Goal: Task Accomplishment & Management: Manage account settings

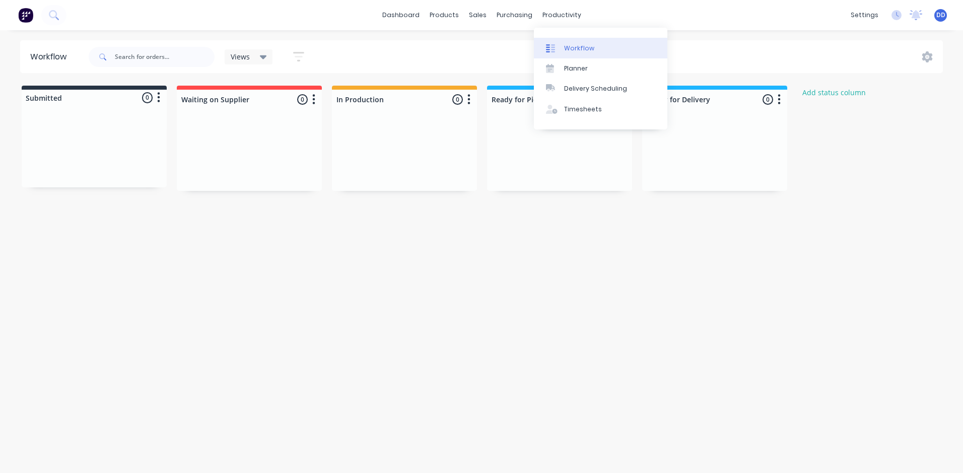
click at [575, 44] on div "Workflow" at bounding box center [579, 48] width 30 height 9
click at [576, 67] on div "Planner" at bounding box center [576, 68] width 24 height 9
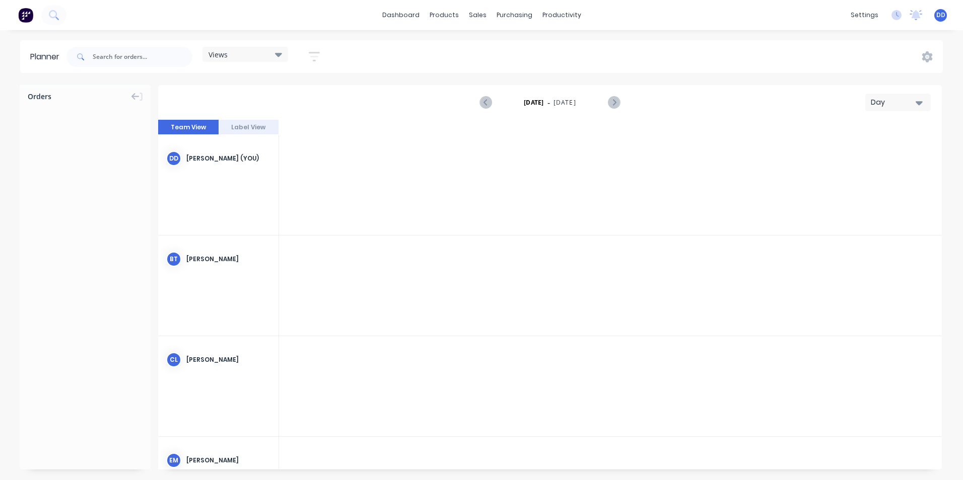
scroll to position [0, 1934]
click at [255, 55] on div "Views" at bounding box center [245, 54] width 74 height 9
click at [313, 56] on icon "button" at bounding box center [314, 57] width 8 height 2
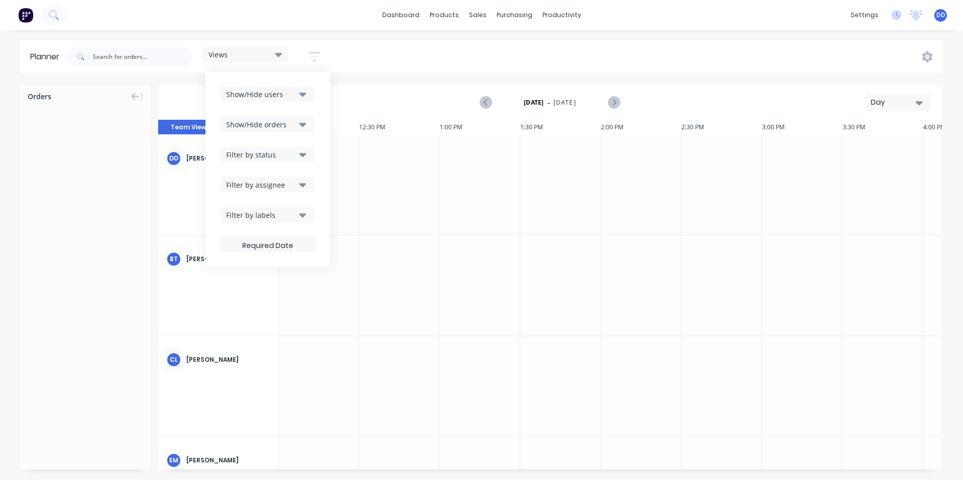
click at [313, 56] on icon "button" at bounding box center [314, 57] width 8 height 2
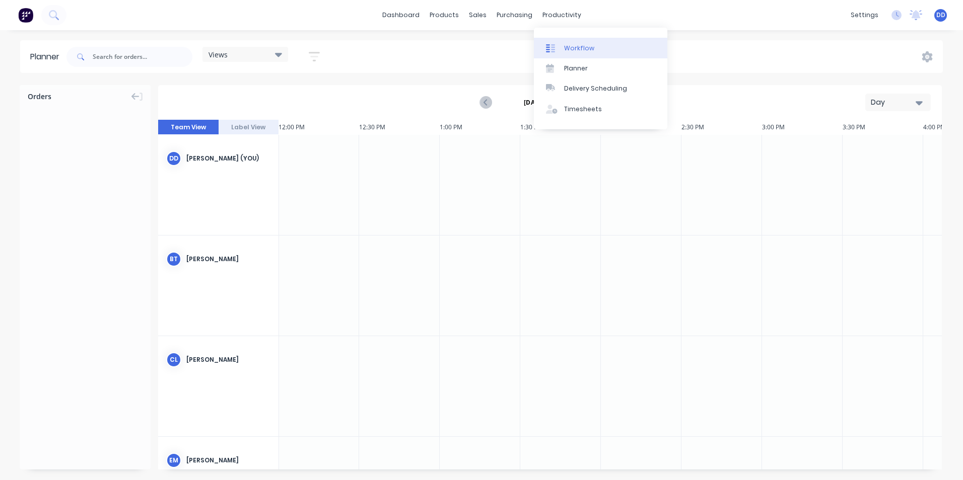
click at [568, 51] on div "Workflow" at bounding box center [579, 48] width 30 height 9
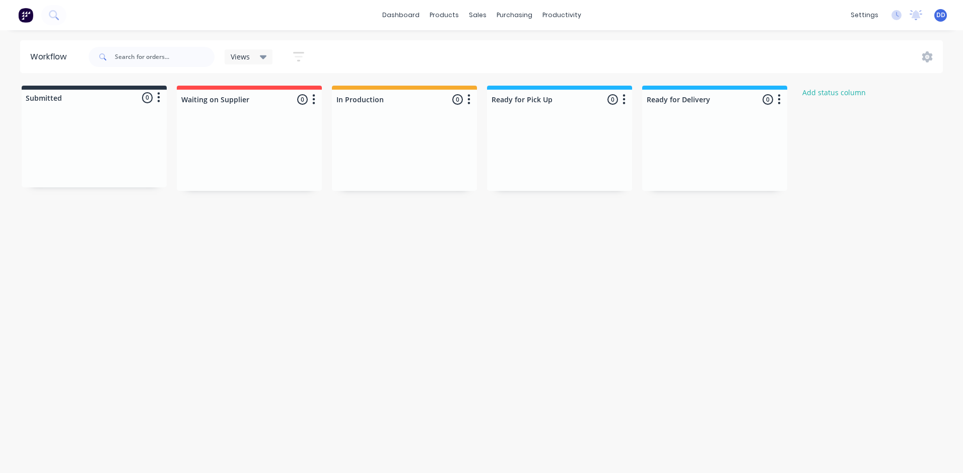
click at [709, 133] on div at bounding box center [714, 153] width 145 height 76
click at [780, 102] on icon "button" at bounding box center [778, 99] width 3 height 13
click at [666, 138] on div at bounding box center [714, 153] width 145 height 76
drag, startPoint x: 577, startPoint y: 132, endPoint x: 585, endPoint y: 145, distance: 15.6
click at [585, 146] on div at bounding box center [559, 153] width 145 height 76
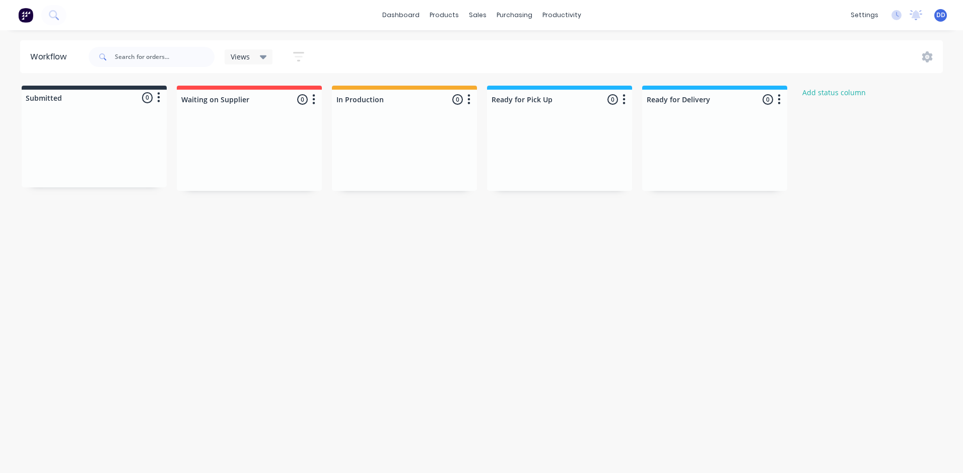
click at [585, 145] on div at bounding box center [559, 153] width 145 height 76
click at [558, 114] on div at bounding box center [559, 112] width 145 height 6
click at [550, 105] on div at bounding box center [559, 100] width 145 height 20
click at [519, 101] on input "Ready for Pick Up" at bounding box center [540, 99] width 99 height 11
click at [549, 96] on input "Ready for Pick Up" at bounding box center [540, 99] width 99 height 11
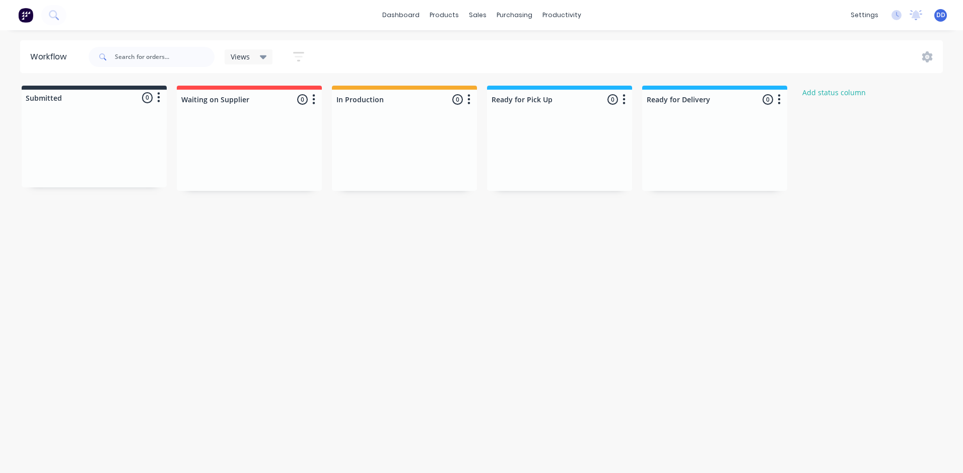
click at [554, 175] on div at bounding box center [559, 153] width 145 height 76
click at [562, 182] on div at bounding box center [559, 153] width 145 height 76
click at [561, 181] on div at bounding box center [559, 153] width 145 height 76
click at [128, 57] on input "text" at bounding box center [165, 57] width 100 height 20
drag, startPoint x: 138, startPoint y: 58, endPoint x: 96, endPoint y: 63, distance: 42.5
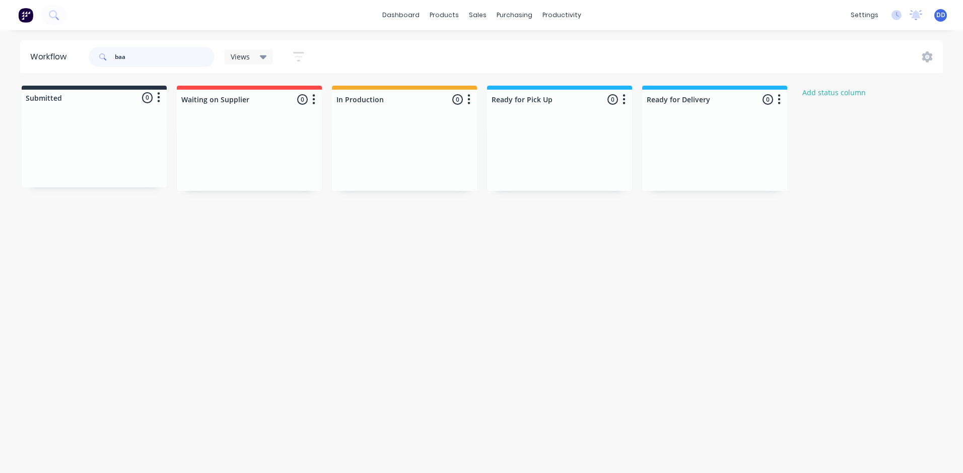
click at [96, 63] on div "baa" at bounding box center [152, 57] width 126 height 20
drag, startPoint x: 129, startPoint y: 60, endPoint x: 111, endPoint y: 56, distance: 18.1
click at [111, 56] on div "ba" at bounding box center [152, 57] width 126 height 20
type input "1"
click at [291, 287] on div "Workflow 1 Views Save new view None (Default) edit Show/Hide statuses Show line…" at bounding box center [481, 246] width 963 height 412
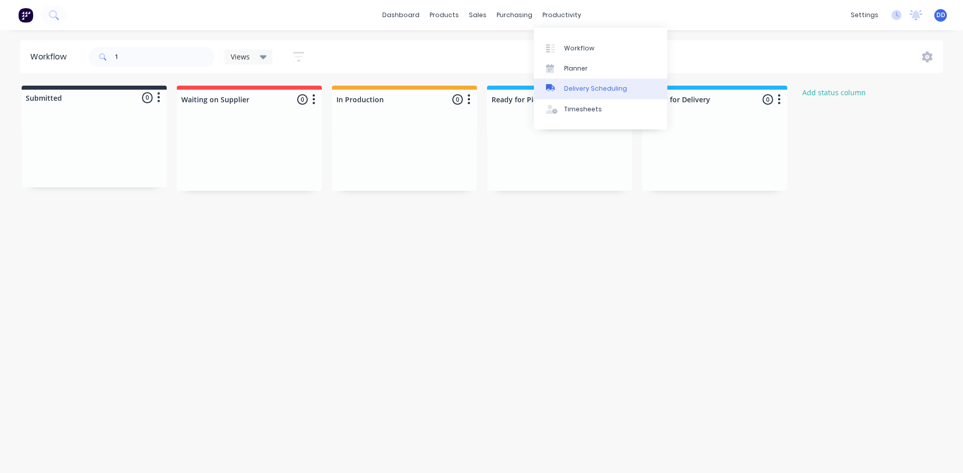
click at [604, 89] on div "Delivery Scheduling" at bounding box center [595, 88] width 63 height 9
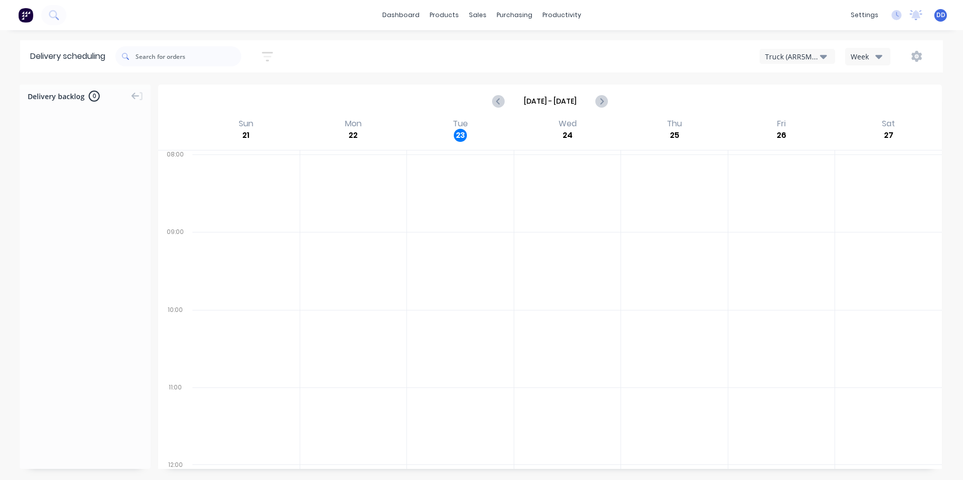
click at [46, 163] on div at bounding box center [85, 283] width 131 height 359
click at [579, 109] on div "Timesheets" at bounding box center [583, 109] width 38 height 9
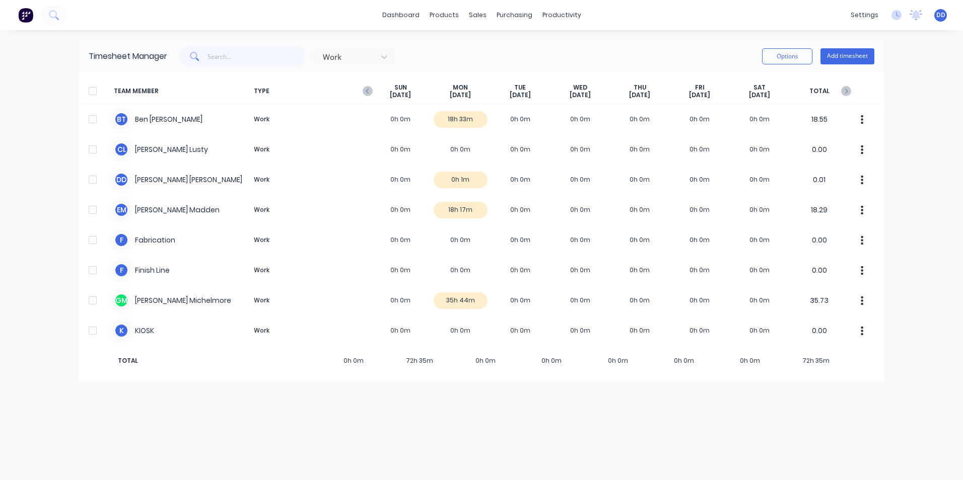
click at [28, 107] on div "dashboard products sales purchasing productivity dashboard products Product Cat…" at bounding box center [481, 240] width 963 height 480
click at [400, 19] on link "dashboard" at bounding box center [400, 15] width 47 height 15
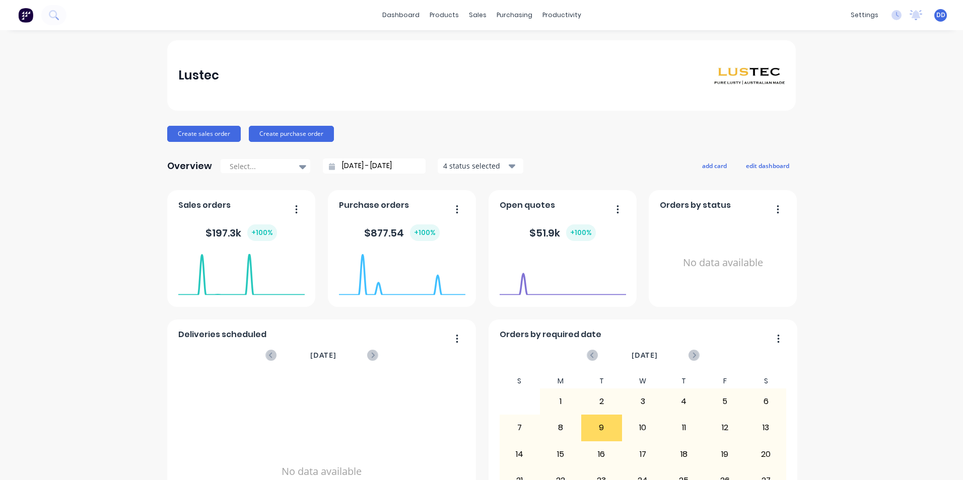
click at [234, 236] on div "$ 197.3k + 100 %" at bounding box center [240, 233] width 71 height 17
click at [298, 207] on button "button" at bounding box center [292, 210] width 21 height 16
click at [42, 260] on div "Lustec Create sales order Create purchase order Overview Select... [DATE] - [DA…" at bounding box center [481, 303] width 963 height 526
click at [776, 209] on button "button" at bounding box center [773, 210] width 21 height 16
click at [864, 207] on div "Lustec Create sales order Create purchase order Overview Select... [DATE] - [DA…" at bounding box center [481, 303] width 963 height 526
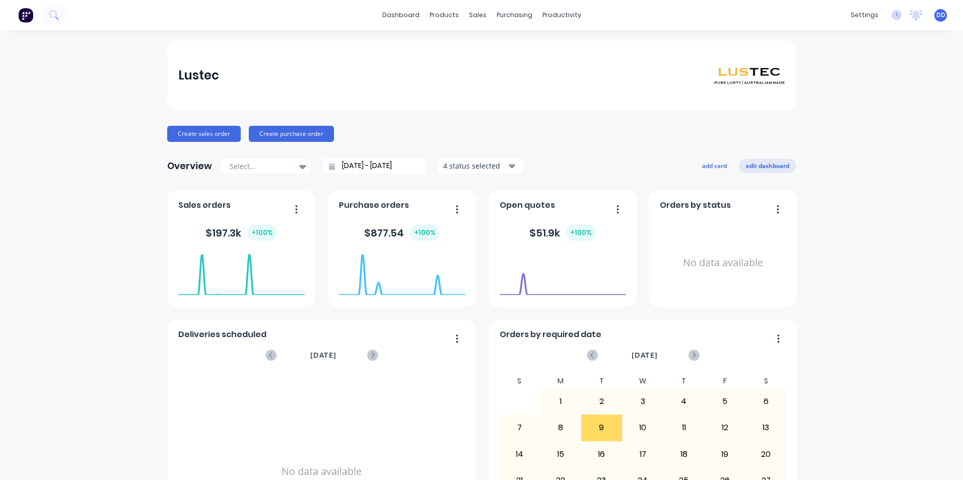
click at [768, 166] on button "edit dashboard" at bounding box center [767, 165] width 56 height 13
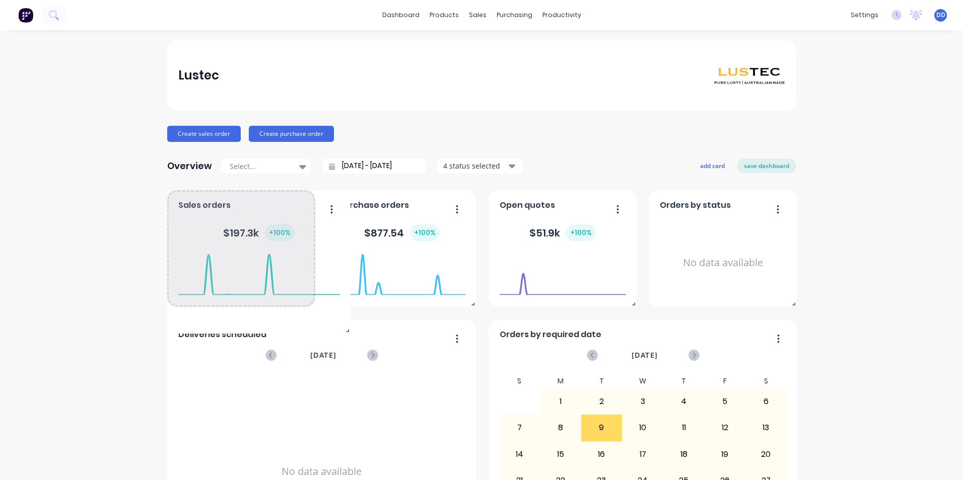
drag, startPoint x: 309, startPoint y: 305, endPoint x: 344, endPoint y: 331, distance: 44.2
click at [344, 331] on span at bounding box center [345, 329] width 10 height 10
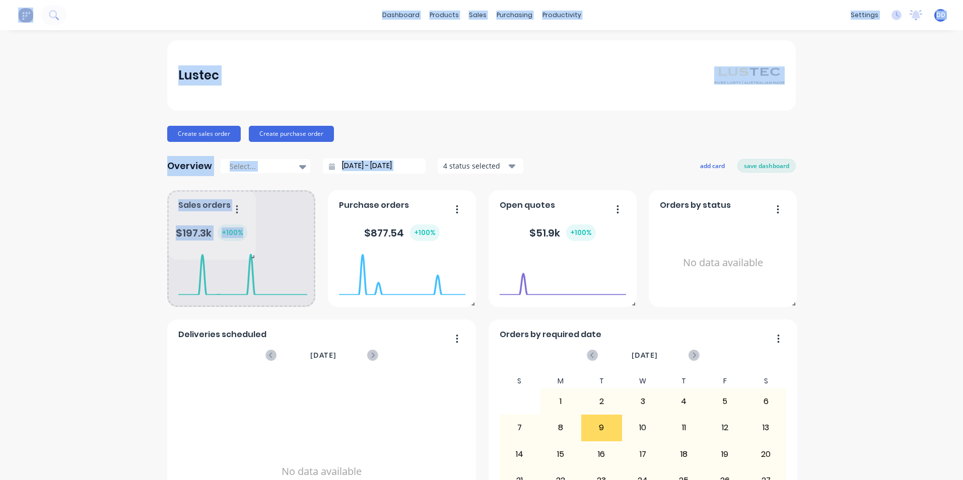
drag, startPoint x: 310, startPoint y: 304, endPoint x: 249, endPoint y: 255, distance: 78.1
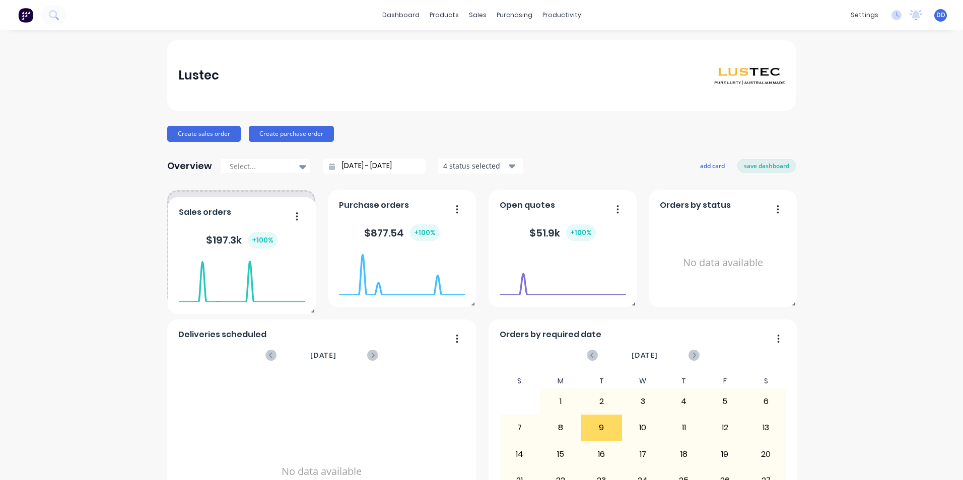
drag, startPoint x: 295, startPoint y: 208, endPoint x: 293, endPoint y: 214, distance: 6.4
click at [293, 214] on button "button" at bounding box center [292, 217] width 21 height 16
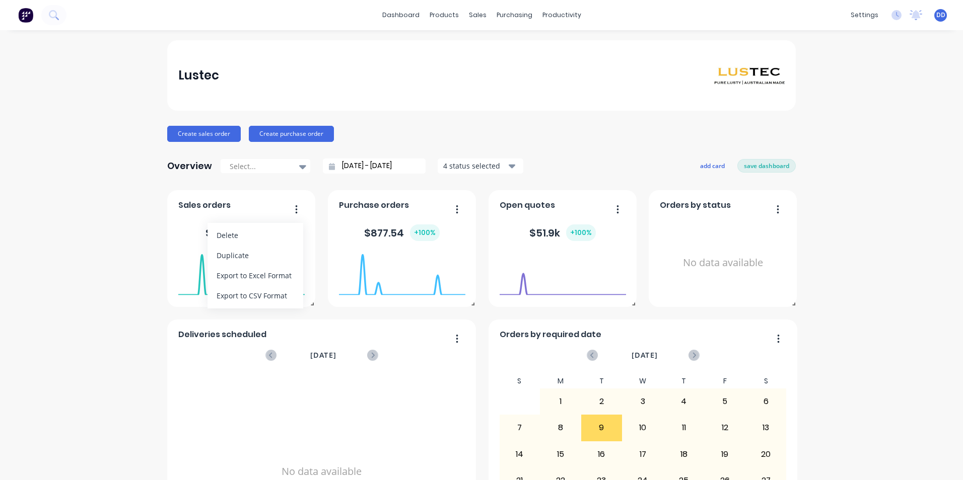
click at [561, 141] on div "Create sales order Create purchase order" at bounding box center [481, 134] width 628 height 16
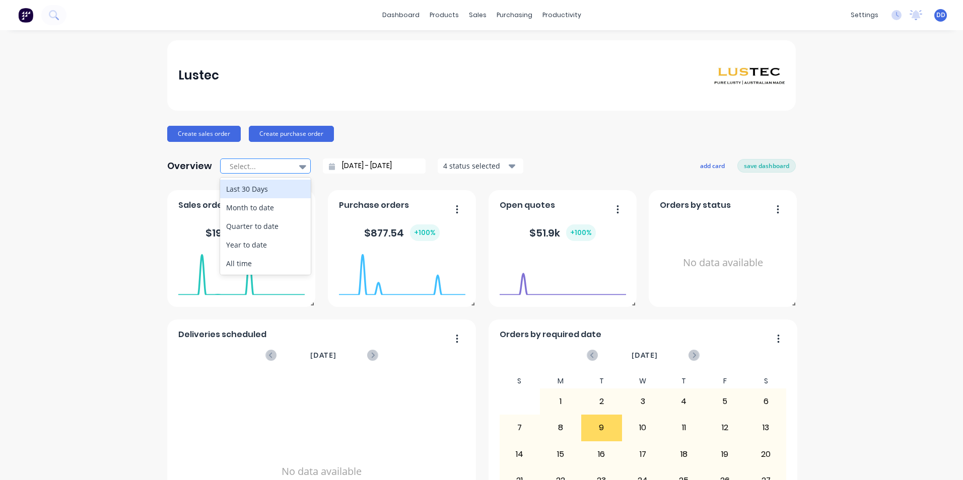
click at [299, 169] on icon at bounding box center [302, 166] width 7 height 11
click at [288, 208] on div "Month to date" at bounding box center [265, 207] width 91 height 19
type input "[DATE] - [DATE]"
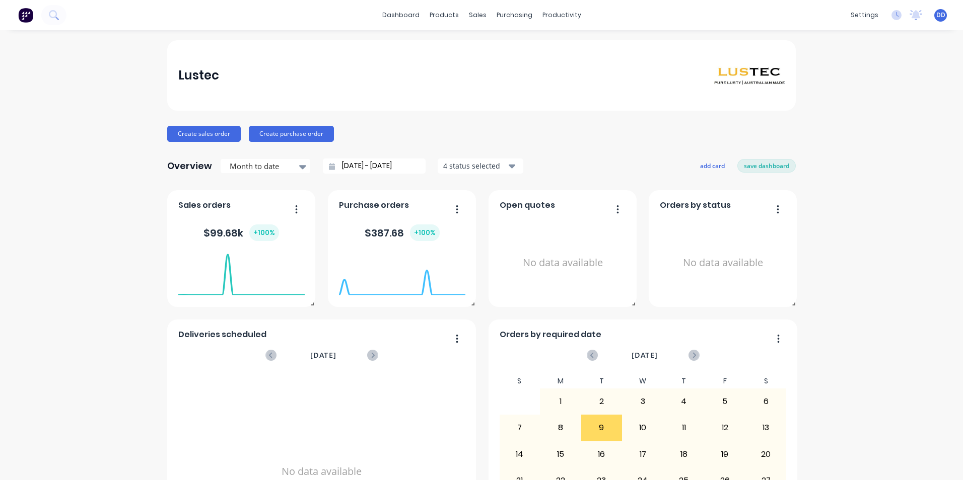
click at [593, 158] on div "Overview Month to date [DATE] - [DATE] 4 status selected add card save dashboard" at bounding box center [481, 166] width 628 height 20
click at [479, 167] on div "4 status selected" at bounding box center [474, 166] width 63 height 11
click at [601, 160] on div "Overview Month to date [DATE] - [DATE] 4 status selected Include draft Include …" at bounding box center [481, 166] width 628 height 20
click at [399, 16] on link "dashboard" at bounding box center [400, 15] width 47 height 15
click at [846, 20] on div "settings" at bounding box center [864, 15] width 38 height 15
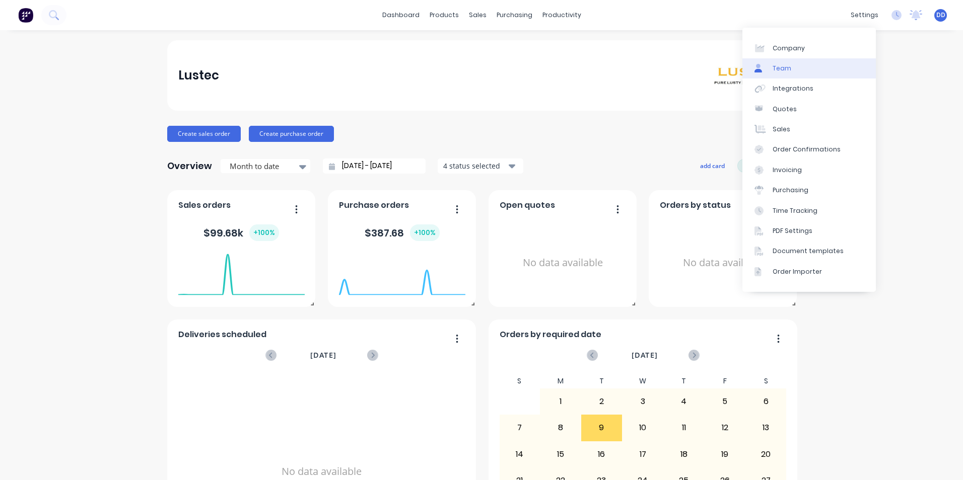
click at [786, 69] on div "Team" at bounding box center [781, 68] width 19 height 9
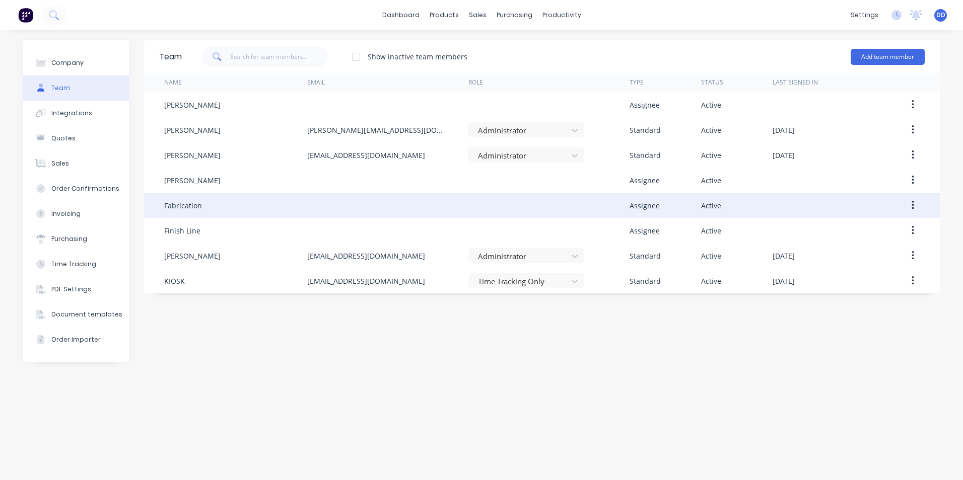
click at [916, 201] on button "button" at bounding box center [913, 205] width 24 height 18
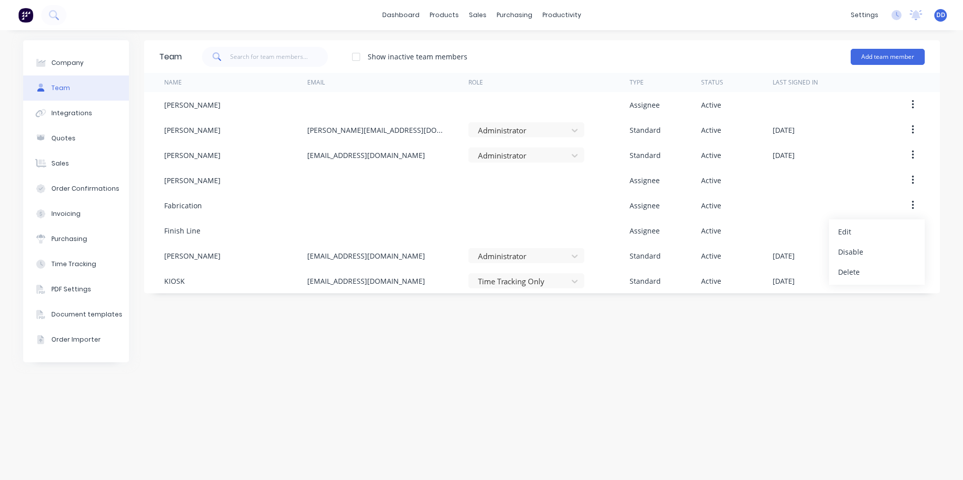
click at [508, 351] on div "Team Show inactive team members Add team member Name Email Role Type Status Las…" at bounding box center [541, 255] width 795 height 430
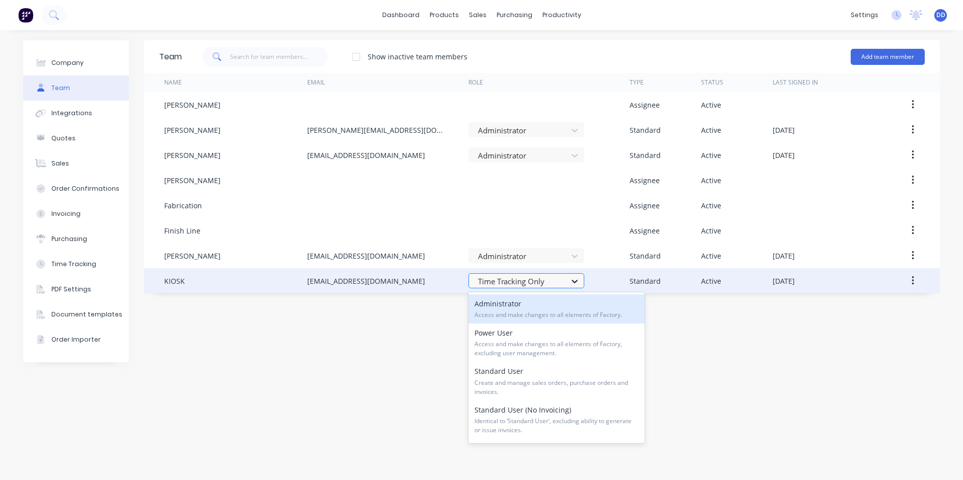
click at [570, 280] on icon at bounding box center [574, 281] width 10 height 10
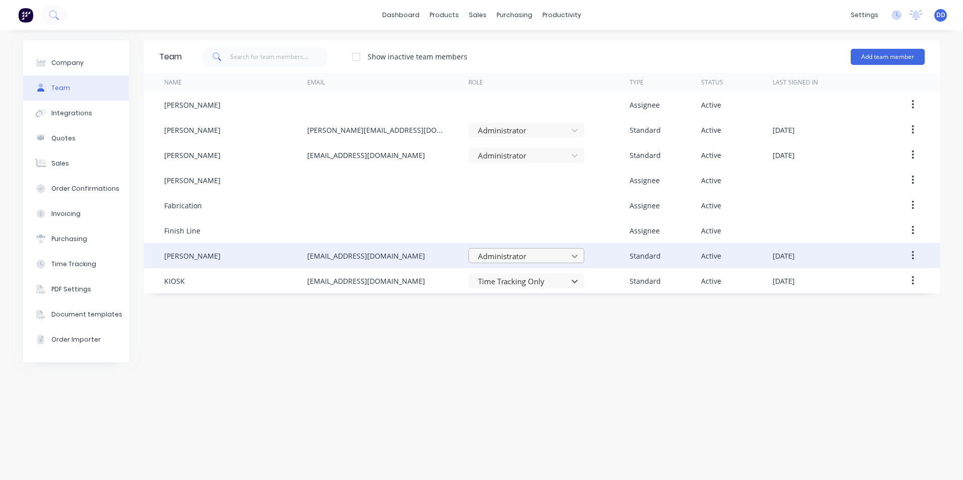
click at [567, 252] on div at bounding box center [574, 256] width 18 height 16
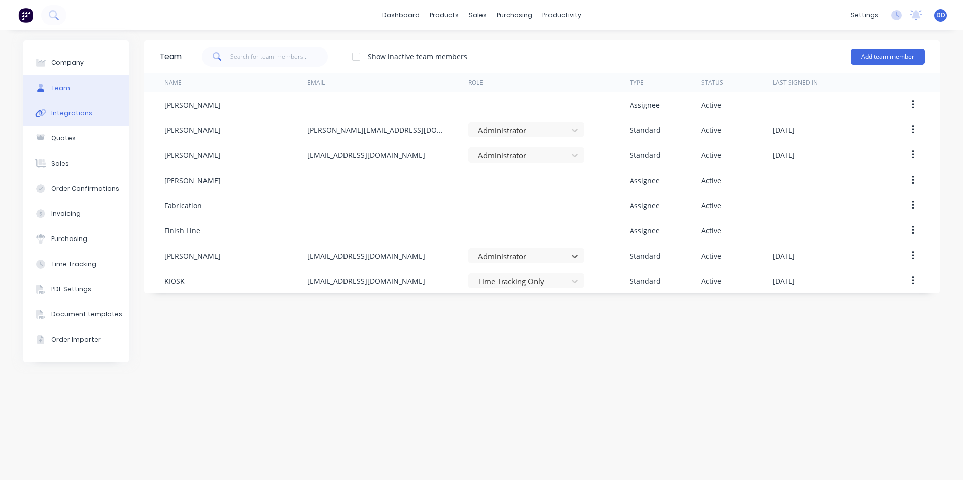
click at [51, 112] on div "Integrations" at bounding box center [71, 113] width 41 height 9
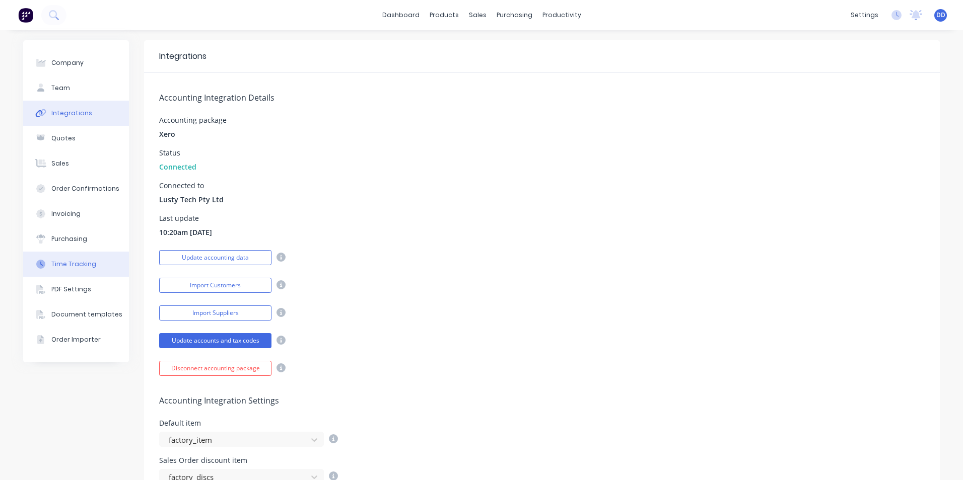
click at [57, 264] on div "Time Tracking" at bounding box center [73, 264] width 45 height 9
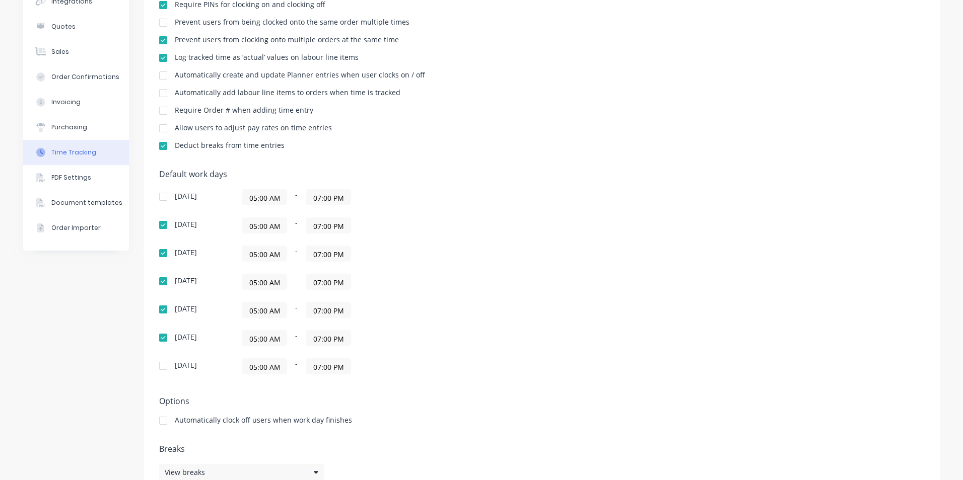
scroll to position [137, 0]
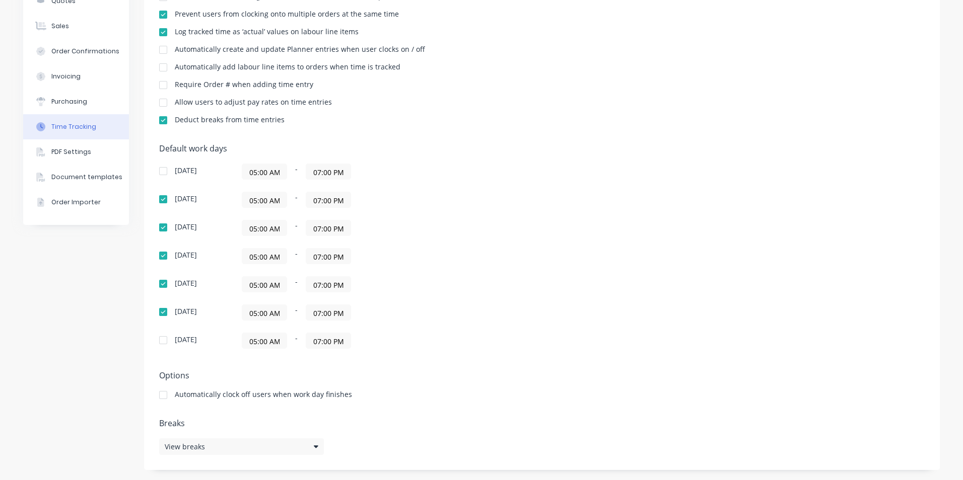
click at [315, 314] on input "07:00 PM" at bounding box center [328, 312] width 44 height 15
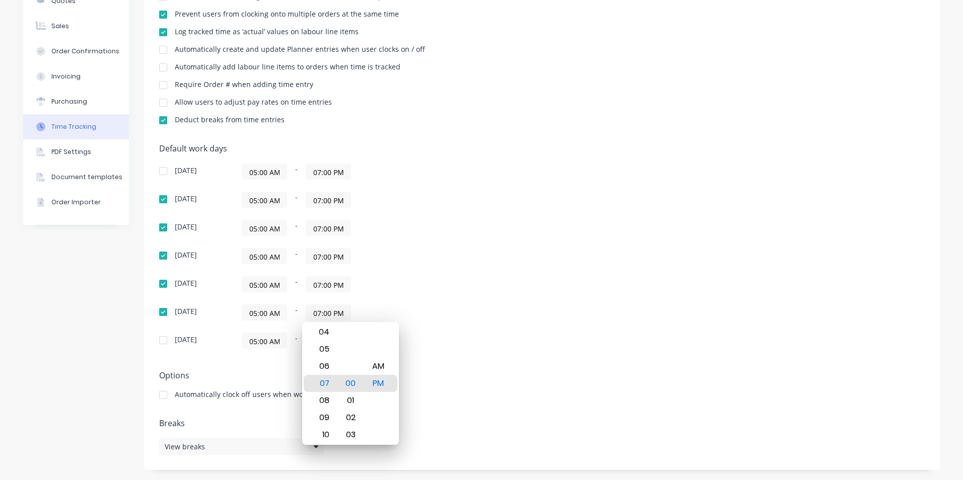
click at [370, 306] on div "05:00 AM - 07:00 PM" at bounding box center [368, 313] width 252 height 16
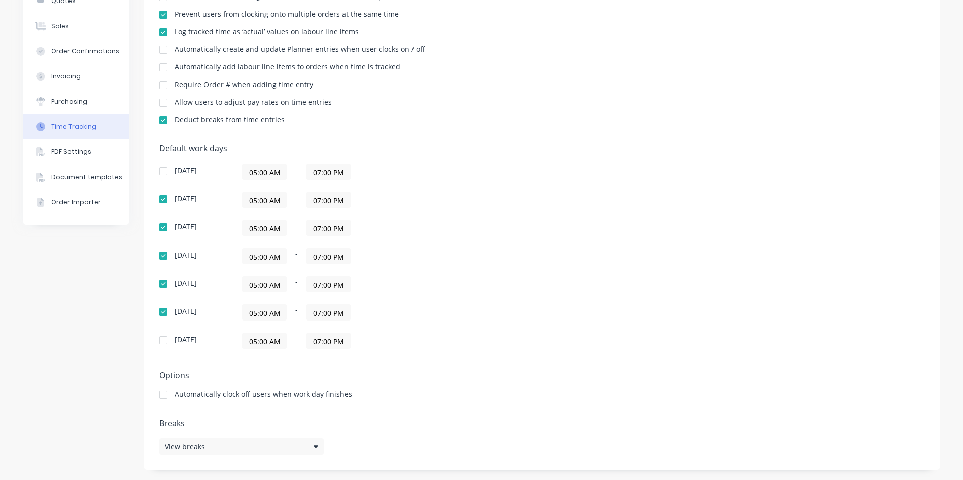
click at [323, 314] on input "07:00 PM" at bounding box center [328, 312] width 44 height 15
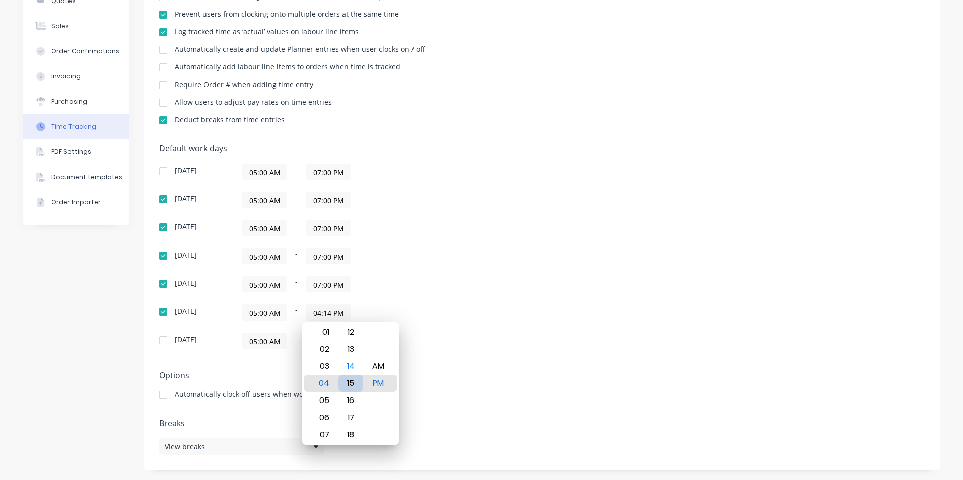
type input "04:15 PM"
click at [351, 386] on div "15" at bounding box center [350, 383] width 25 height 17
click at [454, 385] on div "Options Automatically clock off users when work day finishes" at bounding box center [541, 389] width 765 height 37
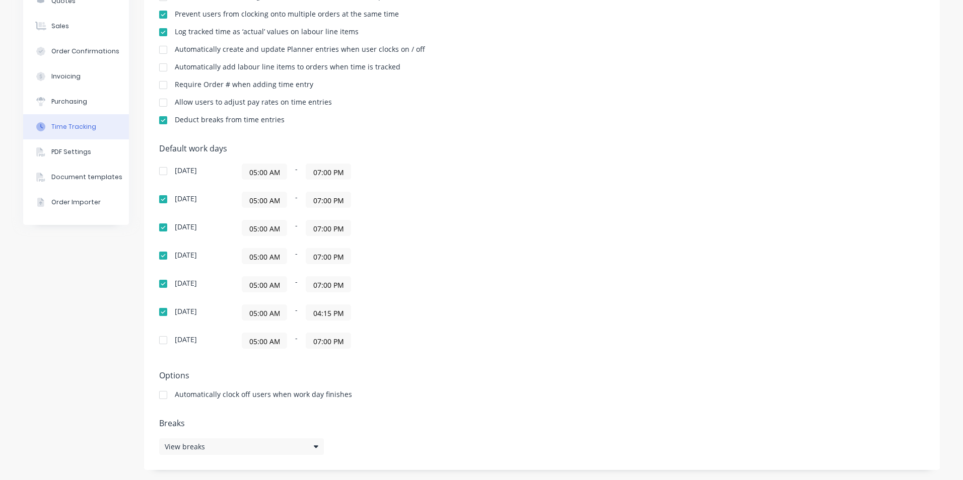
click at [318, 287] on input "07:00 PM" at bounding box center [328, 284] width 44 height 15
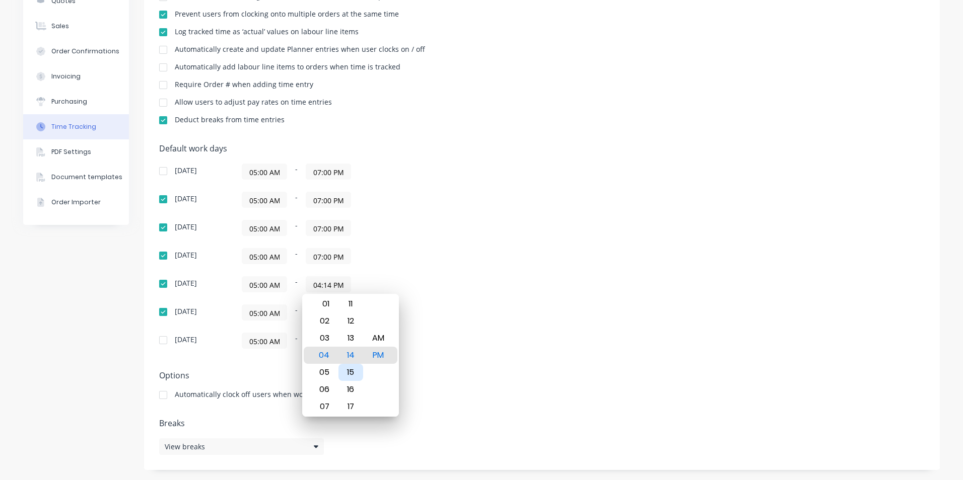
type input "04:15 PM"
click at [496, 364] on div "Settings Require PINs for clocking on and clocking off Prevent users from being…" at bounding box center [541, 203] width 795 height 535
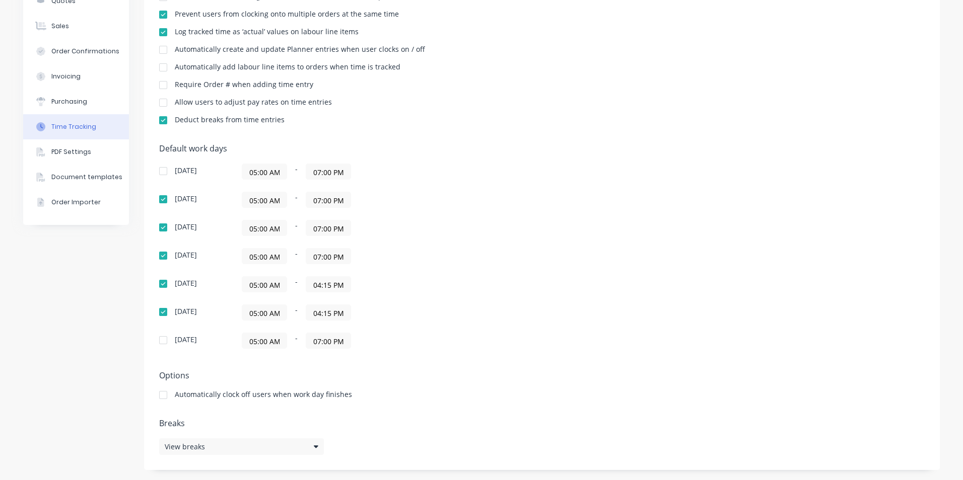
drag, startPoint x: 327, startPoint y: 283, endPoint x: 311, endPoint y: 284, distance: 16.1
click at [311, 284] on input "04:15 PM" at bounding box center [328, 284] width 44 height 15
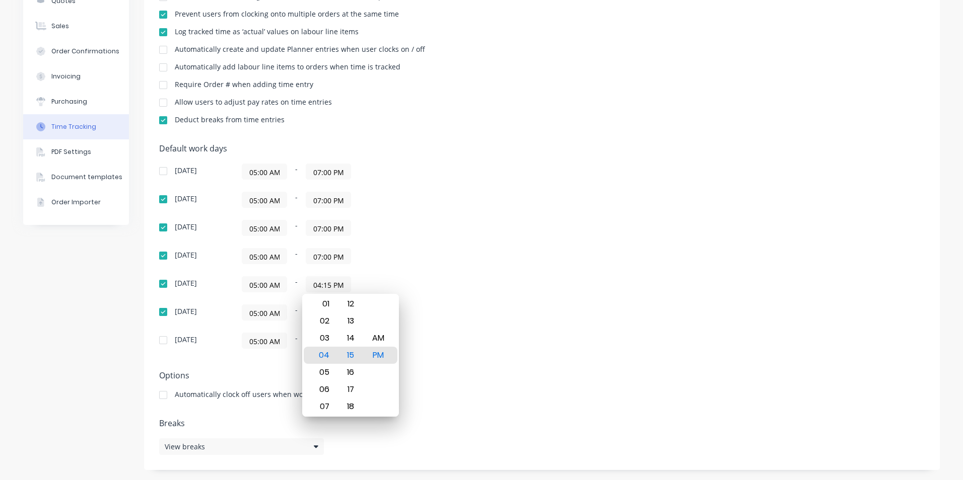
click at [323, 256] on input "07:00 PM" at bounding box center [328, 256] width 44 height 15
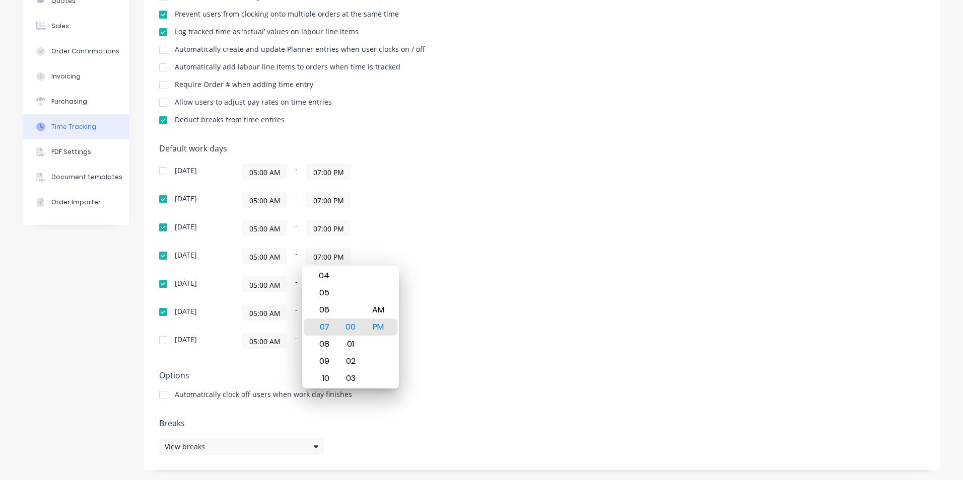
drag, startPoint x: 326, startPoint y: 255, endPoint x: 298, endPoint y: 256, distance: 28.2
click at [298, 256] on div "05:00 AM - 07:00 PM" at bounding box center [368, 256] width 252 height 16
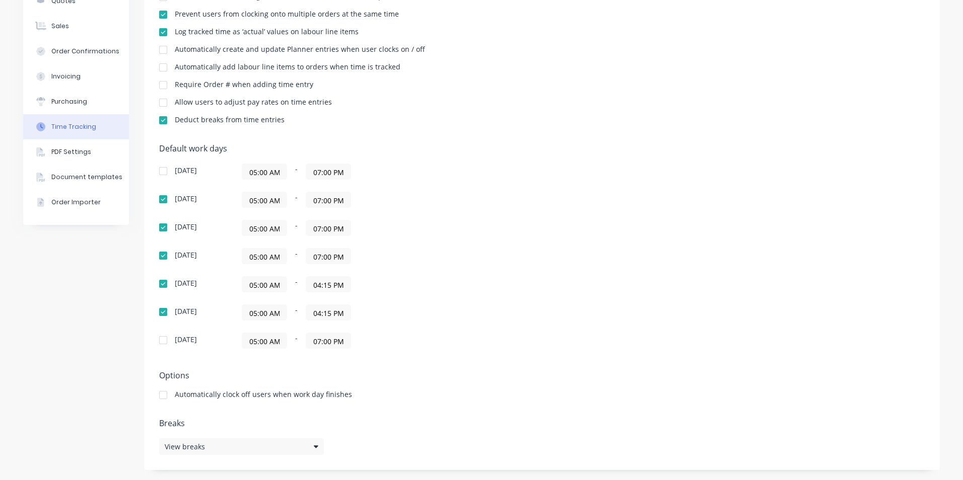
paste input "4:15"
type input "04:15 PM"
drag, startPoint x: 326, startPoint y: 227, endPoint x: 276, endPoint y: 225, distance: 49.9
click at [276, 225] on div "05:00 AM - 07:00 PM" at bounding box center [368, 228] width 252 height 16
paste input "04:15"
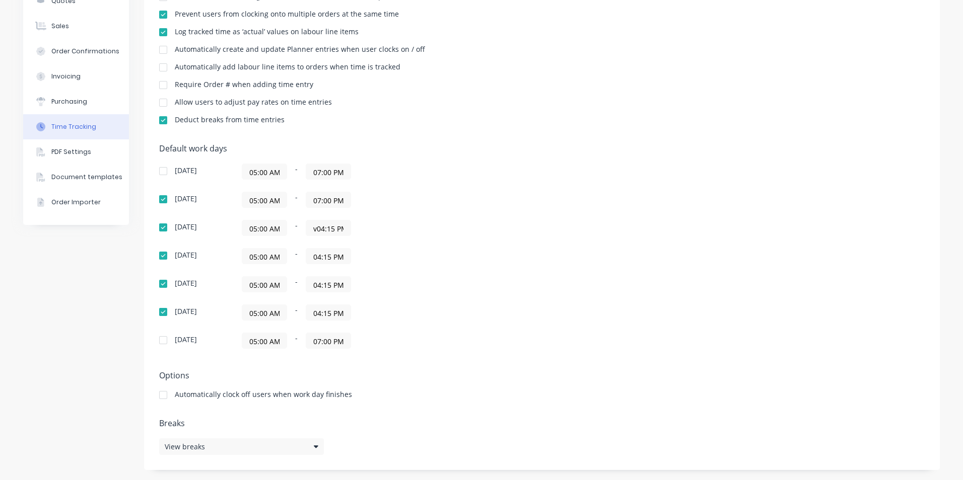
drag, startPoint x: 329, startPoint y: 229, endPoint x: 276, endPoint y: 229, distance: 52.4
click at [276, 229] on div "05:00 AM - v04:15 PM" at bounding box center [368, 228] width 252 height 16
paste input
type input "04:15 PM"
drag, startPoint x: 327, startPoint y: 203, endPoint x: 282, endPoint y: 203, distance: 45.3
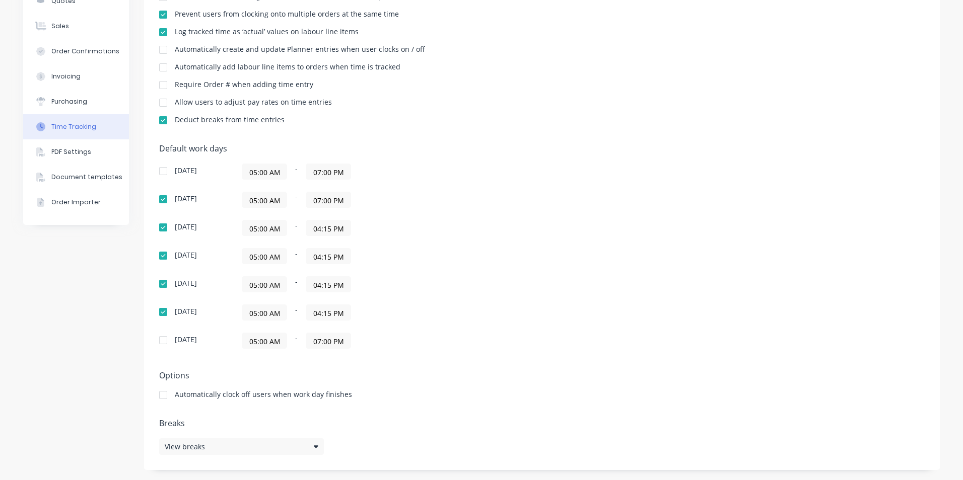
click at [282, 203] on div "05:00 AM - 07:00 PM" at bounding box center [368, 200] width 252 height 16
paste input "4:15"
type input "04:15 PM"
drag, startPoint x: 326, startPoint y: 169, endPoint x: 281, endPoint y: 173, distance: 45.0
click at [281, 173] on div "05:00 AM - 07:00 PM" at bounding box center [368, 172] width 252 height 16
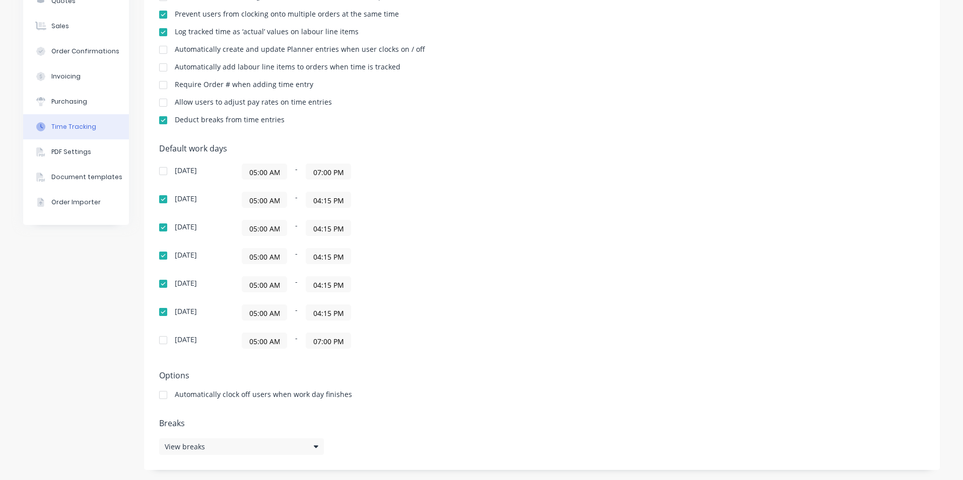
paste input "4:15"
type input "04:15 PM"
click at [418, 199] on div "05:00 AM - 04:15 PM" at bounding box center [368, 200] width 252 height 16
click at [467, 339] on div "05:00 AM - 07:00 PM" at bounding box center [368, 341] width 252 height 16
click at [381, 228] on div "05:00 AM - 04:15 PM" at bounding box center [368, 228] width 252 height 16
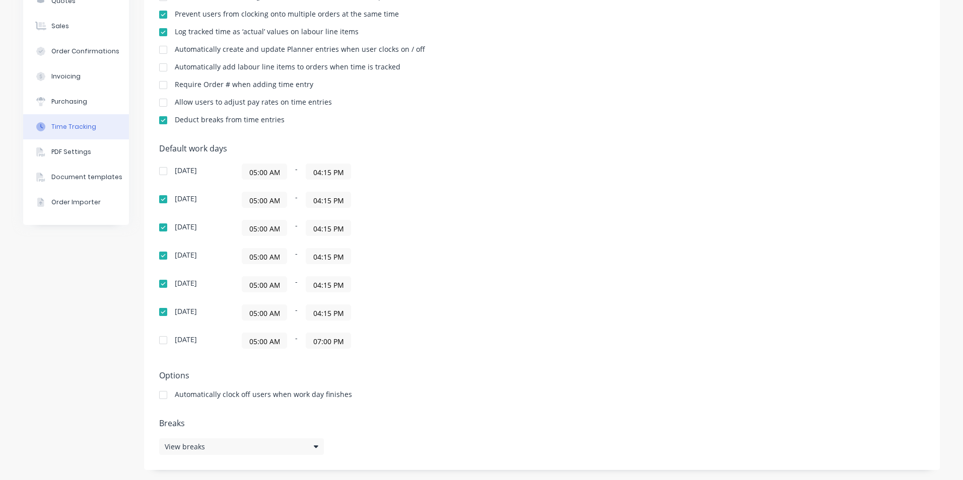
click at [161, 395] on div at bounding box center [163, 395] width 20 height 20
click at [466, 400] on div "Automatically clock off users when work day finishes" at bounding box center [541, 396] width 765 height 10
click at [161, 393] on div at bounding box center [163, 395] width 20 height 20
click at [160, 395] on div at bounding box center [163, 395] width 20 height 20
click at [476, 385] on div "Options Automatically clock off users when work day finishes" at bounding box center [541, 389] width 765 height 37
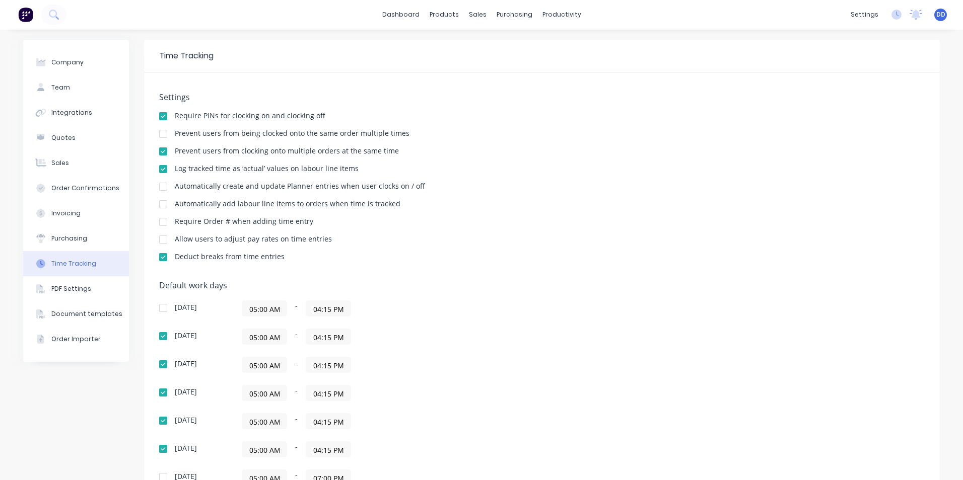
scroll to position [0, 0]
click at [82, 237] on button "Purchasing" at bounding box center [76, 239] width 106 height 25
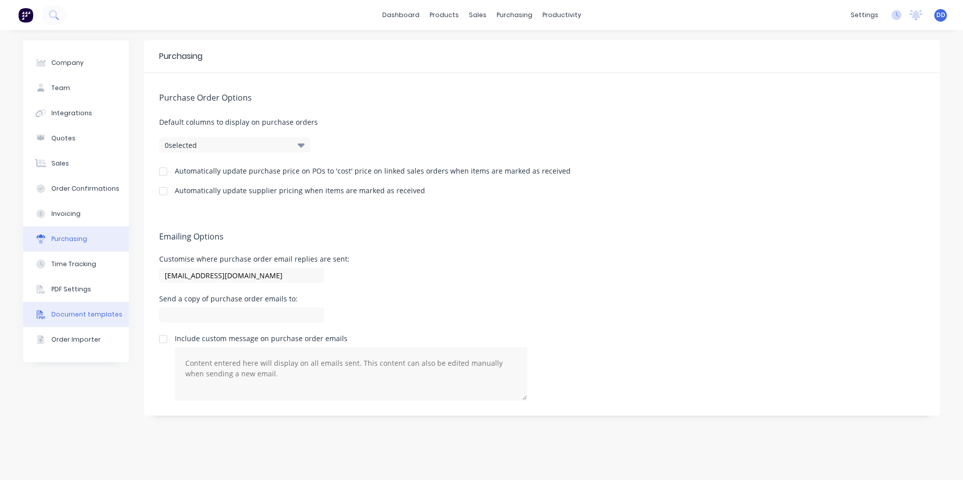
click at [95, 314] on div "Document templates" at bounding box center [86, 314] width 71 height 9
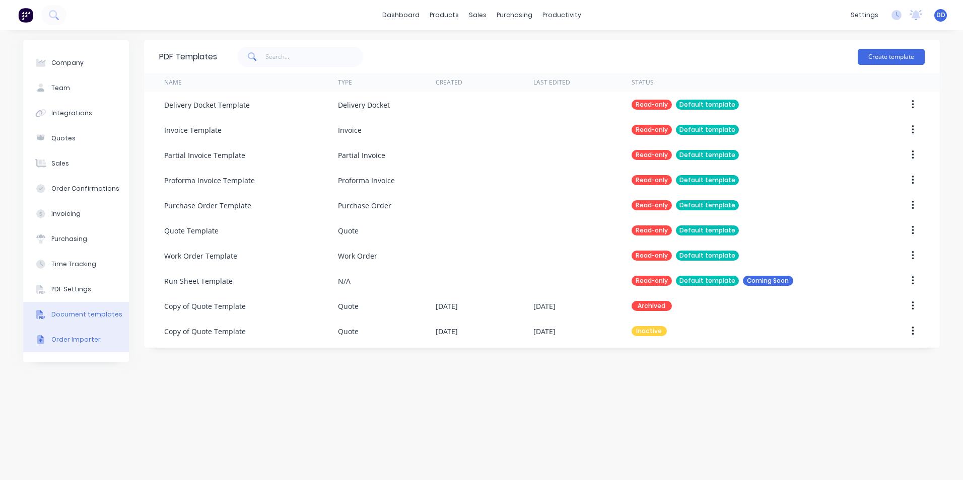
click at [67, 342] on div "Order Importer" at bounding box center [75, 339] width 49 height 9
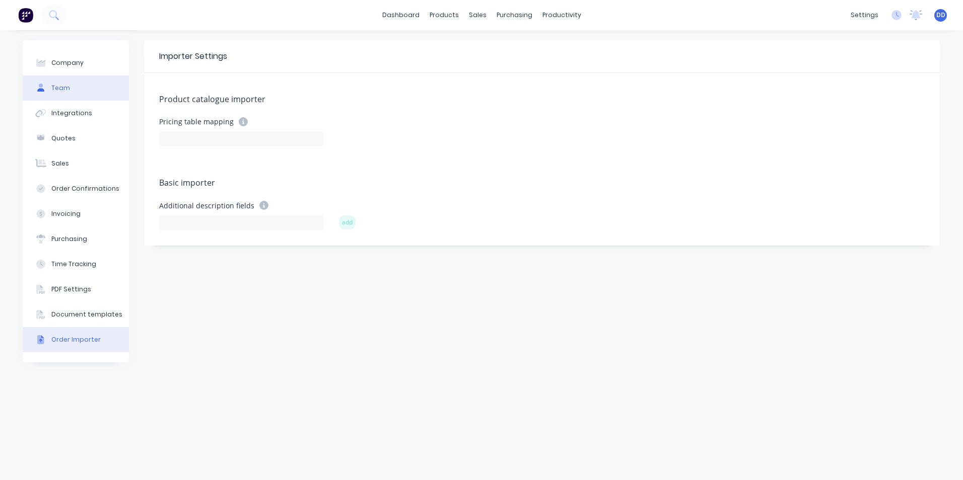
click at [81, 88] on button "Team" at bounding box center [76, 88] width 106 height 25
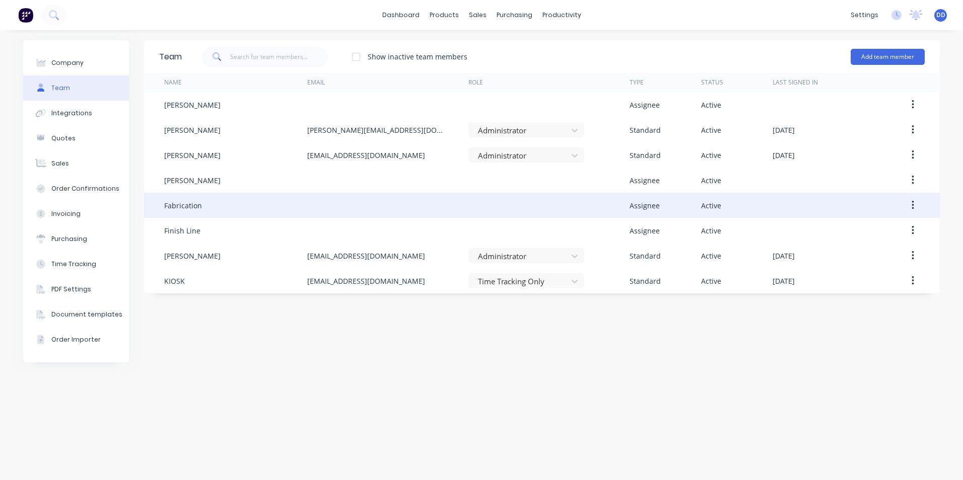
click at [914, 202] on button "button" at bounding box center [913, 205] width 24 height 18
click at [883, 273] on div "Delete" at bounding box center [877, 272] width 78 height 15
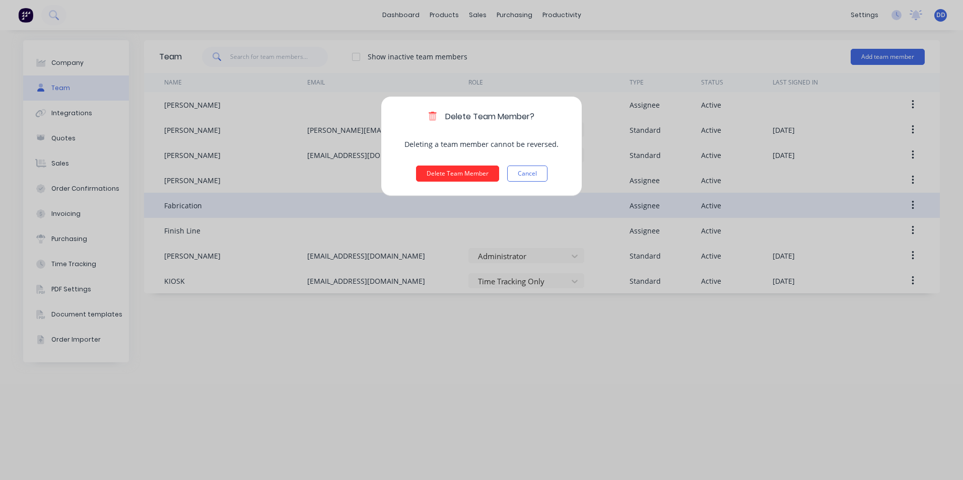
click at [444, 172] on button "Delete Team Member" at bounding box center [457, 174] width 83 height 16
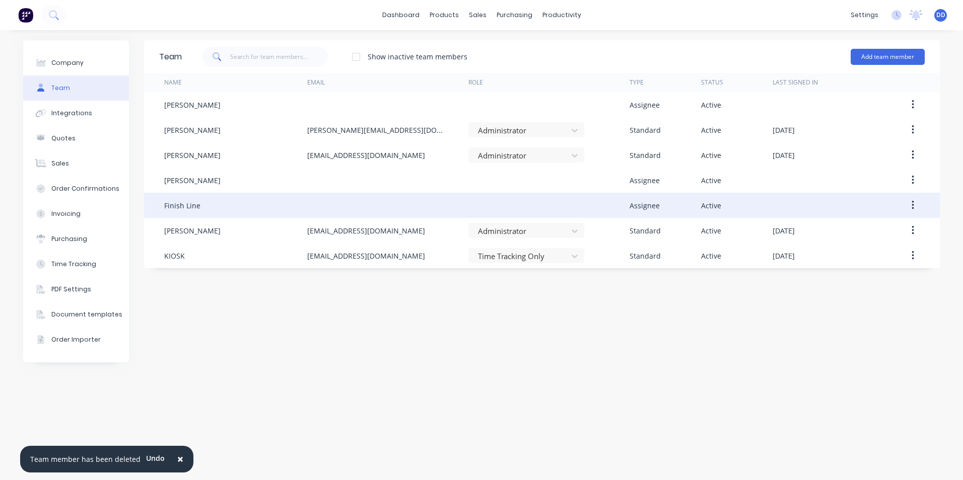
click at [914, 204] on icon "button" at bounding box center [912, 205] width 3 height 11
click at [851, 265] on div "Delete" at bounding box center [877, 272] width 78 height 15
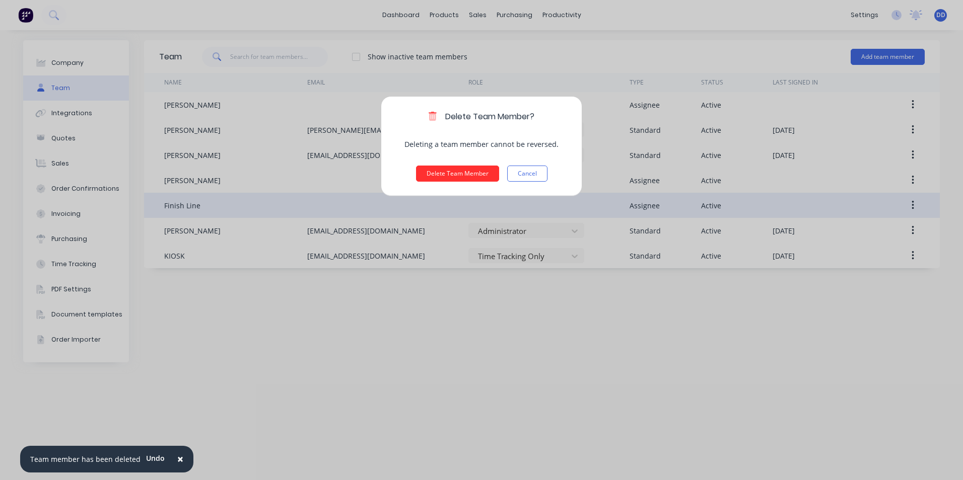
click at [461, 173] on button "Delete Team Member" at bounding box center [457, 174] width 83 height 16
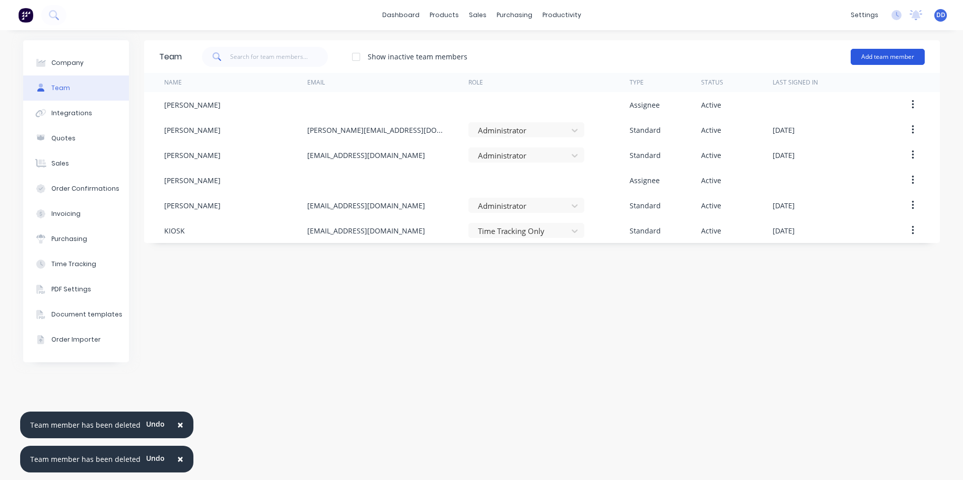
click at [892, 56] on button "Add team member" at bounding box center [887, 57] width 74 height 16
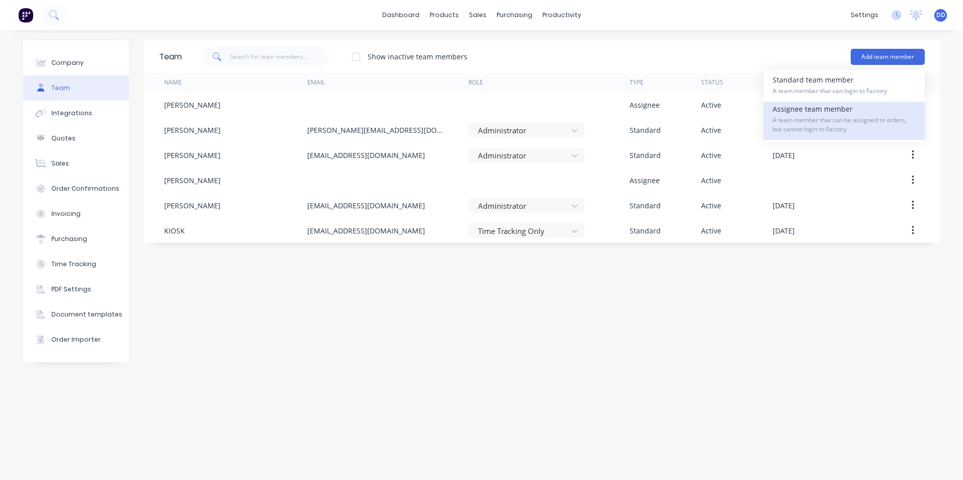
click at [795, 119] on span "A team member that can be assigned to orders, but cannot login to Factory" at bounding box center [843, 125] width 143 height 18
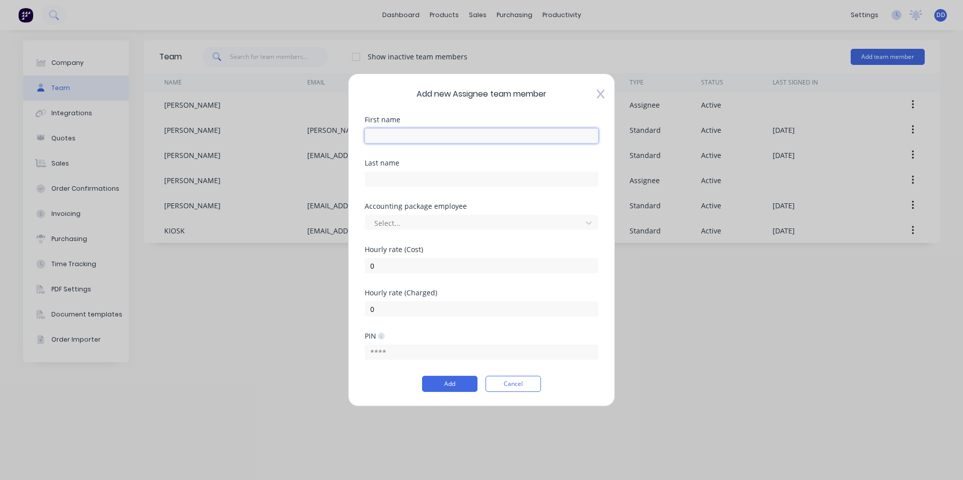
click at [492, 130] on input "text" at bounding box center [482, 135] width 234 height 15
type input "p"
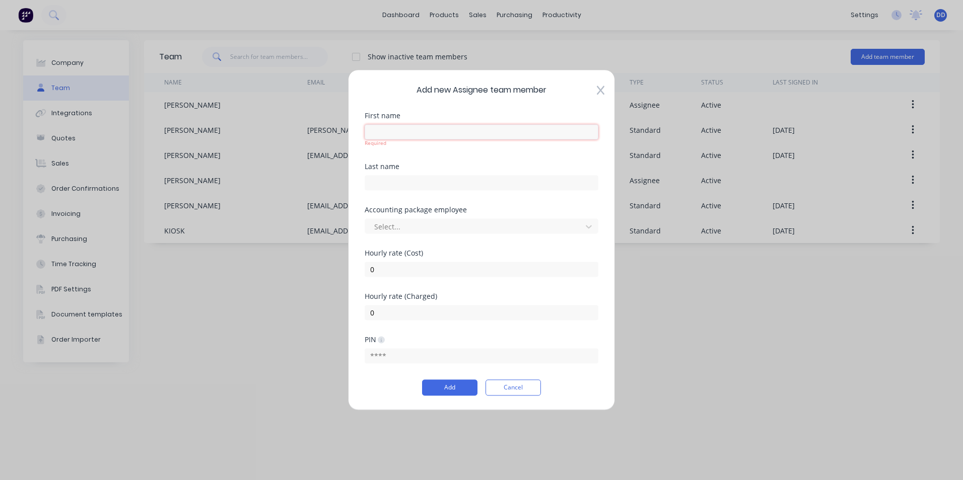
click at [423, 138] on input "text" at bounding box center [482, 131] width 234 height 15
paste input "[PERSON_NAME]"
type input "[PERSON_NAME]"
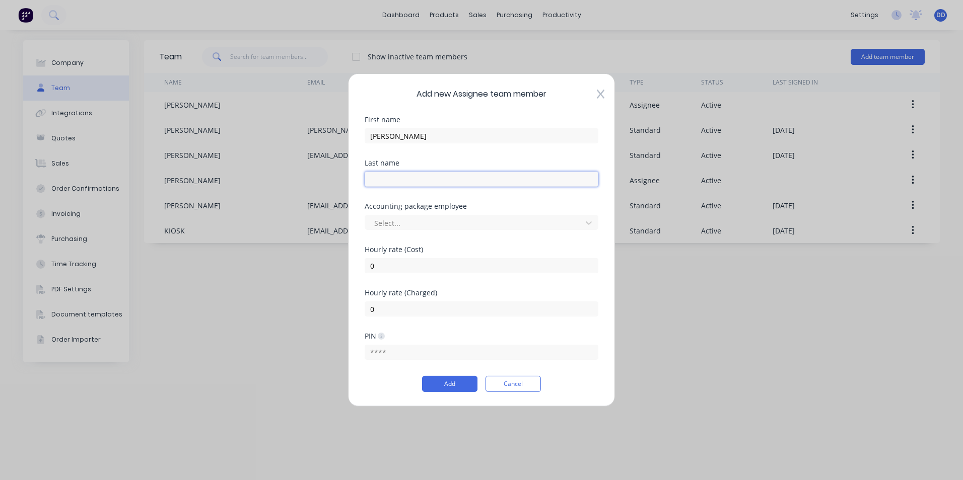
click at [438, 181] on input "text" at bounding box center [482, 179] width 234 height 15
paste input "Bay"
type input "Bay"
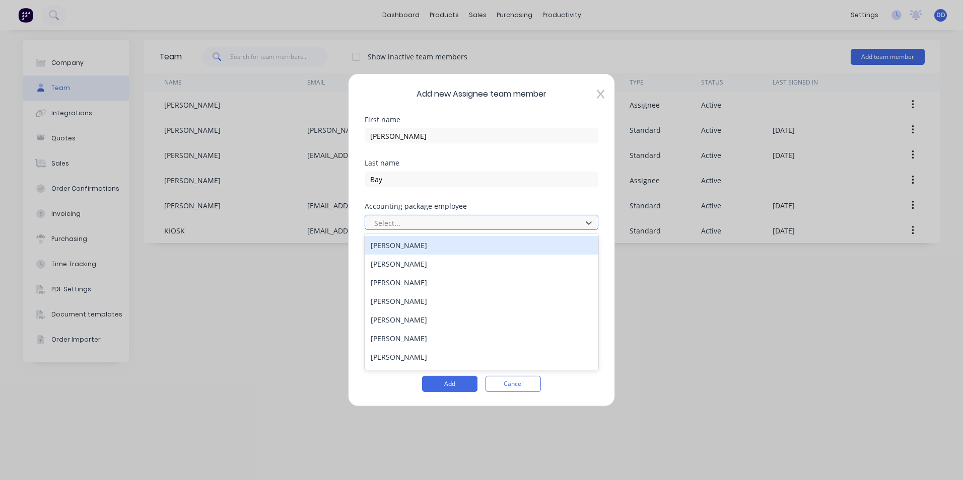
click at [384, 221] on div at bounding box center [474, 222] width 203 height 13
type input "PH"
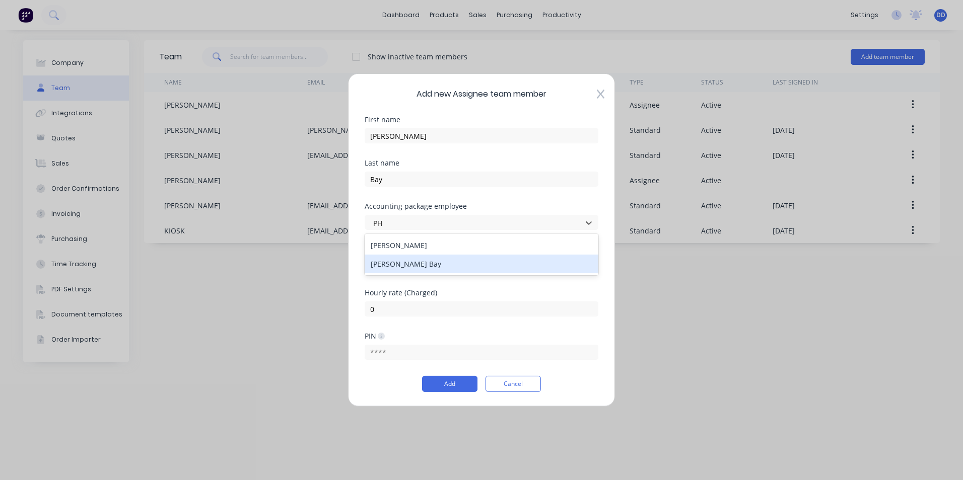
click at [415, 261] on div "[PERSON_NAME] Bay" at bounding box center [482, 264] width 234 height 19
click at [425, 266] on input "0" at bounding box center [482, 265] width 234 height 15
type input "112"
drag, startPoint x: 399, startPoint y: 266, endPoint x: 362, endPoint y: 266, distance: 36.8
click at [362, 266] on div "Add new Assignee team member First name [PERSON_NAME] Last name Bay Accounting …" at bounding box center [481, 240] width 267 height 333
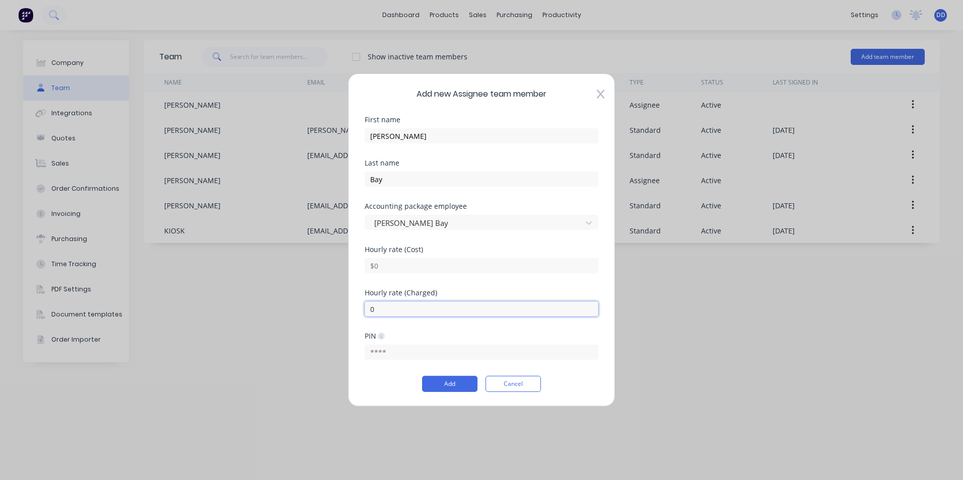
click at [413, 304] on input "0" at bounding box center [482, 309] width 234 height 15
type input "150"
click at [392, 350] on input "text" at bounding box center [482, 352] width 234 height 15
click at [413, 352] on input "text" at bounding box center [482, 352] width 234 height 15
type input "3902"
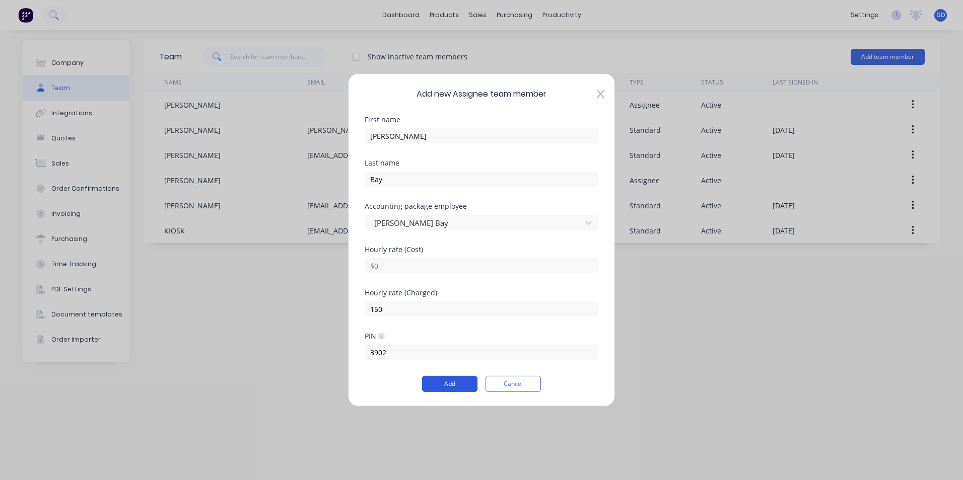
click at [446, 385] on button "Add" at bounding box center [449, 384] width 55 height 16
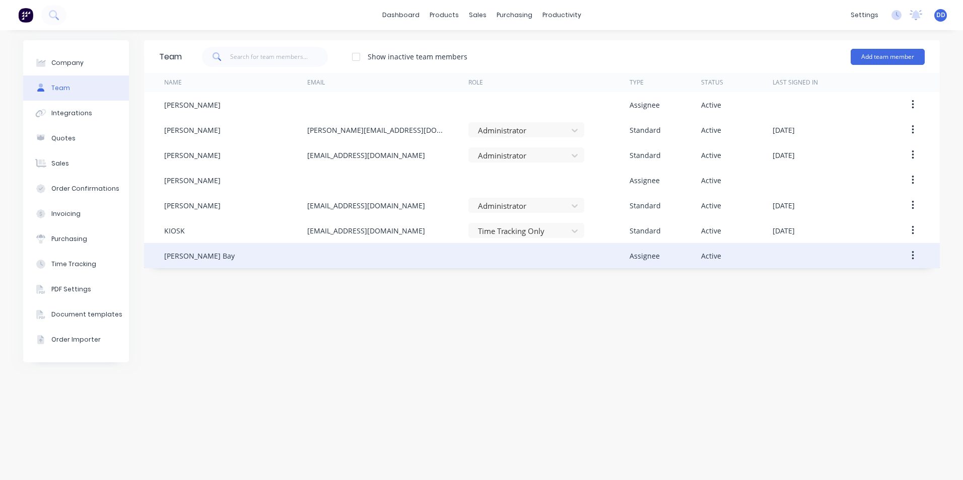
click at [346, 253] on div at bounding box center [387, 255] width 161 height 25
click at [918, 253] on button "button" at bounding box center [913, 256] width 24 height 18
click at [885, 280] on div "Edit" at bounding box center [877, 282] width 78 height 15
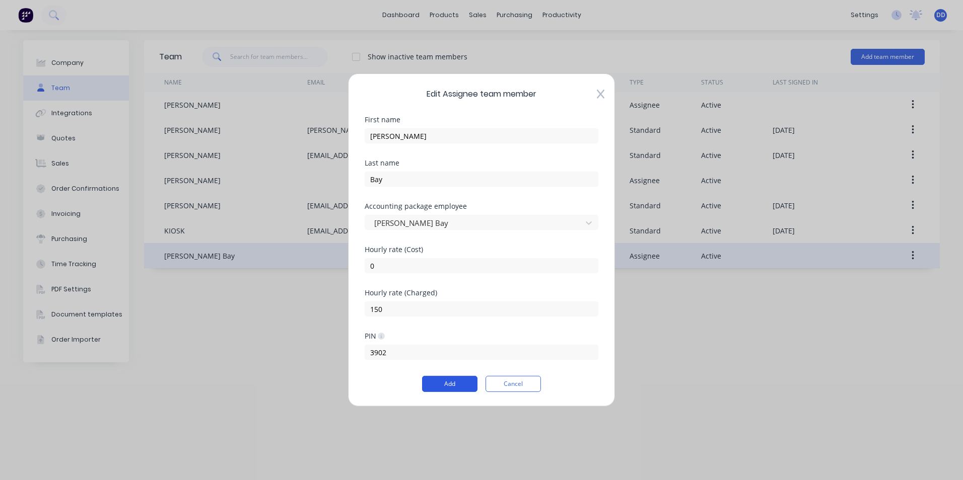
click at [453, 383] on button "Add" at bounding box center [449, 384] width 55 height 16
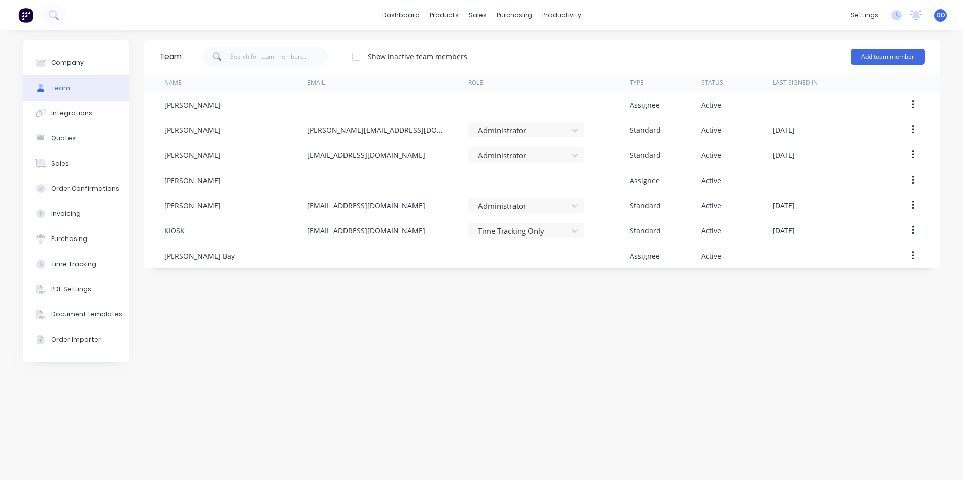
click at [519, 372] on div "Team Show inactive team members Add team member Name Email Role Type Status Las…" at bounding box center [541, 255] width 795 height 430
click at [877, 59] on button "Add team member" at bounding box center [887, 57] width 74 height 16
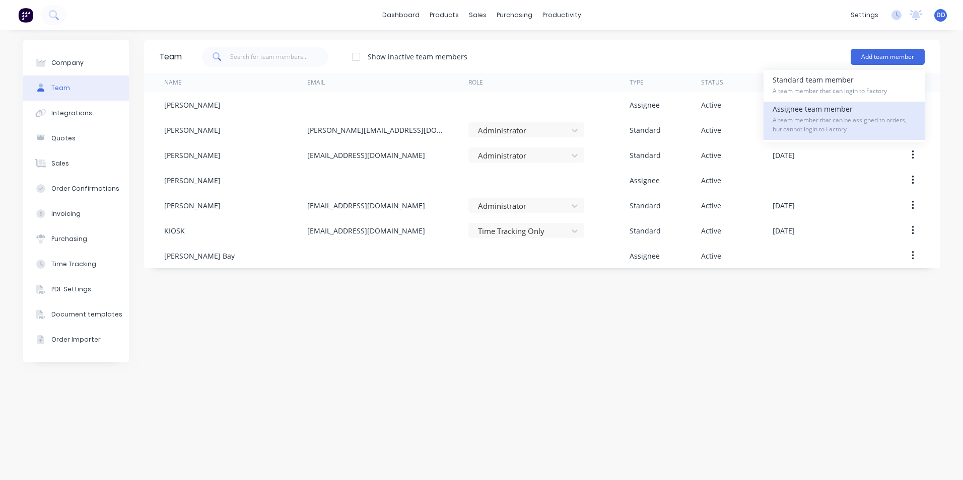
click at [847, 110] on div "Assignee team member A team member that can be assigned to orders, but cannot l…" at bounding box center [843, 121] width 143 height 38
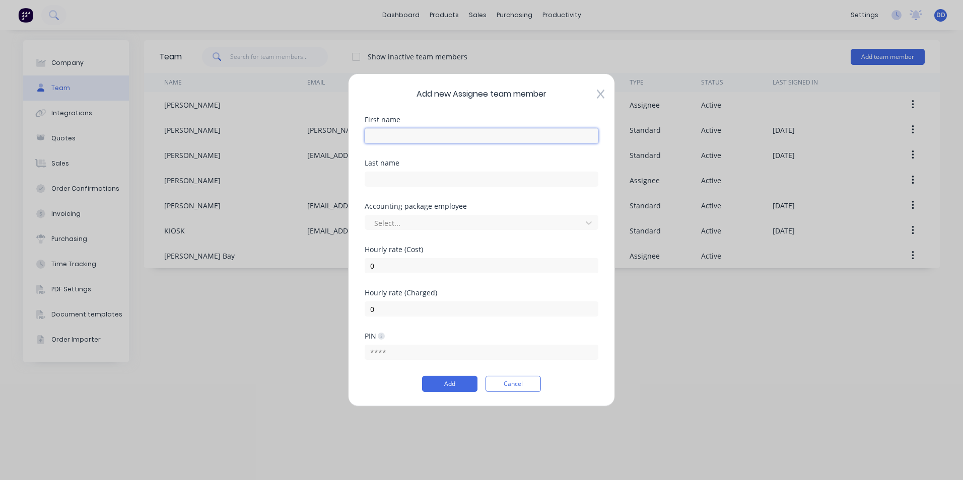
click at [411, 136] on input "text" at bounding box center [482, 135] width 234 height 15
paste input "Midori"
type input "Midori"
click at [401, 177] on input "text" at bounding box center [482, 179] width 234 height 15
click at [491, 182] on input "text" at bounding box center [482, 179] width 234 height 15
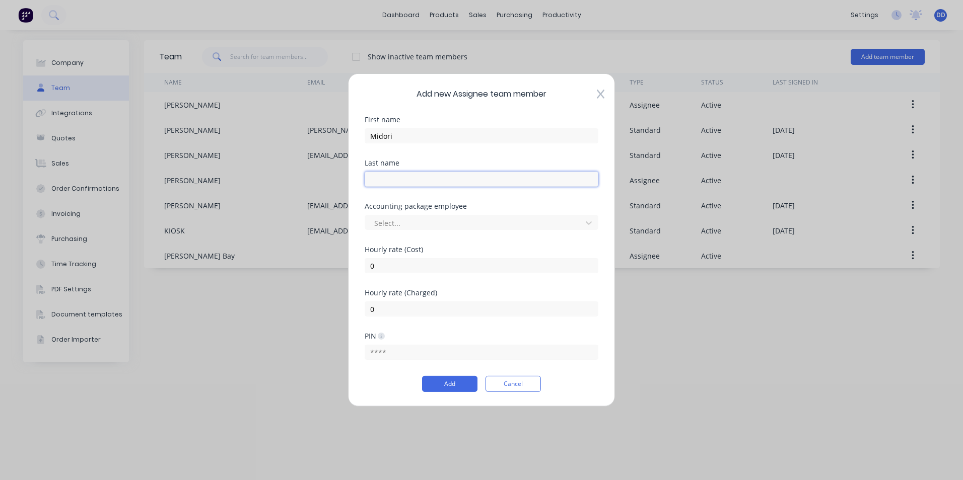
paste input "[PERSON_NAME]"
type input "[PERSON_NAME]"
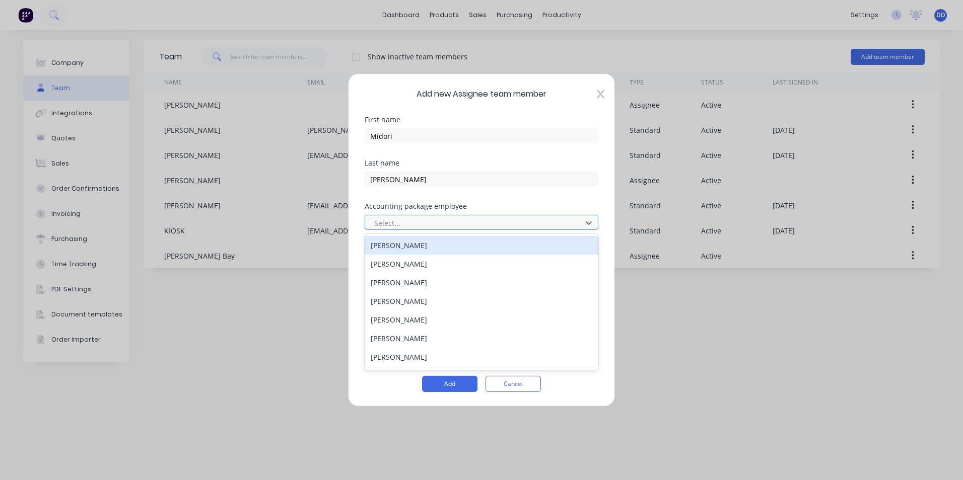
click at [451, 223] on div at bounding box center [474, 222] width 203 height 13
type input "MID"
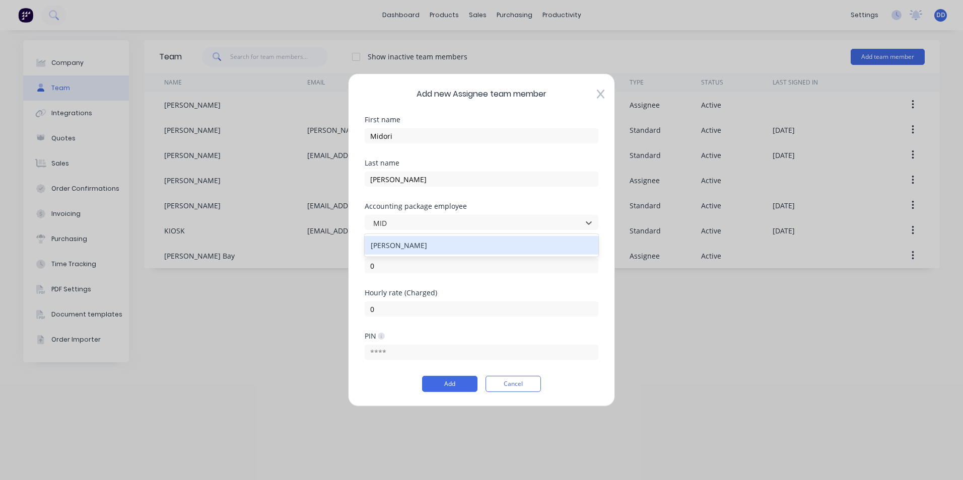
click at [447, 248] on div "[PERSON_NAME]" at bounding box center [482, 245] width 234 height 19
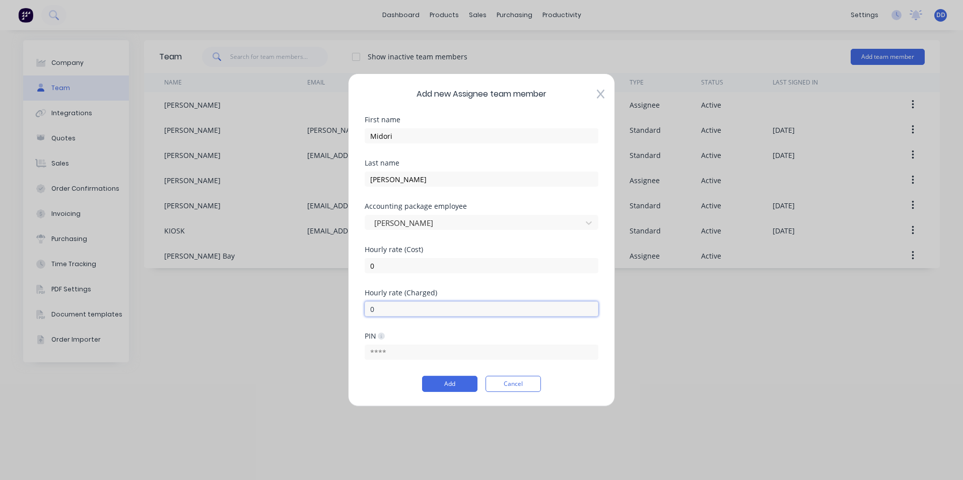
click at [399, 315] on input "0" at bounding box center [482, 309] width 234 height 15
type input "0"
type input "150"
click at [448, 381] on button "Add" at bounding box center [449, 384] width 55 height 16
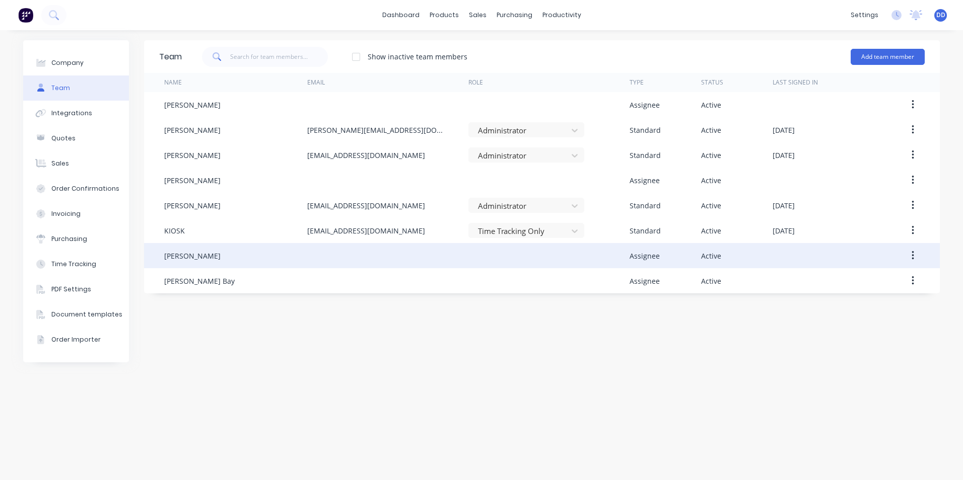
click at [915, 257] on button "button" at bounding box center [913, 256] width 24 height 18
click at [882, 282] on div "Edit" at bounding box center [877, 282] width 78 height 15
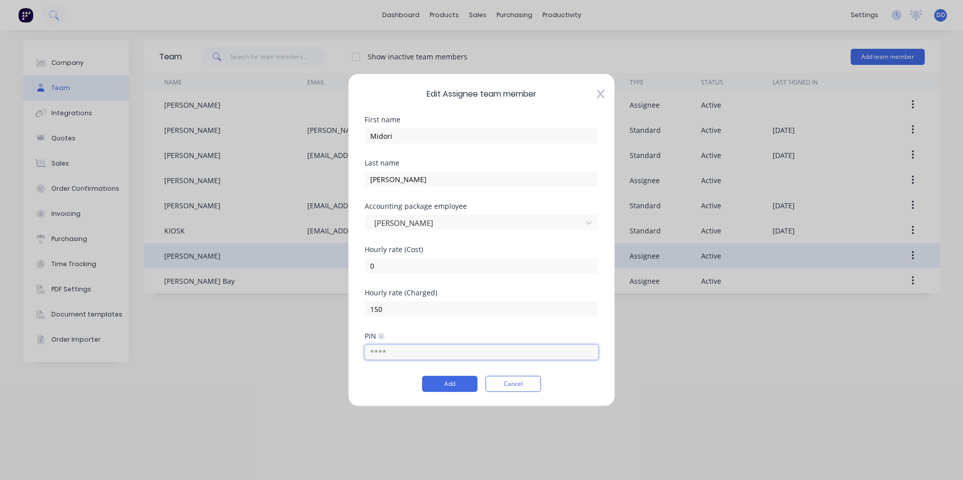
click at [419, 348] on input "text" at bounding box center [482, 352] width 234 height 15
type input "0858"
click at [455, 381] on button "Add" at bounding box center [449, 384] width 55 height 16
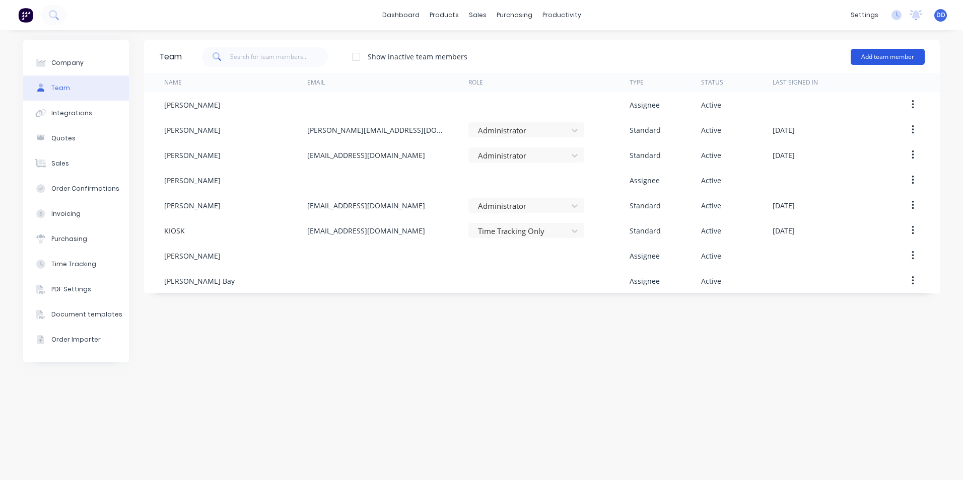
click at [880, 58] on button "Add team member" at bounding box center [887, 57] width 74 height 16
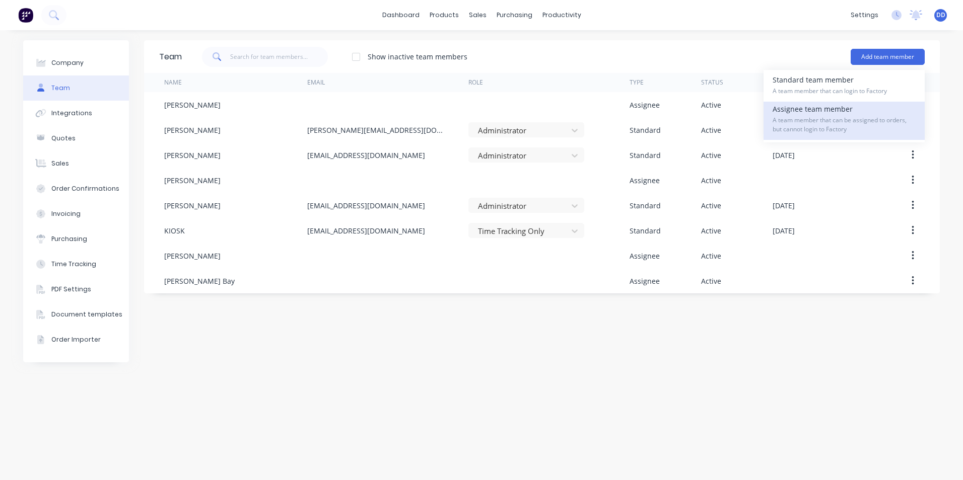
click at [844, 114] on div "Assignee team member A team member that can be assigned to orders, but cannot l…" at bounding box center [843, 121] width 143 height 38
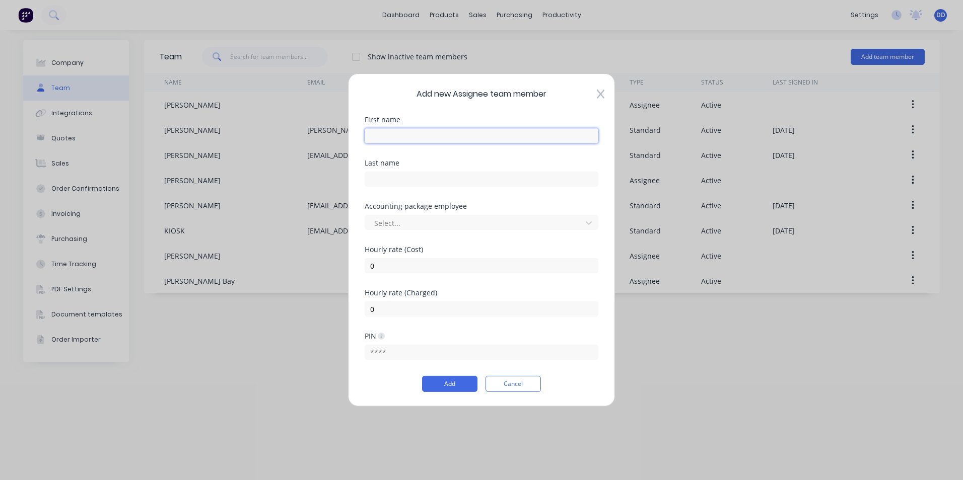
click at [451, 131] on input "text" at bounding box center [482, 135] width 234 height 15
type input "[PERSON_NAME]"
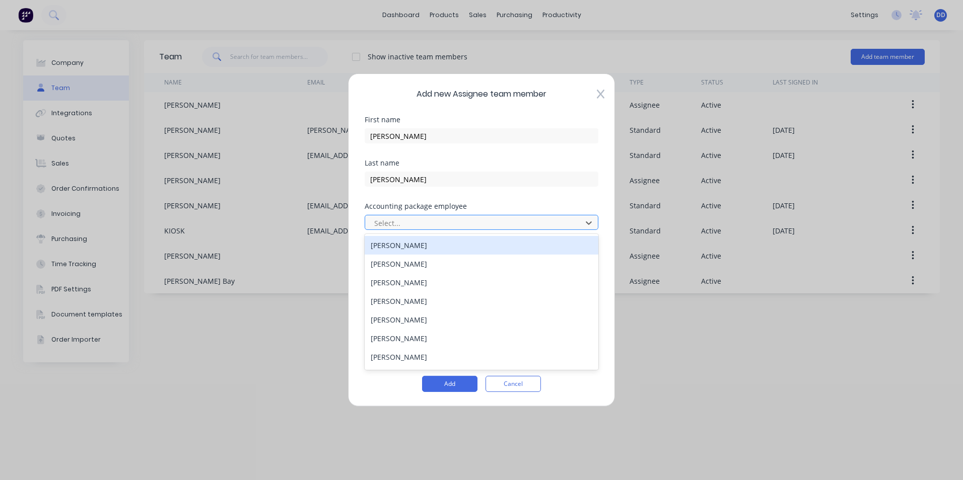
click at [481, 223] on div at bounding box center [474, 222] width 203 height 13
type input "[PERSON_NAME]"
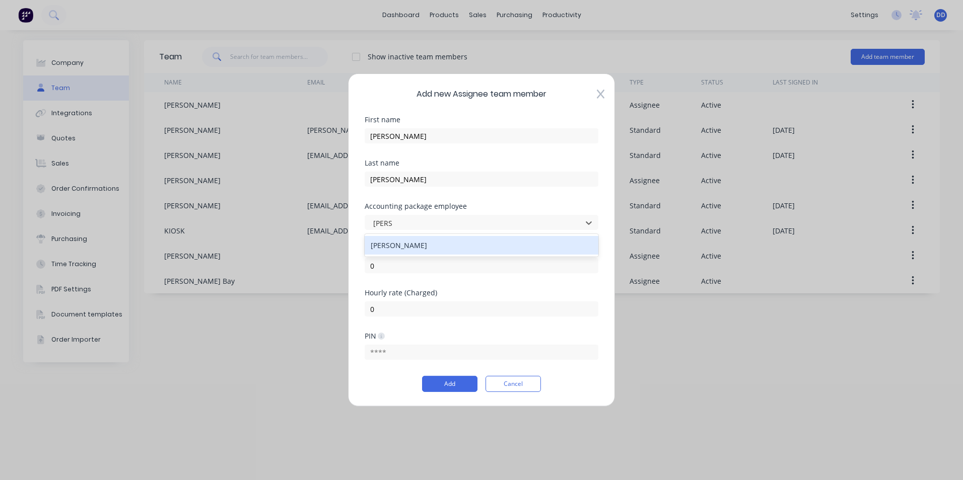
click at [465, 242] on div "[PERSON_NAME]" at bounding box center [482, 245] width 234 height 19
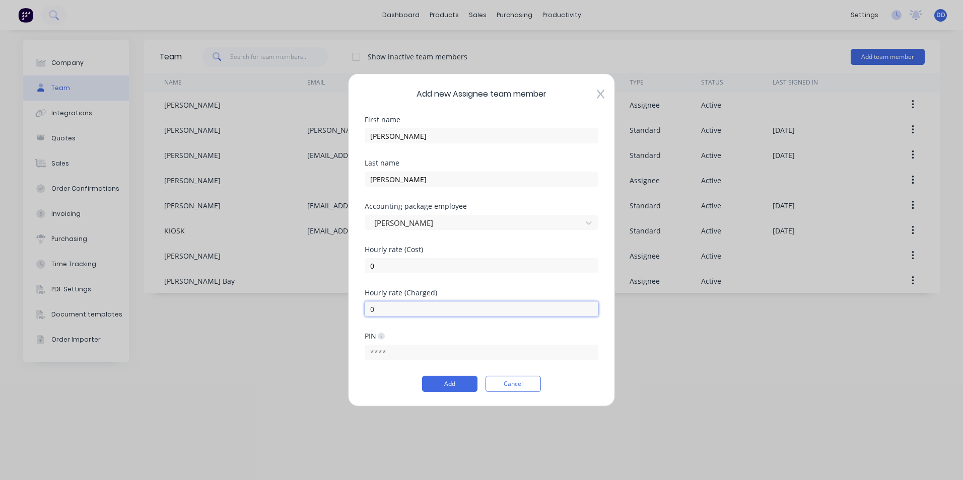
click at [439, 308] on input "0" at bounding box center [482, 309] width 234 height 15
type input "0"
type input "150"
click at [403, 358] on input "text" at bounding box center [482, 352] width 234 height 15
type input "3298"
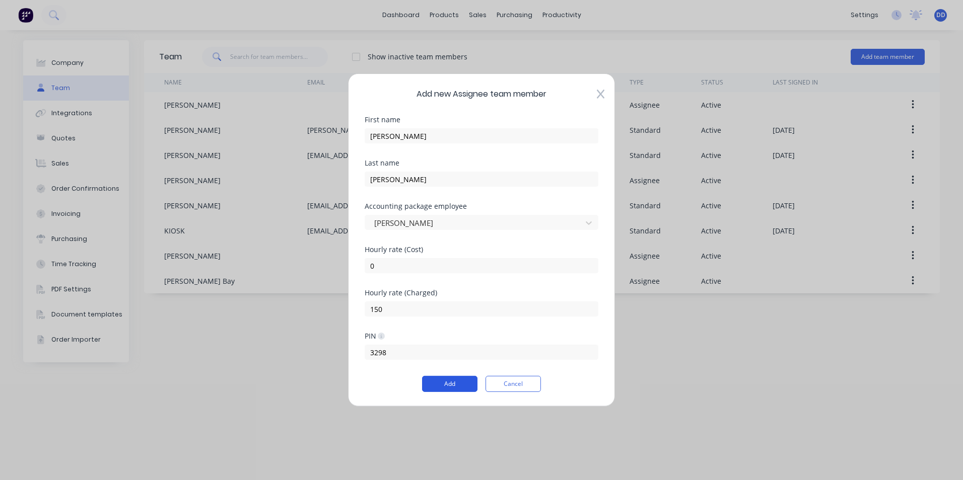
click at [455, 385] on button "Add" at bounding box center [449, 384] width 55 height 16
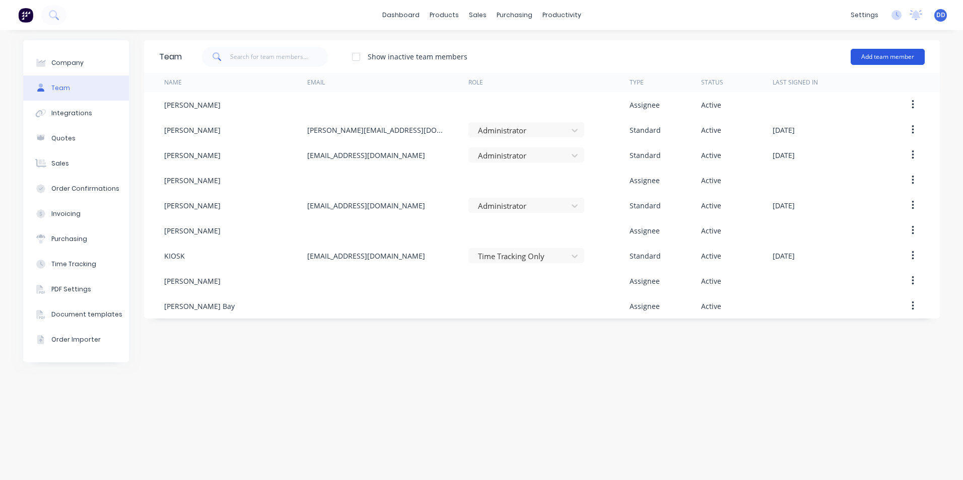
click at [870, 59] on button "Add team member" at bounding box center [887, 57] width 74 height 16
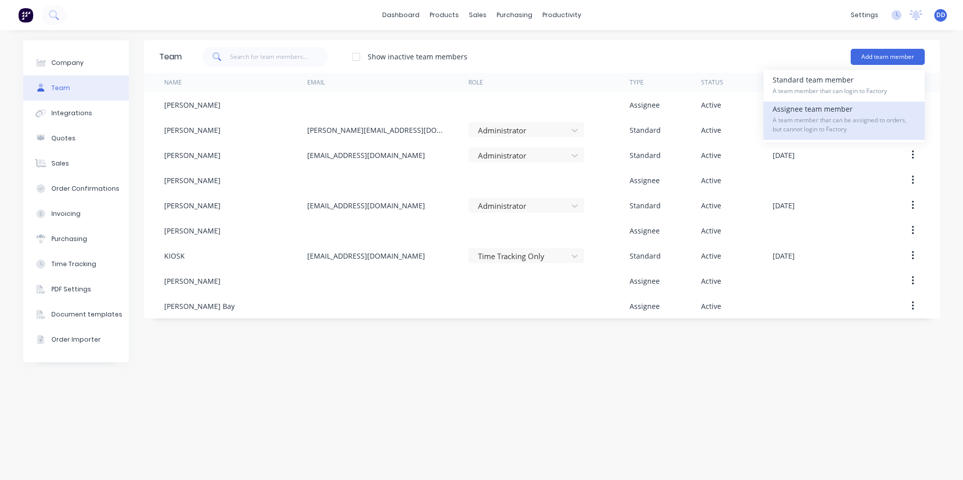
click at [848, 109] on div "Assignee team member A team member that can be assigned to orders, but cannot l…" at bounding box center [843, 121] width 143 height 38
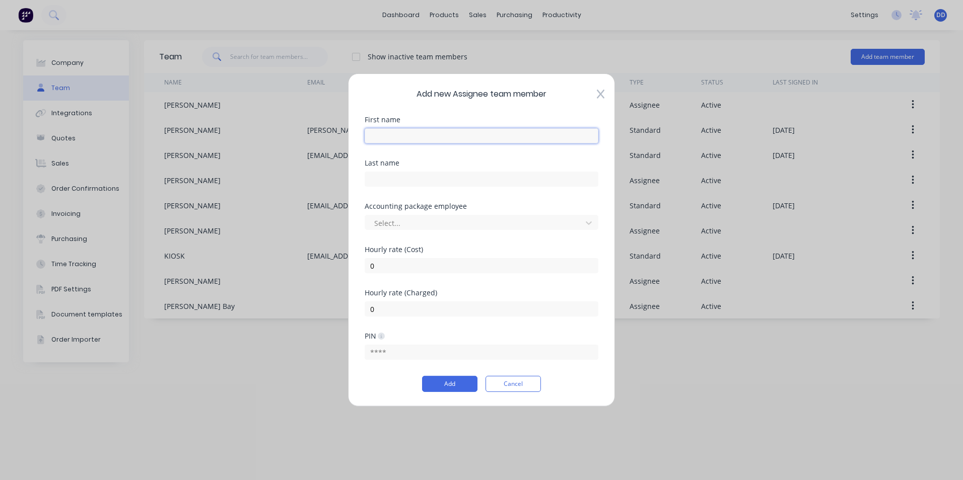
click at [420, 141] on input "text" at bounding box center [482, 135] width 234 height 15
type input "[PERSON_NAME]"
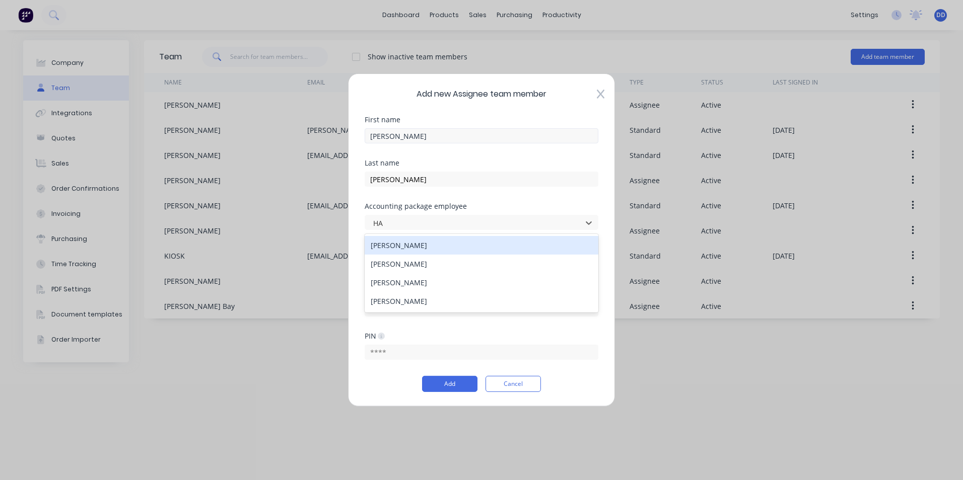
type input "HAY"
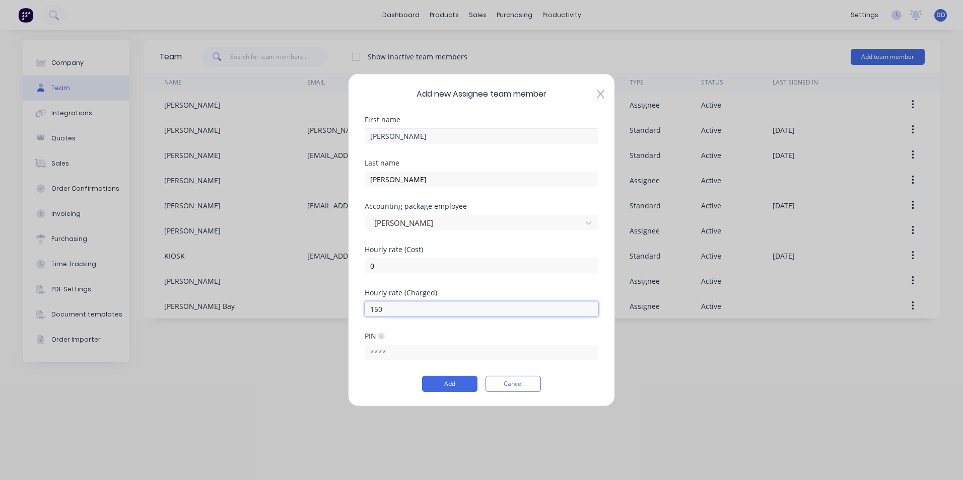
type input "150"
type input "3022"
click at [446, 378] on button "Add" at bounding box center [449, 384] width 55 height 16
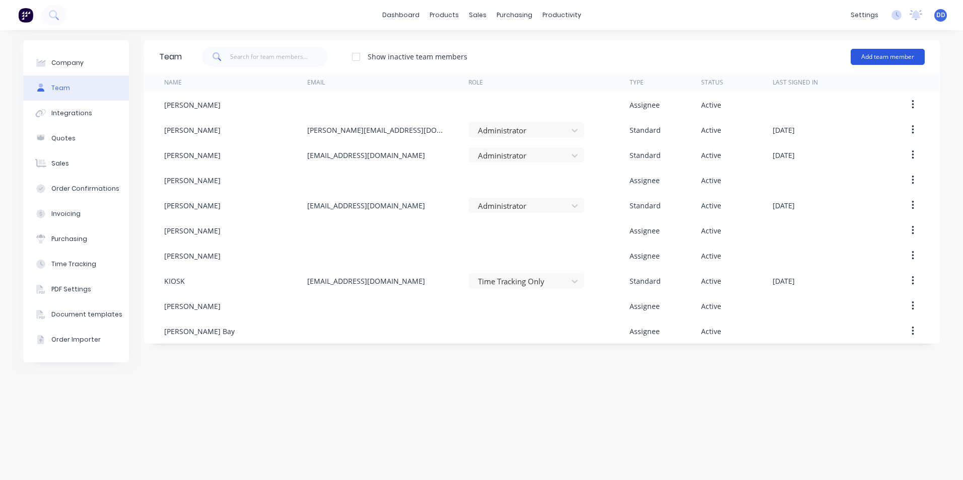
click at [877, 54] on button "Add team member" at bounding box center [887, 57] width 74 height 16
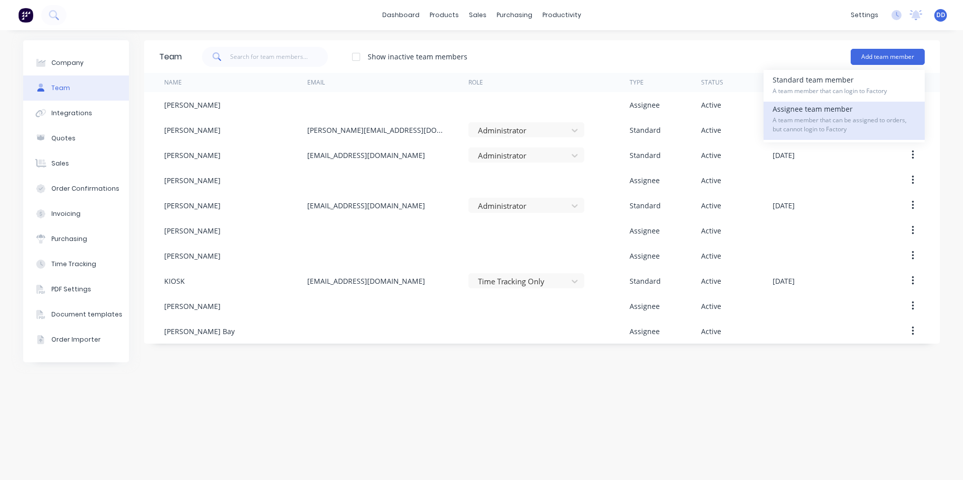
click at [796, 119] on span "A team member that can be assigned to orders, but cannot login to Factory" at bounding box center [843, 125] width 143 height 18
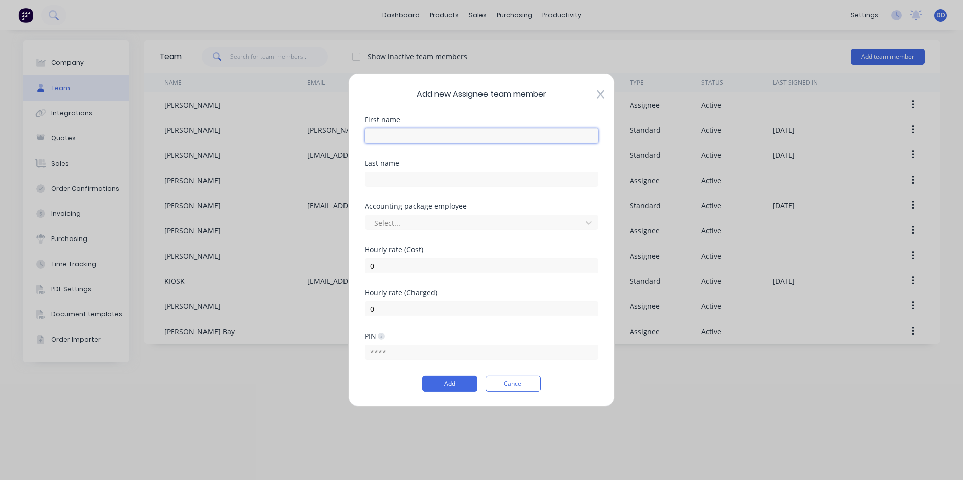
click at [460, 140] on input "text" at bounding box center [482, 135] width 234 height 15
type input "[PERSON_NAME]"
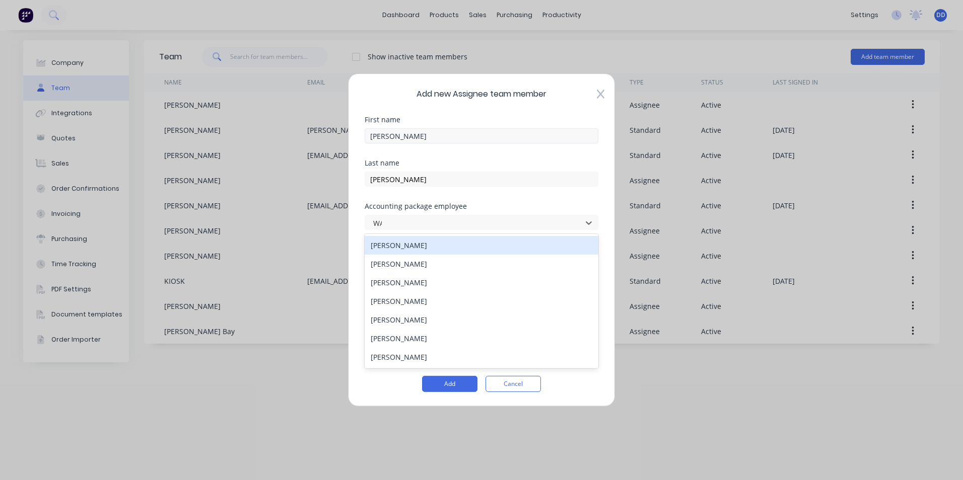
type input "WAY"
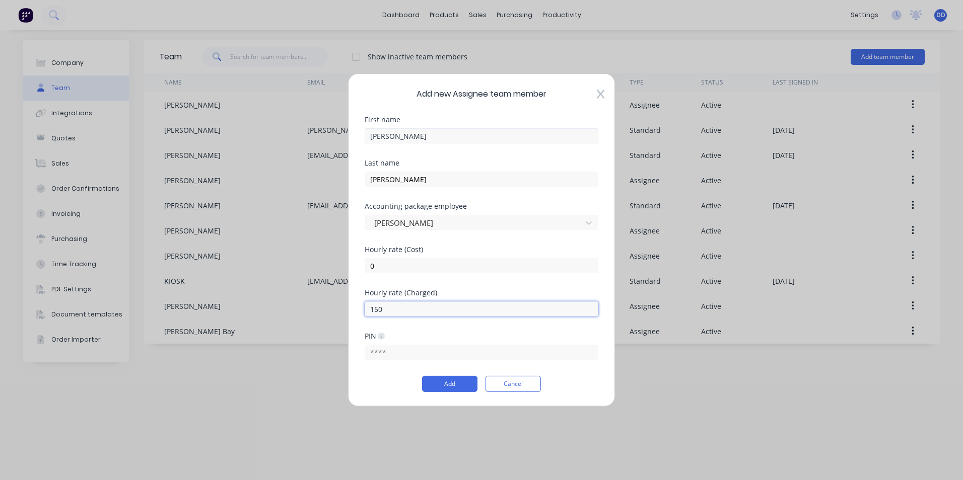
type input "150"
type input "0530"
click at [442, 383] on button "Add" at bounding box center [449, 384] width 55 height 16
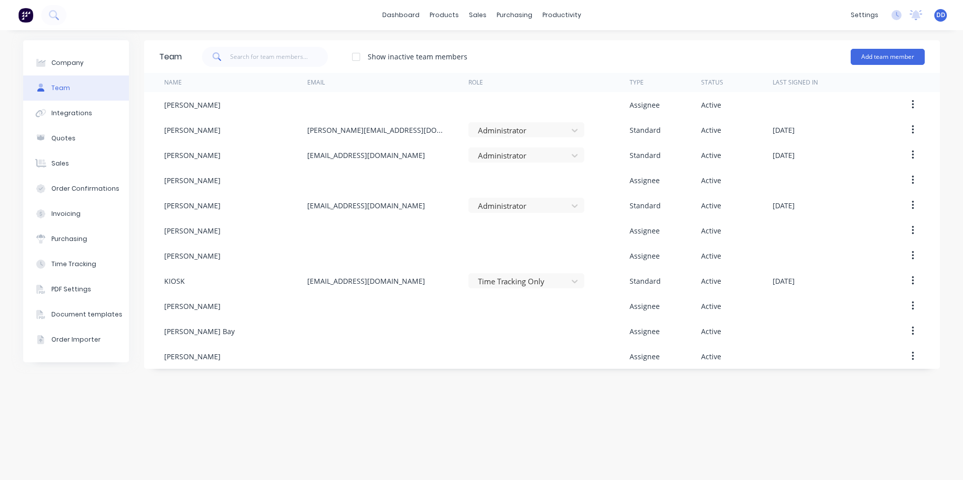
click at [633, 80] on div "Type" at bounding box center [636, 82] width 14 height 9
click at [632, 84] on div "Type" at bounding box center [636, 82] width 14 height 9
click at [631, 84] on div "Type" at bounding box center [636, 82] width 14 height 9
click at [889, 52] on button "Add team member" at bounding box center [887, 57] width 74 height 16
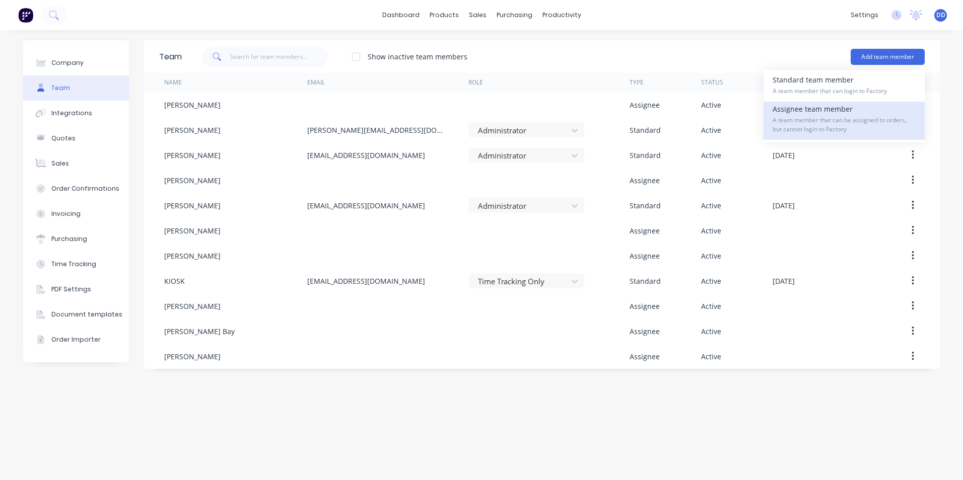
click at [846, 119] on span "A team member that can be assigned to orders, but cannot login to Factory" at bounding box center [843, 125] width 143 height 18
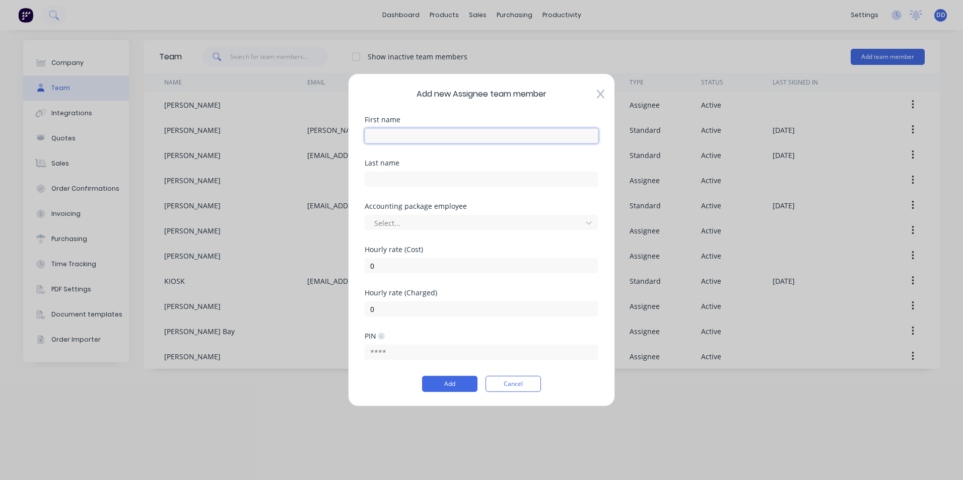
click at [459, 137] on input "text" at bounding box center [482, 135] width 234 height 15
type input "[PERSON_NAME]"
type input "j"
type input "JANESSEN"
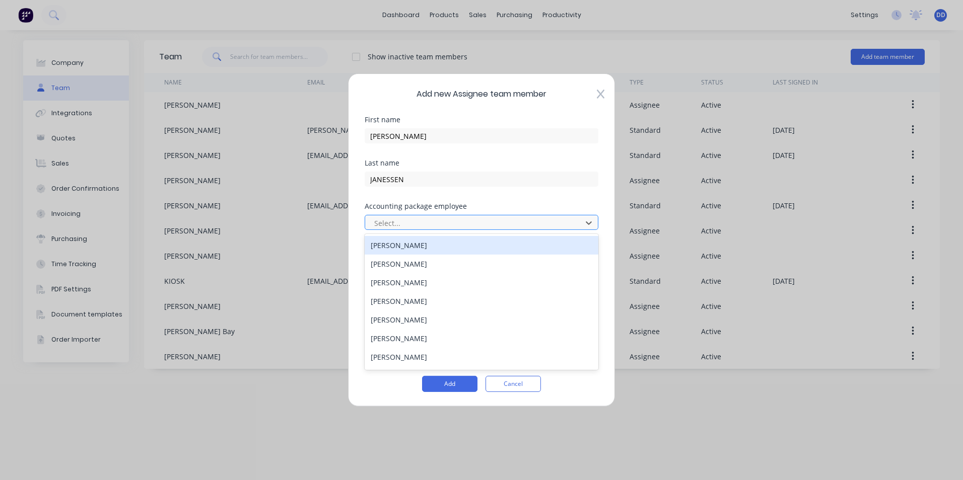
click at [444, 218] on div at bounding box center [474, 222] width 203 height 13
type input "B"
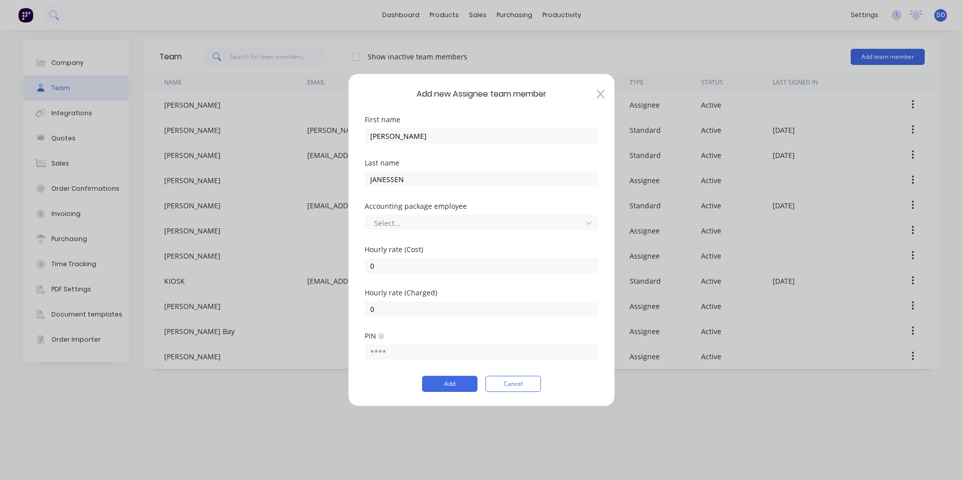
click at [556, 197] on div "Last name [PERSON_NAME]" at bounding box center [482, 181] width 234 height 43
click at [404, 313] on input "0" at bounding box center [482, 309] width 234 height 15
type input "150"
click at [383, 265] on input "0" at bounding box center [482, 265] width 234 height 15
type input "110"
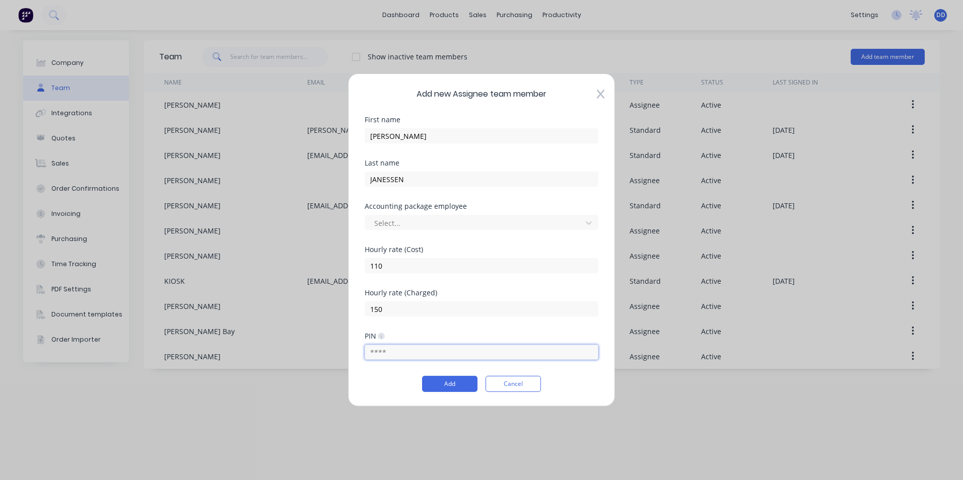
click at [423, 356] on input "text" at bounding box center [482, 352] width 234 height 15
type input "2600"
click at [456, 387] on button "Add" at bounding box center [449, 384] width 55 height 16
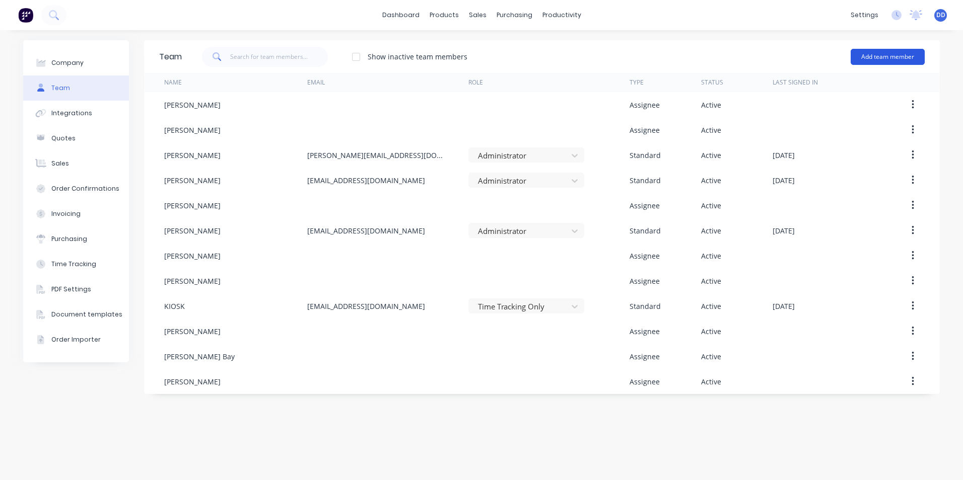
click at [883, 52] on button "Add team member" at bounding box center [887, 57] width 74 height 16
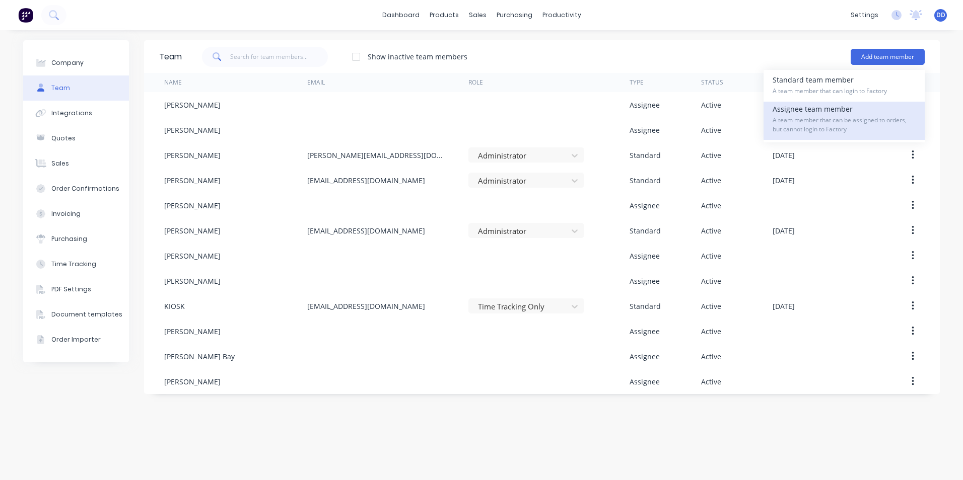
click at [828, 125] on span "A team member that can be assigned to orders, but cannot login to Factory" at bounding box center [843, 125] width 143 height 18
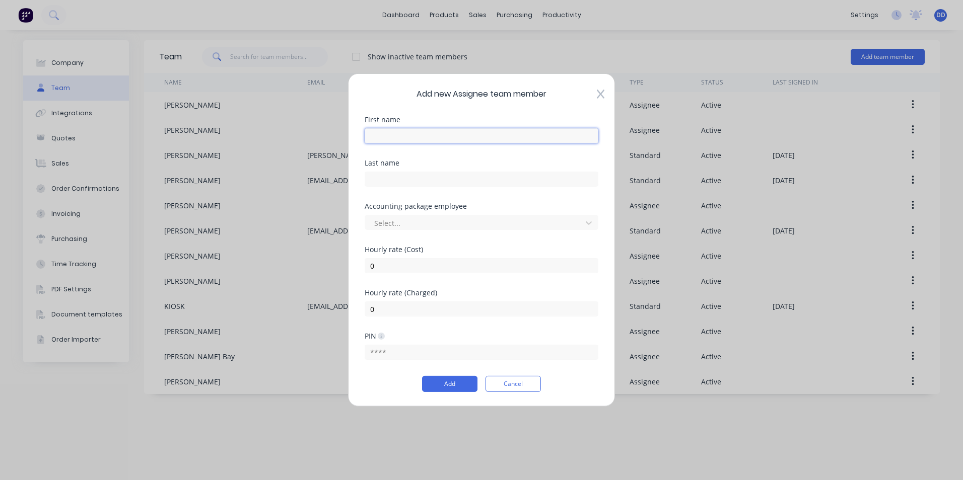
click at [419, 133] on input "text" at bounding box center [482, 135] width 234 height 15
type input "[PERSON_NAME]"
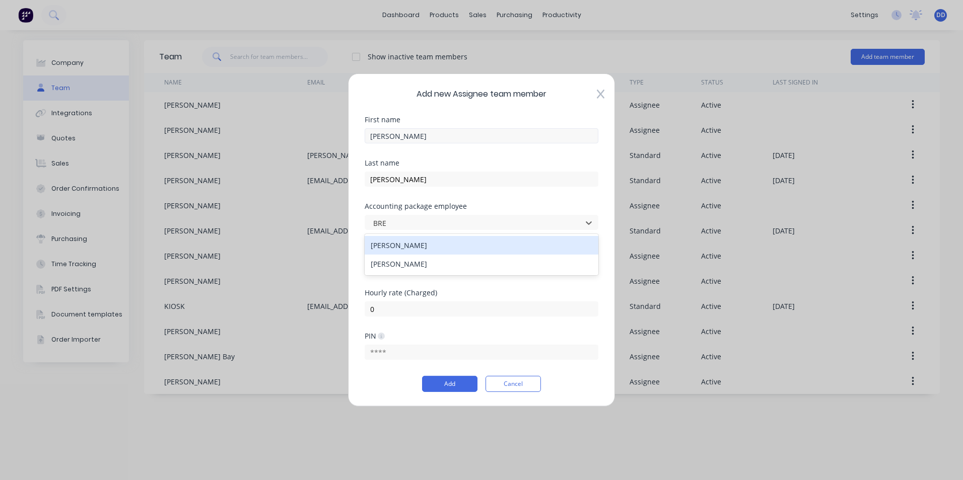
type input "BREN"
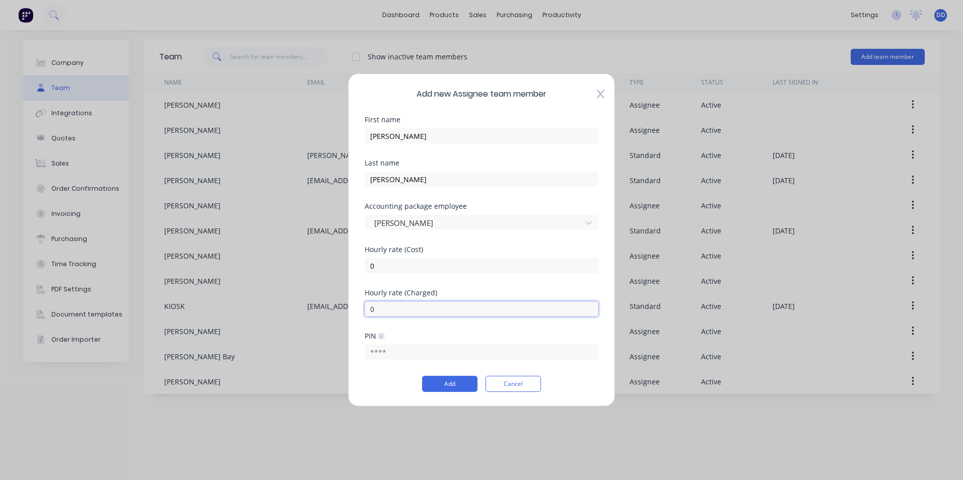
click at [421, 307] on input "0" at bounding box center [482, 309] width 234 height 15
type input "150"
click at [415, 348] on input "text" at bounding box center [482, 352] width 234 height 15
type input "0172"
click at [458, 388] on button "Add" at bounding box center [449, 384] width 55 height 16
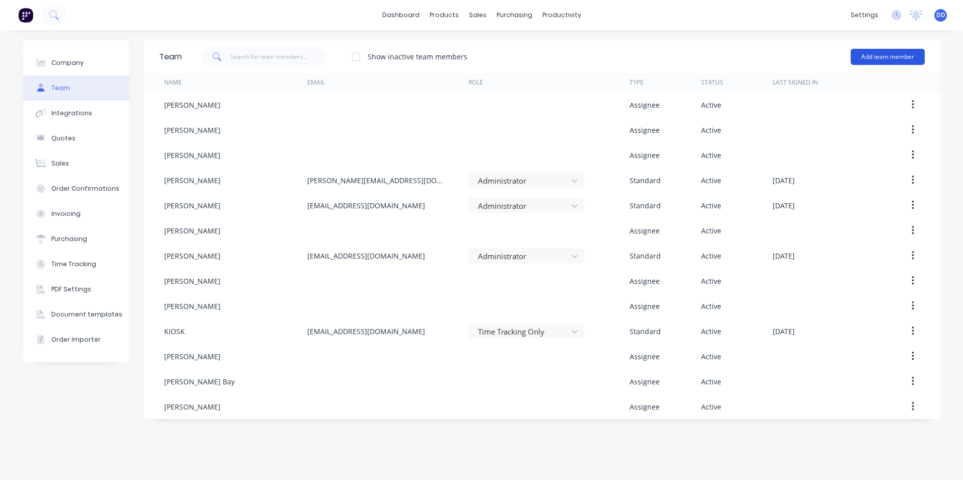
click at [870, 61] on button "Add team member" at bounding box center [887, 57] width 74 height 16
click at [402, 20] on link "dashboard" at bounding box center [400, 15] width 47 height 15
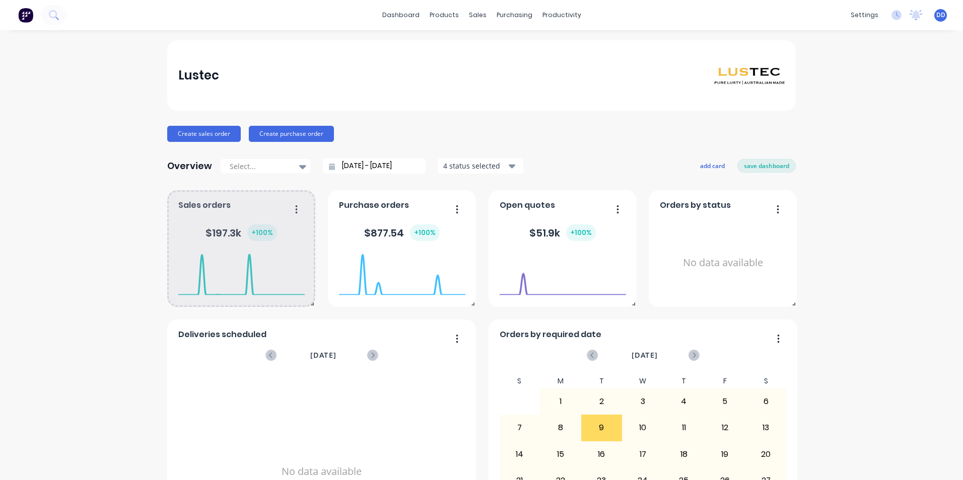
click at [295, 208] on icon "button" at bounding box center [296, 209] width 3 height 10
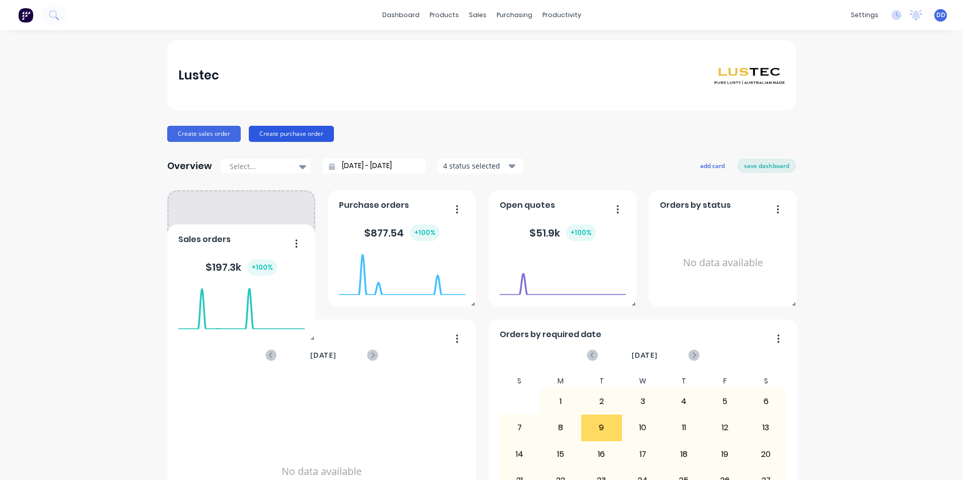
drag, startPoint x: 291, startPoint y: 209, endPoint x: 245, endPoint y: 138, distance: 84.5
click at [242, 155] on div "Lustec Create sales order Create purchase order Overview Select... [DATE] - [DA…" at bounding box center [481, 303] width 628 height 526
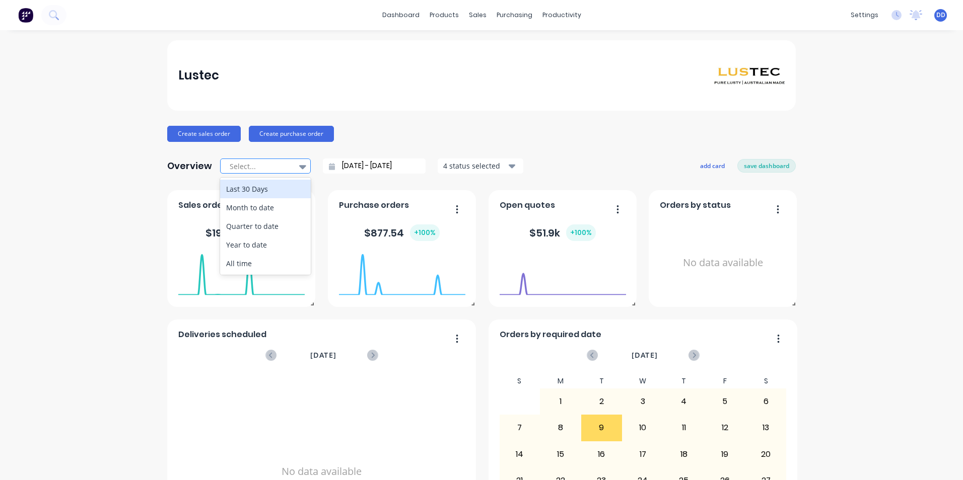
click at [298, 158] on div at bounding box center [302, 166] width 15 height 17
click at [270, 210] on div "Month to date" at bounding box center [265, 207] width 91 height 19
click at [283, 166] on div at bounding box center [260, 166] width 63 height 13
click at [266, 229] on div "Quarter to date" at bounding box center [265, 226] width 91 height 19
click at [266, 164] on div at bounding box center [260, 166] width 63 height 13
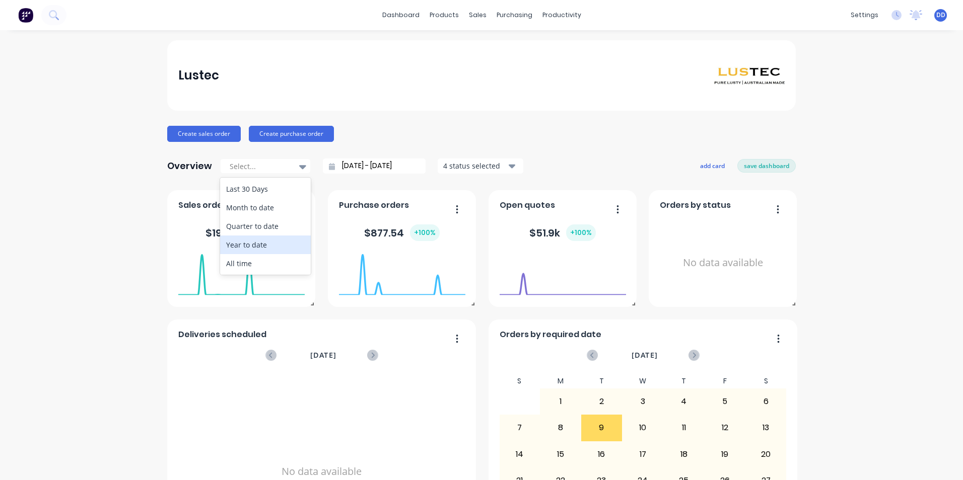
click at [271, 243] on div "Year to date" at bounding box center [265, 245] width 91 height 19
click at [475, 163] on div "4 status selected" at bounding box center [474, 166] width 63 height 11
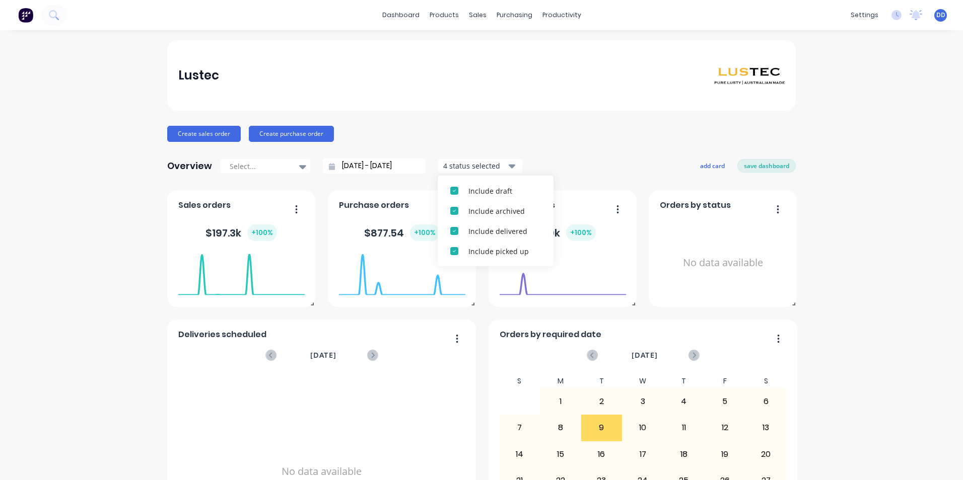
click at [475, 163] on div "4 status selected" at bounding box center [474, 166] width 63 height 11
click at [423, 123] on div "Lustec Create sales order Create purchase order Overview Select... [DATE] - [DA…" at bounding box center [481, 303] width 628 height 526
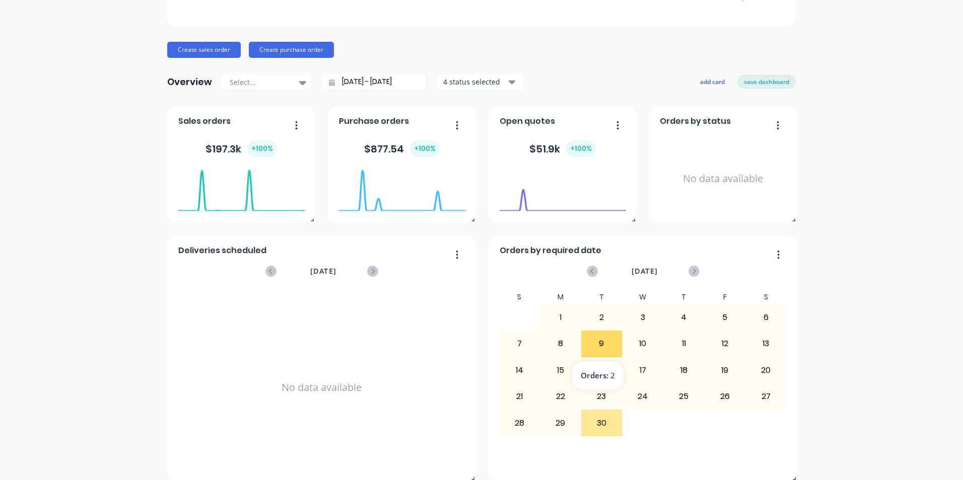
scroll to position [96, 0]
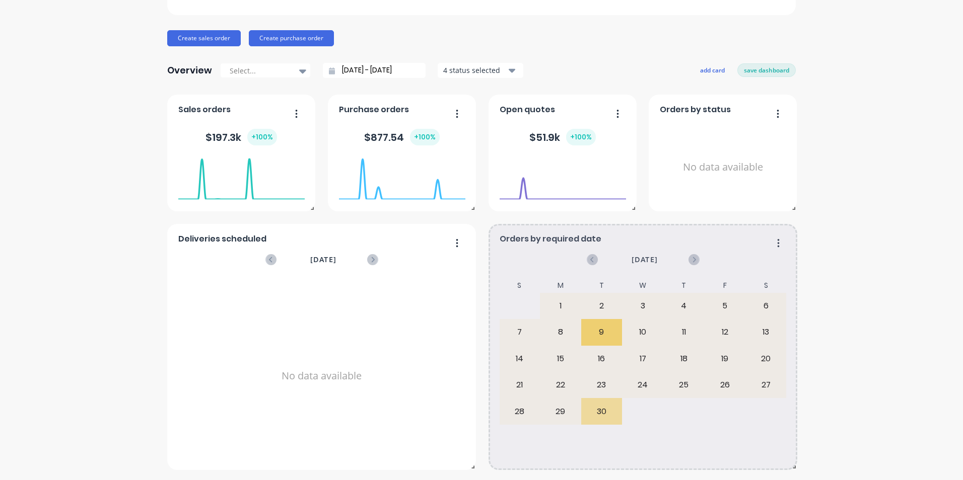
click at [600, 412] on div "30" at bounding box center [601, 411] width 40 height 25
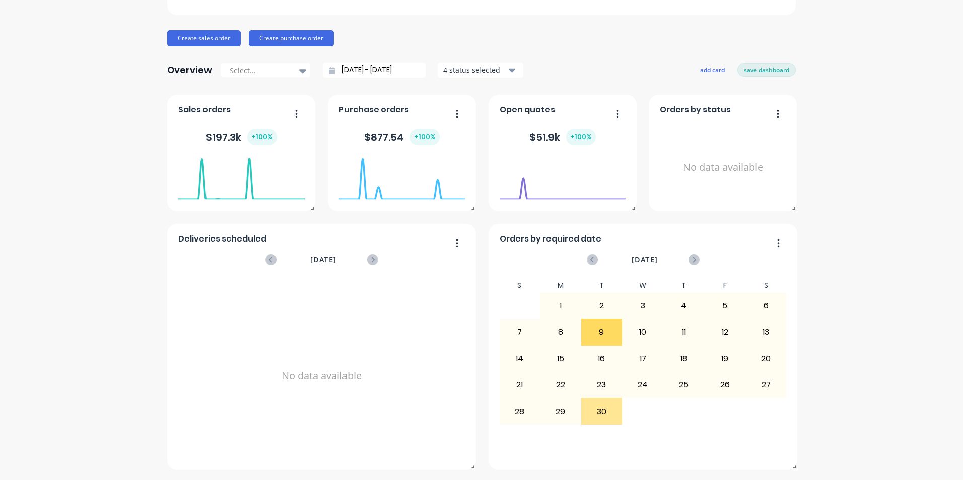
scroll to position [0, 0]
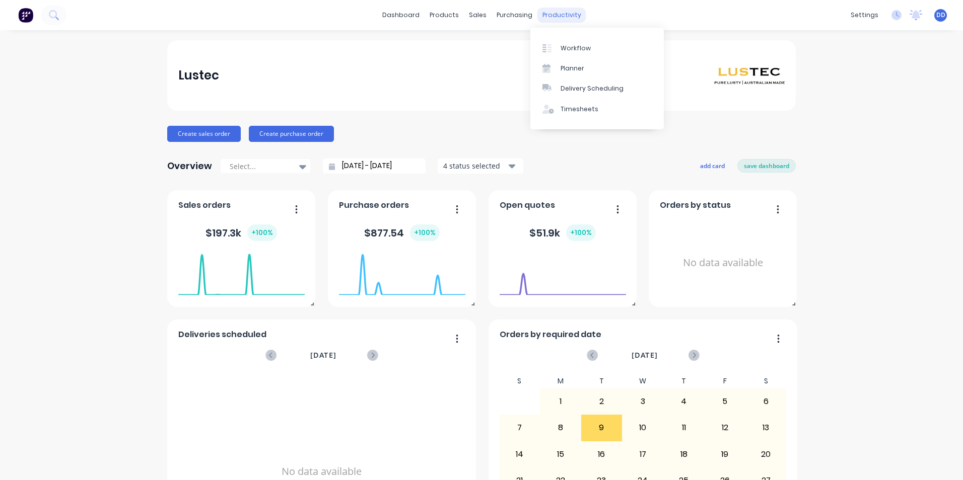
click at [550, 18] on div "productivity" at bounding box center [561, 15] width 49 height 15
click at [566, 47] on div "Workflow" at bounding box center [575, 48] width 30 height 9
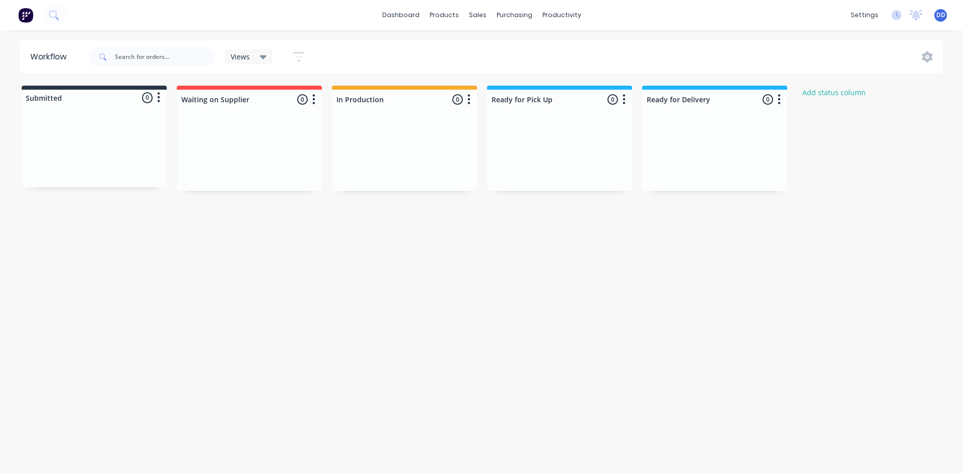
drag, startPoint x: 419, startPoint y: 239, endPoint x: 89, endPoint y: 149, distance: 341.7
click at [415, 236] on div "Workflow Views Save new view None (Default) edit Show/Hide statuses Show line i…" at bounding box center [481, 246] width 963 height 412
click at [130, 49] on input "text" at bounding box center [165, 57] width 100 height 20
click at [130, 57] on input "text" at bounding box center [165, 57] width 100 height 20
click at [145, 56] on input "text" at bounding box center [165, 57] width 100 height 20
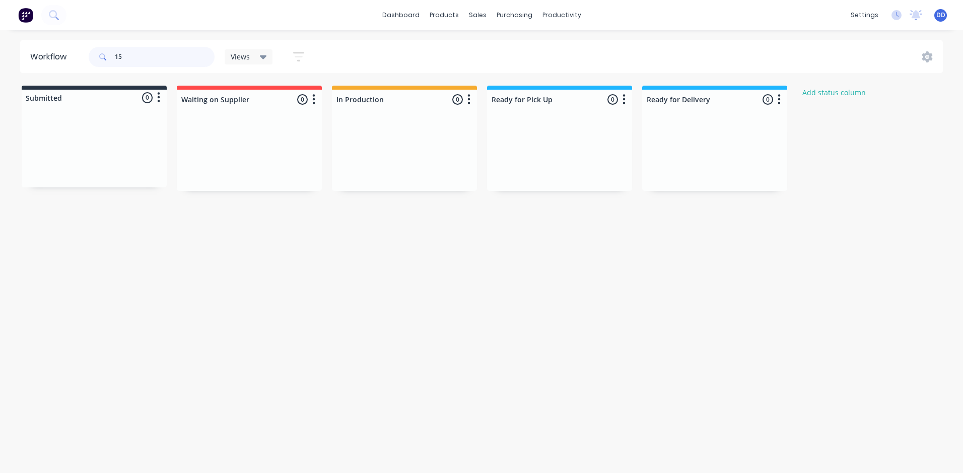
type input "151"
drag, startPoint x: 160, startPoint y: 55, endPoint x: 53, endPoint y: 57, distance: 107.3
click at [53, 57] on header "Workflow 151 Views Save new view None (Default) edit Show/Hide statuses Show li…" at bounding box center [481, 56] width 923 height 33
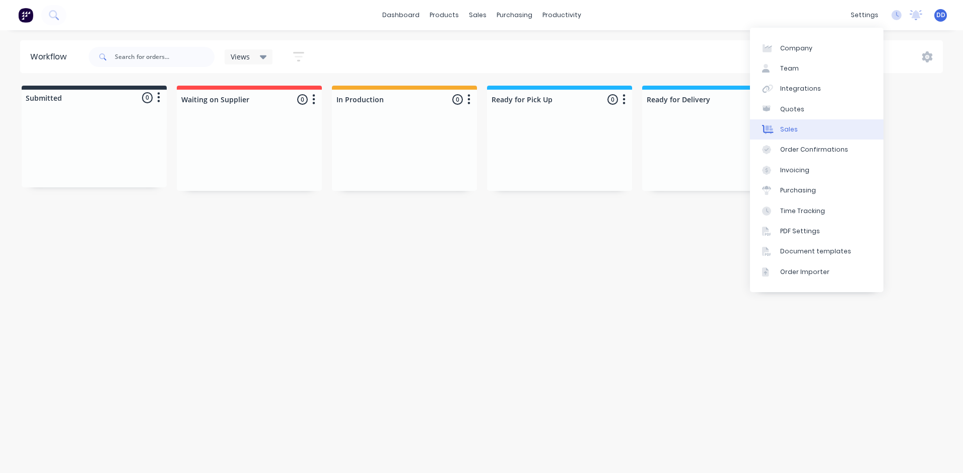
click at [804, 128] on link "Sales" at bounding box center [816, 129] width 133 height 20
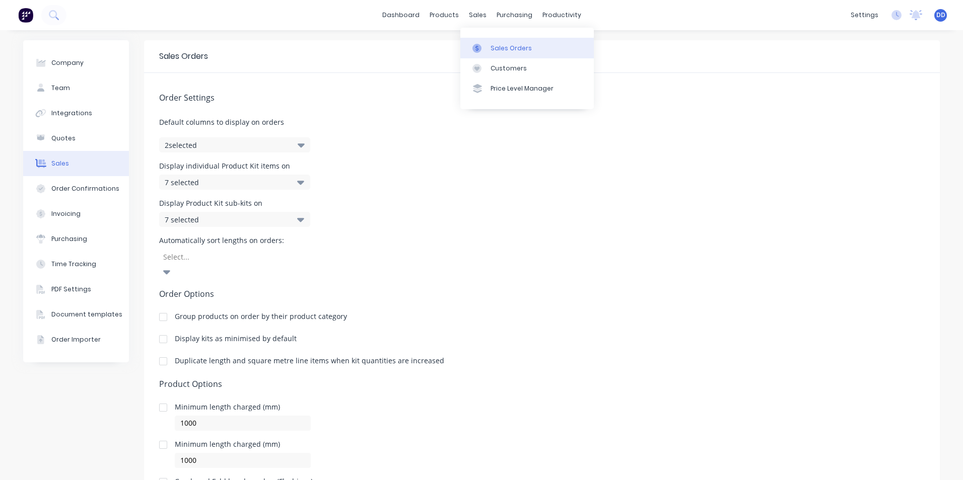
click at [495, 53] on link "Sales Orders" at bounding box center [526, 48] width 133 height 20
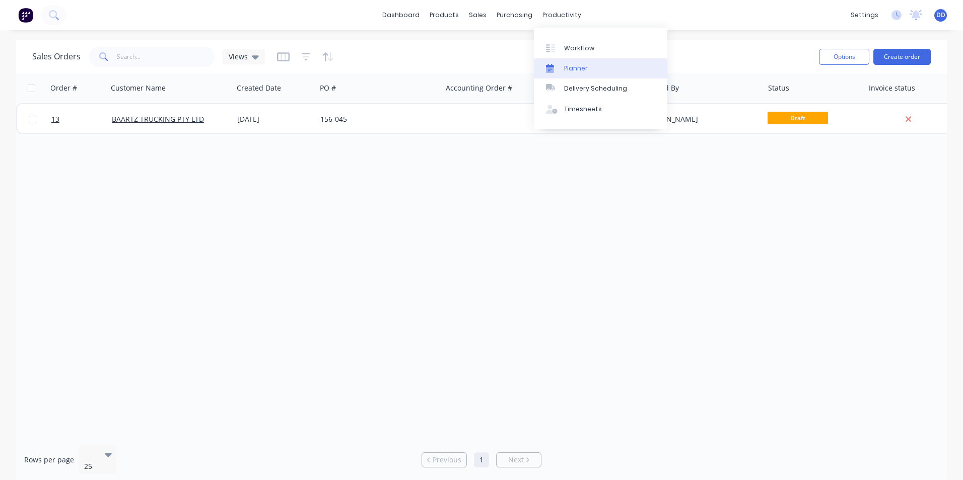
click at [573, 64] on div "Planner" at bounding box center [576, 68] width 24 height 9
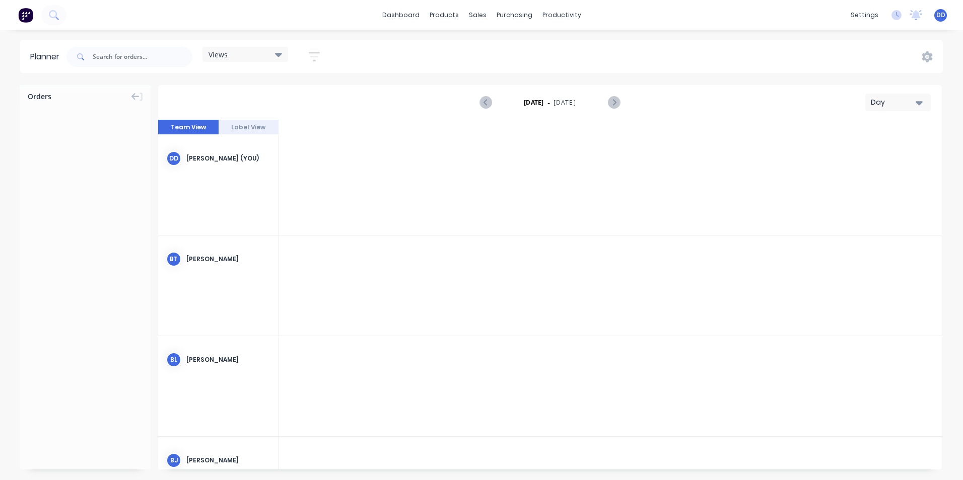
scroll to position [0, 1934]
click at [320, 174] on div at bounding box center [318, 185] width 81 height 100
click at [88, 104] on div at bounding box center [85, 142] width 131 height 76
click at [142, 59] on input "text" at bounding box center [143, 57] width 100 height 20
type input "B"
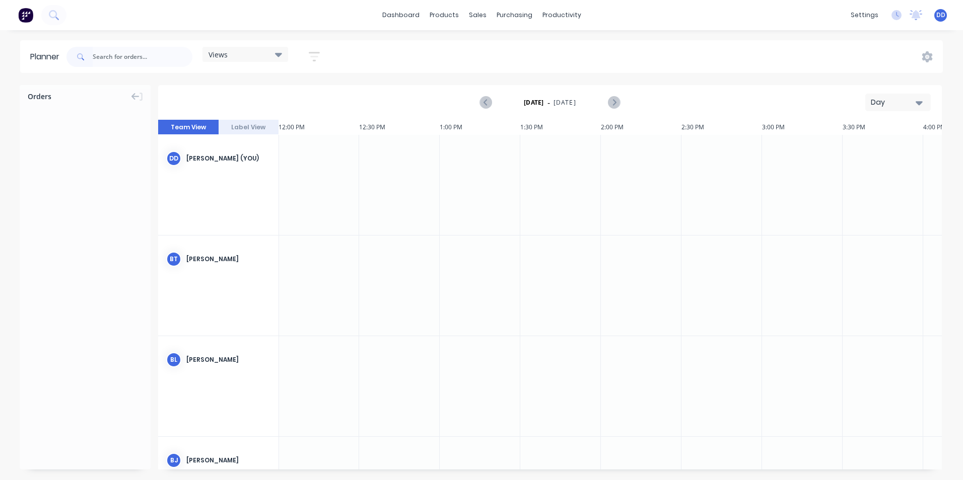
click at [242, 53] on div "Views" at bounding box center [245, 54] width 74 height 9
click at [105, 117] on div at bounding box center [85, 142] width 131 height 76
click at [113, 210] on div "Orders" at bounding box center [85, 277] width 131 height 385
click at [127, 58] on input "text" at bounding box center [143, 57] width 100 height 20
click at [563, 67] on link "Planner" at bounding box center [600, 68] width 133 height 20
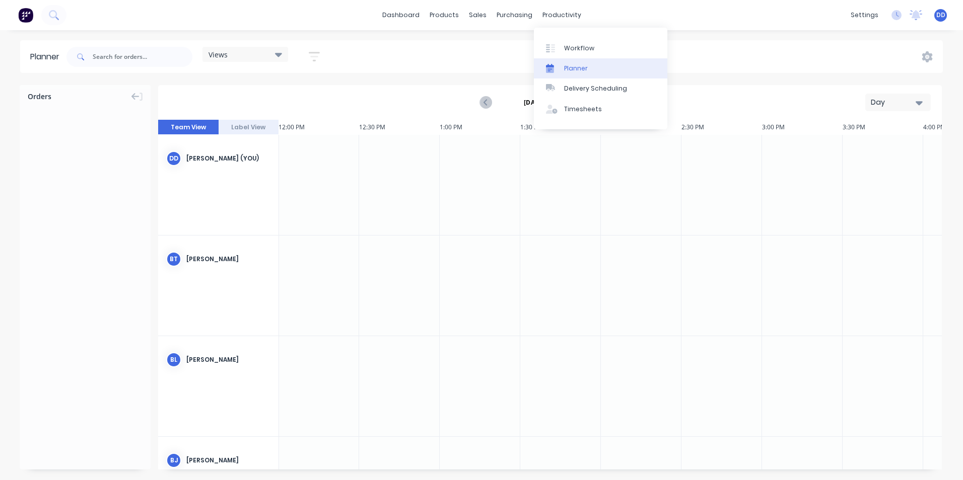
click at [576, 67] on div "Planner" at bounding box center [576, 68] width 24 height 9
click at [610, 49] on link "Workflow" at bounding box center [600, 48] width 133 height 20
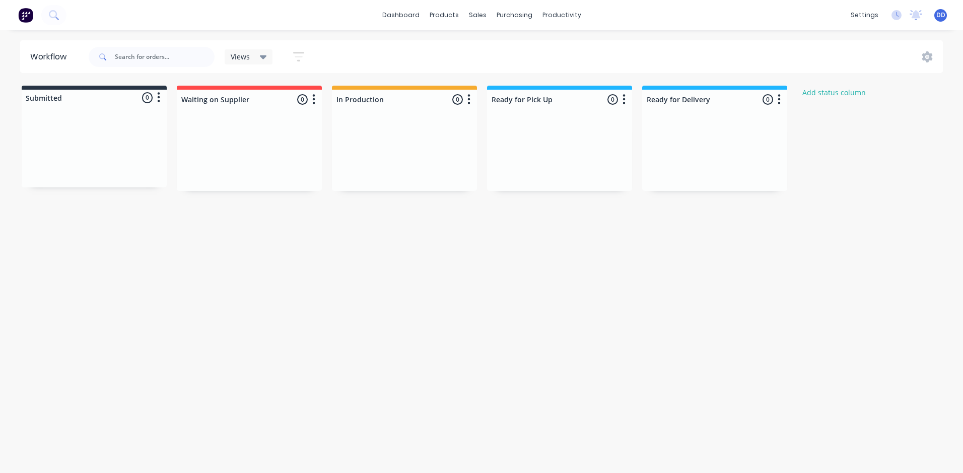
drag, startPoint x: 266, startPoint y: 132, endPoint x: 288, endPoint y: 198, distance: 69.6
click at [281, 215] on div "Workflow Views Save new view None (Default) edit Show/Hide statuses Show line i…" at bounding box center [481, 246] width 963 height 412
drag, startPoint x: 288, startPoint y: 198, endPoint x: 314, endPoint y: 99, distance: 102.1
click at [314, 99] on icon "button" at bounding box center [314, 99] width 3 height 10
click at [195, 196] on div "Workflow Views Save new view None (Default) edit Show/Hide statuses Show line i…" at bounding box center [481, 246] width 963 height 412
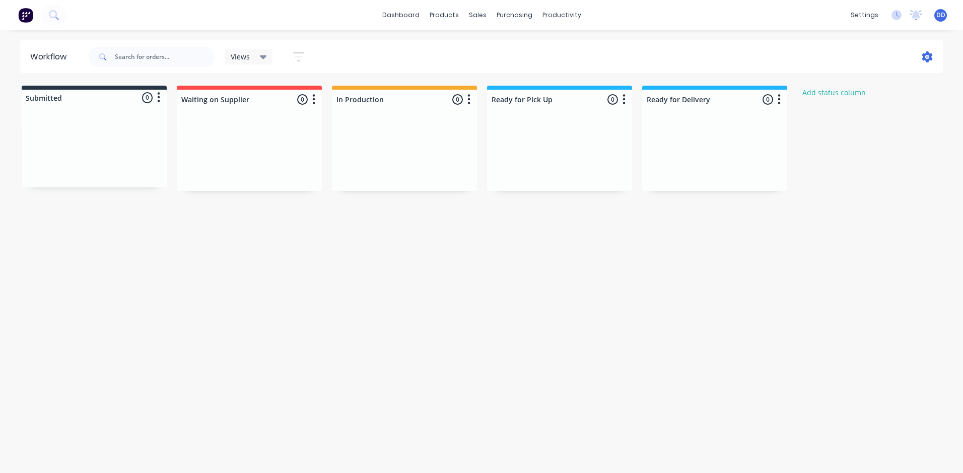
click at [922, 54] on icon at bounding box center [927, 56] width 11 height 11
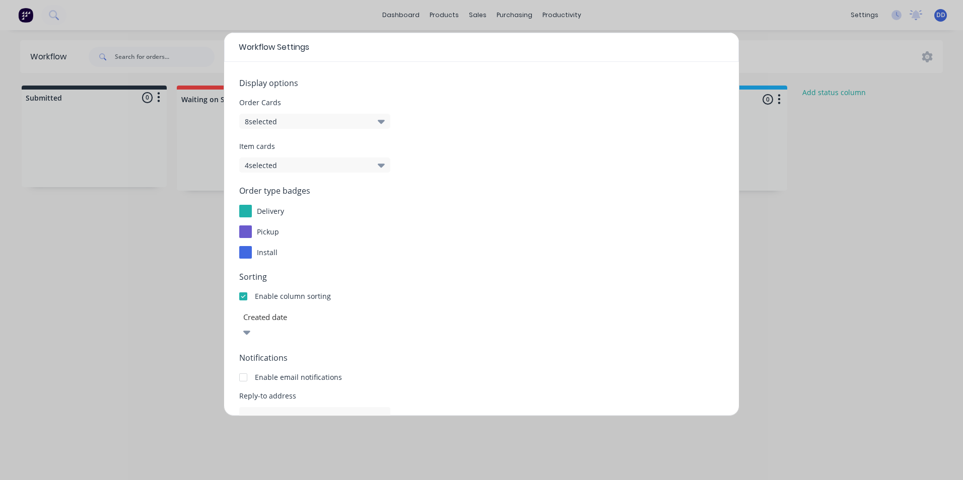
click at [446, 372] on div "Enable email notifications" at bounding box center [481, 377] width 484 height 11
click at [837, 328] on div "Workflow Settings Display options Order Cards 8 selected Item cards 4 selected …" at bounding box center [481, 240] width 963 height 480
drag, startPoint x: 653, startPoint y: 47, endPoint x: 571, endPoint y: 83, distance: 89.5
click at [571, 83] on div "Workflow Settings Display options Order Cards 8 selected Item cards 4 selected …" at bounding box center [482, 224] width 516 height 384
drag, startPoint x: 571, startPoint y: 83, endPoint x: 926, endPoint y: 312, distance: 422.7
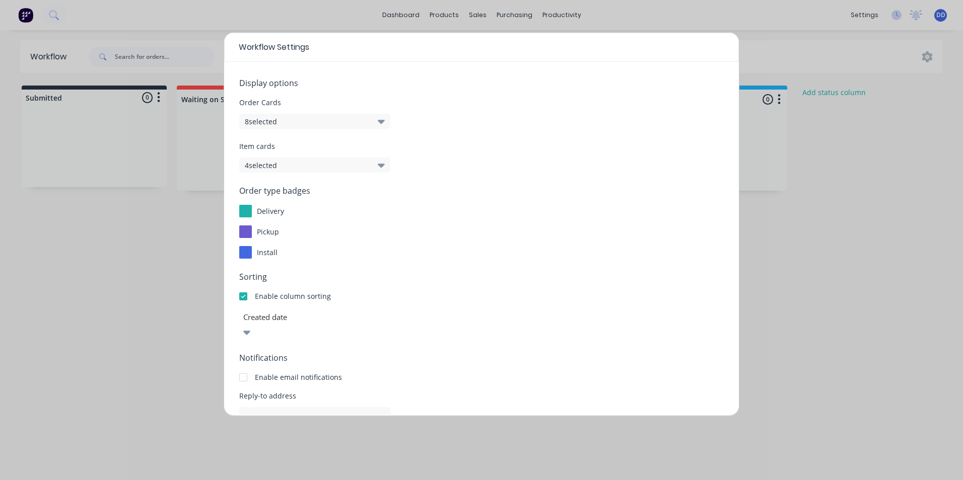
click at [926, 312] on div "Workflow Settings Display options Order Cards 8 selected Item cards 4 selected …" at bounding box center [481, 240] width 963 height 480
click at [938, 197] on div "Workflow Settings Display options Order Cards 8 selected Item cards 4 selected …" at bounding box center [481, 240] width 963 height 480
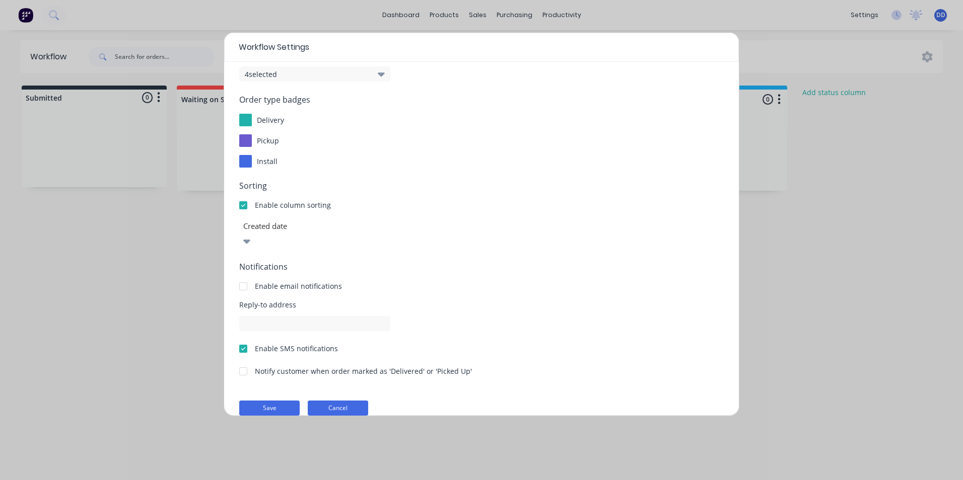
click at [338, 401] on button "Cancel" at bounding box center [338, 408] width 60 height 15
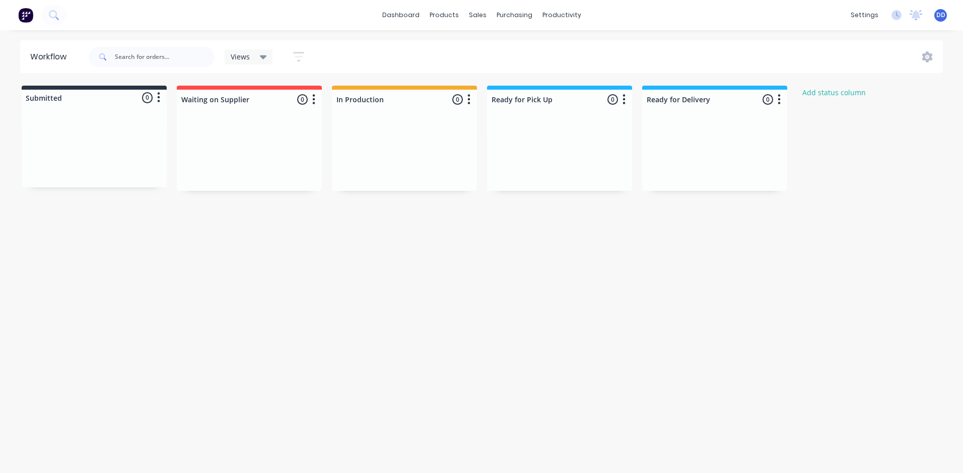
click at [480, 316] on div "Workflow Views Save new view None (Default) edit Show/Hide statuses Show line i…" at bounding box center [481, 246] width 963 height 412
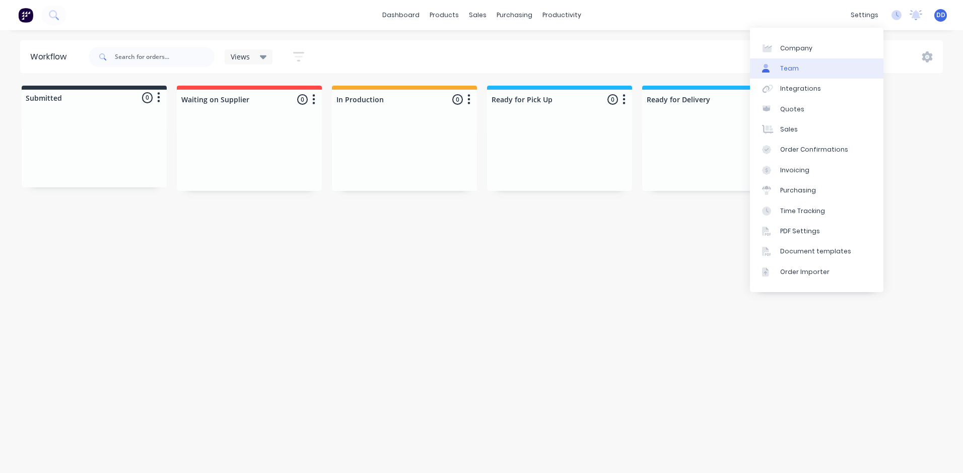
click at [825, 67] on link "Team" at bounding box center [816, 68] width 133 height 20
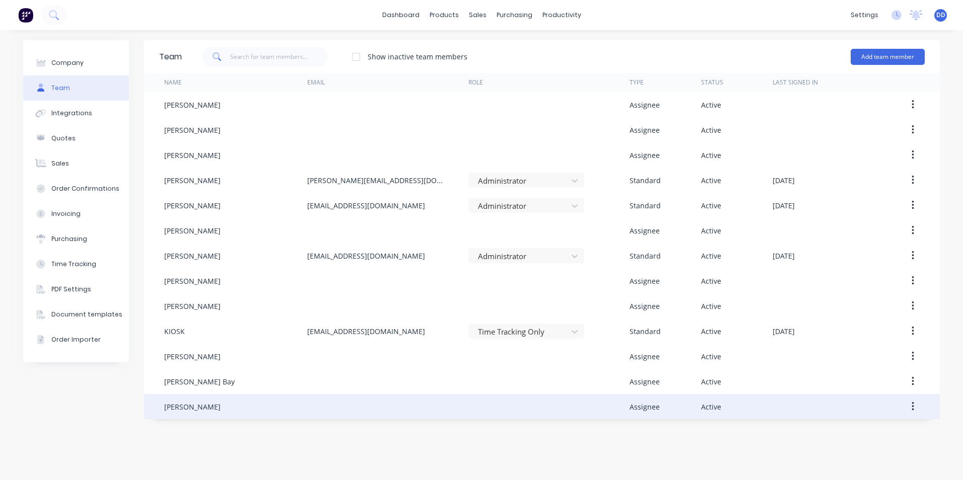
click at [625, 409] on div at bounding box center [548, 406] width 161 height 25
click at [410, 409] on div at bounding box center [387, 406] width 161 height 25
click at [916, 405] on button "button" at bounding box center [913, 407] width 24 height 18
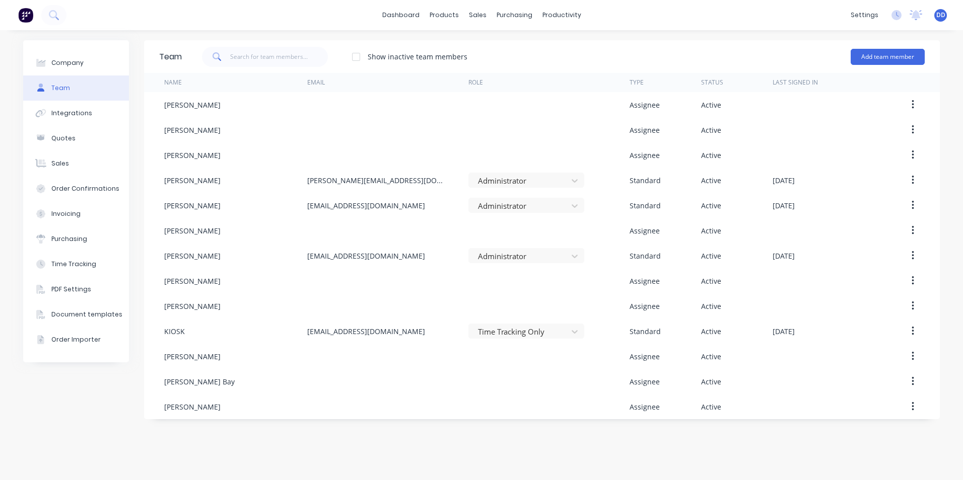
click at [773, 432] on div "Team Show inactive team members Add team member Name Email Role Type Status Las…" at bounding box center [541, 255] width 795 height 430
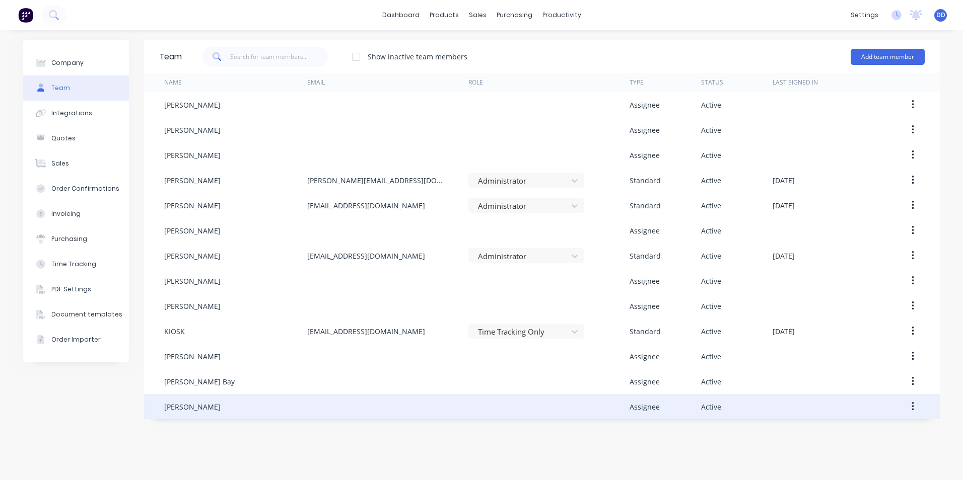
click at [285, 397] on div "[PERSON_NAME]" at bounding box center [235, 406] width 143 height 25
click at [307, 404] on div "[PERSON_NAME]" at bounding box center [235, 406] width 143 height 25
click at [604, 404] on div at bounding box center [548, 406] width 161 height 25
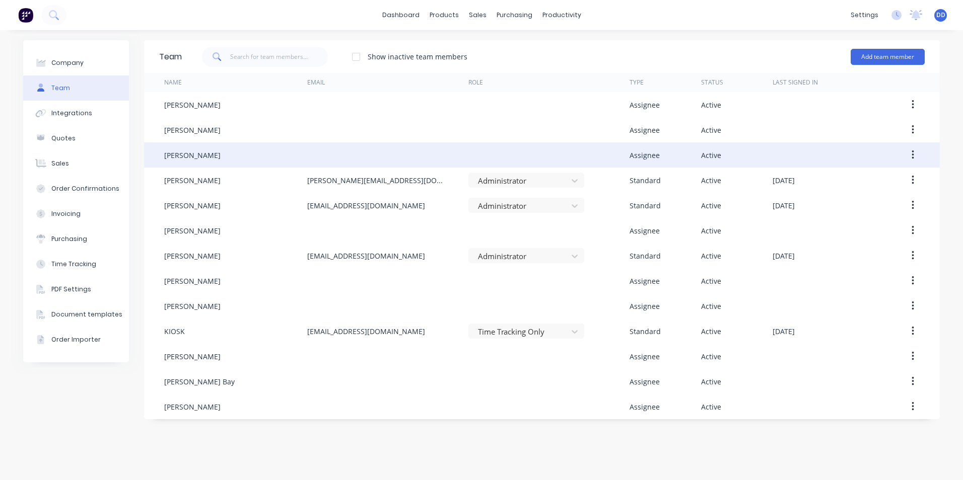
click at [915, 158] on button "button" at bounding box center [913, 155] width 24 height 18
click at [865, 186] on div "Edit" at bounding box center [877, 181] width 78 height 15
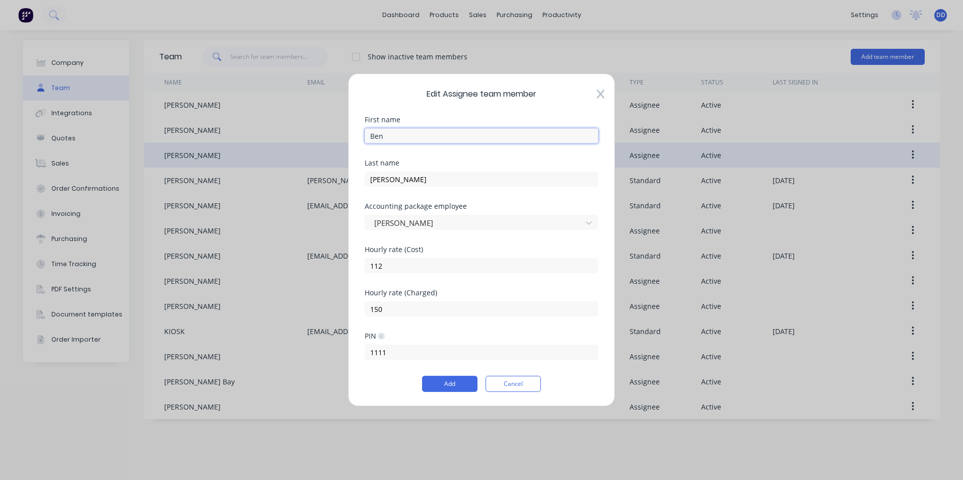
drag, startPoint x: 415, startPoint y: 136, endPoint x: 271, endPoint y: 138, distance: 144.0
click at [271, 138] on div "Edit Assignee team member First name [PERSON_NAME] Last name [PERSON_NAME] Acco…" at bounding box center [481, 240] width 963 height 480
type input "BEN"
type input "[PERSON_NAME]"
click at [422, 376] on button "Add" at bounding box center [449, 384] width 55 height 16
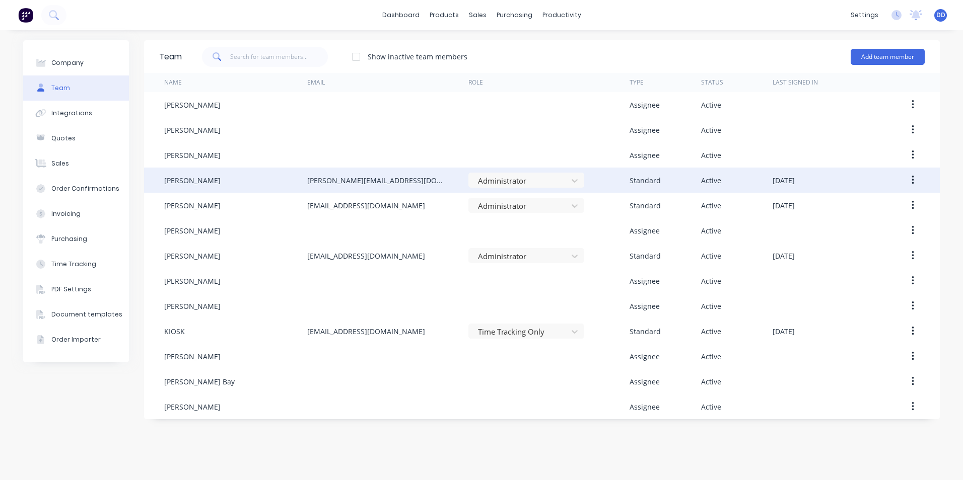
click at [913, 177] on icon "button" at bounding box center [912, 180] width 2 height 9
click at [863, 208] on div "Edit" at bounding box center [877, 206] width 78 height 15
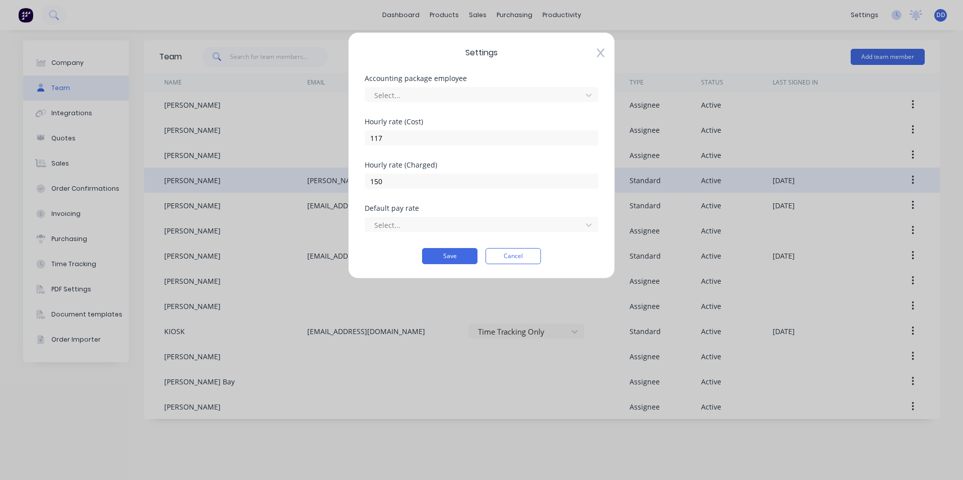
click at [603, 54] on icon at bounding box center [601, 53] width 8 height 10
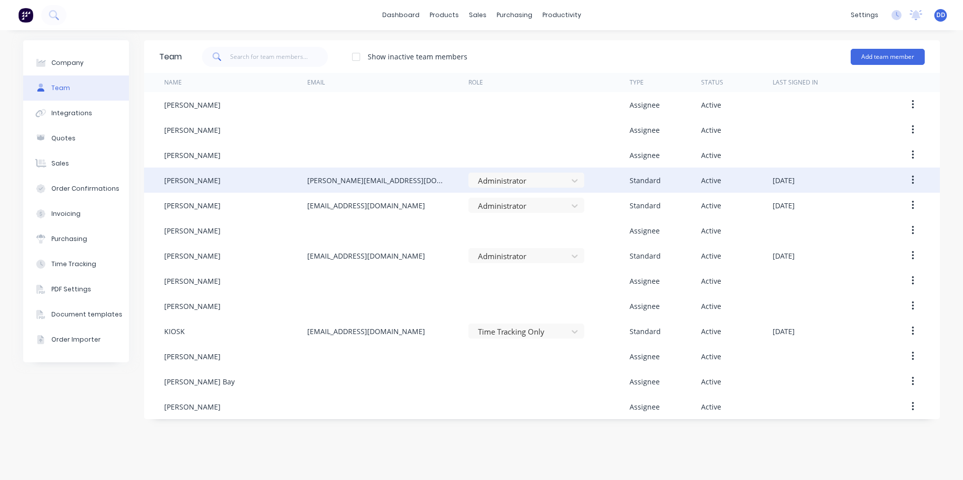
click at [909, 180] on button "button" at bounding box center [913, 180] width 24 height 18
click at [867, 205] on div "Edit" at bounding box center [877, 206] width 78 height 15
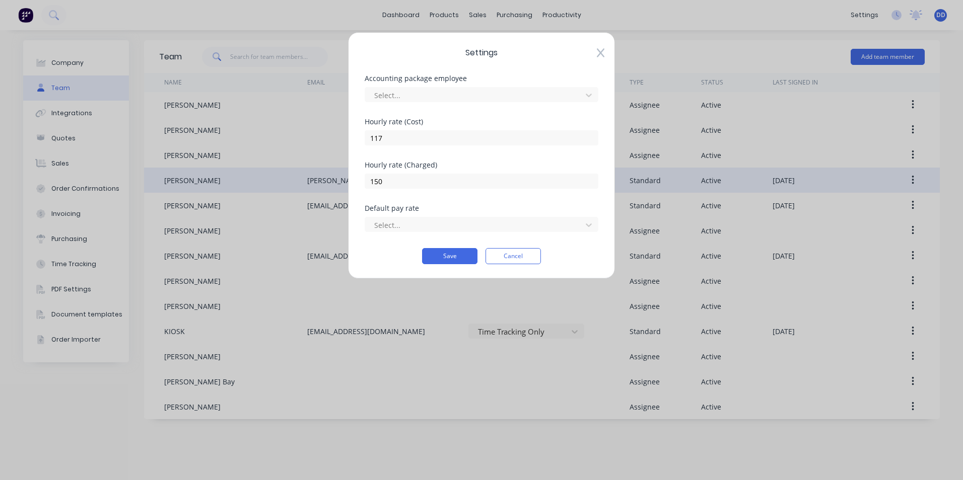
click at [600, 52] on icon at bounding box center [601, 53] width 8 height 9
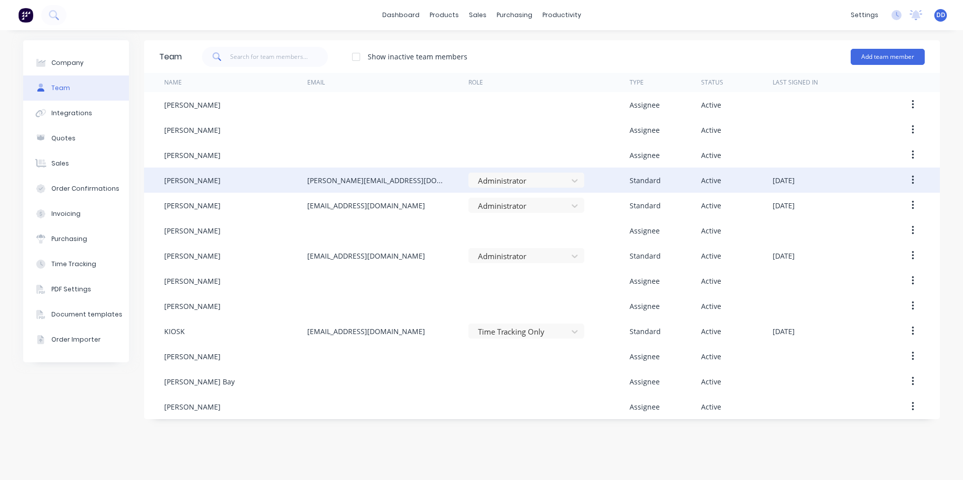
click at [232, 182] on div "[PERSON_NAME]" at bounding box center [235, 180] width 143 height 25
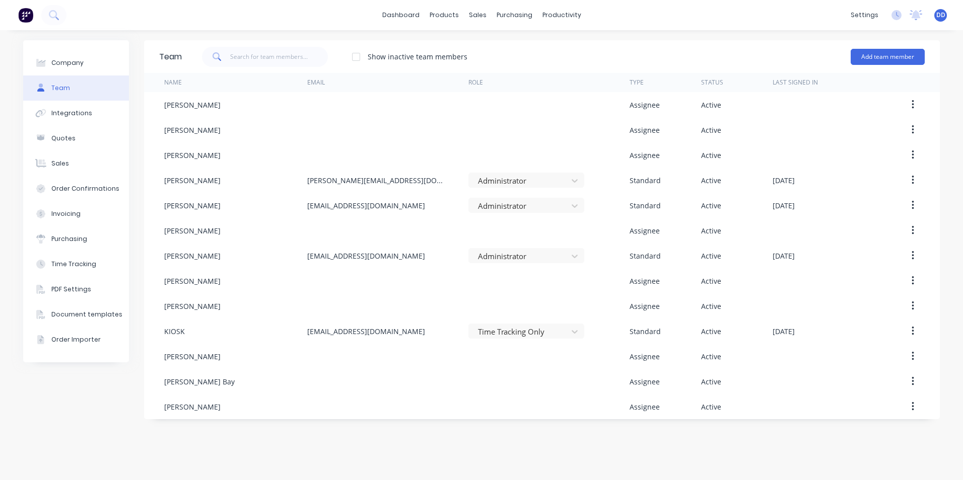
click at [912, 181] on icon "button" at bounding box center [912, 180] width 2 height 9
click at [852, 203] on div "Edit" at bounding box center [877, 206] width 78 height 15
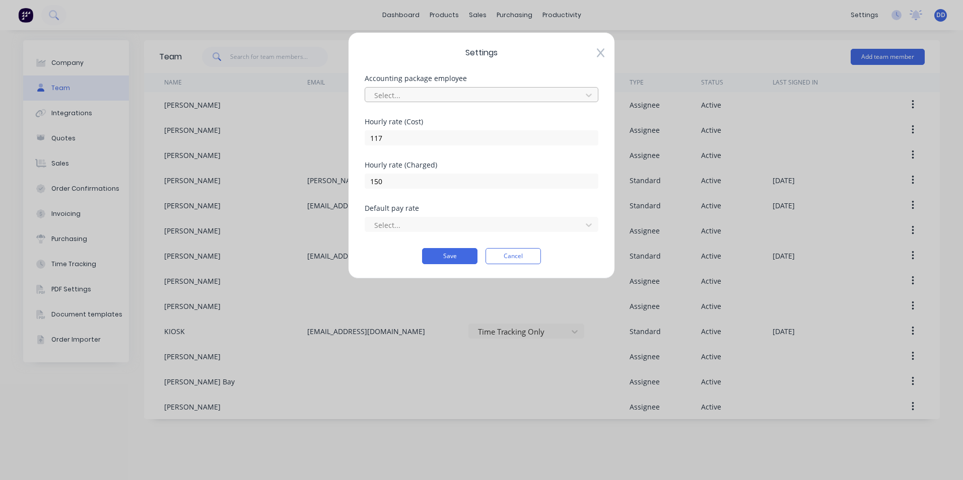
click at [470, 98] on div at bounding box center [474, 95] width 203 height 13
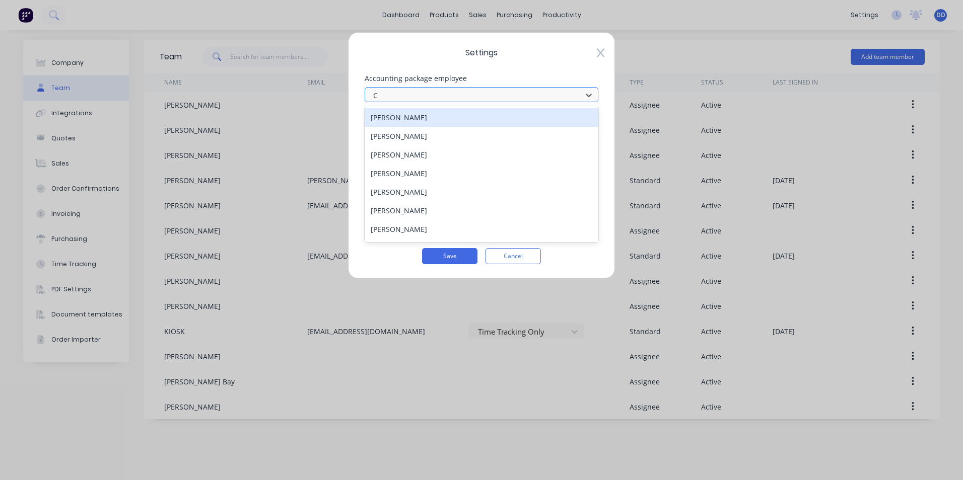
type input "CH"
click at [466, 120] on div "[PERSON_NAME]" at bounding box center [482, 117] width 234 height 19
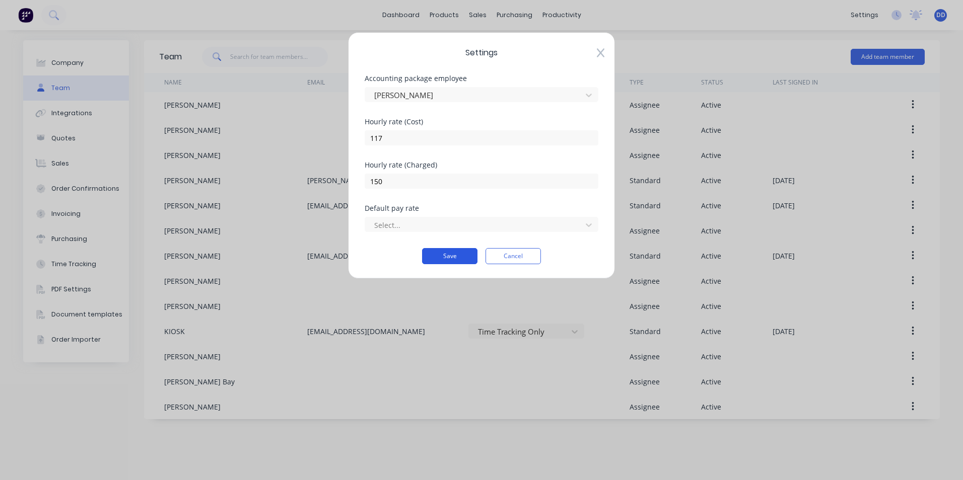
click at [461, 252] on button "Save" at bounding box center [449, 256] width 55 height 16
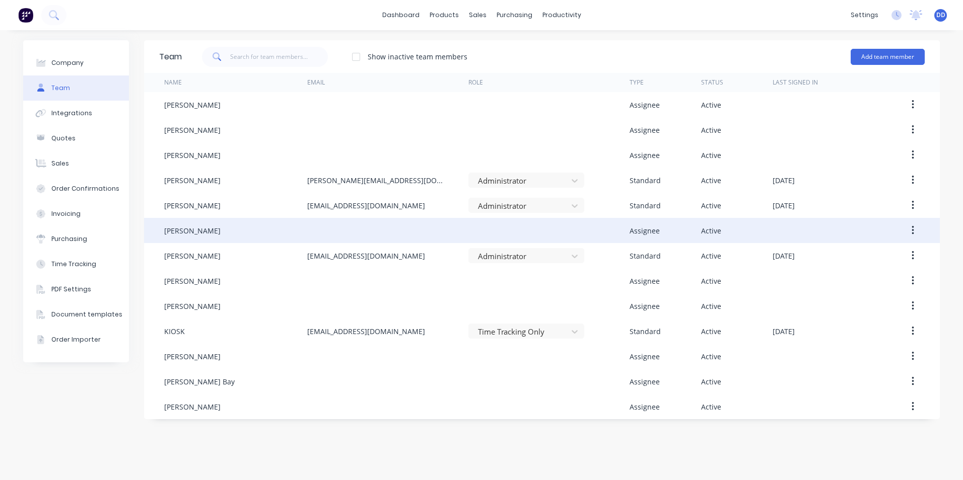
click at [912, 231] on icon "button" at bounding box center [912, 230] width 2 height 9
click at [872, 257] on div "Edit" at bounding box center [877, 257] width 78 height 15
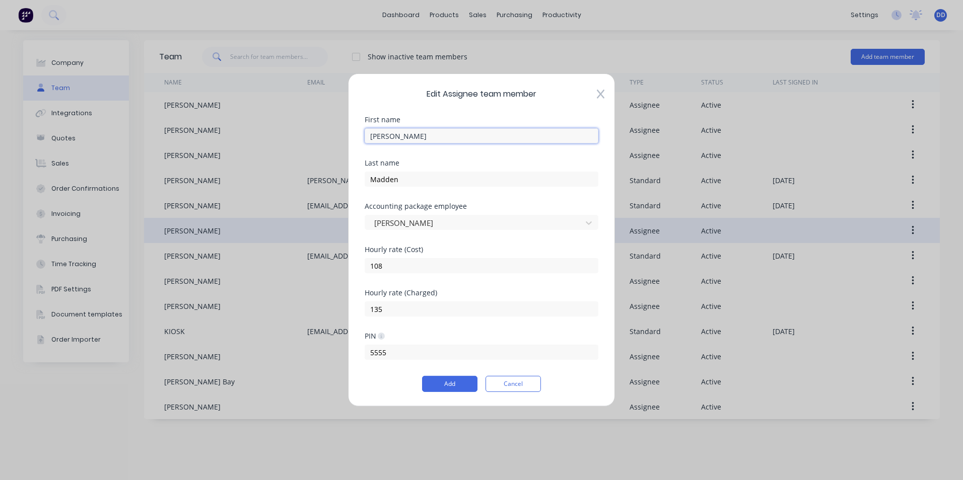
drag, startPoint x: 407, startPoint y: 135, endPoint x: 291, endPoint y: 134, distance: 116.3
click at [291, 134] on div "Edit Assignee team member First name [PERSON_NAME] Last name [PERSON_NAME] Acco…" at bounding box center [481, 240] width 963 height 480
drag, startPoint x: 427, startPoint y: 138, endPoint x: 396, endPoint y: 138, distance: 31.7
click at [396, 138] on input "[PERSON_NAME]" at bounding box center [482, 135] width 234 height 15
type input "[PERSON_NAME]"
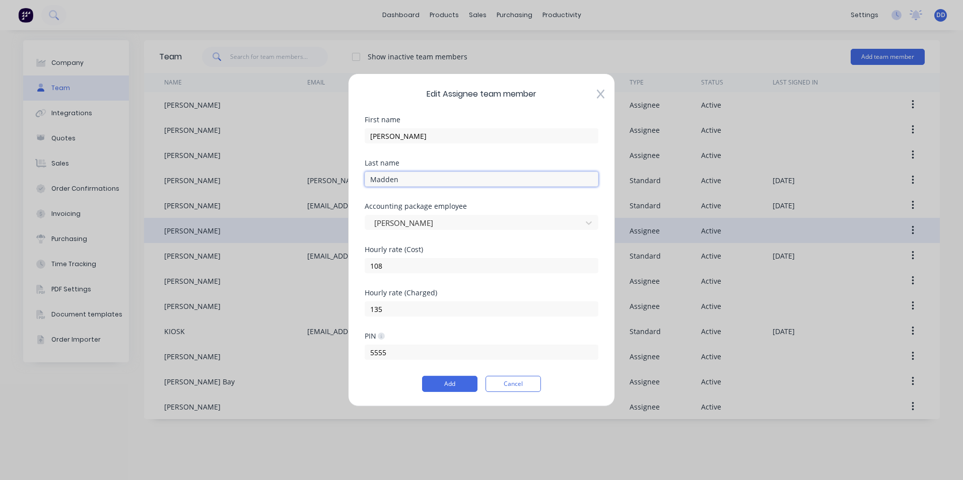
drag, startPoint x: 422, startPoint y: 178, endPoint x: 358, endPoint y: 180, distance: 64.5
click at [358, 180] on div "Edit Assignee team member First name [PERSON_NAME] Last name [PERSON_NAME] Acco…" at bounding box center [481, 240] width 267 height 333
paste input "ADDEN"
type input "MADDEN"
click at [454, 382] on button "Add" at bounding box center [449, 384] width 55 height 16
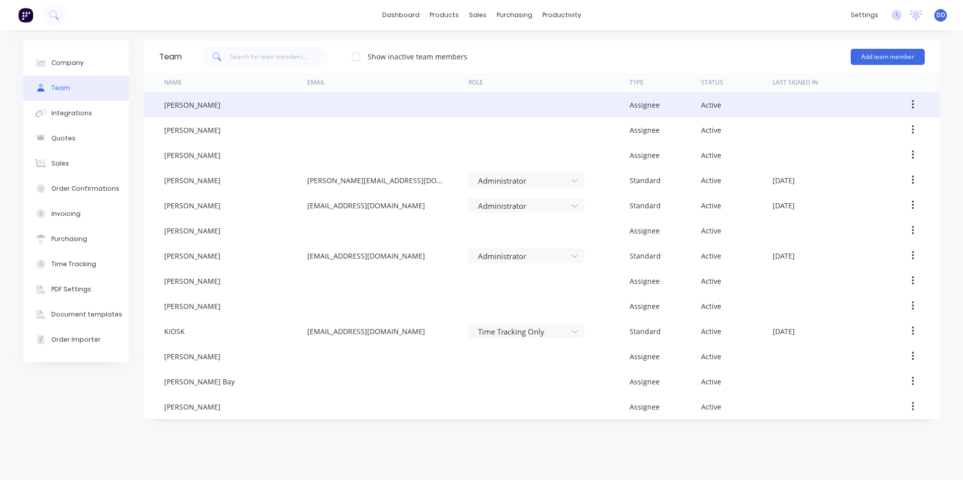
click at [912, 105] on icon "button" at bounding box center [912, 104] width 2 height 9
click at [862, 129] on div "Edit" at bounding box center [877, 131] width 78 height 15
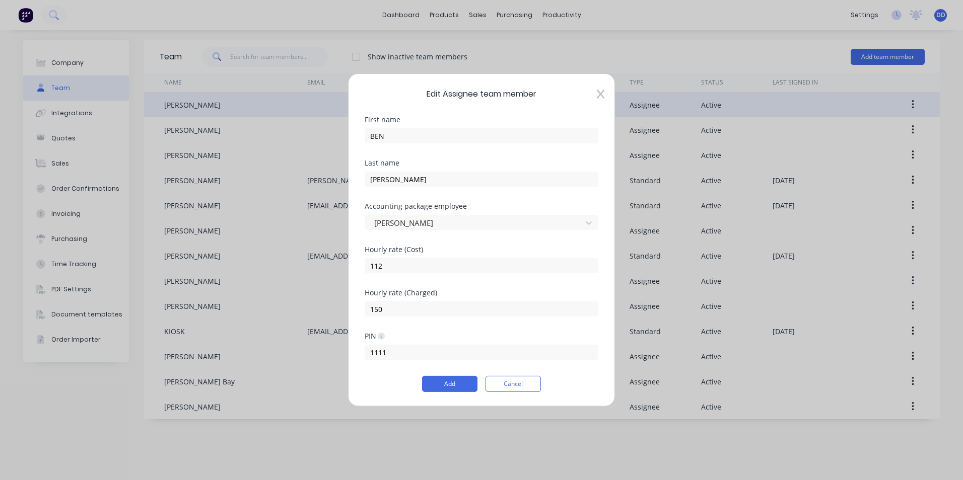
click at [600, 92] on icon at bounding box center [601, 94] width 8 height 10
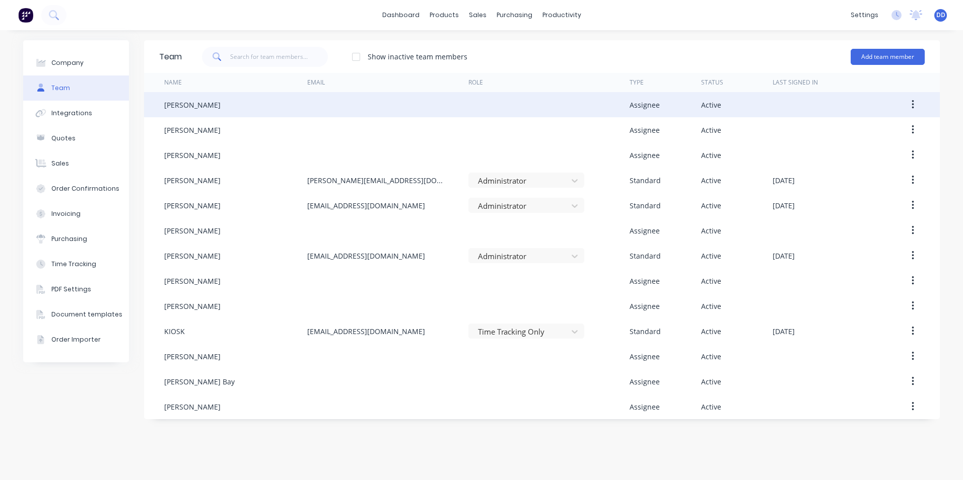
click at [352, 439] on div "Team Show inactive team members Add team member Name Email Role Type Status Las…" at bounding box center [541, 255] width 795 height 430
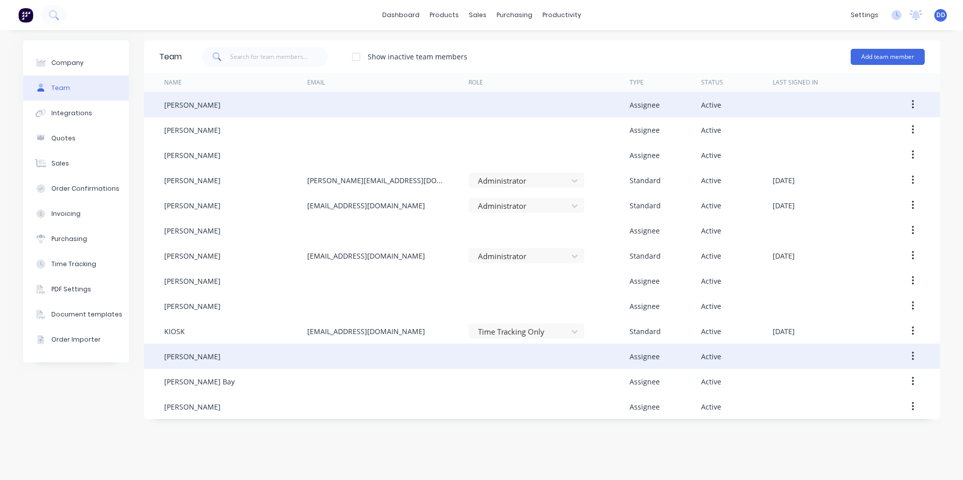
click at [910, 355] on button "button" at bounding box center [913, 356] width 24 height 18
click at [873, 381] on div "Edit" at bounding box center [877, 383] width 78 height 15
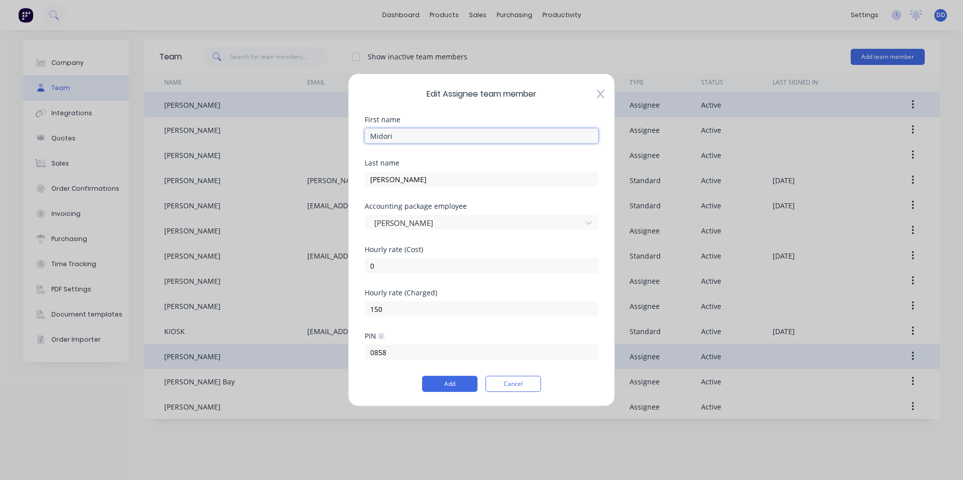
drag, startPoint x: 403, startPoint y: 133, endPoint x: 288, endPoint y: 133, distance: 115.3
click at [288, 133] on div "Edit Assignee team member First name [PERSON_NAME] Last name [PERSON_NAME] Acco…" at bounding box center [481, 240] width 963 height 480
type input "MIDORI"
click at [579, 163] on div "Last name" at bounding box center [482, 163] width 234 height 7
drag, startPoint x: 420, startPoint y: 176, endPoint x: 360, endPoint y: 177, distance: 60.4
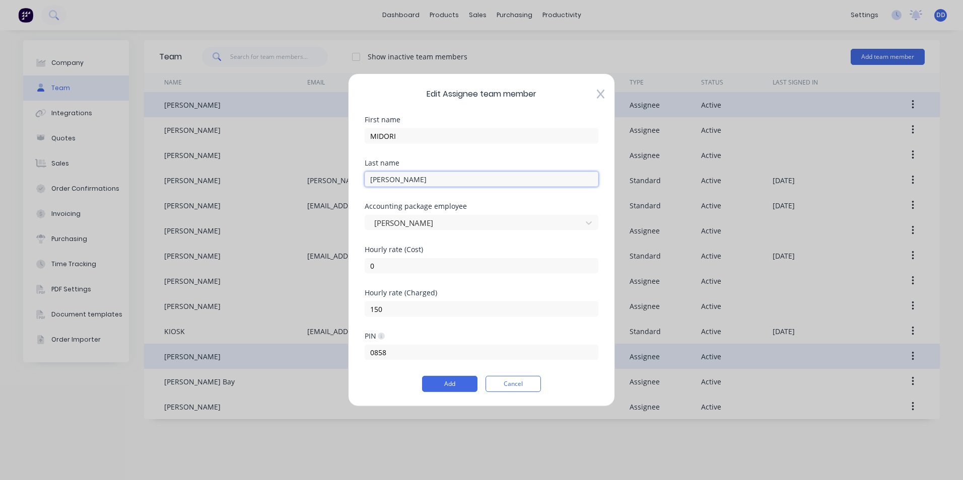
click at [360, 177] on div "Edit Assignee team member First name [PERSON_NAME] Last name [PERSON_NAME] Acco…" at bounding box center [481, 240] width 267 height 333
type input "[PERSON_NAME]"
click at [422, 376] on button "Add" at bounding box center [449, 384] width 55 height 16
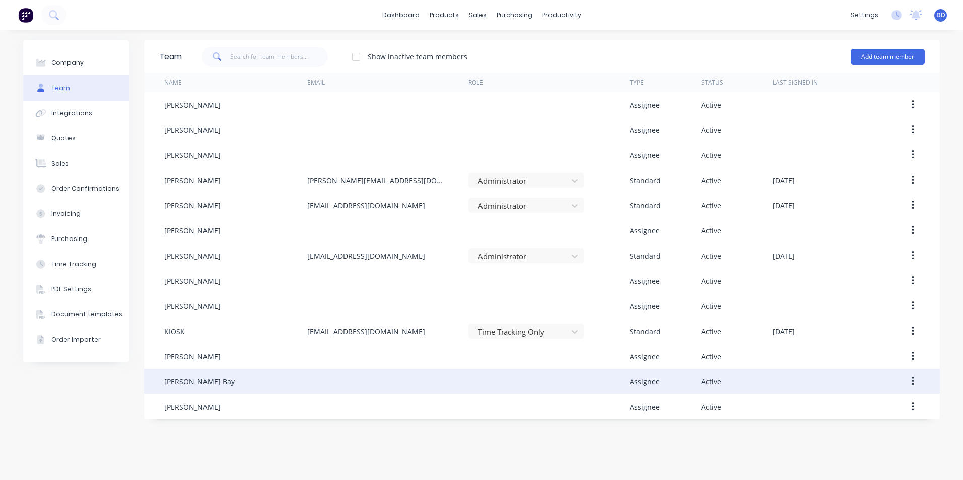
click at [917, 378] on button "button" at bounding box center [913, 382] width 24 height 18
click at [870, 407] on div "Edit" at bounding box center [877, 408] width 78 height 15
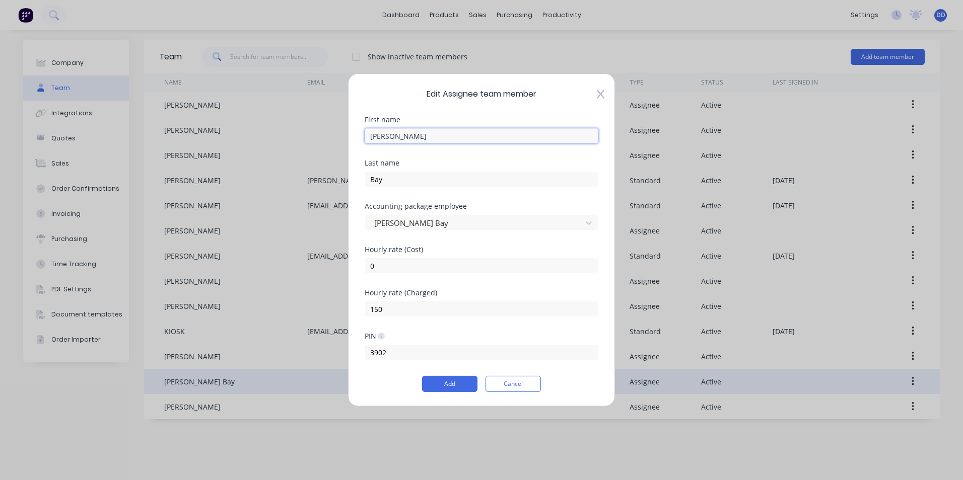
drag, startPoint x: 413, startPoint y: 136, endPoint x: 268, endPoint y: 136, distance: 144.5
click at [268, 136] on div "Edit Assignee team member First name [PERSON_NAME] Last name Bay Accounting pac…" at bounding box center [481, 240] width 963 height 480
type input "[PERSON_NAME]"
type input "BAY"
click at [422, 376] on button "Add" at bounding box center [449, 384] width 55 height 16
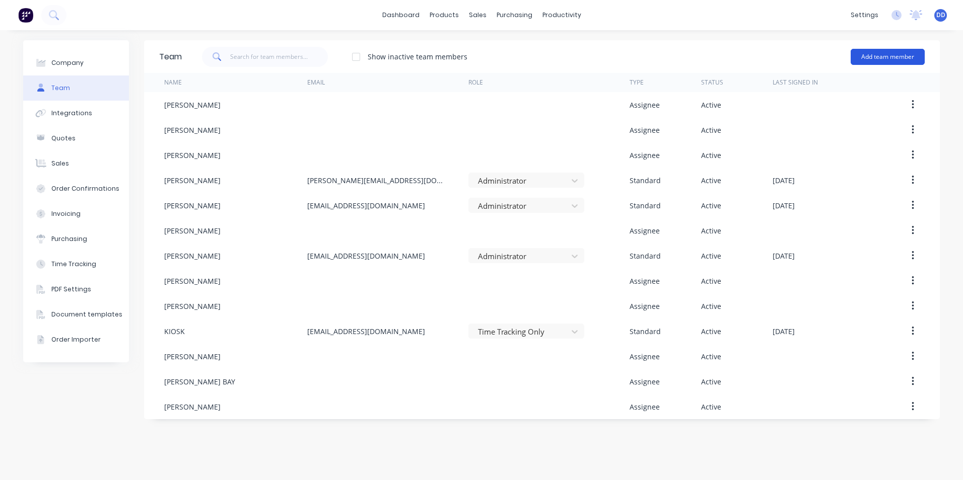
click at [875, 55] on button "Add team member" at bounding box center [887, 57] width 74 height 16
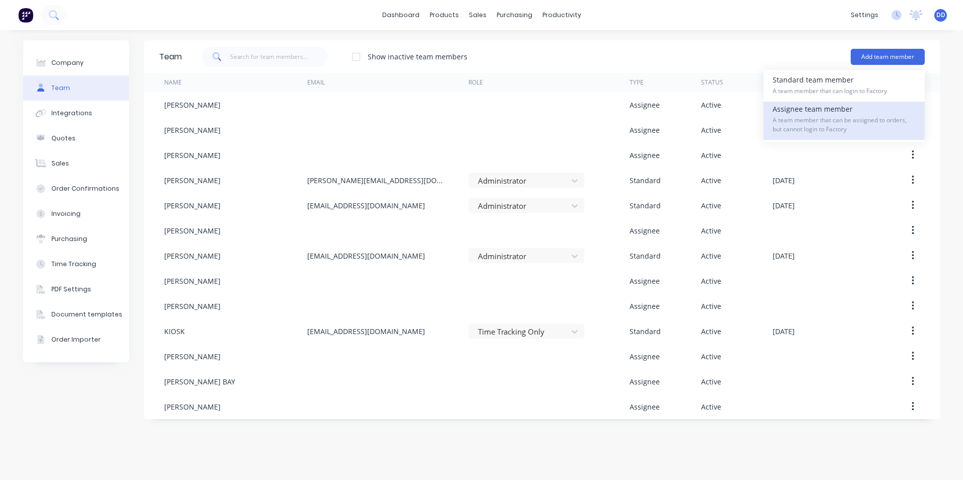
click at [817, 128] on span "A team member that can be assigned to orders, but cannot login to Factory" at bounding box center [843, 125] width 143 height 18
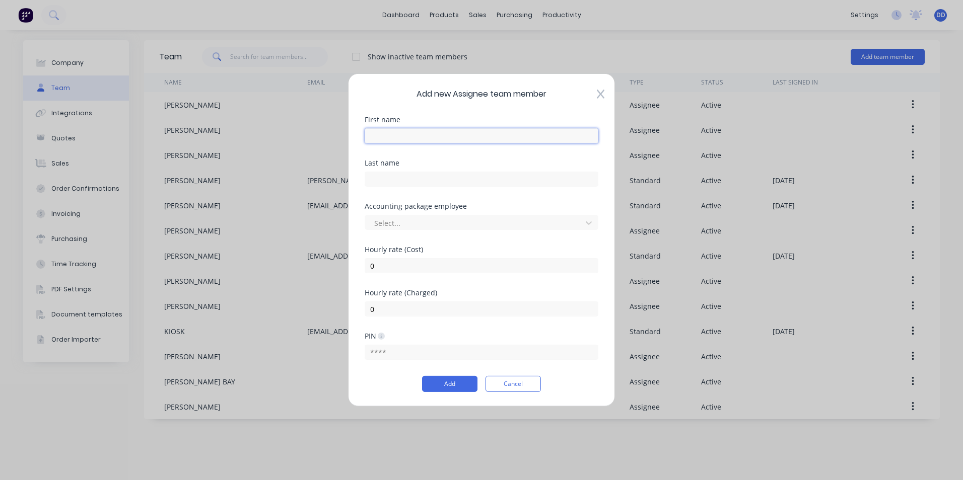
click at [391, 136] on input "text" at bounding box center [482, 135] width 234 height 15
type input "[PERSON_NAME]"
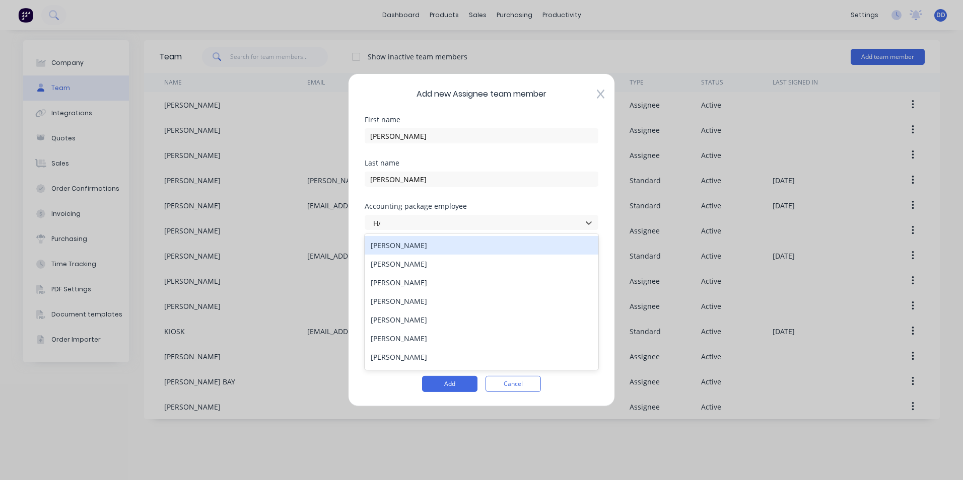
type input "HAY"
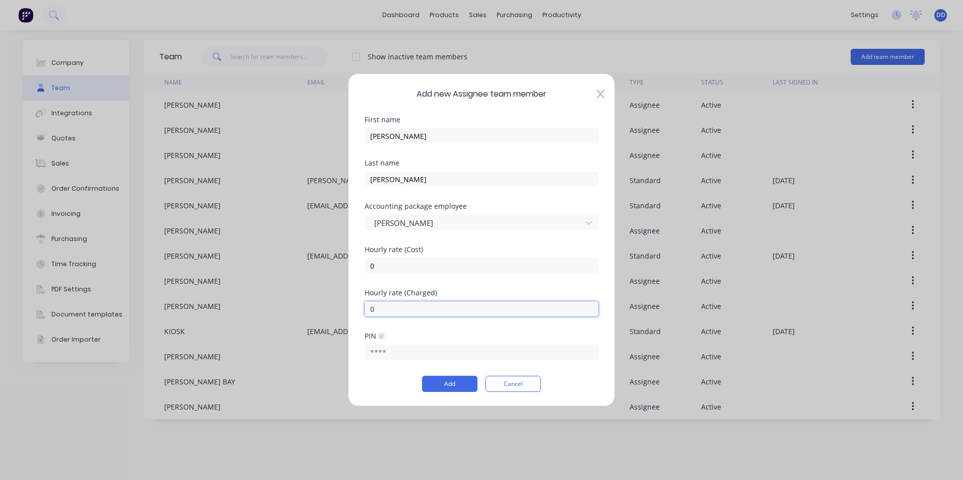
drag, startPoint x: 374, startPoint y: 312, endPoint x: 346, endPoint y: 310, distance: 28.3
click at [346, 310] on div "Add new Assignee team member First name [PERSON_NAME] Last name [PERSON_NAME] A…" at bounding box center [481, 240] width 963 height 480
type input "150"
drag, startPoint x: 405, startPoint y: 351, endPoint x: 341, endPoint y: 354, distance: 64.0
click at [341, 354] on div "Add new Assignee team member First name [PERSON_NAME] Last name [PERSON_NAME] A…" at bounding box center [481, 240] width 963 height 480
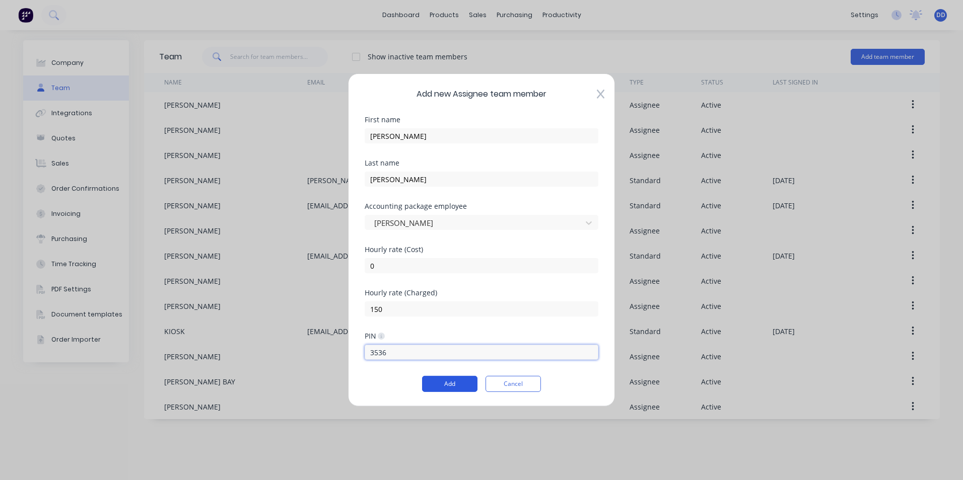
type input "3536"
click at [449, 388] on button "Add" at bounding box center [449, 384] width 55 height 16
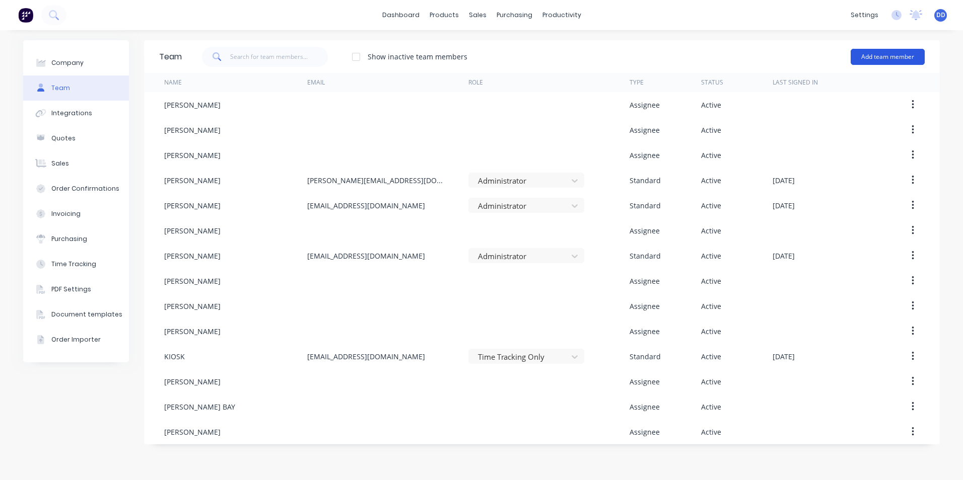
click at [911, 56] on button "Add team member" at bounding box center [887, 57] width 74 height 16
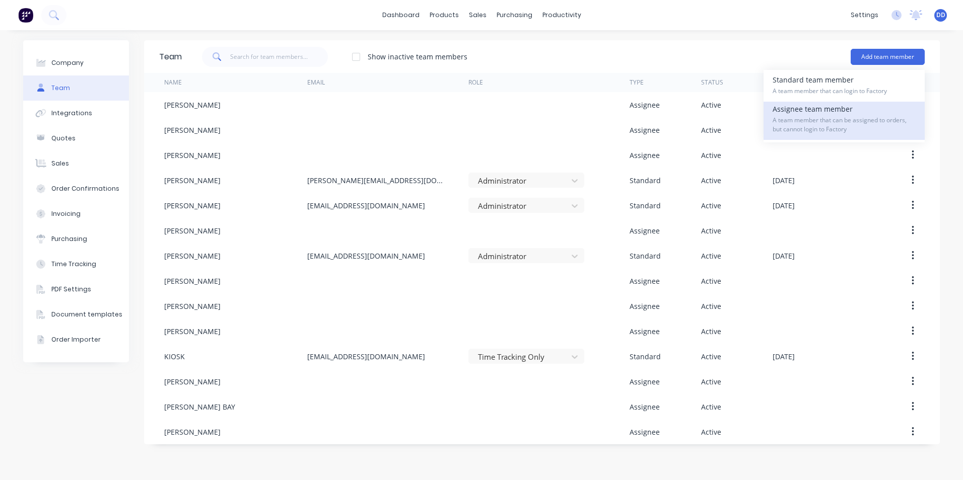
click at [839, 125] on span "A team member that can be assigned to orders, but cannot login to Factory" at bounding box center [843, 125] width 143 height 18
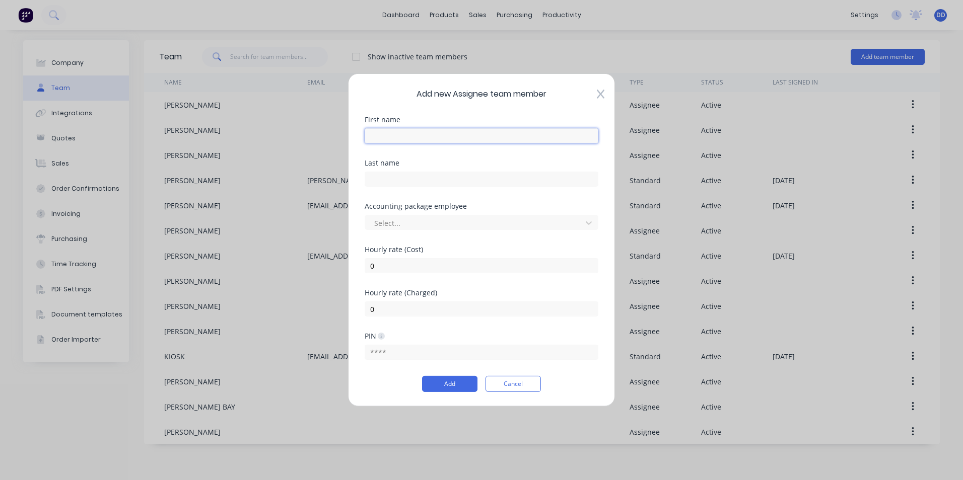
click at [472, 133] on input "text" at bounding box center [482, 135] width 234 height 15
type input "[PERSON_NAME]"
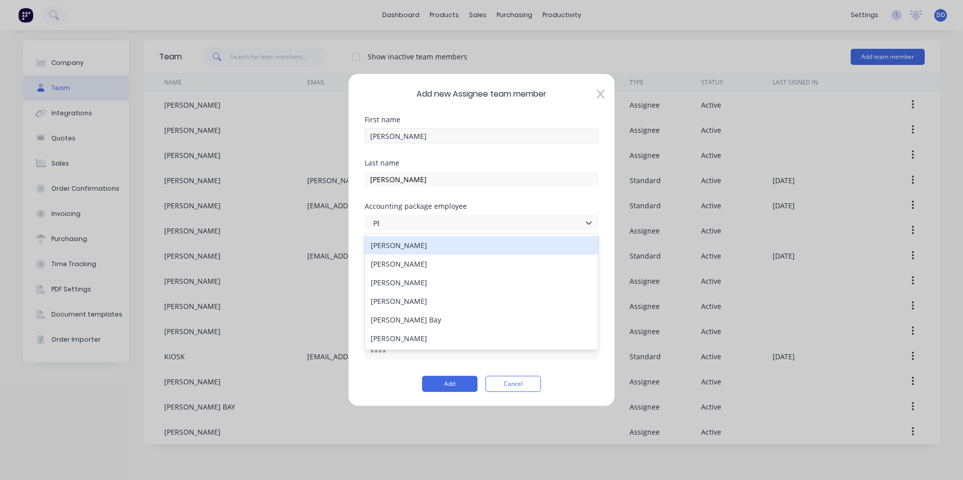
type input "PET"
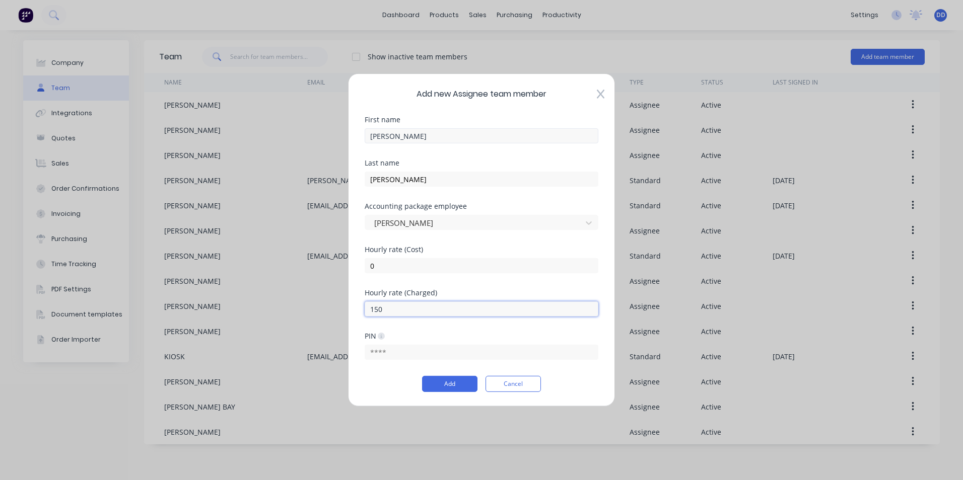
type input "150"
type input "7619"
click at [463, 383] on button "Add" at bounding box center [449, 384] width 55 height 16
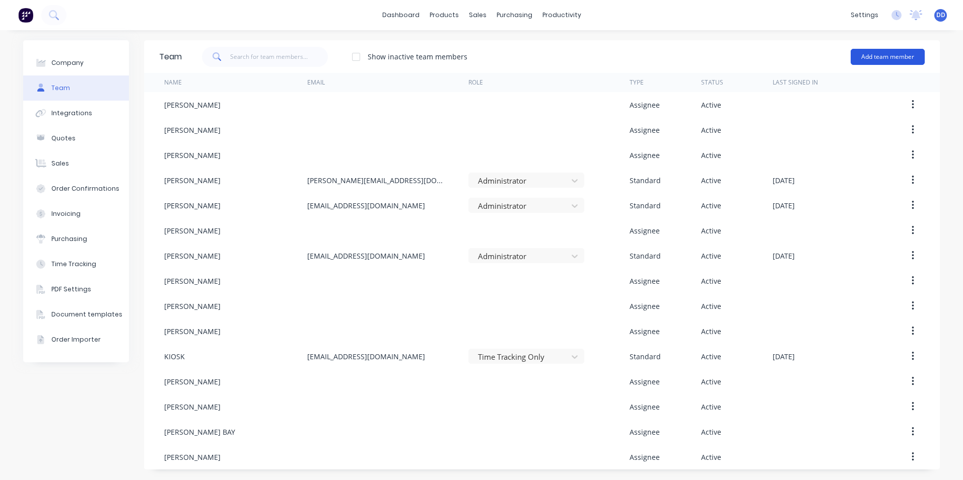
click at [864, 55] on button "Add team member" at bounding box center [887, 57] width 74 height 16
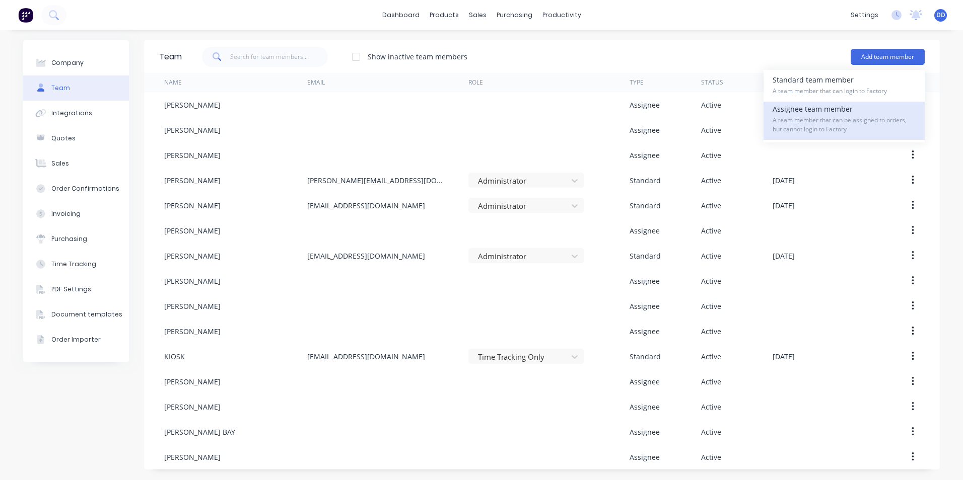
click at [838, 117] on span "A team member that can be assigned to orders, but cannot login to Factory" at bounding box center [843, 125] width 143 height 18
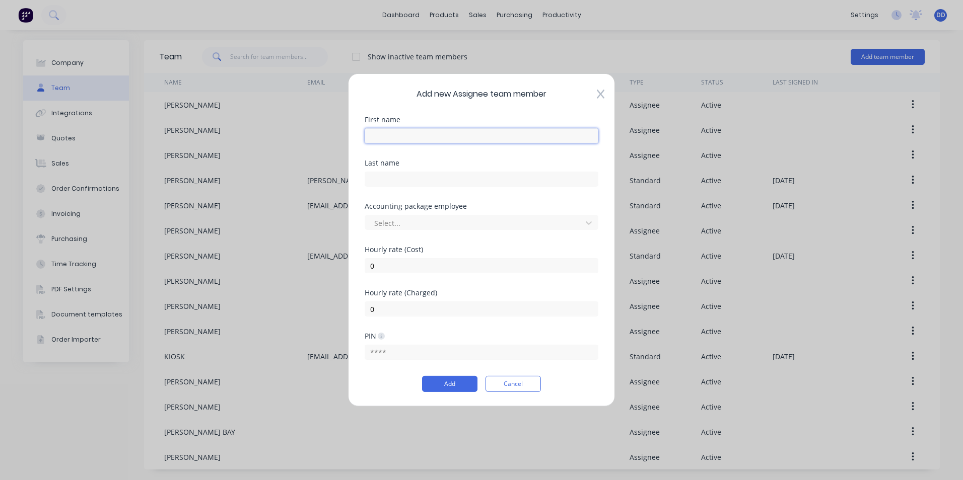
click at [406, 140] on input "text" at bounding box center [482, 135] width 234 height 15
type input "TY"
type input "PASCO"
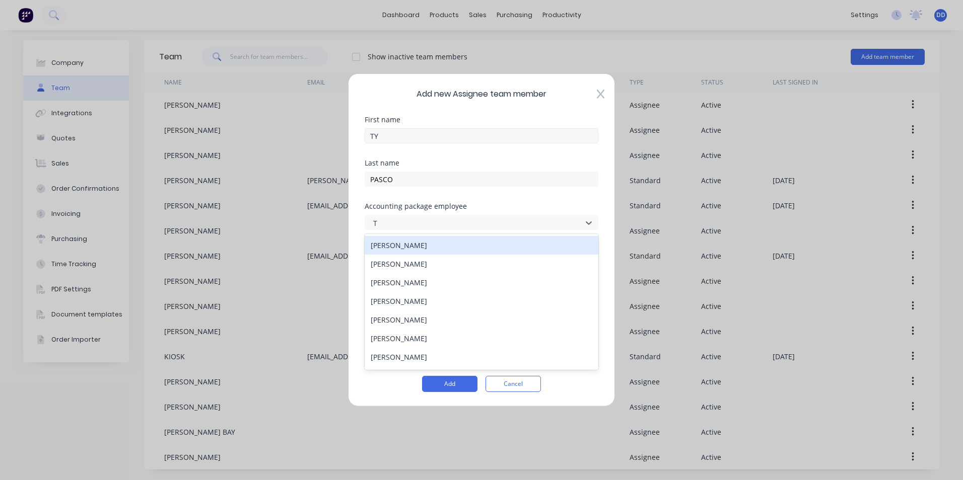
type input "TY"
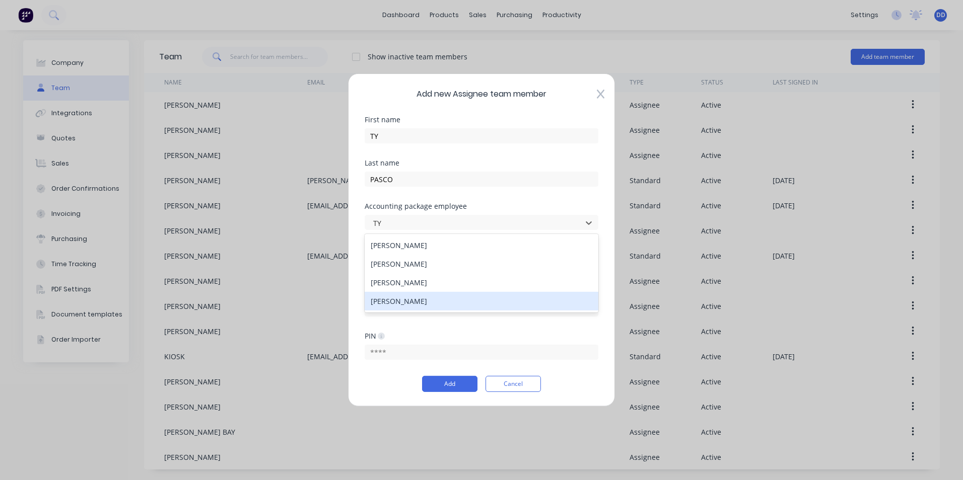
click at [393, 297] on div "[PERSON_NAME]" at bounding box center [482, 301] width 234 height 19
click at [402, 311] on input "0" at bounding box center [482, 309] width 234 height 15
type input "150"
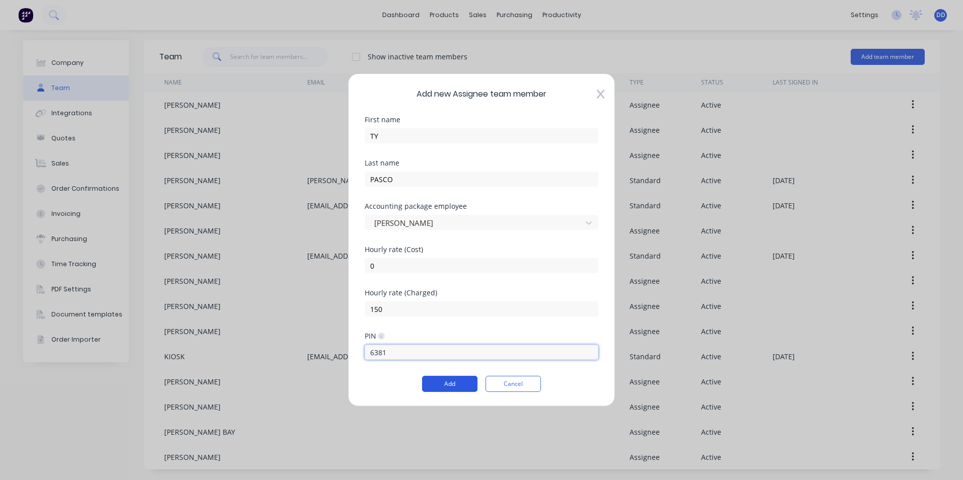
type input "6381"
click at [448, 388] on button "Add" at bounding box center [449, 384] width 55 height 16
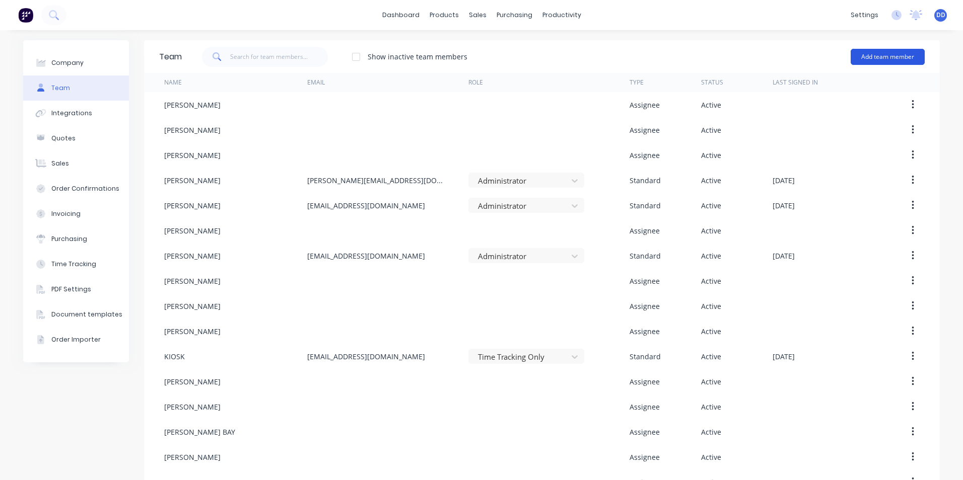
click at [869, 58] on button "Add team member" at bounding box center [887, 57] width 74 height 16
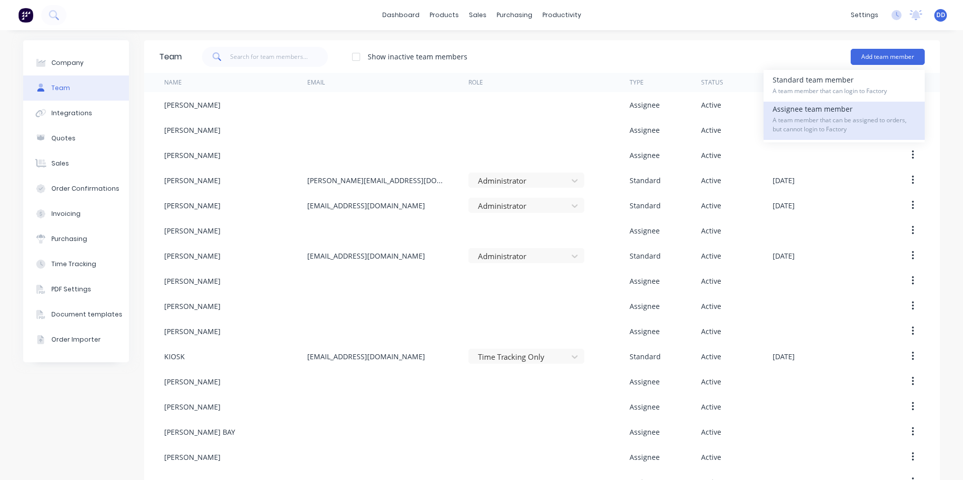
click at [828, 132] on span "A team member that can be assigned to orders, but cannot login to Factory" at bounding box center [843, 125] width 143 height 18
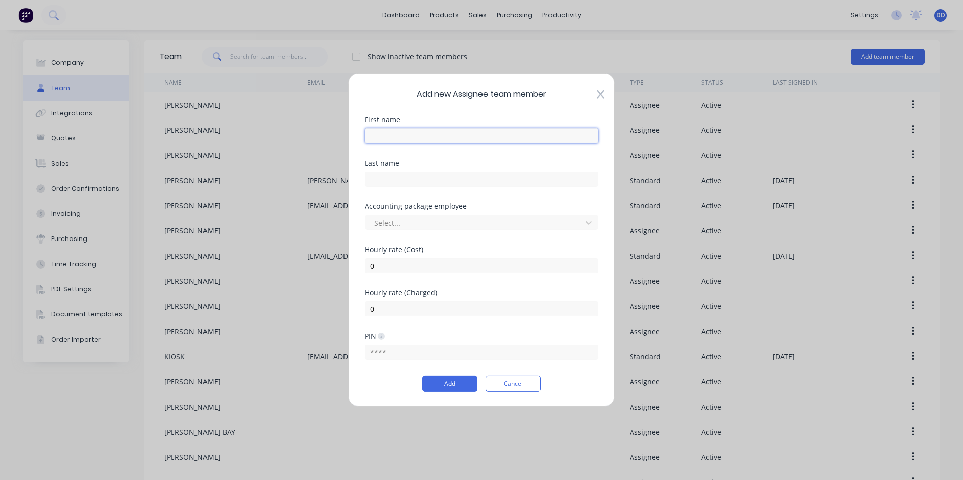
click at [384, 134] on input "text" at bounding box center [482, 135] width 234 height 15
type input "[PERSON_NAME]"
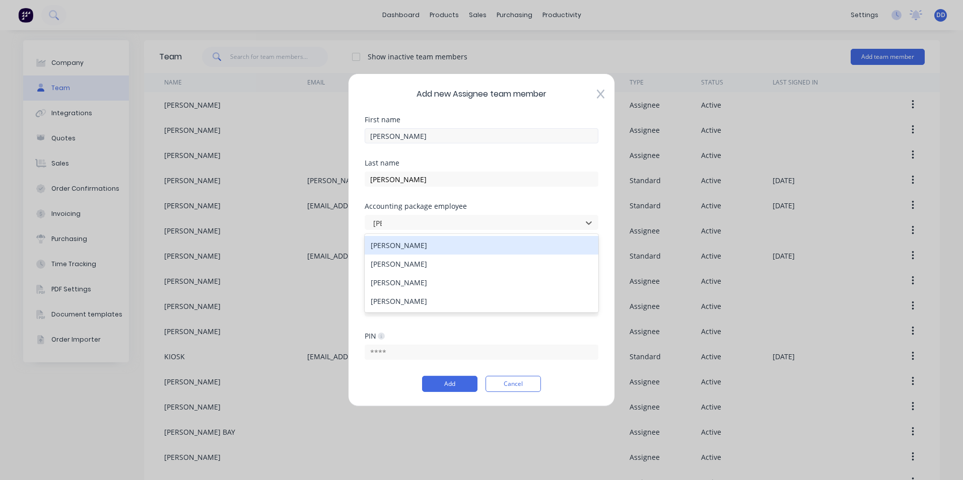
type input "JAC"
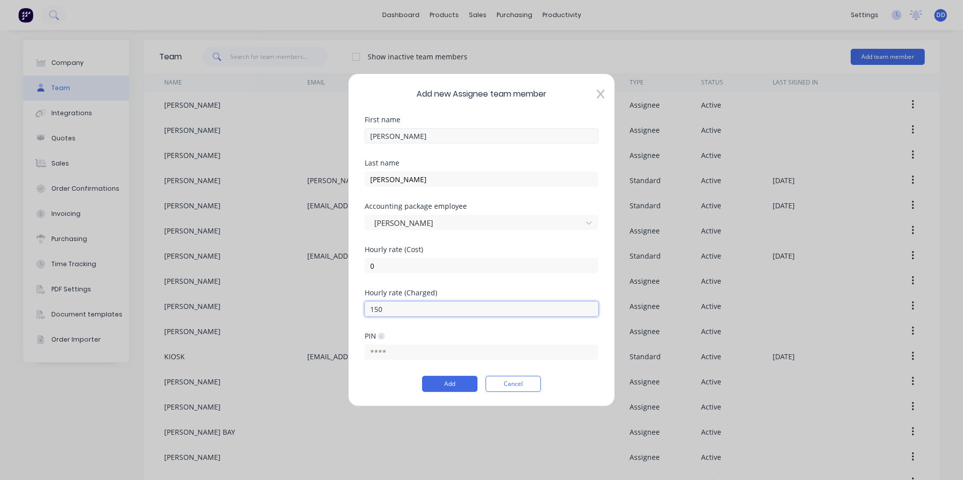
type input "150"
type input "6515"
click at [446, 385] on button "Add" at bounding box center [449, 384] width 55 height 16
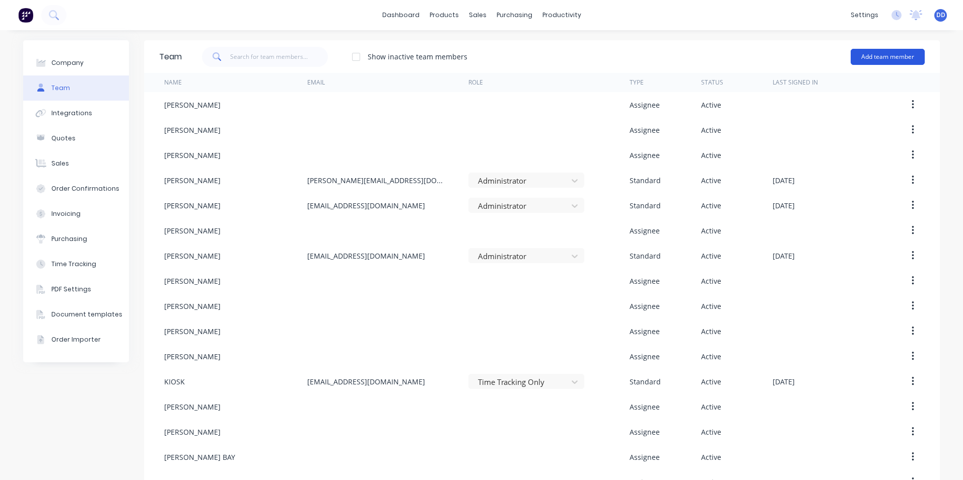
click at [861, 53] on button "Add team member" at bounding box center [887, 57] width 74 height 16
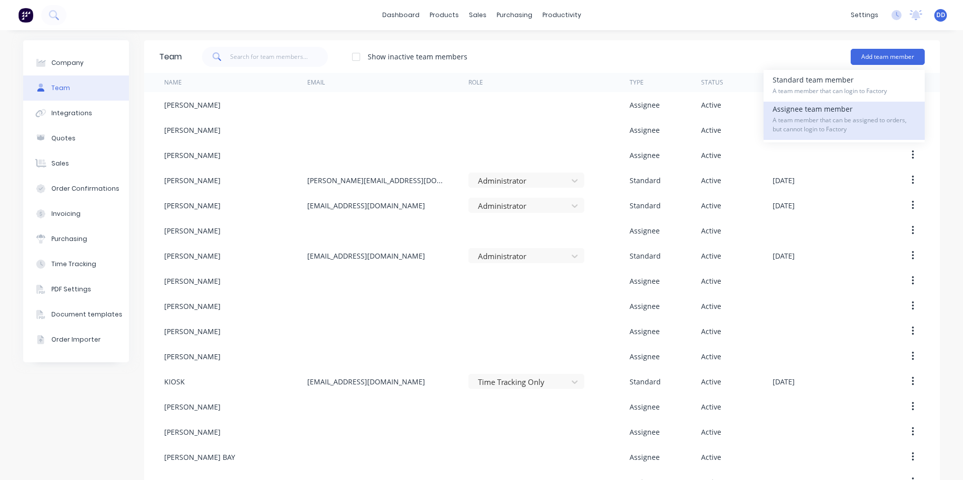
click at [849, 133] on span "A team member that can be assigned to orders, but cannot login to Factory" at bounding box center [843, 125] width 143 height 18
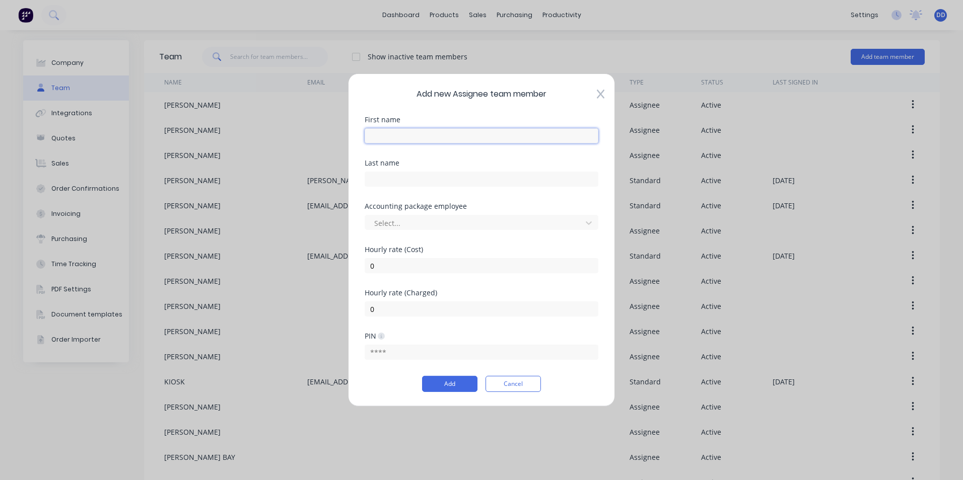
click at [426, 140] on input "text" at bounding box center [482, 135] width 234 height 15
type input "[PERSON_NAME]"
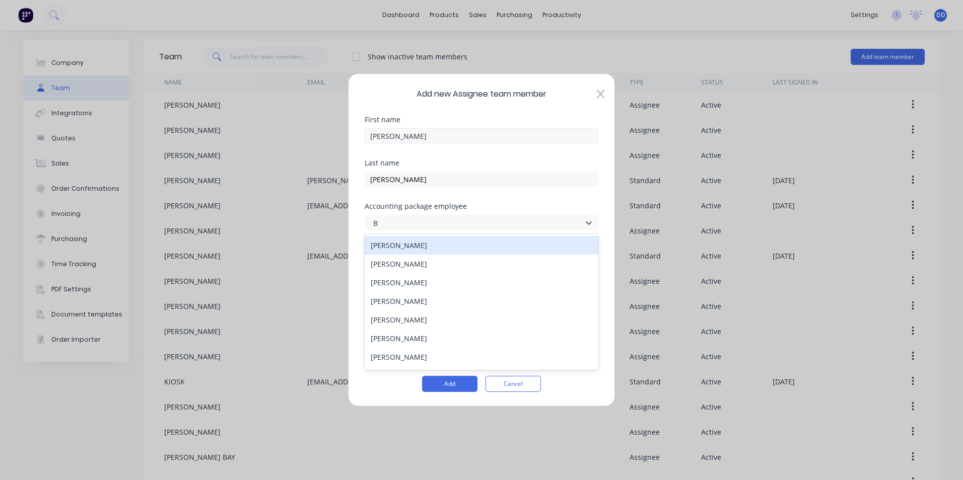
type input "BL"
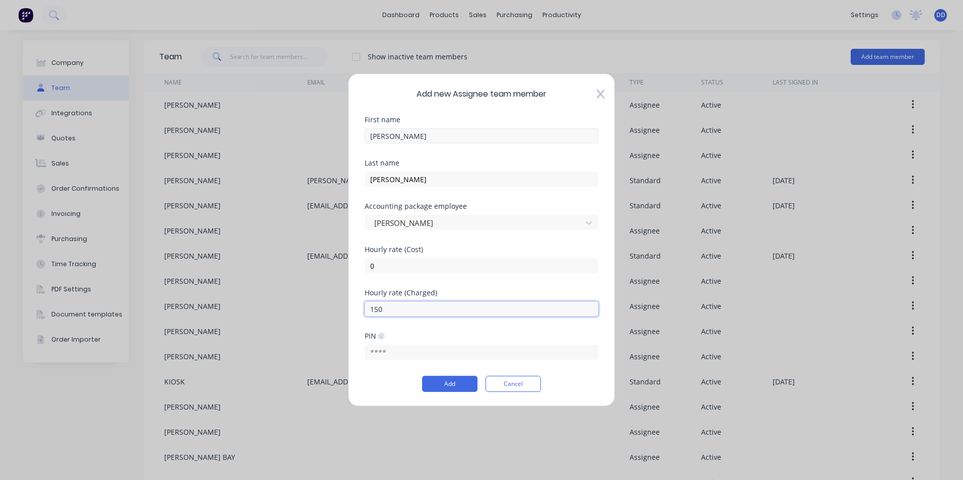
type input "150"
type input "8489"
click at [446, 382] on button "Add" at bounding box center [449, 384] width 55 height 16
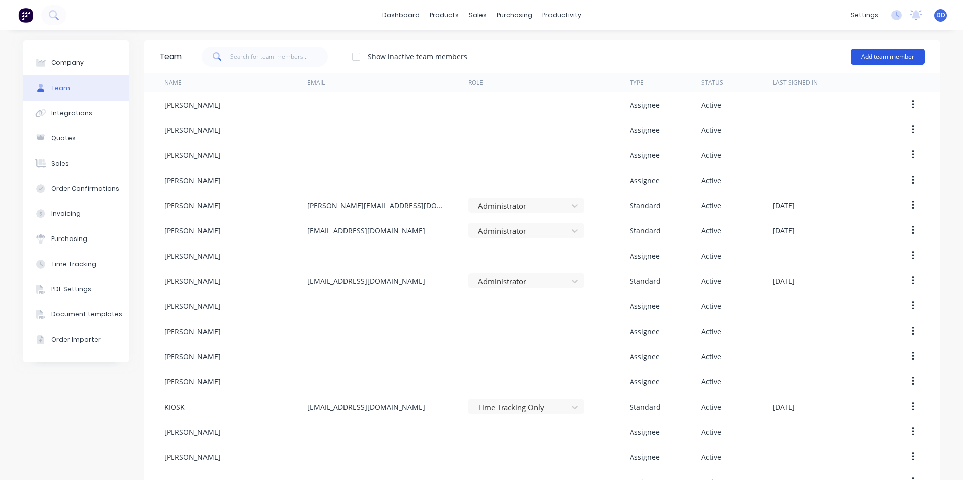
click at [884, 53] on button "Add team member" at bounding box center [887, 57] width 74 height 16
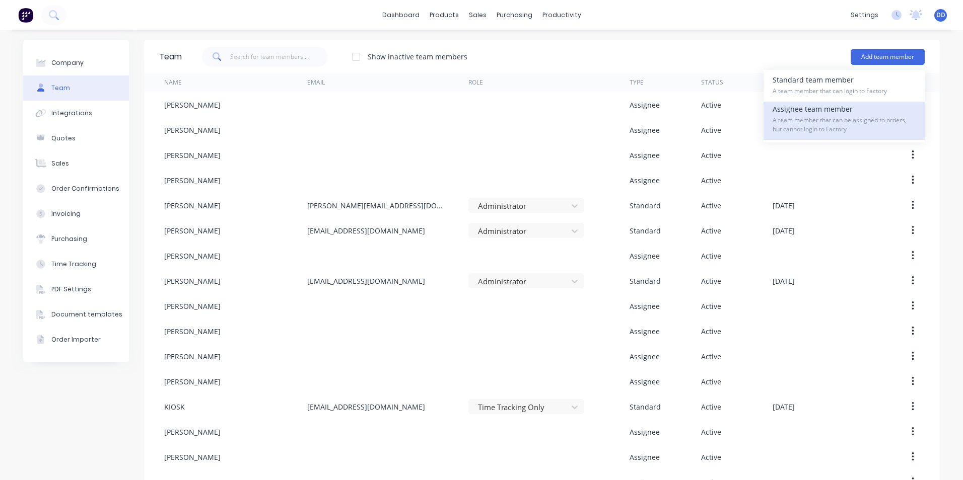
click at [820, 122] on span "A team member that can be assigned to orders, but cannot login to Factory" at bounding box center [843, 125] width 143 height 18
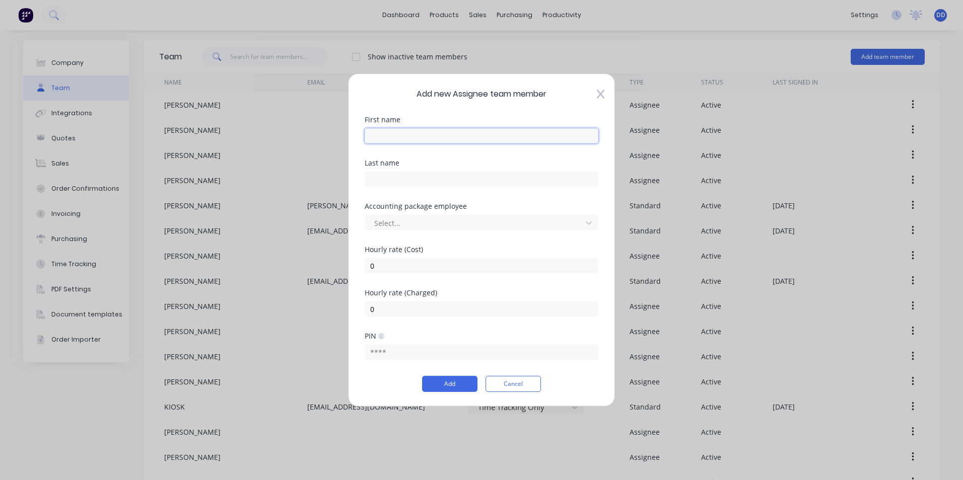
click at [442, 136] on input "text" at bounding box center [482, 135] width 234 height 15
type input "BRENDON"
type input "[PERSON_NAME]"
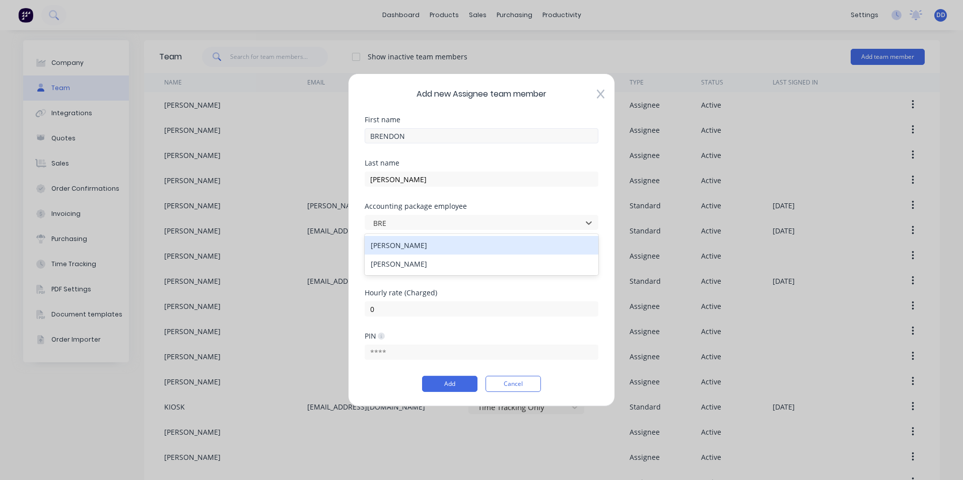
type input "BREN"
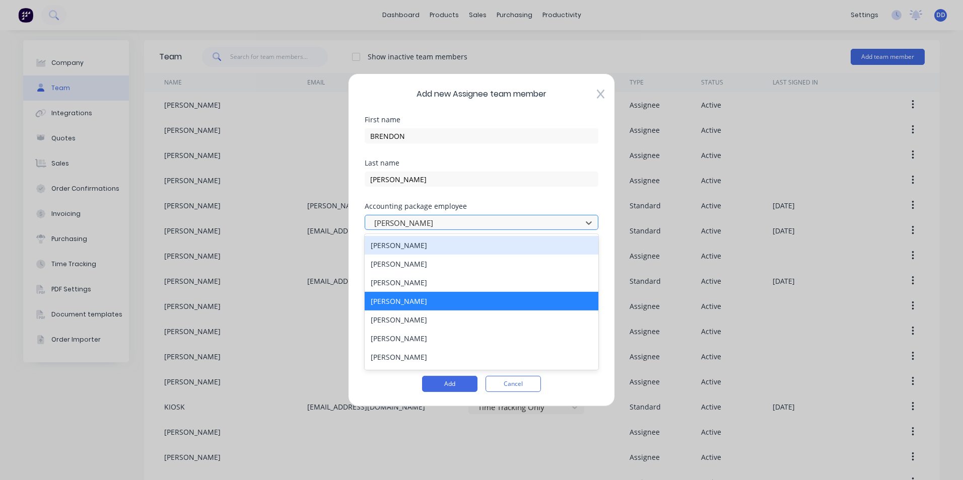
click at [442, 223] on div at bounding box center [474, 222] width 203 height 13
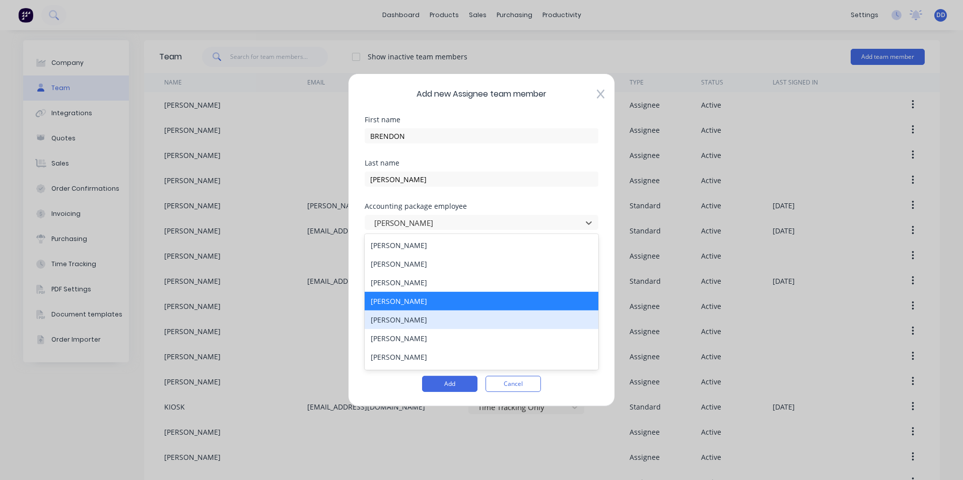
click at [437, 315] on div "[PERSON_NAME]" at bounding box center [482, 320] width 234 height 19
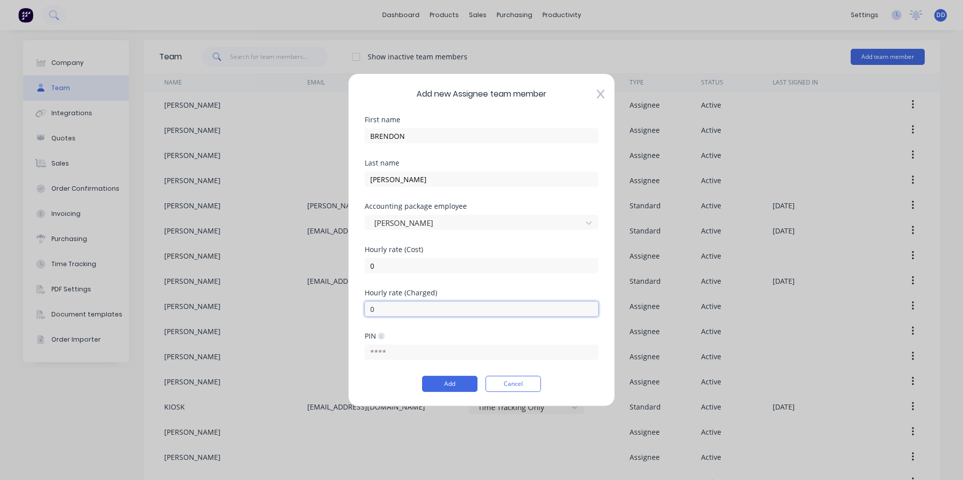
click at [429, 315] on input "0" at bounding box center [482, 309] width 234 height 15
drag, startPoint x: 339, startPoint y: 310, endPoint x: 401, endPoint y: 305, distance: 62.1
click at [338, 309] on div "Add new Assignee team member First name [PERSON_NAME] Last name [PERSON_NAME] A…" at bounding box center [481, 240] width 963 height 480
drag, startPoint x: 366, startPoint y: 308, endPoint x: 342, endPoint y: 308, distance: 23.7
click at [342, 308] on div "Add new Assignee team member First name [PERSON_NAME] Last name [PERSON_NAME] A…" at bounding box center [481, 240] width 963 height 480
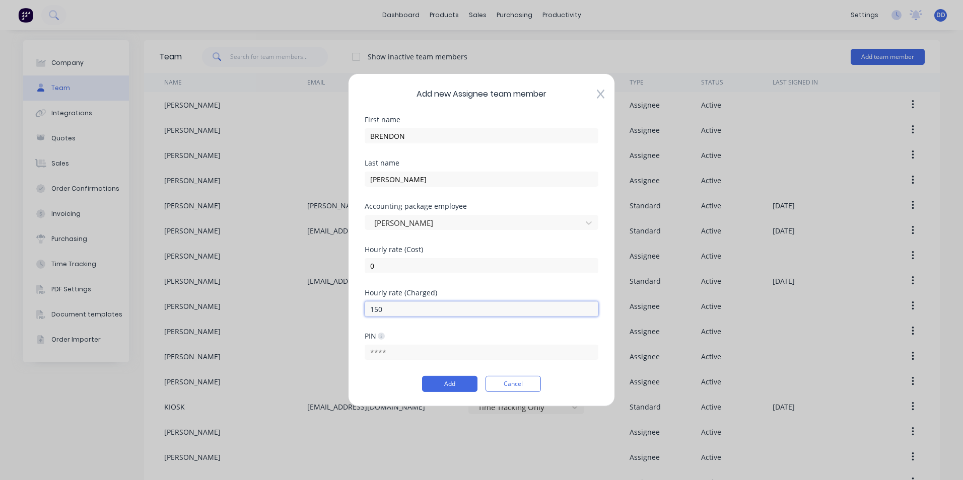
type input "150"
type input "5427"
click at [437, 388] on button "Add" at bounding box center [449, 384] width 55 height 16
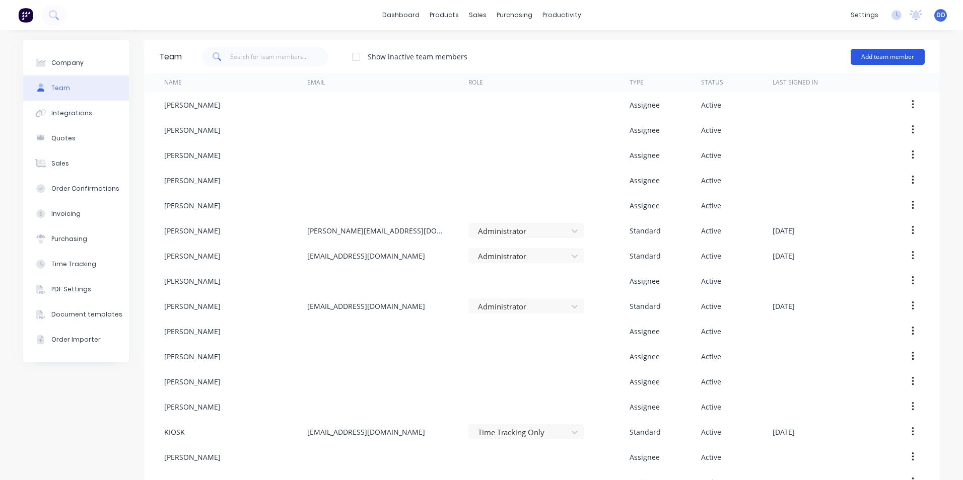
click at [883, 57] on button "Add team member" at bounding box center [887, 57] width 74 height 16
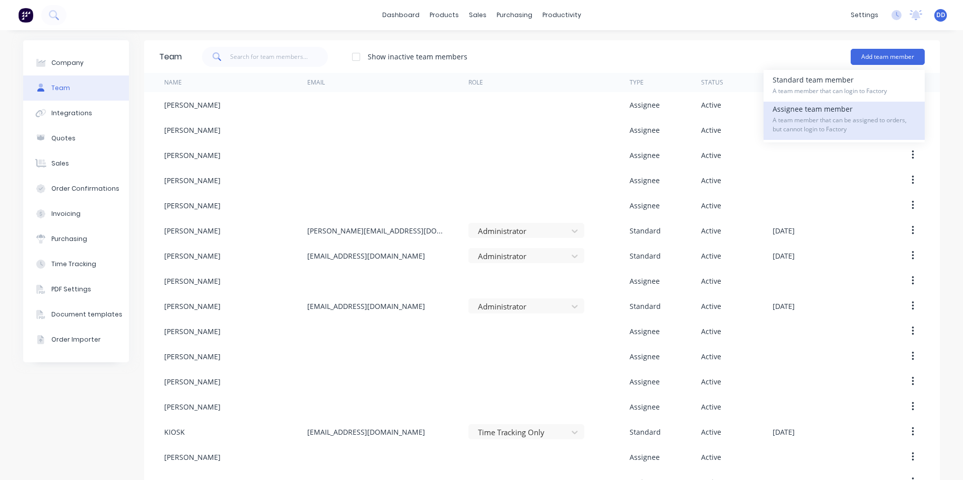
click at [817, 118] on span "A team member that can be assigned to orders, but cannot login to Factory" at bounding box center [843, 125] width 143 height 18
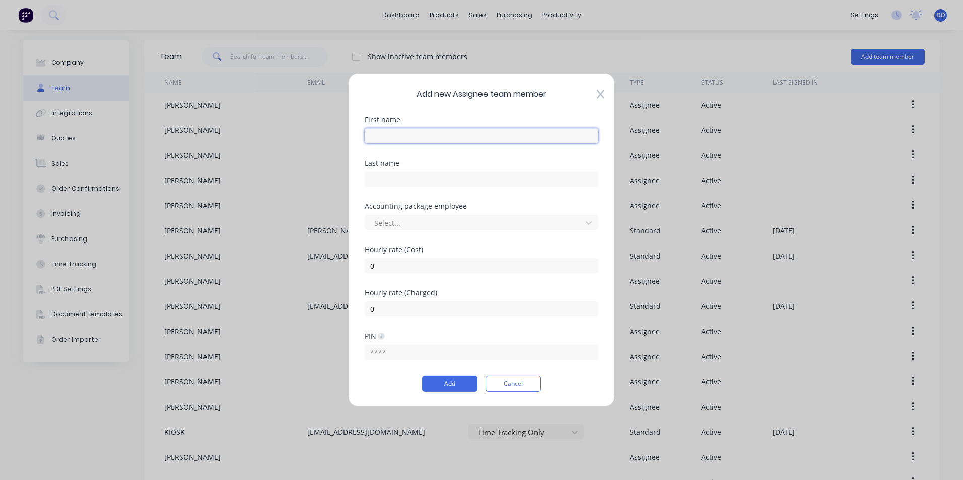
click at [469, 135] on input "text" at bounding box center [482, 135] width 234 height 15
type input "N"
type input "[PERSON_NAME]"
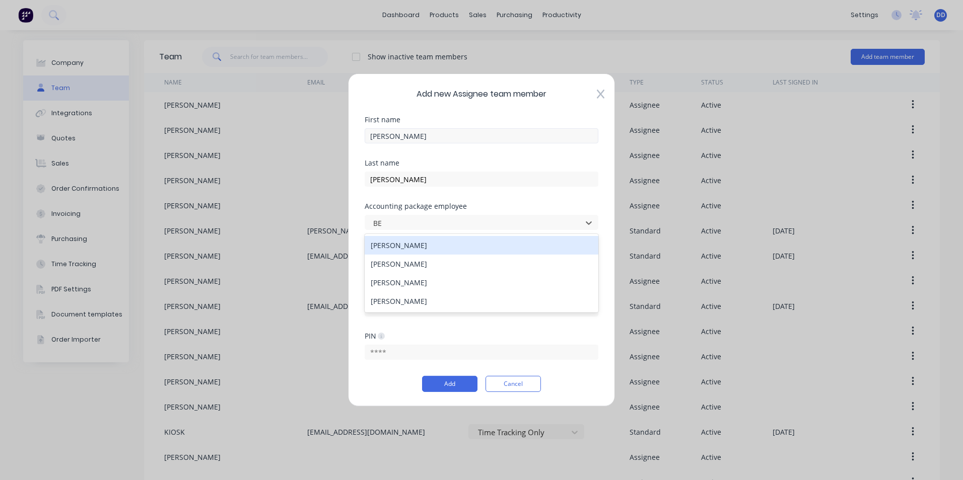
type input "BEN"
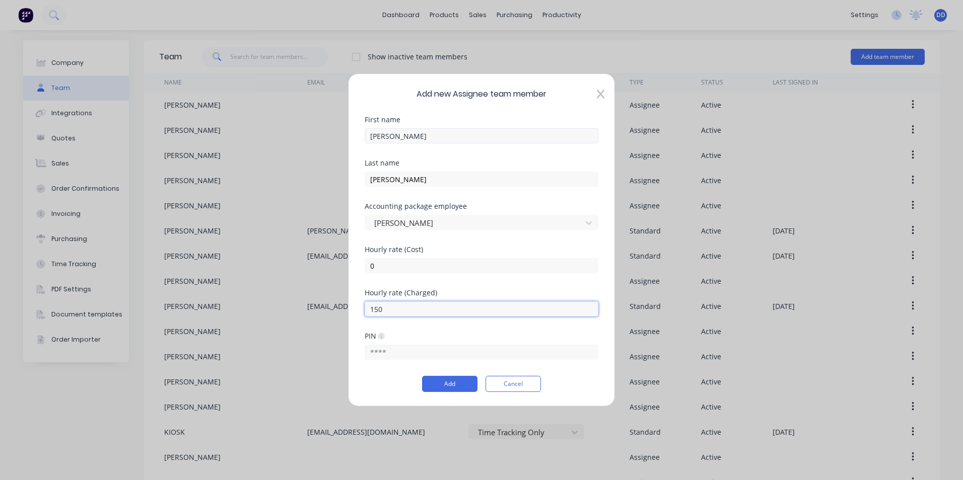
type input "150"
type input "8095"
click at [451, 381] on button "Add" at bounding box center [449, 384] width 55 height 16
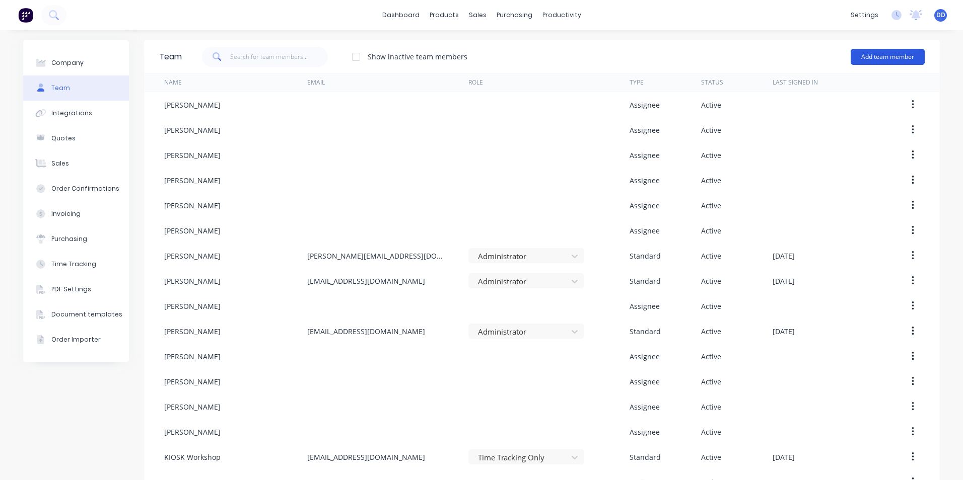
click at [896, 50] on button "Add team member" at bounding box center [887, 57] width 74 height 16
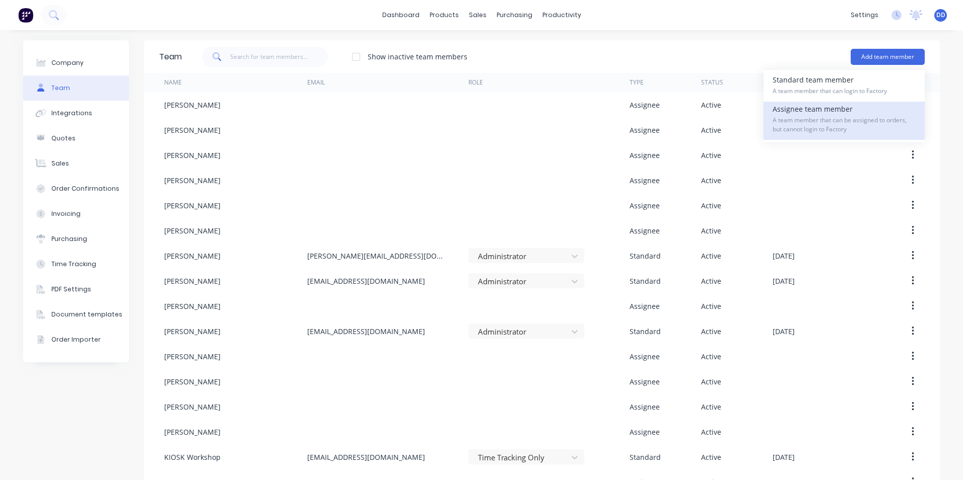
click at [837, 112] on div "Assignee team member A team member that can be assigned to orders, but cannot l…" at bounding box center [843, 121] width 143 height 38
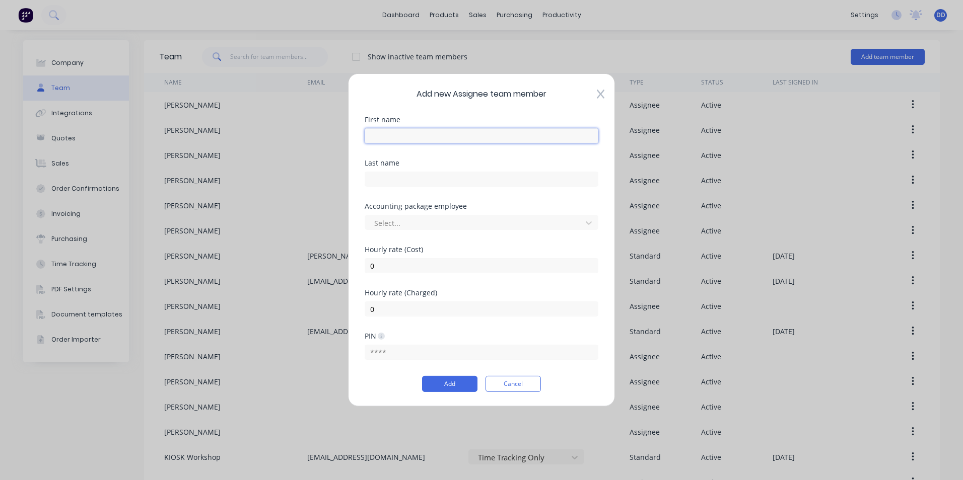
click at [394, 133] on input "text" at bounding box center [482, 135] width 234 height 15
type input "[PERSON_NAME]"
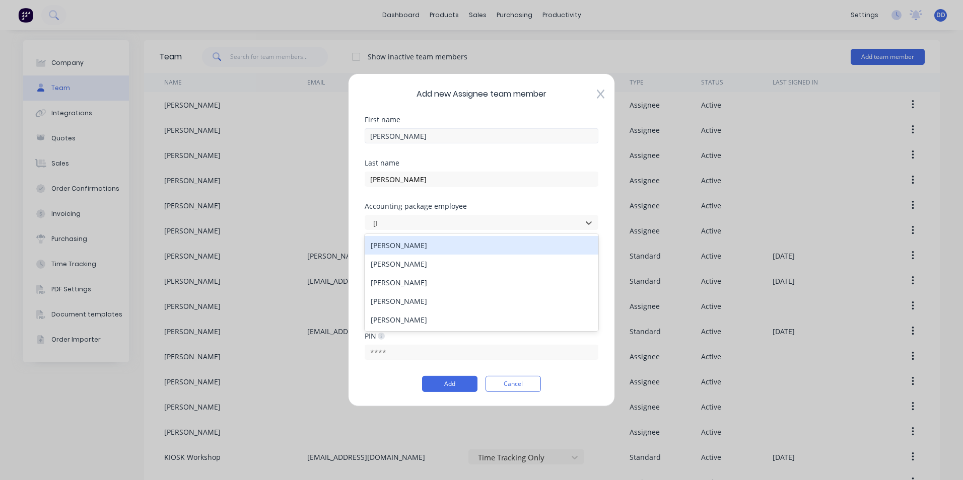
type input "[PERSON_NAME]"
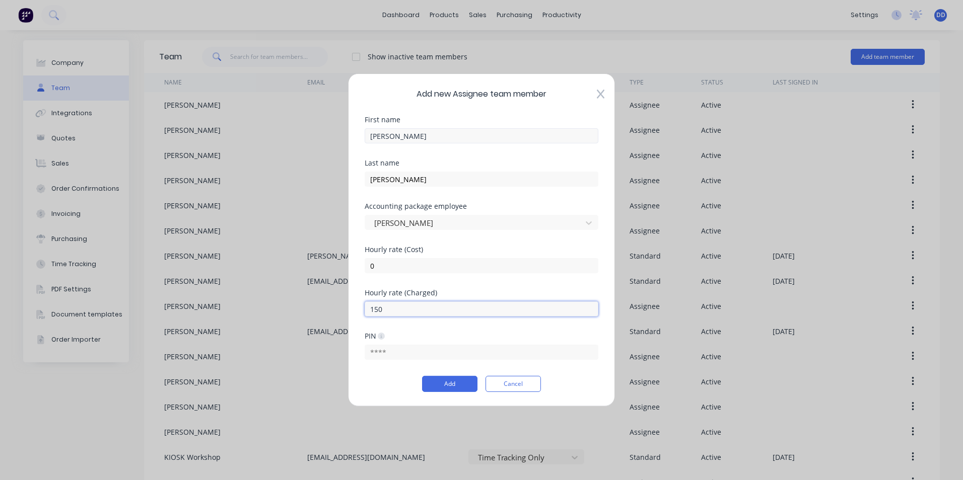
type input "150"
type input "6415"
click at [436, 383] on button "Add" at bounding box center [449, 384] width 55 height 16
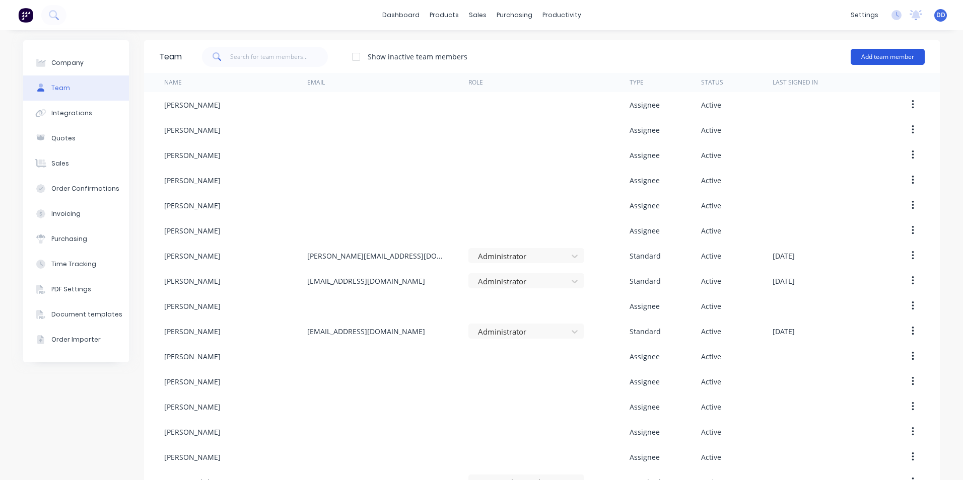
click at [882, 53] on button "Add team member" at bounding box center [887, 57] width 74 height 16
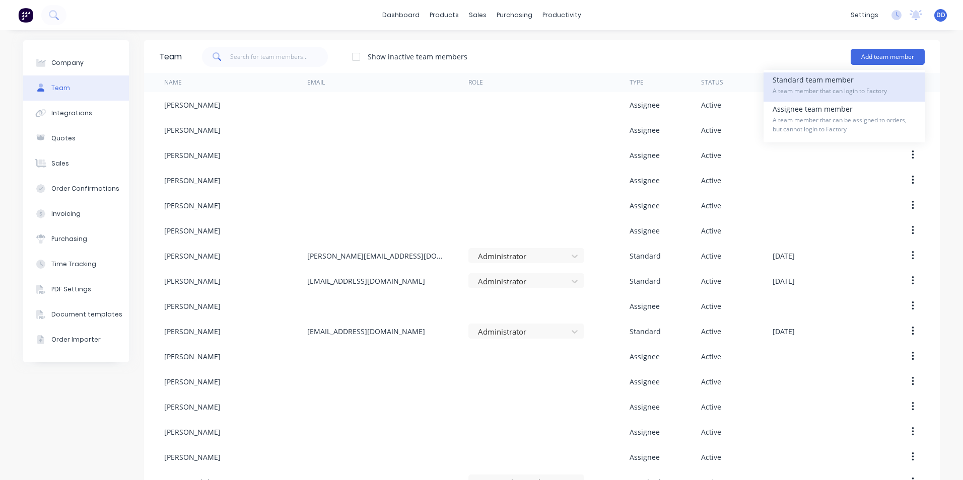
click at [830, 90] on span "A team member that can login to Factory" at bounding box center [843, 91] width 143 height 9
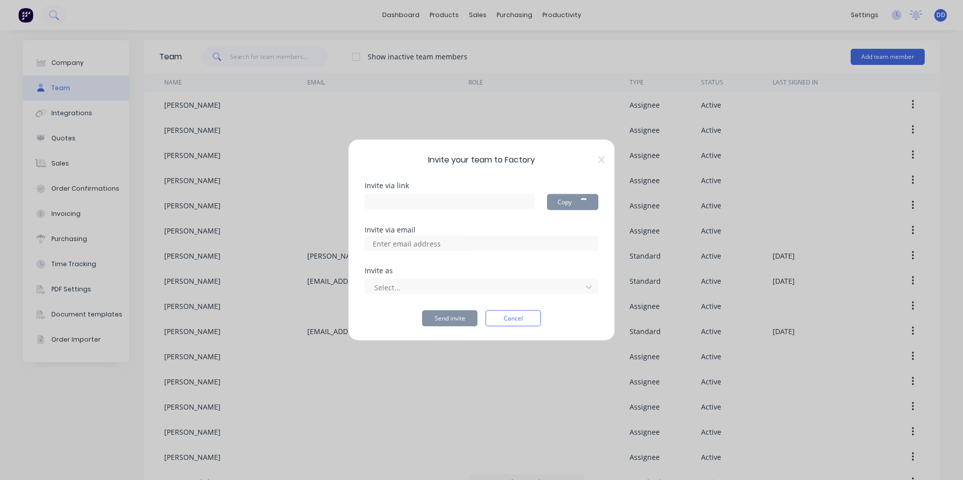
type input "[URL][DOMAIN_NAME]"
click at [409, 241] on input at bounding box center [417, 243] width 101 height 15
click at [601, 161] on icon at bounding box center [601, 159] width 6 height 7
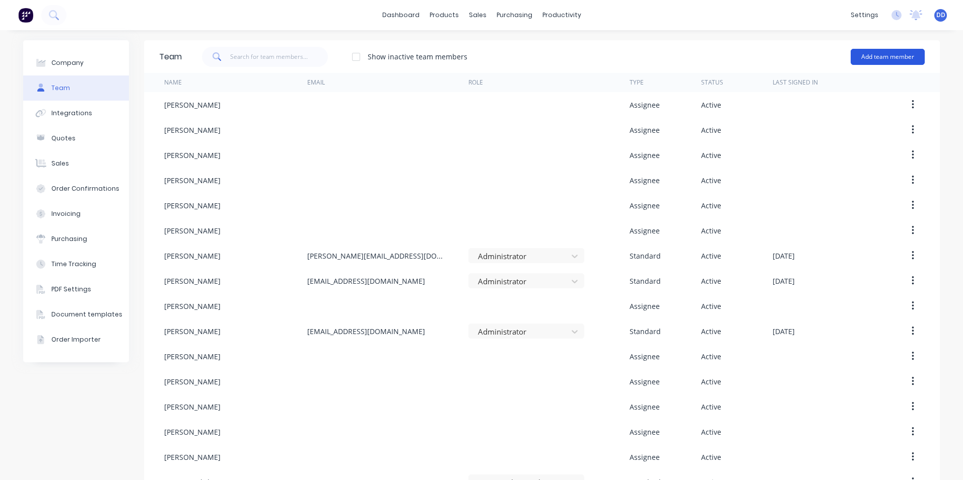
click at [878, 61] on button "Add team member" at bounding box center [887, 57] width 74 height 16
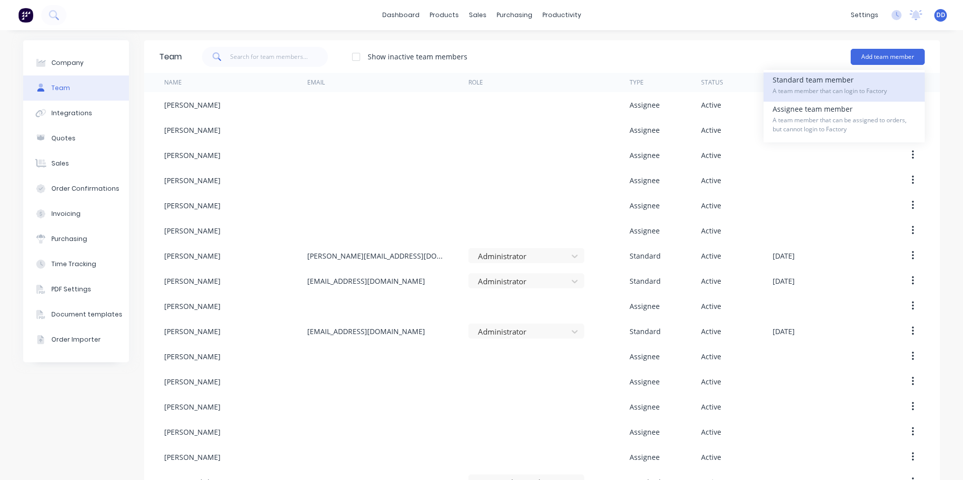
click at [886, 87] on span "A team member that can login to Factory" at bounding box center [843, 91] width 143 height 9
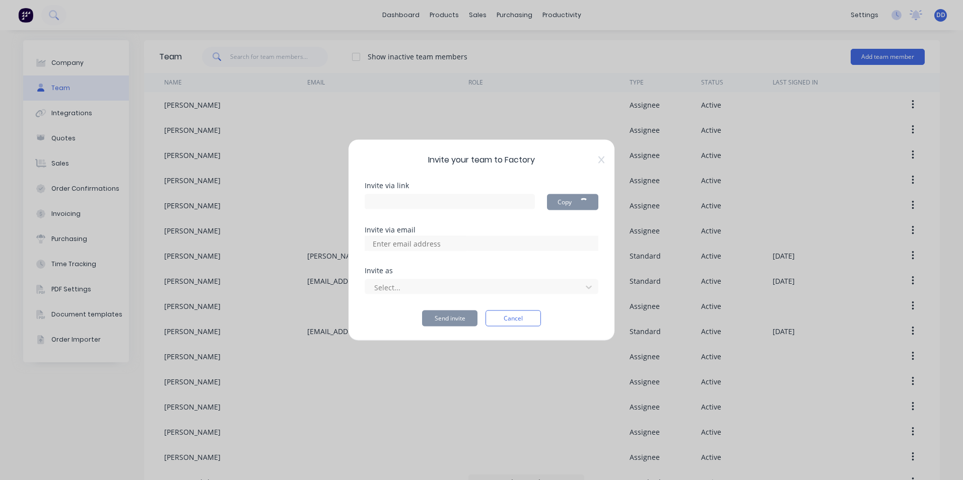
type input "[URL][DOMAIN_NAME]"
click at [429, 288] on div at bounding box center [474, 287] width 203 height 13
click at [601, 163] on icon at bounding box center [601, 160] width 6 height 8
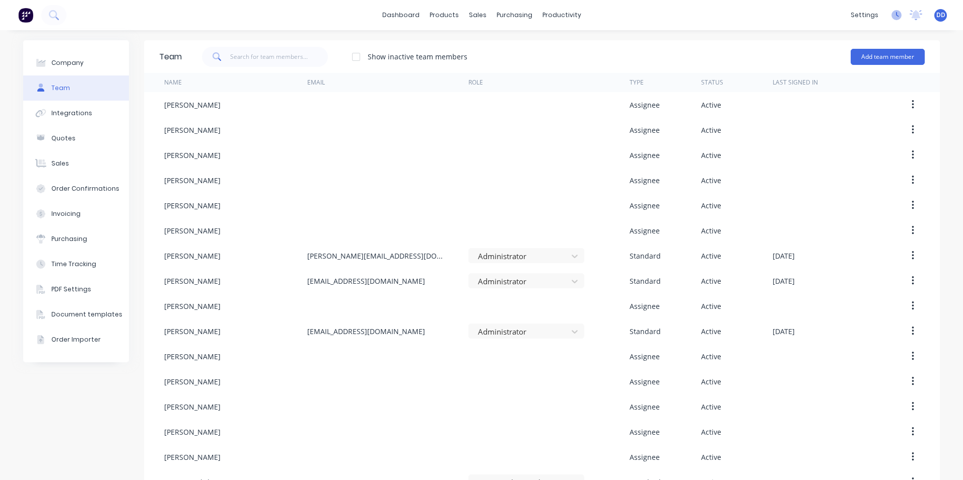
click at [891, 15] on icon at bounding box center [896, 15] width 10 height 10
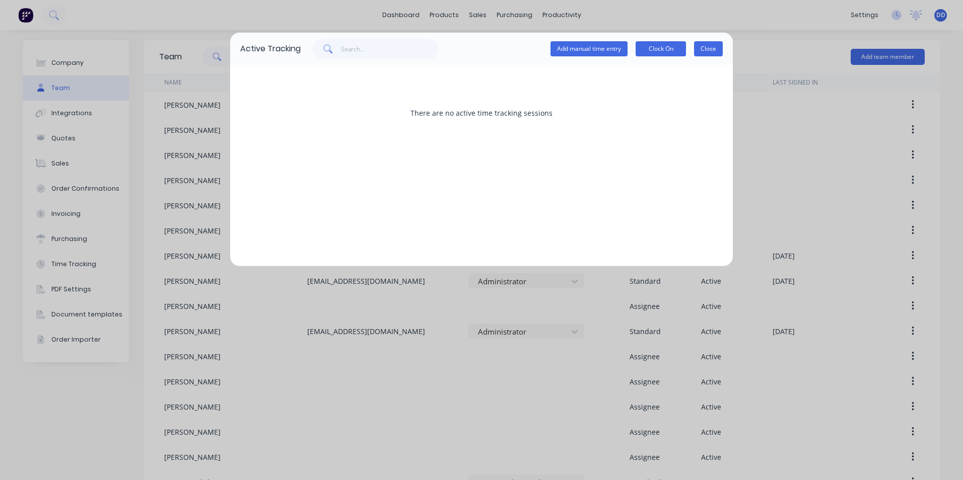
click at [717, 50] on button "Close" at bounding box center [708, 48] width 29 height 15
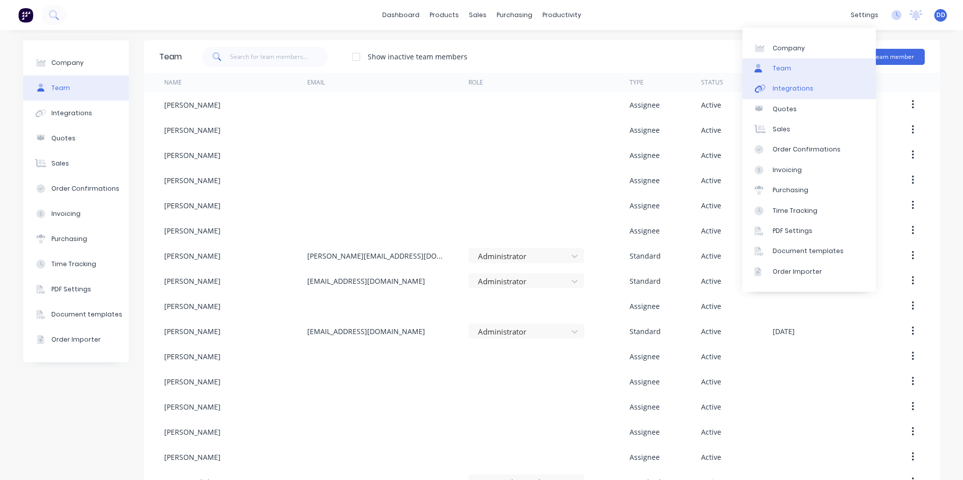
click at [801, 90] on div "Integrations" at bounding box center [792, 88] width 41 height 9
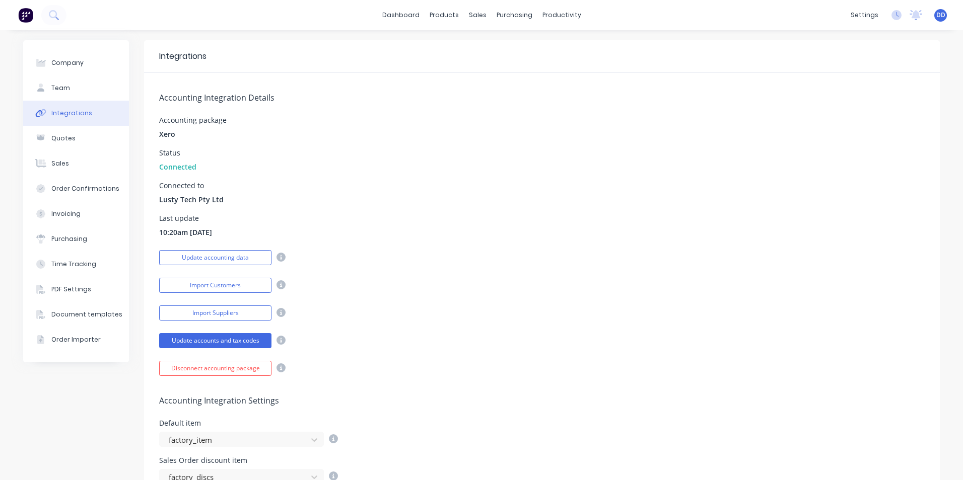
click at [70, 110] on div "Integrations" at bounding box center [71, 113] width 41 height 9
click at [70, 90] on button "Team" at bounding box center [76, 88] width 106 height 25
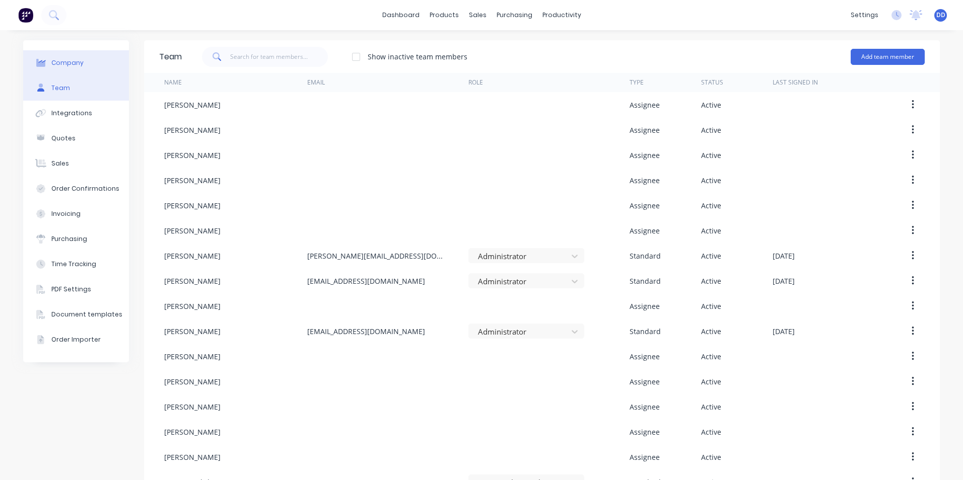
click at [67, 66] on div "Company" at bounding box center [67, 62] width 32 height 9
select select "AU"
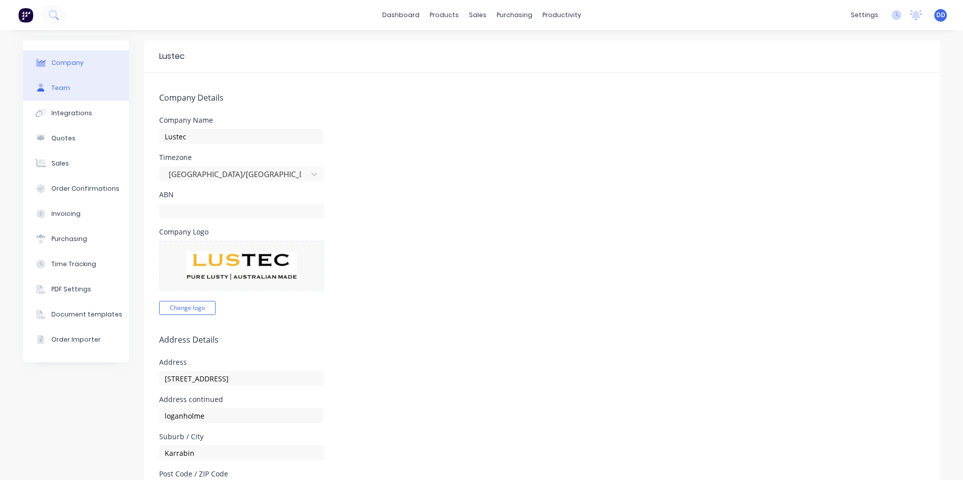
click at [65, 91] on button "Team" at bounding box center [76, 88] width 106 height 25
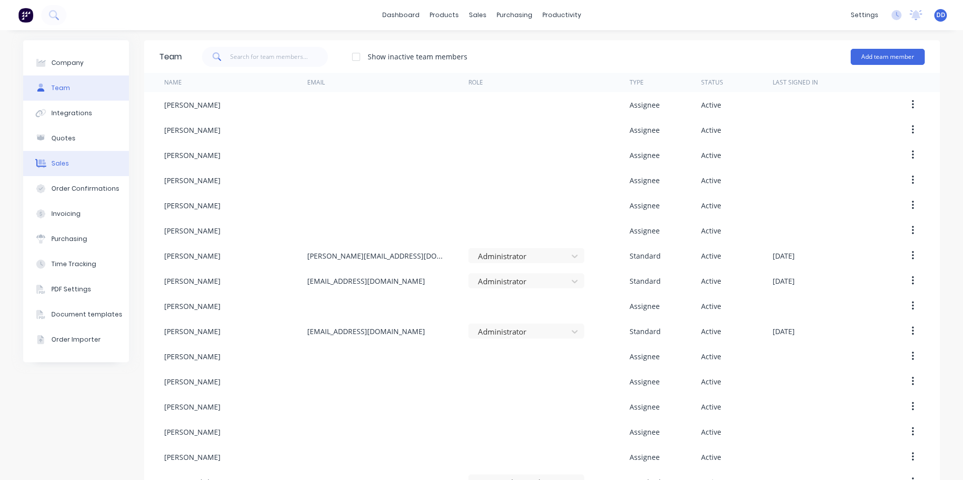
click at [63, 163] on button "Sales" at bounding box center [76, 163] width 106 height 25
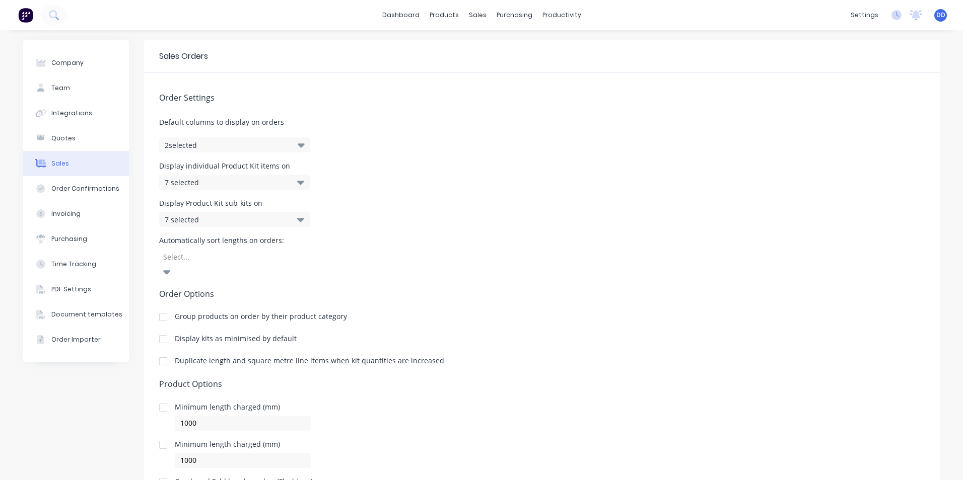
click at [221, 142] on button "2 selected" at bounding box center [234, 144] width 151 height 15
click at [213, 144] on button "2 selected" at bounding box center [234, 144] width 151 height 15
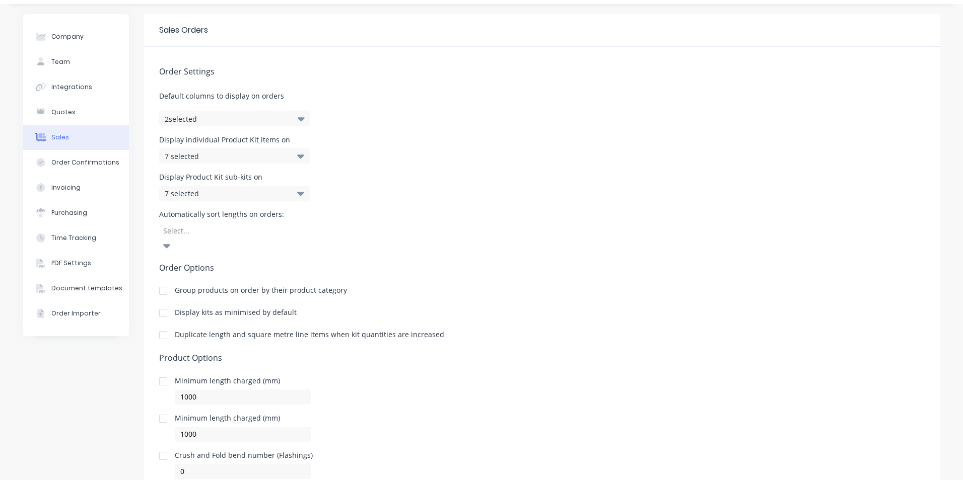
scroll to position [50, 0]
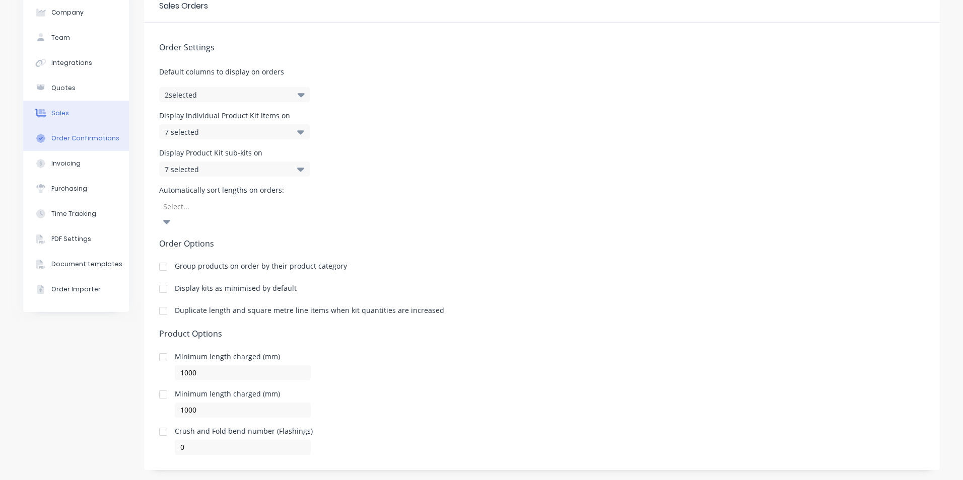
click at [67, 138] on div "Order Confirmations" at bounding box center [85, 138] width 68 height 9
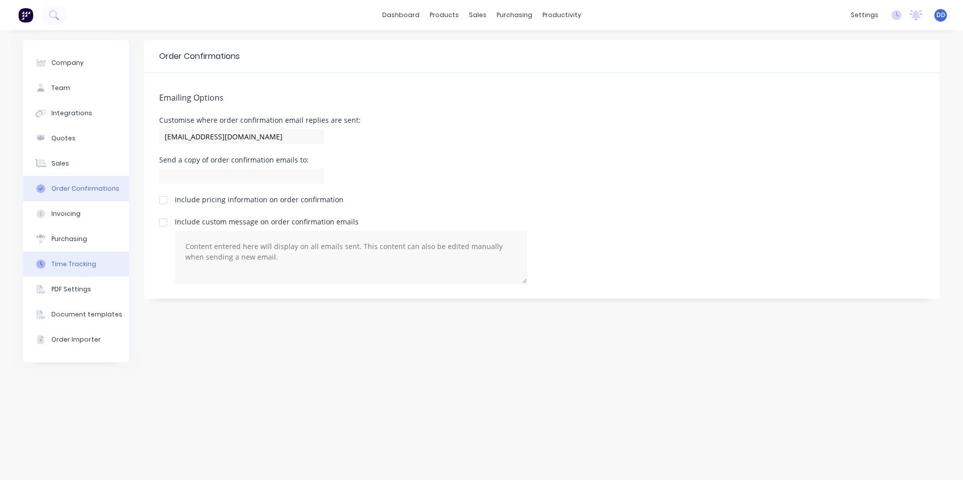
click at [71, 266] on div "Time Tracking" at bounding box center [73, 264] width 45 height 9
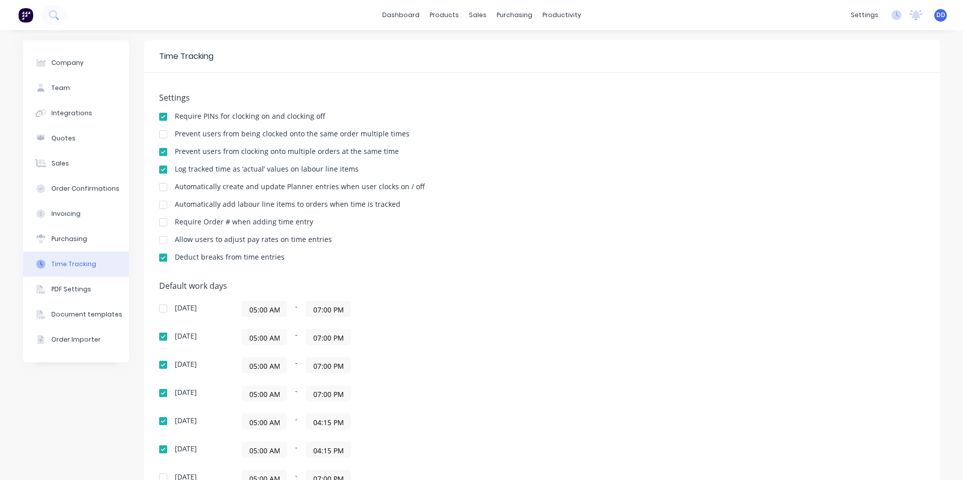
scroll to position [137, 0]
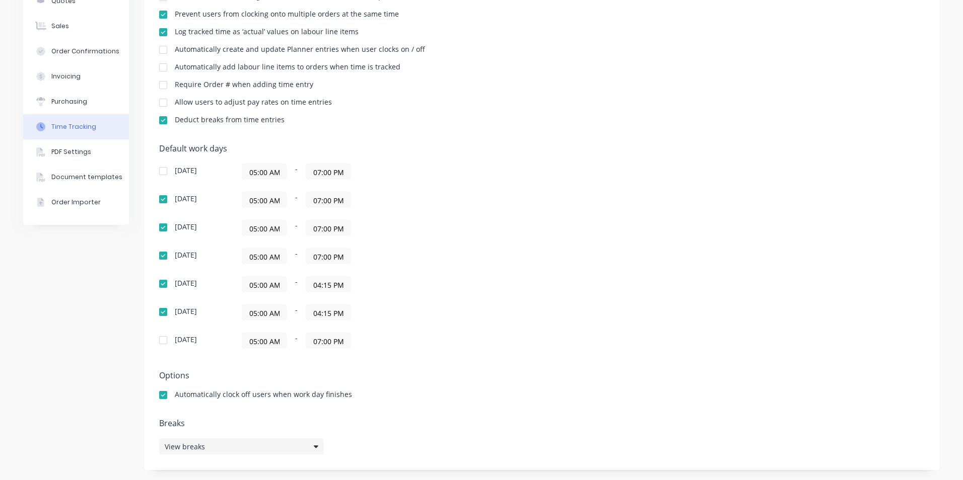
click at [246, 447] on div "View breaks" at bounding box center [241, 447] width 165 height 17
click at [535, 317] on div "Default work days [DATE] 05:00 AM - 07:00 PM [DATE] 05:00 AM - 07:00 PM [DATE] …" at bounding box center [541, 252] width 765 height 217
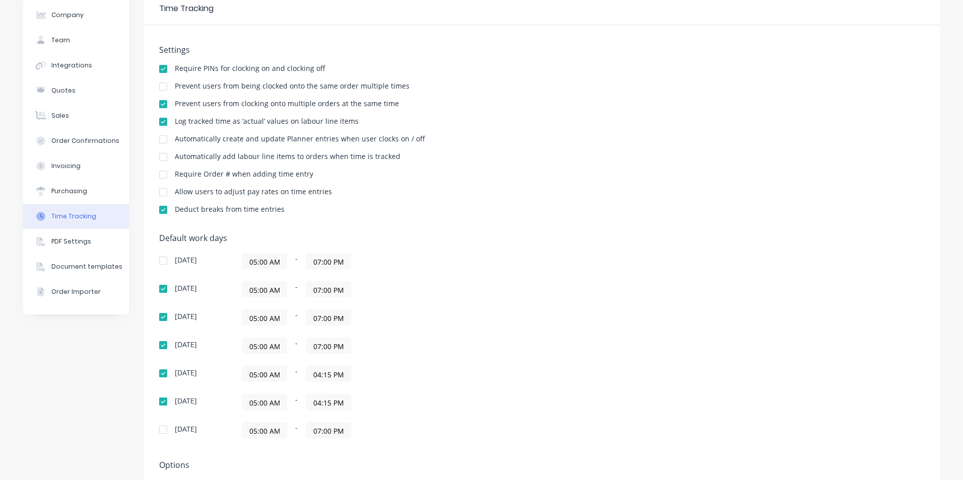
scroll to position [0, 0]
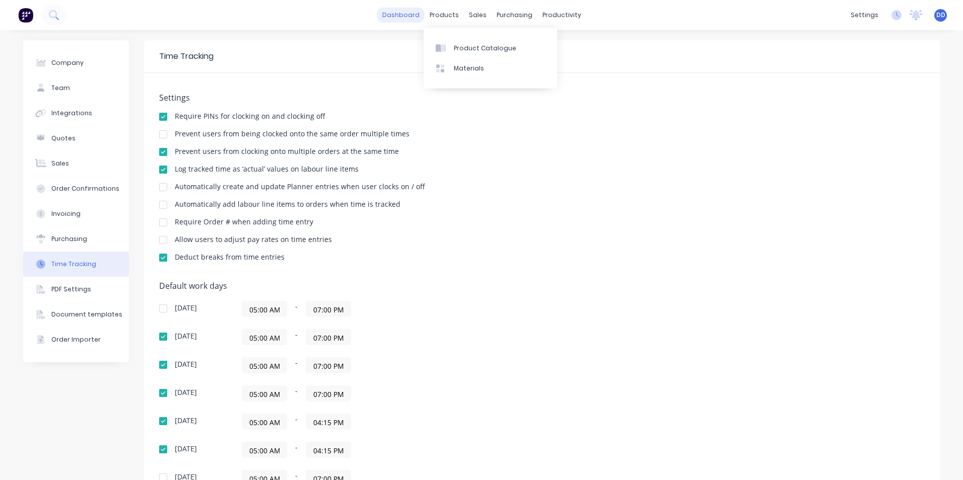
click at [409, 14] on link "dashboard" at bounding box center [400, 15] width 47 height 15
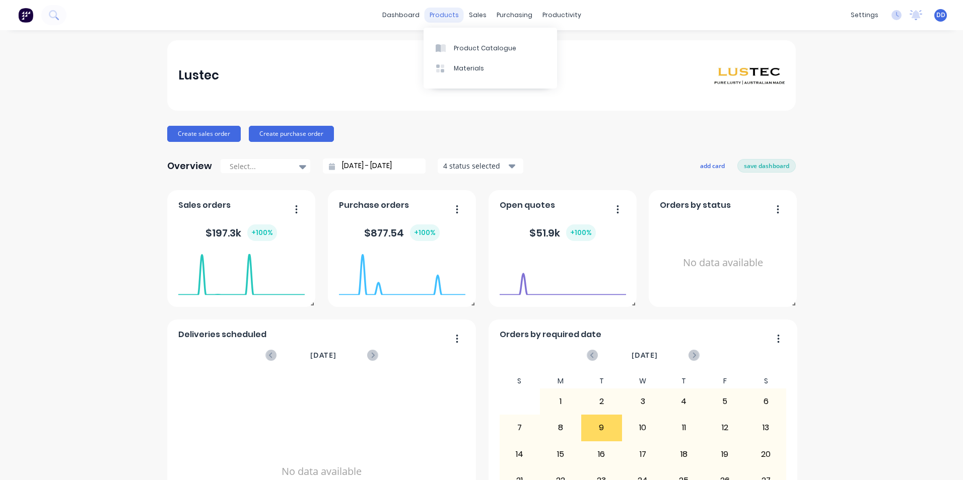
click at [443, 13] on div "products" at bounding box center [443, 15] width 39 height 15
click at [455, 48] on div "Product Catalogue" at bounding box center [485, 48] width 62 height 9
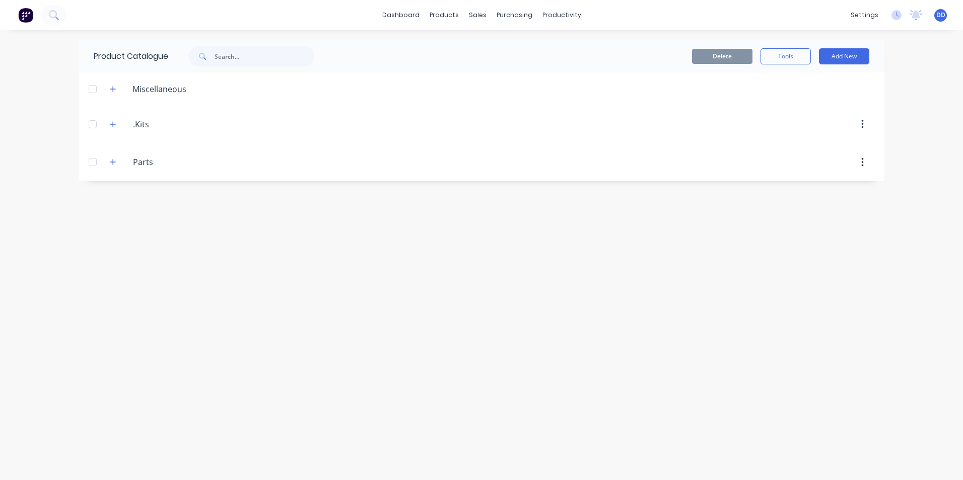
click at [863, 126] on button "button" at bounding box center [862, 124] width 24 height 18
click at [826, 148] on div "Delete" at bounding box center [826, 150] width 78 height 15
click at [865, 125] on button "button" at bounding box center [862, 124] width 24 height 18
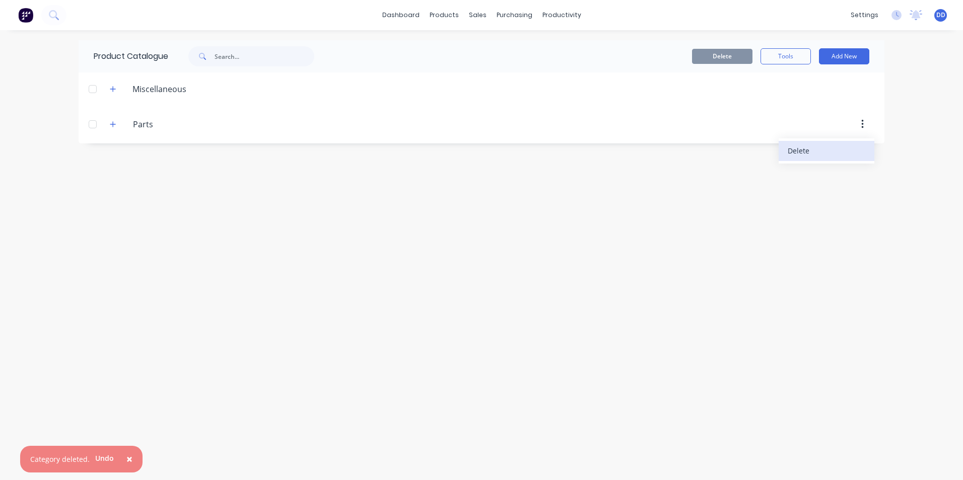
click at [831, 159] on button "Delete" at bounding box center [826, 151] width 96 height 20
click at [863, 91] on div at bounding box center [539, 89] width 690 height 13
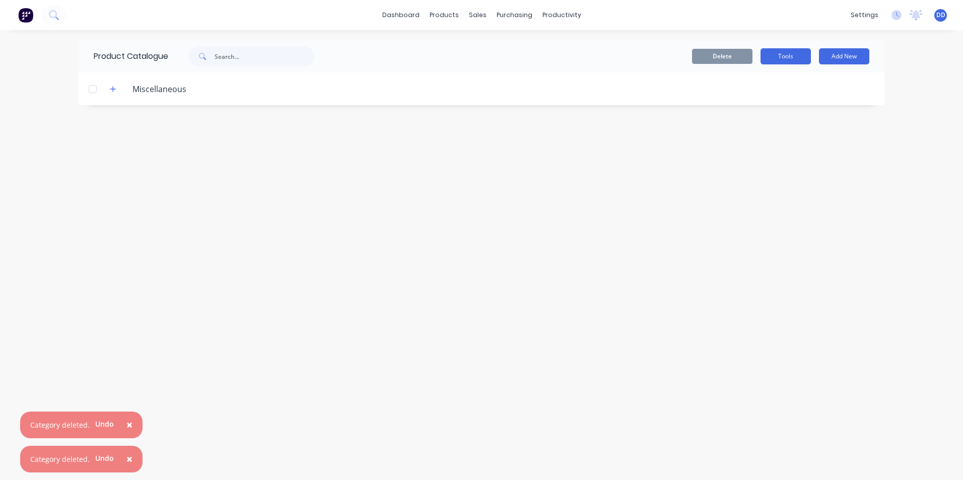
click at [779, 57] on button "Tools" at bounding box center [785, 56] width 50 height 16
click at [648, 100] on header "Miscellaneous" at bounding box center [482, 88] width 806 height 33
click at [460, 65] on div "Materials" at bounding box center [472, 68] width 30 height 9
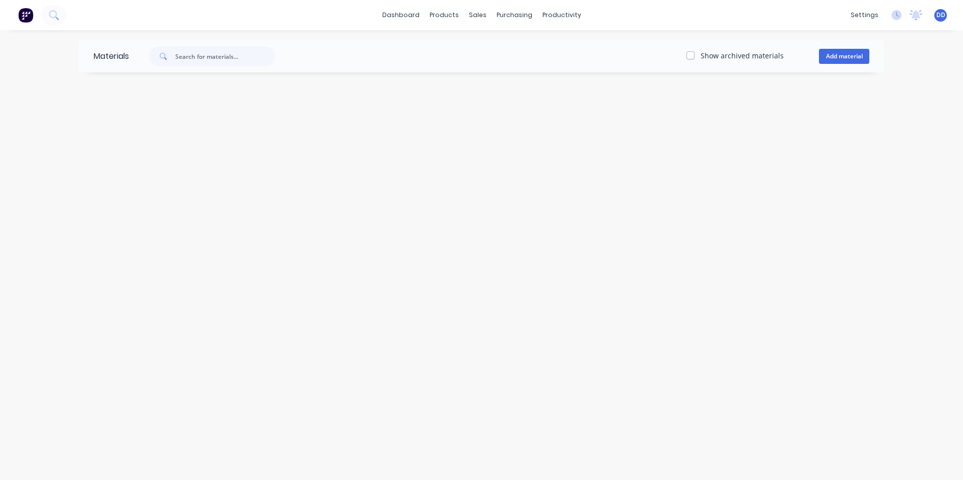
click at [415, 82] on div "Materials Show archived materials Add material" at bounding box center [481, 255] width 963 height 450
click at [488, 63] on link "Customers" at bounding box center [530, 68] width 133 height 20
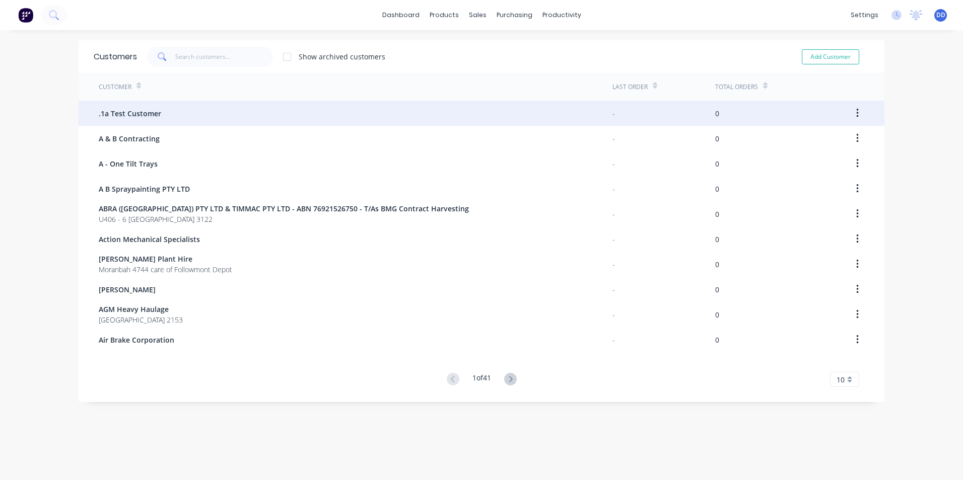
click at [851, 115] on button "button" at bounding box center [857, 113] width 24 height 18
click at [814, 137] on div "Archive" at bounding box center [821, 139] width 78 height 15
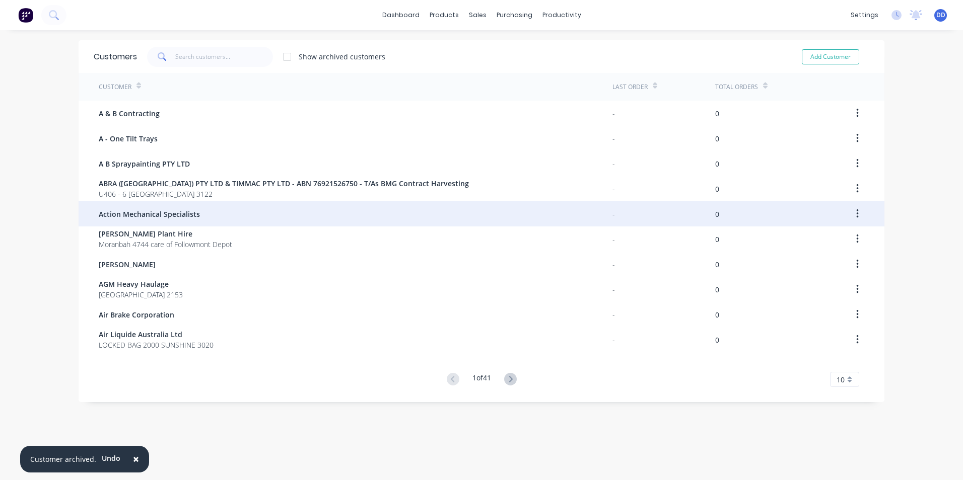
click at [856, 213] on button "button" at bounding box center [857, 214] width 24 height 18
click at [809, 243] on div "Archive" at bounding box center [821, 240] width 78 height 15
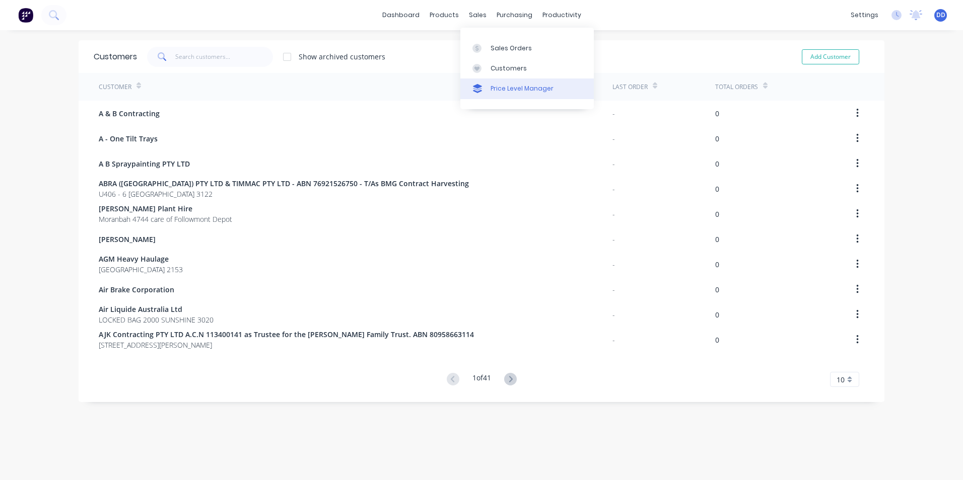
click at [485, 87] on div at bounding box center [479, 88] width 15 height 9
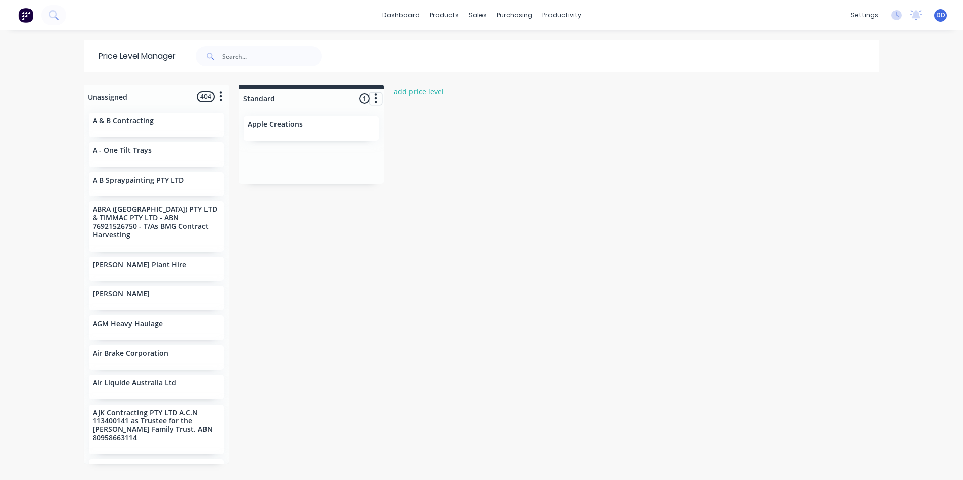
click at [374, 102] on button "button" at bounding box center [376, 99] width 12 height 12
click at [420, 123] on div "Unassigned 404 Move all customers Standard A & B Contracting A - One Tilt Trays…" at bounding box center [482, 282] width 806 height 395
click at [492, 50] on div "Sales Orders" at bounding box center [510, 48] width 41 height 9
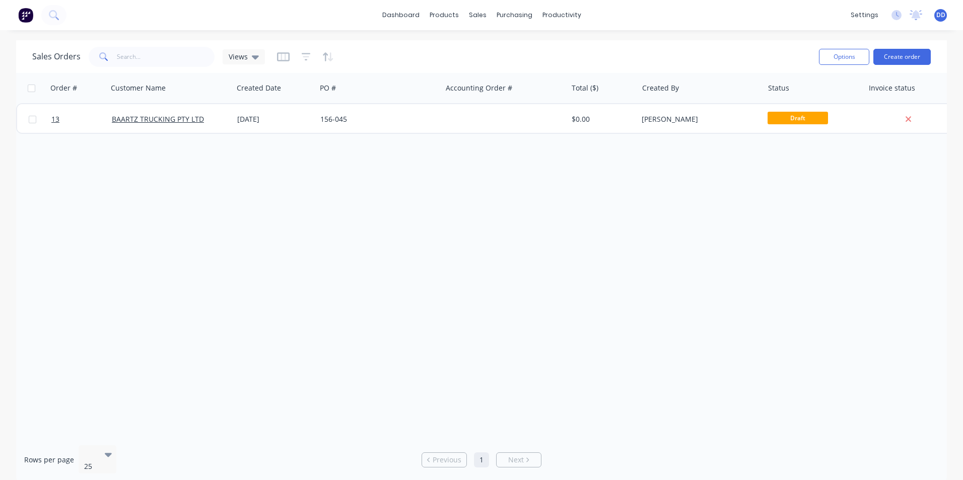
click at [718, 168] on div "Order # Customer Name Created Date PO # Accounting Order # Total ($) Created By…" at bounding box center [481, 255] width 930 height 365
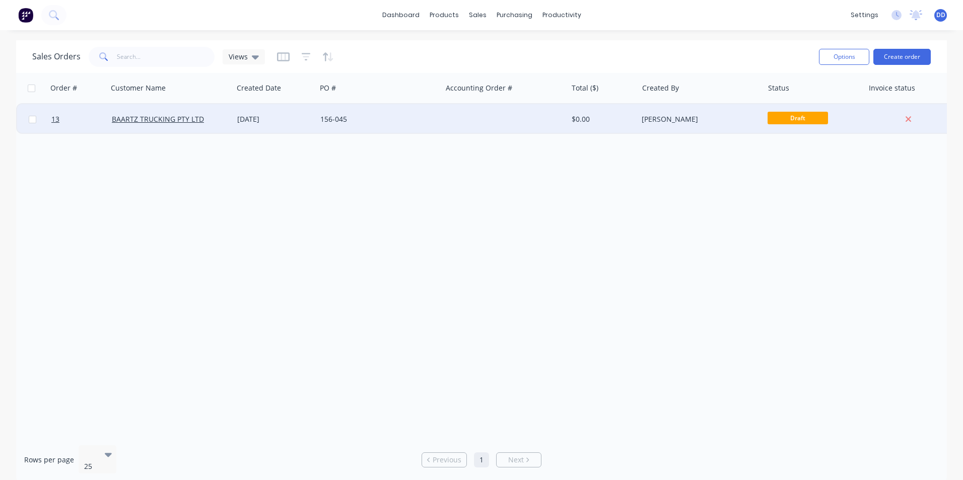
click at [667, 123] on div "[PERSON_NAME]" at bounding box center [697, 119] width 112 height 10
click at [909, 117] on icon at bounding box center [908, 119] width 7 height 9
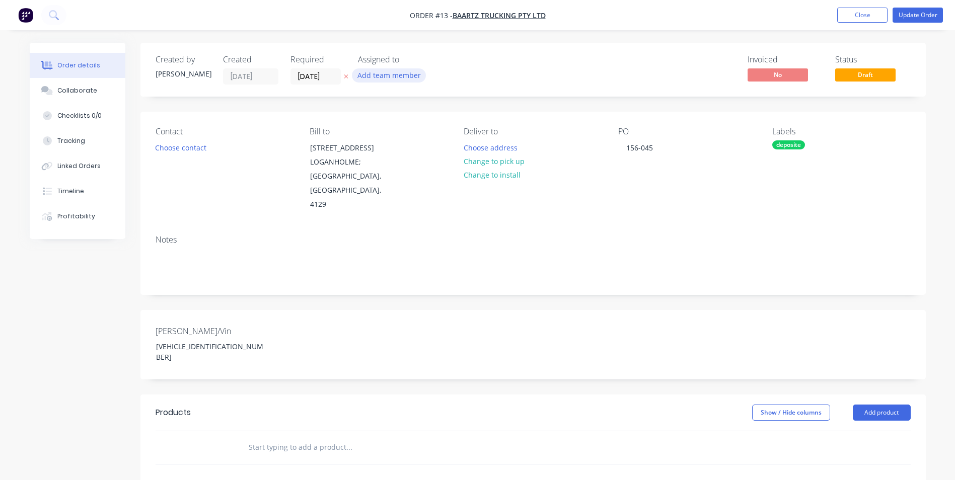
click at [398, 77] on button "Add team member" at bounding box center [389, 75] width 74 height 14
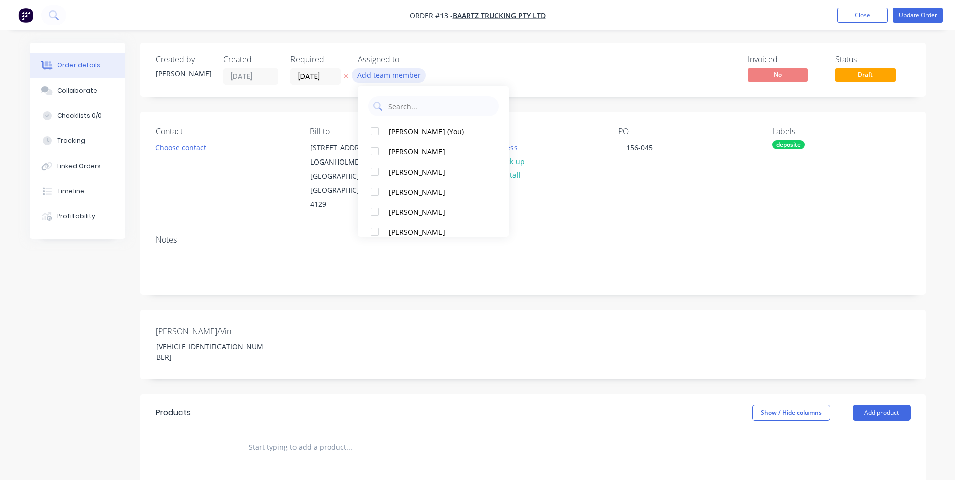
click at [398, 77] on button "Add team member" at bounding box center [389, 75] width 74 height 14
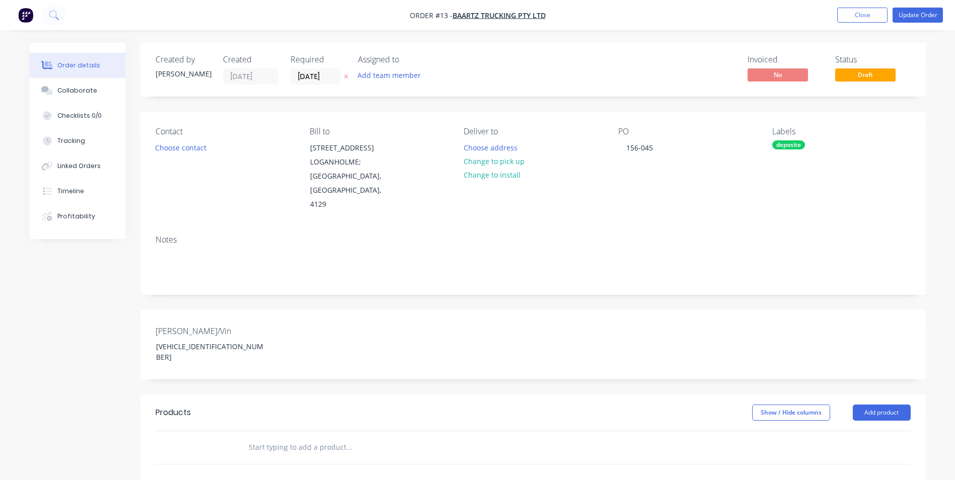
click at [522, 55] on div "Invoiced No Status Draft" at bounding box center [685, 70] width 452 height 30
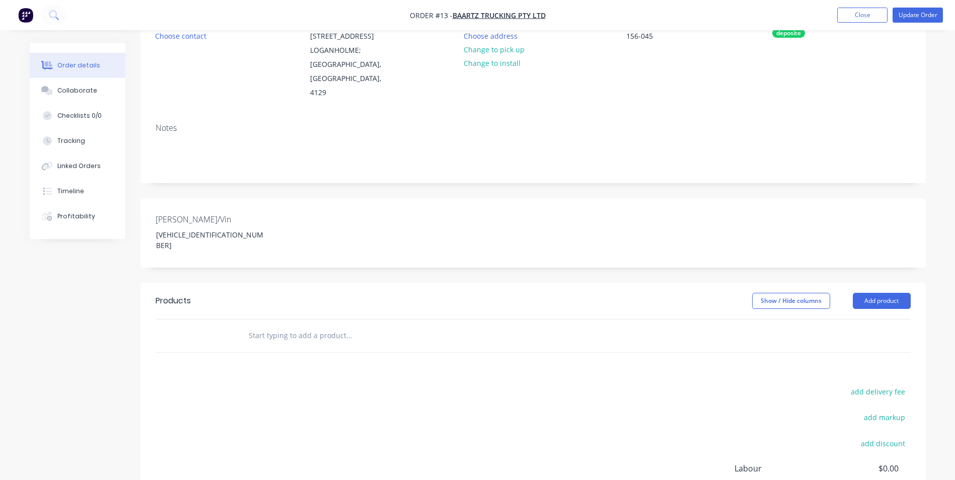
scroll to position [168, 0]
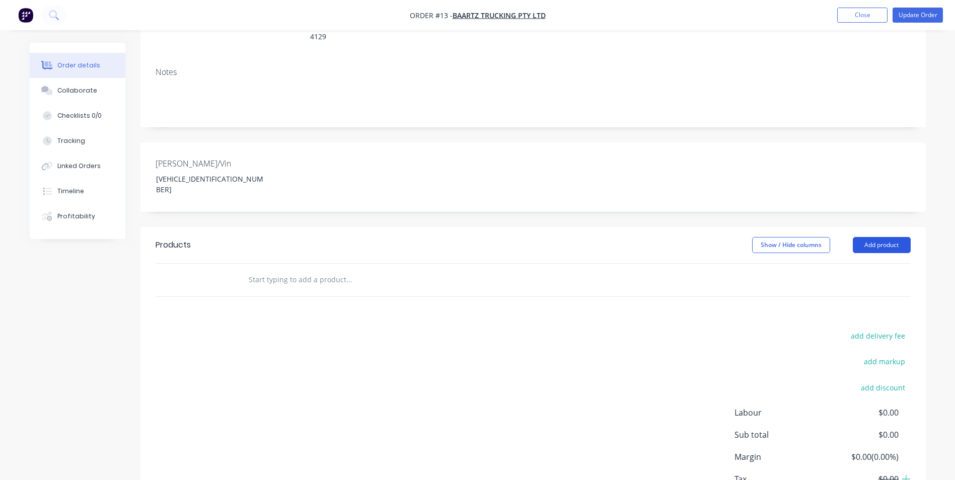
click at [894, 237] on button "Add product" at bounding box center [882, 245] width 58 height 16
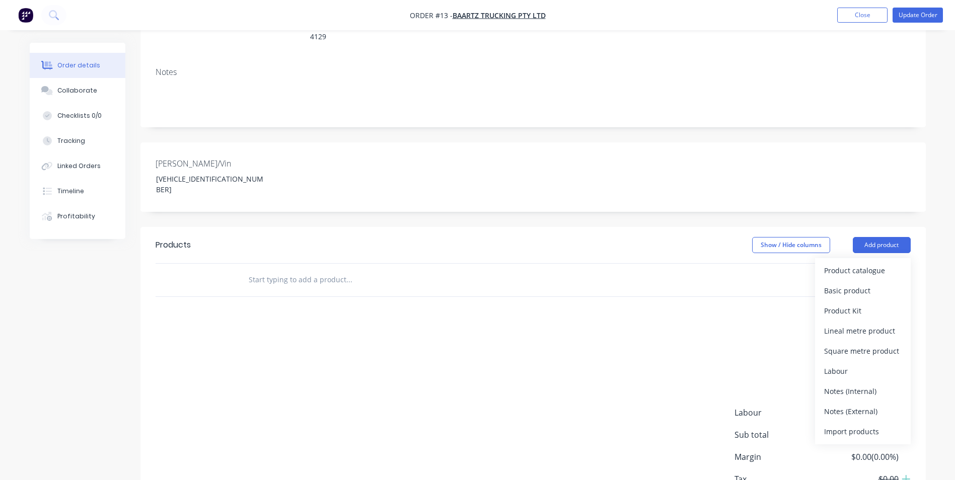
click at [663, 369] on div "add delivery fee add markup add discount Labour $0.00 Sub total $0.00 Margin $0…" at bounding box center [533, 426] width 755 height 194
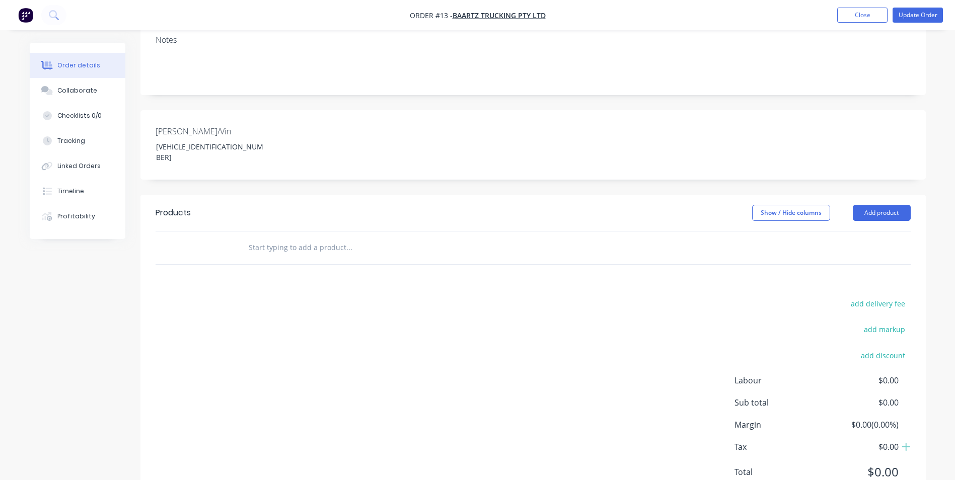
scroll to position [216, 0]
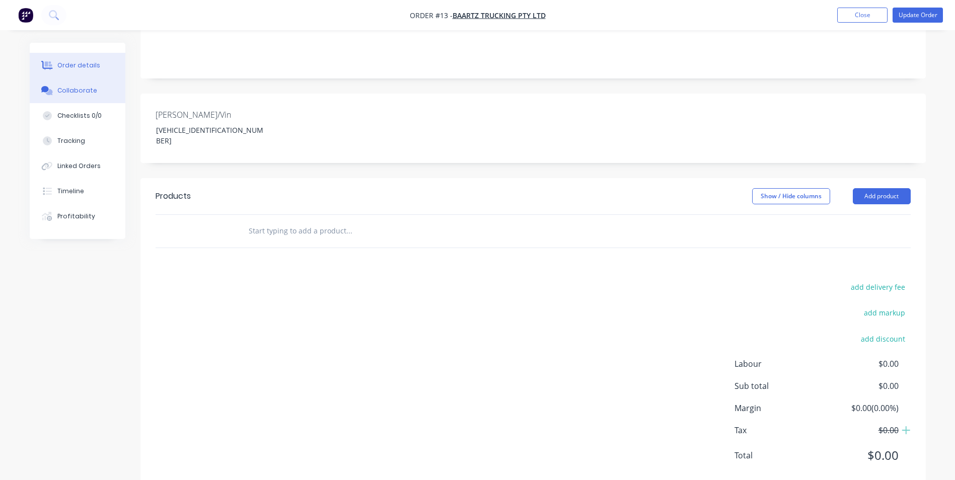
click at [47, 92] on icon at bounding box center [47, 90] width 12 height 9
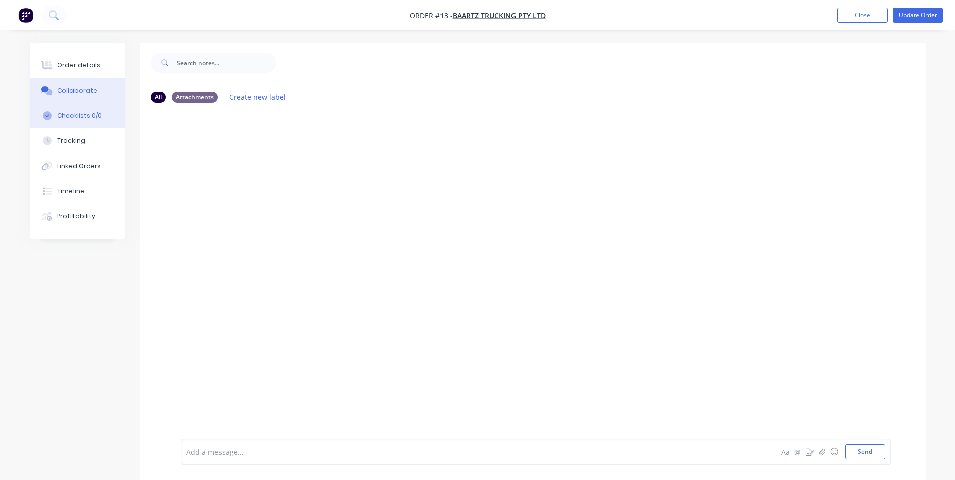
click at [76, 120] on div "Checklists 0/0" at bounding box center [79, 115] width 44 height 9
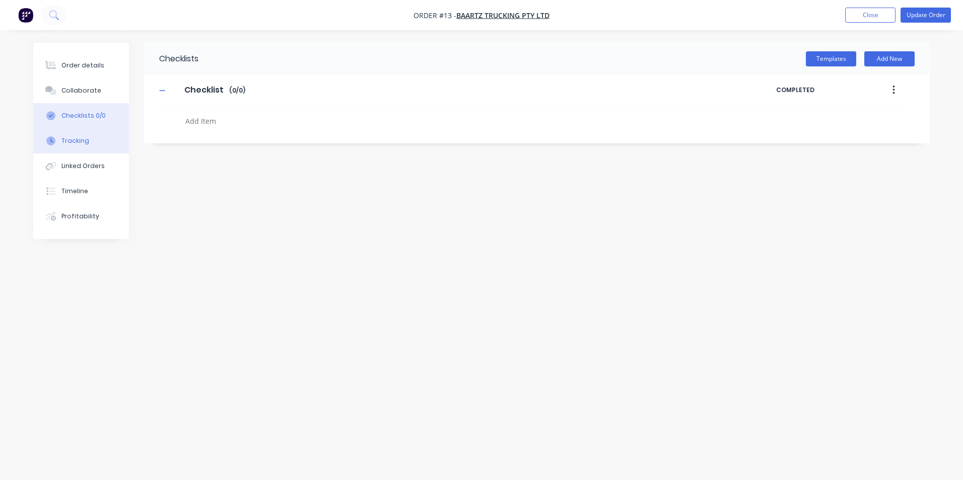
click at [79, 140] on div "Tracking" at bounding box center [75, 140] width 28 height 9
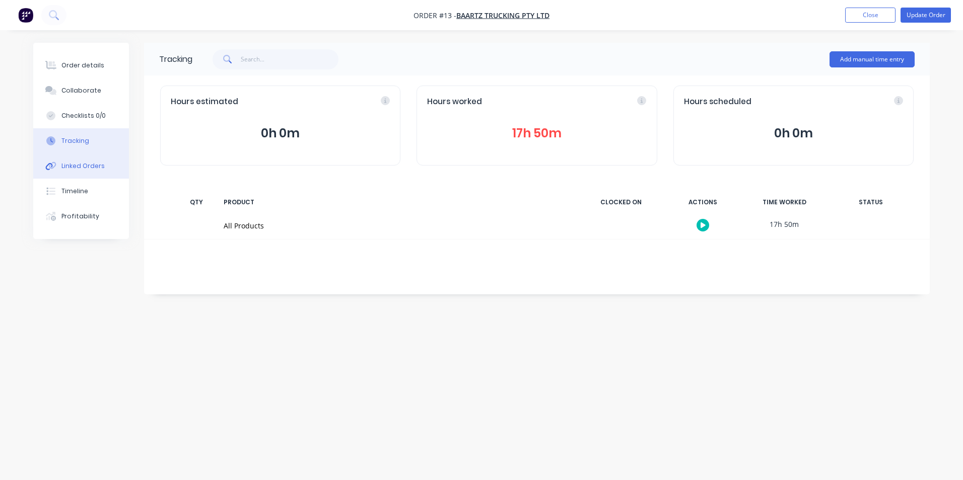
click at [82, 160] on button "Linked Orders" at bounding box center [81, 166] width 96 height 25
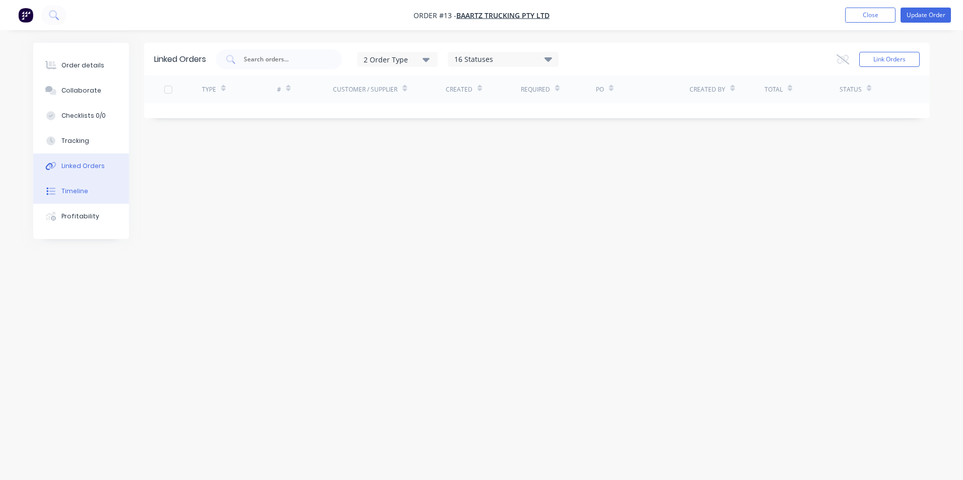
click at [80, 186] on button "Timeline" at bounding box center [81, 191] width 96 height 25
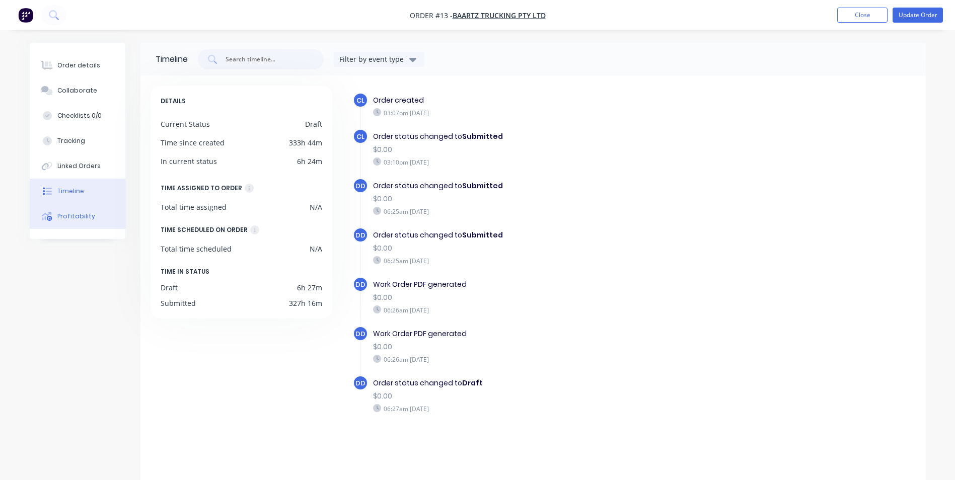
click at [77, 218] on div "Profitability" at bounding box center [76, 216] width 38 height 9
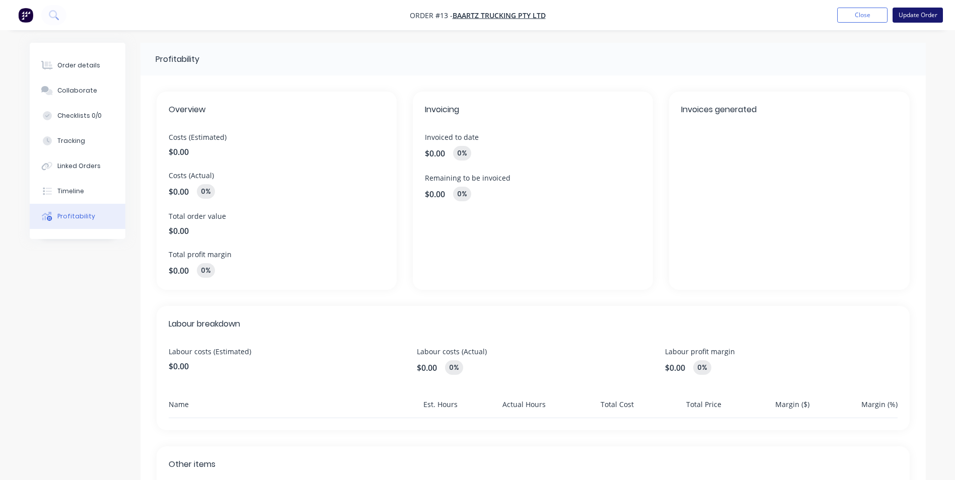
click at [932, 17] on button "Update Order" at bounding box center [918, 15] width 50 height 15
click at [909, 13] on button "Edit Order" at bounding box center [918, 14] width 50 height 15
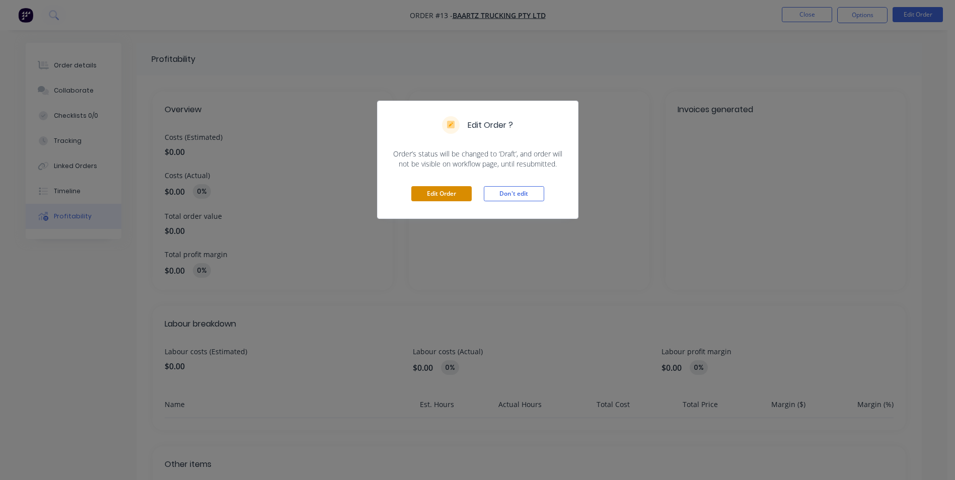
click at [437, 197] on button "Edit Order" at bounding box center [441, 193] width 60 height 15
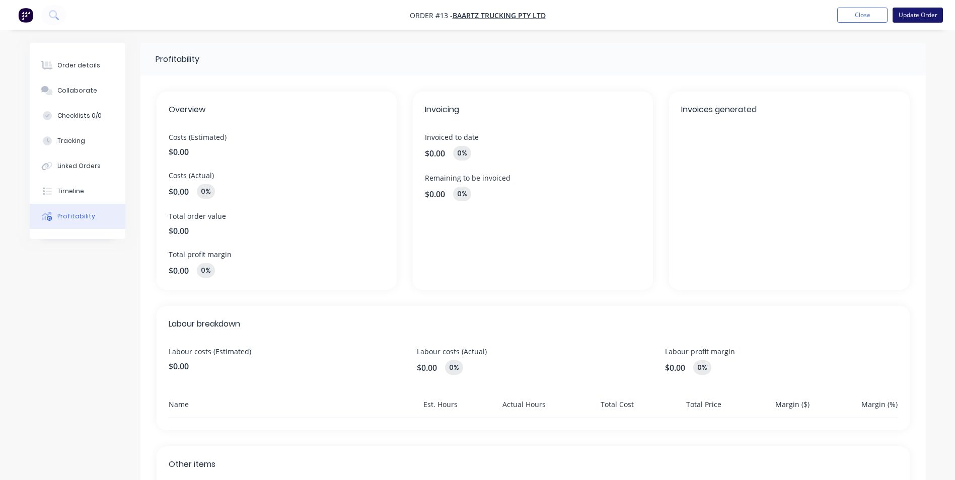
click at [915, 18] on button "Update Order" at bounding box center [918, 15] width 50 height 15
click at [861, 19] on button "Options" at bounding box center [862, 15] width 50 height 16
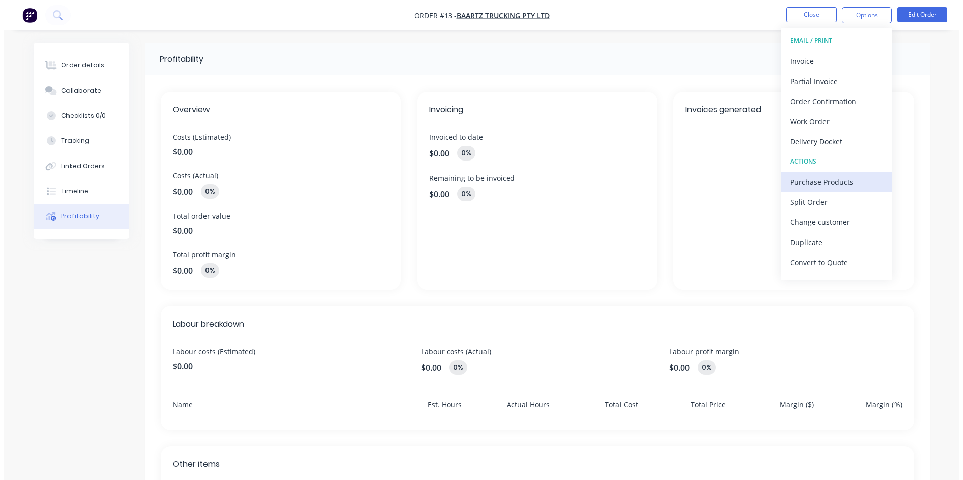
scroll to position [15, 0]
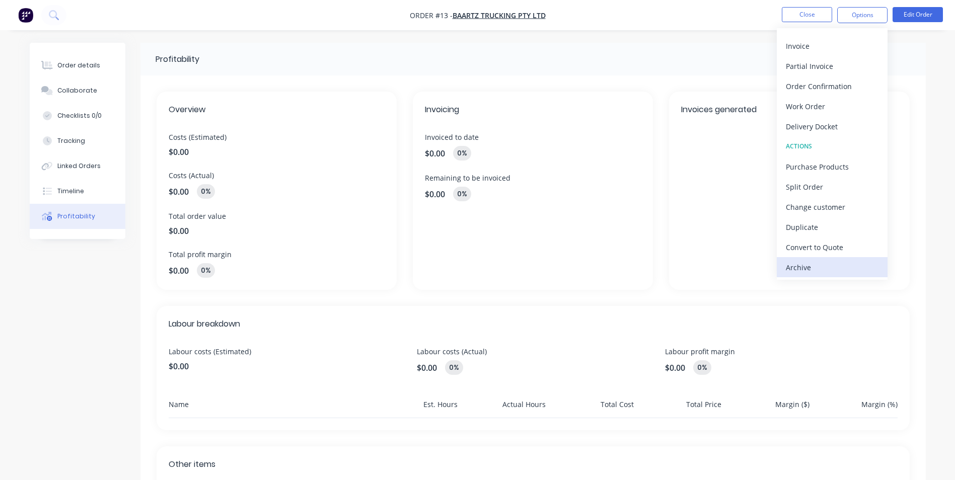
click at [815, 269] on div "Archive" at bounding box center [832, 267] width 93 height 15
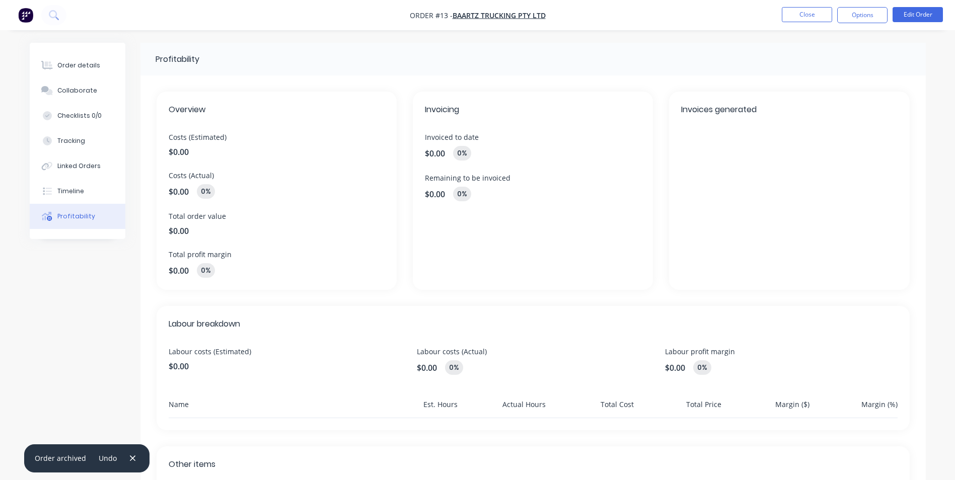
click at [903, 178] on div "Invoices generated" at bounding box center [789, 191] width 240 height 198
click at [66, 64] on div "Order details" at bounding box center [78, 65] width 43 height 9
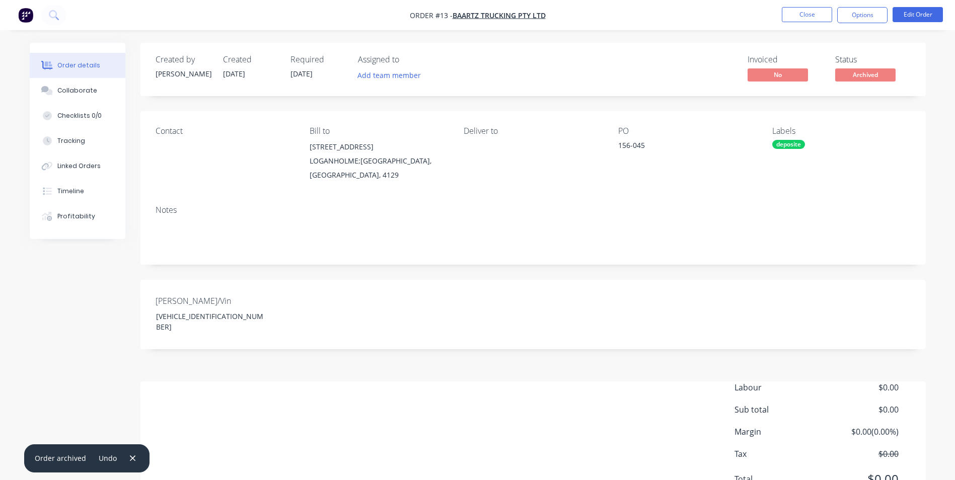
click at [610, 68] on div "Invoiced No Status Archived" at bounding box center [685, 69] width 452 height 29
click at [807, 14] on button "Close" at bounding box center [807, 14] width 50 height 15
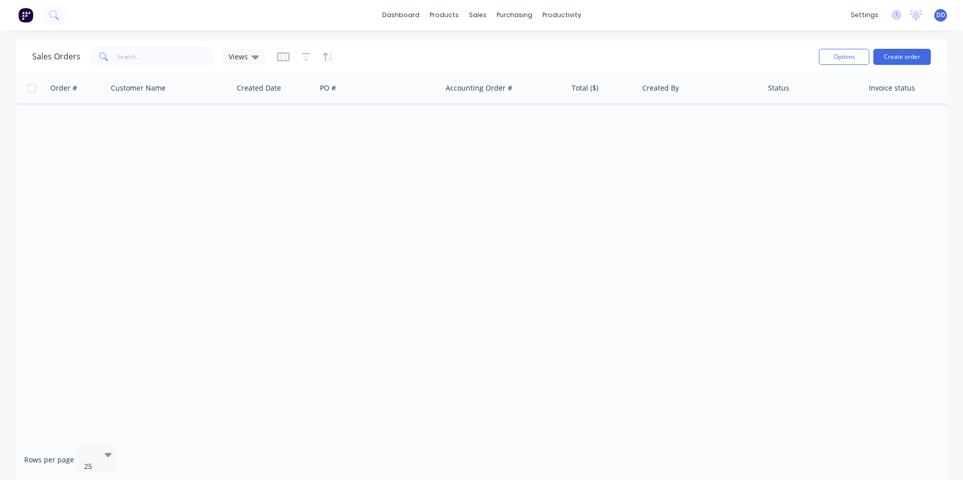
click at [493, 181] on div "Order # Customer Name Created Date PO # Accounting Order # Total ($) Created By…" at bounding box center [481, 255] width 930 height 365
click at [899, 57] on button "Create order" at bounding box center [901, 57] width 57 height 16
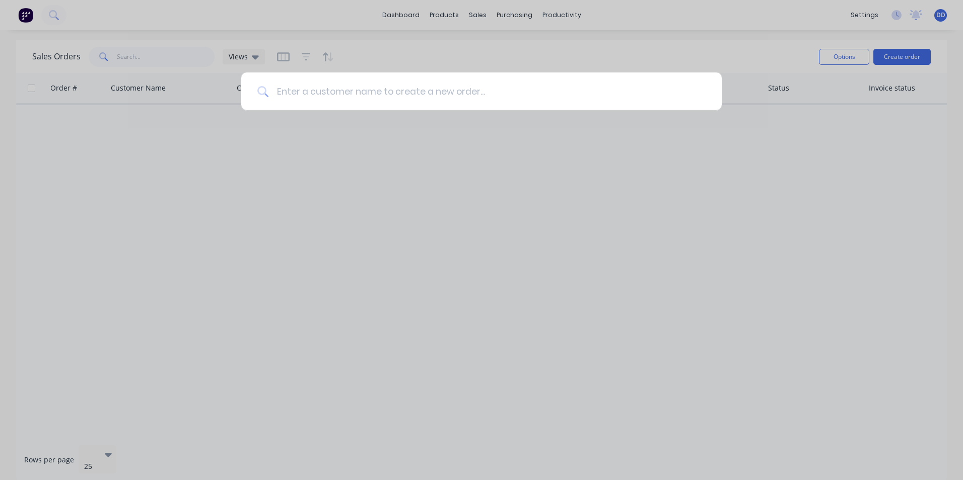
click at [399, 95] on input at bounding box center [486, 91] width 437 height 38
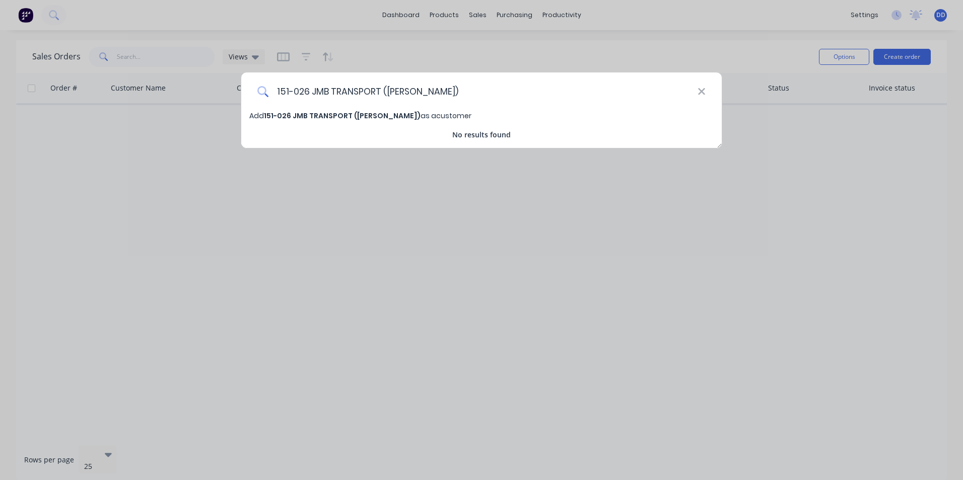
type input "151-026 JMB TRANSPORT ([PERSON_NAME])"
click at [357, 112] on span "151-026 JMB TRANSPORT ([PERSON_NAME])" at bounding box center [342, 116] width 157 height 10
select select "AU"
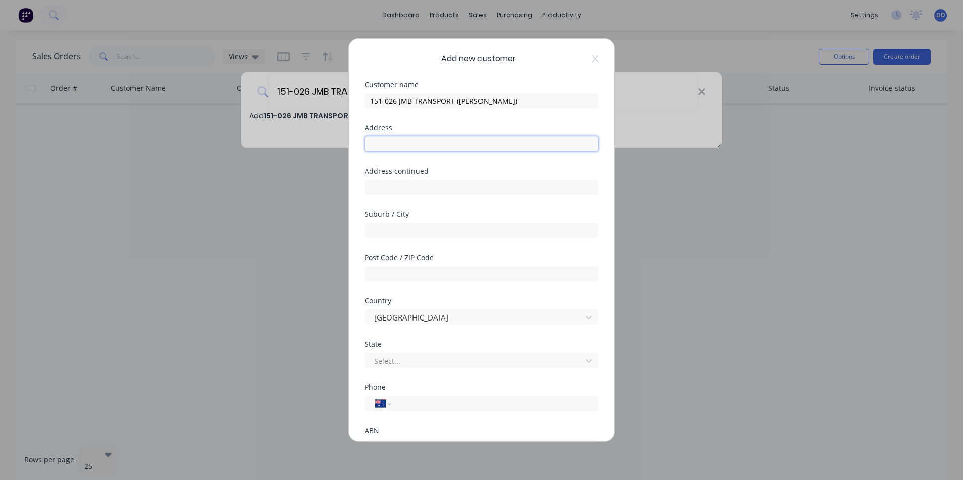
click at [415, 138] on input "text" at bounding box center [482, 143] width 234 height 15
click at [570, 170] on div "Address continued" at bounding box center [482, 171] width 234 height 7
click at [145, 227] on div "Add new customer Customer name 151-026 JMB TRANSPORT (JAYDEN [PERSON_NAME]) Add…" at bounding box center [481, 240] width 963 height 480
click at [423, 360] on div at bounding box center [474, 361] width 203 height 13
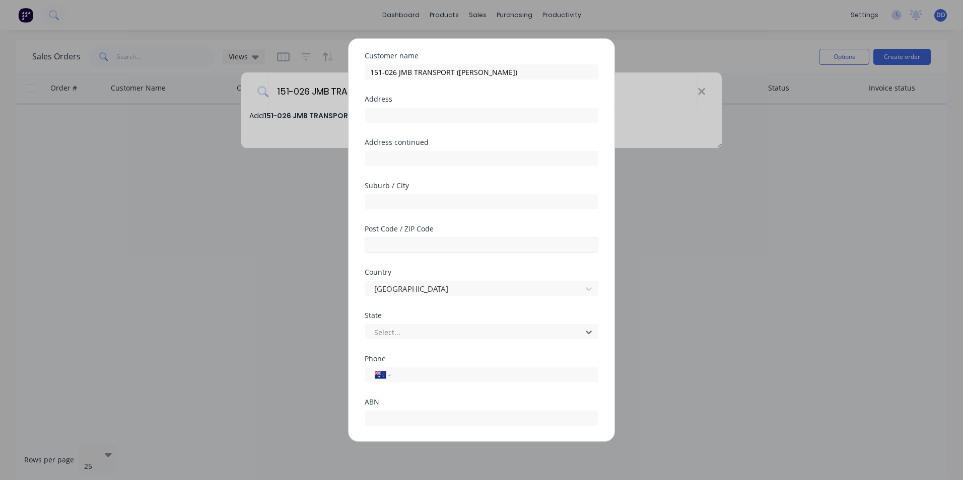
scroll to position [5, 0]
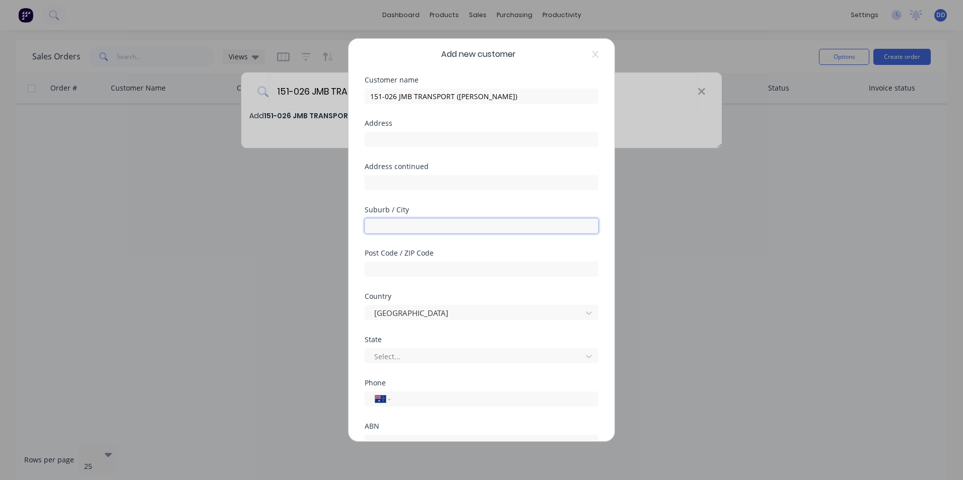
click at [400, 225] on input "text" at bounding box center [482, 225] width 234 height 15
drag, startPoint x: 400, startPoint y: 225, endPoint x: 334, endPoint y: 227, distance: 66.0
click at [334, 227] on div "Add new customer Customer name 151-026 JMB TRANSPORT (JAYDEN [PERSON_NAME]) Add…" at bounding box center [481, 240] width 963 height 480
type input "vi"
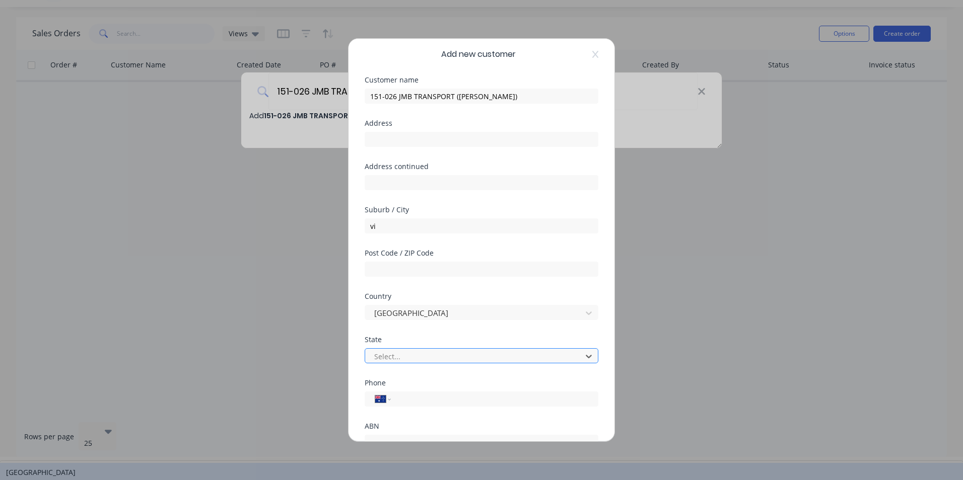
click at [396, 358] on div at bounding box center [474, 356] width 203 height 13
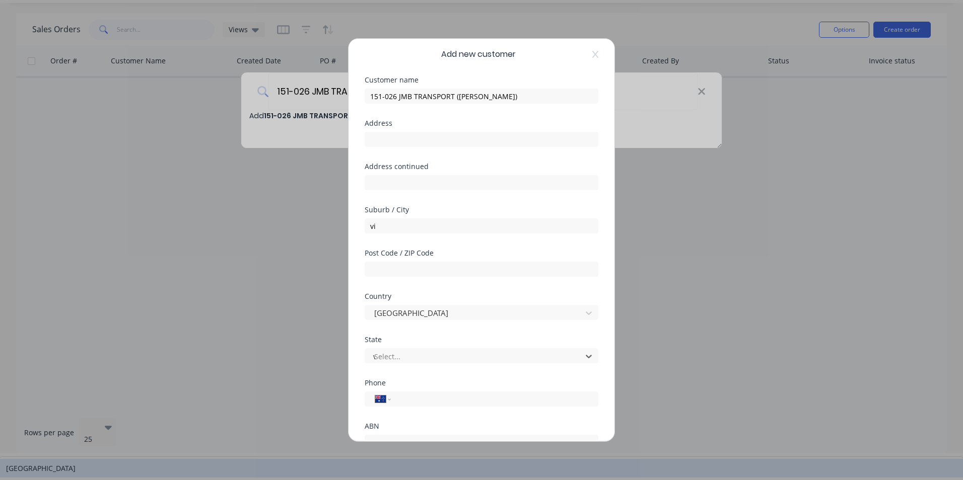
scroll to position [0, 0]
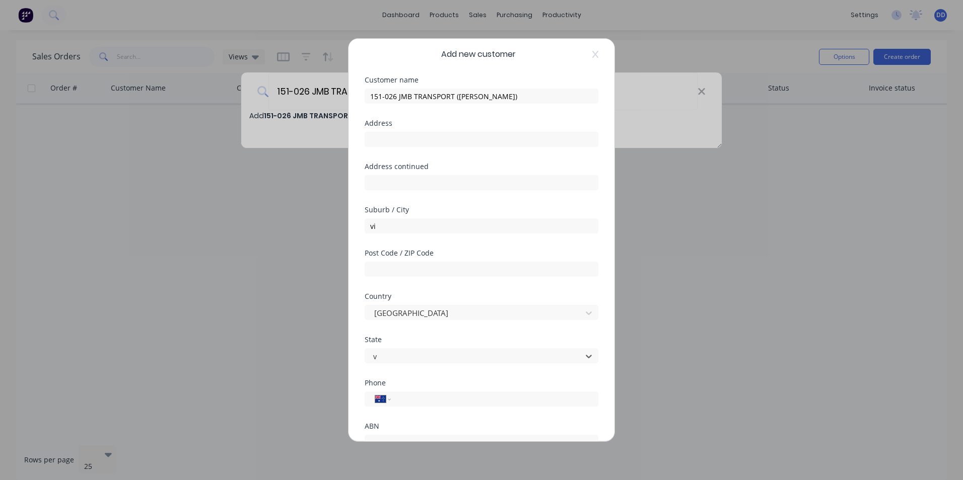
type input "vi"
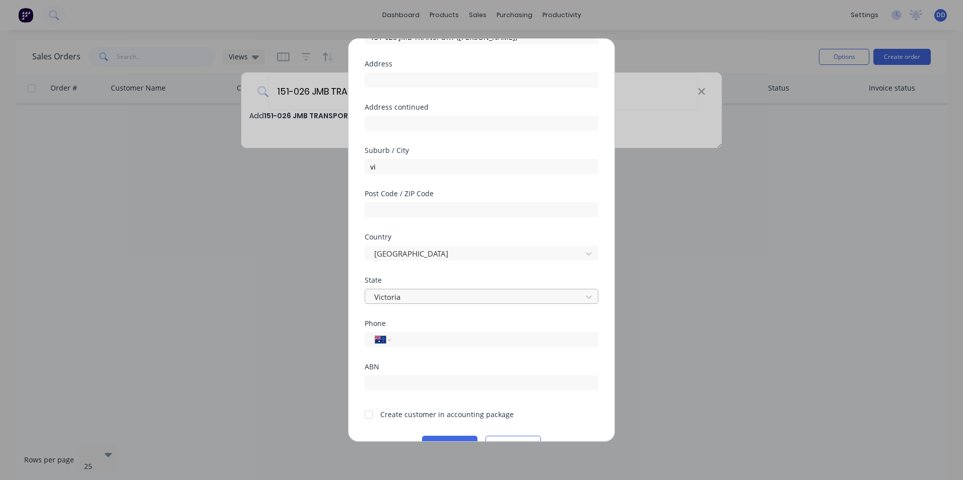
scroll to position [89, 0]
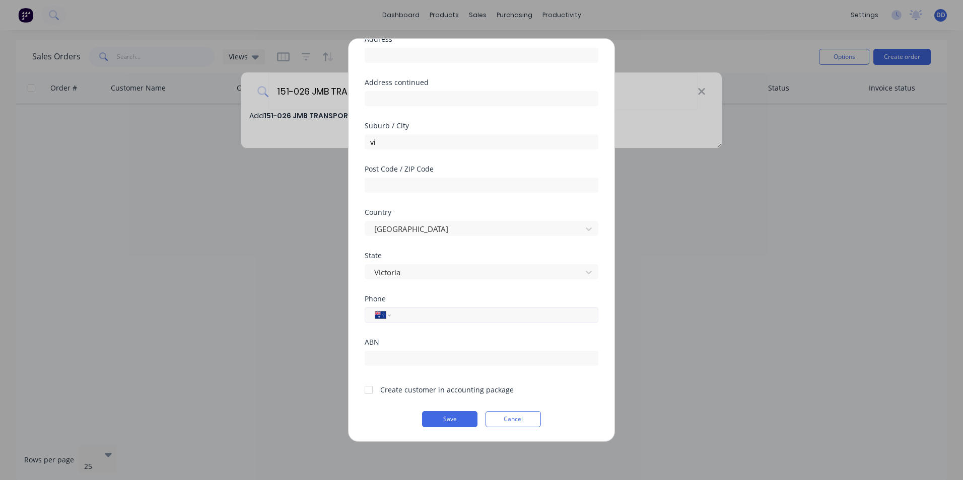
click at [429, 317] on input "tel" at bounding box center [493, 316] width 190 height 12
click at [408, 319] on input "tel" at bounding box center [493, 316] width 190 height 12
paste input "0429 179 710"
type input "0429 179 710"
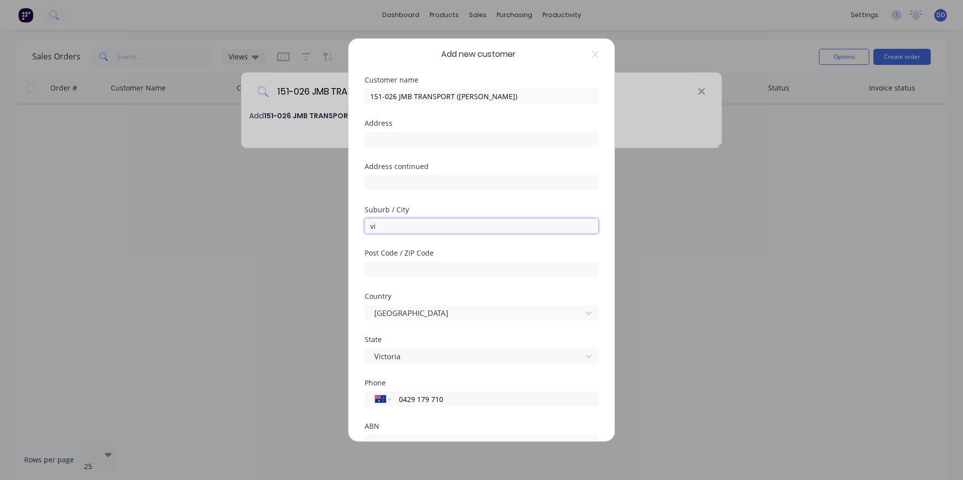
click at [414, 226] on input "vi" at bounding box center [482, 225] width 234 height 15
type input "v"
click at [415, 179] on input "text" at bounding box center [482, 182] width 234 height 15
click at [416, 144] on input "text" at bounding box center [482, 139] width 234 height 15
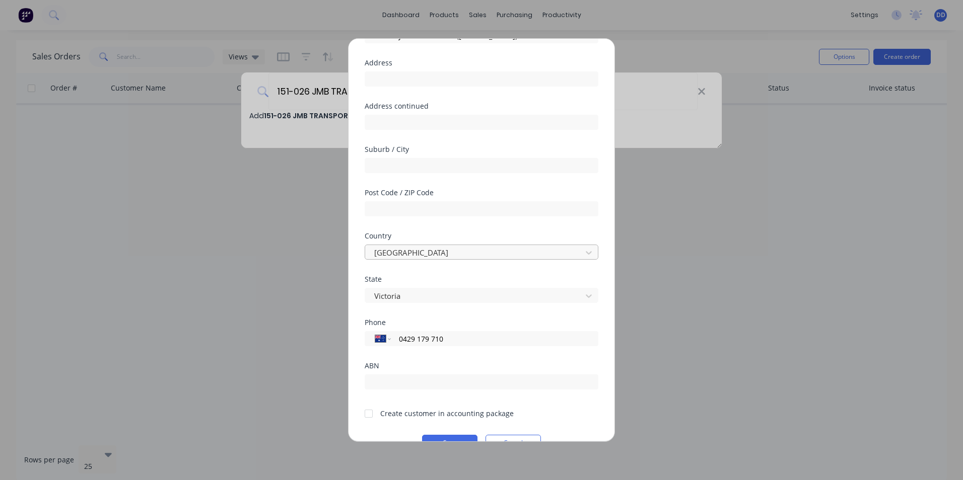
scroll to position [89, 0]
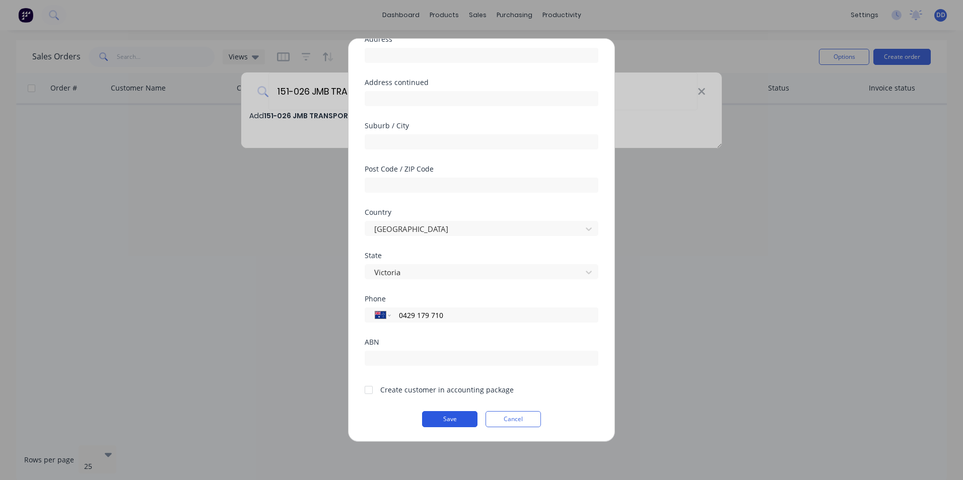
click at [440, 416] on button "Save" at bounding box center [449, 419] width 55 height 16
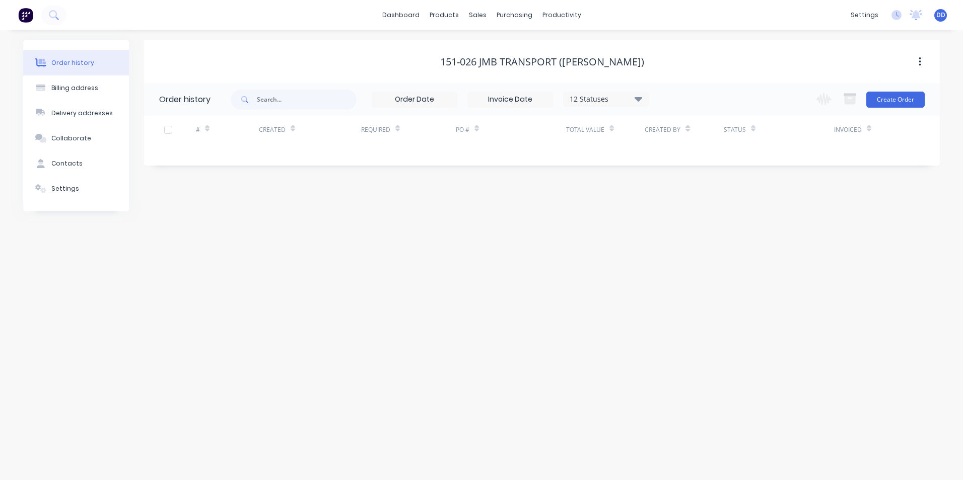
click at [543, 62] on div "151-026 JMB TRANSPORT ([PERSON_NAME])" at bounding box center [542, 62] width 204 height 12
click at [86, 54] on button "Order history" at bounding box center [76, 62] width 106 height 25
click at [71, 95] on button "Billing address" at bounding box center [76, 88] width 106 height 25
select select "AU"
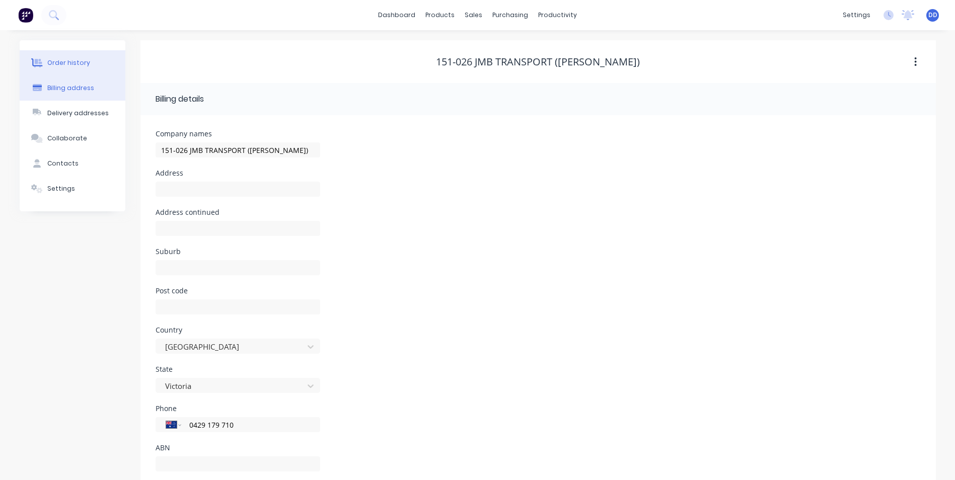
click at [70, 62] on div "Order history" at bounding box center [68, 62] width 43 height 9
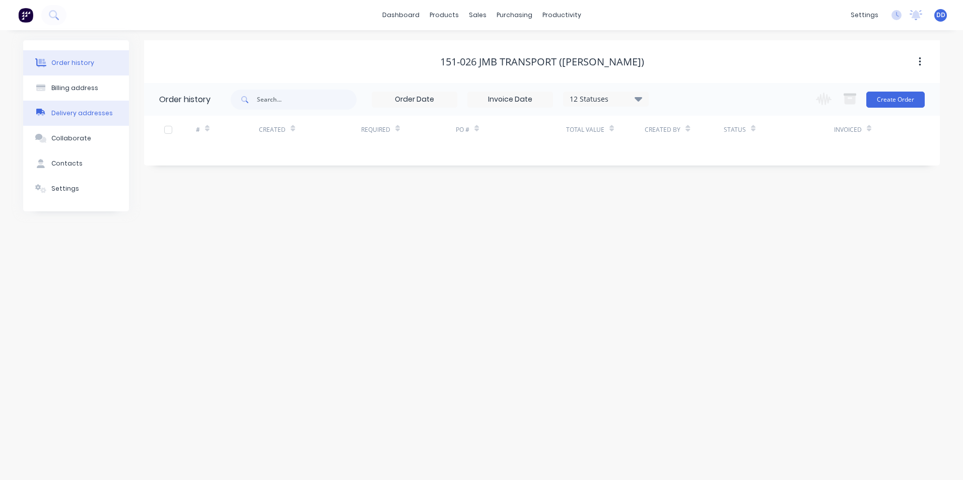
click at [67, 113] on div "Delivery addresses" at bounding box center [81, 113] width 61 height 9
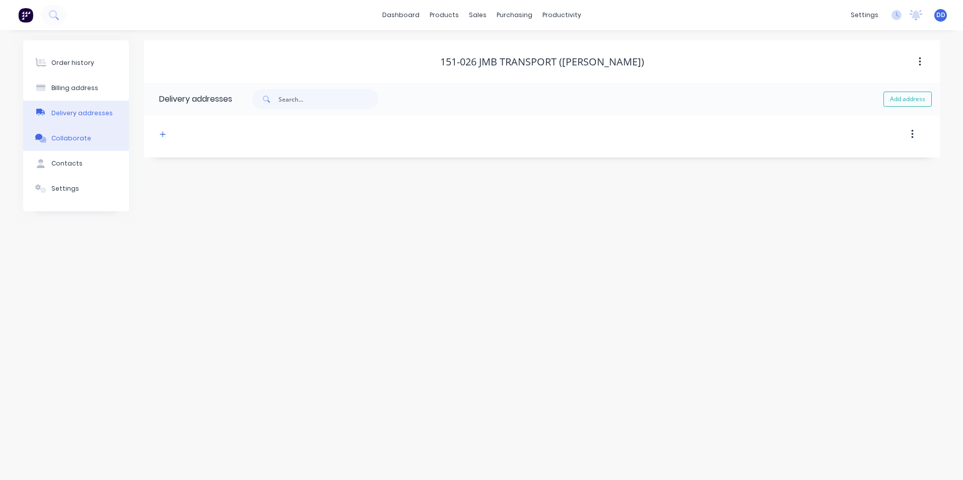
click at [68, 138] on div "Collaborate" at bounding box center [71, 138] width 40 height 9
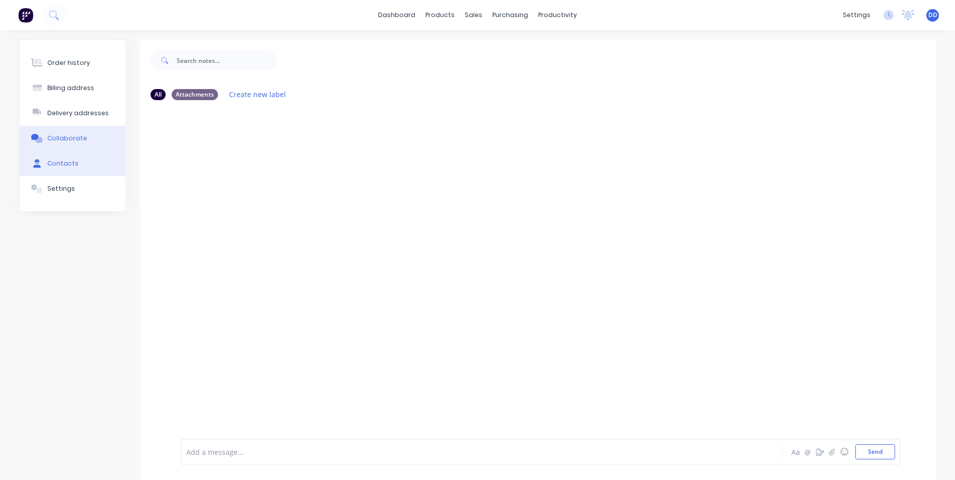
click at [57, 167] on div "Contacts" at bounding box center [62, 163] width 31 height 9
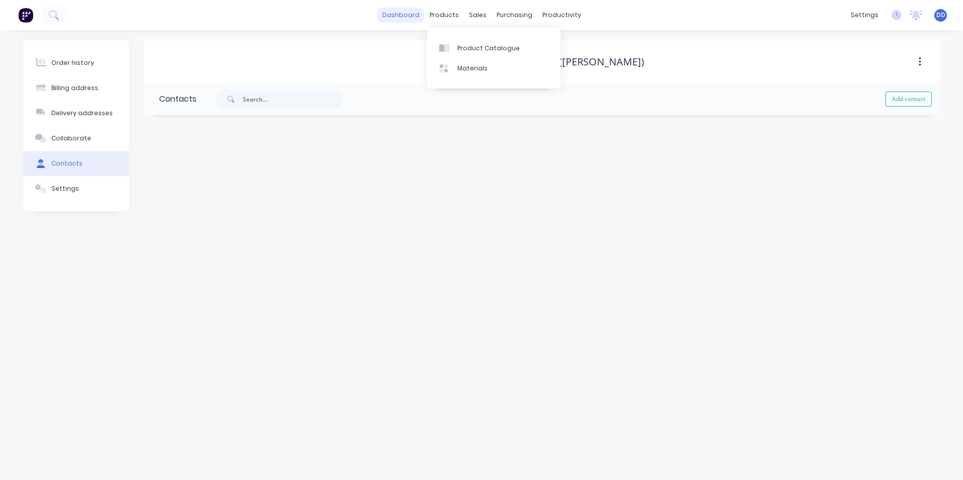
click at [399, 16] on link "dashboard" at bounding box center [400, 15] width 47 height 15
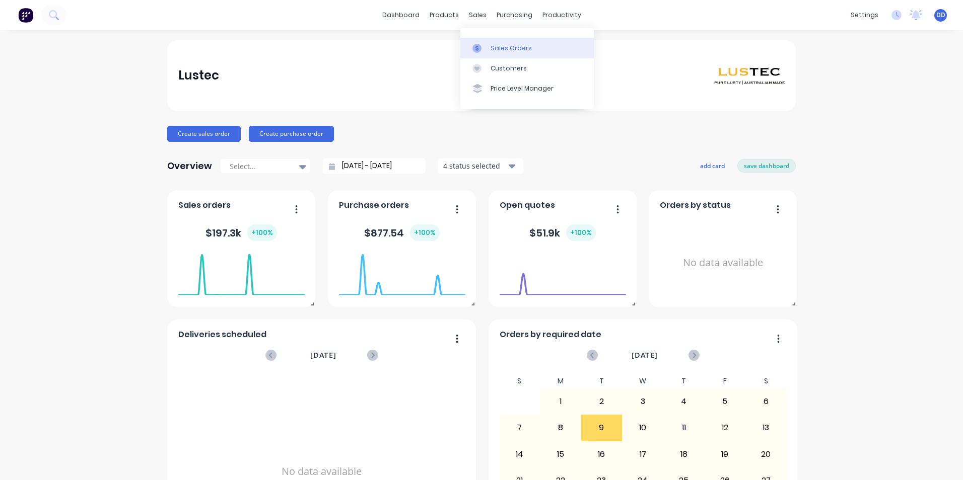
click at [491, 48] on div "Sales Orders" at bounding box center [510, 48] width 41 height 9
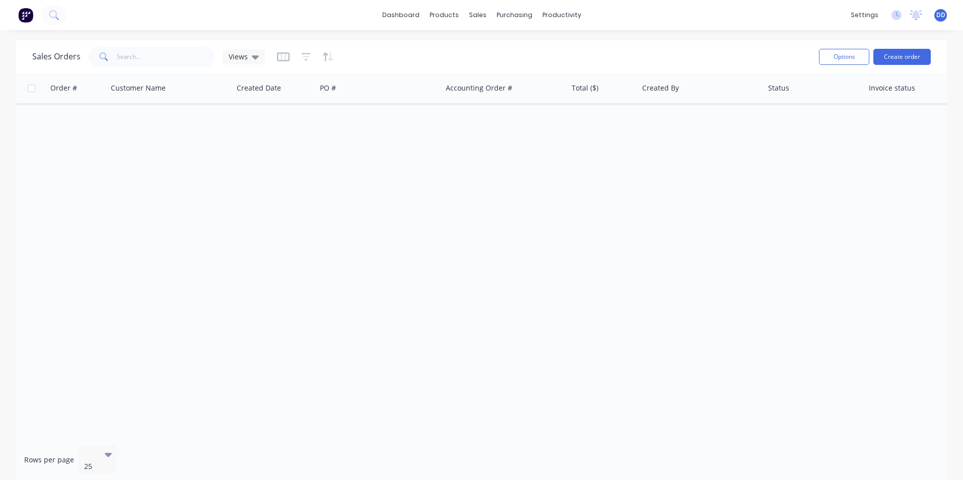
click at [864, 132] on div "Order # Customer Name Created Date PO # Accounting Order # Total ($) Created By…" at bounding box center [481, 255] width 930 height 365
click at [505, 65] on div "Customers" at bounding box center [512, 68] width 36 height 9
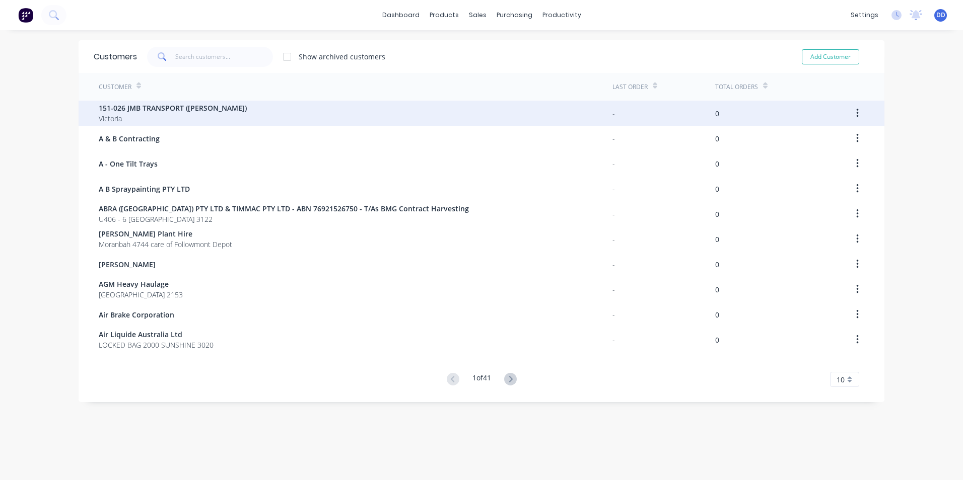
click at [856, 111] on button "button" at bounding box center [857, 113] width 24 height 18
click at [401, 110] on div "151-026 JMB TRANSPORT ([PERSON_NAME]) [PERSON_NAME]" at bounding box center [356, 113] width 514 height 25
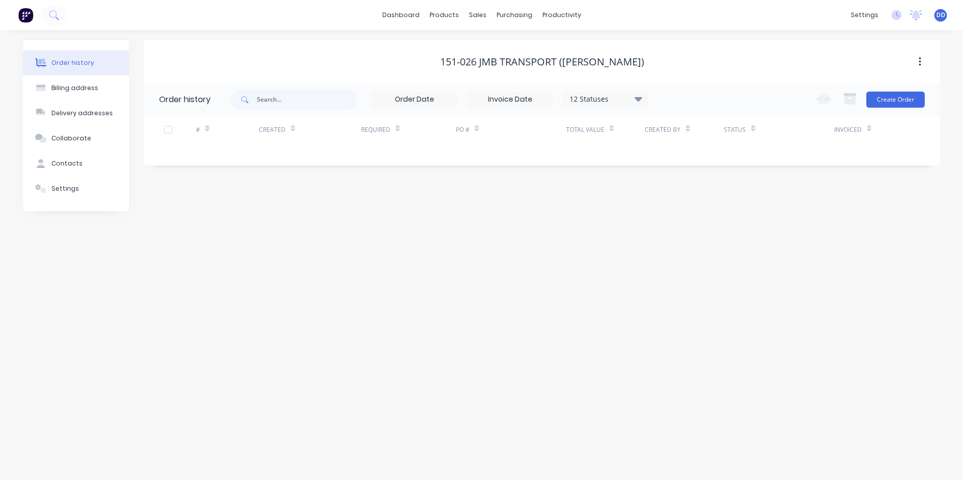
click at [918, 64] on icon "button" at bounding box center [919, 61] width 3 height 11
click at [904, 86] on div "Archive" at bounding box center [884, 88] width 78 height 15
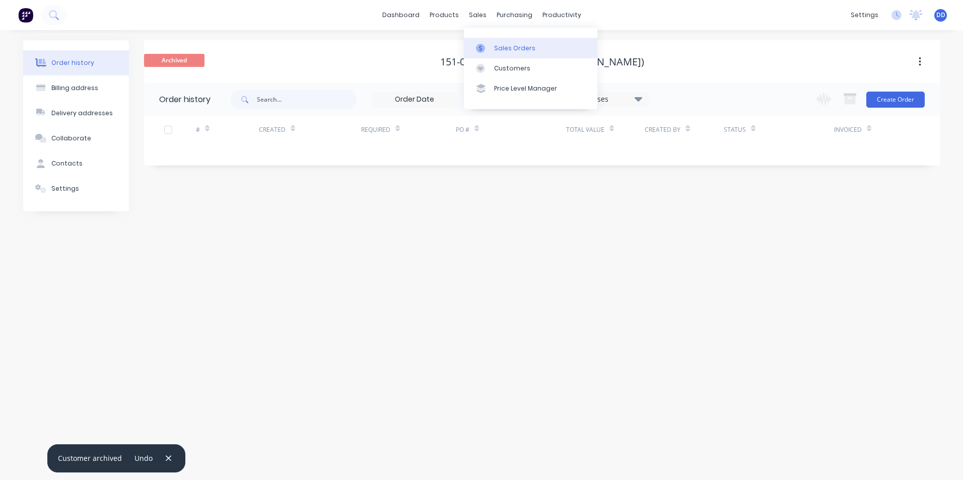
click at [489, 46] on div at bounding box center [483, 48] width 15 height 9
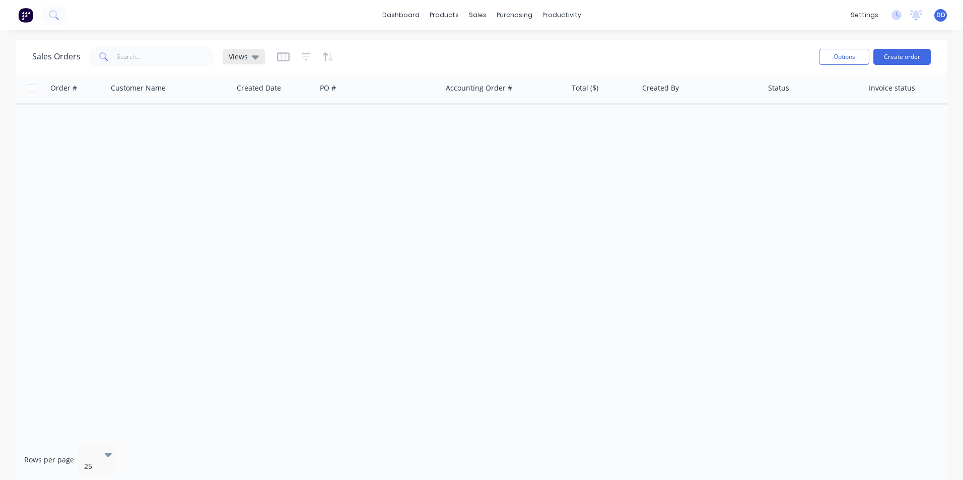
click at [236, 50] on div "Views" at bounding box center [244, 56] width 42 height 15
click at [280, 59] on icon "button" at bounding box center [282, 56] width 5 height 7
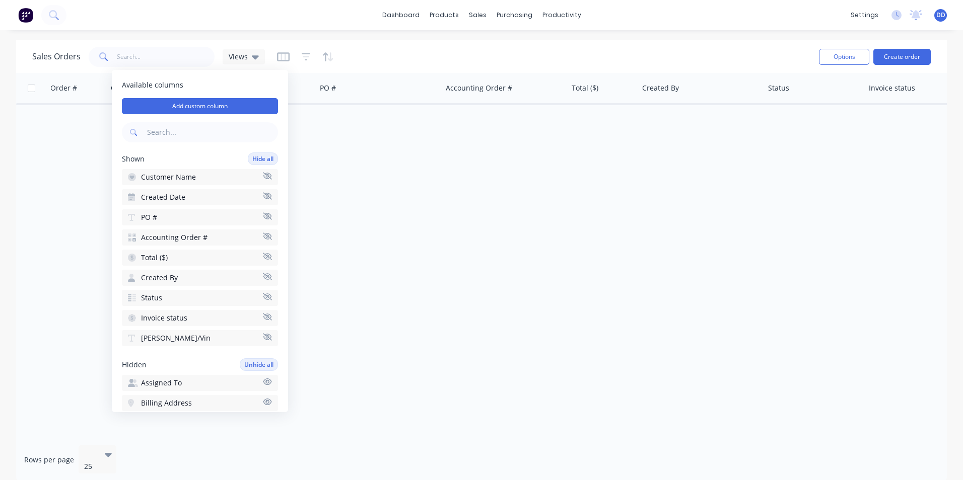
click at [263, 174] on icon "button" at bounding box center [267, 176] width 9 height 8
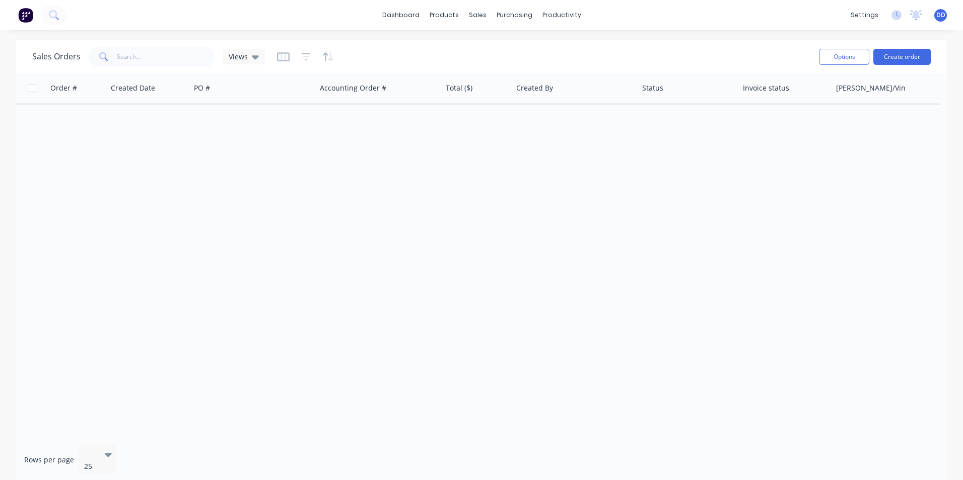
click at [318, 166] on div "Order # Created Date PO # Accounting Order # Total ($) Created By Status Invoic…" at bounding box center [481, 255] width 930 height 365
click at [285, 56] on icon "button" at bounding box center [283, 57] width 13 height 10
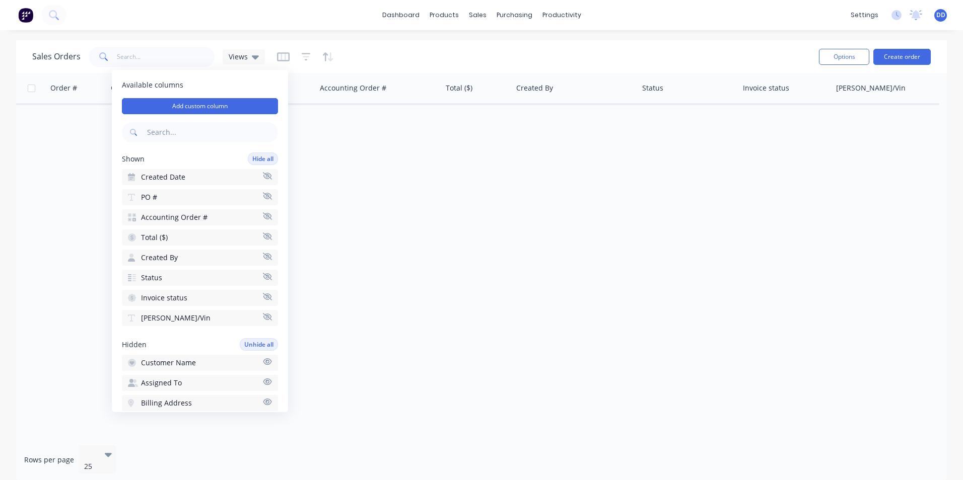
scroll to position [84, 0]
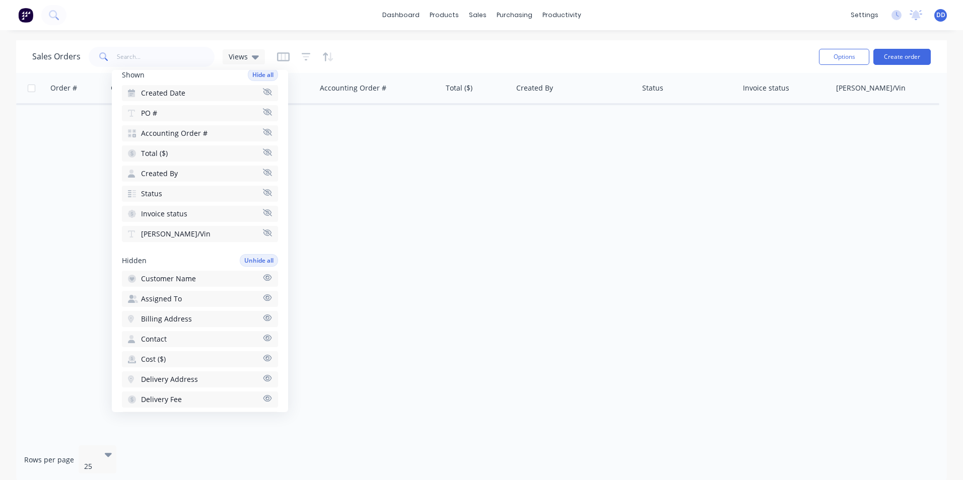
click at [263, 234] on icon "button" at bounding box center [267, 233] width 9 height 8
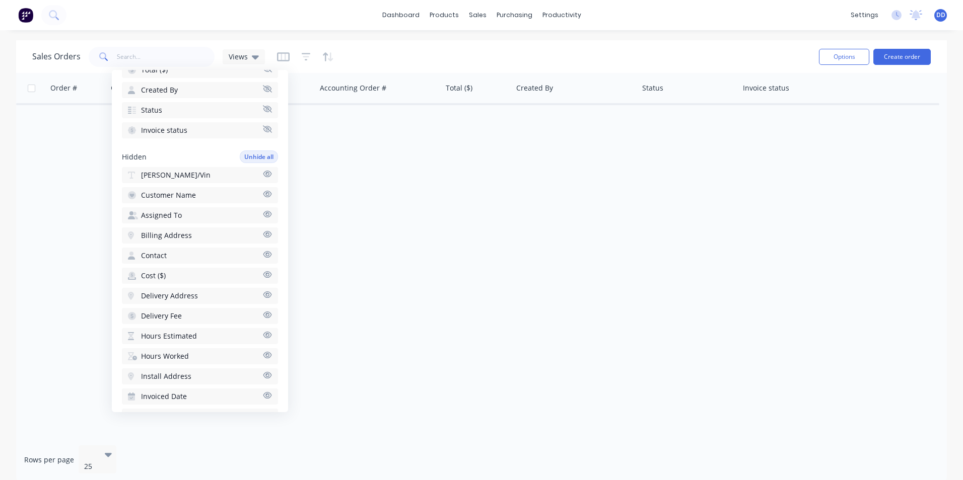
click at [263, 235] on icon "button" at bounding box center [267, 235] width 9 height 8
click at [263, 313] on icon "button" at bounding box center [267, 315] width 9 height 8
click at [260, 311] on button "Delivery Address" at bounding box center [200, 316] width 156 height 16
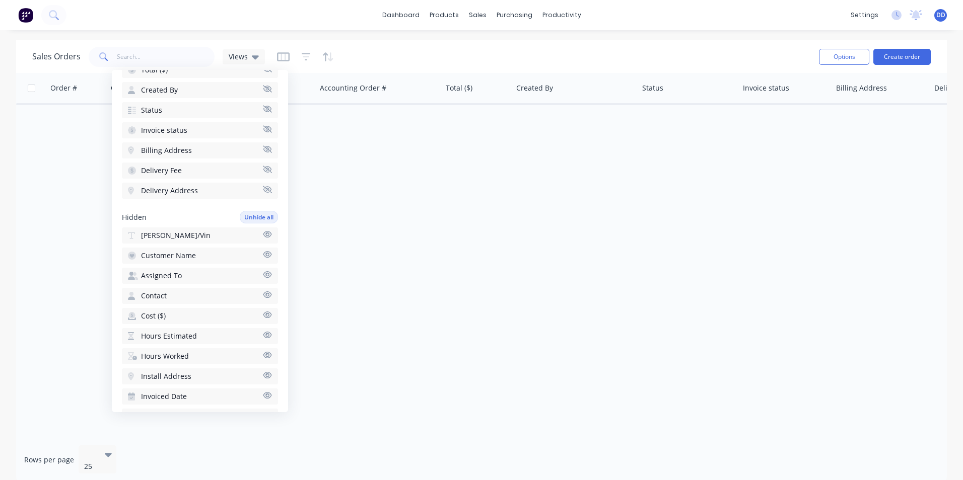
scroll to position [252, 0]
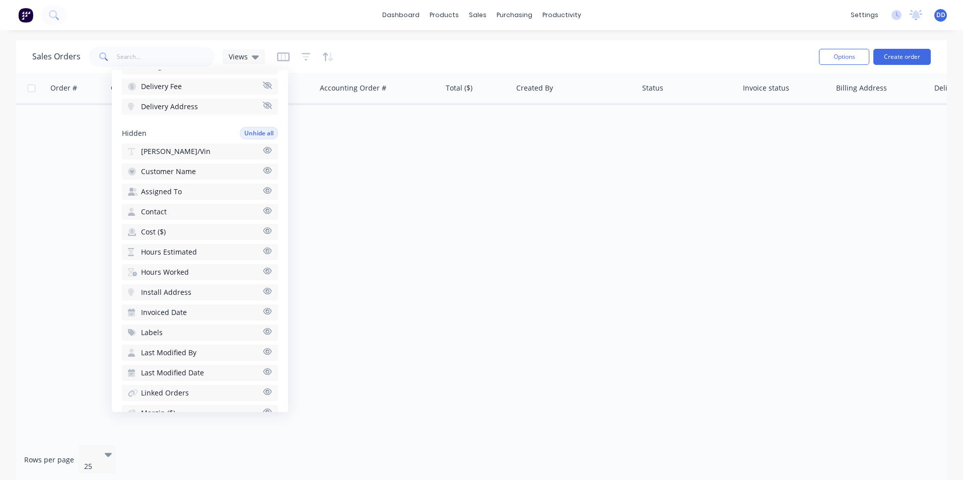
click at [263, 290] on icon "button" at bounding box center [267, 291] width 9 height 8
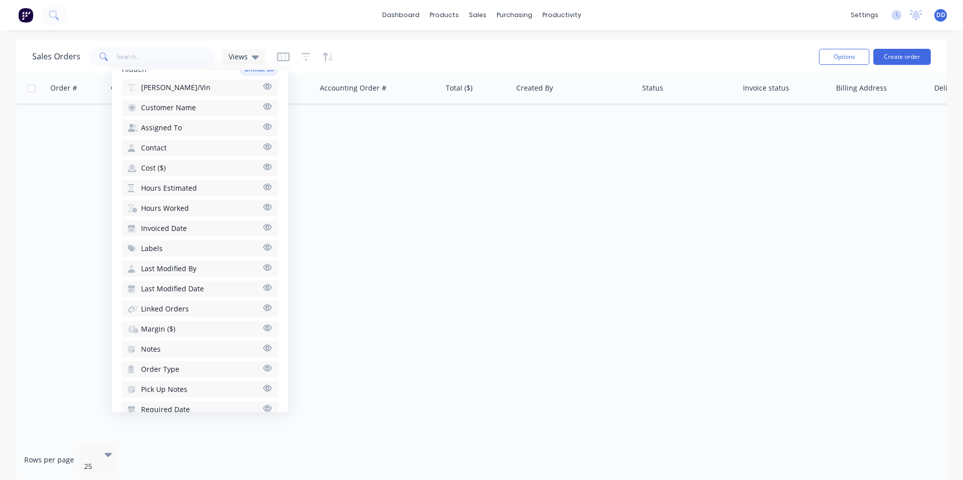
click at [263, 330] on icon "button" at bounding box center [267, 328] width 9 height 7
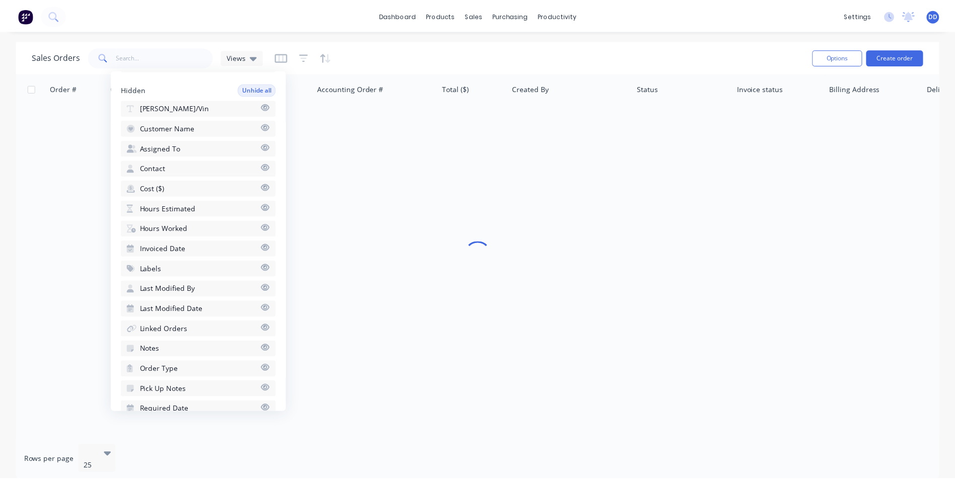
scroll to position [356, 0]
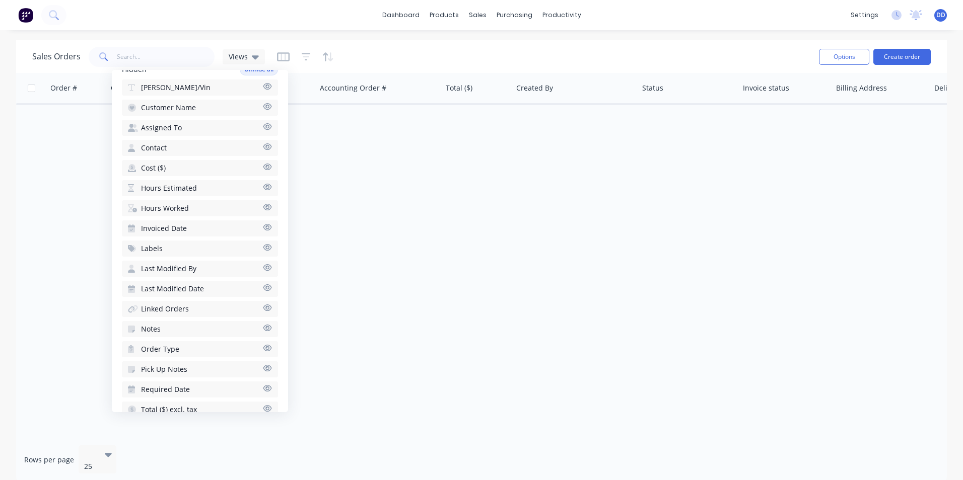
click at [520, 312] on div "Order # Created Date PO # Accounting Order # Total ($) Created By Status Invoic…" at bounding box center [481, 255] width 930 height 365
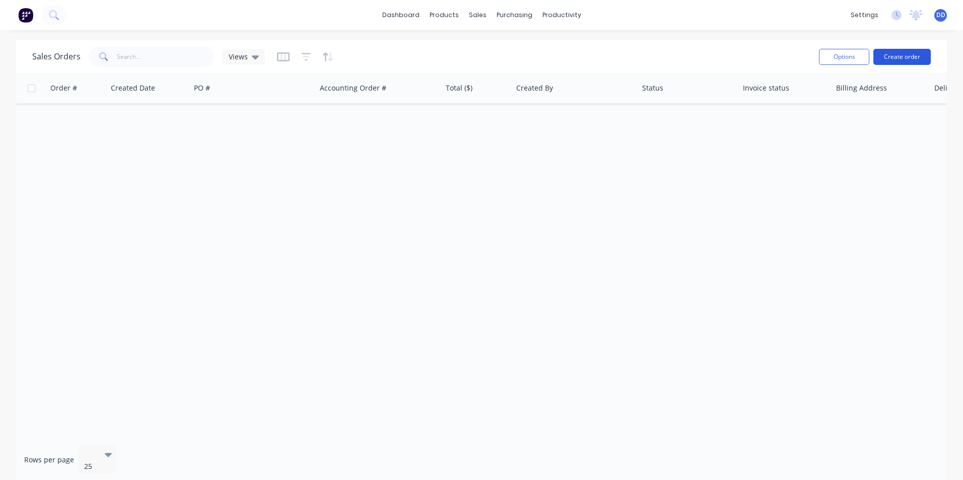
click at [904, 58] on button "Create order" at bounding box center [901, 57] width 57 height 16
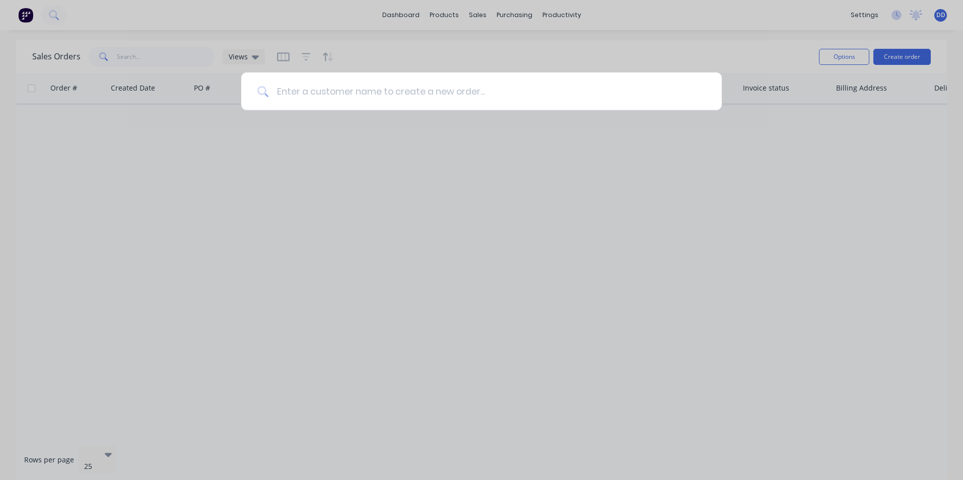
click at [371, 86] on input at bounding box center [486, 91] width 437 height 38
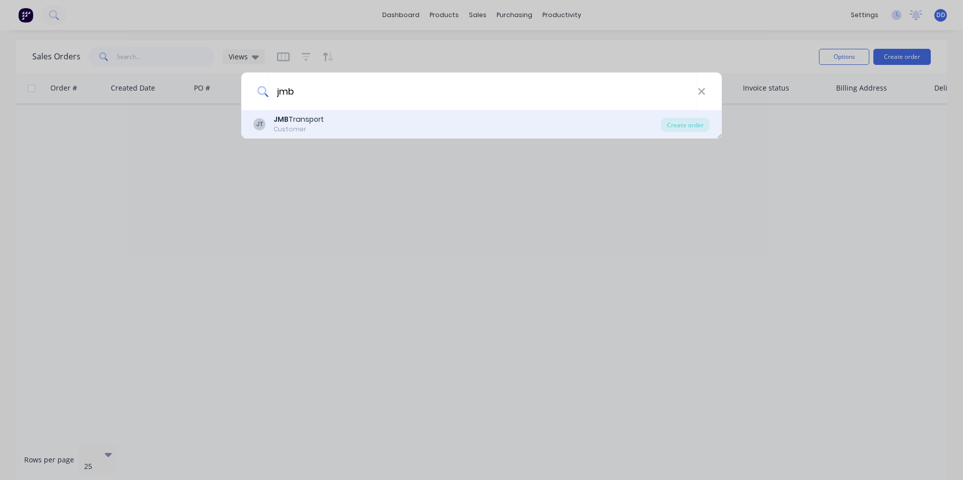
type input "jmb"
click at [326, 119] on div "JT JMB Transport Customer" at bounding box center [456, 124] width 407 height 20
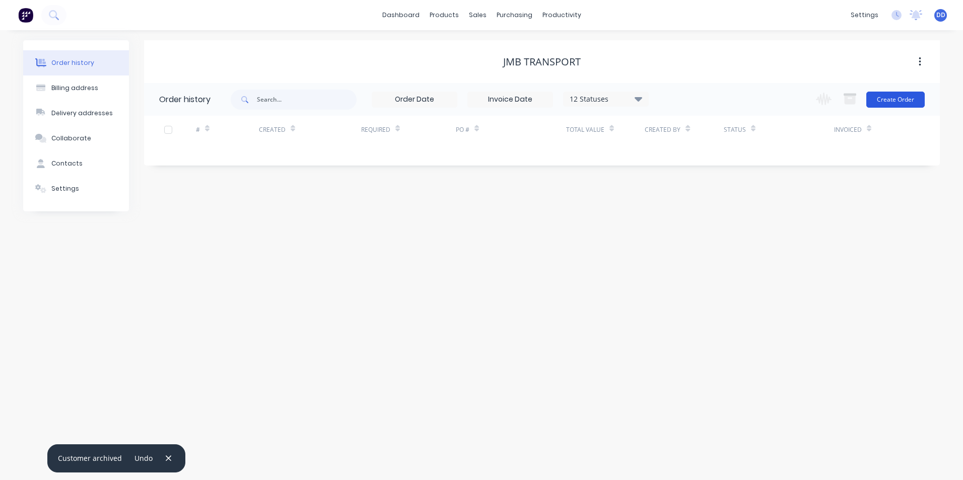
click at [877, 99] on button "Create Order" at bounding box center [895, 100] width 58 height 16
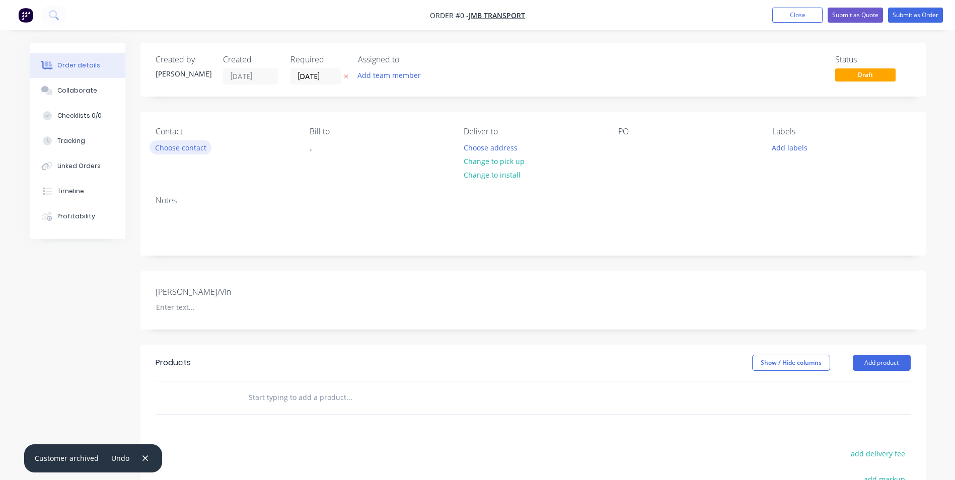
click at [183, 147] on button "Choose contact" at bounding box center [181, 147] width 62 height 14
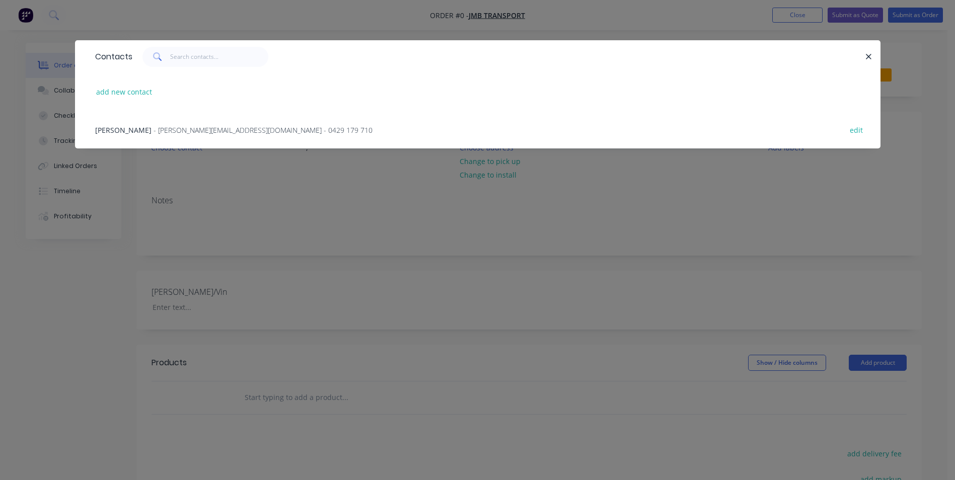
click at [183, 128] on span "- [PERSON_NAME][EMAIL_ADDRESS][DOMAIN_NAME] - 0429 179 710" at bounding box center [263, 130] width 219 height 10
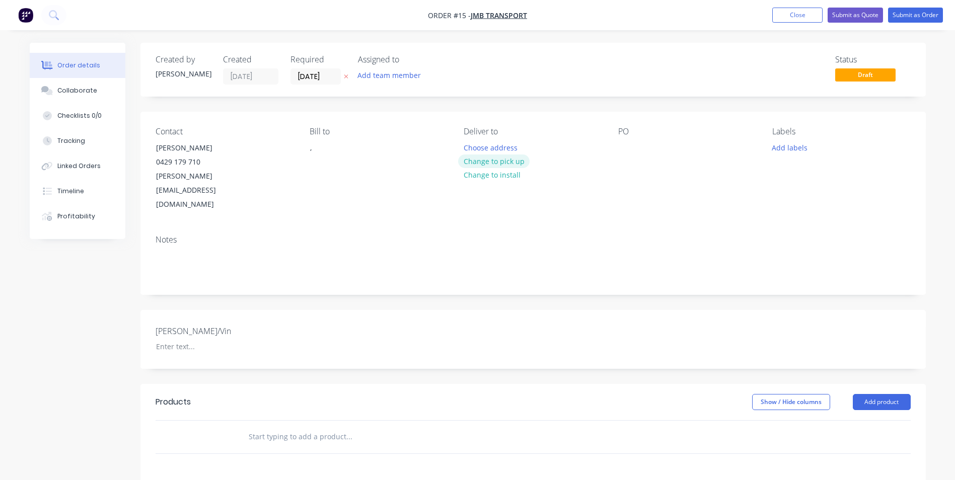
click at [484, 163] on button "Change to pick up" at bounding box center [493, 162] width 71 height 14
click at [319, 154] on div "," at bounding box center [352, 148] width 84 height 14
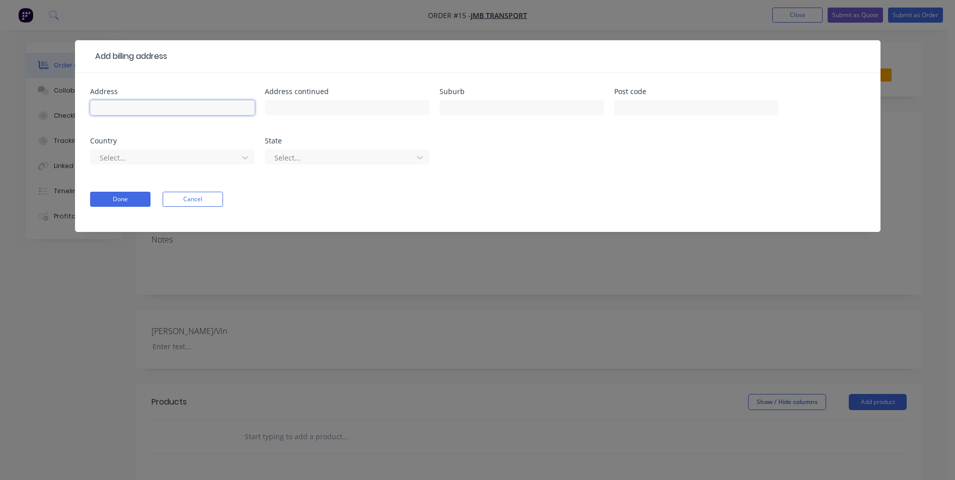
click at [204, 106] on input "text" at bounding box center [172, 107] width 165 height 15
click at [212, 204] on button "Cancel" at bounding box center [193, 199] width 60 height 15
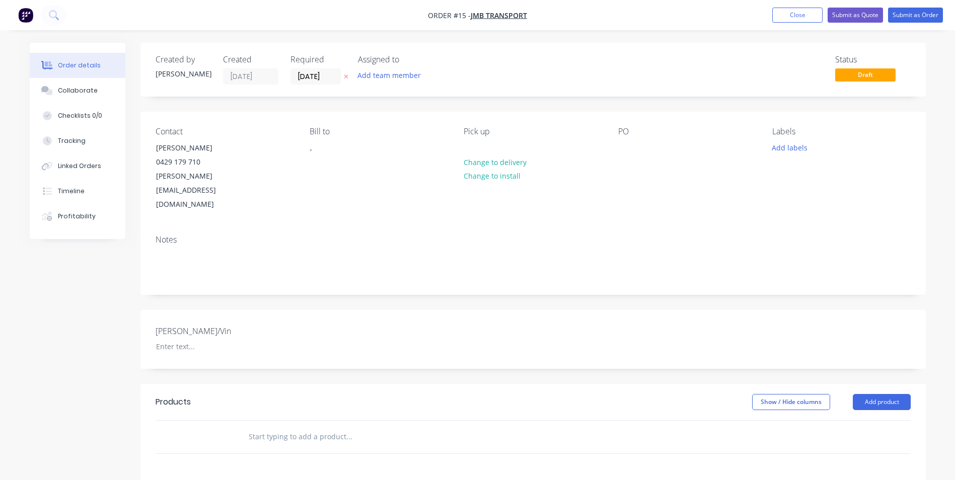
click at [247, 235] on div "Notes" at bounding box center [533, 240] width 755 height 10
click at [215, 339] on div at bounding box center [211, 346] width 126 height 15
paste div
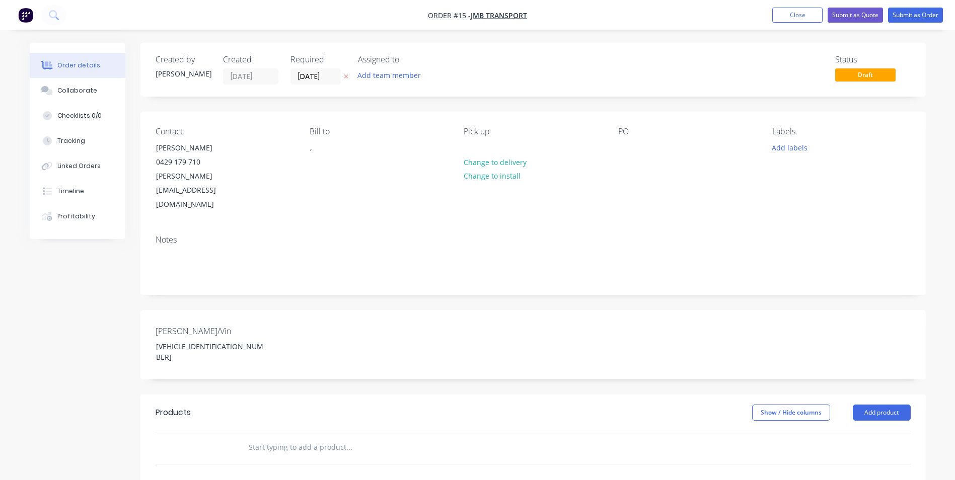
click at [333, 319] on div "[PERSON_NAME]/Vin [VEHICLE_IDENTIFICATION_NUMBER]" at bounding box center [532, 344] width 785 height 69
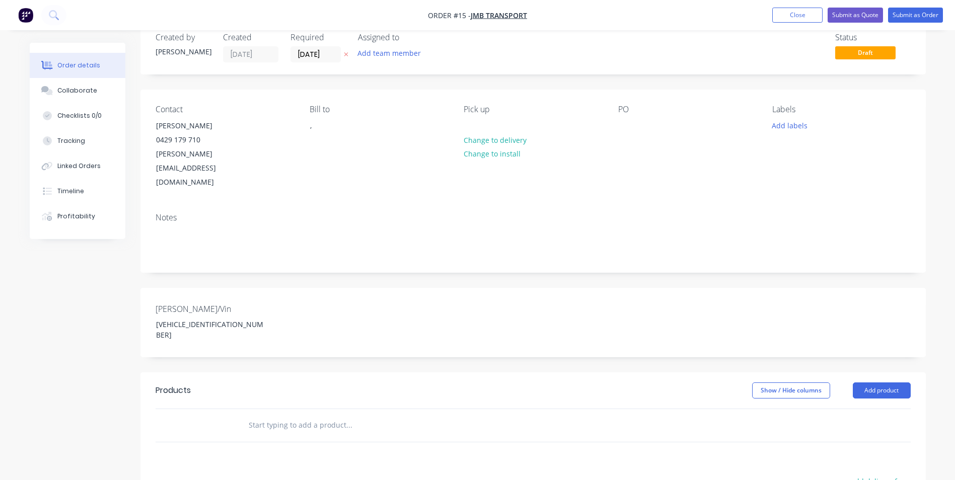
scroll to position [84, 0]
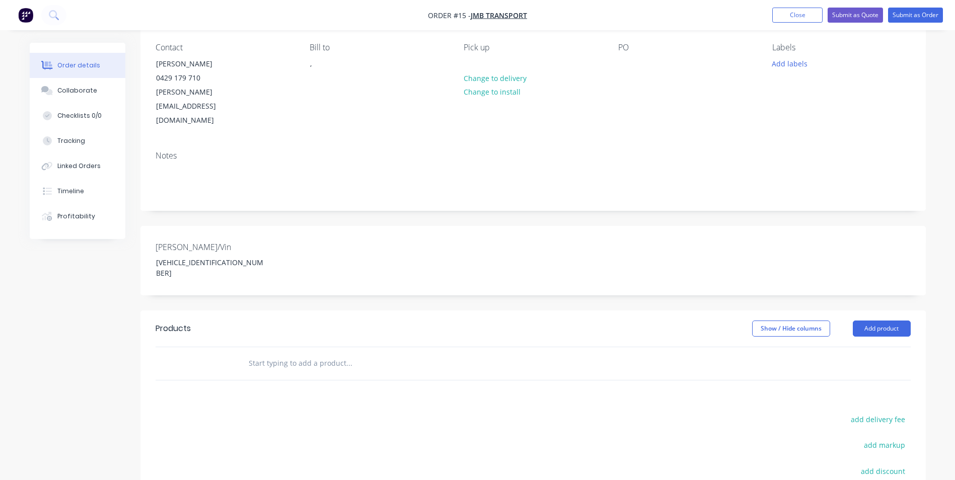
click at [383, 353] on input "text" at bounding box center [348, 363] width 201 height 20
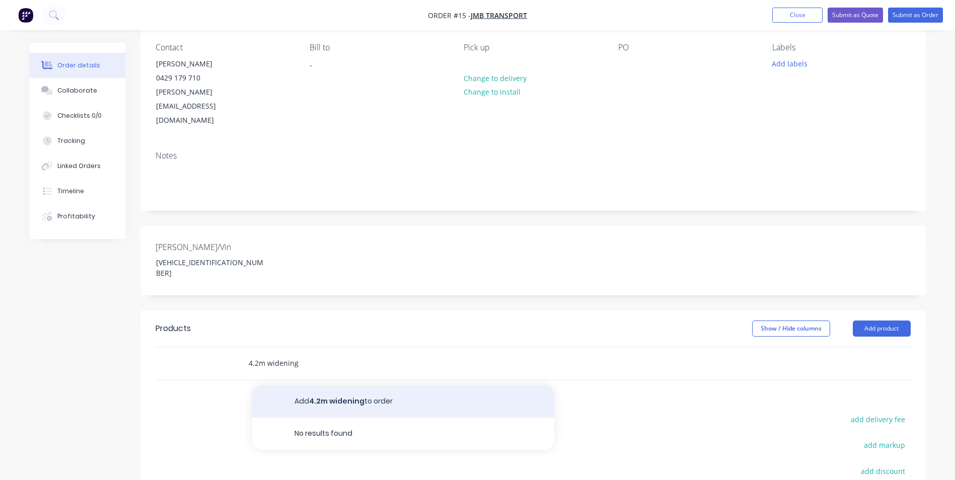
type input "4.2m widening"
click at [411, 386] on button "Add 4.2m widening to order" at bounding box center [403, 402] width 302 height 32
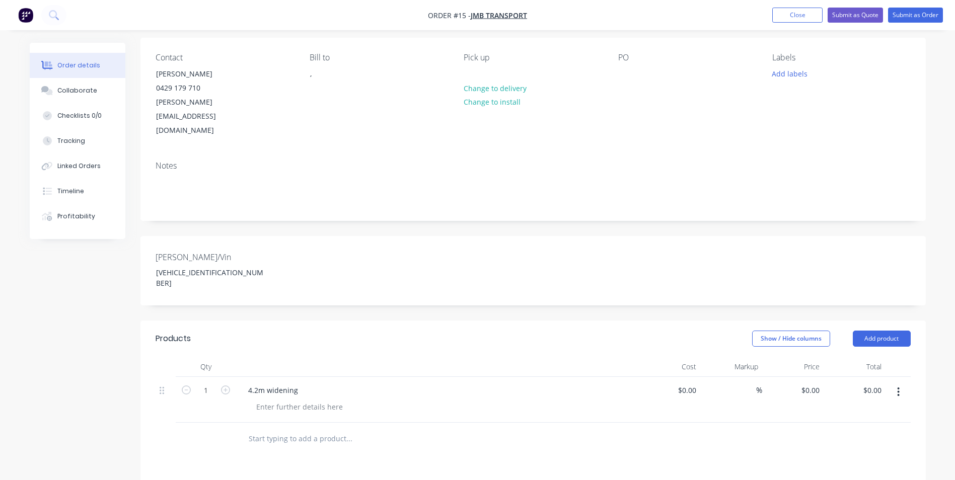
scroll to position [0, 0]
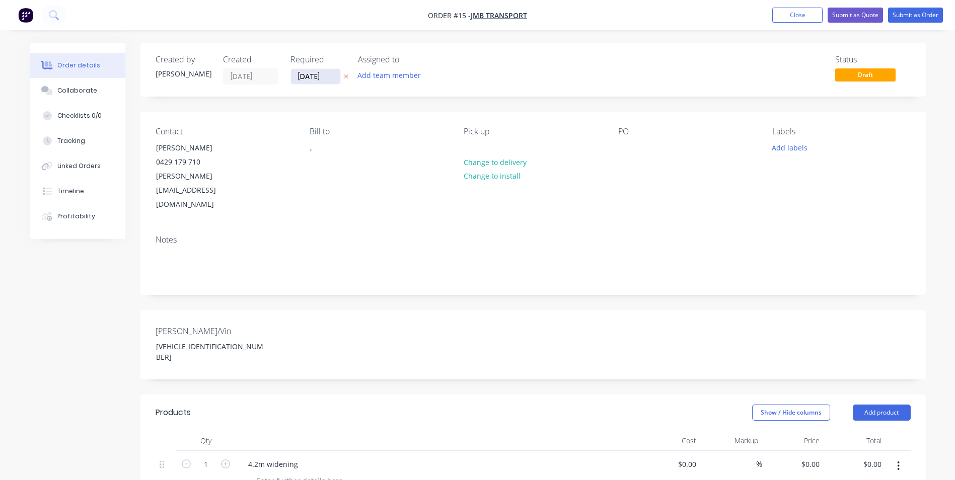
click at [310, 78] on input "[DATE]" at bounding box center [315, 76] width 49 height 15
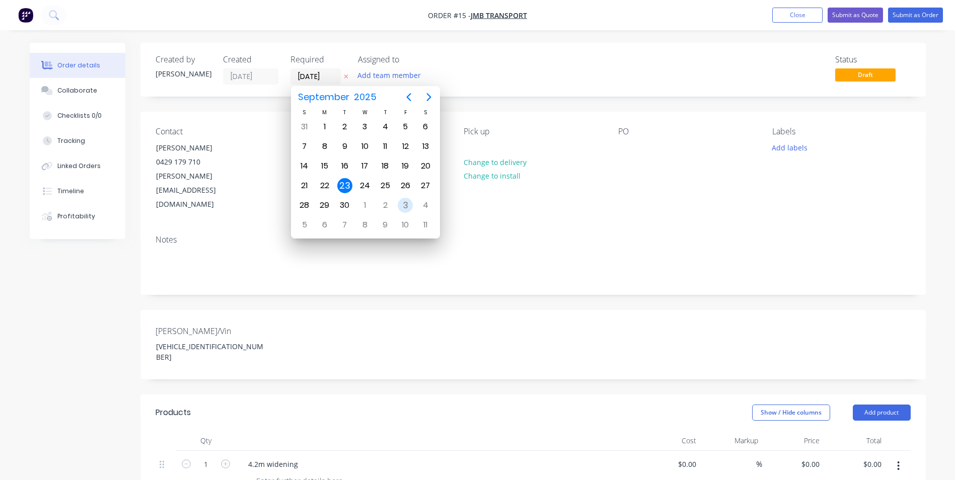
click at [404, 206] on div "3" at bounding box center [405, 205] width 15 height 15
type input "[DATE]"
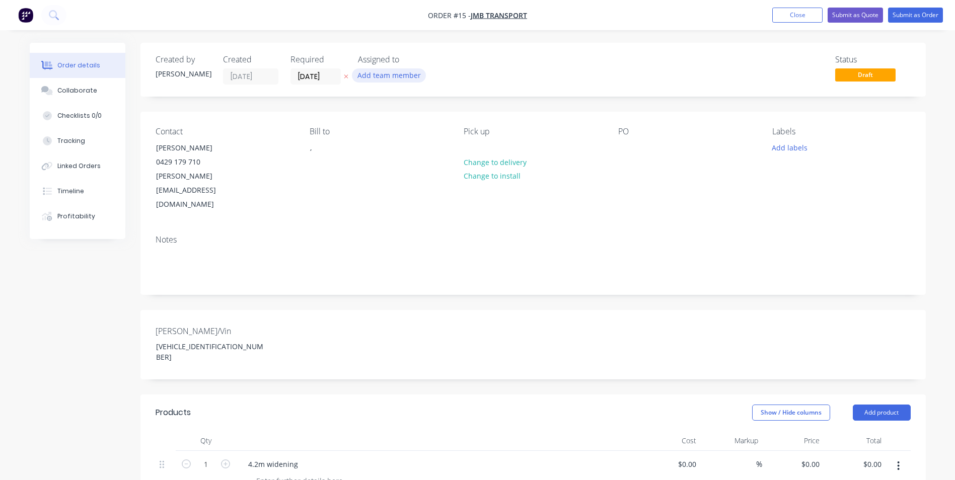
click at [366, 79] on button "Add team member" at bounding box center [389, 75] width 74 height 14
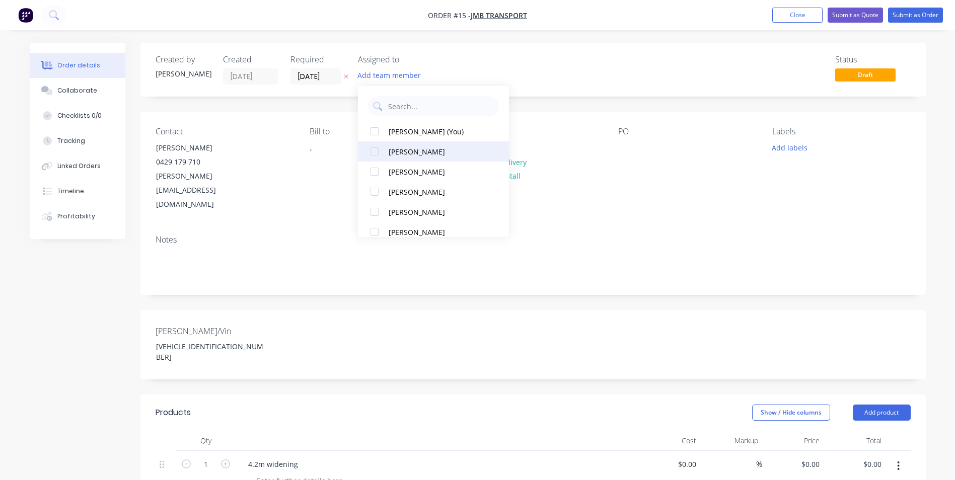
click at [376, 152] on div at bounding box center [375, 151] width 20 height 20
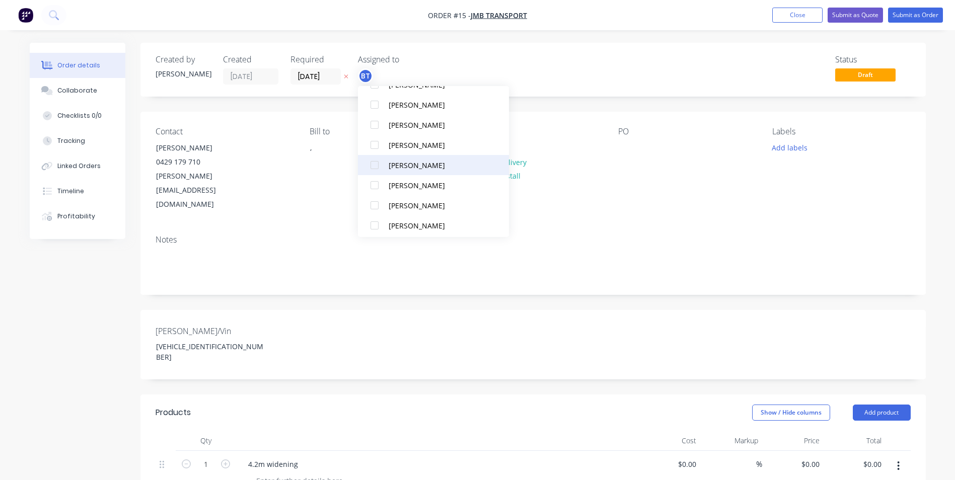
click at [374, 165] on div at bounding box center [375, 165] width 20 height 20
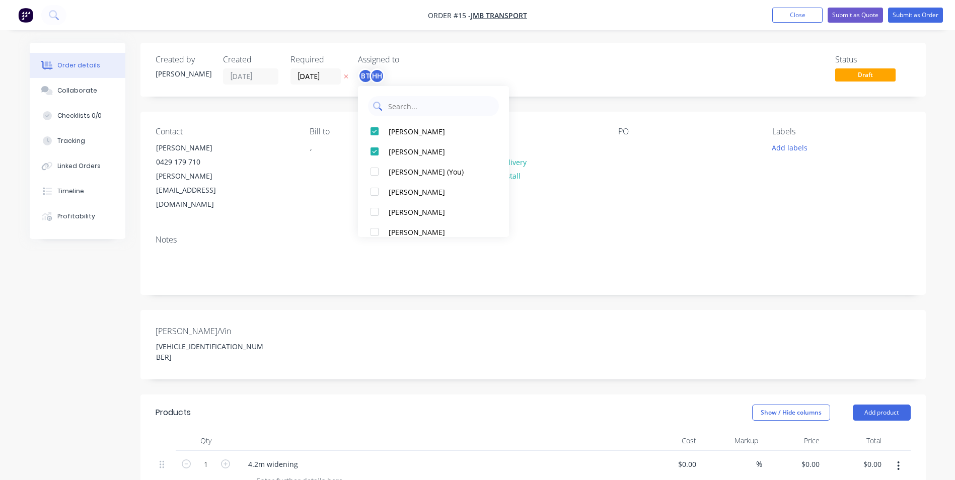
click at [401, 108] on input "text" at bounding box center [440, 106] width 107 height 20
click at [418, 172] on div "[PERSON_NAME]" at bounding box center [439, 172] width 101 height 11
click at [327, 116] on body "Order #15 - JMB Transport Add product Close Submit as Quote Submit as Order Ord…" at bounding box center [477, 393] width 955 height 786
drag, startPoint x: 432, startPoint y: 104, endPoint x: 354, endPoint y: 107, distance: 78.1
click at [354, 107] on body "Order #15 - JMB Transport Add product Close Submit as Quote Submit as Order Ord…" at bounding box center [477, 393] width 955 height 786
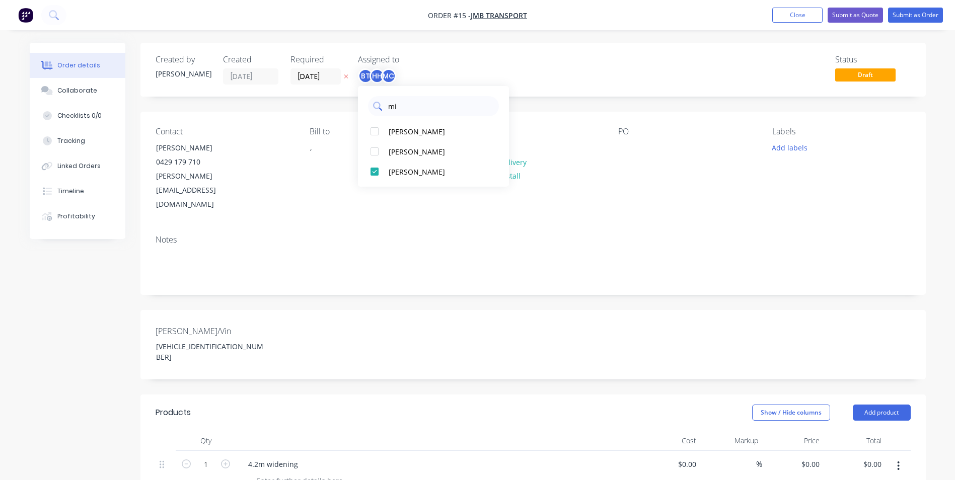
drag, startPoint x: 406, startPoint y: 105, endPoint x: 373, endPoint y: 100, distance: 34.1
click at [373, 100] on div "mi" at bounding box center [433, 106] width 131 height 20
type input "pet"
click at [369, 130] on div at bounding box center [375, 131] width 20 height 20
click at [449, 104] on input "pet" at bounding box center [440, 106] width 107 height 20
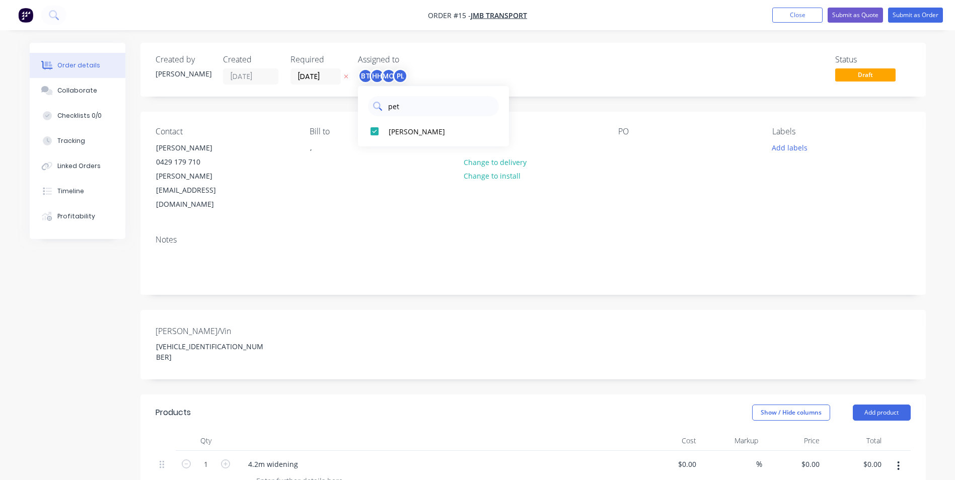
drag, startPoint x: 449, startPoint y: 104, endPoint x: 385, endPoint y: 103, distance: 63.9
click at [385, 103] on div "pet" at bounding box center [433, 106] width 131 height 20
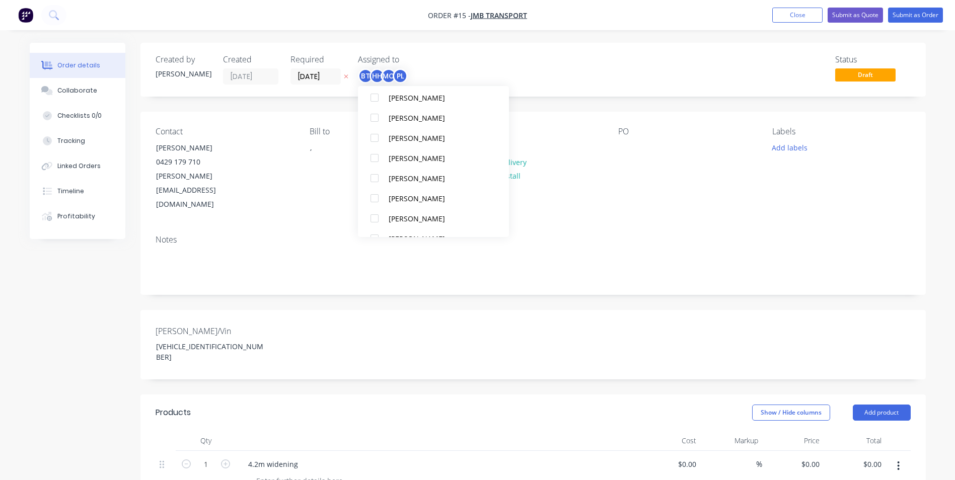
scroll to position [141, 0]
click at [377, 172] on div at bounding box center [375, 172] width 20 height 20
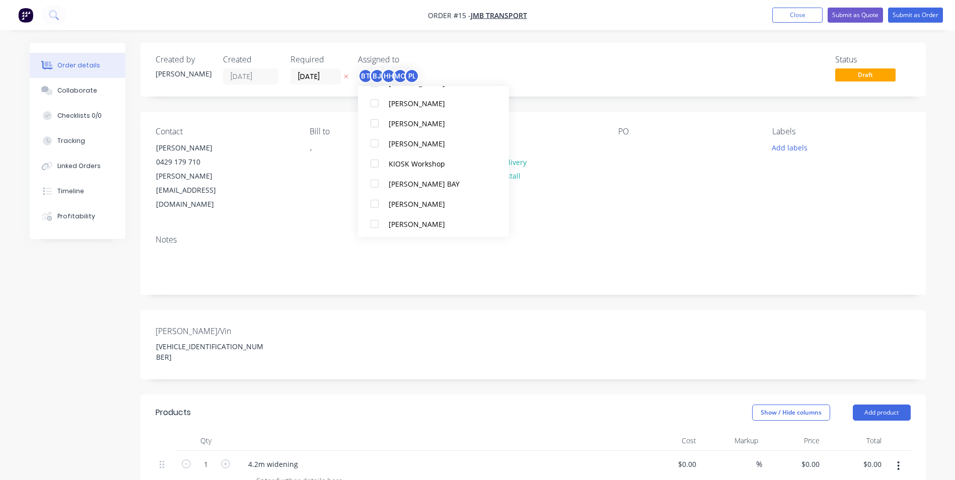
scroll to position [312, 0]
click at [861, 75] on span "Draft" at bounding box center [865, 74] width 60 height 13
click at [845, 73] on span "Draft" at bounding box center [865, 74] width 60 height 13
click at [863, 75] on span "Draft" at bounding box center [865, 74] width 60 height 13
click at [881, 75] on span "Draft" at bounding box center [865, 74] width 60 height 13
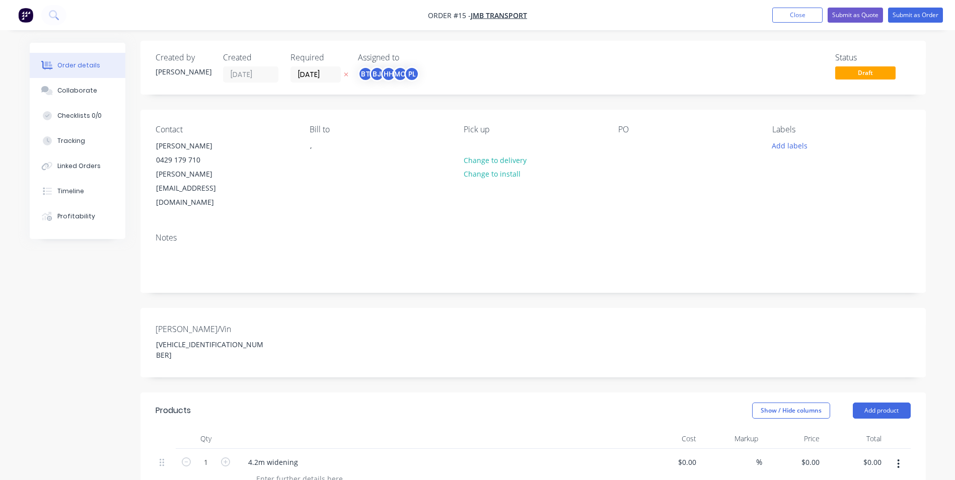
scroll to position [0, 0]
click at [906, 18] on button "Submit as Order" at bounding box center [915, 15] width 55 height 15
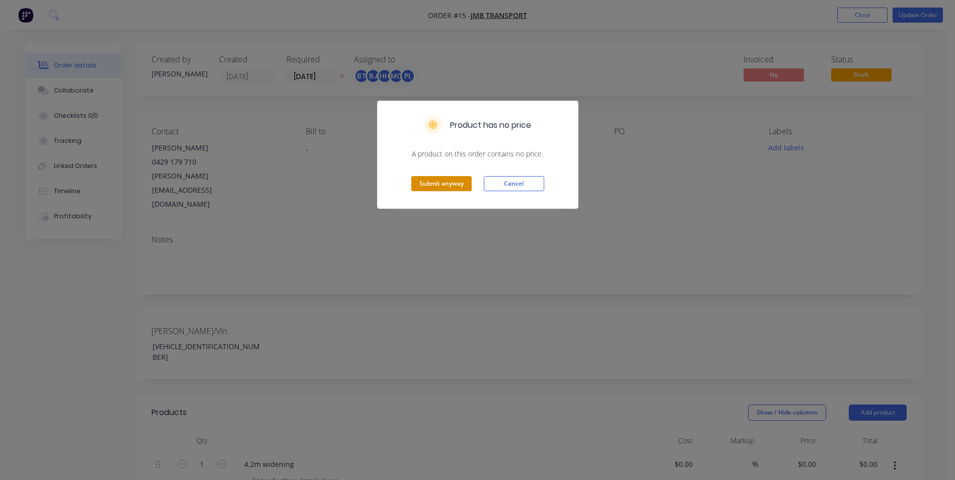
click at [447, 187] on button "Submit anyway" at bounding box center [441, 183] width 60 height 15
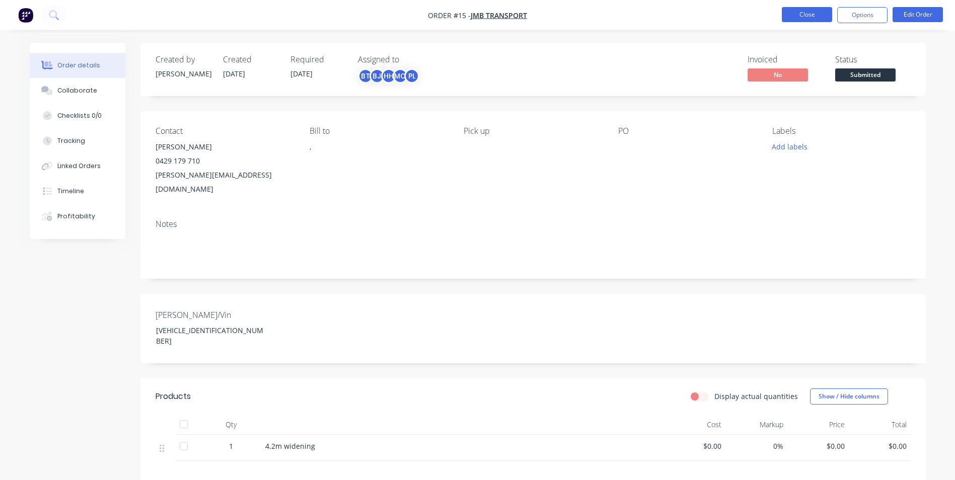
click at [803, 17] on button "Close" at bounding box center [807, 14] width 50 height 15
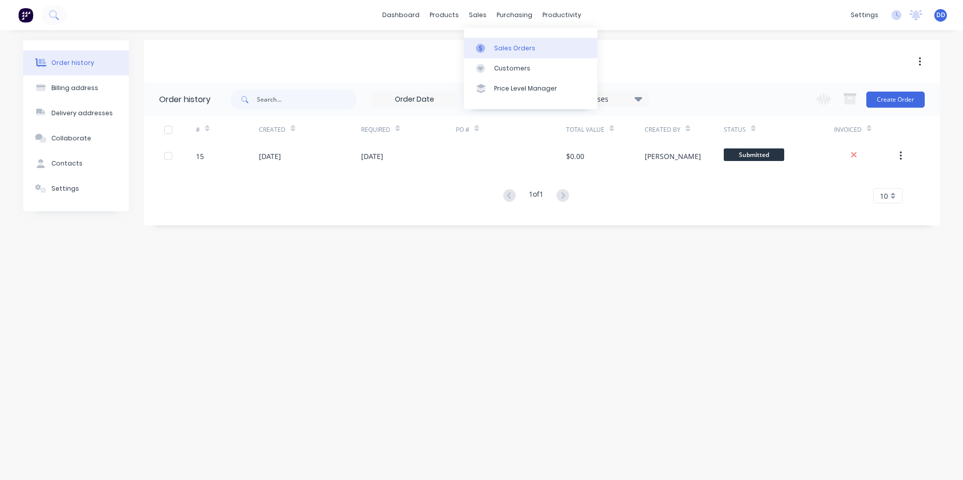
click at [483, 53] on link "Sales Orders" at bounding box center [530, 48] width 133 height 20
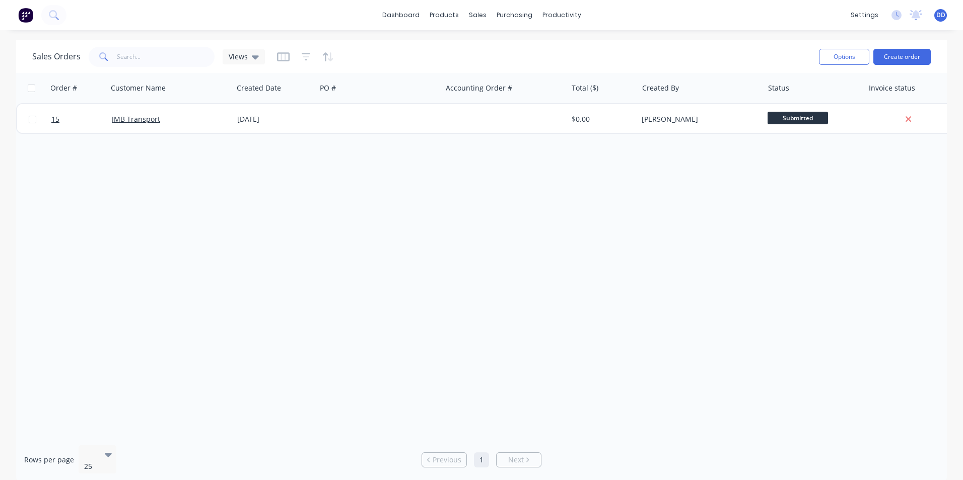
click at [334, 208] on div "Order # Customer Name Created Date PO # Accounting Order # Total ($) Created By…" at bounding box center [481, 255] width 930 height 365
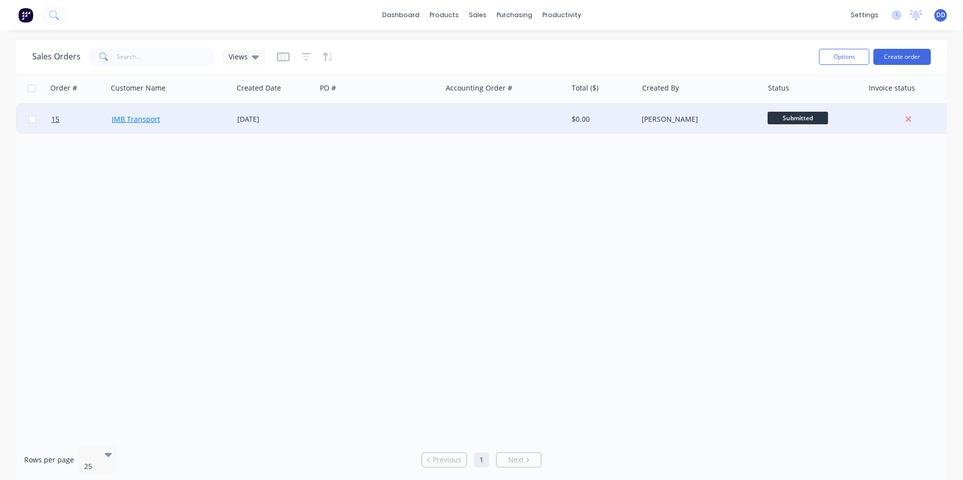
click at [138, 118] on link "JMB Transport" at bounding box center [136, 119] width 48 height 10
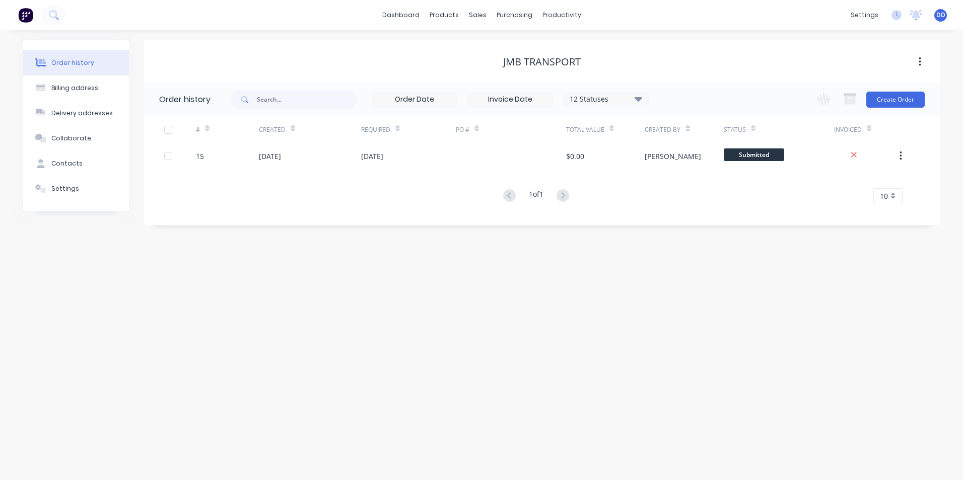
click at [922, 58] on button "button" at bounding box center [920, 62] width 24 height 18
click at [825, 60] on div "JMB Transport" at bounding box center [541, 62] width 795 height 12
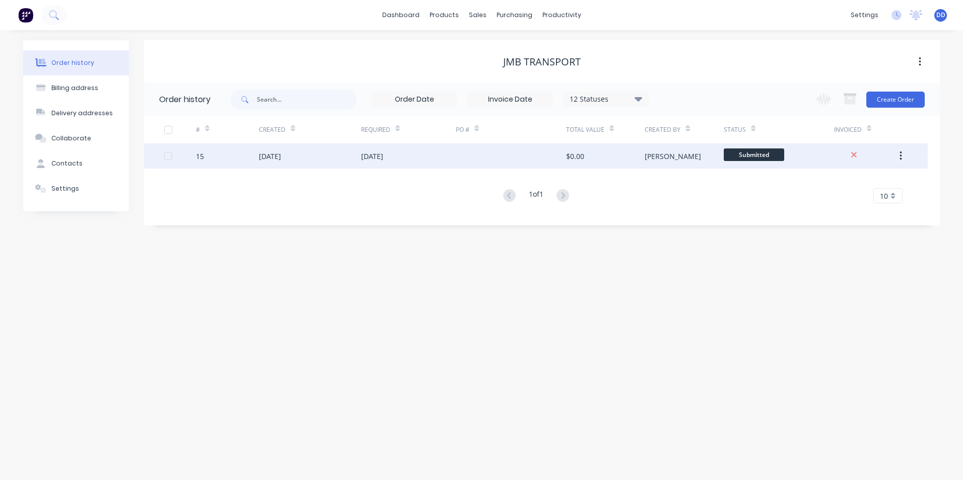
click at [246, 156] on div "15" at bounding box center [227, 155] width 63 height 25
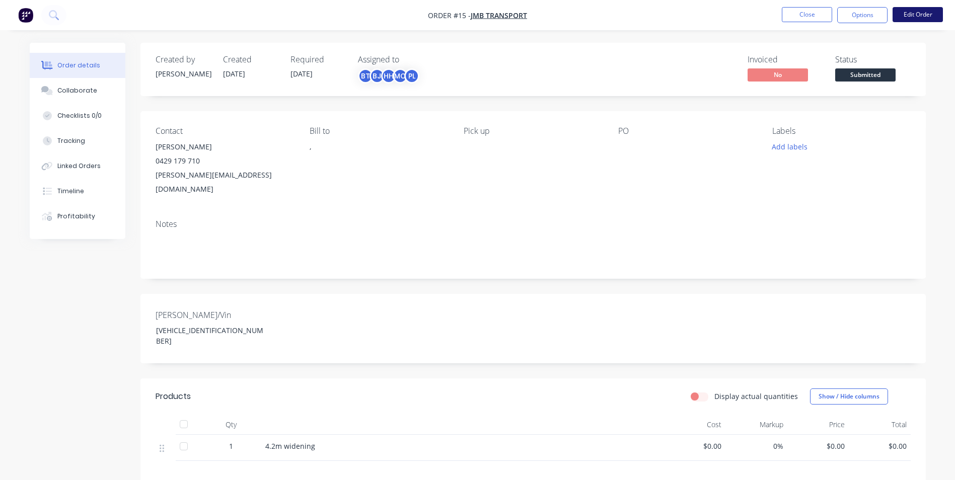
click at [915, 16] on button "Edit Order" at bounding box center [918, 14] width 50 height 15
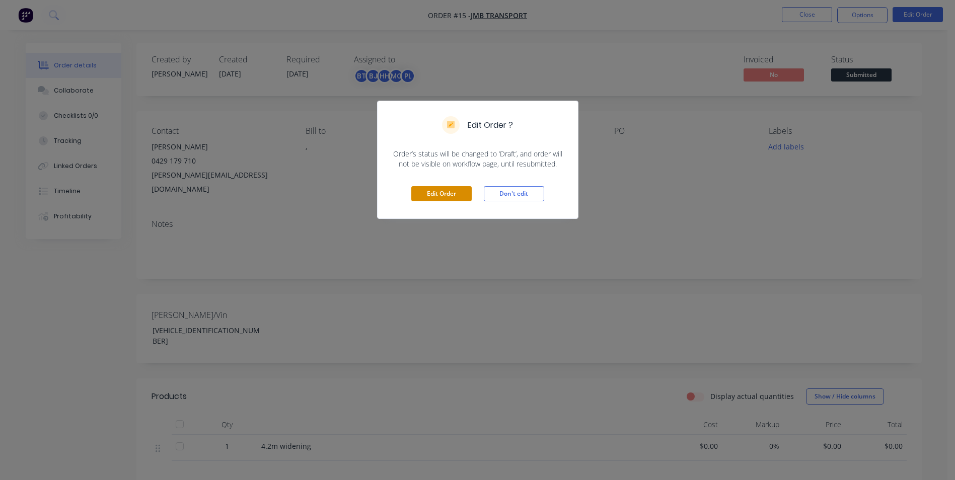
click at [448, 193] on button "Edit Order" at bounding box center [441, 193] width 60 height 15
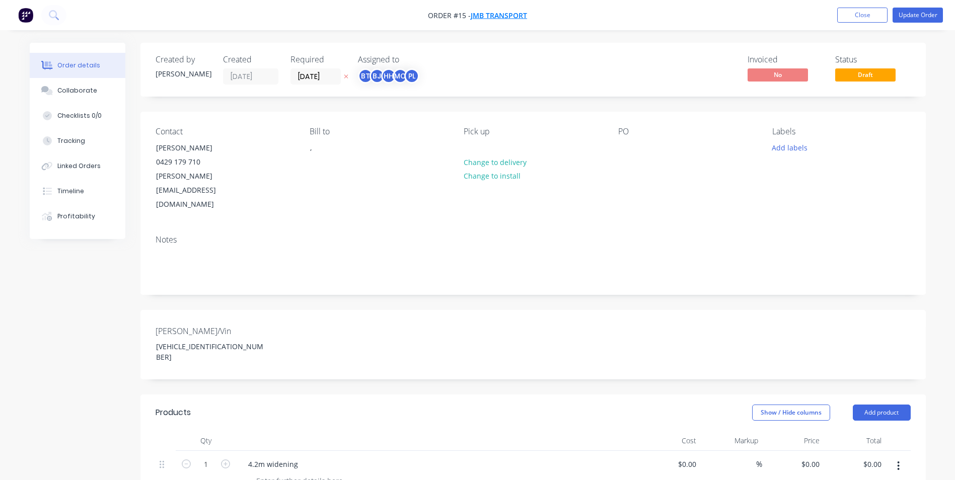
click at [500, 14] on span "JMB Transport" at bounding box center [499, 16] width 56 height 10
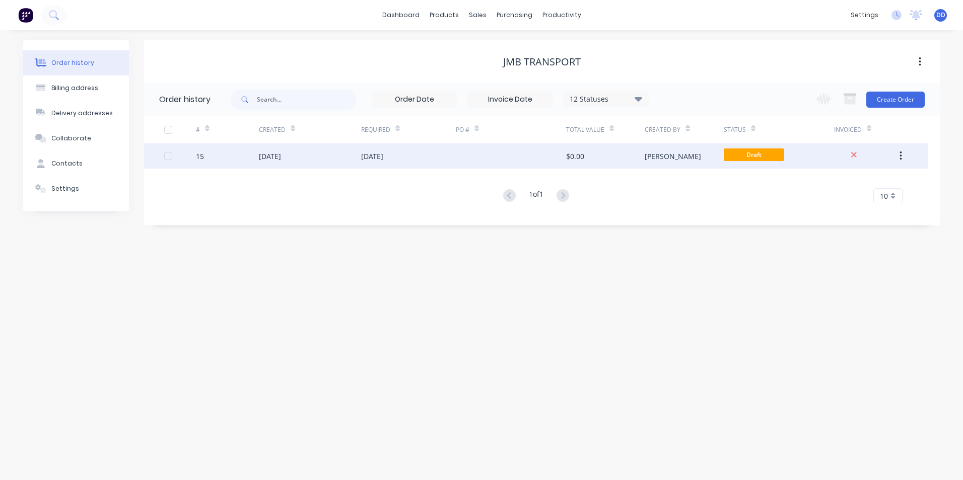
click at [475, 159] on div at bounding box center [511, 155] width 110 height 25
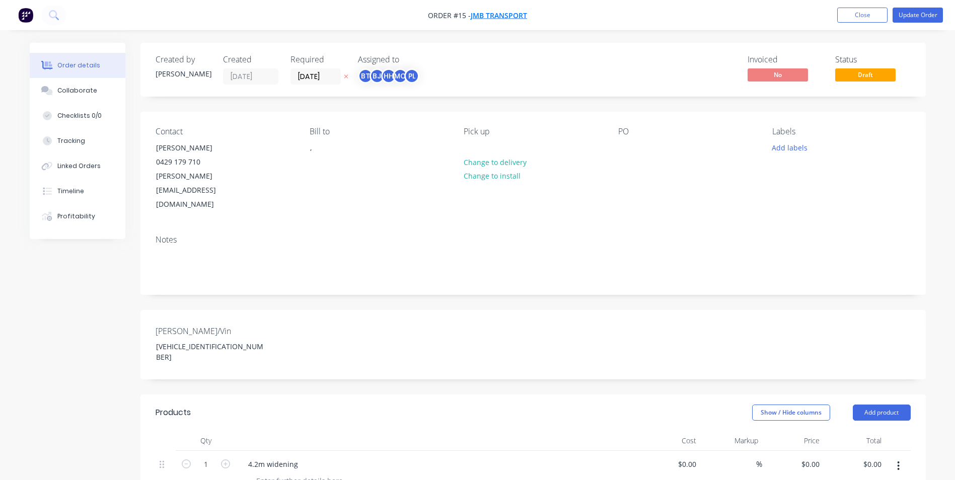
click at [483, 12] on span "JMB Transport" at bounding box center [499, 16] width 56 height 10
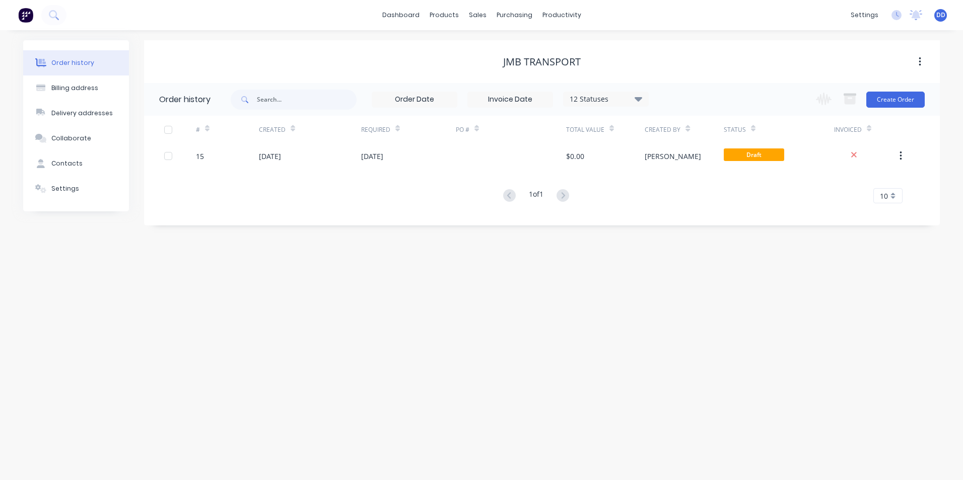
click at [476, 34] on div "Order history Billing address Delivery addresses Collaborate Contacts Settings …" at bounding box center [481, 255] width 963 height 450
click at [74, 164] on div "Contacts" at bounding box center [66, 163] width 31 height 9
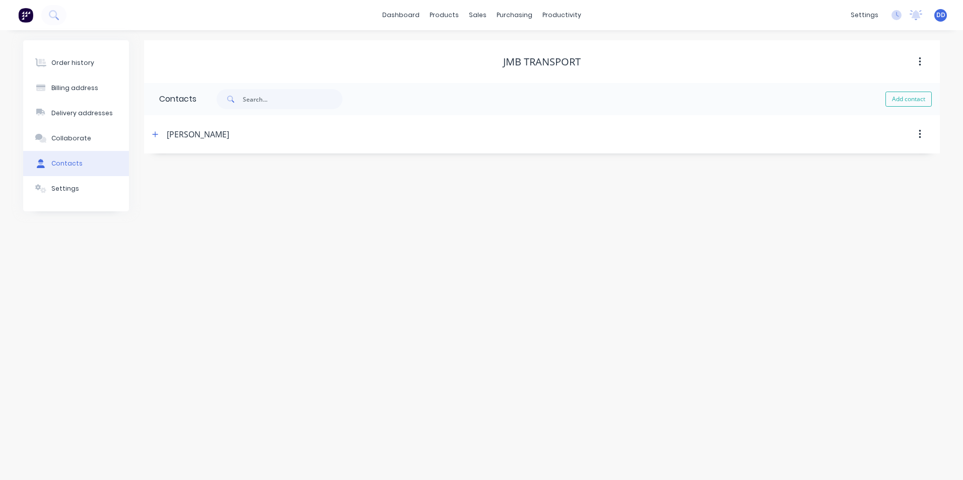
click at [199, 138] on div "[PERSON_NAME]" at bounding box center [198, 134] width 62 height 12
click at [919, 135] on icon "button" at bounding box center [919, 134] width 3 height 11
click at [154, 134] on icon "button" at bounding box center [156, 134] width 6 height 6
click at [541, 188] on div "Contact name [PERSON_NAME]" at bounding box center [541, 173] width 765 height 39
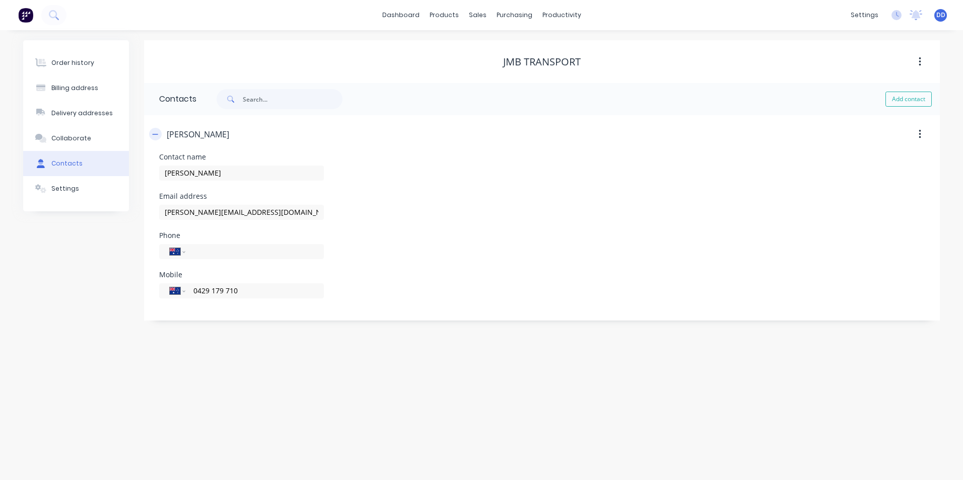
click at [155, 133] on icon "button" at bounding box center [155, 134] width 6 height 7
click at [921, 65] on button "button" at bounding box center [920, 62] width 24 height 18
click at [672, 45] on div "JMB Transport Archive" at bounding box center [541, 61] width 795 height 43
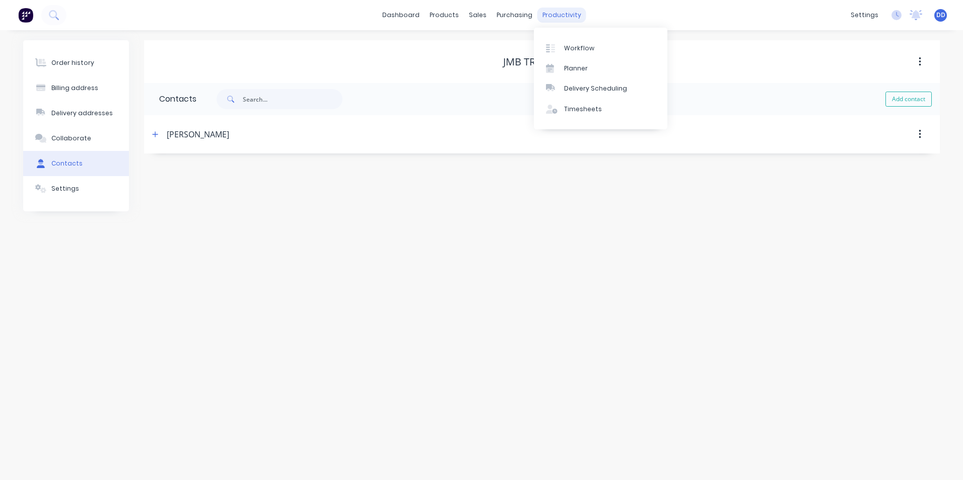
click at [549, 15] on div "productivity" at bounding box center [561, 15] width 49 height 15
click at [567, 51] on div "Workflow" at bounding box center [579, 48] width 30 height 9
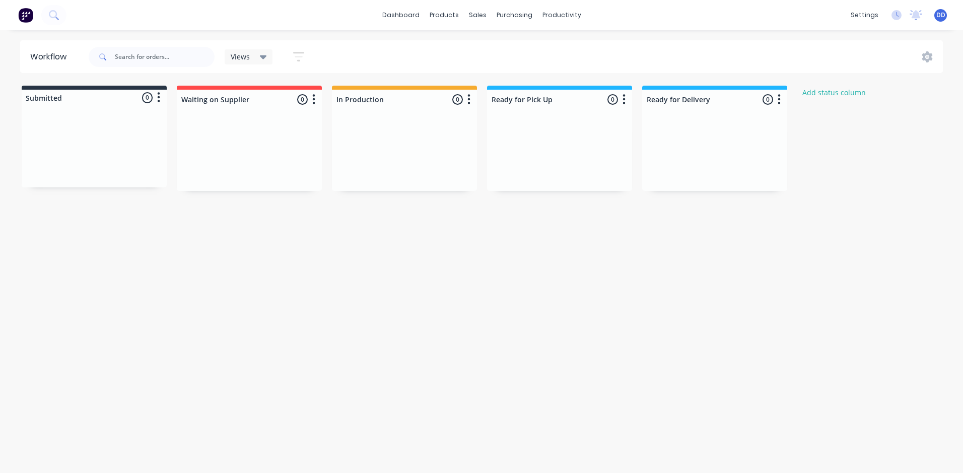
click at [185, 221] on div "Workflow Views Save new view None (Default) edit Show/Hide statuses Show line i…" at bounding box center [481, 246] width 963 height 412
click at [124, 138] on div at bounding box center [94, 150] width 145 height 76
click at [160, 54] on input "text" at bounding box center [165, 57] width 100 height 20
type input "jmb"
click at [250, 58] on div "Views" at bounding box center [249, 56] width 36 height 9
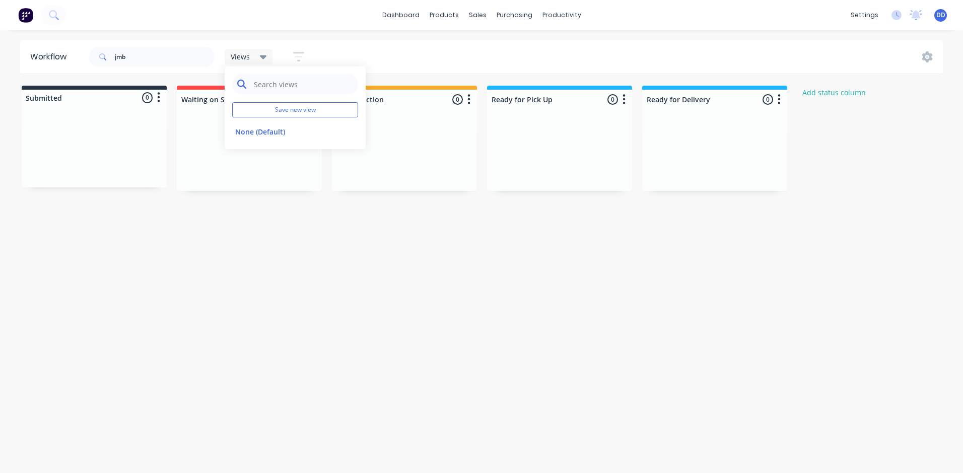
click at [256, 88] on input "text" at bounding box center [303, 84] width 100 height 20
type input "jmb"
click at [273, 233] on div "Workflow jmb Views jmb Save new view Show/Hide statuses Show line item cards Sh…" at bounding box center [481, 246] width 963 height 412
drag, startPoint x: 300, startPoint y: 43, endPoint x: 300, endPoint y: 54, distance: 11.1
click at [300, 46] on div "jmb Views jmb Save new view None (Default) edit Show/Hide statuses Show line it…" at bounding box center [201, 57] width 229 height 30
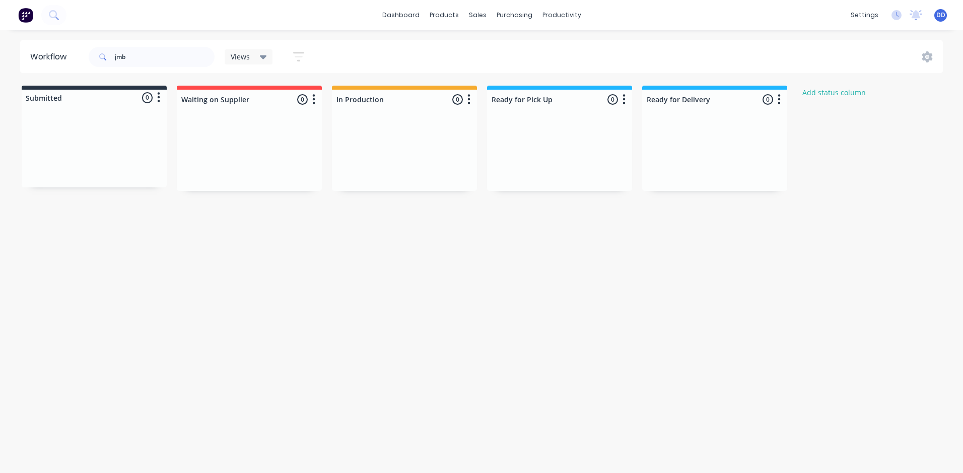
click at [300, 54] on icon "button" at bounding box center [298, 56] width 11 height 13
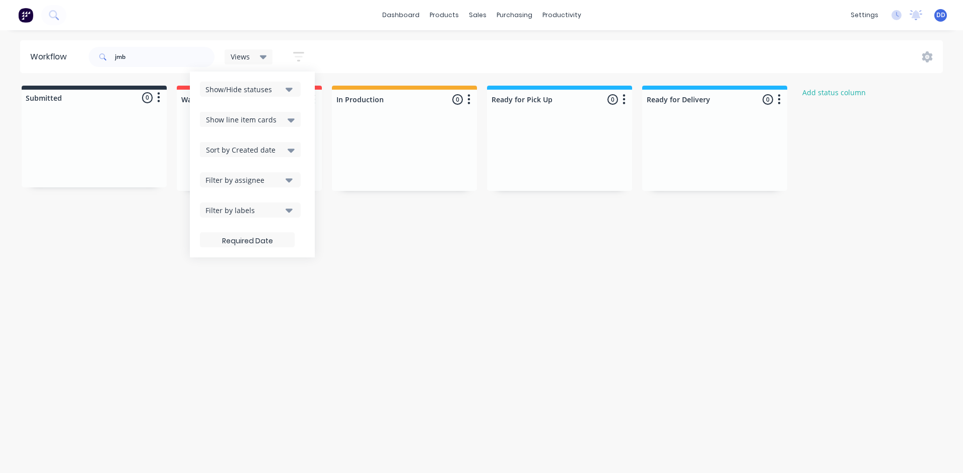
click at [288, 89] on icon "button" at bounding box center [288, 90] width 7 height 4
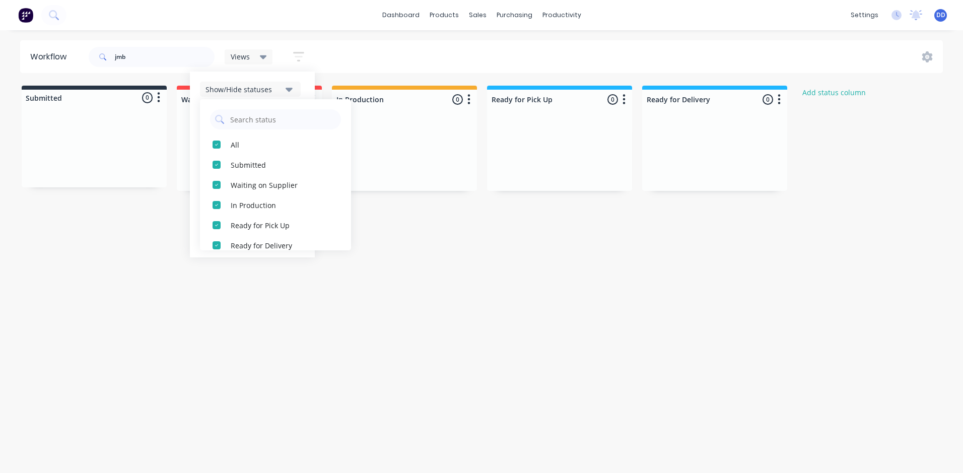
click at [288, 89] on icon "button" at bounding box center [288, 90] width 7 height 4
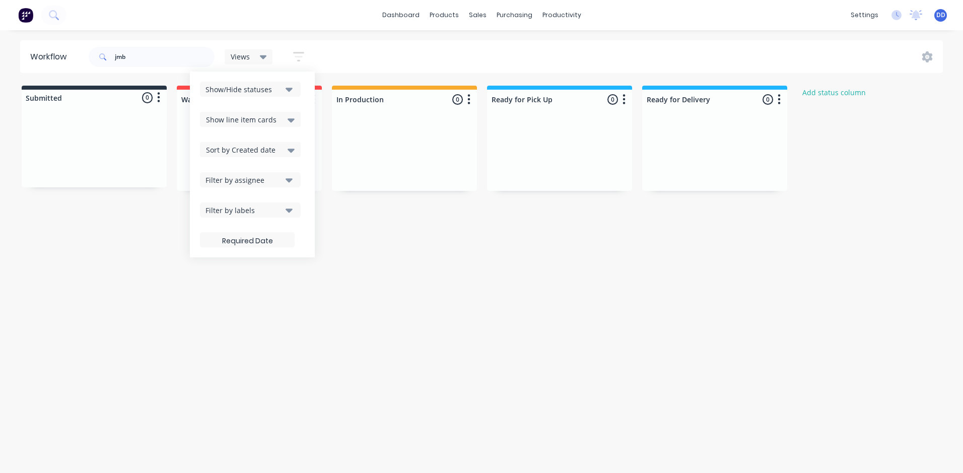
click at [365, 295] on div "Workflow jmb Views jmb Save new view None (Default) edit Show/Hide statuses Sho…" at bounding box center [481, 246] width 963 height 412
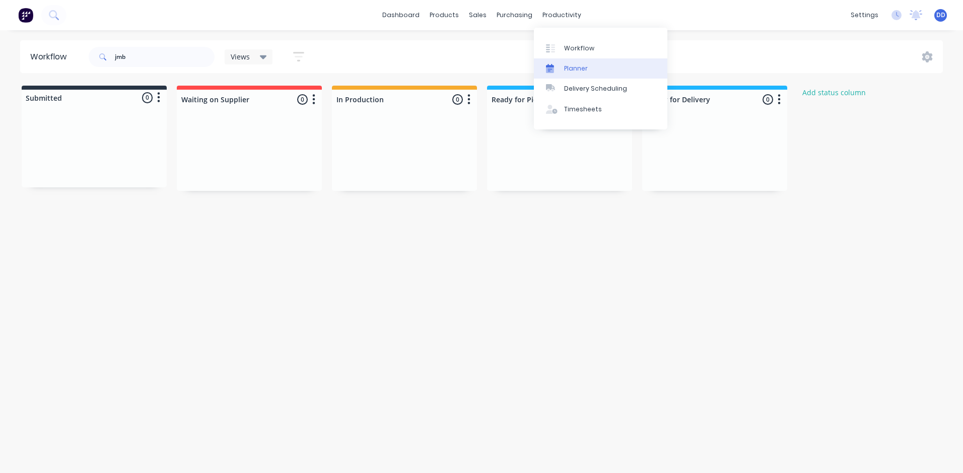
click at [564, 71] on div "Planner" at bounding box center [576, 68] width 24 height 9
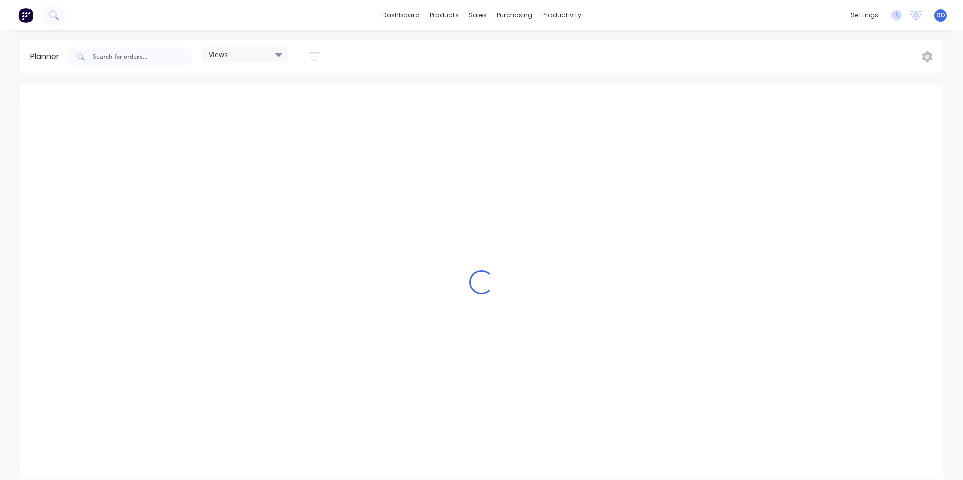
scroll to position [0, 2095]
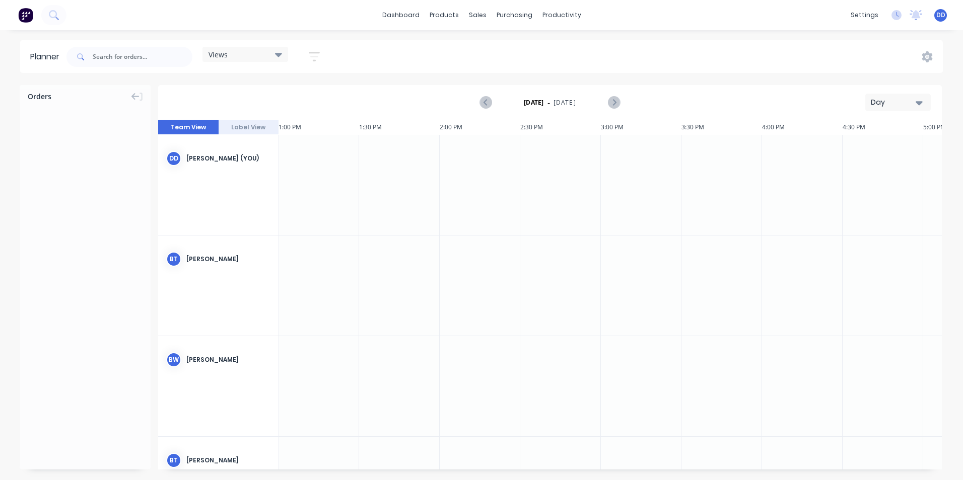
click at [252, 127] on button "Label View" at bounding box center [248, 127] width 60 height 15
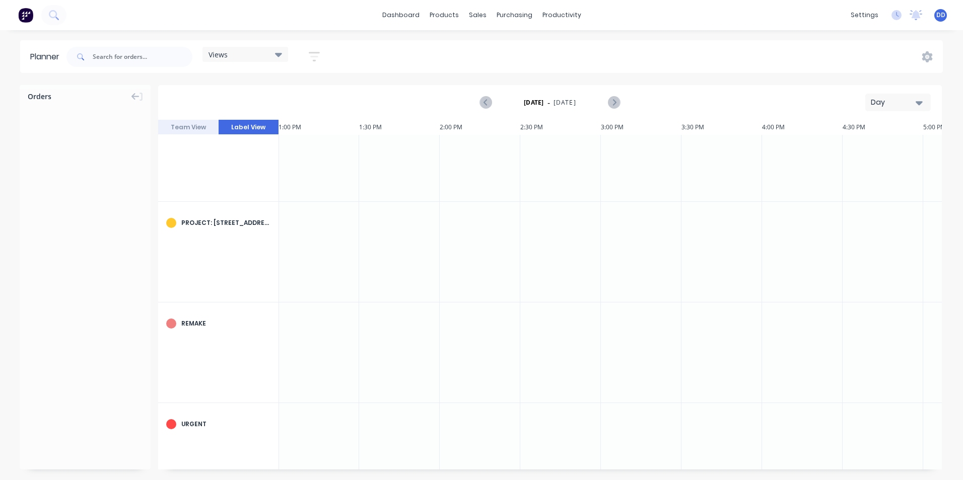
scroll to position [382, 2095]
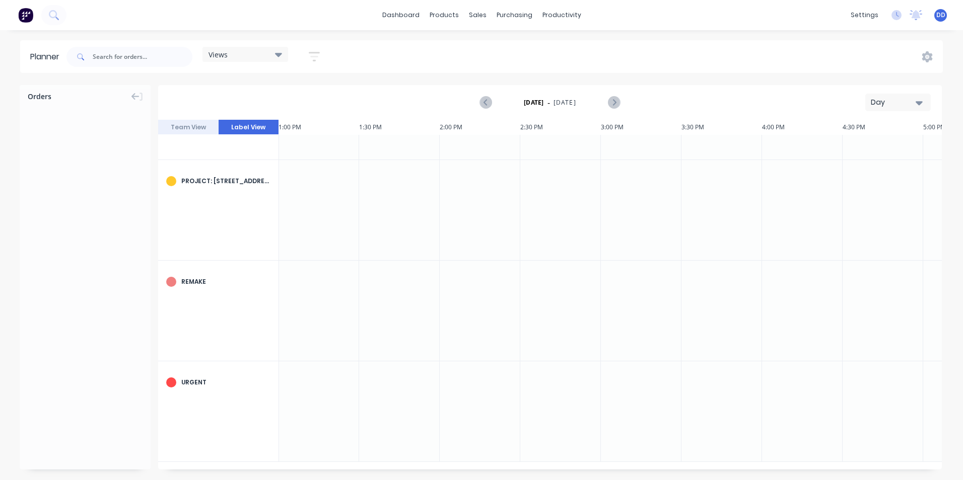
click at [183, 125] on button "Team View" at bounding box center [188, 127] width 60 height 15
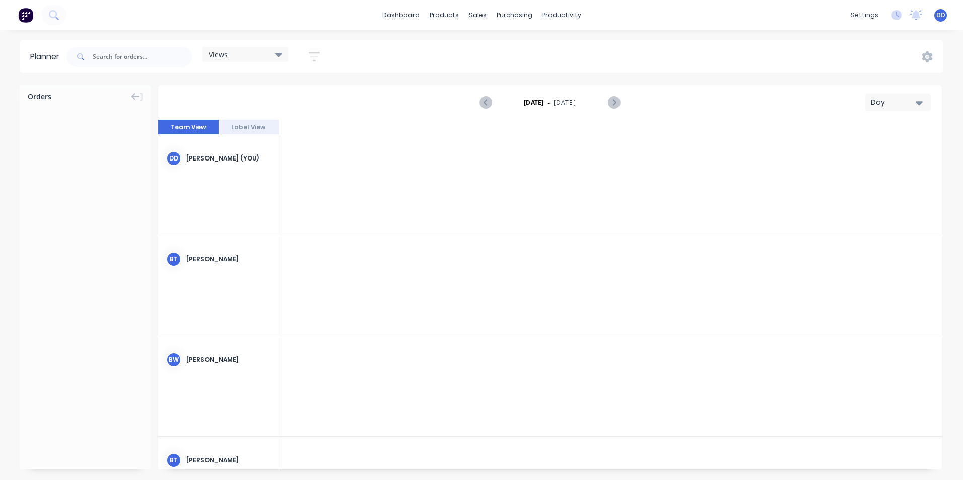
scroll to position [0, 2095]
click at [81, 93] on div "Orders" at bounding box center [85, 94] width 131 height 19
click at [139, 61] on input "text" at bounding box center [143, 57] width 100 height 20
type input "jmb"
click at [161, 39] on div "dashboard products sales purchasing productivity dashboard products Product Cat…" at bounding box center [481, 240] width 963 height 480
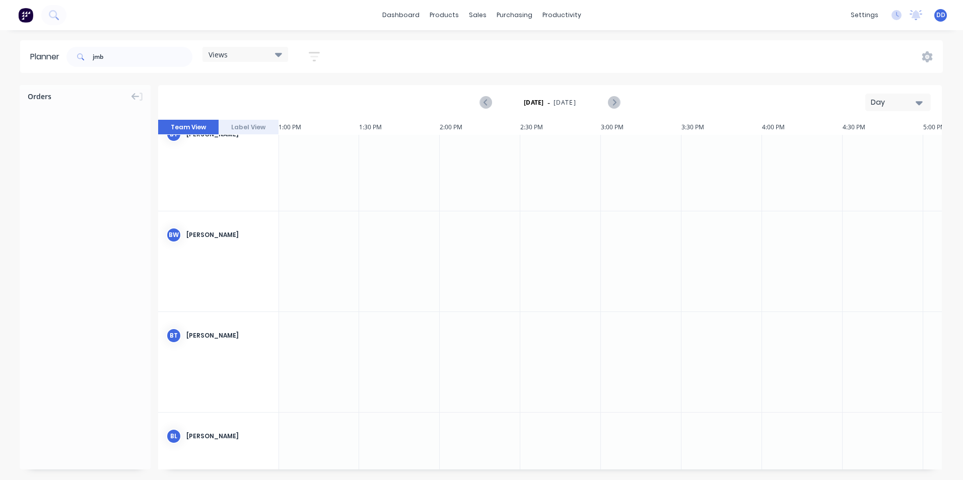
scroll to position [123, 2095]
click at [902, 98] on div "Day" at bounding box center [893, 102] width 46 height 11
click at [874, 164] on div "Month" at bounding box center [880, 170] width 100 height 20
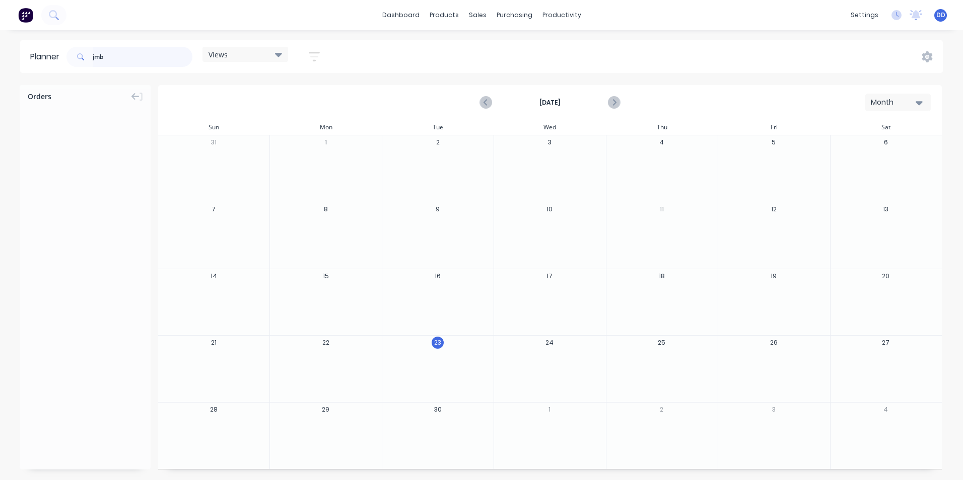
click at [120, 49] on input "jmb" at bounding box center [143, 57] width 100 height 20
click at [137, 100] on icon at bounding box center [135, 96] width 8 height 9
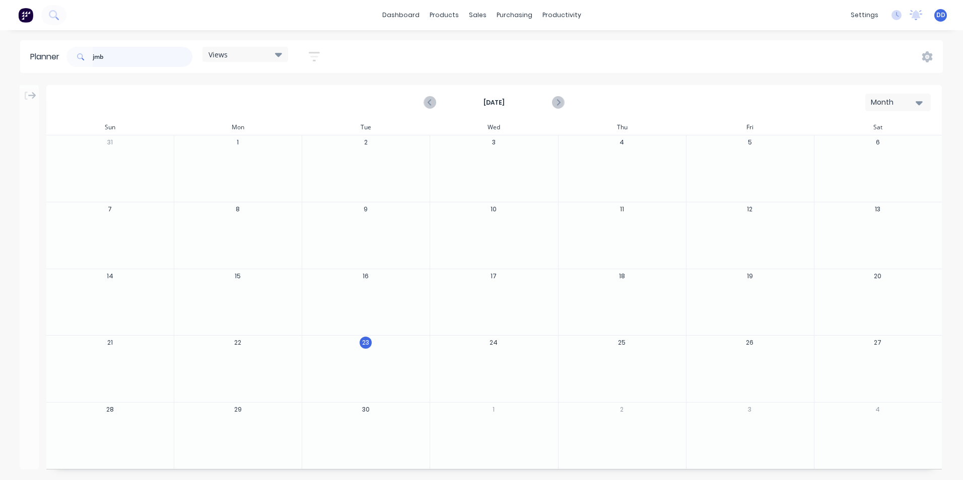
click at [154, 53] on input "jmb" at bounding box center [143, 57] width 100 height 20
click at [575, 68] on div "Planner" at bounding box center [576, 68] width 24 height 9
click at [923, 56] on icon at bounding box center [927, 56] width 11 height 11
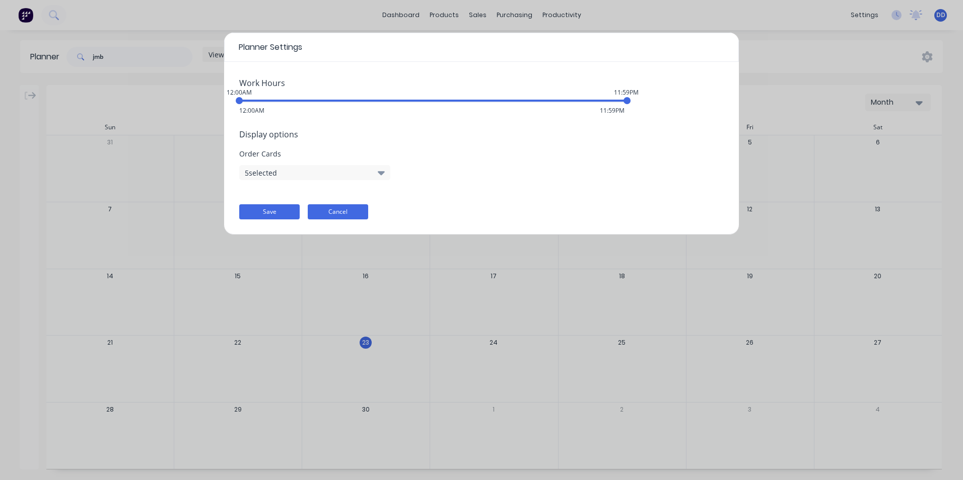
click at [338, 211] on button "Cancel" at bounding box center [338, 211] width 60 height 15
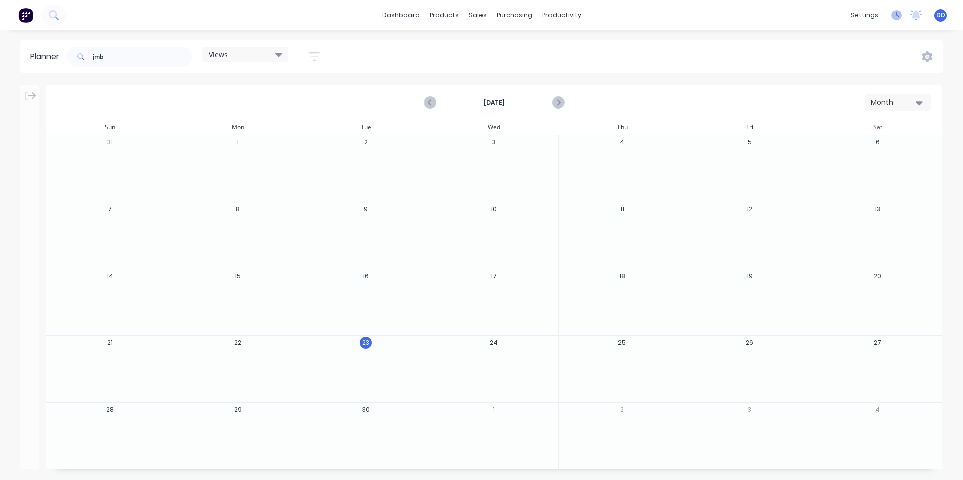
click at [901, 16] on icon at bounding box center [896, 15] width 10 height 10
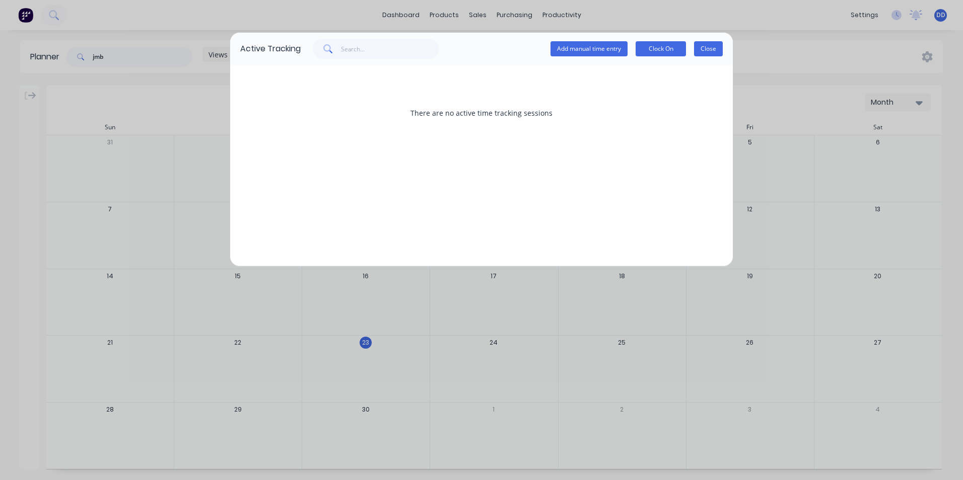
click at [712, 46] on button "Close" at bounding box center [708, 48] width 29 height 15
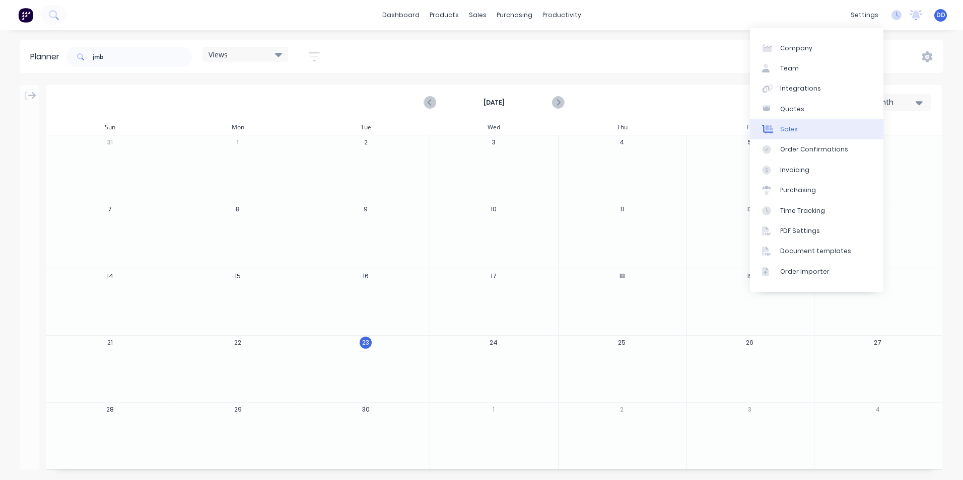
click at [793, 127] on div "Sales" at bounding box center [789, 129] width 18 height 9
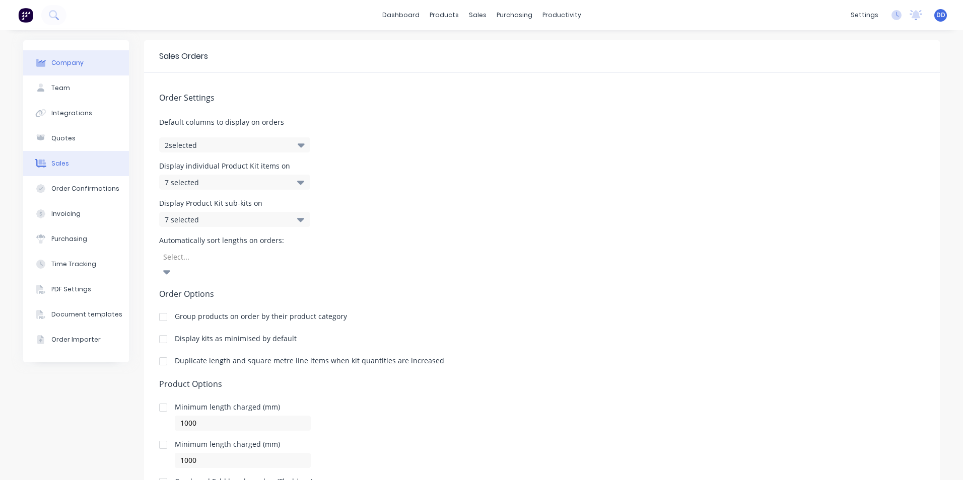
click at [94, 72] on button "Company" at bounding box center [76, 62] width 106 height 25
select select "AU"
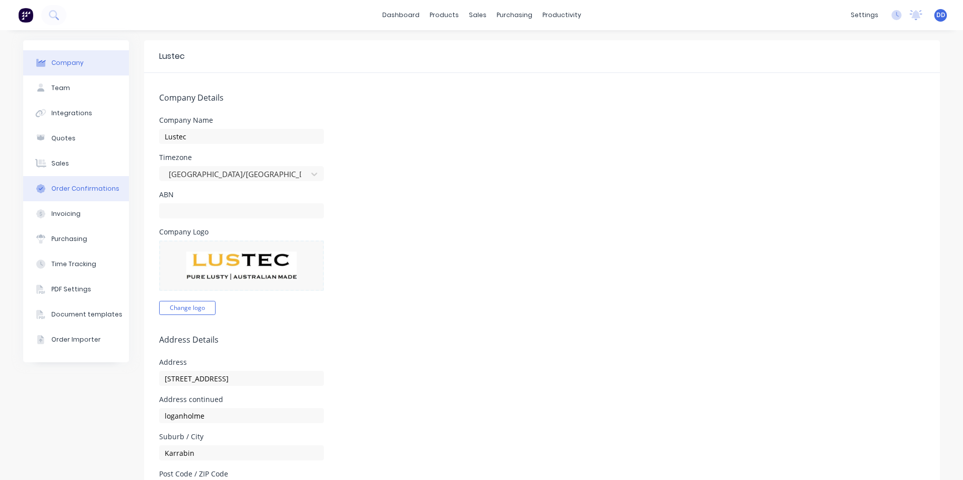
click at [76, 187] on div "Order Confirmations" at bounding box center [85, 188] width 68 height 9
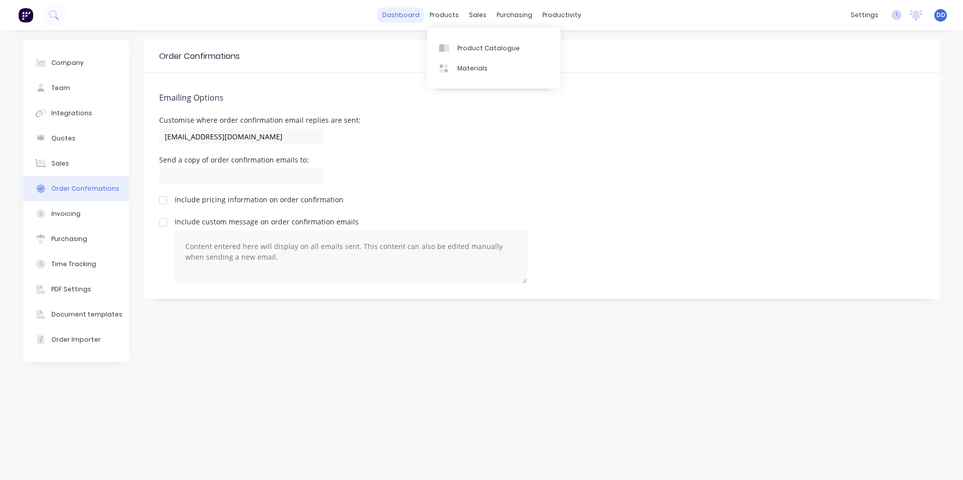
click at [413, 12] on link "dashboard" at bounding box center [400, 15] width 47 height 15
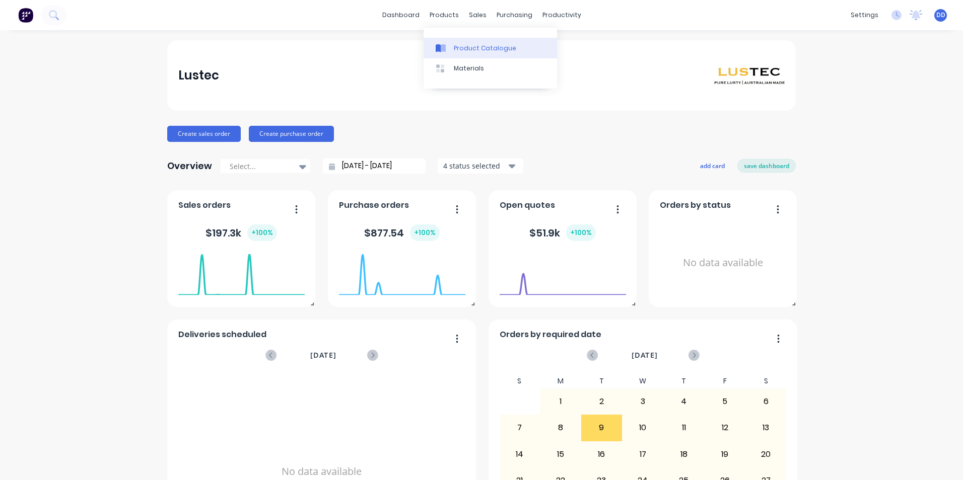
click at [481, 48] on div "Product Catalogue" at bounding box center [485, 48] width 62 height 9
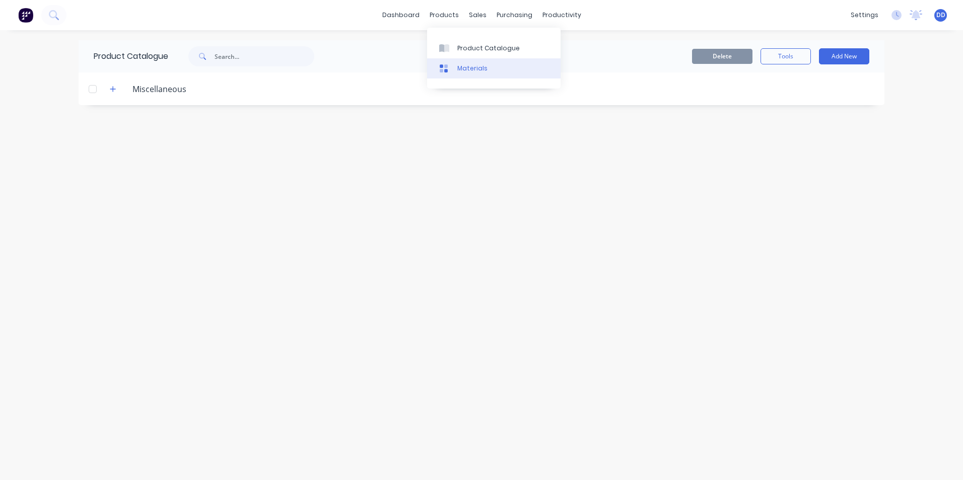
click at [458, 71] on div "Materials" at bounding box center [472, 68] width 30 height 9
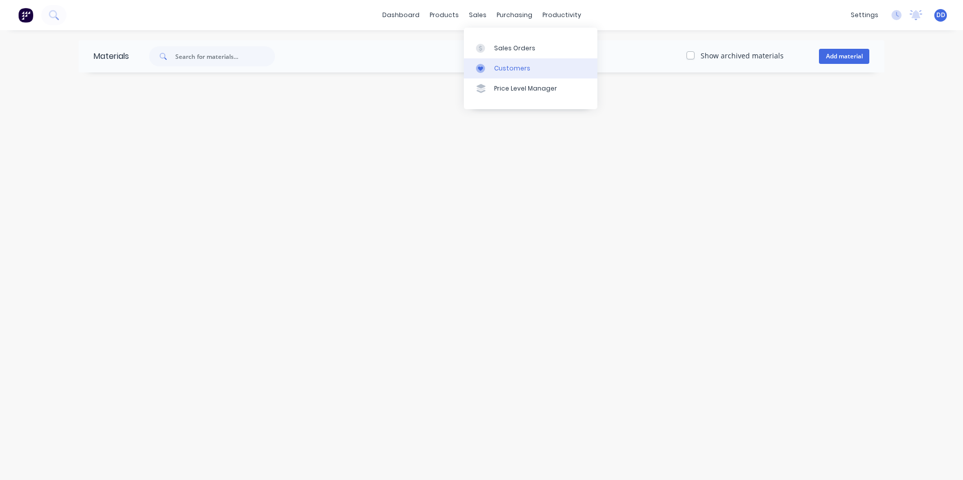
click at [487, 71] on div at bounding box center [483, 68] width 15 height 9
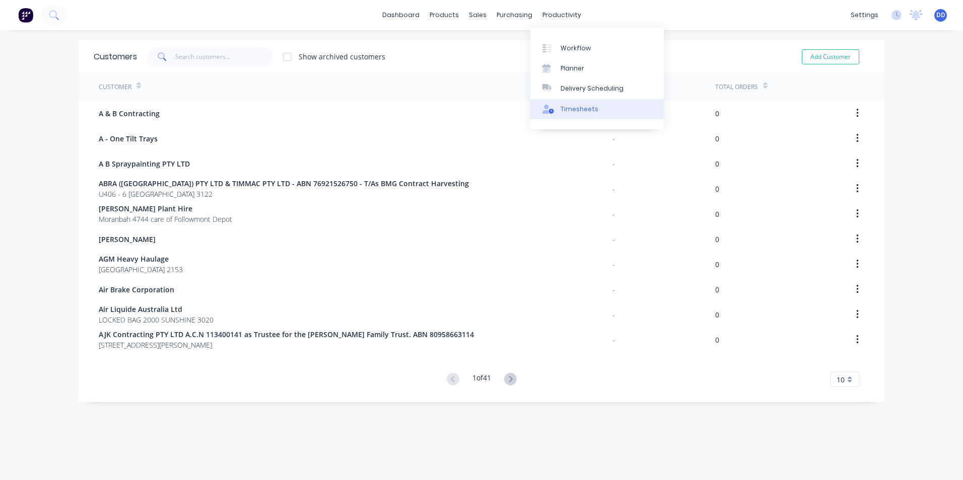
click at [563, 108] on div "Timesheets" at bounding box center [579, 109] width 38 height 9
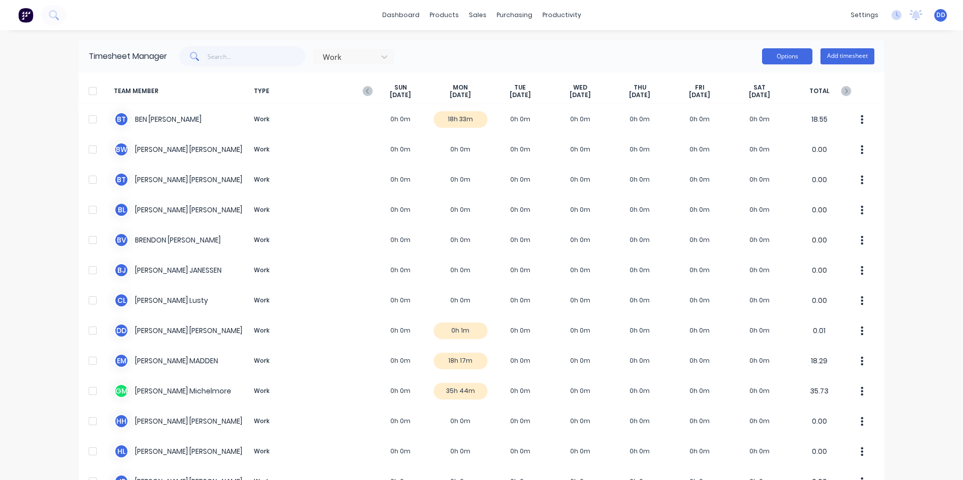
click at [791, 57] on button "Options" at bounding box center [787, 56] width 50 height 16
click at [683, 45] on div "Timesheet Manager Work Options Add timesheet" at bounding box center [482, 56] width 806 height 32
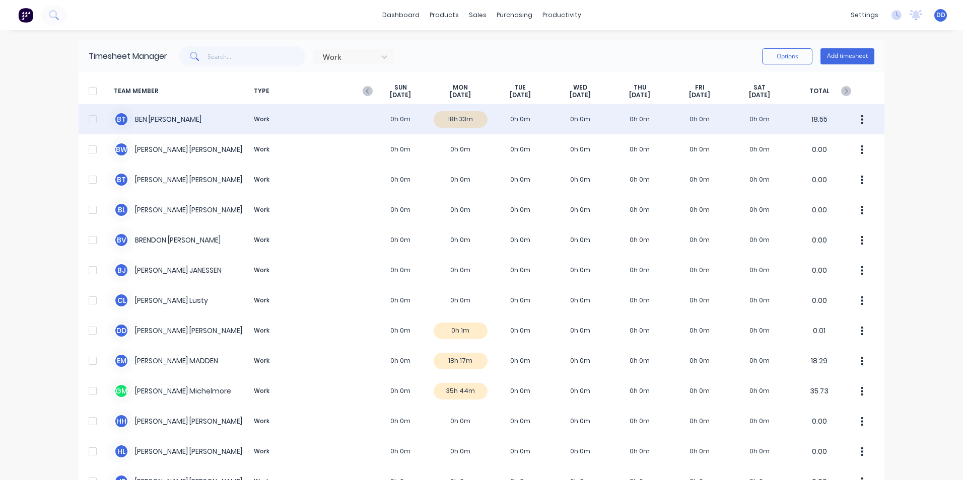
click at [853, 116] on button "button" at bounding box center [861, 119] width 21 height 20
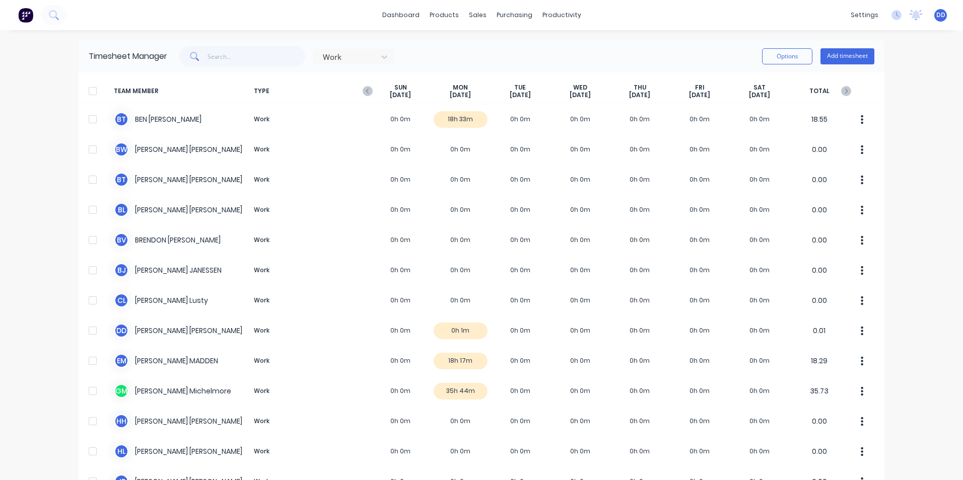
click at [917, 137] on div "dashboard products sales purchasing productivity dashboard products Product Cat…" at bounding box center [481, 240] width 963 height 480
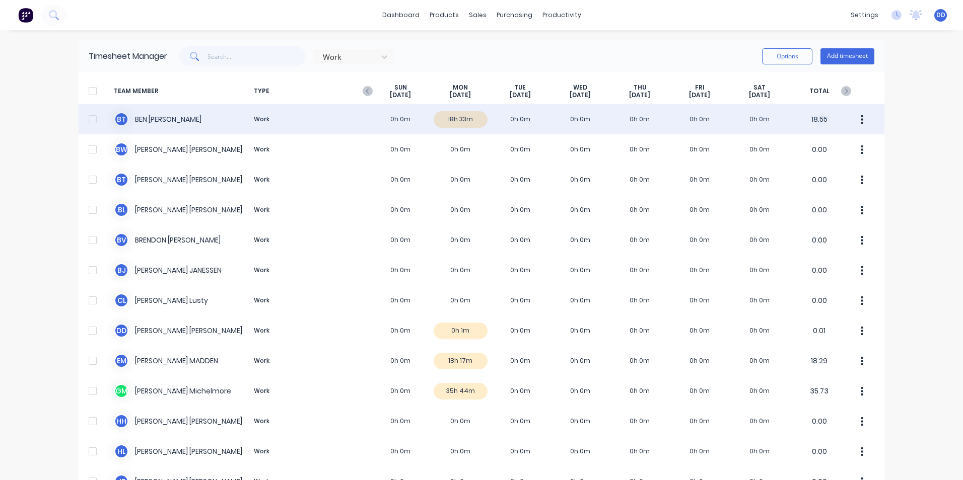
click at [458, 115] on div "B T [PERSON_NAME] Work 0h 0m 18h 33m 0h 0m 0h 0m 0h 0m 0h 0m 0h 0m 18.55" at bounding box center [482, 119] width 806 height 30
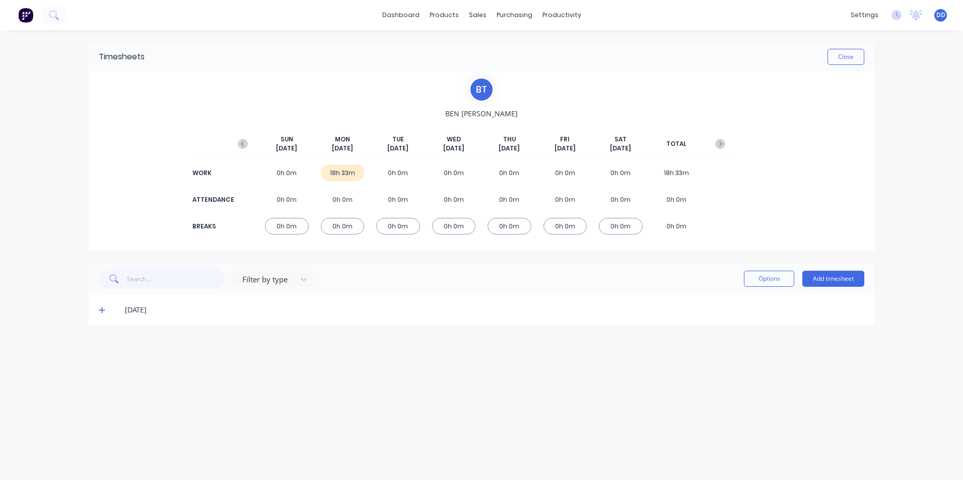
click at [343, 229] on div "0h 0m" at bounding box center [343, 226] width 44 height 17
drag, startPoint x: 301, startPoint y: 227, endPoint x: 291, endPoint y: 227, distance: 9.1
click at [291, 227] on div "BREAKS 0h 0m 0h 0m 0h 0m 0h 0m 0h 0m 0h 0m 0h 0m 0h 0m" at bounding box center [481, 226] width 497 height 23
drag, startPoint x: 291, startPoint y: 227, endPoint x: 420, endPoint y: 232, distance: 128.5
click at [420, 232] on div "BREAKS 0h 0m 0h 0m 0h 0m 0h 0m 0h 0m 0h 0m 0h 0m 0h 0m" at bounding box center [481, 226] width 497 height 23
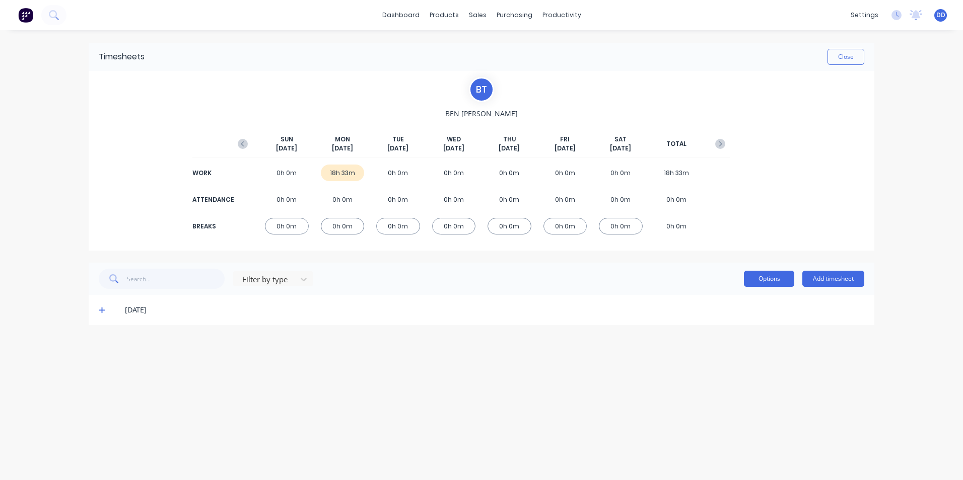
click at [777, 281] on button "Options" at bounding box center [769, 279] width 50 height 16
click at [604, 277] on div "Filter by type Options Approve Unapprove Delete Export Add timesheet" at bounding box center [481, 279] width 765 height 20
click at [784, 278] on button "Options" at bounding box center [769, 279] width 50 height 16
click at [824, 278] on button "Add timesheet" at bounding box center [833, 279] width 62 height 16
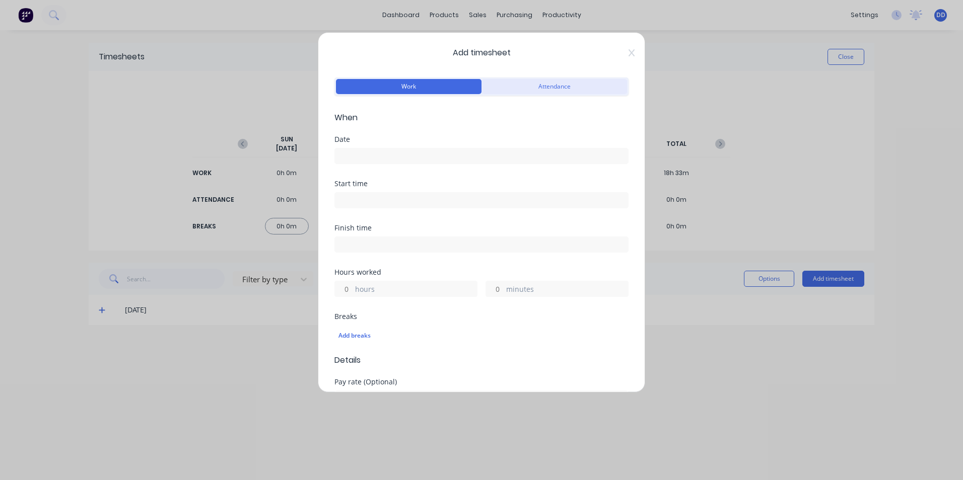
click at [551, 88] on button "Attendance" at bounding box center [553, 86] width 145 height 15
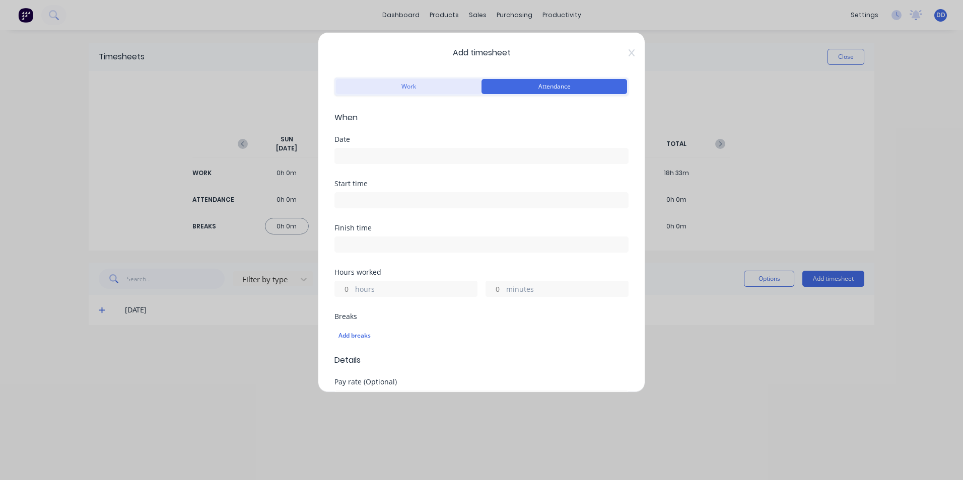
click at [425, 85] on button "Work" at bounding box center [408, 86] width 145 height 15
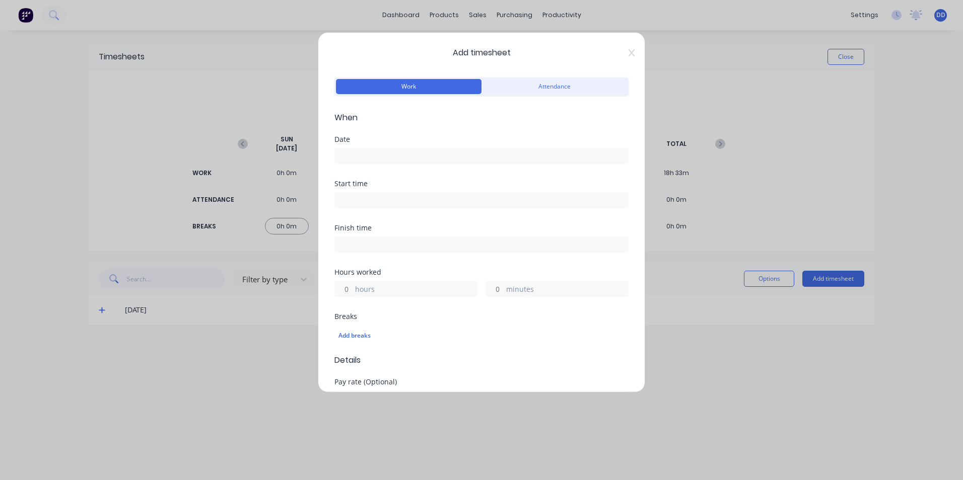
click at [415, 153] on input at bounding box center [481, 156] width 293 height 15
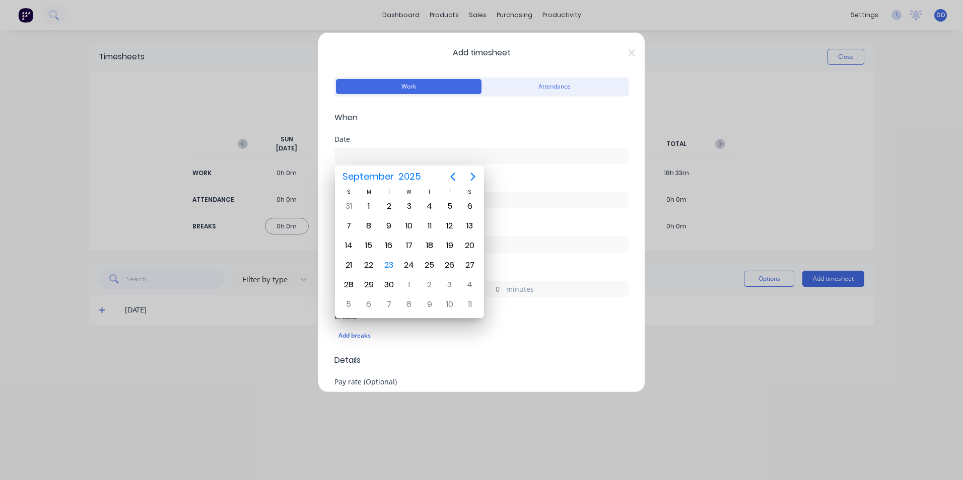
click at [774, 99] on div "Add timesheet Work Attendance When Date Start time Finish time Hours worked hou…" at bounding box center [481, 240] width 963 height 480
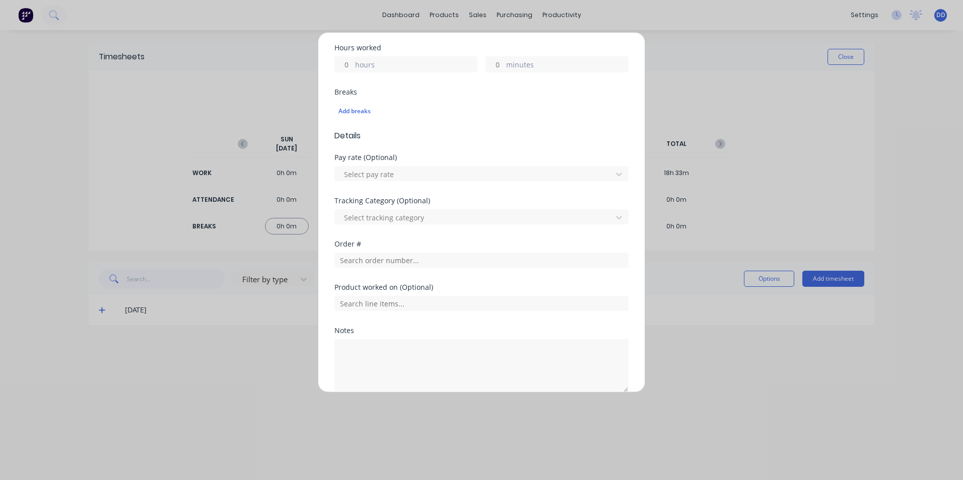
scroll to position [252, 0]
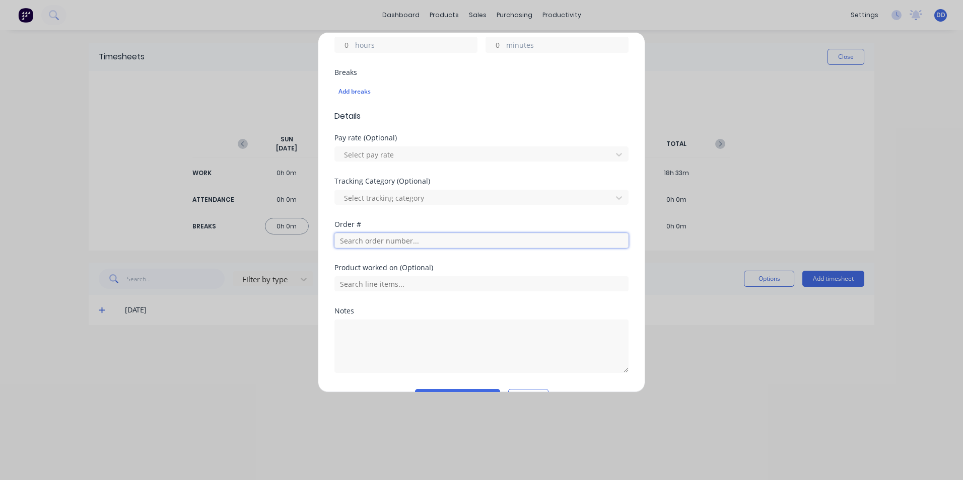
click at [455, 243] on input "text" at bounding box center [481, 240] width 294 height 15
click at [726, 61] on div "Add timesheet Work Attendance When Date Required. Start time Finish time Hours …" at bounding box center [481, 240] width 963 height 480
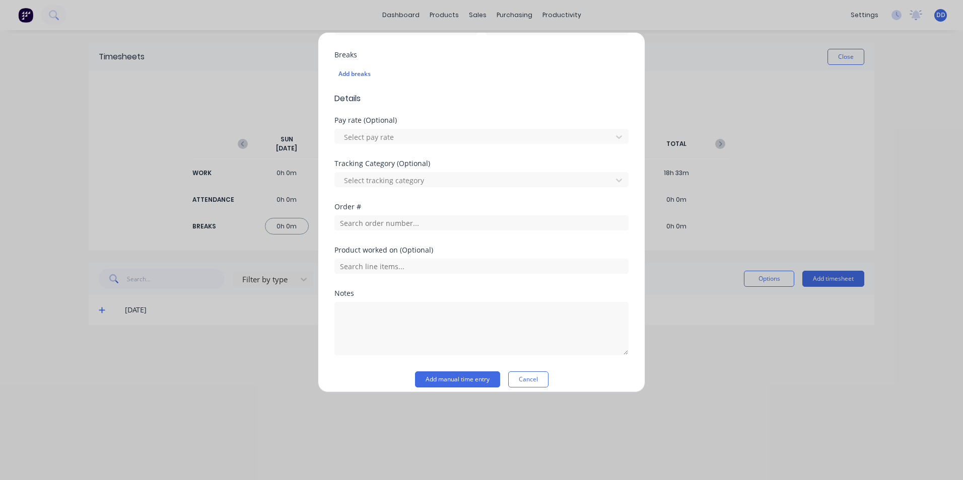
scroll to position [279, 0]
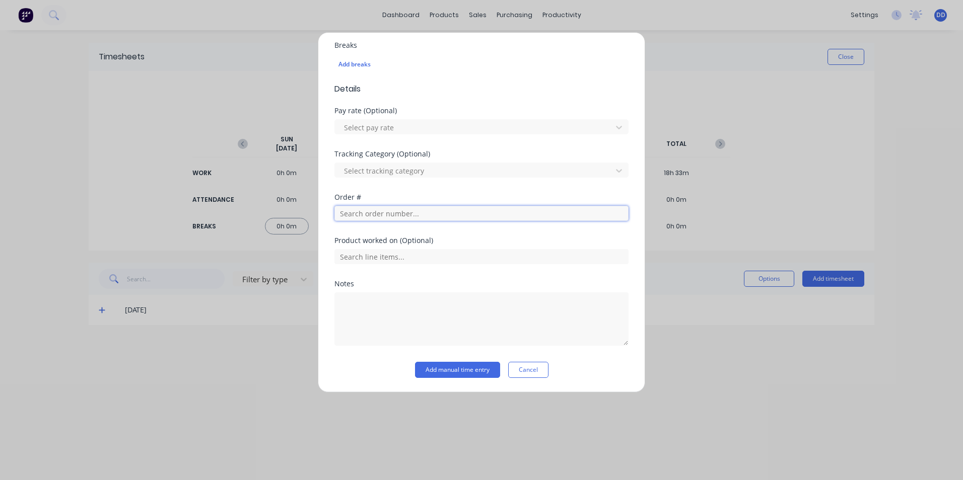
click at [416, 217] on input "text" at bounding box center [481, 213] width 294 height 15
type input "jmb"
click at [530, 370] on button "Cancel" at bounding box center [528, 370] width 40 height 16
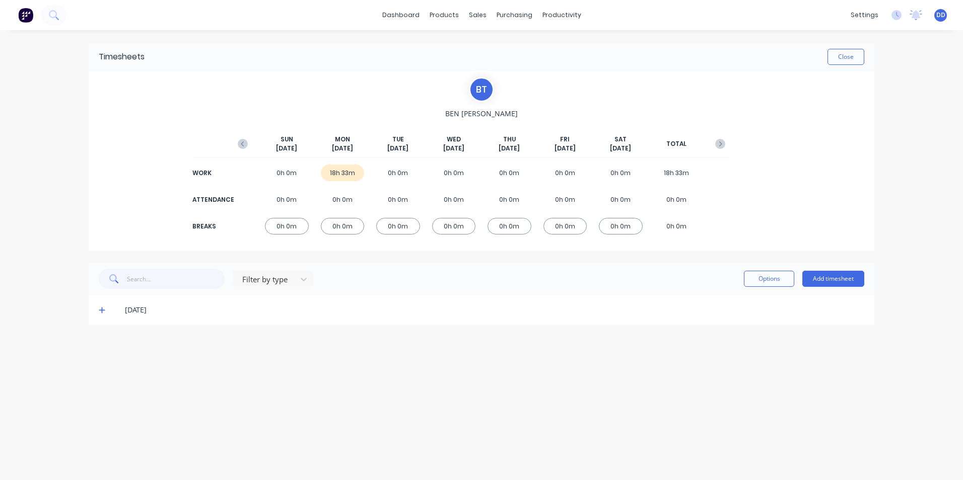
click at [542, 347] on div "Timesheets Close B T [PERSON_NAME] [DATE] [DATE] [DATE] [DATE] [DATE] [DATE] [D…" at bounding box center [482, 245] width 806 height 430
click at [489, 49] on div at bounding box center [483, 48] width 15 height 9
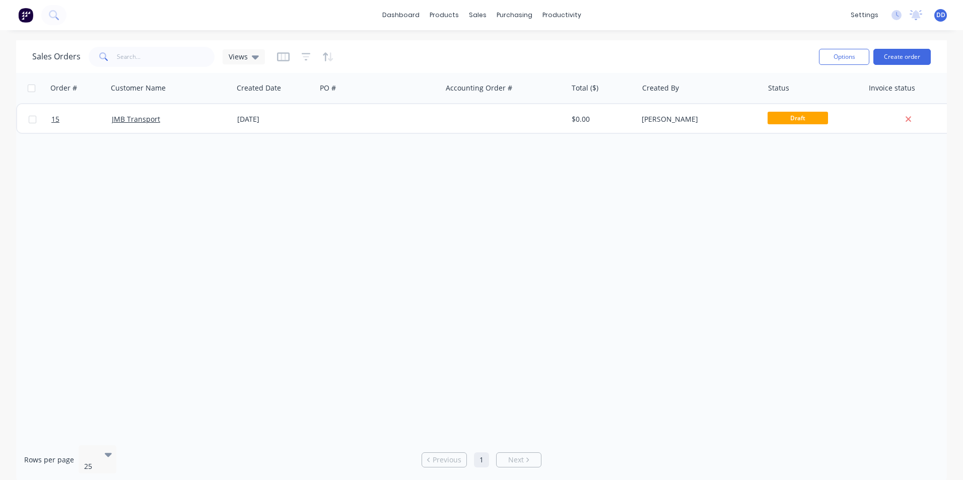
click at [249, 197] on div "Order # Customer Name Created Date PO # Accounting Order # Total ($) Created By…" at bounding box center [481, 255] width 930 height 365
drag, startPoint x: 133, startPoint y: 118, endPoint x: 113, endPoint y: 135, distance: 26.0
click at [113, 135] on div "Order # Customer Name Created Date PO # Accounting Order # Total ($) Created By…" at bounding box center [481, 255] width 930 height 365
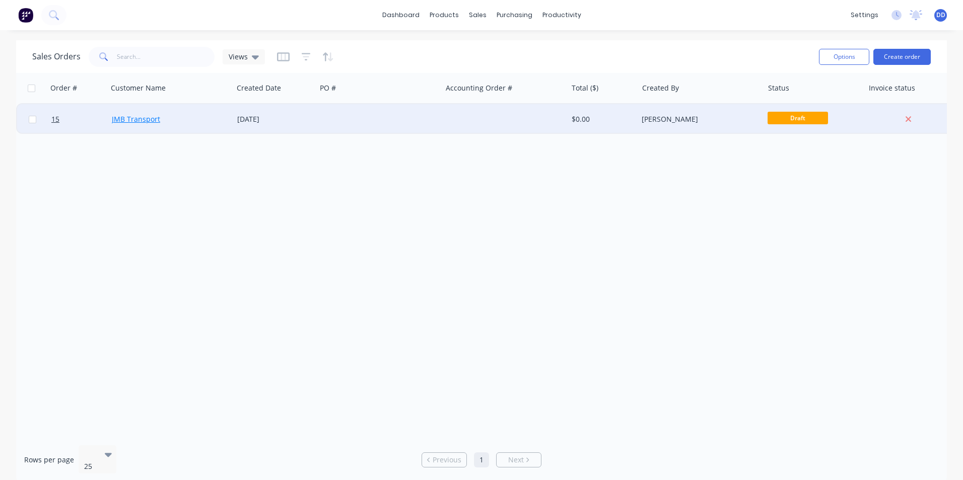
click at [131, 116] on link "JMB Transport" at bounding box center [136, 119] width 48 height 10
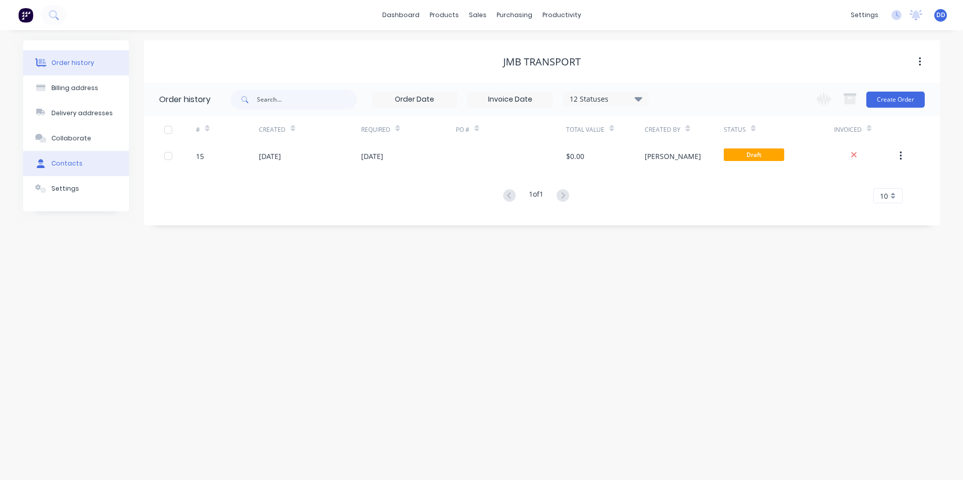
click at [88, 165] on button "Contacts" at bounding box center [76, 163] width 106 height 25
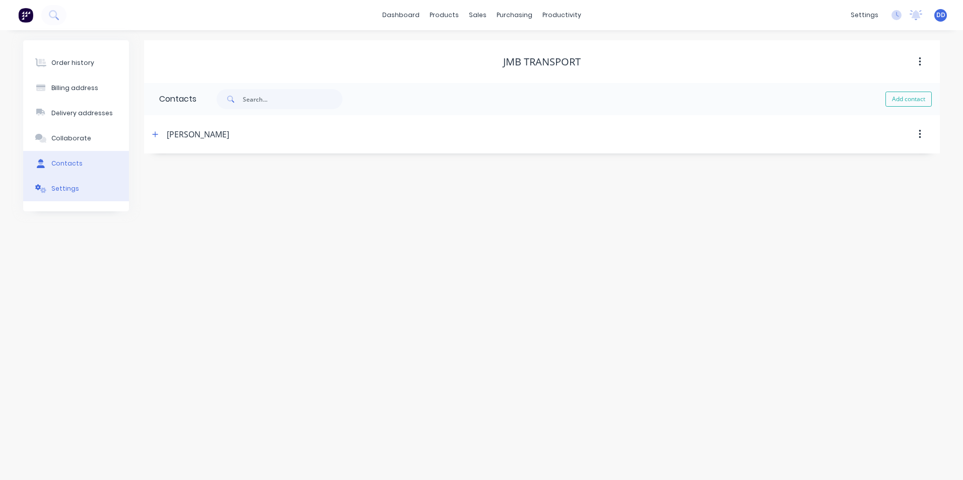
click at [105, 184] on button "Settings" at bounding box center [76, 188] width 106 height 25
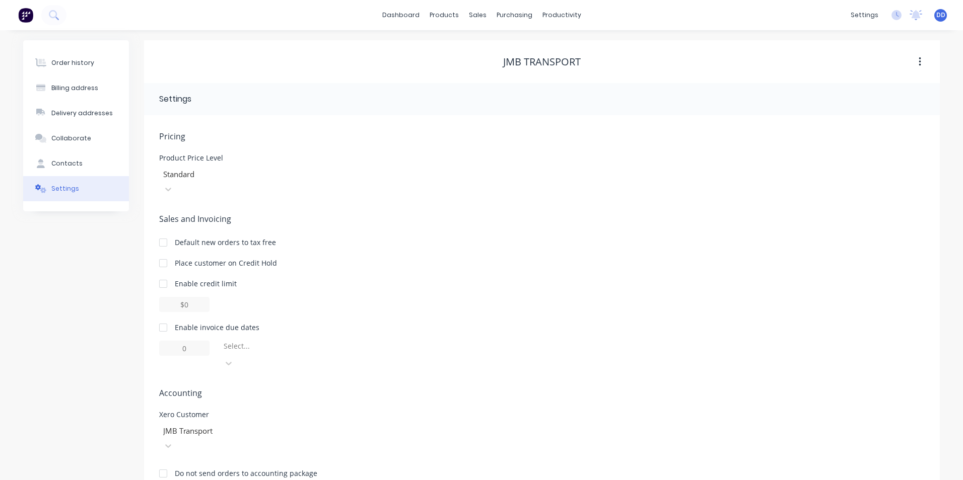
click at [250, 423] on div "JMB Transport" at bounding box center [234, 438] width 151 height 30
click at [525, 254] on div "Sales and Invoicing Default new orders to tax free Place customer on Credit Hol…" at bounding box center [541, 292] width 765 height 158
click at [686, 237] on div "Default new orders to tax free" at bounding box center [541, 242] width 765 height 11
click at [307, 177] on div at bounding box center [234, 174] width 145 height 13
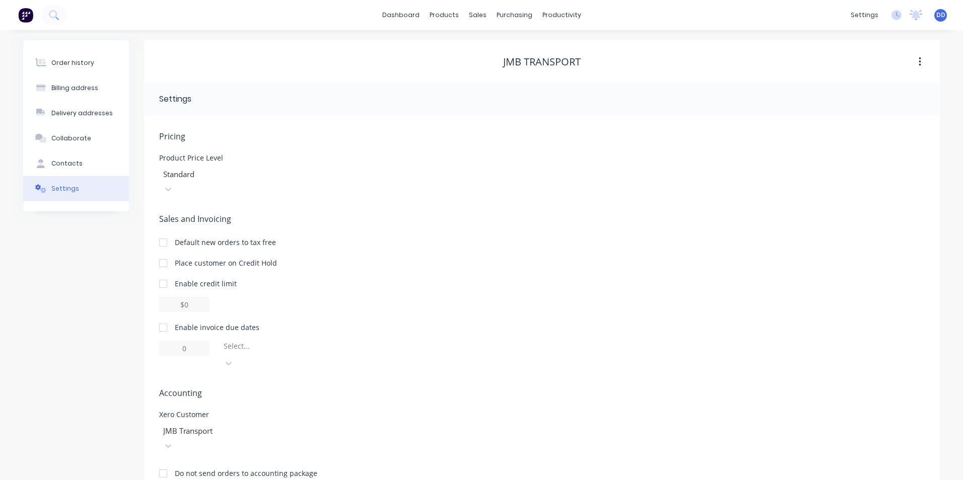
click at [411, 411] on div "Xero Customer JMB Transport" at bounding box center [541, 432] width 765 height 42
click at [78, 161] on div "Contacts" at bounding box center [66, 163] width 31 height 9
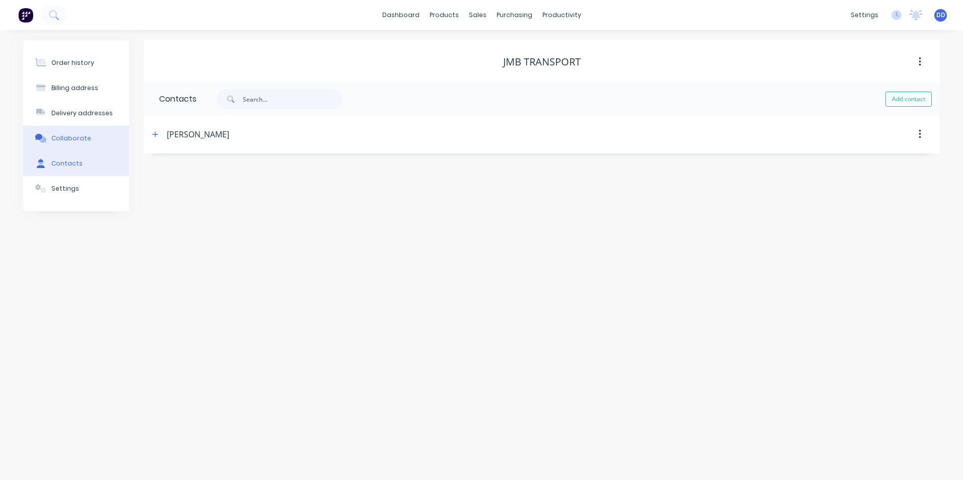
click at [63, 135] on div "Collaborate" at bounding box center [71, 138] width 40 height 9
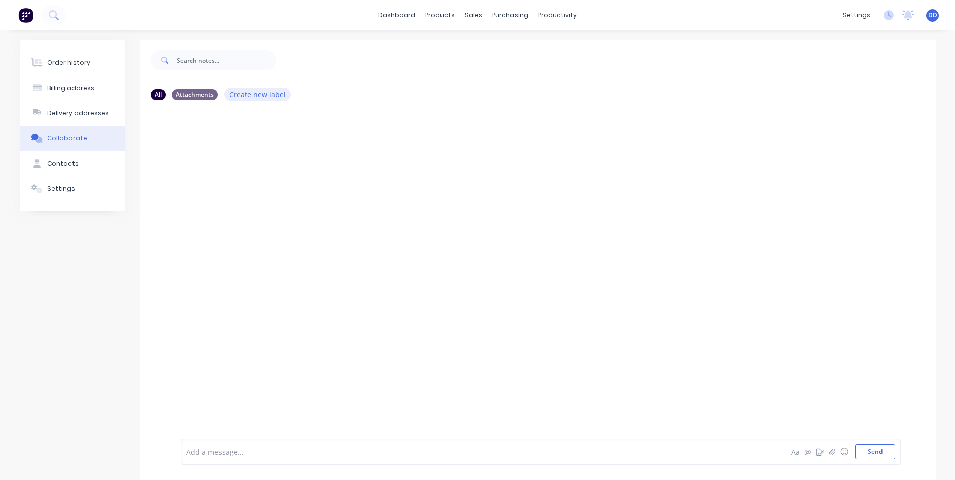
click at [280, 95] on button "Create new label" at bounding box center [257, 95] width 67 height 14
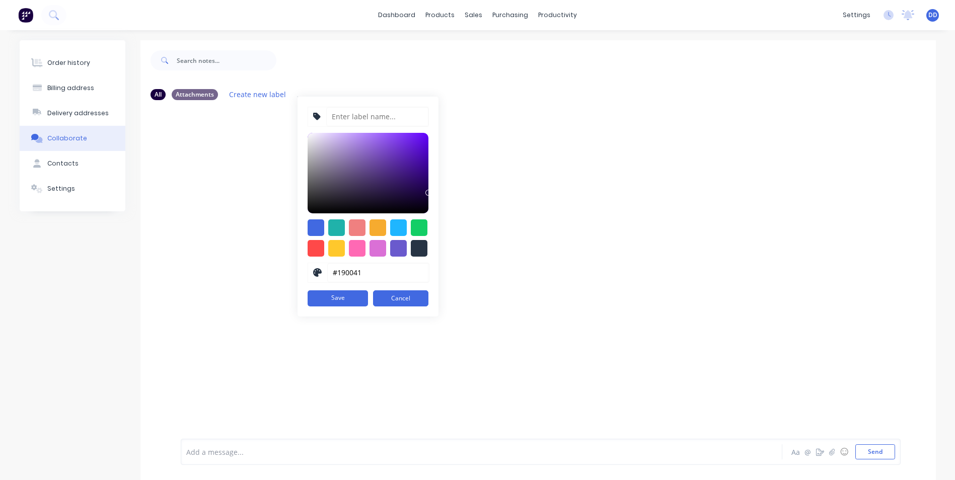
click at [255, 140] on div at bounding box center [537, 272] width 795 height 328
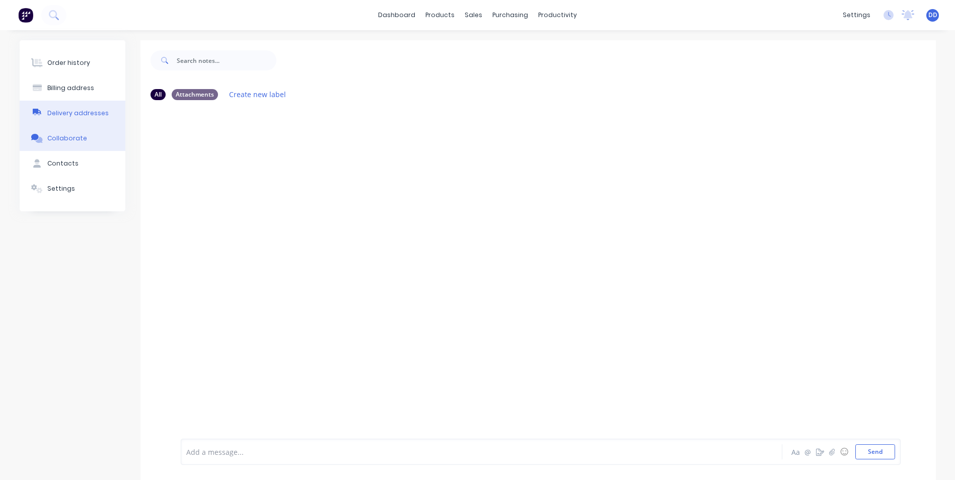
click at [74, 107] on button "Delivery addresses" at bounding box center [73, 113] width 106 height 25
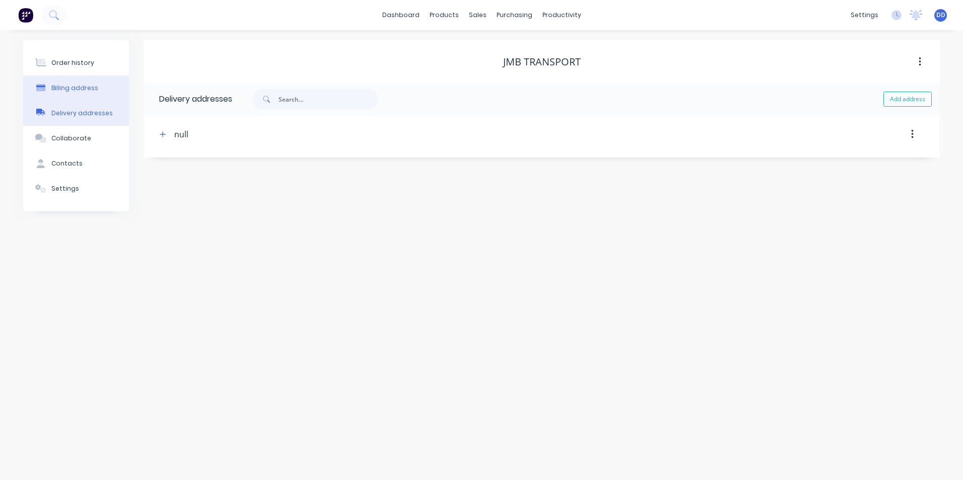
click at [91, 83] on button "Billing address" at bounding box center [76, 88] width 106 height 25
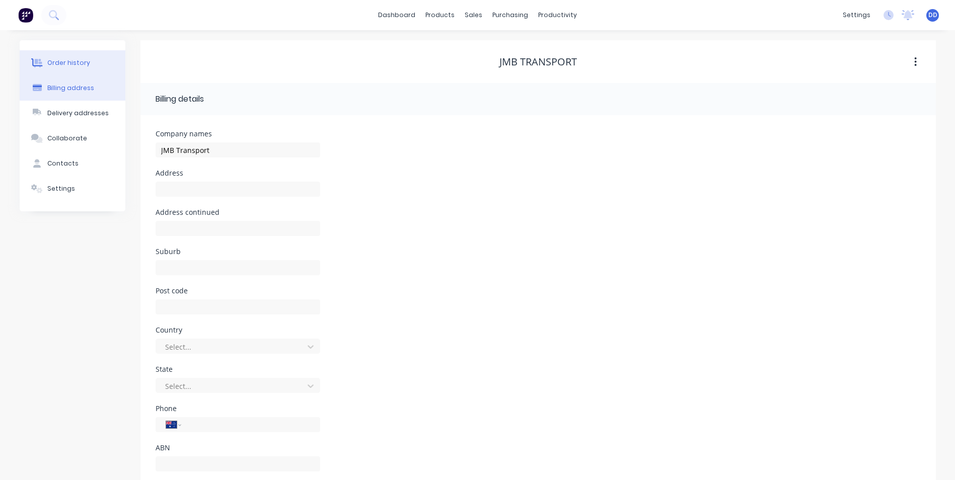
click at [80, 53] on button "Order history" at bounding box center [73, 62] width 106 height 25
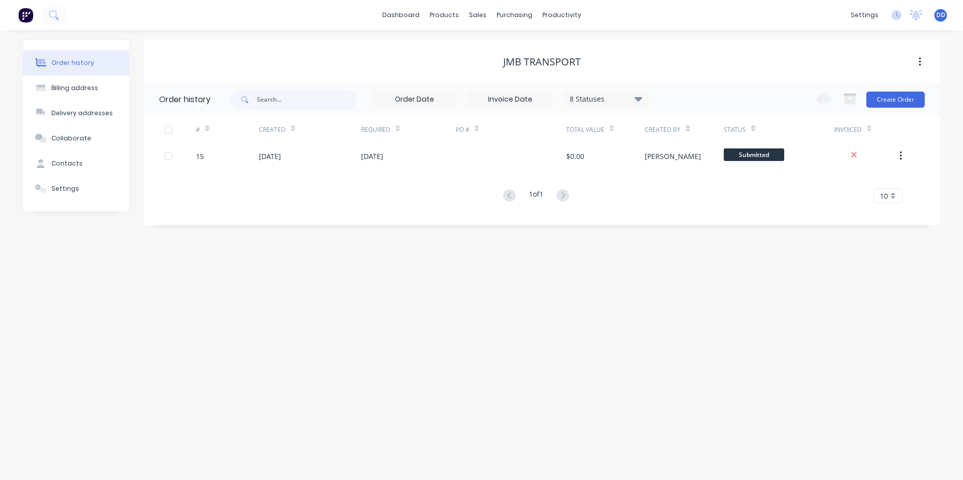
click at [470, 132] on div "PO #" at bounding box center [467, 130] width 23 height 18
drag, startPoint x: 470, startPoint y: 132, endPoint x: 464, endPoint y: 130, distance: 7.0
click at [464, 130] on div "# Created Required PO # Total Value Created By Status Invoiced" at bounding box center [535, 130] width 783 height 28
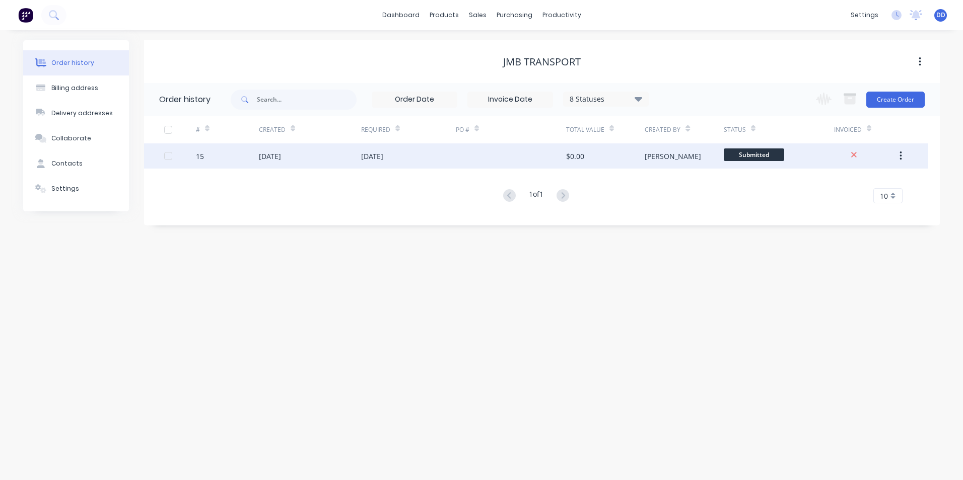
click at [904, 151] on button "button" at bounding box center [901, 156] width 24 height 18
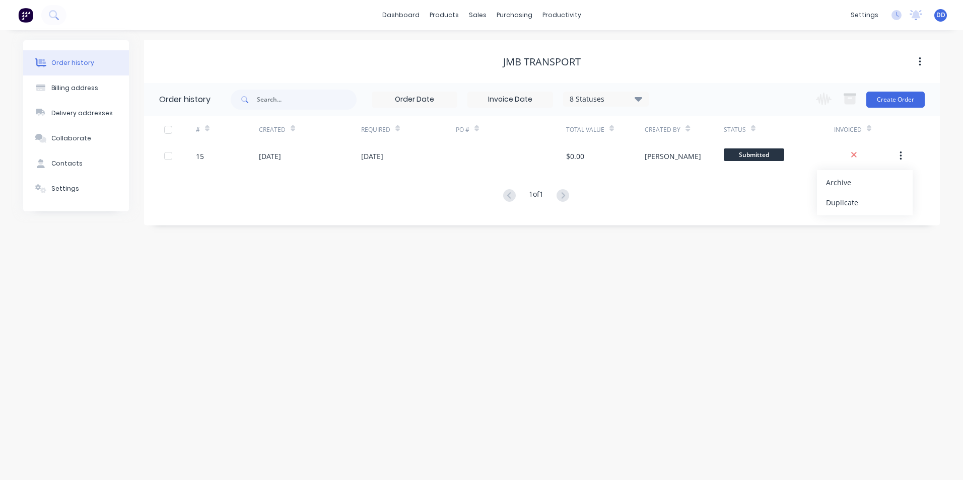
click at [692, 261] on div "Order history Billing address Delivery addresses Collaborate Contacts Settings …" at bounding box center [481, 255] width 963 height 450
click at [894, 197] on div "10" at bounding box center [887, 195] width 29 height 15
click at [885, 218] on div "5" at bounding box center [887, 215] width 28 height 18
click at [894, 191] on div "5" at bounding box center [889, 195] width 25 height 15
click at [890, 271] on div "20" at bounding box center [890, 268] width 24 height 18
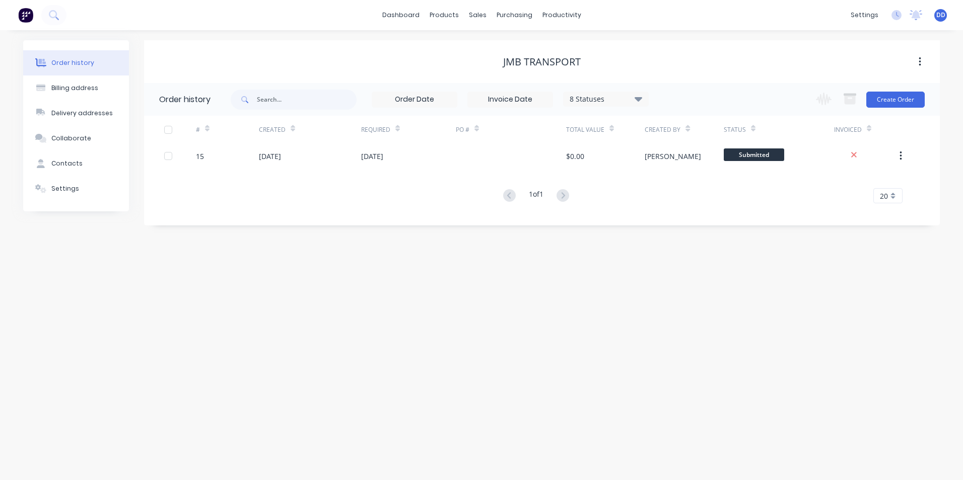
click at [919, 62] on icon "button" at bounding box center [919, 61] width 2 height 9
click at [754, 70] on div "JMB Transport" at bounding box center [541, 62] width 795 height 18
click at [83, 183] on button "Settings" at bounding box center [76, 188] width 106 height 25
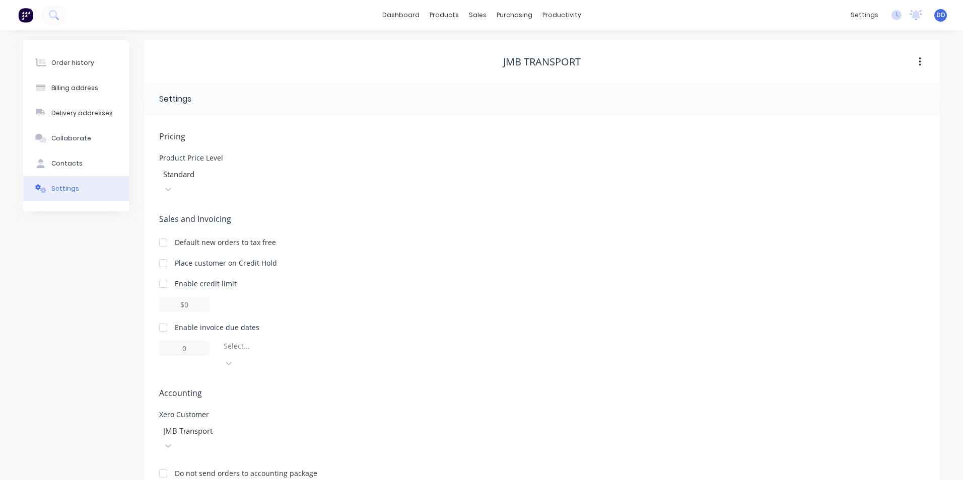
click at [264, 106] on header "Settings" at bounding box center [541, 99] width 795 height 32
click at [930, 61] on button "button" at bounding box center [920, 62] width 24 height 18
click at [675, 72] on div "JMB Transport Archive" at bounding box center [541, 61] width 795 height 43
click at [543, 16] on div "productivity" at bounding box center [561, 15] width 49 height 15
click at [482, 44] on icon at bounding box center [480, 48] width 9 height 9
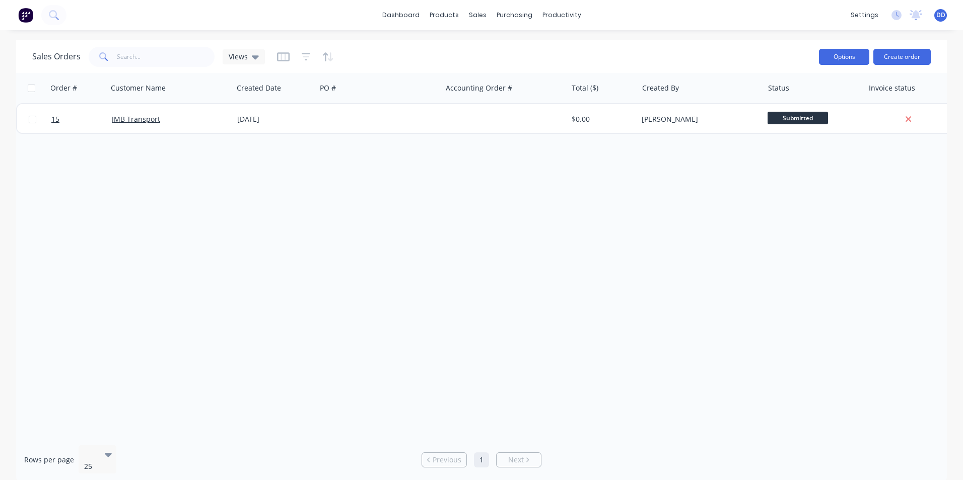
click at [851, 55] on button "Options" at bounding box center [844, 57] width 50 height 16
drag, startPoint x: 672, startPoint y: 197, endPoint x: 684, endPoint y: 155, distance: 43.5
click at [673, 197] on div "Order # Customer Name Created Date PO # Accounting Order # Total ($) Created By…" at bounding box center [481, 255] width 930 height 365
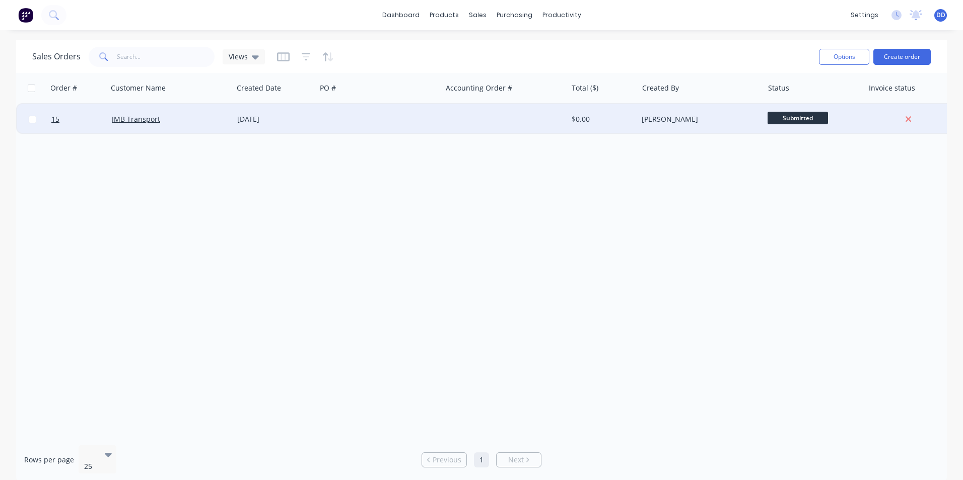
click at [498, 122] on div at bounding box center [504, 119] width 125 height 30
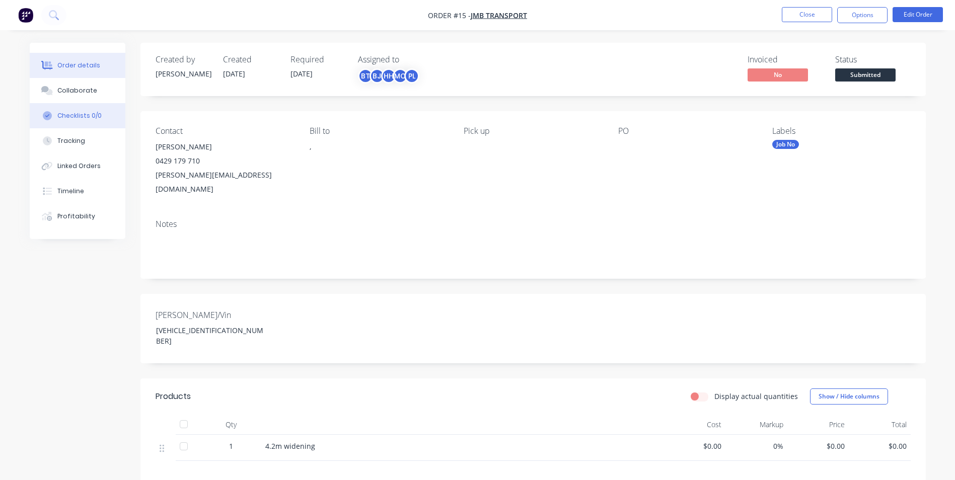
click at [82, 111] on div "Checklists 0/0" at bounding box center [79, 115] width 44 height 9
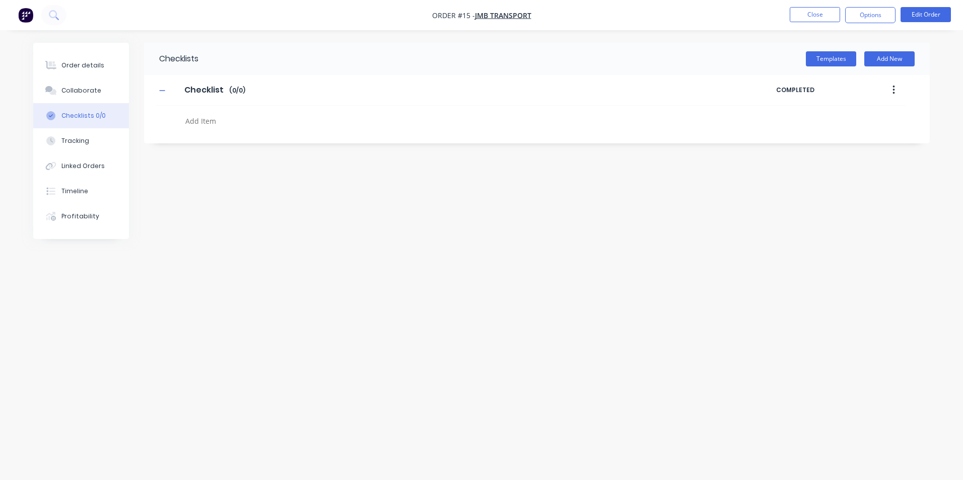
click at [894, 93] on icon "button" at bounding box center [893, 90] width 2 height 9
click at [703, 134] on div "Checklists Templates Add New Checklist Checklist Enter Checklist name ( 0 / 0 )…" at bounding box center [536, 93] width 785 height 101
click at [194, 120] on textarea at bounding box center [423, 121] width 484 height 15
click at [899, 55] on button "Add New" at bounding box center [889, 58] width 50 height 15
click at [878, 60] on button "Add New" at bounding box center [889, 58] width 50 height 15
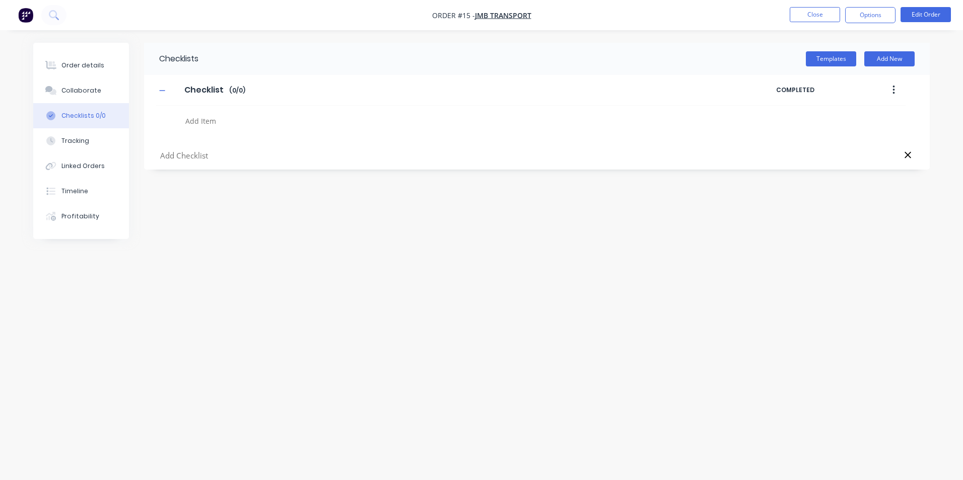
click at [446, 206] on div "Checklists Templates Add New Checklist Checklist Enter Checklist name ( 0 / 0 )…" at bounding box center [481, 221] width 896 height 356
click at [86, 136] on div "Tracking" at bounding box center [75, 140] width 28 height 9
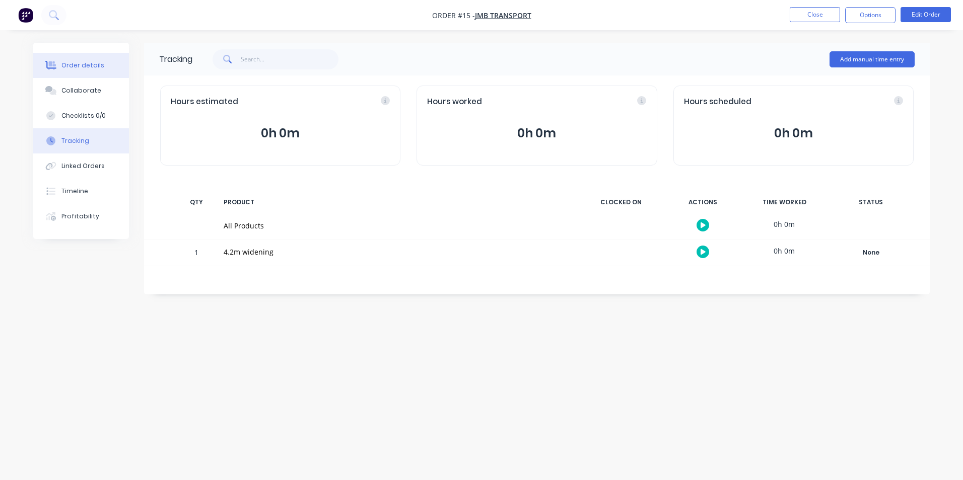
click at [77, 60] on button "Order details" at bounding box center [81, 65] width 96 height 25
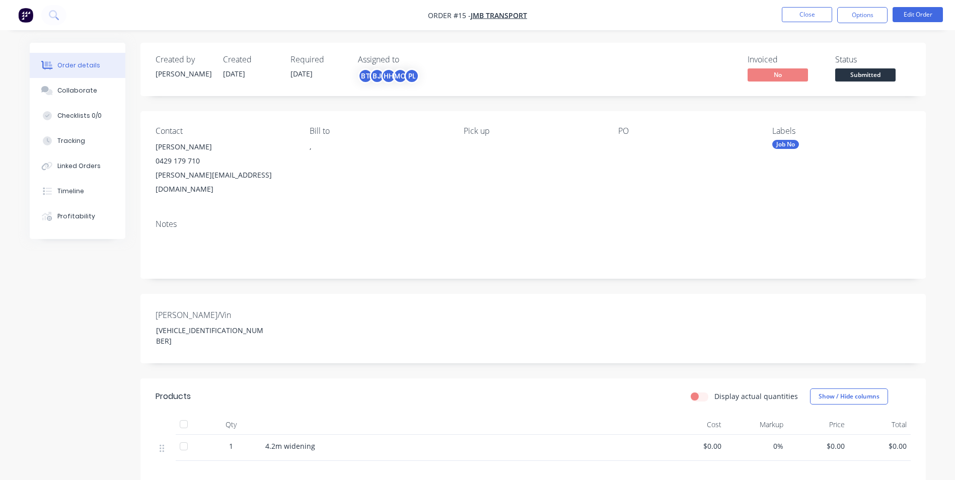
scroll to position [84, 0]
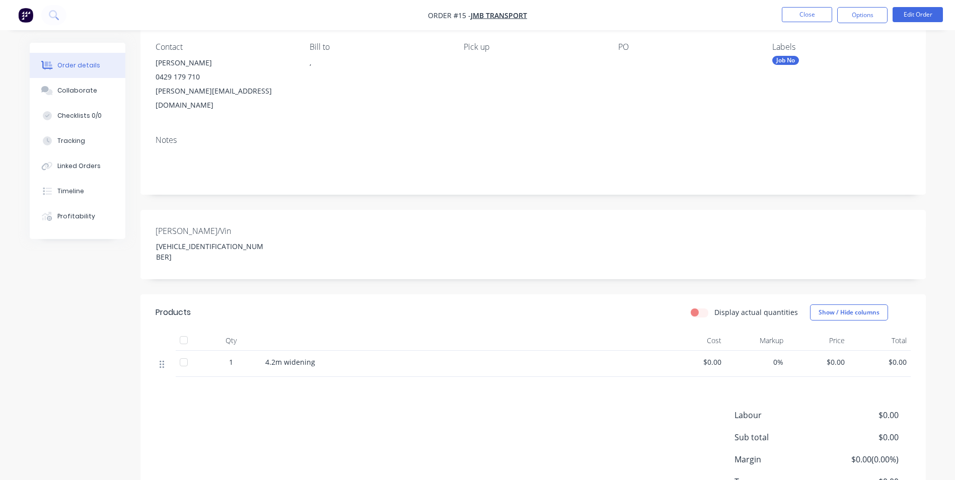
click at [160, 361] on icon at bounding box center [162, 365] width 5 height 8
drag, startPoint x: 160, startPoint y: 338, endPoint x: 161, endPoint y: 361, distance: 23.2
click at [161, 361] on div "Products Display actual quantities Show / Hide columns Qty Cost Markup Price To…" at bounding box center [532, 418] width 785 height 247
drag, startPoint x: 161, startPoint y: 342, endPoint x: 195, endPoint y: 407, distance: 73.0
click at [195, 409] on div "Labour $0.00 Sub total $0.00 Margin $0.00 ( 0.00 %) Tax $0.00 Total $0.00" at bounding box center [533, 467] width 755 height 117
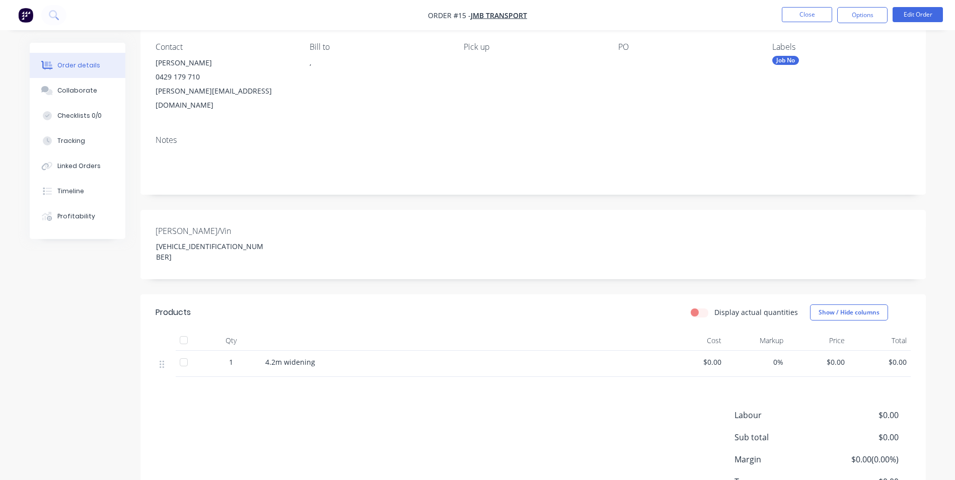
click at [356, 351] on div "4.2m widening" at bounding box center [462, 364] width 403 height 26
click at [292, 357] on span "4.2m widening" at bounding box center [290, 362] width 50 height 10
click at [228, 351] on div "1" at bounding box center [231, 364] width 60 height 26
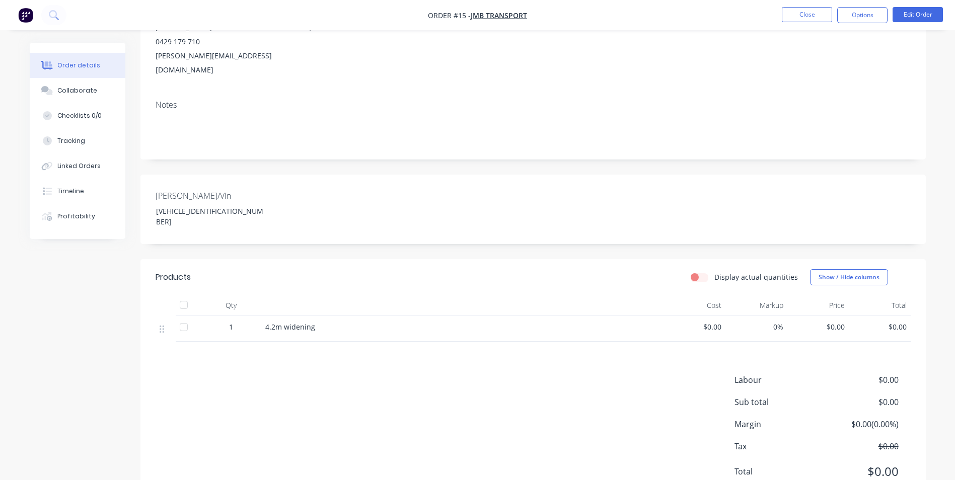
scroll to position [135, 0]
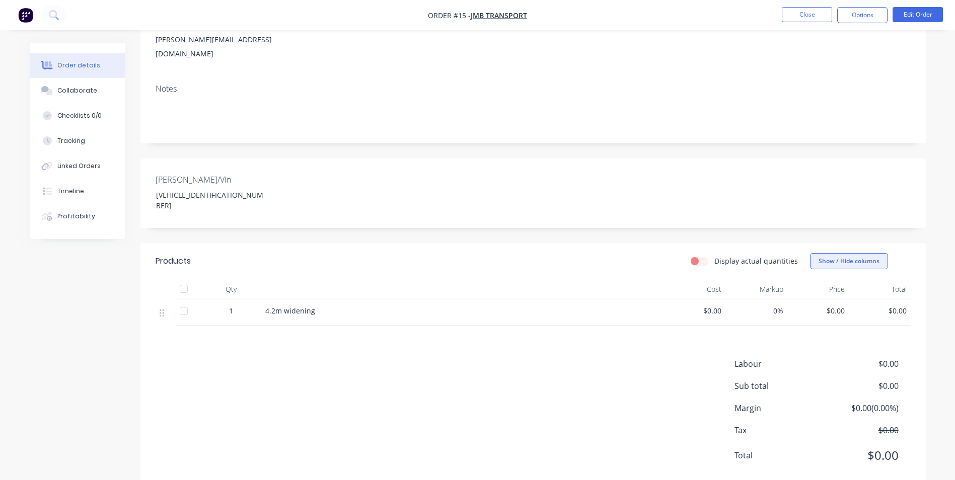
click at [856, 253] on button "Show / Hide columns" at bounding box center [849, 261] width 78 height 16
click at [515, 438] on div "Labour $0.00 Sub total $0.00 Margin $0.00 ( 0.00 %) Tax $0.00 Total $0.00" at bounding box center [533, 416] width 755 height 117
click at [714, 256] on label "Display actual quantities" at bounding box center [756, 261] width 84 height 11
click at [699, 256] on input "Display actual quantities" at bounding box center [695, 261] width 8 height 10
click at [714, 256] on label "Display actual quantities" at bounding box center [756, 261] width 84 height 11
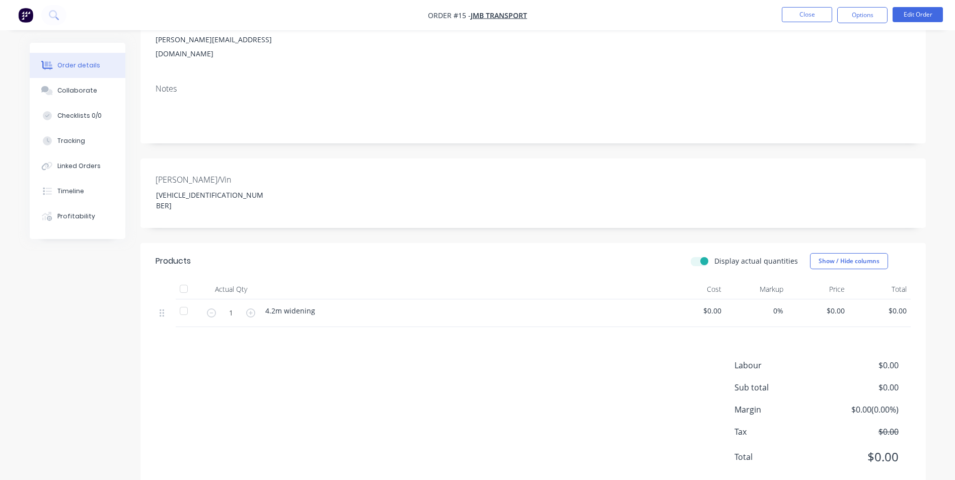
click at [699, 256] on input "Display actual quantities" at bounding box center [695, 261] width 8 height 10
click at [714, 256] on label "Display actual quantities" at bounding box center [756, 261] width 84 height 11
click at [699, 256] on input "Display actual quantities" at bounding box center [695, 261] width 8 height 10
click at [714, 256] on label "Display actual quantities" at bounding box center [756, 261] width 84 height 11
click at [699, 256] on input "Display actual quantities" at bounding box center [695, 261] width 8 height 10
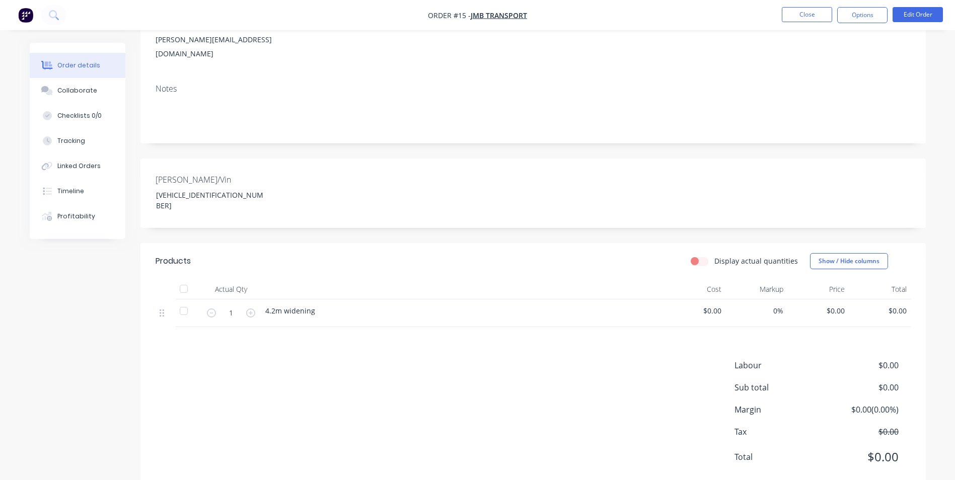
checkbox input "false"
click at [908, 15] on button "Edit Order" at bounding box center [918, 14] width 50 height 15
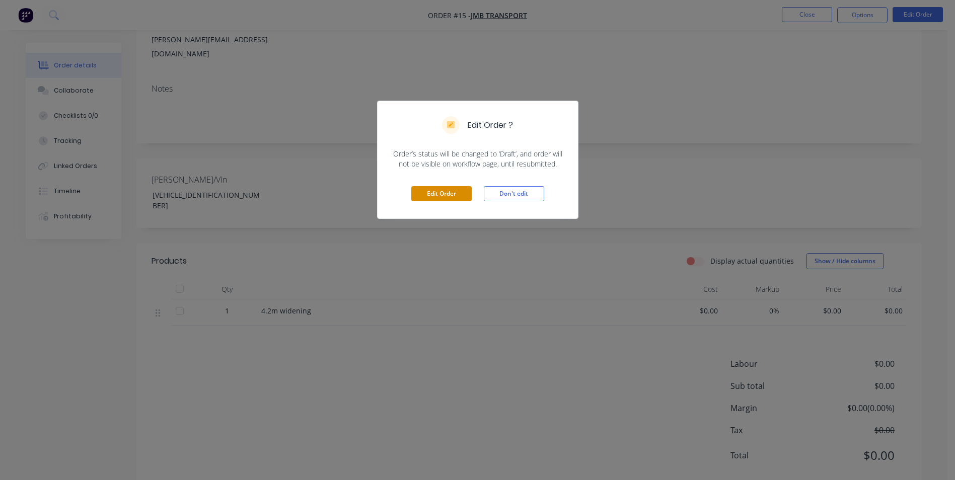
click at [435, 197] on button "Edit Order" at bounding box center [441, 193] width 60 height 15
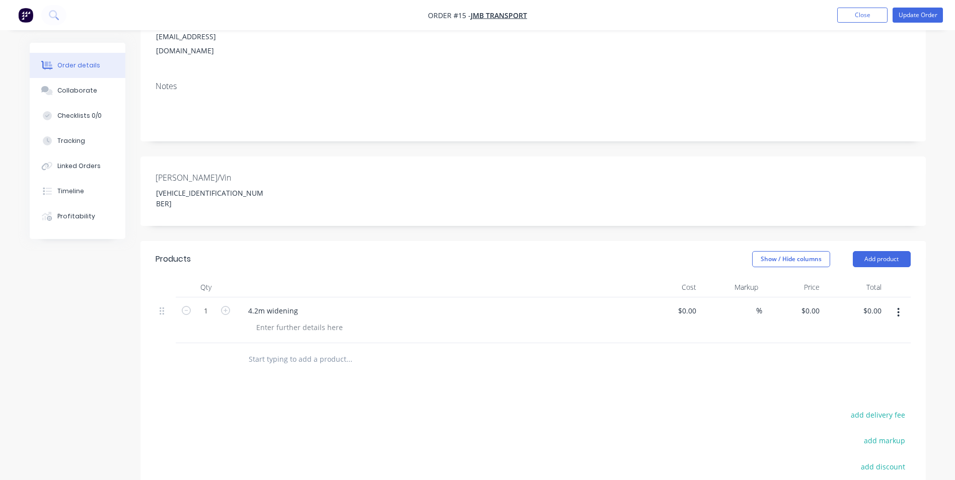
scroll to position [168, 0]
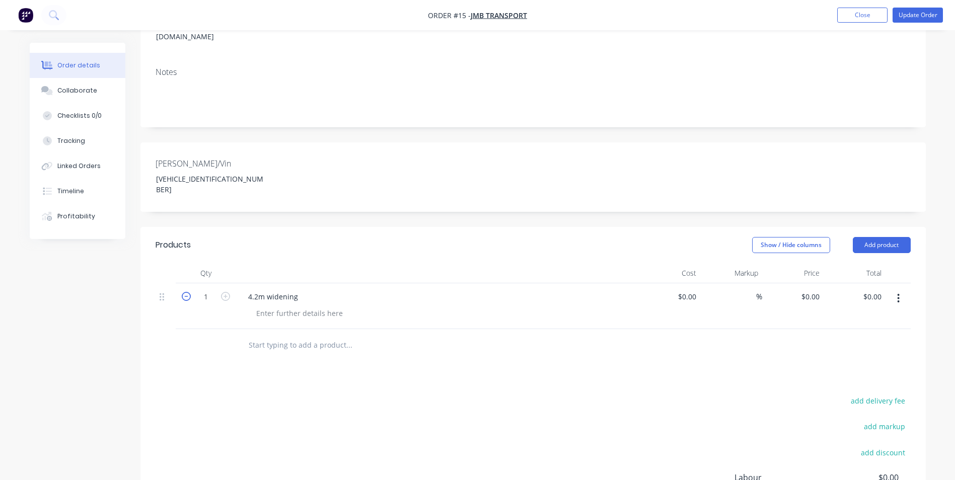
click at [187, 292] on icon "button" at bounding box center [186, 296] width 9 height 9
type input "0"
click at [618, 327] on div "Products Show / Hide columns Add product Qty Cost Markup Price Total 0 4.2m wid…" at bounding box center [532, 415] width 785 height 377
click at [900, 293] on icon "button" at bounding box center [898, 298] width 3 height 11
click at [839, 378] on div "Delete" at bounding box center [863, 385] width 78 height 15
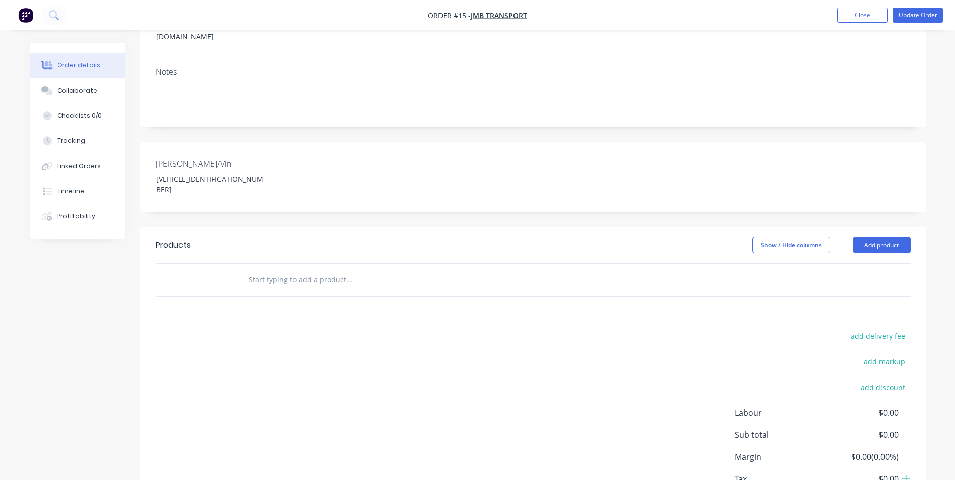
click at [624, 264] on div at bounding box center [533, 280] width 755 height 33
click at [276, 270] on input "text" at bounding box center [348, 280] width 201 height 20
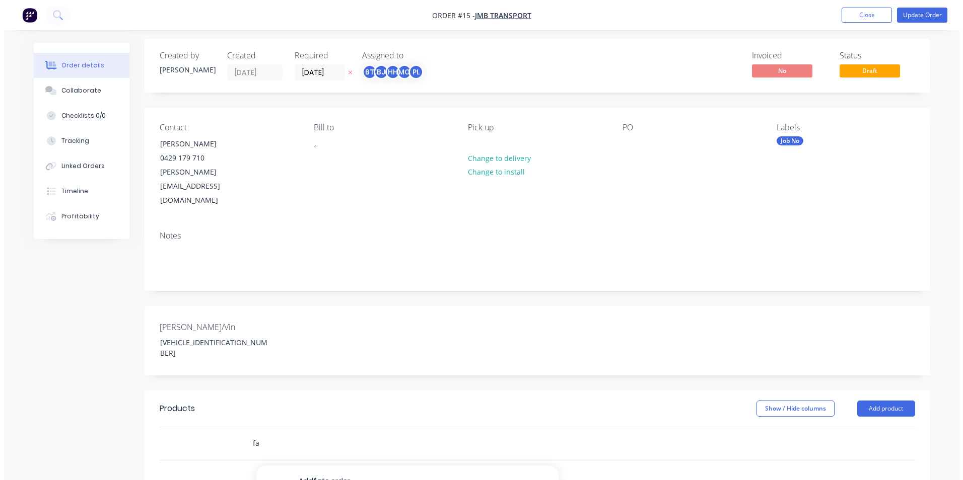
scroll to position [0, 0]
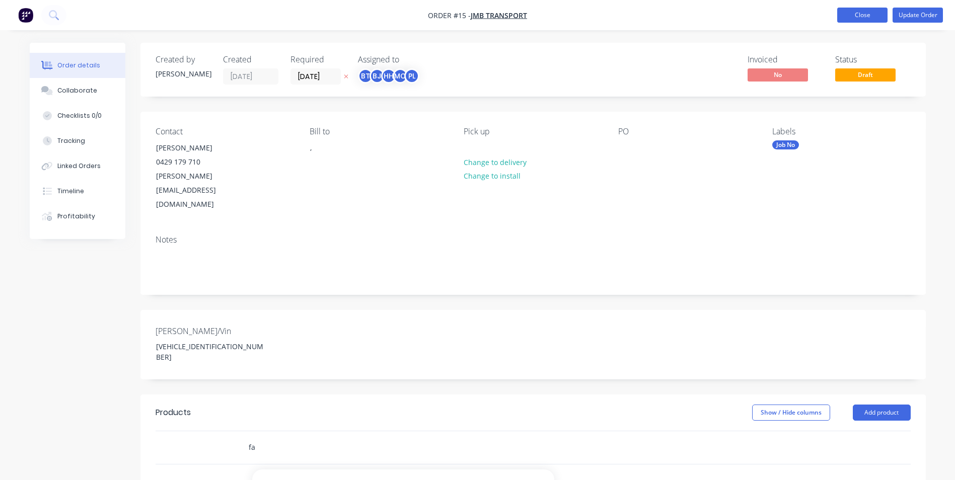
type input "fa"
click at [848, 14] on button "Close" at bounding box center [862, 15] width 50 height 15
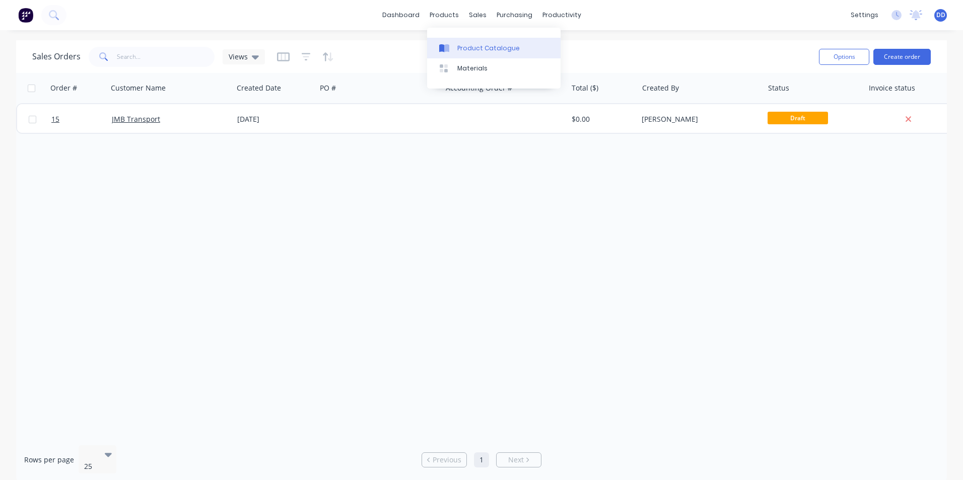
click at [447, 49] on icon at bounding box center [446, 48] width 5 height 8
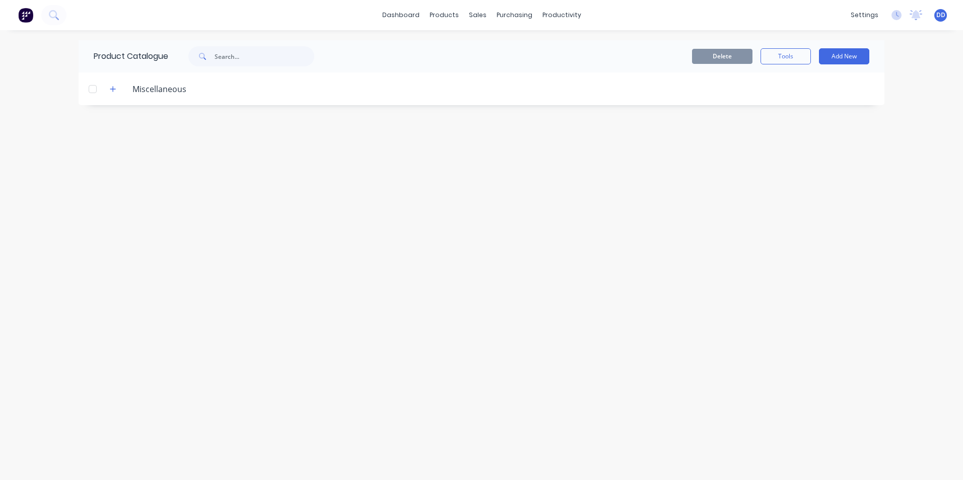
click at [255, 92] on div at bounding box center [539, 89] width 690 height 13
click at [841, 48] on button "Add New" at bounding box center [844, 56] width 50 height 16
click at [796, 99] on div "Product" at bounding box center [821, 102] width 78 height 15
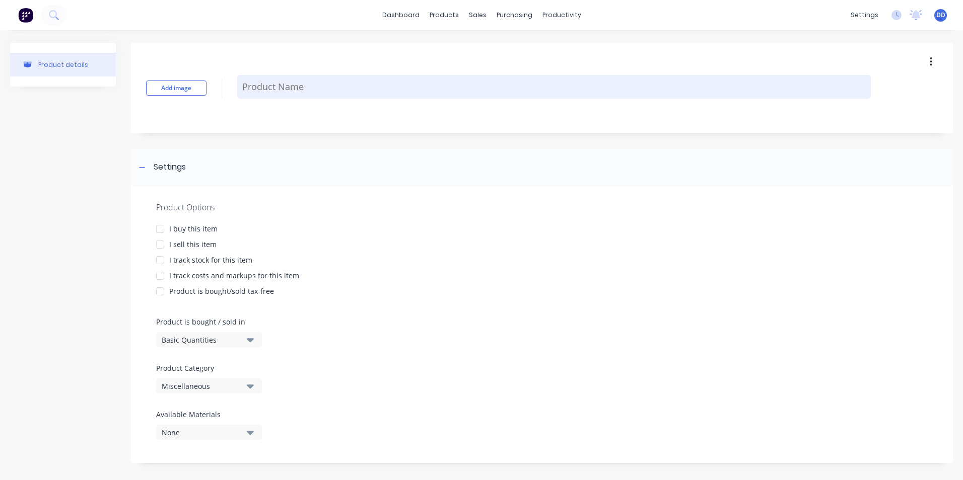
click at [275, 88] on textarea at bounding box center [553, 87] width 633 height 24
type textarea "0"
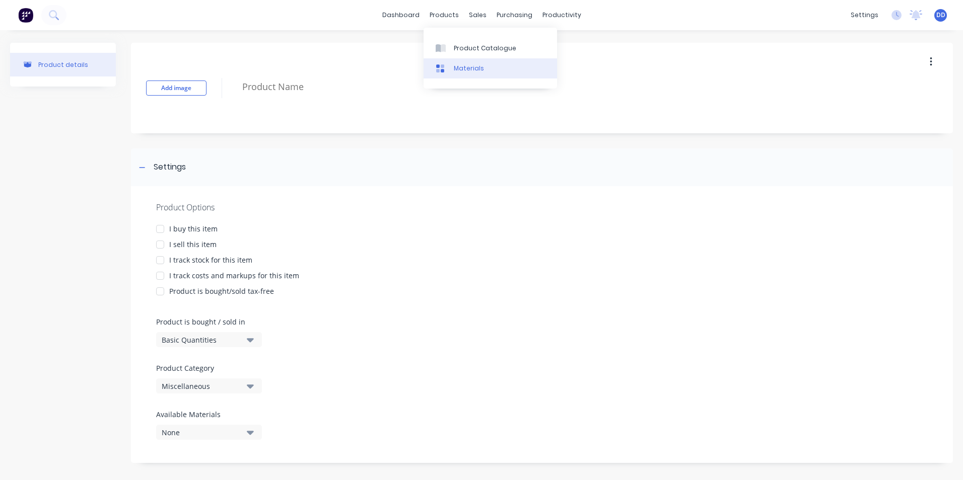
click at [459, 66] on div "Materials" at bounding box center [469, 68] width 30 height 9
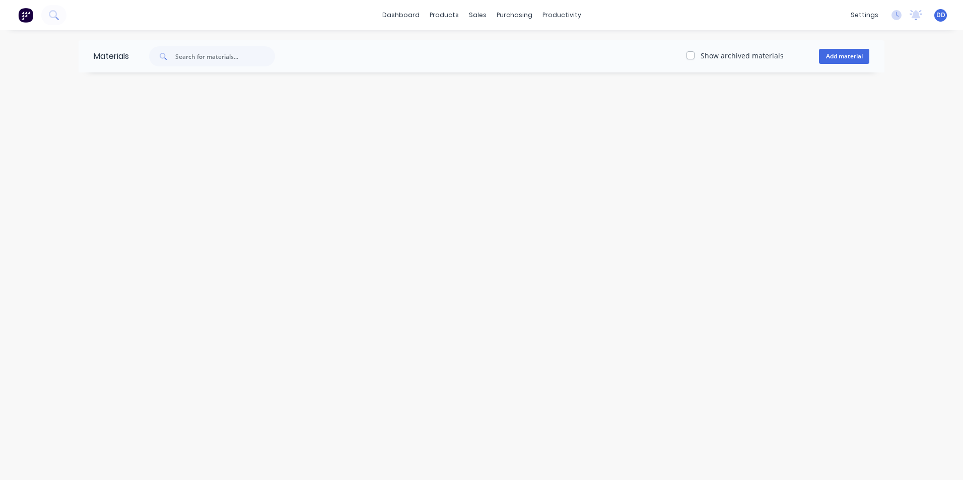
click at [152, 96] on div "Materials Show archived materials Add material" at bounding box center [481, 255] width 963 height 450
click at [237, 55] on input "text" at bounding box center [225, 56] width 100 height 20
drag, startPoint x: 213, startPoint y: 59, endPoint x: 145, endPoint y: 52, distance: 68.3
click at [145, 52] on div "jm" at bounding box center [207, 56] width 136 height 20
drag, startPoint x: 207, startPoint y: 55, endPoint x: 129, endPoint y: 54, distance: 78.6
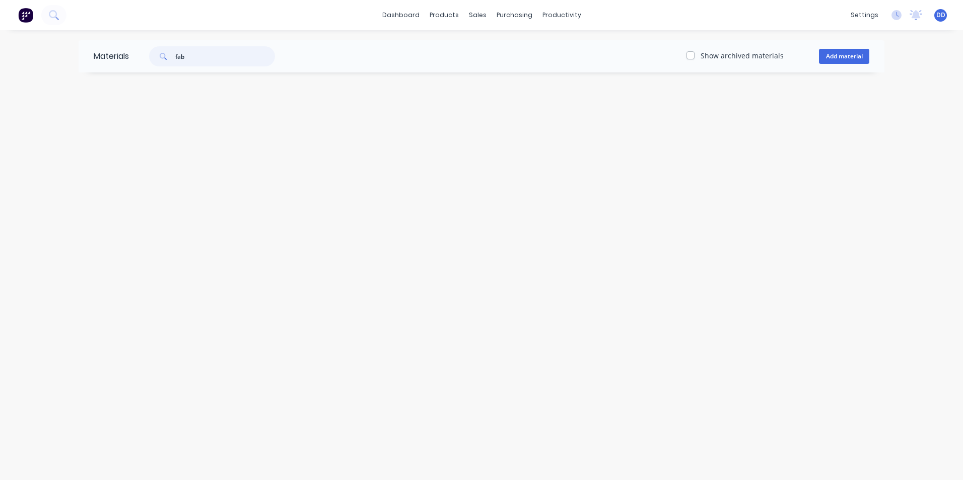
click at [129, 54] on header "Materials fab Show archived materials Add material" at bounding box center [482, 56] width 806 height 32
type input "ki"
click at [700, 54] on label "Show archived materials" at bounding box center [741, 55] width 83 height 11
click at [693, 54] on input "Show archived materials" at bounding box center [690, 55] width 8 height 10
checkbox input "true"
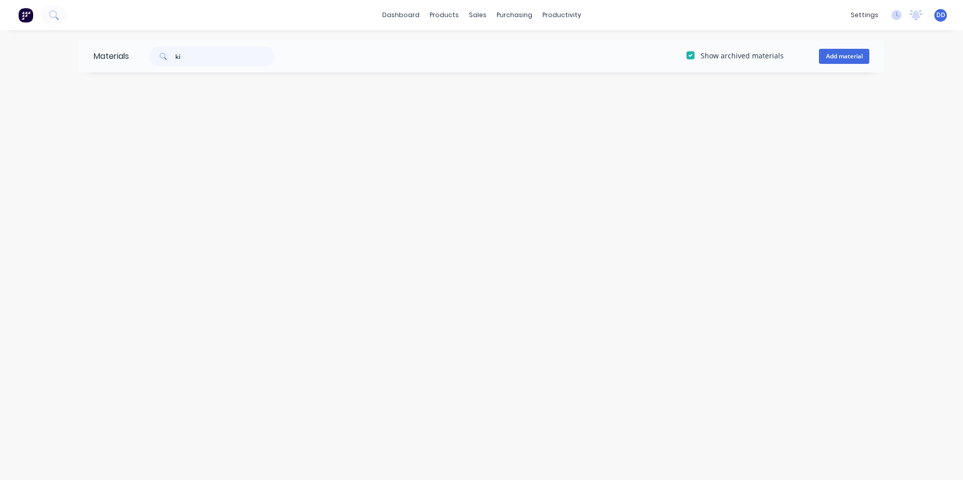
click at [418, 78] on div "Materials ki Show archived materials Add material" at bounding box center [481, 255] width 963 height 450
drag, startPoint x: 189, startPoint y: 55, endPoint x: 133, endPoint y: 54, distance: 55.9
click at [133, 54] on div "ki Show archived materials Add material" at bounding box center [506, 56] width 755 height 20
drag, startPoint x: 328, startPoint y: 97, endPoint x: 634, endPoint y: 95, distance: 305.6
click at [331, 98] on div "Materials Show archived materials Add material" at bounding box center [481, 255] width 963 height 450
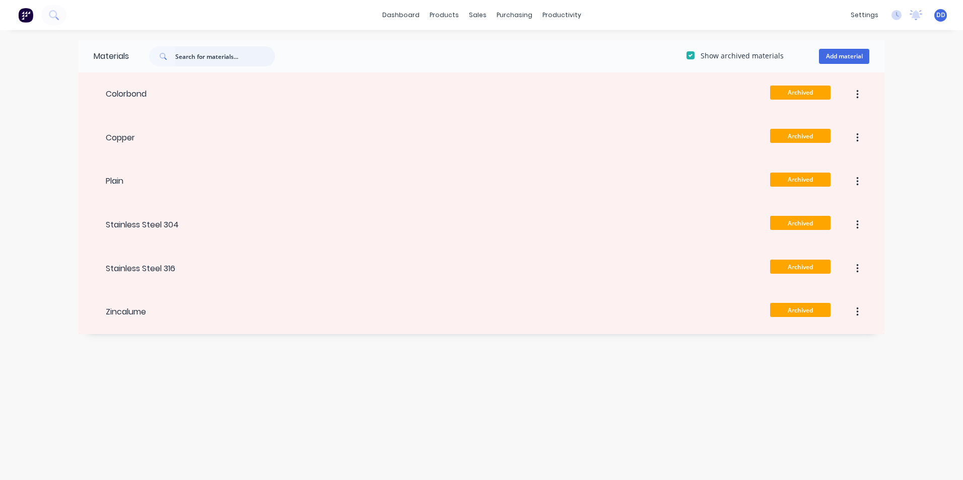
click at [210, 56] on input "text" at bounding box center [225, 56] width 100 height 20
click at [700, 54] on label "Show archived materials" at bounding box center [741, 55] width 83 height 11
click at [692, 54] on input "Show archived materials" at bounding box center [690, 55] width 8 height 10
checkbox input "false"
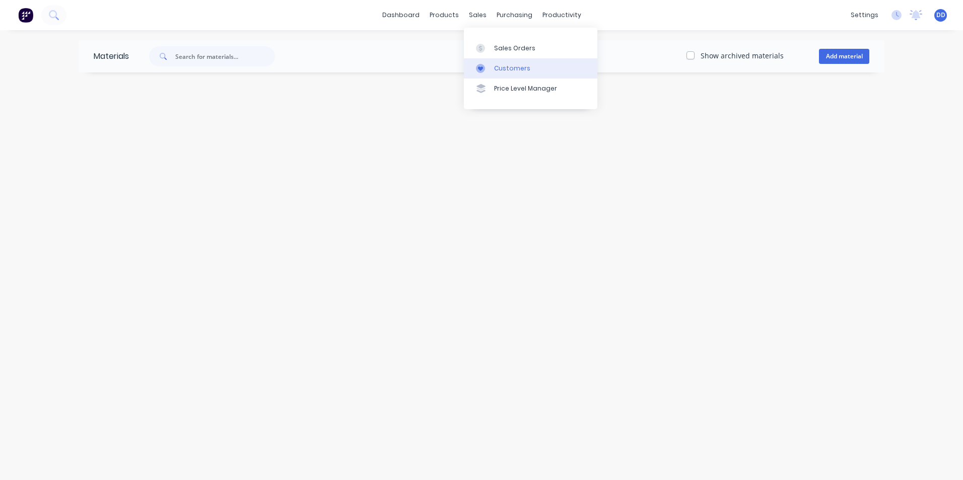
click at [501, 67] on div "Customers" at bounding box center [512, 68] width 36 height 9
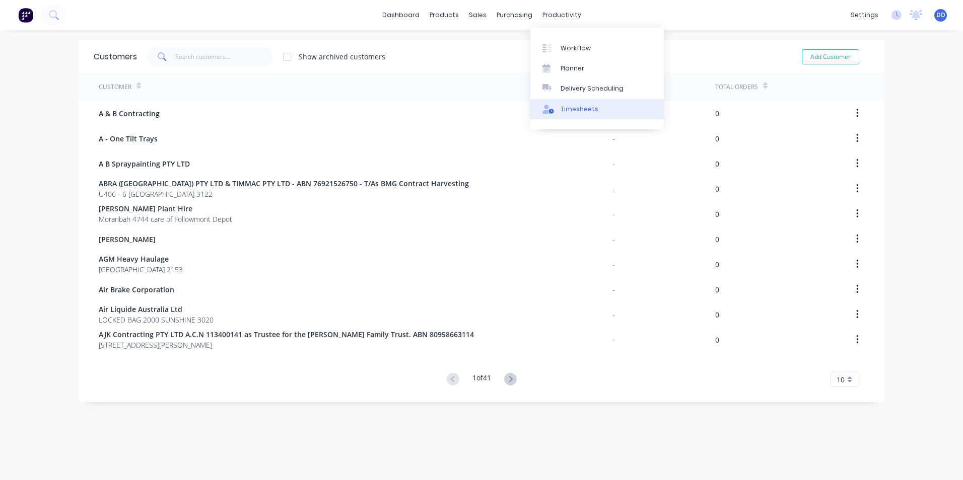
click at [562, 109] on div "Timesheets" at bounding box center [579, 109] width 38 height 9
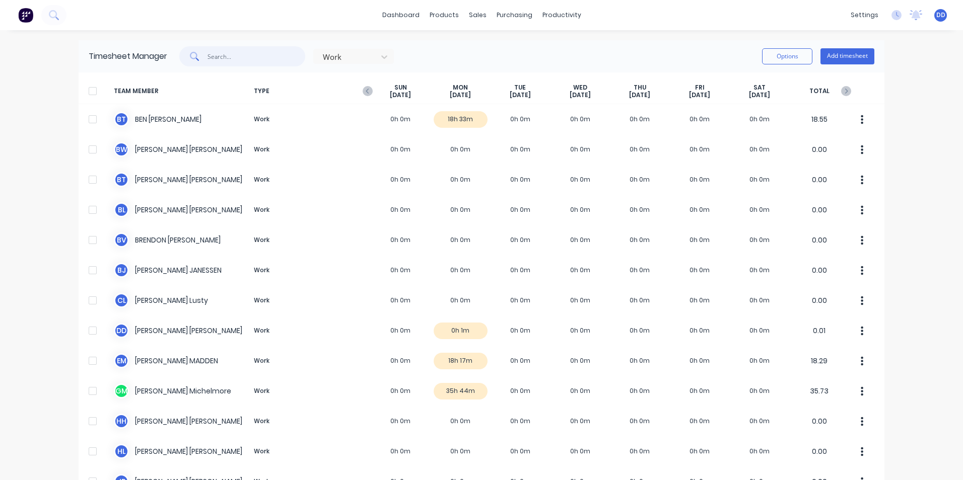
click at [221, 58] on input "text" at bounding box center [256, 56] width 98 height 20
click at [327, 52] on div at bounding box center [347, 57] width 50 height 13
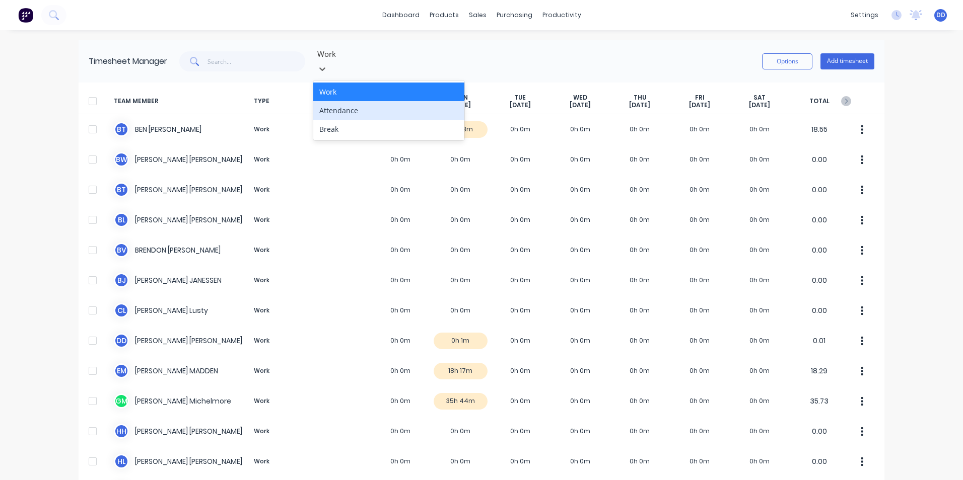
click at [352, 101] on div "Attendance" at bounding box center [388, 110] width 151 height 19
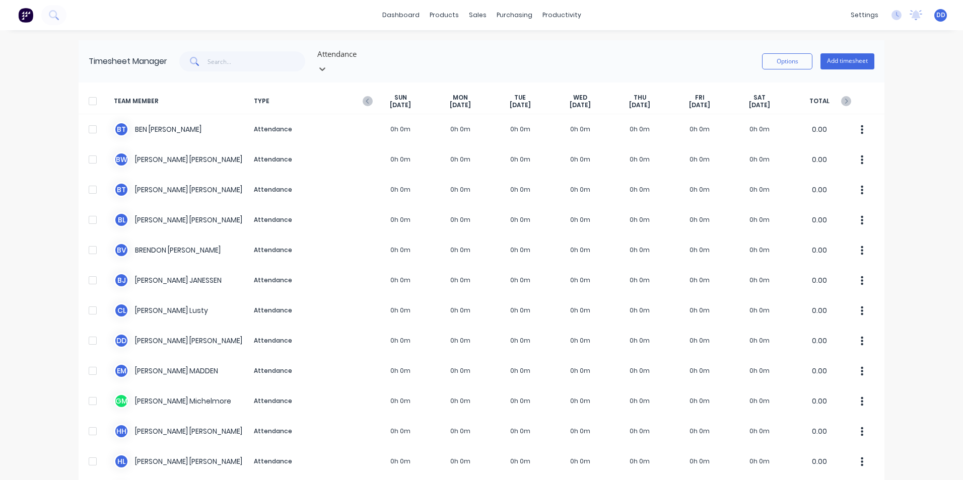
click at [345, 55] on div at bounding box center [388, 54] width 145 height 13
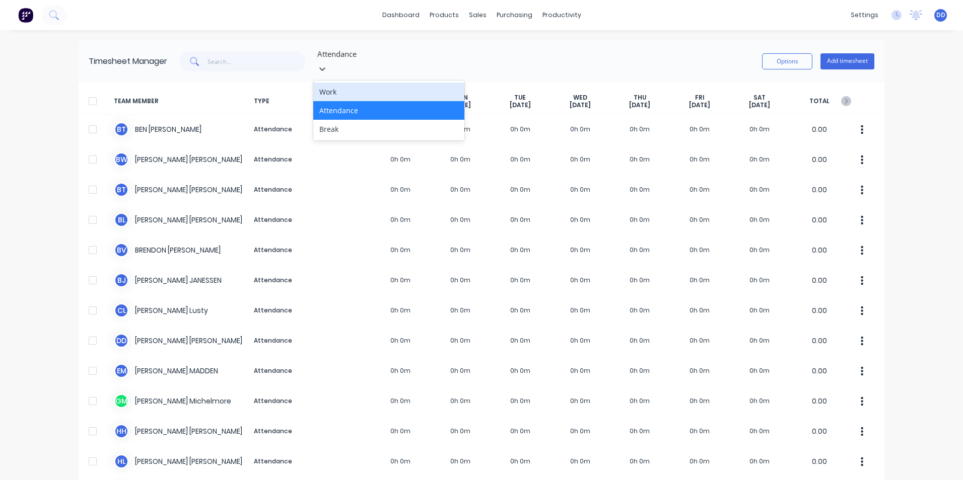
click at [341, 83] on div "Work" at bounding box center [388, 92] width 151 height 19
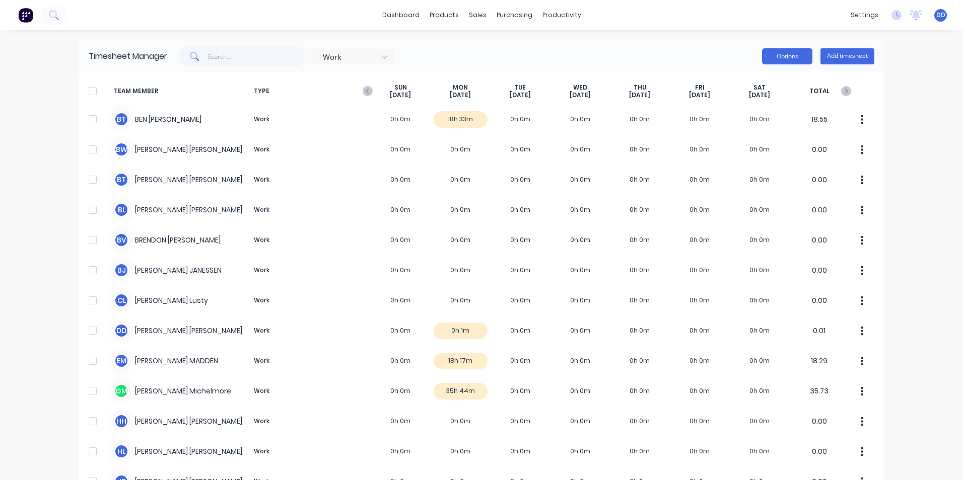
click at [791, 61] on button "Options" at bounding box center [787, 56] width 50 height 16
click at [735, 47] on div "Work Options Approve Unapprove Download Export Add timesheet" at bounding box center [520, 56] width 707 height 20
click at [461, 50] on div "Product Catalogue" at bounding box center [485, 48] width 62 height 9
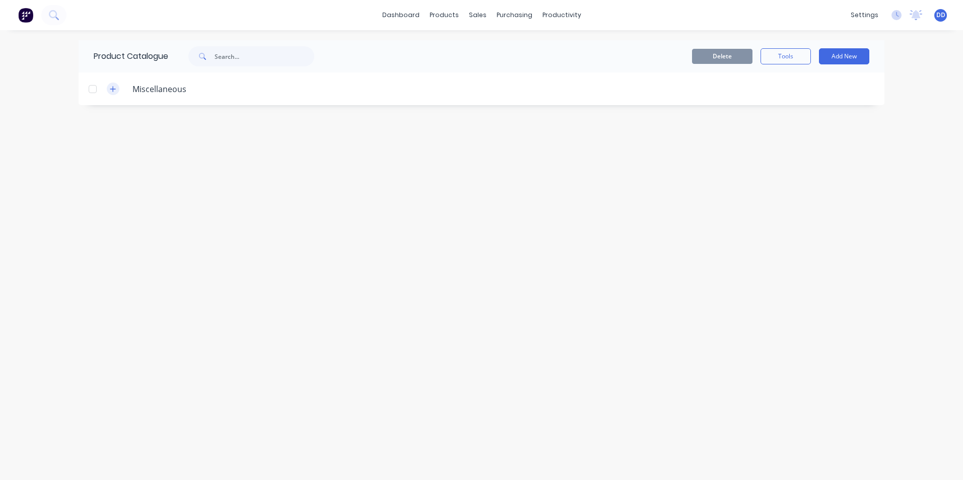
click at [111, 89] on icon "button" at bounding box center [113, 89] width 6 height 6
click at [111, 89] on icon "button" at bounding box center [113, 89] width 6 height 1
click at [619, 104] on header "Miscellaneous" at bounding box center [482, 88] width 806 height 33
click at [599, 89] on div at bounding box center [539, 89] width 690 height 13
click at [112, 86] on icon "button" at bounding box center [113, 89] width 6 height 7
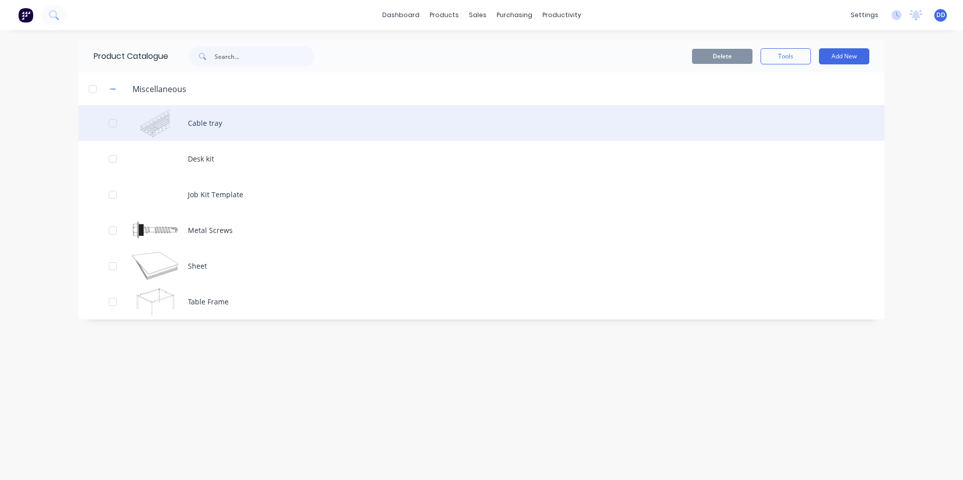
click at [111, 123] on div at bounding box center [113, 123] width 20 height 20
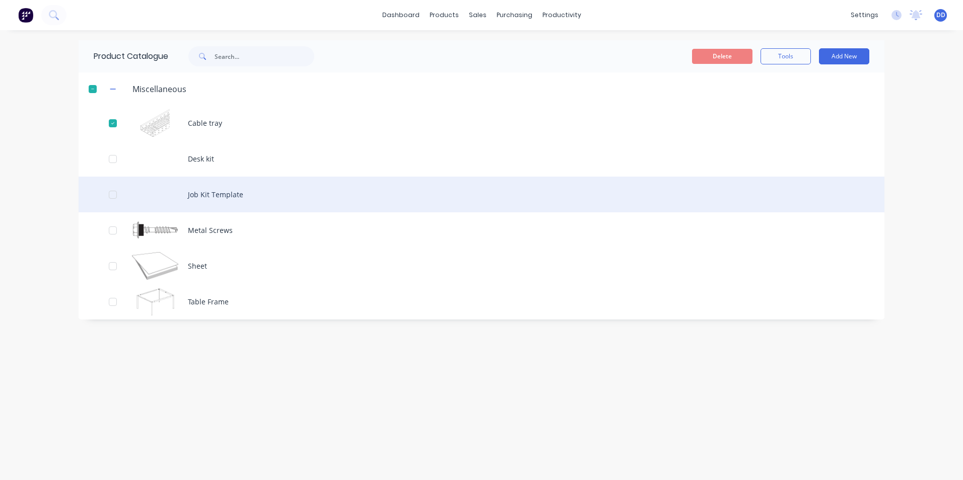
click at [117, 191] on div at bounding box center [113, 195] width 20 height 20
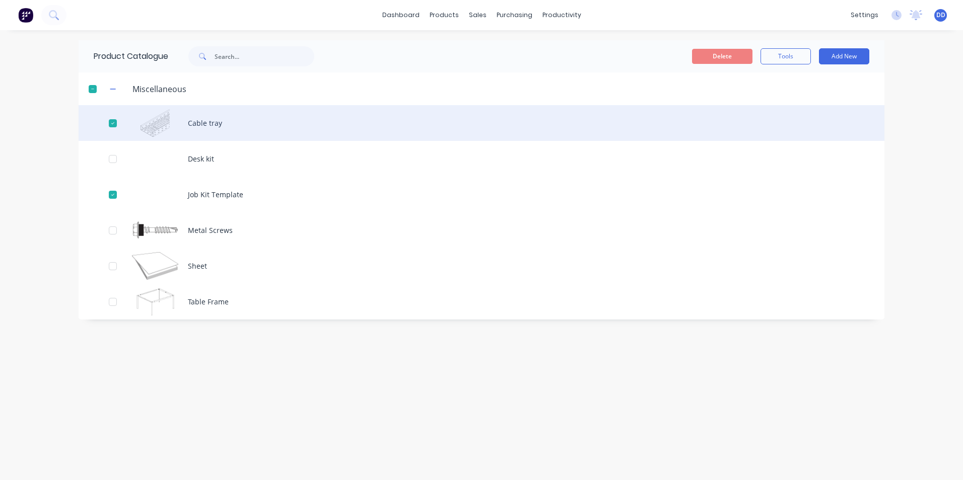
click at [110, 123] on div at bounding box center [113, 123] width 20 height 20
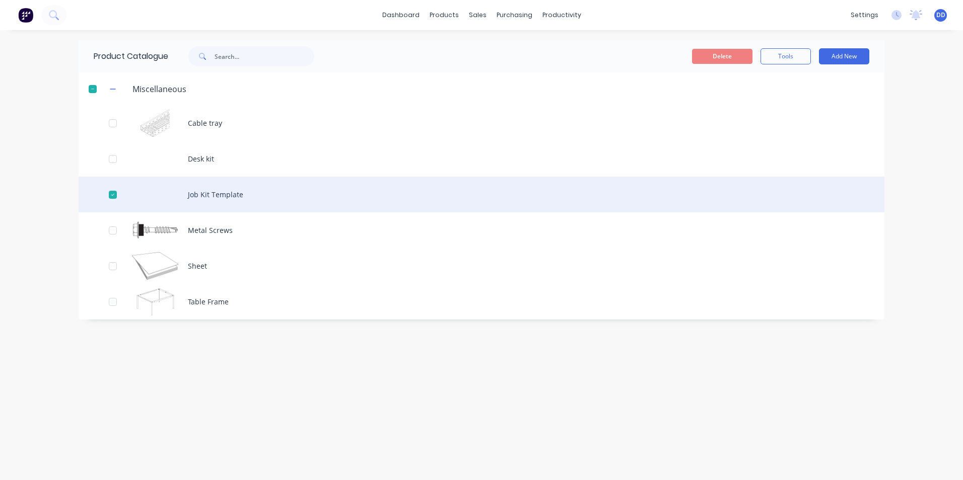
click at [115, 191] on div at bounding box center [113, 195] width 20 height 20
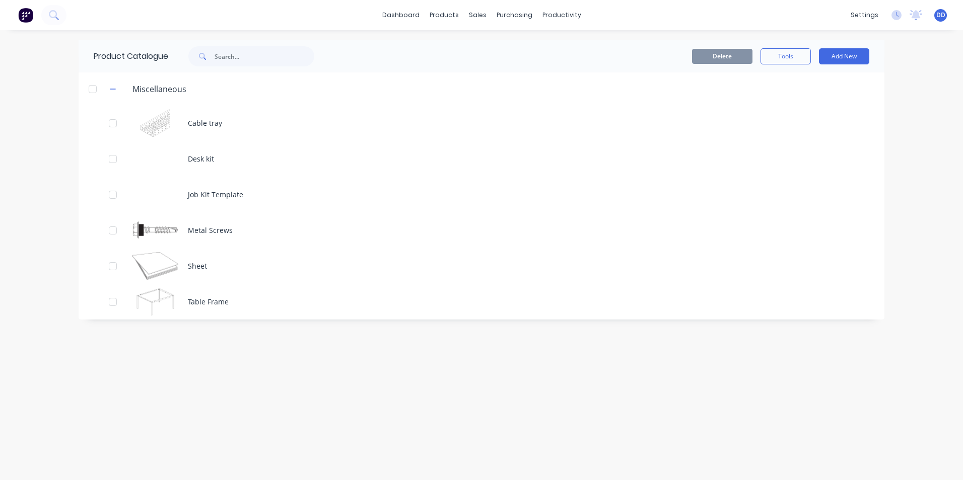
click at [44, 87] on div "dashboard products sales purchasing productivity dashboard products Product Cat…" at bounding box center [481, 240] width 963 height 480
click at [814, 53] on div "Delete Tools Add New" at bounding box center [604, 56] width 530 height 16
click at [805, 52] on button "Tools" at bounding box center [785, 56] width 50 height 16
click at [836, 61] on button "Add New" at bounding box center [844, 56] width 50 height 16
click at [815, 84] on div "Category" at bounding box center [821, 82] width 78 height 15
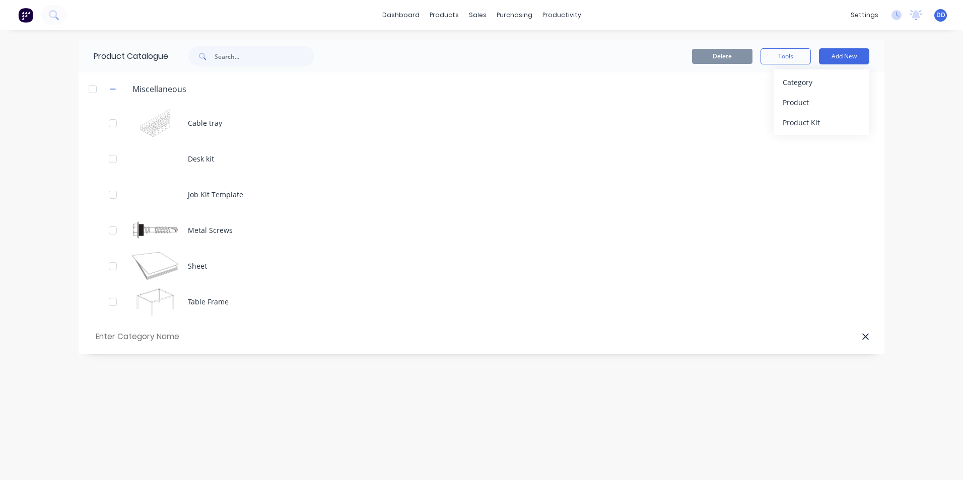
click at [219, 340] on div at bounding box center [538, 337] width 662 height 10
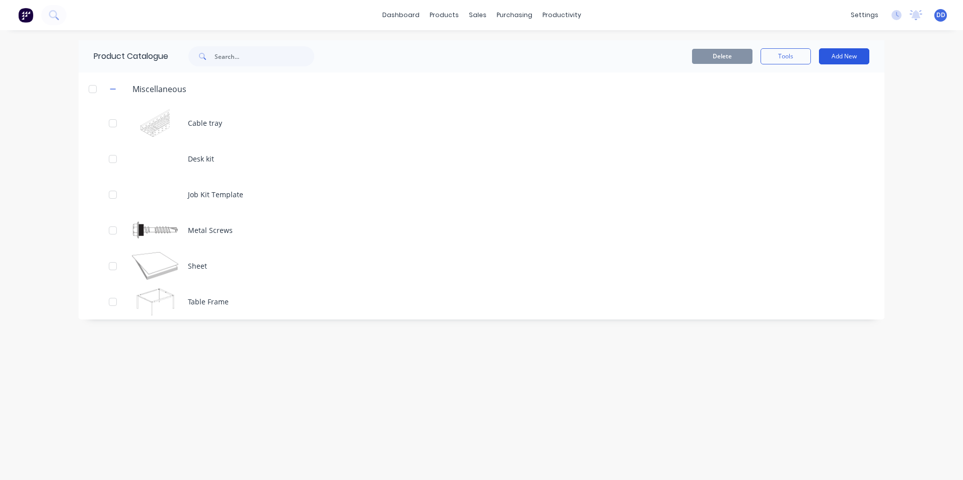
click at [839, 58] on button "Add New" at bounding box center [844, 56] width 50 height 16
click at [809, 80] on div "Category" at bounding box center [821, 82] width 78 height 15
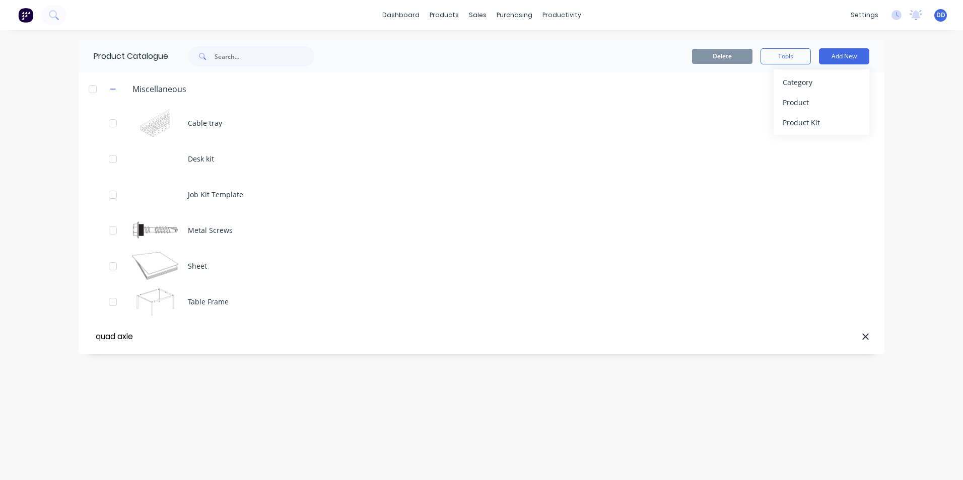
type input "quad axle"
click at [523, 375] on div "Product Catalogue Delete Tools Add New Category Product Product Kit Miscellaneo…" at bounding box center [482, 255] width 806 height 430
click at [95, 91] on div at bounding box center [93, 89] width 20 height 20
click at [94, 86] on div at bounding box center [93, 89] width 20 height 20
click at [112, 90] on icon "button" at bounding box center [113, 89] width 6 height 7
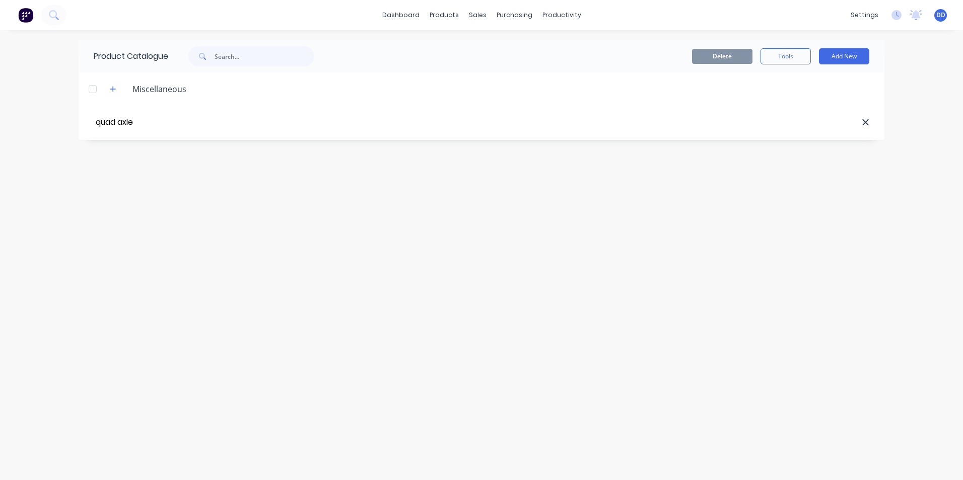
drag, startPoint x: 243, startPoint y: 258, endPoint x: 242, endPoint y: 242, distance: 16.6
click at [242, 256] on div "Product Catalogue Delete Tools Add New Miscellaneous Cable tray Desk kit Job Ki…" at bounding box center [482, 255] width 806 height 430
click at [870, 88] on div at bounding box center [539, 89] width 690 height 13
click at [310, 119] on div at bounding box center [538, 122] width 662 height 10
click at [258, 96] on header "Miscellaneous" at bounding box center [482, 88] width 806 height 33
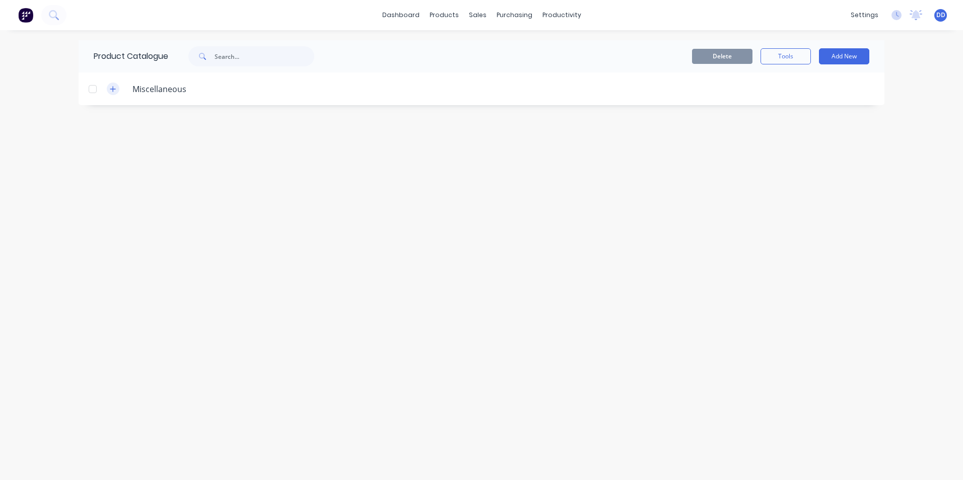
click at [112, 88] on icon "button" at bounding box center [113, 89] width 6 height 7
click at [113, 88] on icon "button" at bounding box center [113, 89] width 6 height 7
click at [270, 59] on input "text" at bounding box center [264, 56] width 100 height 20
type input "qu"
drag, startPoint x: 248, startPoint y: 53, endPoint x: 120, endPoint y: 68, distance: 128.7
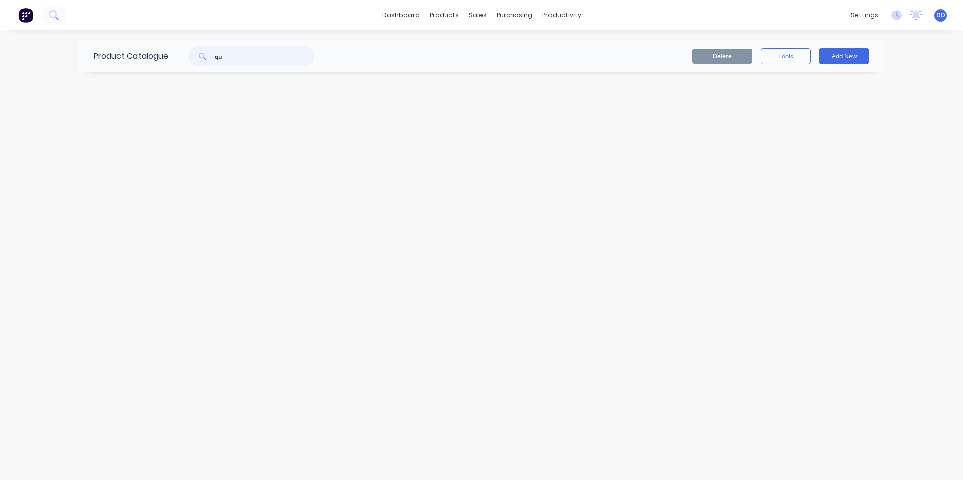
click at [120, 68] on div "Product Catalogue qu" at bounding box center [209, 56] width 261 height 32
click at [351, 98] on header "Miscellaneous" at bounding box center [482, 88] width 806 height 33
click at [856, 54] on button "Add New" at bounding box center [844, 56] width 50 height 16
click at [820, 84] on div "Category" at bounding box center [821, 82] width 78 height 15
type input "QUAD AXLE LOW LOADER"
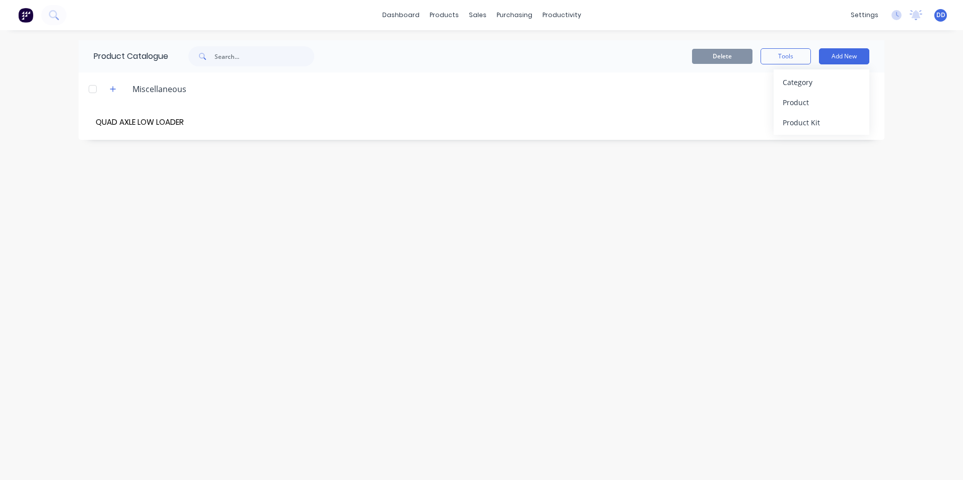
click at [255, 195] on div "Product Catalogue Delete Tools Add New Category Product Product Kit Miscellaneo…" at bounding box center [482, 255] width 806 height 430
click at [786, 115] on header "QUAD AXLE LOW LOADER" at bounding box center [482, 122] width 806 height 35
click at [775, 115] on header "QUAD AXLE LOW LOADER" at bounding box center [482, 122] width 806 height 35
click at [785, 56] on button "Tools" at bounding box center [785, 56] width 50 height 16
drag, startPoint x: 835, startPoint y: 155, endPoint x: 822, endPoint y: 140, distance: 19.6
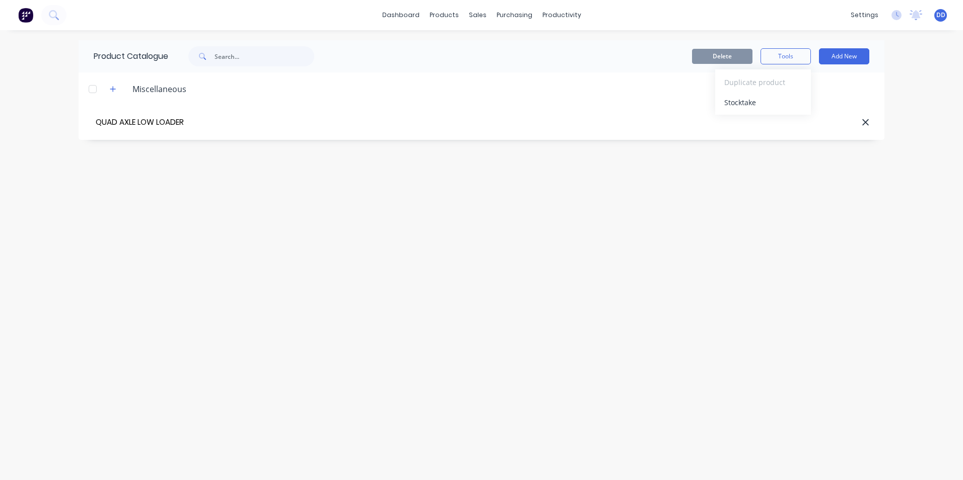
click at [834, 152] on div "Product Catalogue Delete Tools Duplicate product Stocktake Add New Miscellaneou…" at bounding box center [482, 255] width 806 height 430
click at [812, 117] on div at bounding box center [538, 122] width 662 height 10
click at [398, 100] on header "Miscellaneous" at bounding box center [482, 88] width 806 height 33
click at [318, 95] on div at bounding box center [539, 89] width 690 height 13
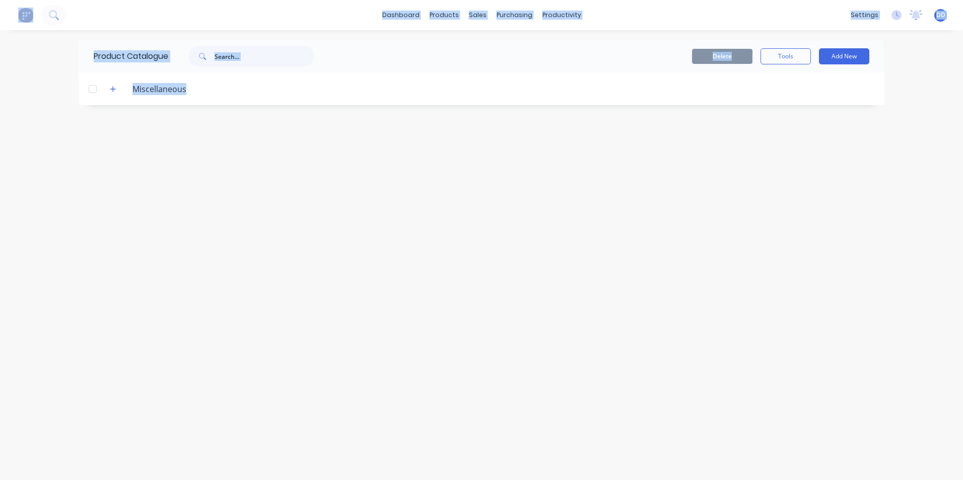
click at [318, 95] on div at bounding box center [539, 89] width 690 height 13
click at [111, 89] on icon "button" at bounding box center [113, 89] width 6 height 6
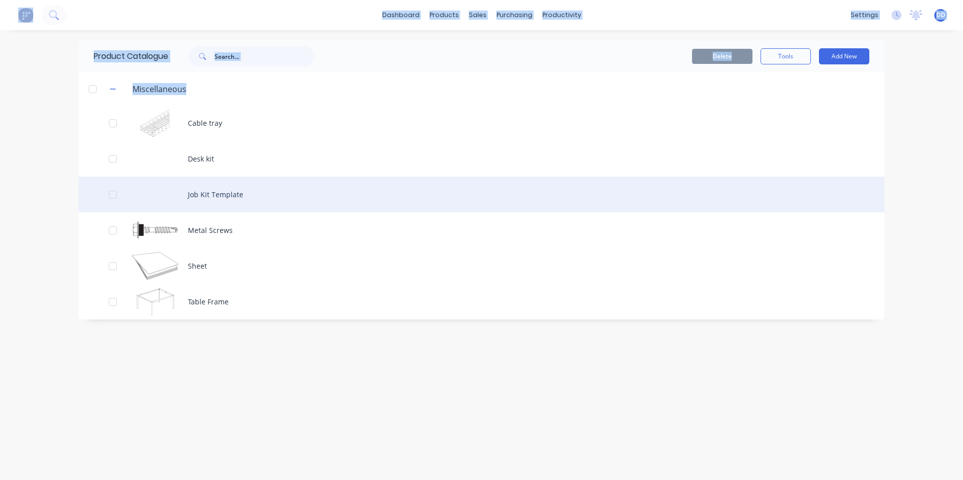
click at [479, 183] on div "Job Kit Template" at bounding box center [482, 195] width 806 height 36
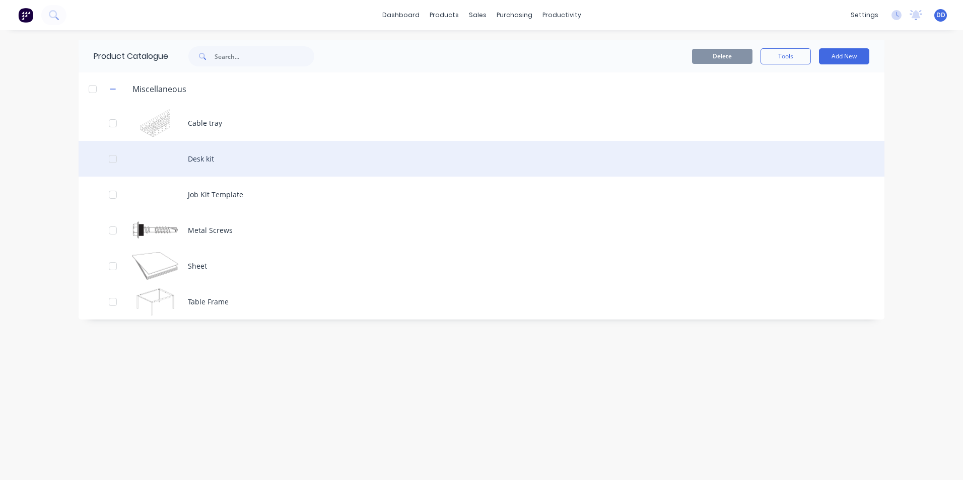
click at [200, 157] on div "Desk kit" at bounding box center [482, 159] width 806 height 36
click at [381, 175] on div "Desk kit" at bounding box center [482, 159] width 806 height 36
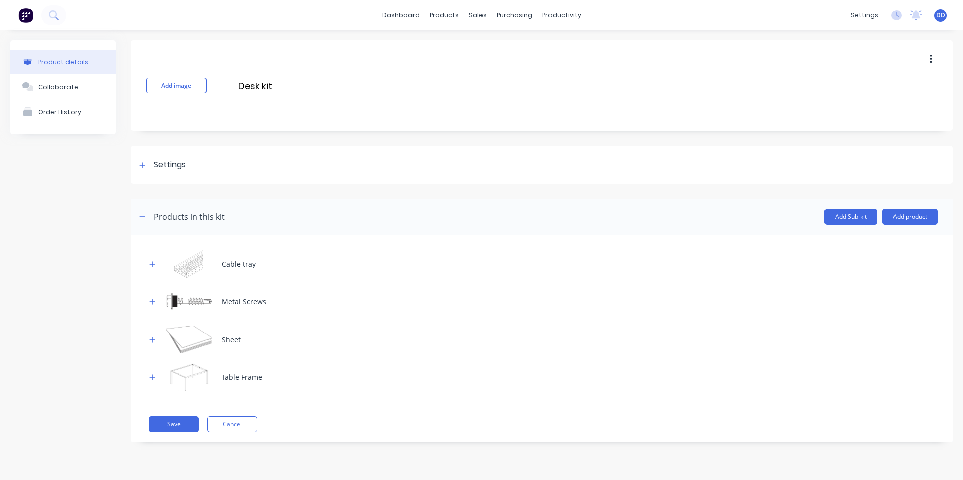
click at [935, 59] on button "button" at bounding box center [931, 59] width 24 height 18
click at [892, 101] on div "Delete" at bounding box center [895, 106] width 78 height 15
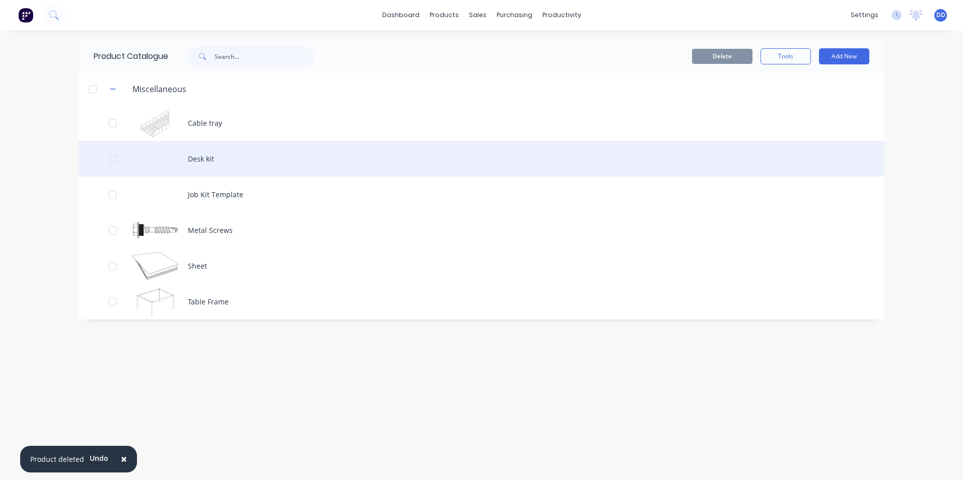
click at [172, 163] on div "Desk kit" at bounding box center [482, 159] width 806 height 36
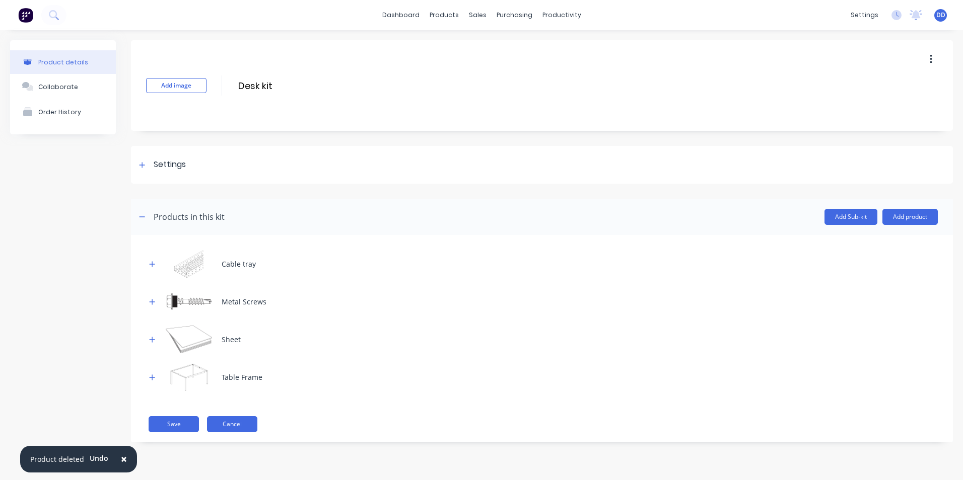
click at [236, 427] on button "Cancel" at bounding box center [232, 424] width 50 height 16
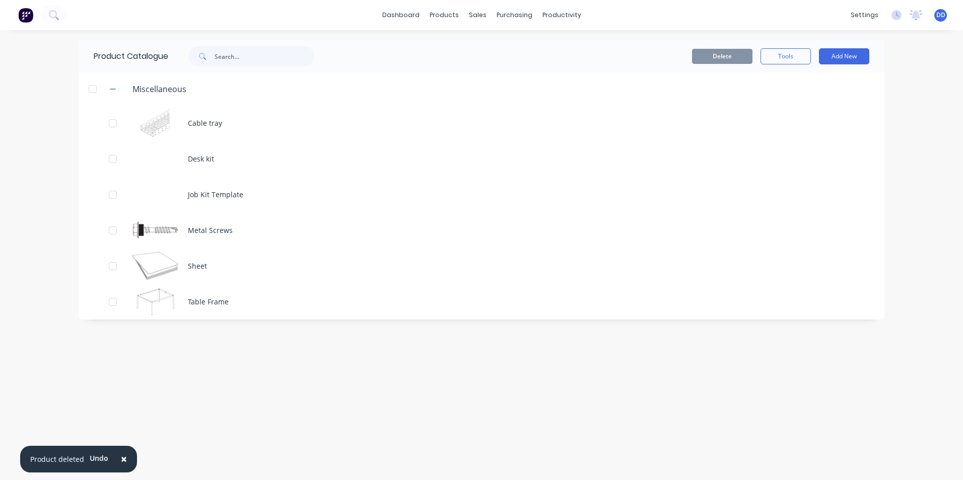
click at [529, 51] on div "Delete Tools Add New" at bounding box center [604, 56] width 530 height 16
click at [448, 11] on div "products" at bounding box center [443, 15] width 39 height 15
click at [456, 50] on link "Product Catalogue" at bounding box center [493, 48] width 133 height 20
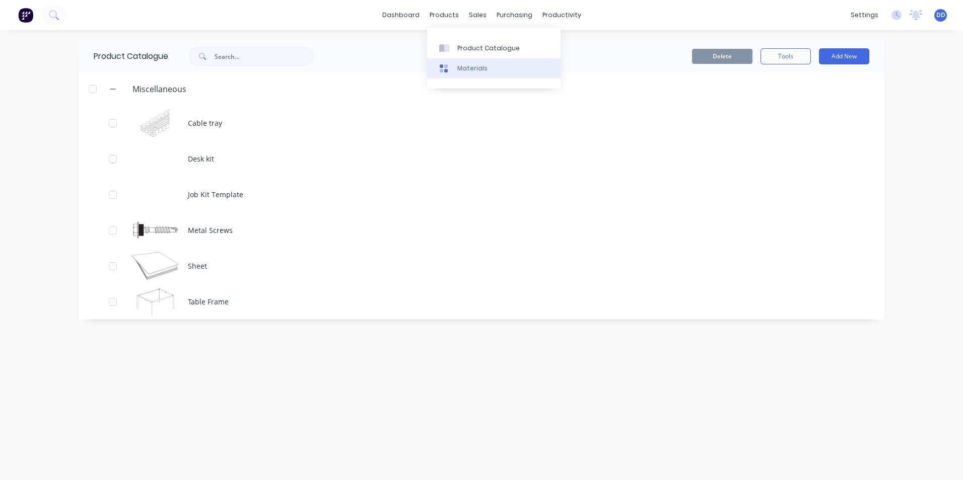
click at [455, 70] on link "Materials" at bounding box center [493, 68] width 133 height 20
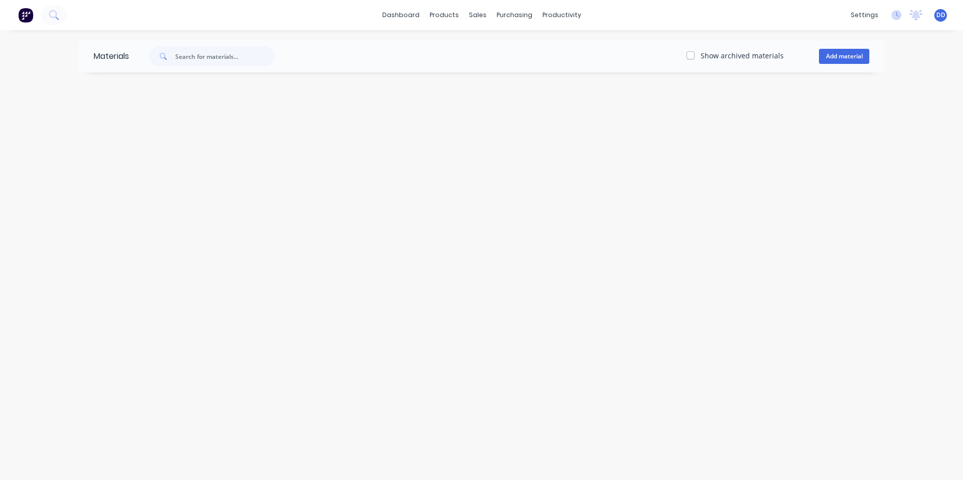
click at [700, 55] on label "Show archived materials" at bounding box center [741, 55] width 83 height 11
click at [693, 55] on input "Show archived materials" at bounding box center [690, 55] width 8 height 10
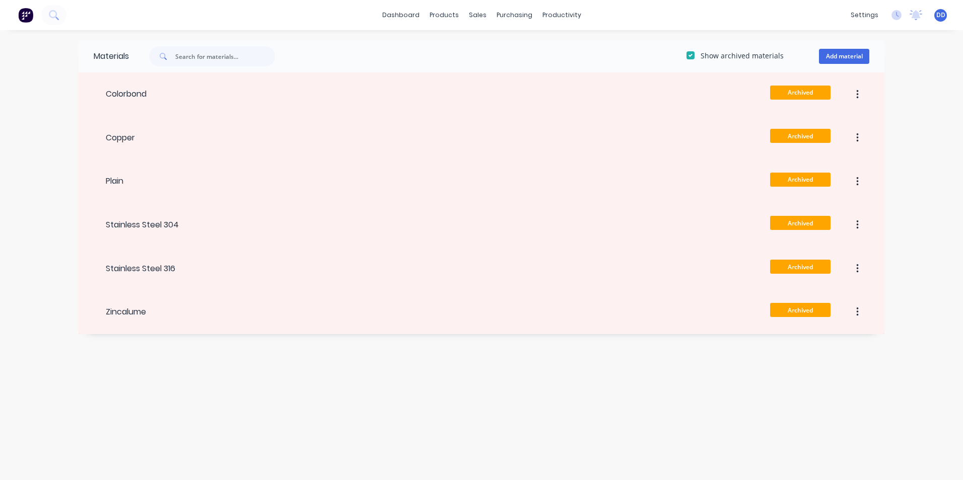
click at [700, 55] on label "Show archived materials" at bounding box center [741, 55] width 83 height 11
click at [693, 55] on input "Show archived materials" at bounding box center [690, 55] width 8 height 10
checkbox input "false"
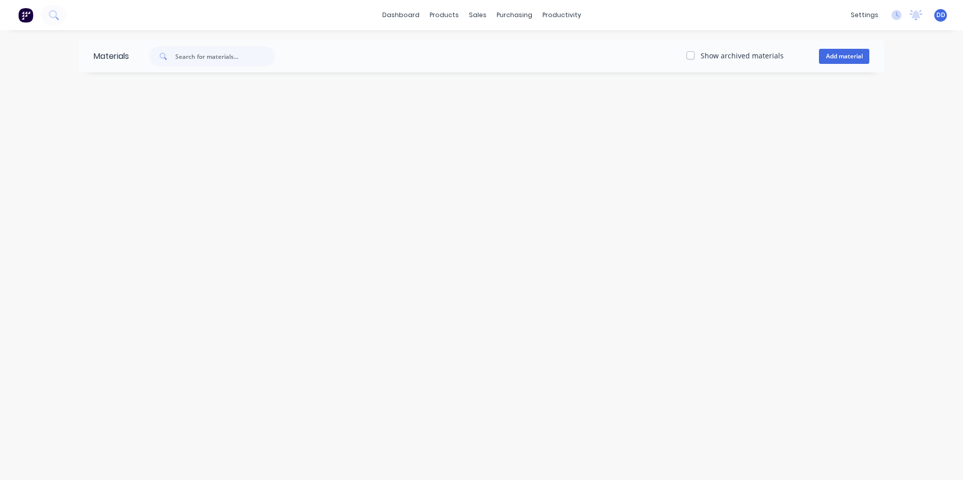
drag, startPoint x: 660, startPoint y: 133, endPoint x: 475, endPoint y: 40, distance: 206.7
click at [658, 128] on div "Materials Show archived materials Add material" at bounding box center [481, 255] width 963 height 450
click at [463, 44] on div "Product Catalogue" at bounding box center [488, 48] width 62 height 9
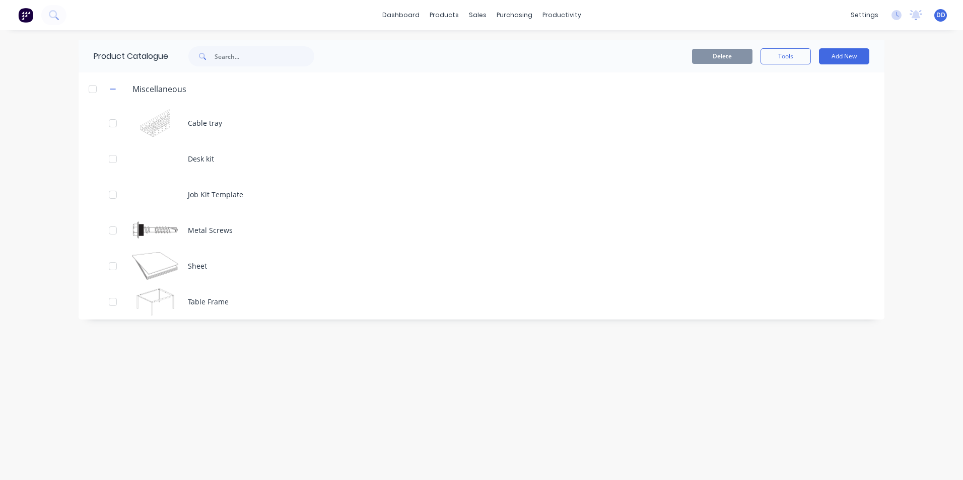
click at [335, 381] on div "Product Catalogue Delete Tools Add New Miscellaneous Cable tray Desk kit Job Ki…" at bounding box center [482, 255] width 806 height 430
click at [489, 45] on div at bounding box center [483, 48] width 15 height 9
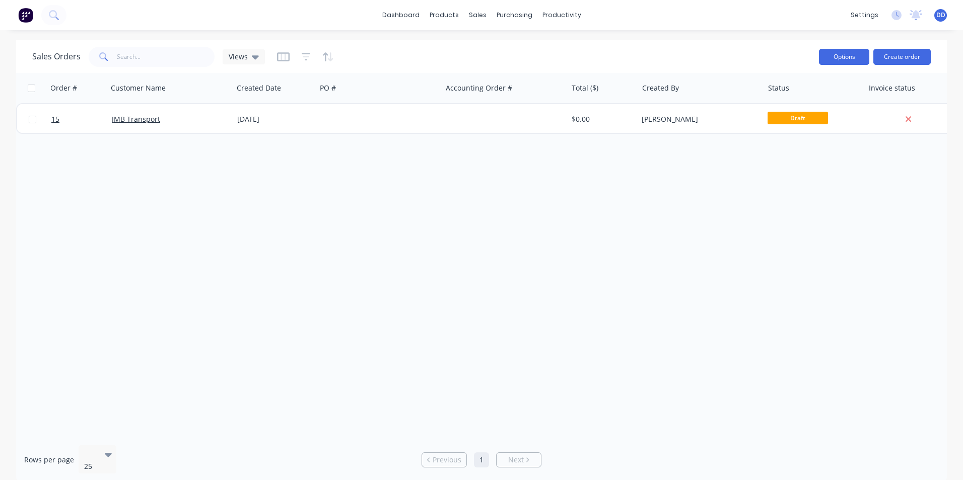
click at [851, 56] on button "Options" at bounding box center [844, 57] width 50 height 16
click at [635, 166] on div "Order # Customer Name Created Date PO # Accounting Order # Total ($) Created By…" at bounding box center [481, 255] width 930 height 365
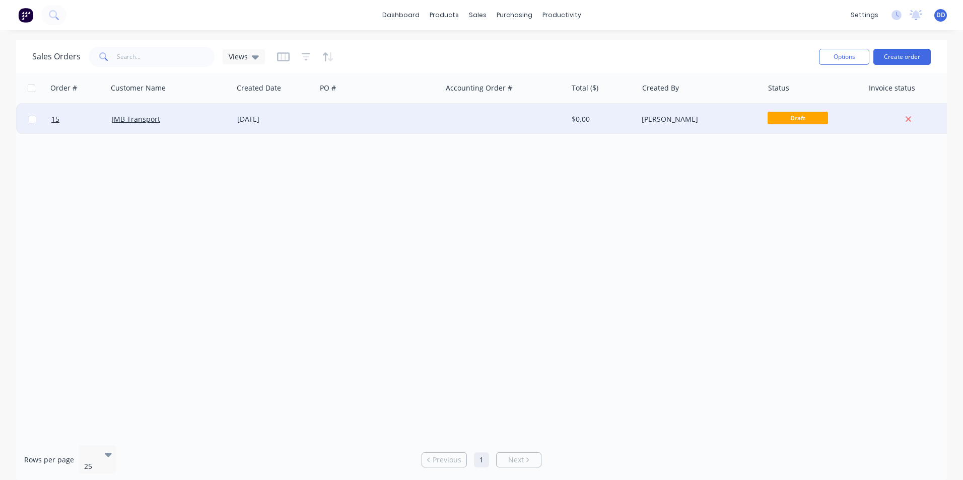
click at [520, 119] on div at bounding box center [504, 119] width 125 height 30
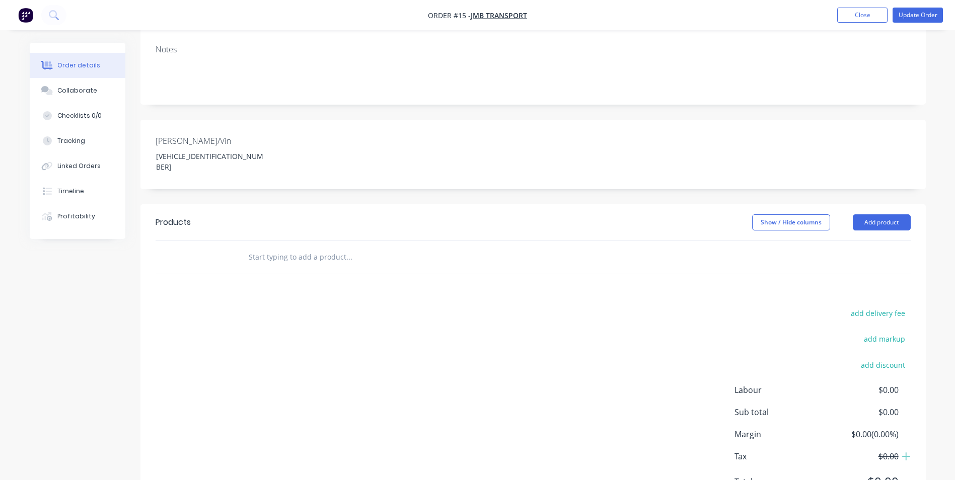
scroll to position [202, 0]
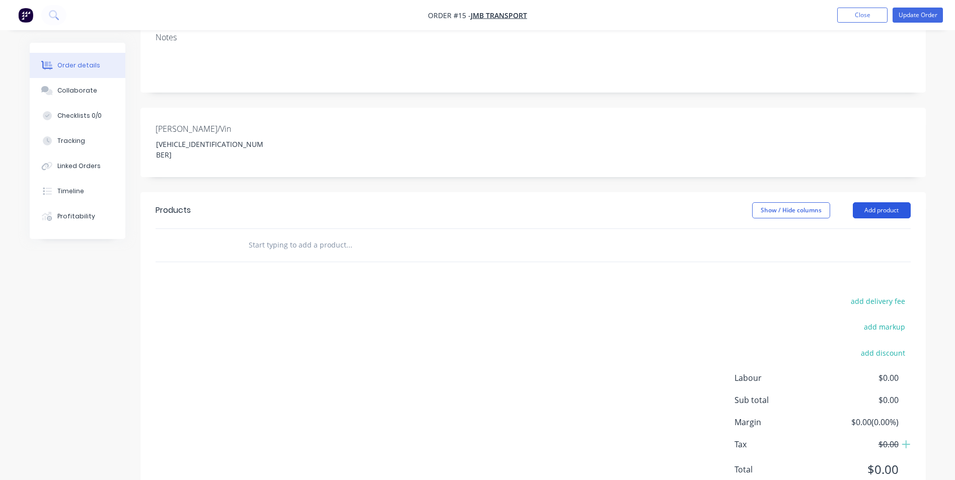
click at [886, 202] on button "Add product" at bounding box center [882, 210] width 58 height 16
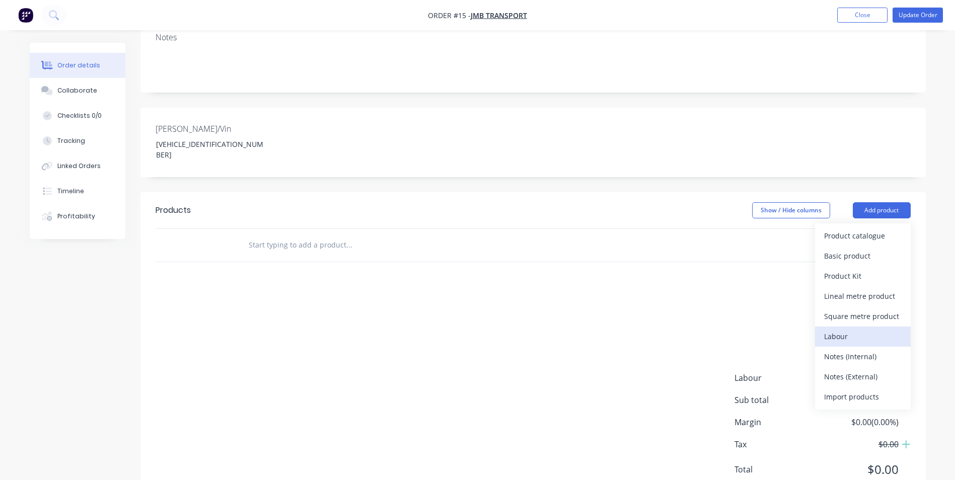
click at [867, 329] on div "Labour" at bounding box center [863, 336] width 78 height 15
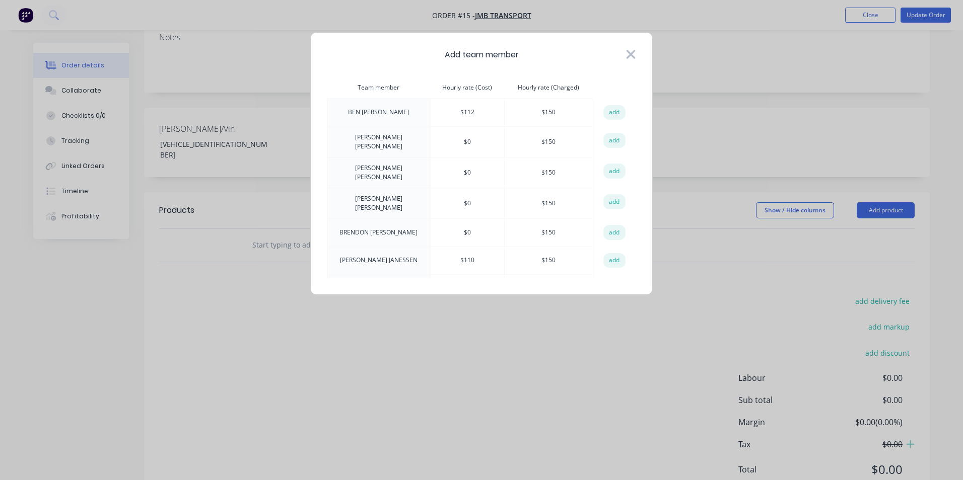
click at [627, 52] on icon at bounding box center [630, 54] width 11 height 14
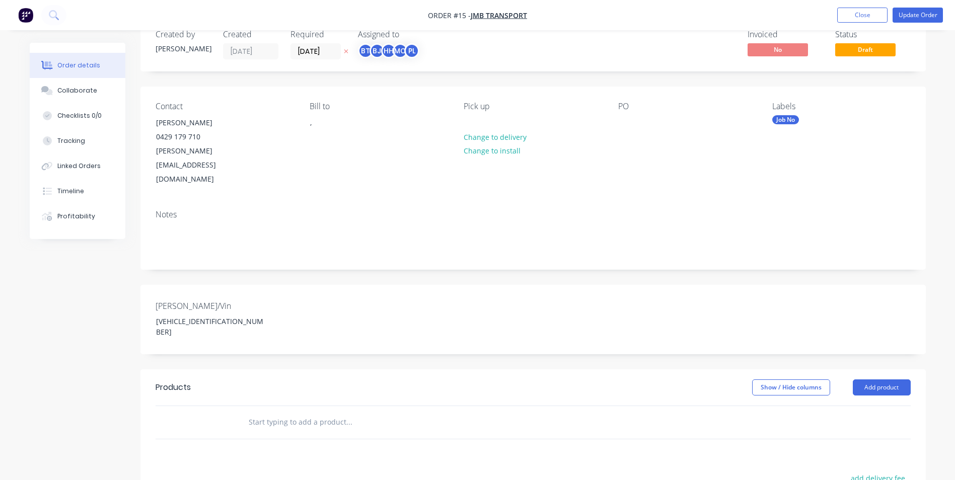
scroll to position [0, 0]
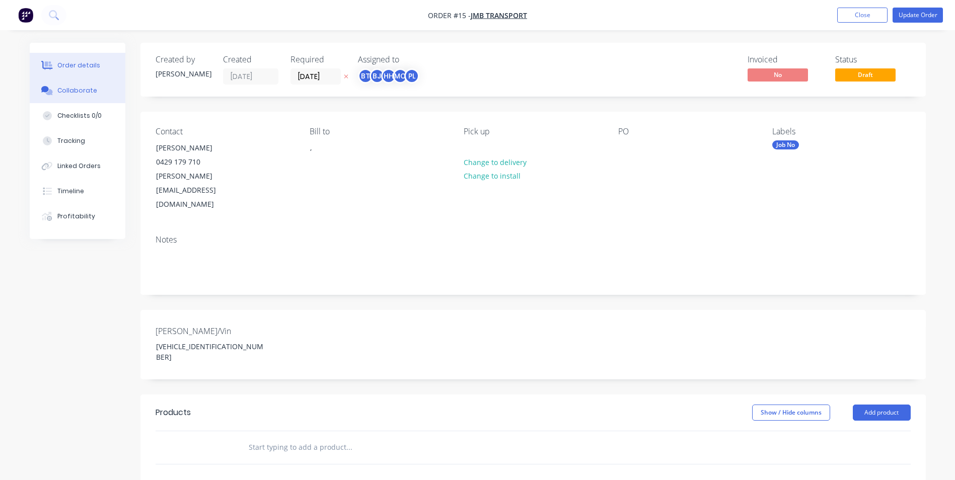
click at [68, 91] on div "Collaborate" at bounding box center [77, 90] width 40 height 9
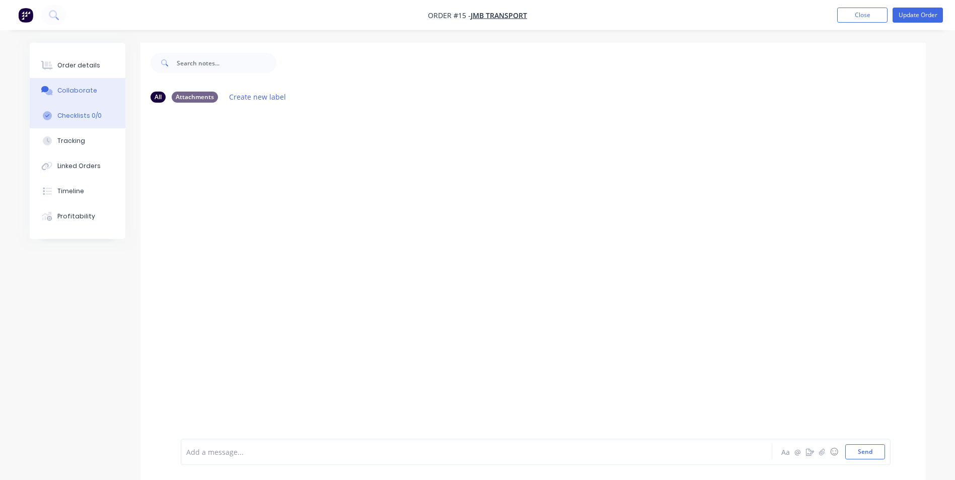
click at [66, 112] on div "Checklists 0/0" at bounding box center [79, 115] width 44 height 9
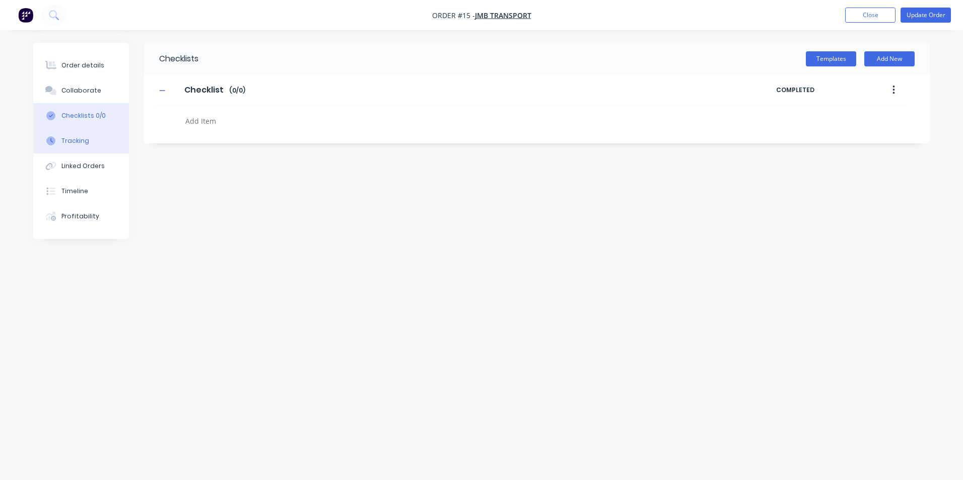
click at [68, 139] on div "Tracking" at bounding box center [75, 140] width 28 height 9
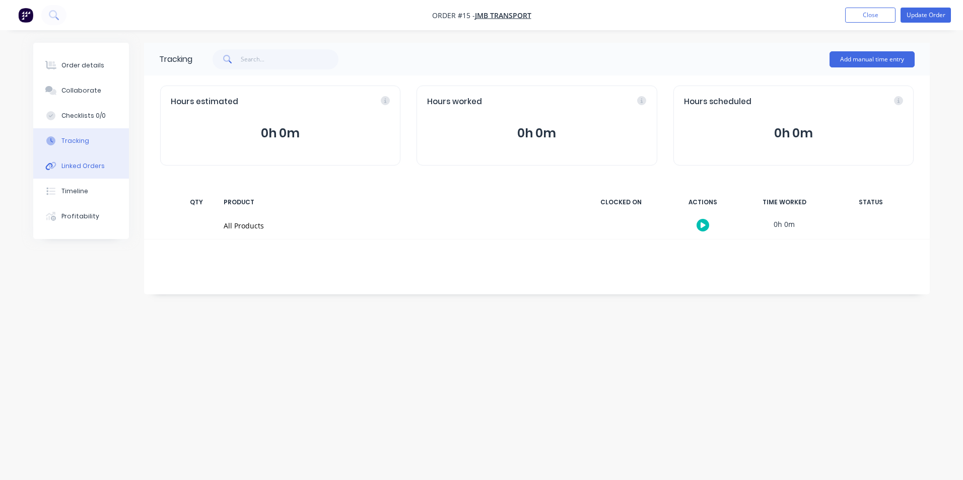
click at [63, 170] on div "Linked Orders" at bounding box center [82, 166] width 43 height 9
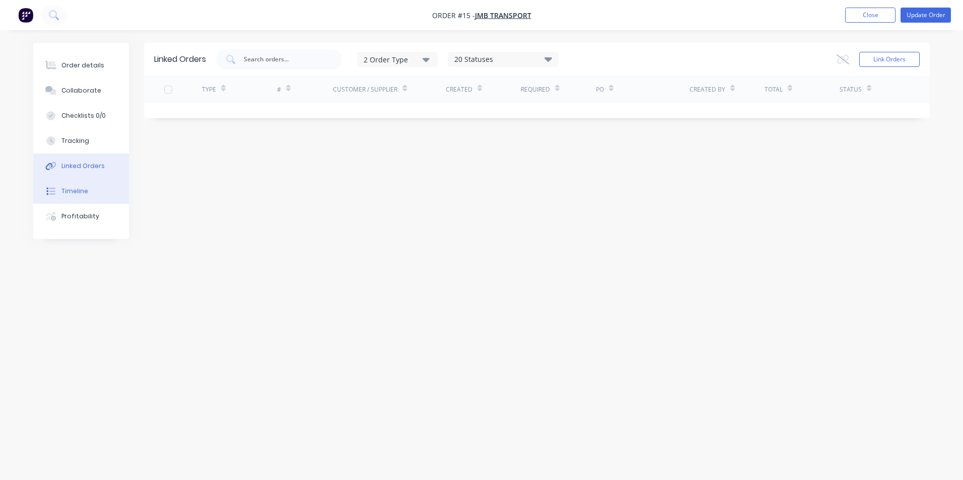
click at [75, 193] on div "Timeline" at bounding box center [74, 191] width 27 height 9
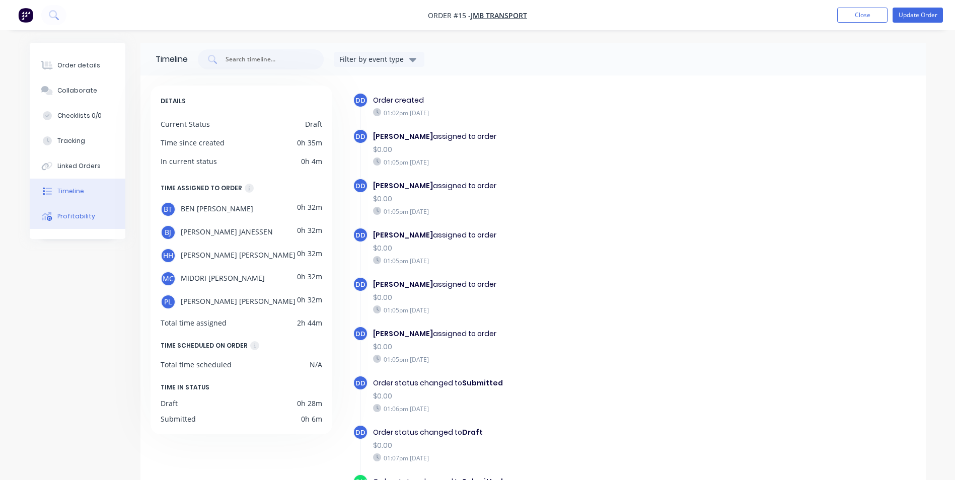
click at [67, 213] on div "Profitability" at bounding box center [76, 216] width 38 height 9
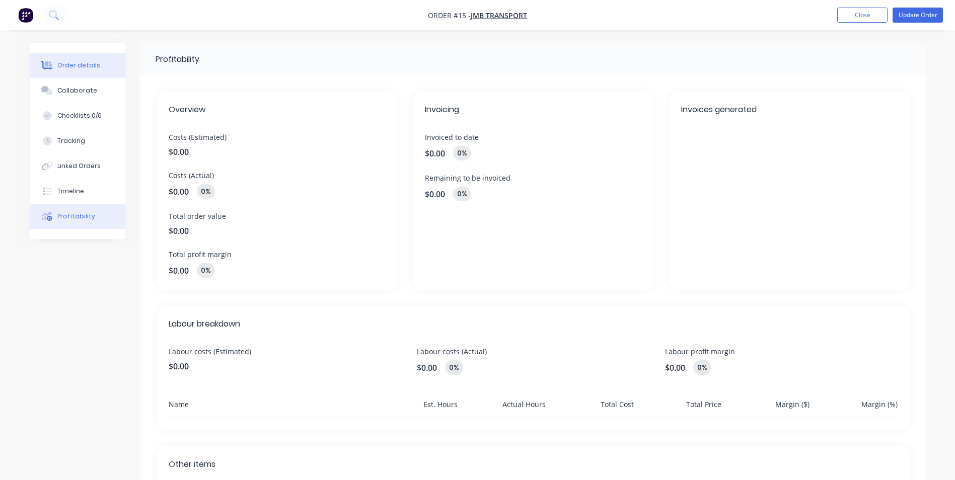
click at [82, 59] on button "Order details" at bounding box center [78, 65] width 96 height 25
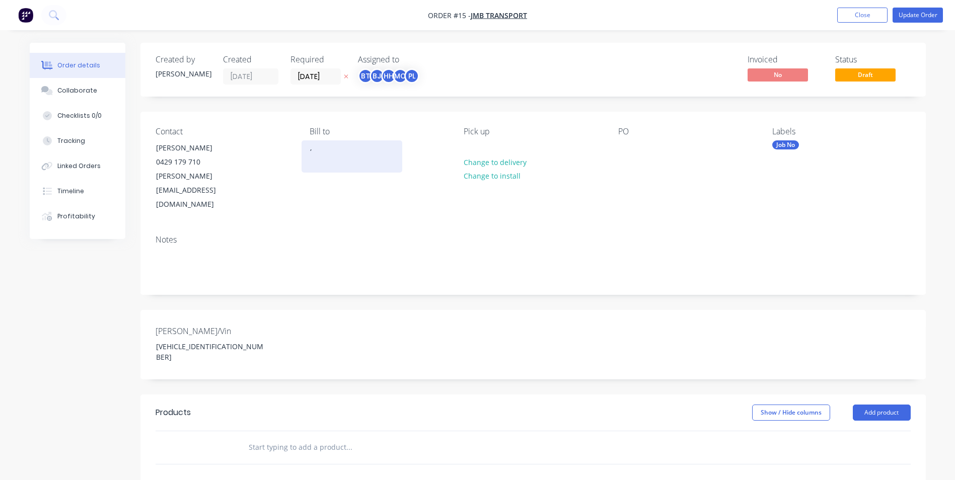
click at [317, 151] on div "," at bounding box center [352, 148] width 84 height 14
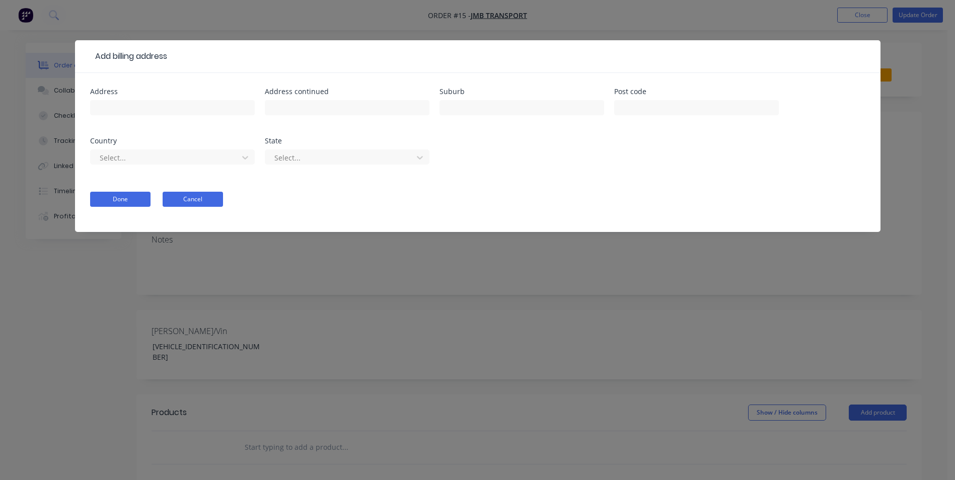
click at [192, 201] on button "Cancel" at bounding box center [193, 199] width 60 height 15
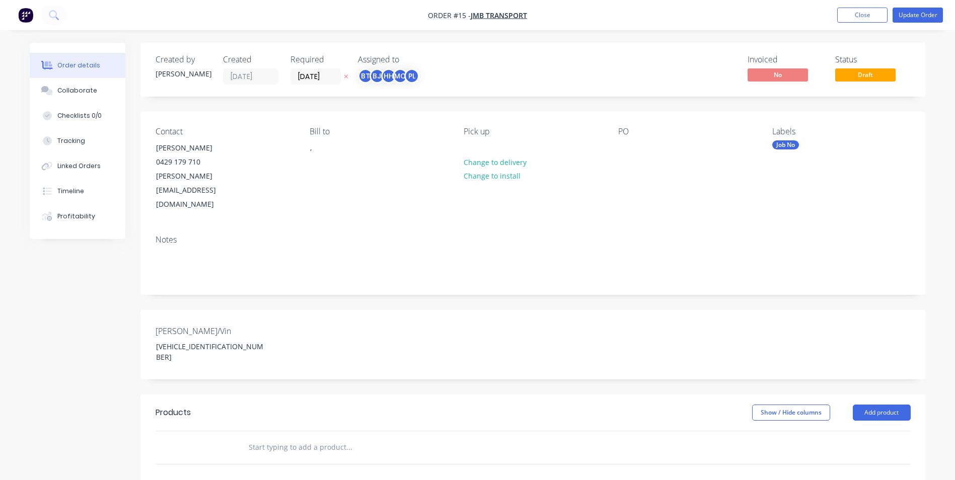
click at [630, 129] on div "PO" at bounding box center [687, 132] width 138 height 10
click at [512, 15] on span "JMB Transport" at bounding box center [499, 16] width 56 height 10
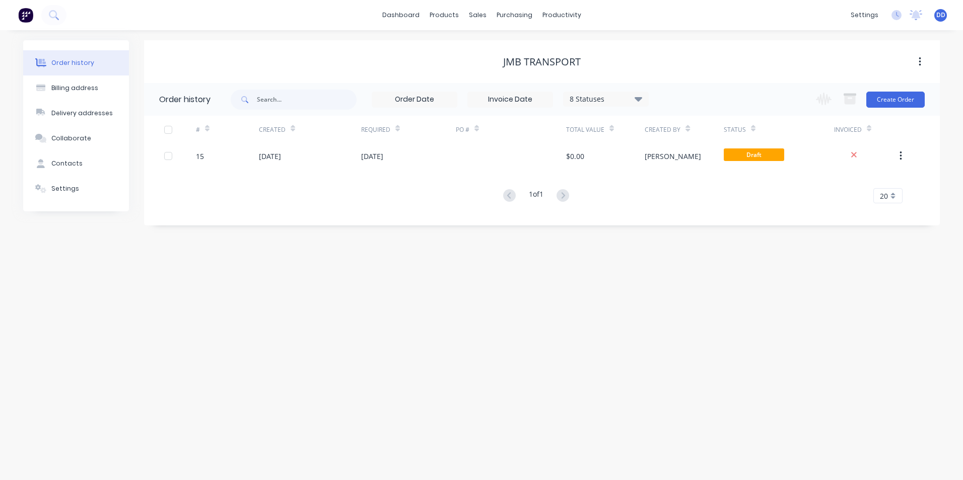
click at [367, 265] on div "Order history Billing address Delivery addresses Collaborate Contacts Settings …" at bounding box center [481, 255] width 963 height 450
click at [470, 129] on div "PO #" at bounding box center [467, 130] width 23 height 18
click at [472, 130] on div "# Created Required PO # Total Value Created By Status Invoiced" at bounding box center [535, 130] width 783 height 28
drag, startPoint x: 464, startPoint y: 132, endPoint x: 318, endPoint y: 131, distance: 145.5
click at [318, 131] on div "# Created Required PO # Total Value Created By Status Invoiced" at bounding box center [535, 130] width 783 height 28
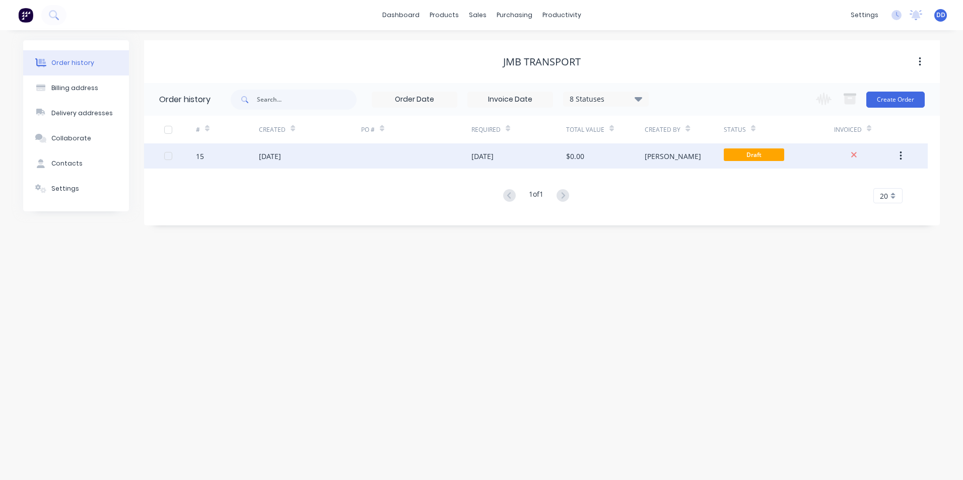
click at [371, 155] on div at bounding box center [416, 155] width 110 height 25
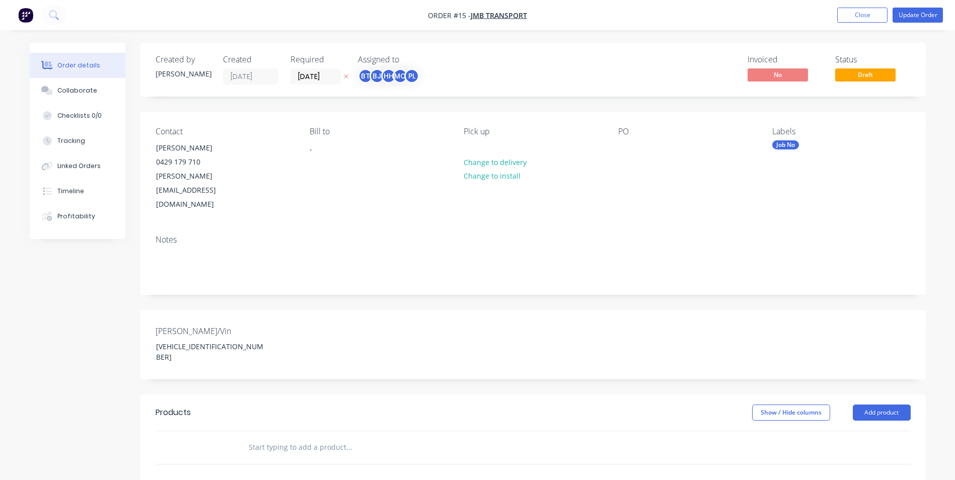
drag, startPoint x: 625, startPoint y: 180, endPoint x: 623, endPoint y: 163, distance: 17.7
click at [624, 180] on div "PO" at bounding box center [687, 169] width 138 height 85
click at [623, 163] on div "PO" at bounding box center [687, 169] width 138 height 85
click at [623, 152] on div at bounding box center [626, 147] width 16 height 15
click at [830, 136] on div "Labels" at bounding box center [841, 132] width 138 height 10
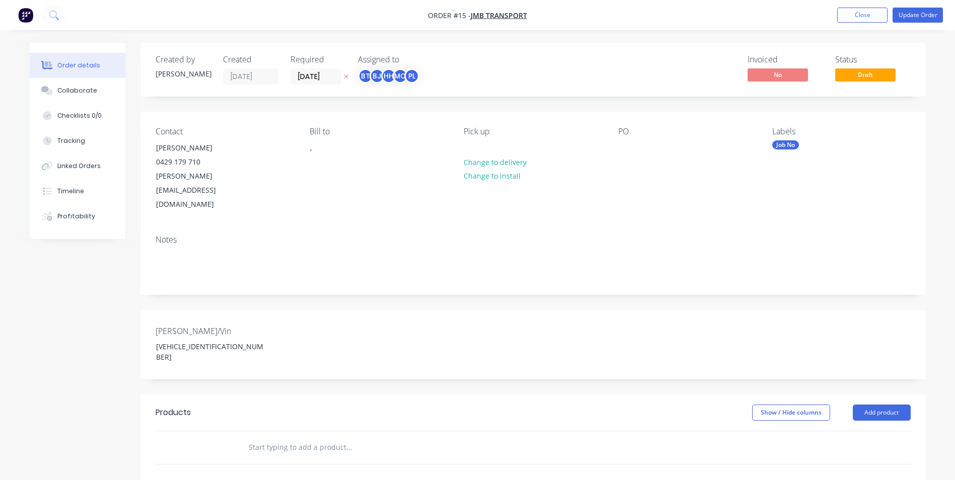
click at [793, 128] on div "Labels" at bounding box center [841, 132] width 138 height 10
drag, startPoint x: 790, startPoint y: 128, endPoint x: 740, endPoint y: 131, distance: 50.9
click at [740, 131] on div "Contact [PERSON_NAME] [PHONE_NUMBER] [EMAIL_ADDRESS][DOMAIN_NAME] [PERSON_NAME]…" at bounding box center [532, 169] width 785 height 115
drag, startPoint x: 740, startPoint y: 131, endPoint x: 790, endPoint y: 131, distance: 50.3
click at [790, 131] on div "Labels" at bounding box center [841, 132] width 138 height 10
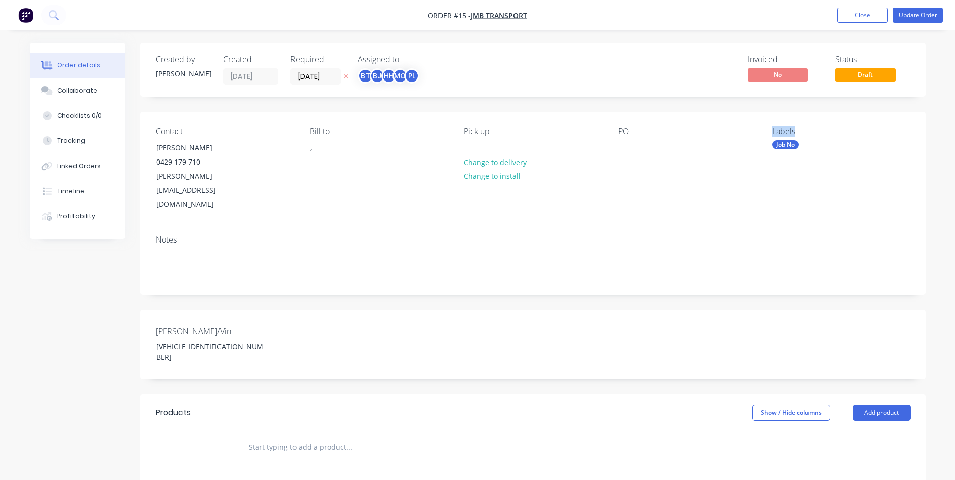
click at [790, 131] on div "Labels" at bounding box center [841, 132] width 138 height 10
drag, startPoint x: 790, startPoint y: 131, endPoint x: 915, endPoint y: 151, distance: 126.8
click at [915, 151] on div "Contact [PERSON_NAME] [PHONE_NUMBER] [EMAIL_ADDRESS][DOMAIN_NAME] [PERSON_NAME]…" at bounding box center [532, 169] width 785 height 115
click at [789, 145] on div "Job No" at bounding box center [785, 144] width 27 height 9
click at [723, 183] on div "PO" at bounding box center [687, 169] width 138 height 85
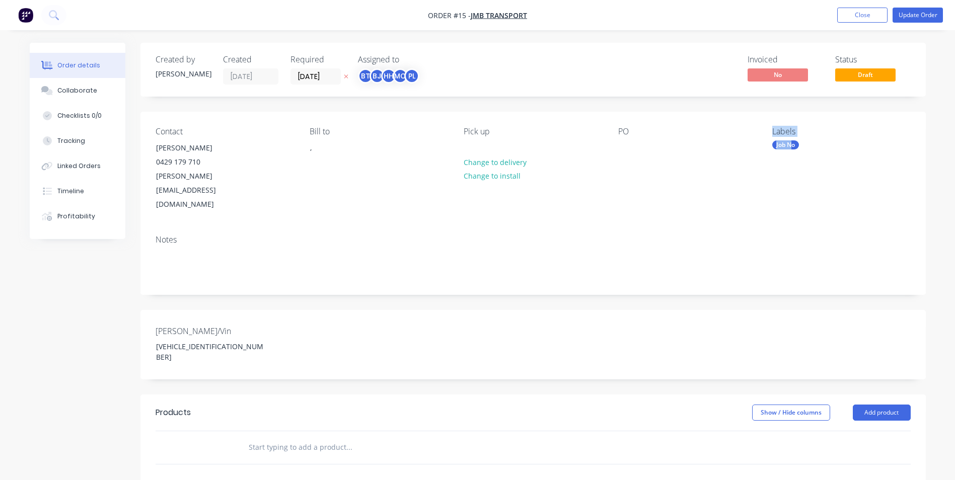
drag, startPoint x: 793, startPoint y: 143, endPoint x: 731, endPoint y: 188, distance: 77.3
click at [731, 188] on div "Contact [PERSON_NAME] [PHONE_NUMBER] [EMAIL_ADDRESS][DOMAIN_NAME] [PERSON_NAME]…" at bounding box center [532, 169] width 785 height 115
drag, startPoint x: 731, startPoint y: 188, endPoint x: 769, endPoint y: 174, distance: 40.8
click at [769, 174] on div "Contact [PERSON_NAME] [PHONE_NUMBER] [EMAIL_ADDRESS][DOMAIN_NAME] [PERSON_NAME]…" at bounding box center [532, 169] width 785 height 115
click at [792, 125] on div "Contact [PERSON_NAME] [PHONE_NUMBER] [EMAIL_ADDRESS][DOMAIN_NAME] [PERSON_NAME]…" at bounding box center [532, 169] width 785 height 115
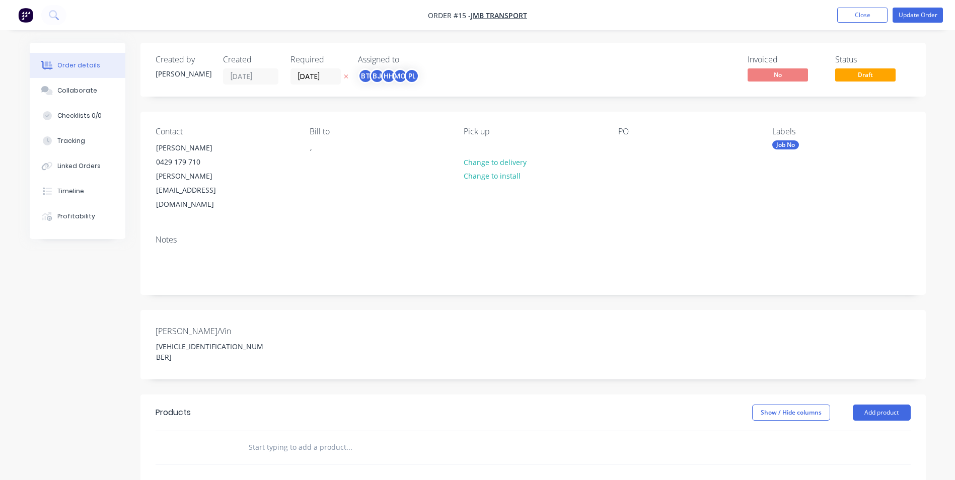
click at [786, 132] on div "Labels" at bounding box center [841, 132] width 138 height 10
drag, startPoint x: 786, startPoint y: 132, endPoint x: 793, endPoint y: 131, distance: 6.7
click at [790, 131] on div "Labels" at bounding box center [841, 132] width 138 height 10
click at [795, 129] on div "Labels" at bounding box center [841, 132] width 138 height 10
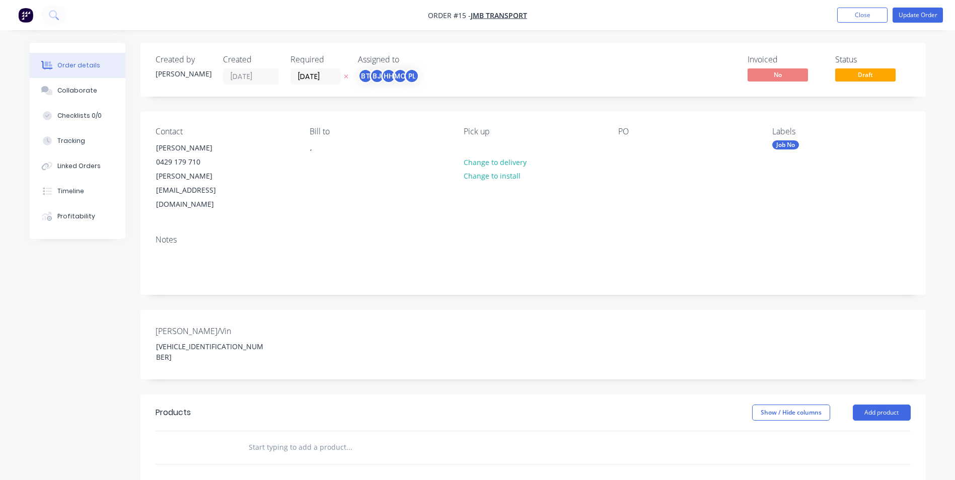
click at [796, 131] on div "Labels" at bounding box center [841, 132] width 138 height 10
click at [796, 133] on div "Labels" at bounding box center [841, 132] width 138 height 10
click at [795, 139] on div "Labels Job No" at bounding box center [841, 169] width 138 height 85
click at [788, 143] on div "Job No" at bounding box center [785, 144] width 27 height 9
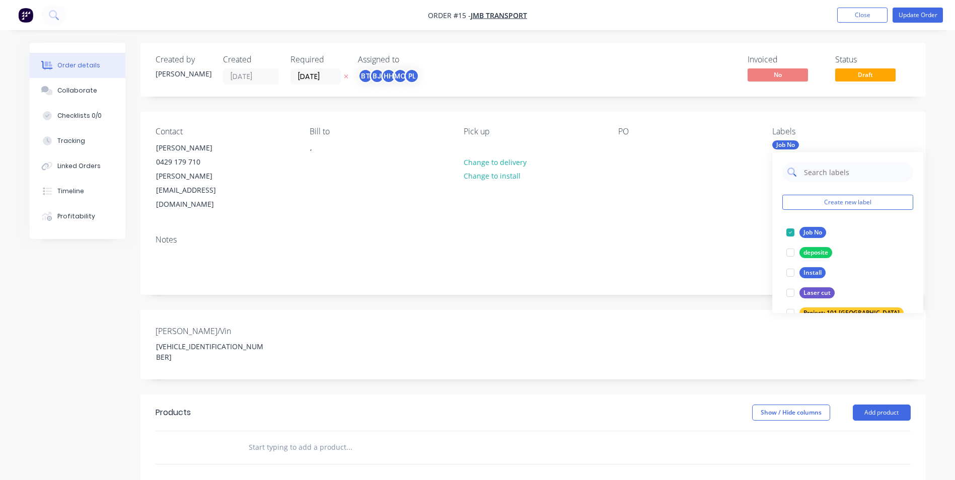
click at [811, 172] on input "text" at bounding box center [855, 172] width 105 height 20
click at [706, 195] on div "Contact [PERSON_NAME] [PHONE_NUMBER] [EMAIL_ADDRESS][DOMAIN_NAME] [PERSON_NAME]…" at bounding box center [532, 169] width 785 height 115
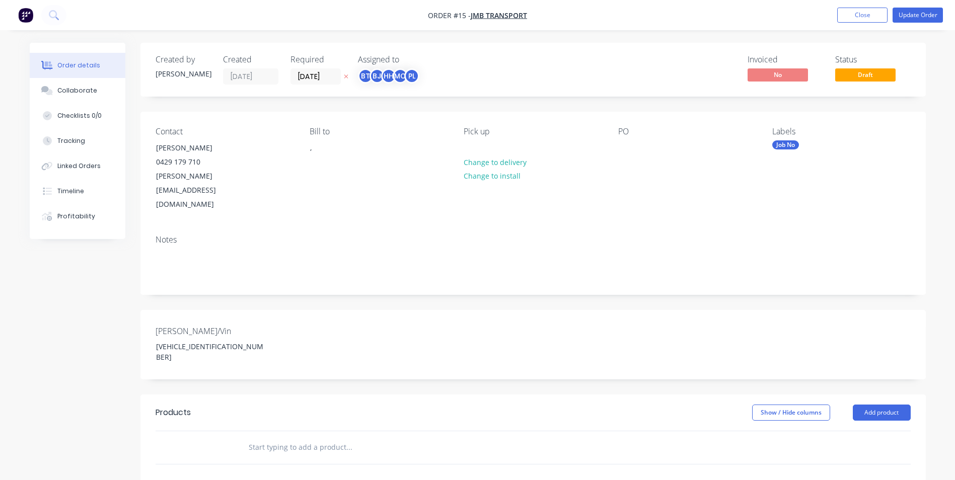
click at [624, 157] on div "PO" at bounding box center [687, 169] width 138 height 85
click at [621, 150] on div at bounding box center [626, 147] width 16 height 15
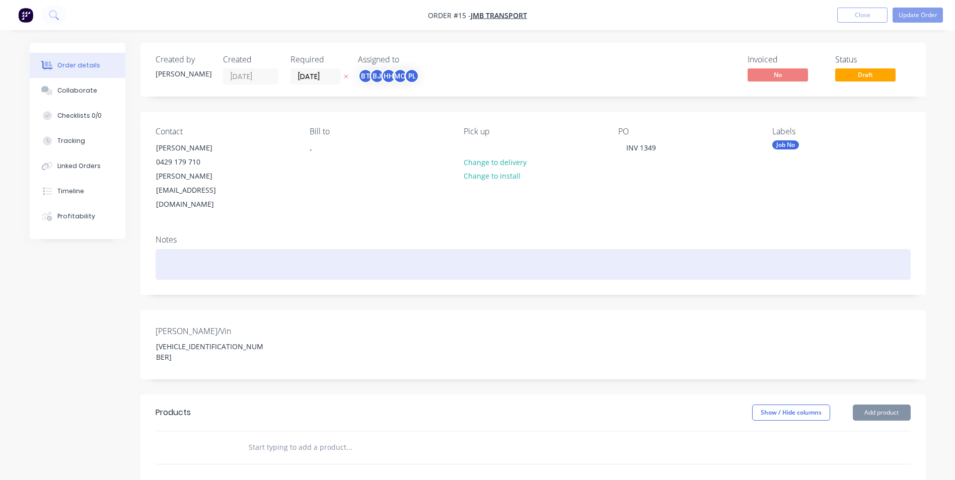
click at [691, 249] on div at bounding box center [533, 264] width 755 height 31
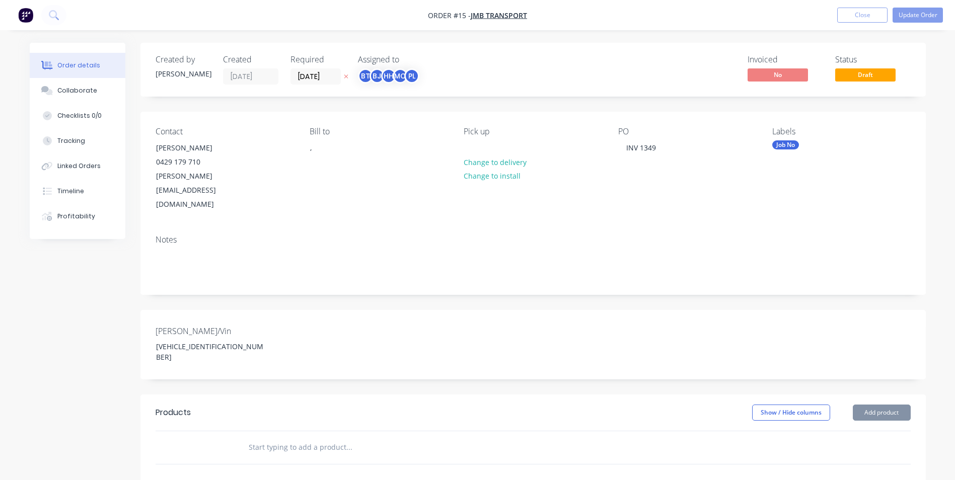
click at [296, 180] on div "Contact [PERSON_NAME] [PHONE_NUMBER] [EMAIL_ADDRESS][DOMAIN_NAME] [PERSON_NAME]…" at bounding box center [532, 169] width 785 height 115
click at [118, 308] on div "Created by [PERSON_NAME] Created [DATE] Required [DATE] Assigned to BT BJ HH MC…" at bounding box center [478, 382] width 896 height 679
click at [365, 316] on div "[PERSON_NAME]/Vin [VEHICLE_IDENTIFICATION_NUMBER]" at bounding box center [532, 344] width 785 height 69
click at [284, 310] on div "[PERSON_NAME]/Vin [VEHICLE_IDENTIFICATION_NUMBER]" at bounding box center [532, 344] width 785 height 69
click at [212, 325] on div "[PERSON_NAME]/Vin [VEHICLE_IDENTIFICATION_NUMBER]" at bounding box center [219, 344] width 126 height 39
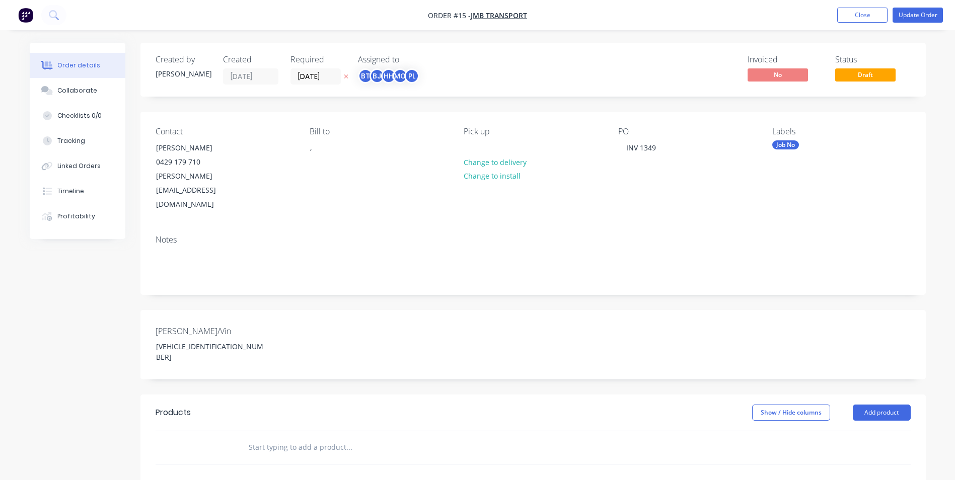
click at [442, 19] on span "Order #15 -" at bounding box center [449, 16] width 43 height 10
click at [484, 13] on span "JMB Transport" at bounding box center [499, 16] width 56 height 10
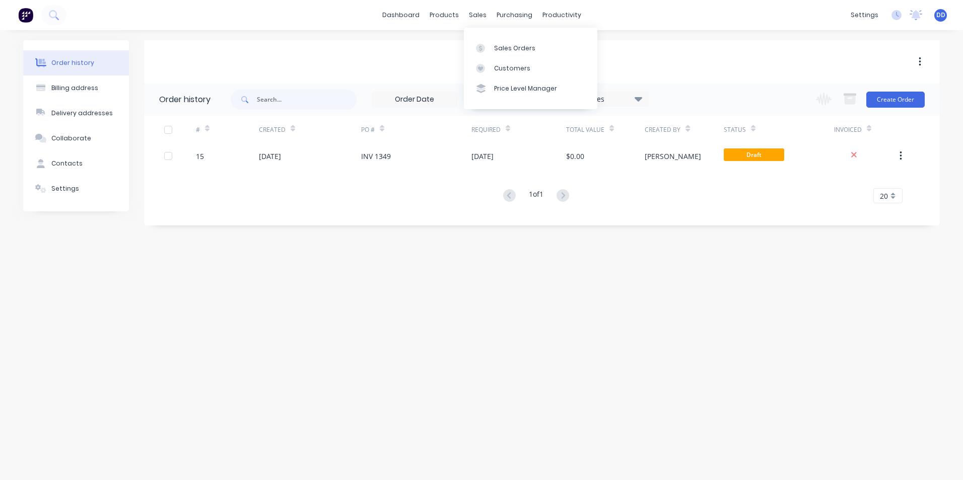
click at [430, 297] on div "Order history Billing address Delivery addresses Collaborate Contacts Settings …" at bounding box center [481, 255] width 963 height 450
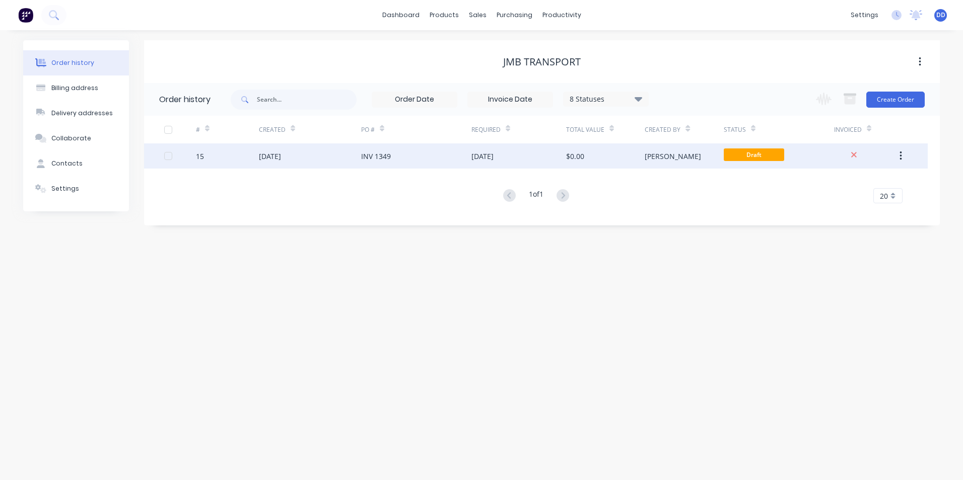
click at [902, 153] on button "button" at bounding box center [901, 156] width 24 height 18
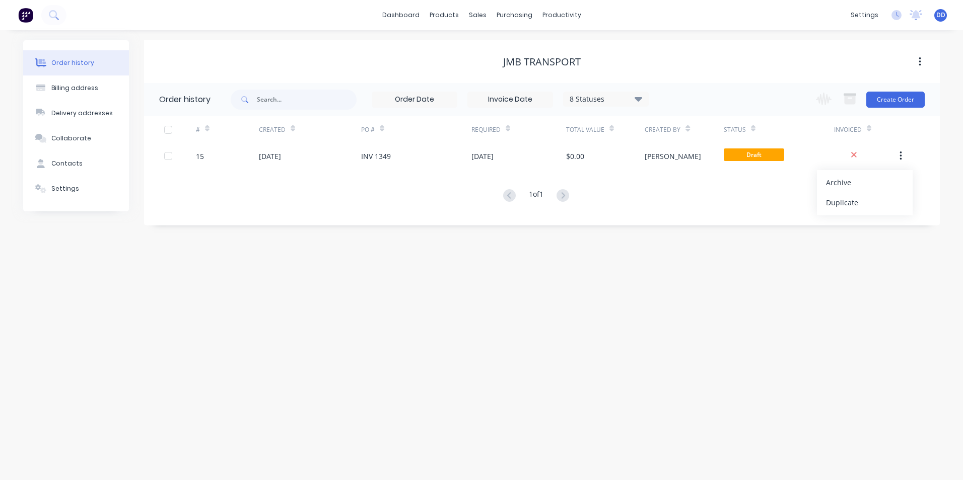
click at [668, 208] on div "# Created PO # Required Total Value Created By Status Invoiced 15 [DATE] INV 13…" at bounding box center [535, 166] width 783 height 100
click at [609, 99] on div "8 Statuses" at bounding box center [605, 99] width 85 height 11
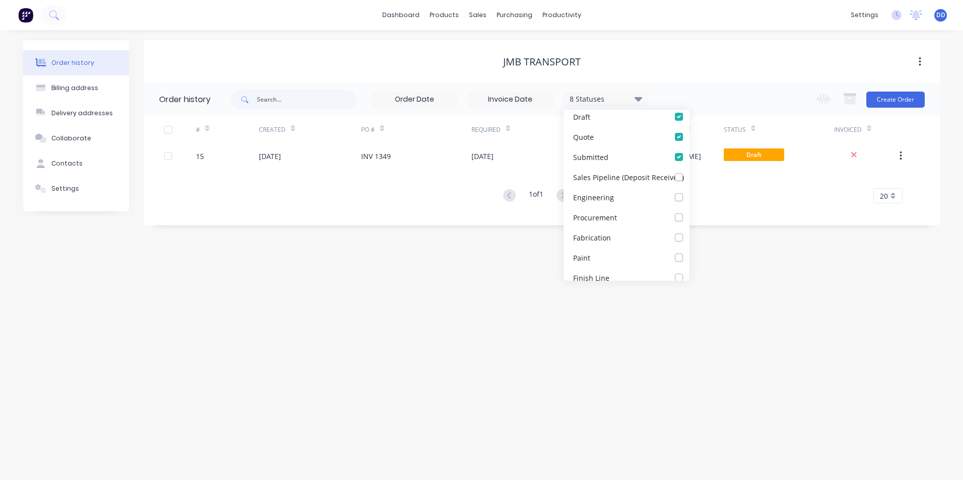
scroll to position [168, 0]
click at [689, 168] on label at bounding box center [689, 168] width 0 height 0
click at [689, 175] on input "checkbox" at bounding box center [693, 173] width 8 height 10
checkbox input "true"
click at [689, 188] on label at bounding box center [689, 188] width 0 height 0
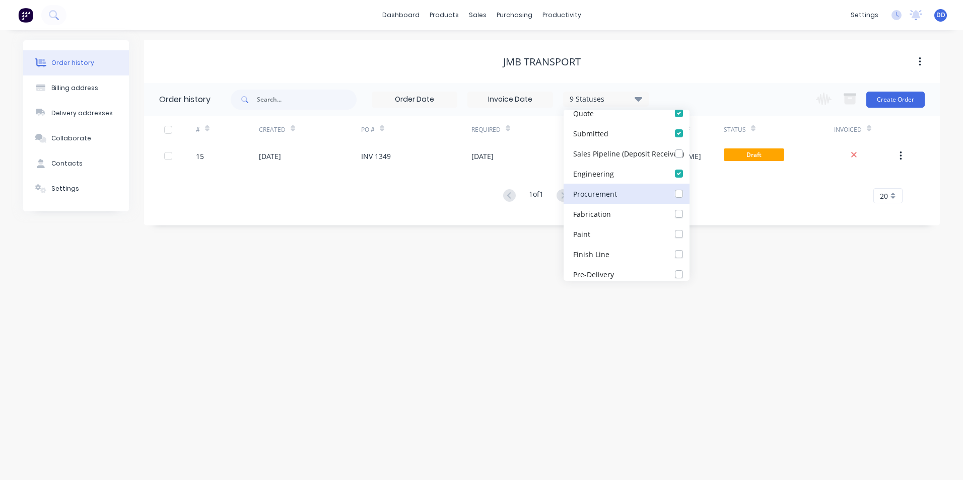
click at [689, 193] on input "checkbox" at bounding box center [693, 193] width 8 height 10
checkbox input "true"
click at [689, 208] on label at bounding box center [689, 208] width 0 height 0
click at [689, 210] on input "checkbox" at bounding box center [693, 213] width 8 height 10
checkbox input "true"
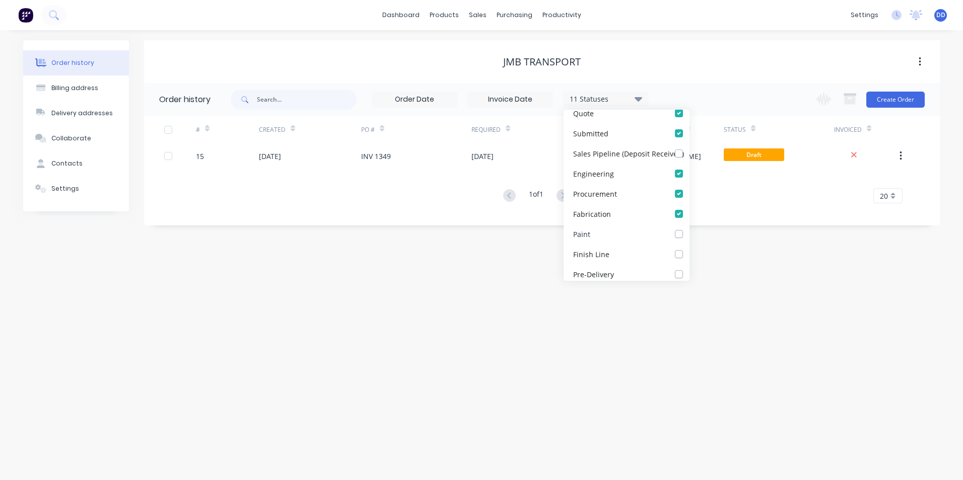
click at [689, 229] on label at bounding box center [689, 229] width 0 height 0
click at [689, 231] on input "checkbox" at bounding box center [693, 234] width 8 height 10
checkbox input "true"
click at [689, 249] on label at bounding box center [689, 249] width 0 height 0
click at [689, 255] on Line_checkbox_11b4cf9b-db73-44f6-b9bf-f4d01181e13bundefined "checkbox" at bounding box center [693, 254] width 8 height 10
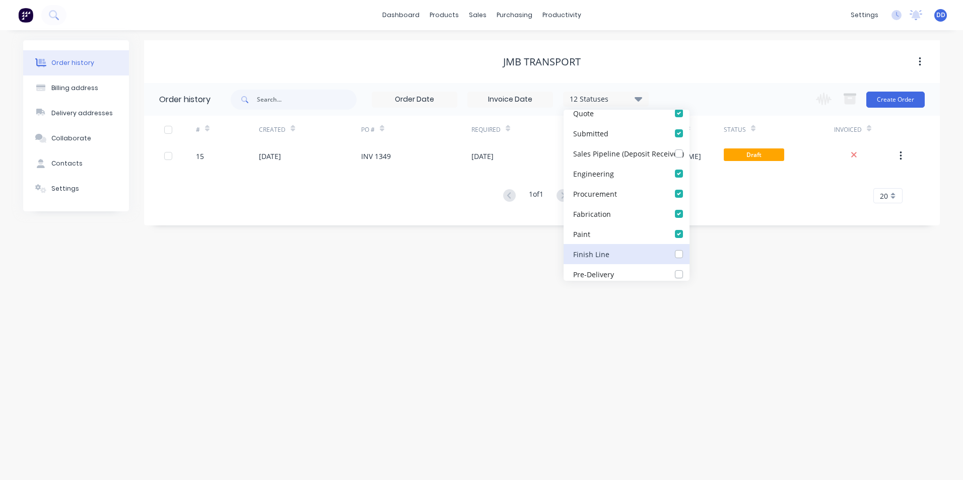
checkbox Line_checkbox_11b4cf9b-db73-44f6-b9bf-f4d01181e13bundefined "true"
click at [689, 269] on label at bounding box center [689, 269] width 0 height 0
click at [689, 275] on input "checkbox" at bounding box center [693, 274] width 8 height 10
checkbox input "true"
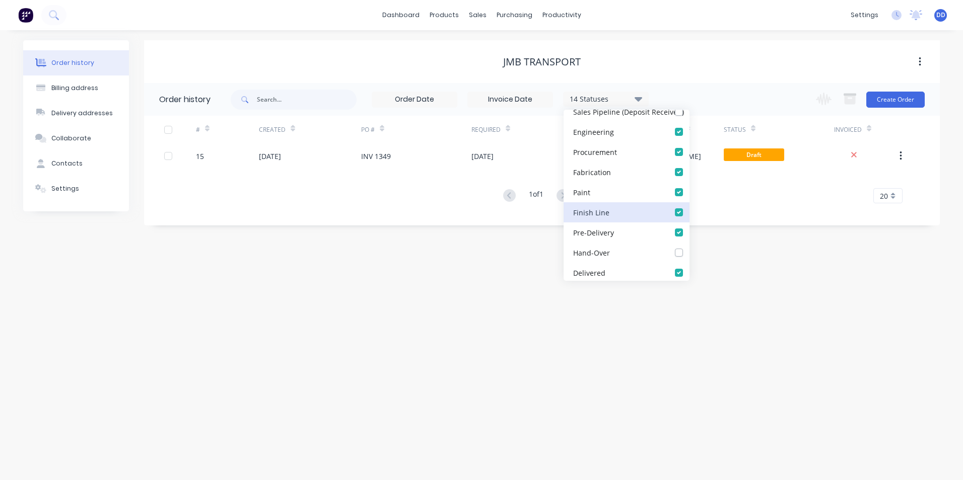
scroll to position [232, 0]
click at [689, 225] on label at bounding box center [689, 225] width 0 height 0
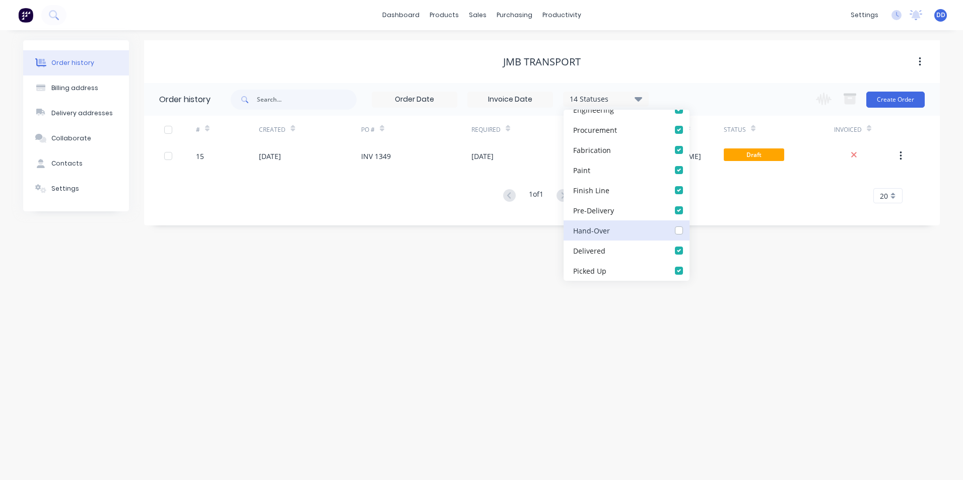
click at [689, 231] on input "checkbox" at bounding box center [693, 230] width 8 height 10
checkbox input "true"
click at [689, 245] on label at bounding box center [689, 245] width 0 height 0
click at [689, 249] on input "checkbox" at bounding box center [693, 250] width 8 height 10
click at [689, 245] on label at bounding box center [689, 245] width 0 height 0
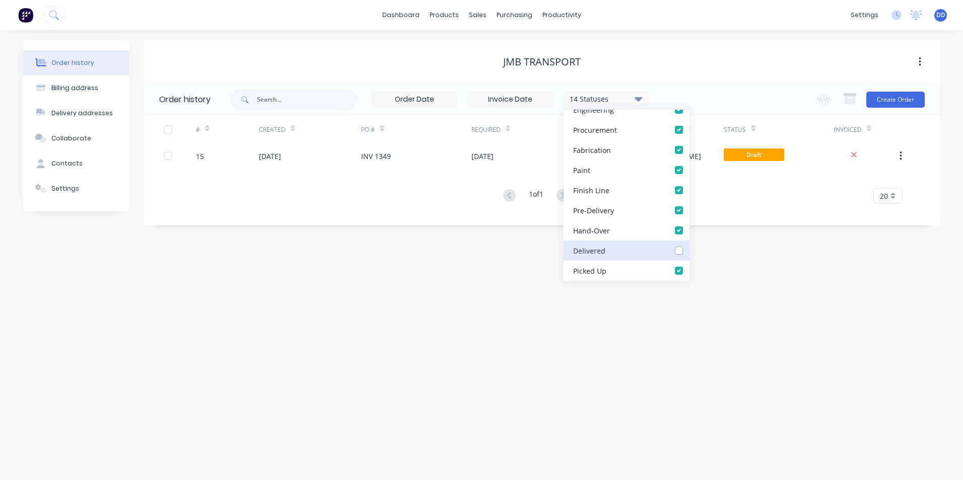
click at [689, 251] on input "checkbox" at bounding box center [693, 250] width 8 height 10
checkbox input "true"
click at [748, 289] on div "Order history Billing address Delivery addresses Collaborate Contacts Settings …" at bounding box center [481, 255] width 963 height 450
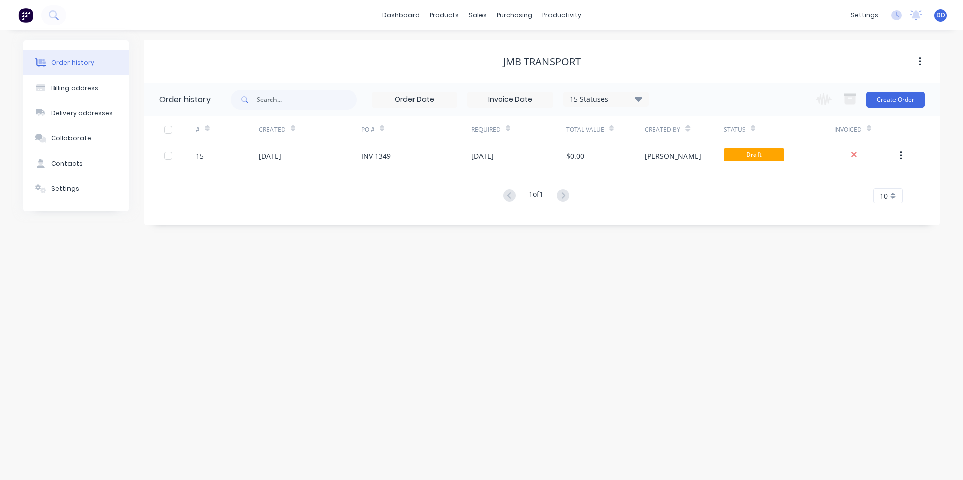
click at [642, 305] on div "Order history Billing address Delivery addresses Collaborate Contacts Settings …" at bounding box center [481, 255] width 963 height 450
drag, startPoint x: 709, startPoint y: 204, endPoint x: 704, endPoint y: 216, distance: 12.6
click at [704, 216] on div "Order history 15 Statuses Invoice Status Invoiced Not Invoiced Partial Order St…" at bounding box center [541, 154] width 795 height 142
click at [895, 194] on div "10" at bounding box center [887, 195] width 29 height 15
click at [888, 280] on div "25" at bounding box center [887, 286] width 28 height 18
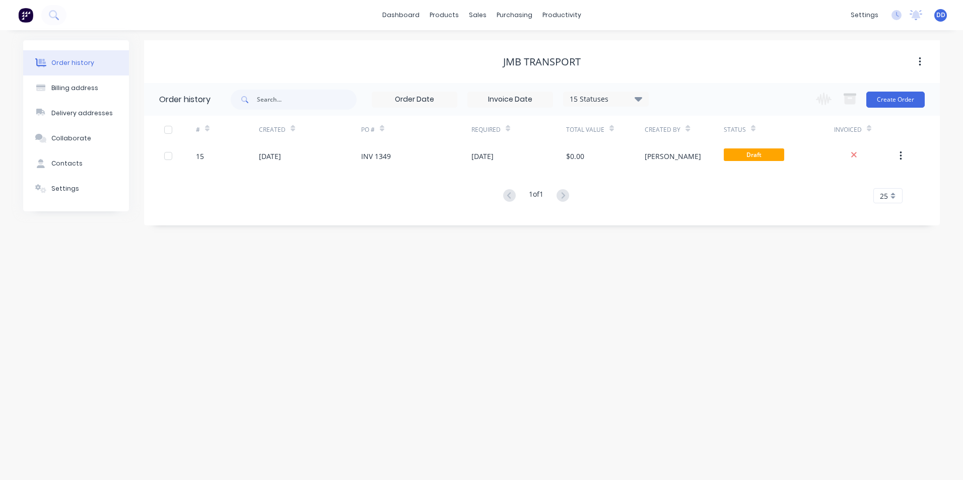
click at [670, 253] on div "Order history Billing address Delivery addresses Collaborate Contacts Settings …" at bounding box center [481, 255] width 963 height 450
click at [53, 92] on div "Billing address" at bounding box center [74, 88] width 47 height 9
select select "AU"
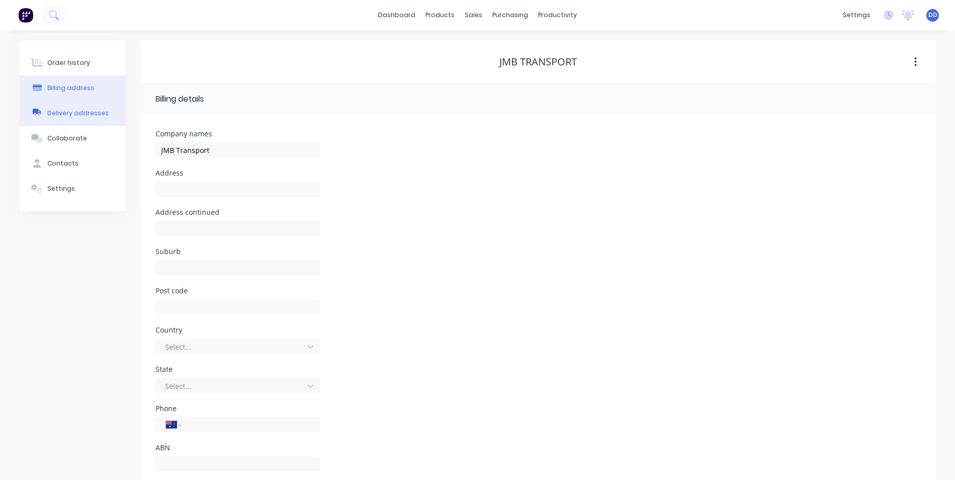
click at [58, 109] on div "Delivery addresses" at bounding box center [77, 113] width 61 height 9
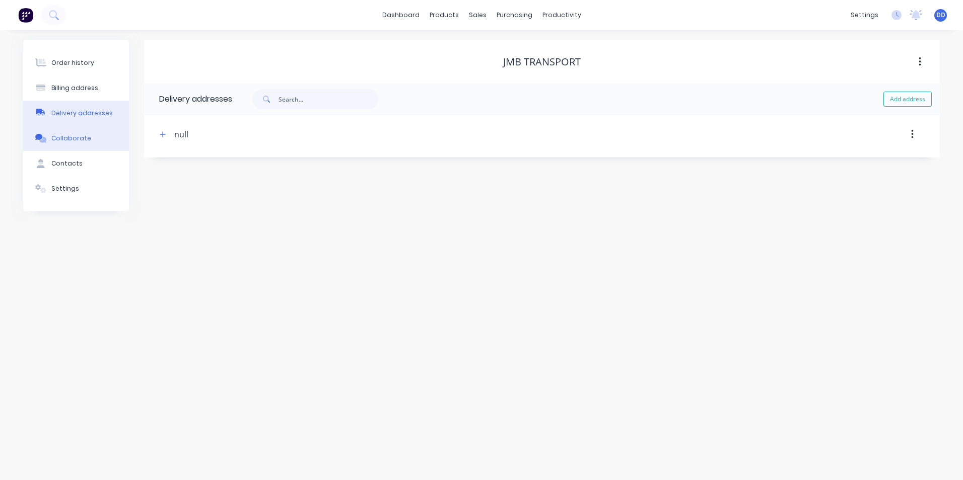
click at [83, 134] on div "Collaborate" at bounding box center [71, 138] width 40 height 9
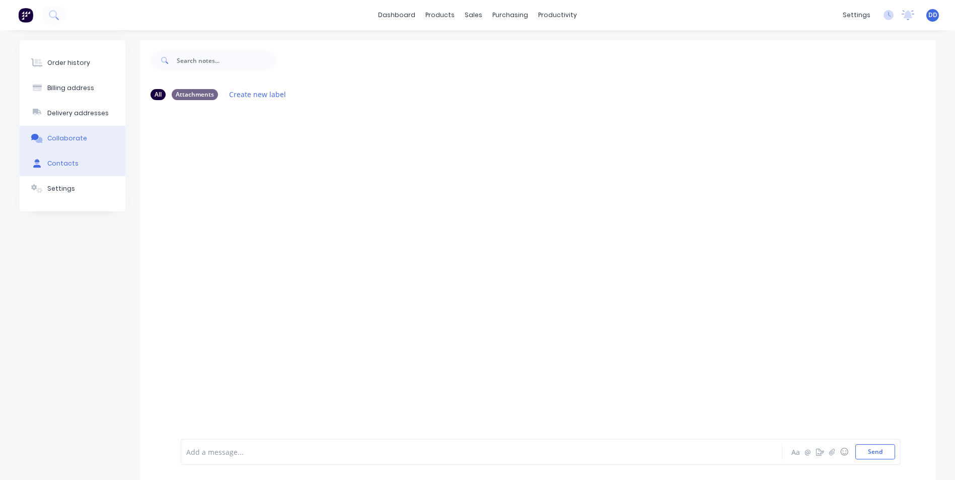
click at [54, 162] on div "Contacts" at bounding box center [62, 163] width 31 height 9
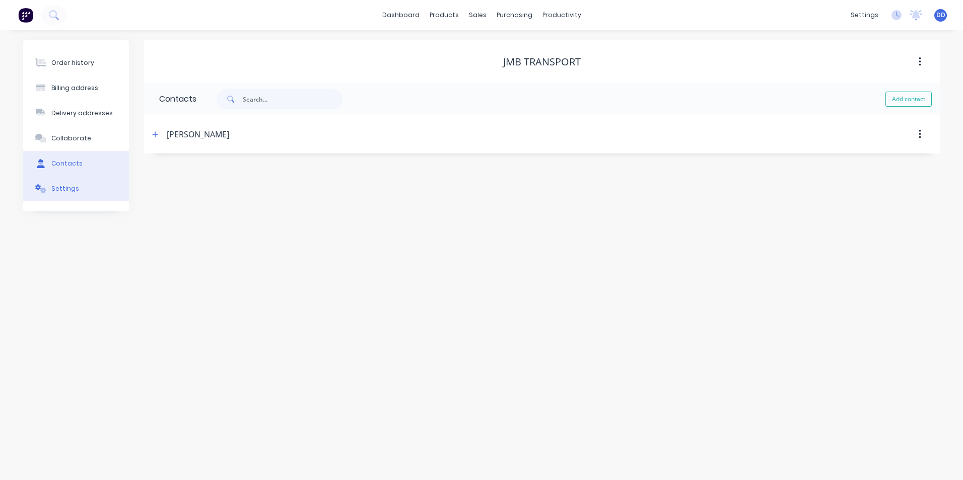
click at [57, 189] on div "Settings" at bounding box center [65, 188] width 28 height 9
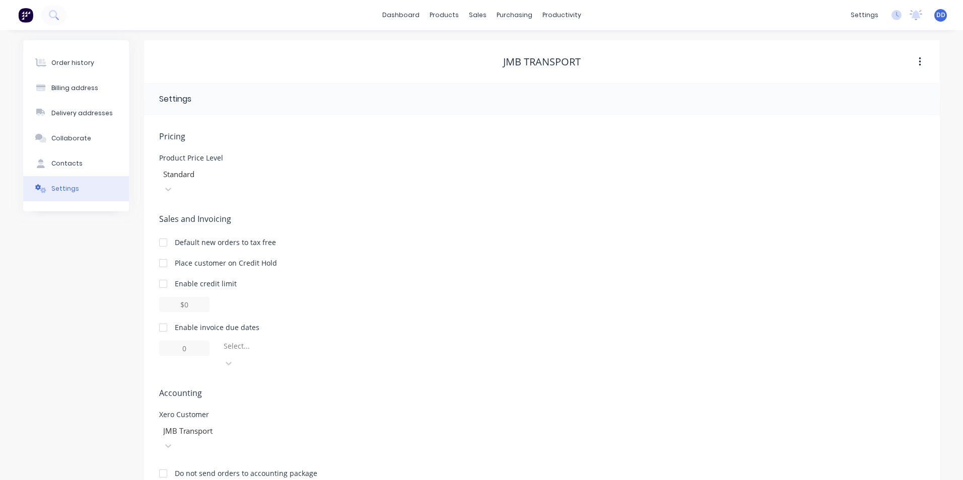
click at [256, 423] on div "JMB Transport" at bounding box center [234, 438] width 151 height 30
click at [466, 296] on div "Pricing Product Price Level Standard Sales and Invoicing Default new orders to …" at bounding box center [541, 312] width 765 height 365
click at [74, 68] on button "Order history" at bounding box center [76, 62] width 106 height 25
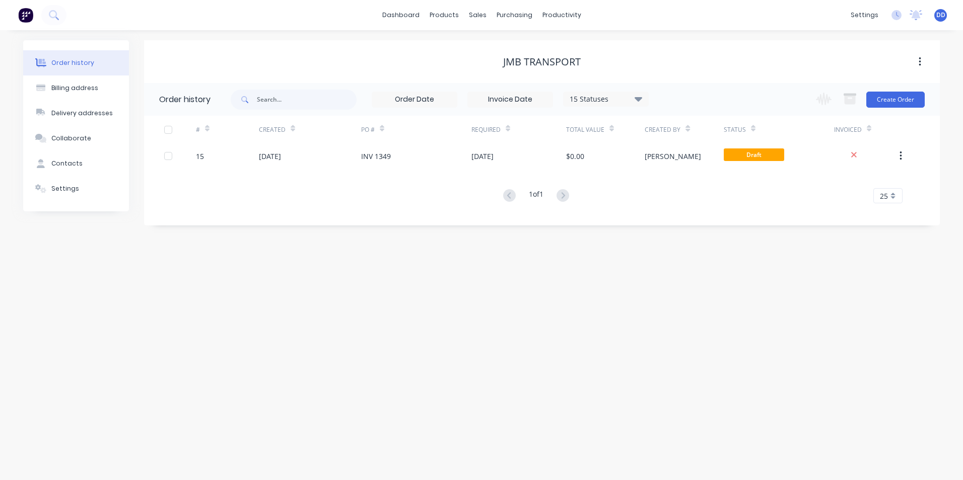
click at [920, 61] on icon "button" at bounding box center [919, 61] width 2 height 9
click at [741, 54] on div "JMB Transport" at bounding box center [541, 62] width 795 height 18
click at [546, 64] on div "JMB Transport" at bounding box center [542, 62] width 78 height 12
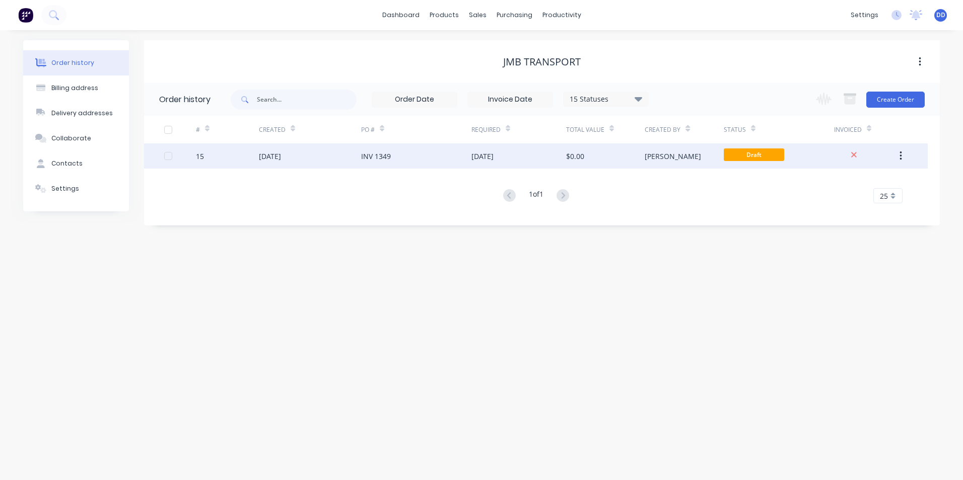
click at [338, 161] on div "[DATE]" at bounding box center [310, 155] width 102 height 25
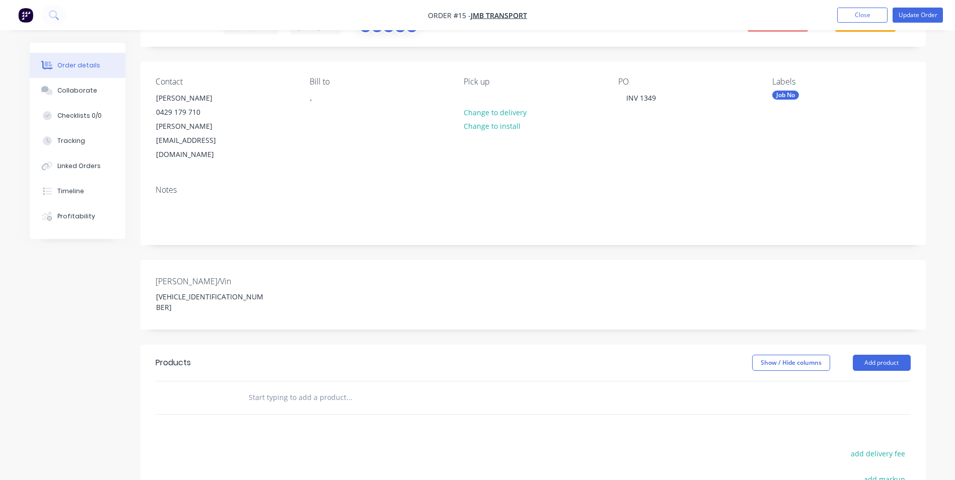
scroll to position [84, 0]
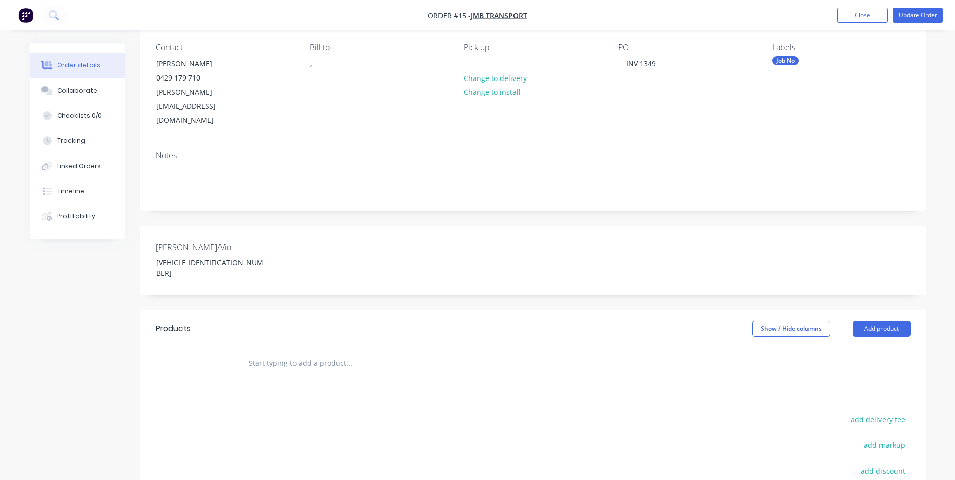
click at [332, 353] on input "text" at bounding box center [348, 363] width 201 height 20
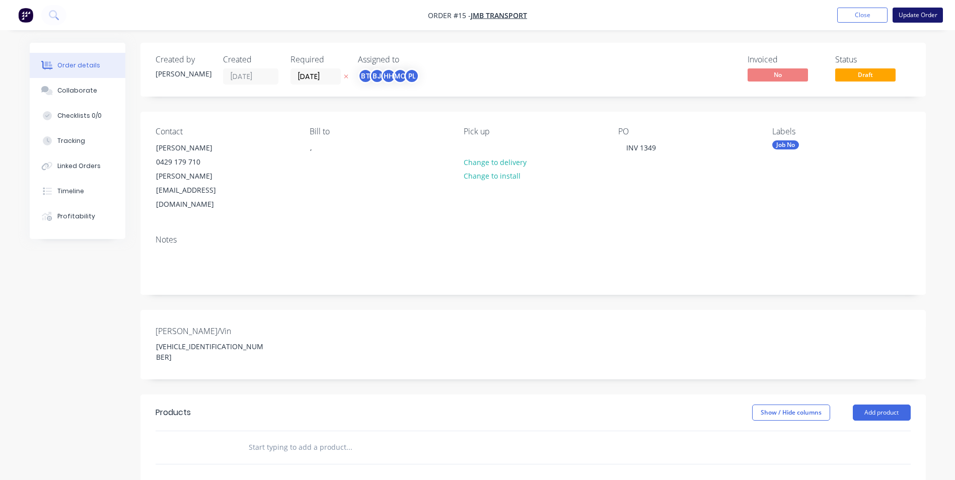
click at [909, 17] on button "Update Order" at bounding box center [918, 15] width 50 height 15
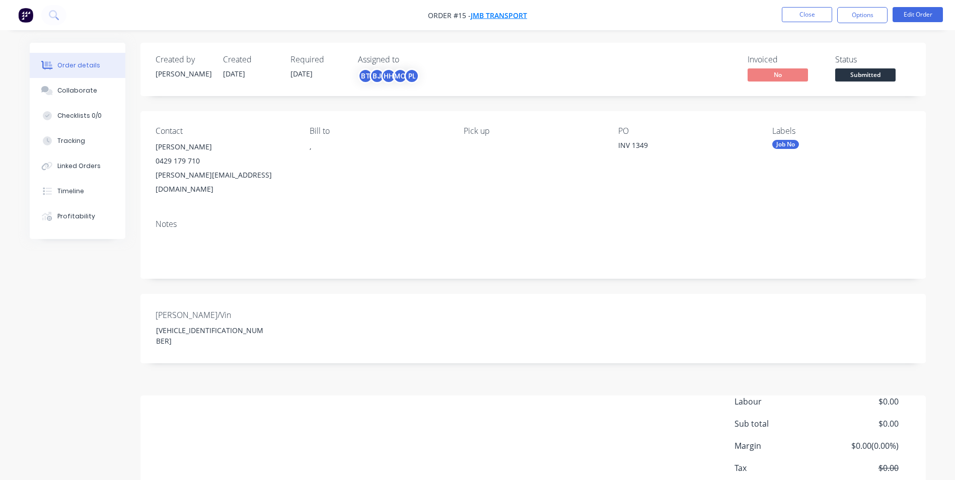
click at [498, 12] on span "JMB Transport" at bounding box center [499, 16] width 56 height 10
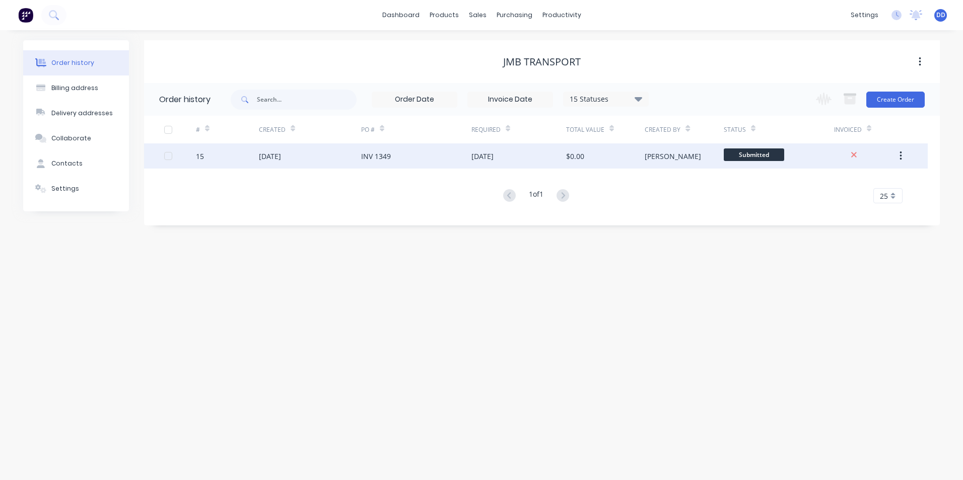
click at [804, 156] on div "Submitted" at bounding box center [778, 155] width 110 height 25
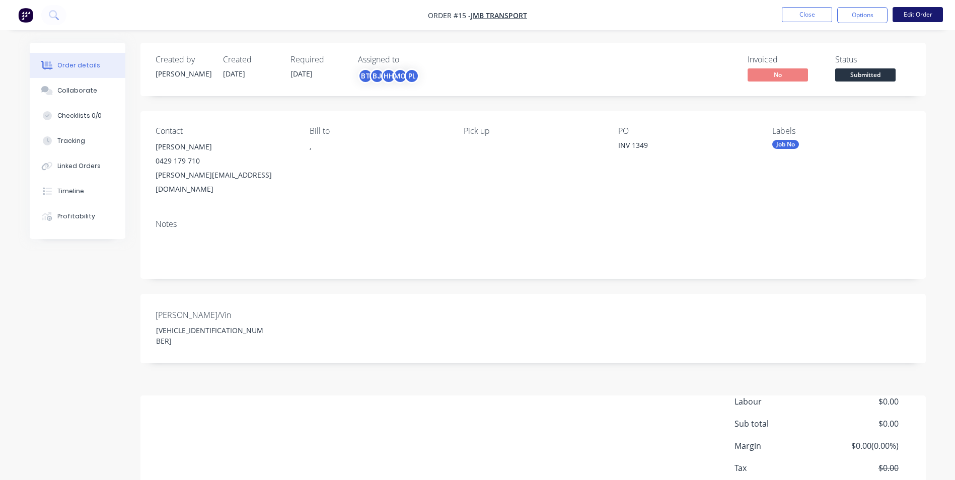
click at [901, 16] on button "Edit Order" at bounding box center [918, 14] width 50 height 15
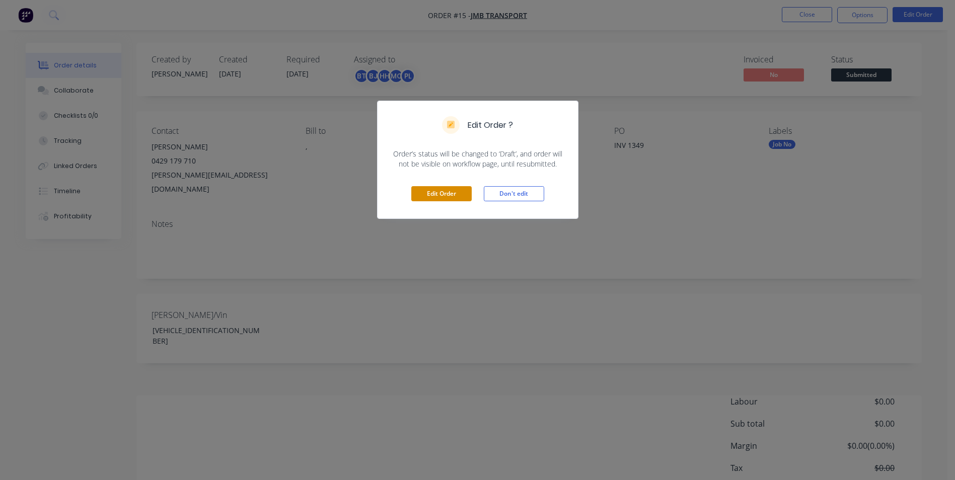
click at [448, 196] on button "Edit Order" at bounding box center [441, 193] width 60 height 15
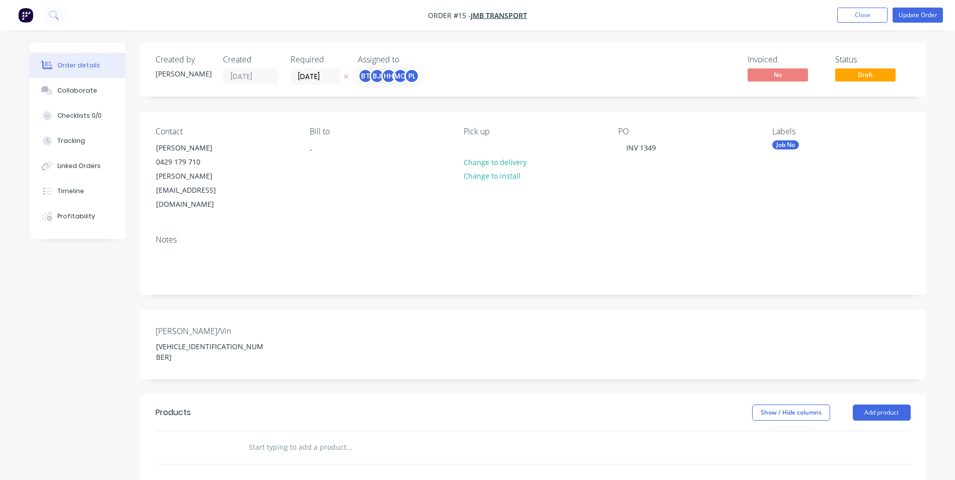
drag, startPoint x: 884, startPoint y: 144, endPoint x: 888, endPoint y: 183, distance: 39.0
click at [888, 183] on div "Labels Job No" at bounding box center [841, 169] width 138 height 85
click at [62, 89] on div "Collaborate" at bounding box center [77, 90] width 40 height 9
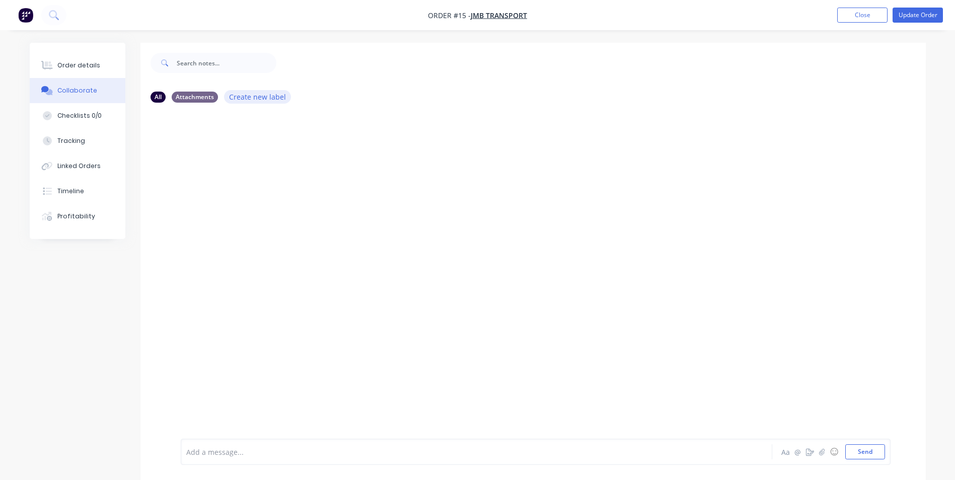
click at [266, 99] on button "Create new label" at bounding box center [257, 97] width 67 height 14
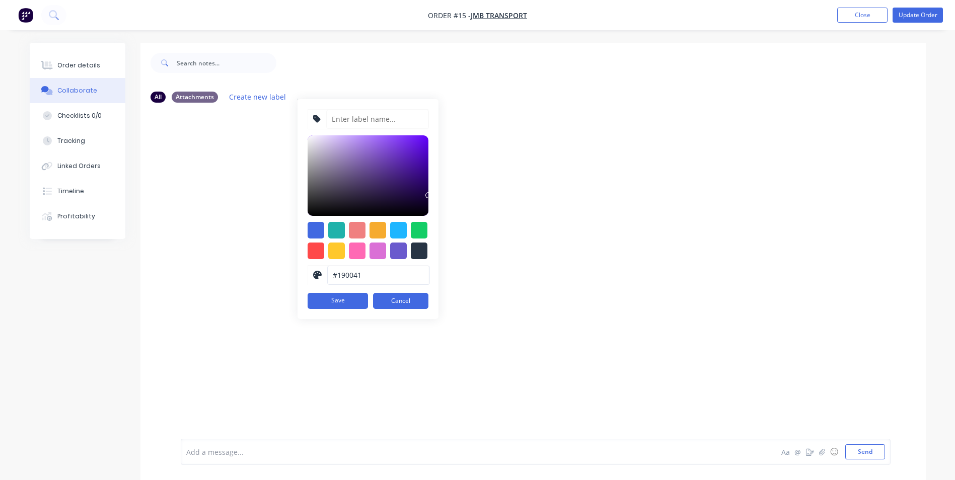
drag, startPoint x: 387, startPoint y: 278, endPoint x: 278, endPoint y: 273, distance: 109.4
click at [278, 273] on div "All Attachments Create new label #190041 hex #190041 Save Cancel Add a message.…" at bounding box center [532, 289] width 785 height 412
click at [361, 121] on input at bounding box center [377, 119] width 103 height 19
type input "deposite"
click at [320, 307] on button "Save" at bounding box center [338, 301] width 60 height 16
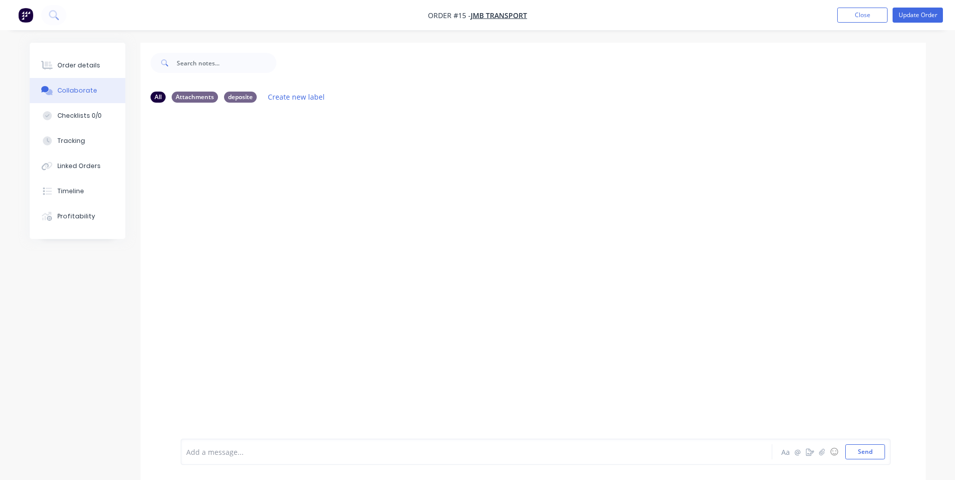
click at [422, 251] on div at bounding box center [532, 275] width 785 height 328
click at [189, 97] on div "Attachments" at bounding box center [195, 96] width 46 height 11
click at [159, 96] on div "All" at bounding box center [158, 96] width 15 height 11
drag, startPoint x: 188, startPoint y: 95, endPoint x: 206, endPoint y: 132, distance: 41.4
click at [206, 132] on div "All Attachments deposite Create new label Add a message... Aa @ ☺ Send" at bounding box center [532, 289] width 785 height 412
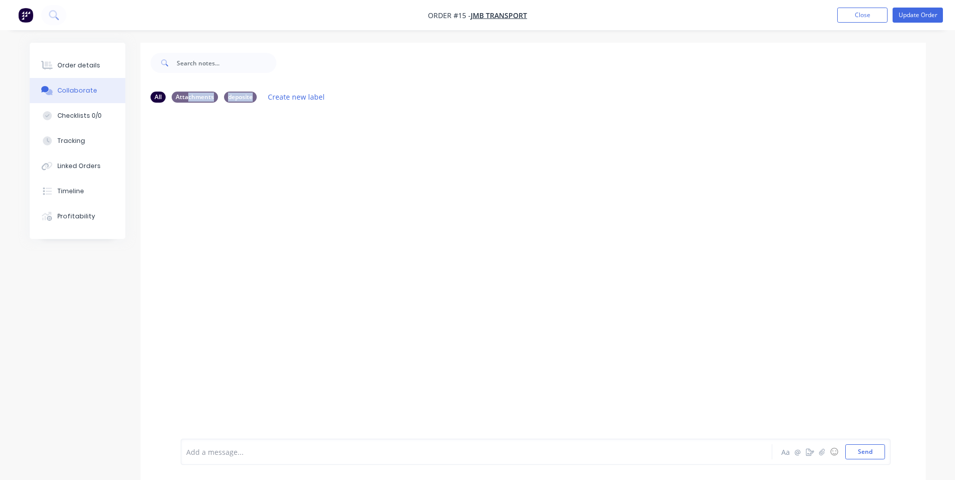
click at [273, 146] on div at bounding box center [532, 275] width 785 height 328
click at [755, 91] on div "All Attachments deposite Create new label" at bounding box center [533, 97] width 765 height 14
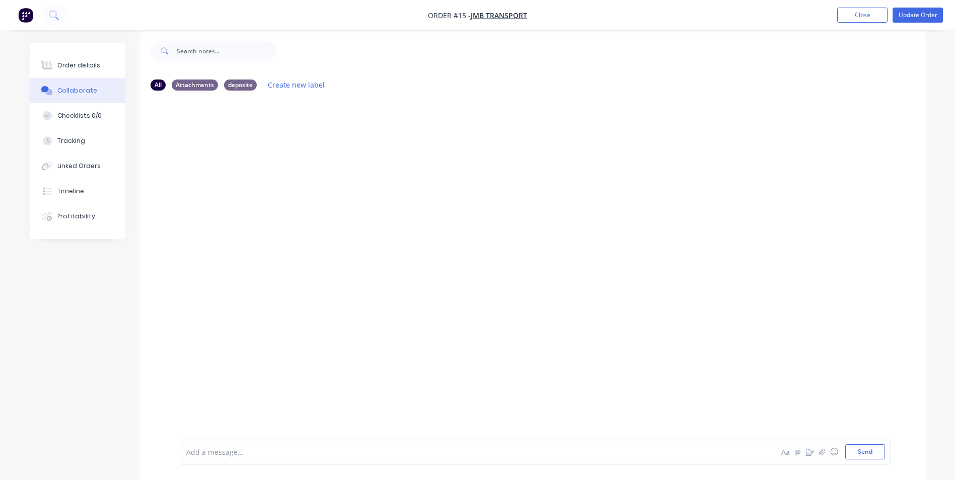
scroll to position [15, 0]
click at [238, 85] on div "deposite" at bounding box center [240, 81] width 33 height 11
click at [261, 457] on div at bounding box center [449, 452] width 524 height 11
click at [438, 278] on div at bounding box center [532, 260] width 785 height 328
click at [238, 83] on div "deposite" at bounding box center [240, 81] width 33 height 11
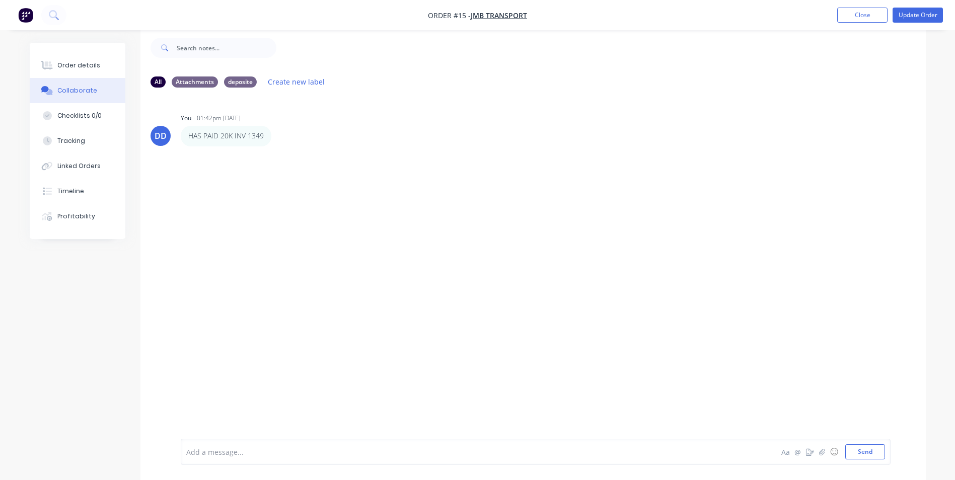
click at [395, 198] on div "DD You - 01:42pm [DATE] HAS PAID 20K INV 1349 Labels Edit Delete" at bounding box center [532, 260] width 785 height 328
click at [192, 80] on div "Attachments" at bounding box center [195, 81] width 46 height 11
click at [247, 84] on div "deposite" at bounding box center [240, 81] width 33 height 11
click at [245, 81] on div "deposite" at bounding box center [240, 81] width 33 height 11
click at [246, 81] on div "deposite" at bounding box center [240, 81] width 33 height 11
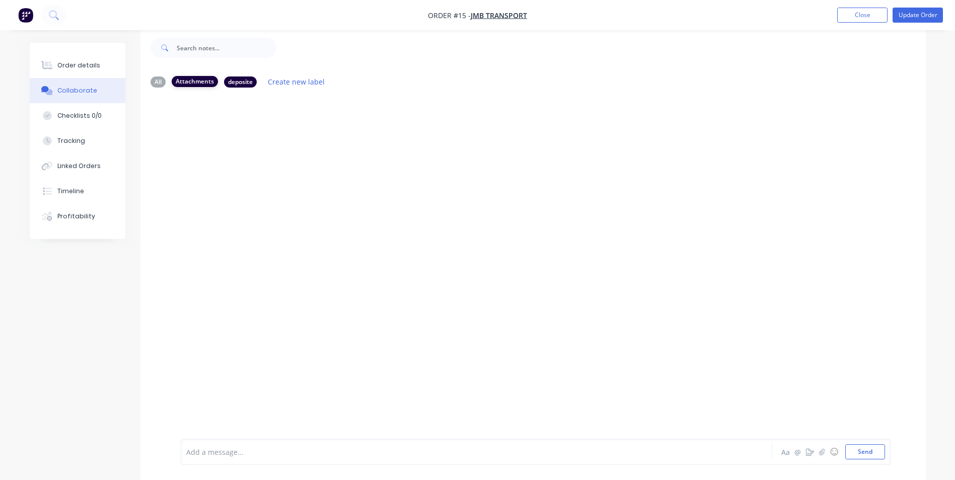
click at [189, 82] on div "Attachments" at bounding box center [195, 81] width 46 height 11
click at [224, 82] on div "deposite" at bounding box center [240, 81] width 33 height 11
click at [272, 137] on div "HAS PAID 20K INV 1349 Labels Edit Delete" at bounding box center [338, 136] width 315 height 20
click at [280, 137] on div "Labels Edit Delete" at bounding box center [279, 136] width 6 height 15
click at [277, 134] on icon "button" at bounding box center [278, 136] width 3 height 12
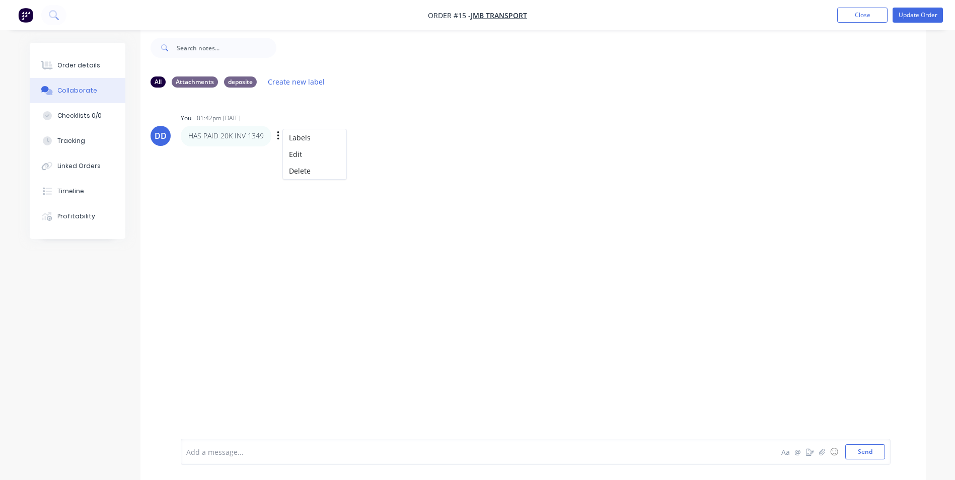
click at [369, 133] on div "HAS PAID 20K INV 1349 Labels Edit Delete" at bounding box center [338, 136] width 315 height 20
click at [78, 120] on button "Checklists 0/0" at bounding box center [78, 115] width 96 height 25
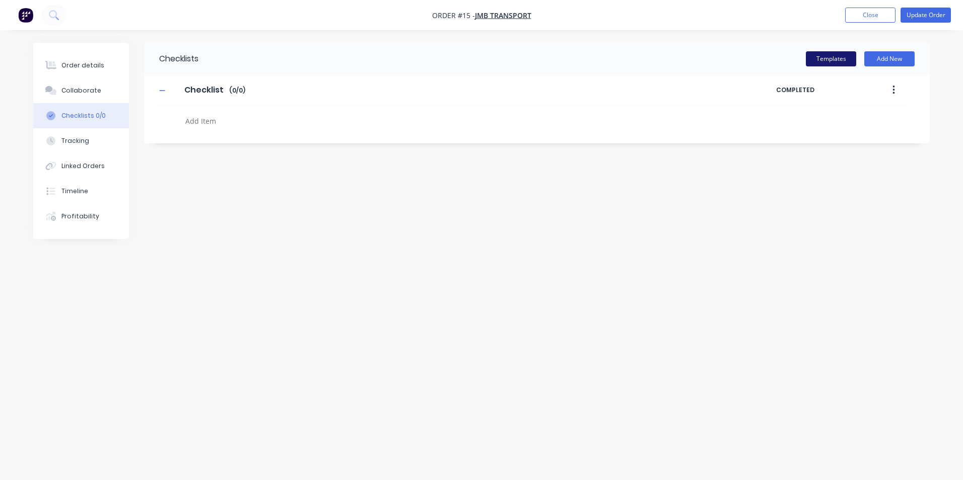
click at [833, 59] on button "Templates" at bounding box center [831, 58] width 50 height 15
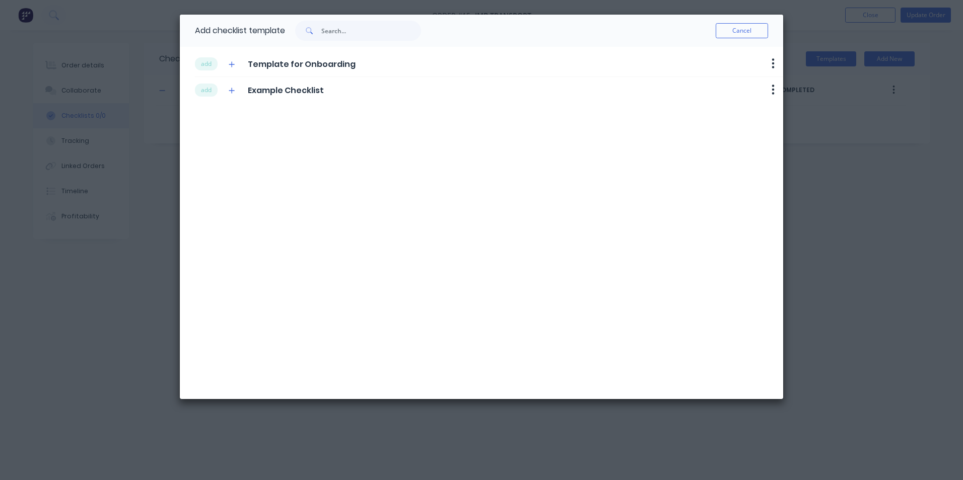
click at [332, 63] on span "Template for Onboarding" at bounding box center [302, 64] width 108 height 12
click at [233, 65] on icon "button" at bounding box center [232, 64] width 6 height 7
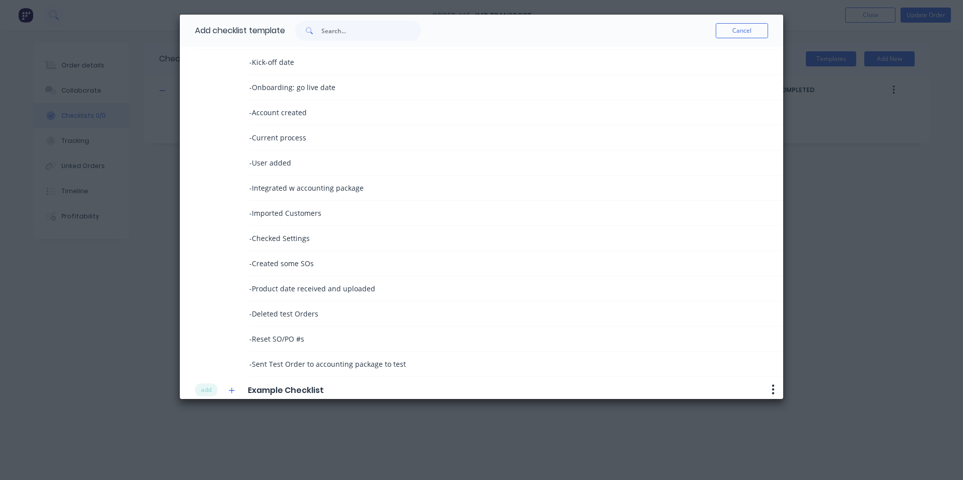
scroll to position [41, 0]
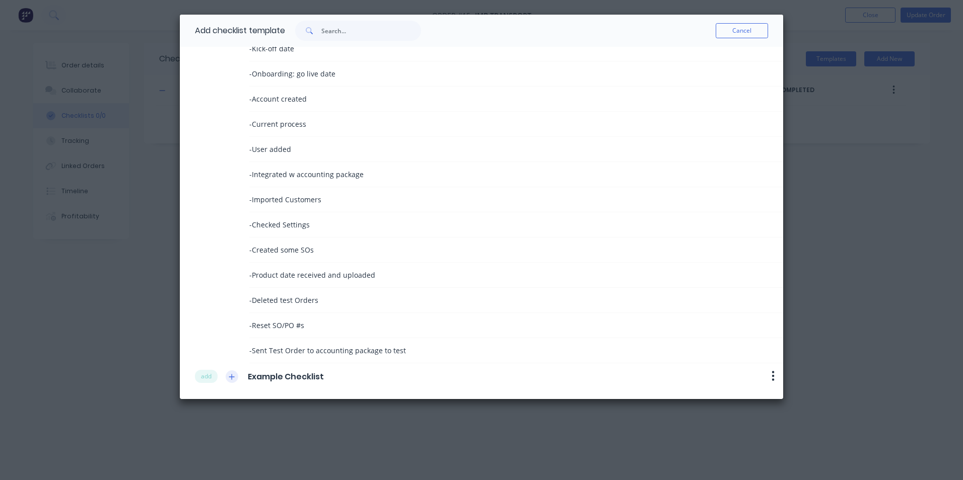
click at [233, 379] on icon "button" at bounding box center [232, 377] width 6 height 7
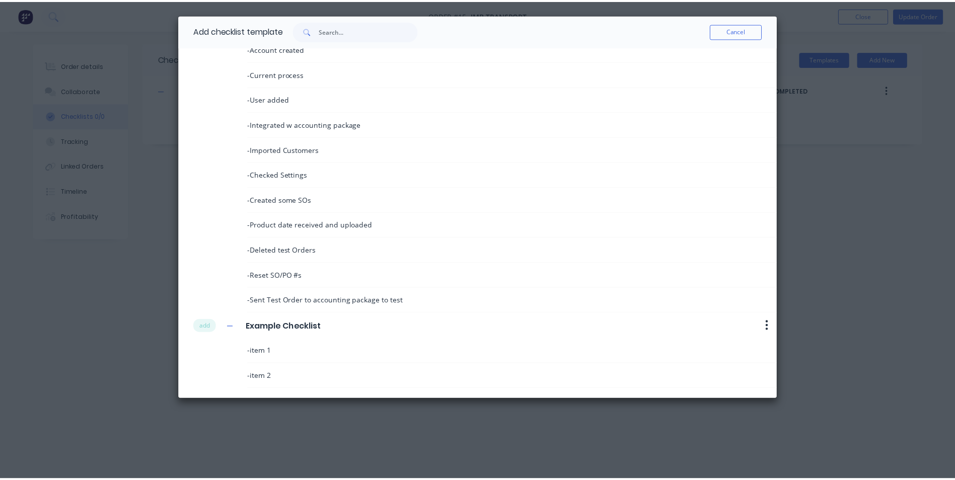
scroll to position [0, 0]
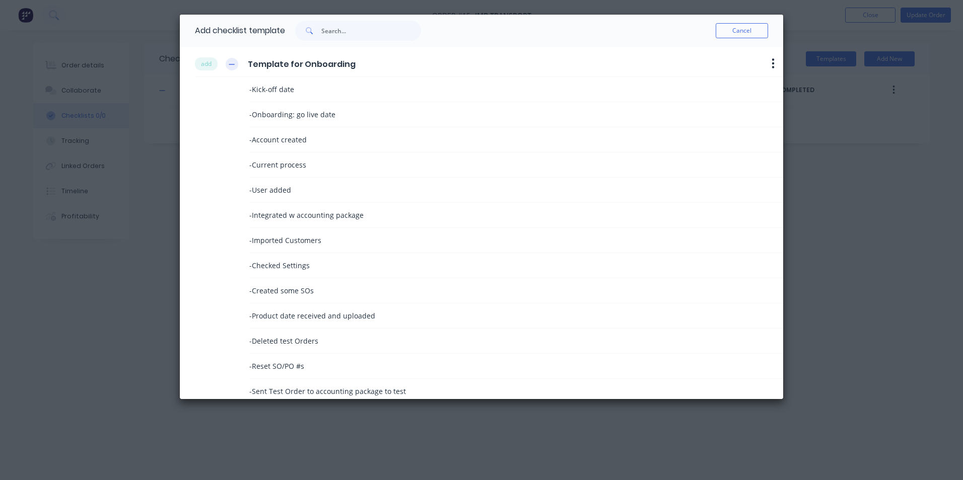
click at [231, 68] on button "button" at bounding box center [232, 64] width 13 height 13
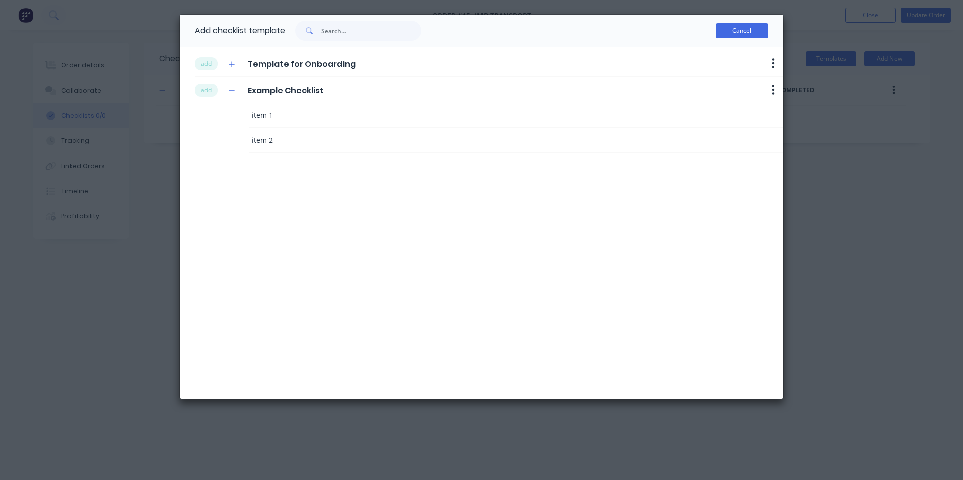
click at [755, 27] on button "Cancel" at bounding box center [741, 30] width 52 height 15
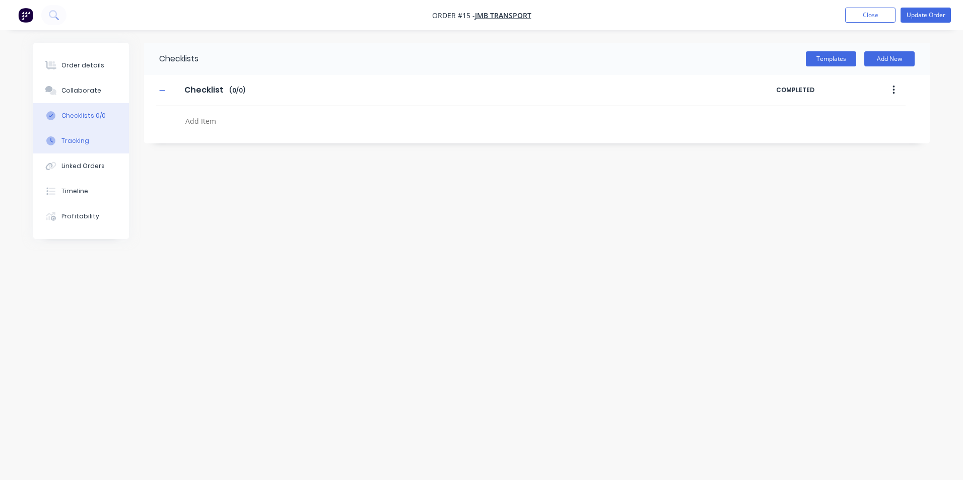
click at [64, 138] on div "Tracking" at bounding box center [75, 140] width 28 height 9
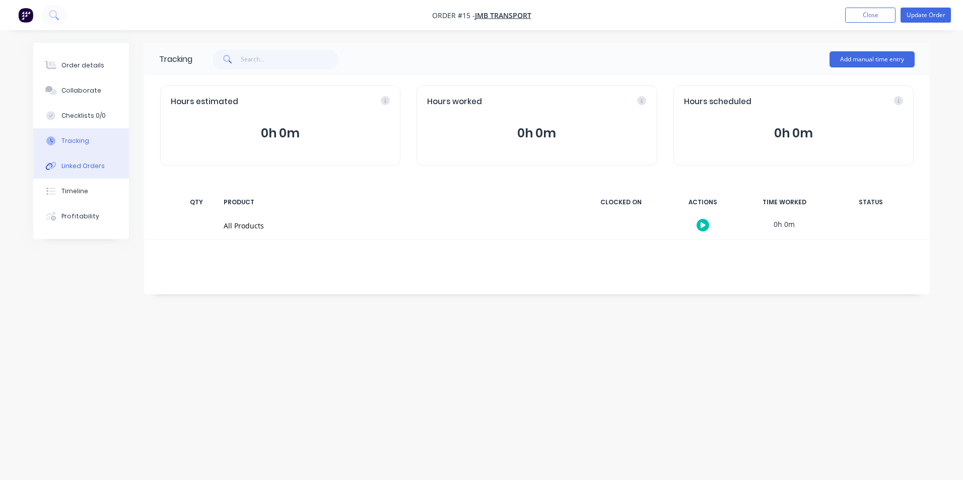
click at [66, 166] on div "Linked Orders" at bounding box center [82, 166] width 43 height 9
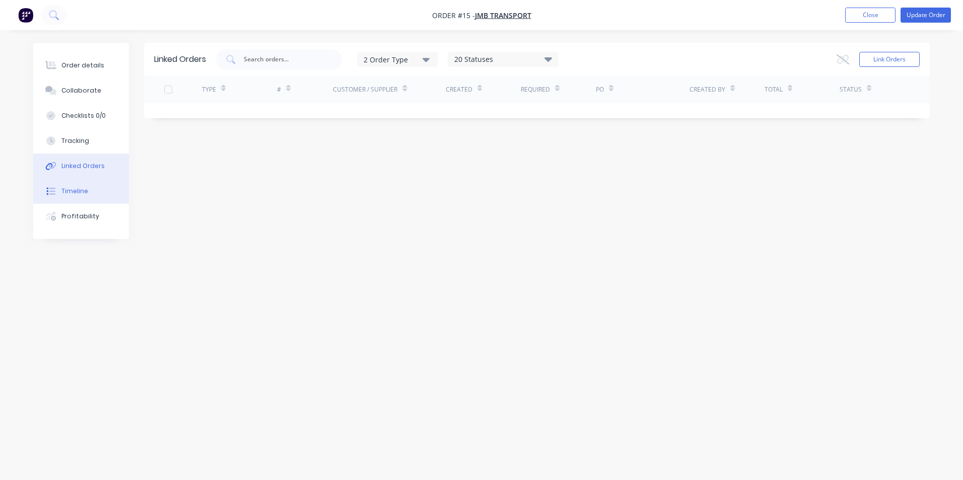
click at [47, 191] on icon at bounding box center [48, 192] width 2 height 8
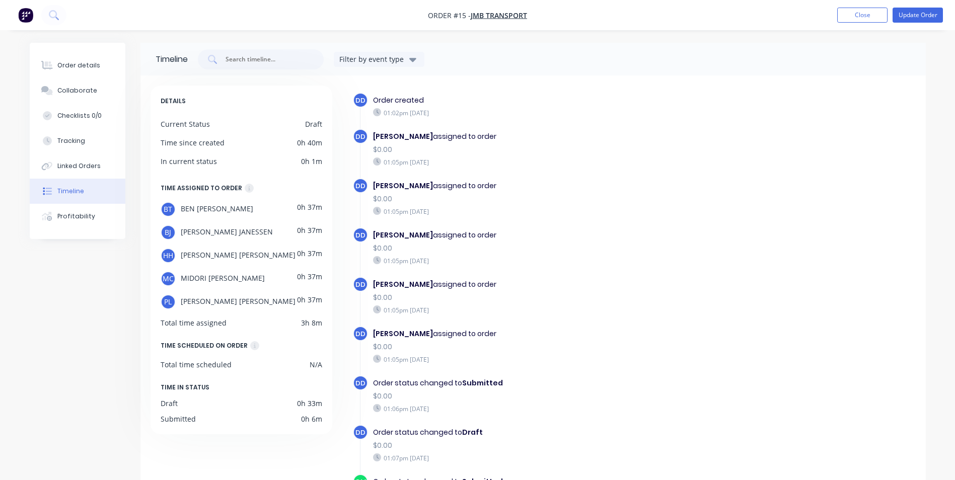
click at [738, 125] on div "DD Order created 01:02pm [DATE]" at bounding box center [552, 111] width 398 height 36
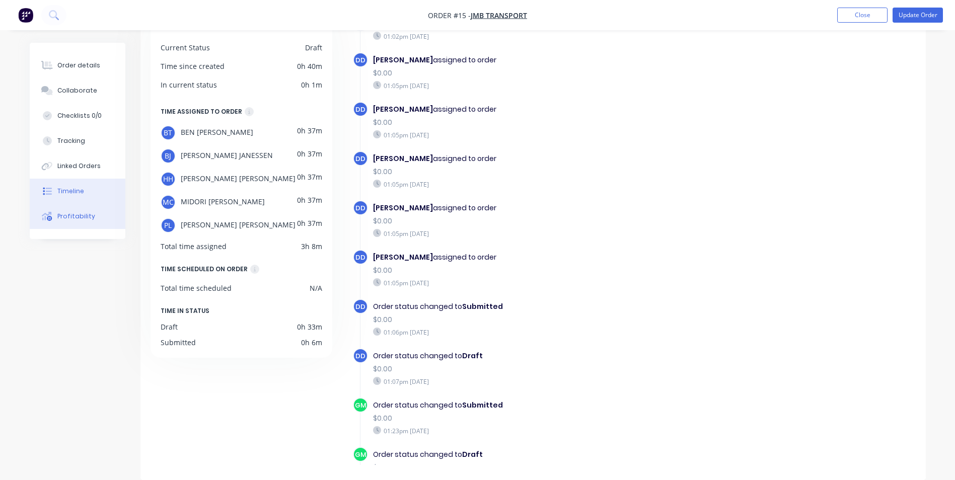
click at [57, 218] on div "Profitability" at bounding box center [76, 216] width 38 height 9
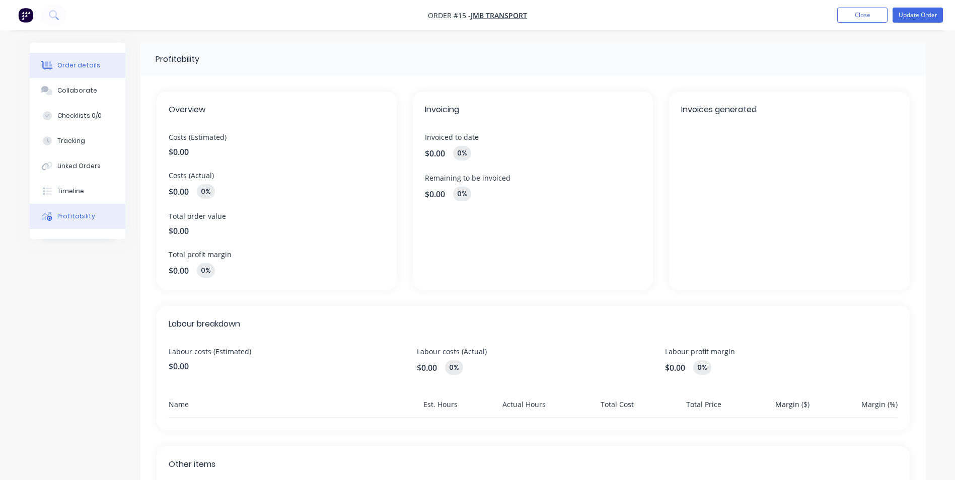
click at [64, 70] on button "Order details" at bounding box center [78, 65] width 96 height 25
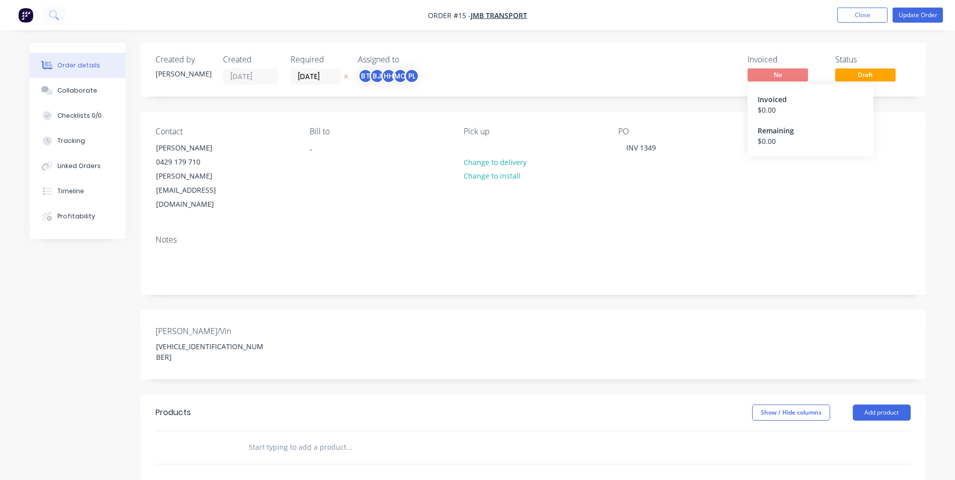
click at [789, 76] on span "No" at bounding box center [778, 74] width 60 height 13
click at [873, 71] on span "Draft" at bounding box center [865, 74] width 60 height 13
click at [568, 77] on div "Invoiced No Status Draft" at bounding box center [685, 70] width 452 height 30
click at [344, 77] on icon "button" at bounding box center [346, 77] width 5 height 6
drag, startPoint x: 556, startPoint y: 67, endPoint x: 508, endPoint y: 69, distance: 47.4
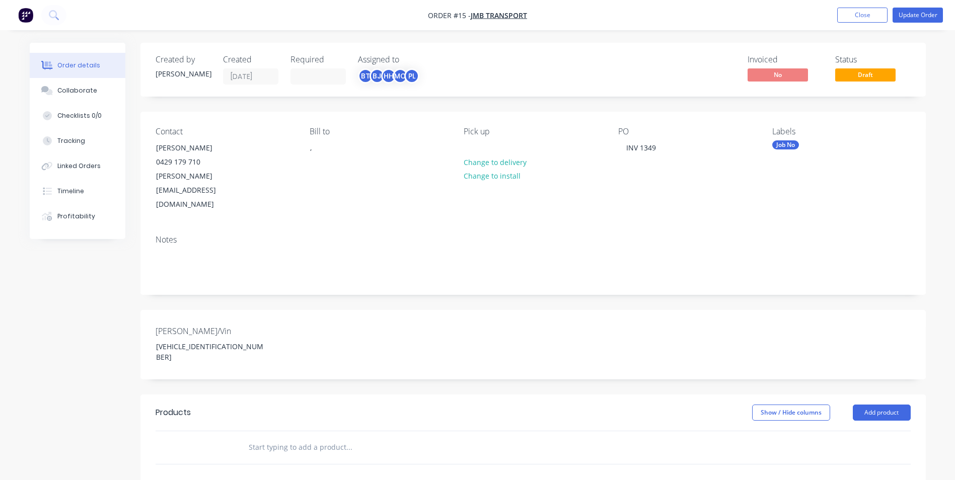
click at [555, 67] on div "Invoiced No Status Draft" at bounding box center [685, 70] width 452 height 30
click at [323, 75] on input at bounding box center [318, 76] width 54 height 15
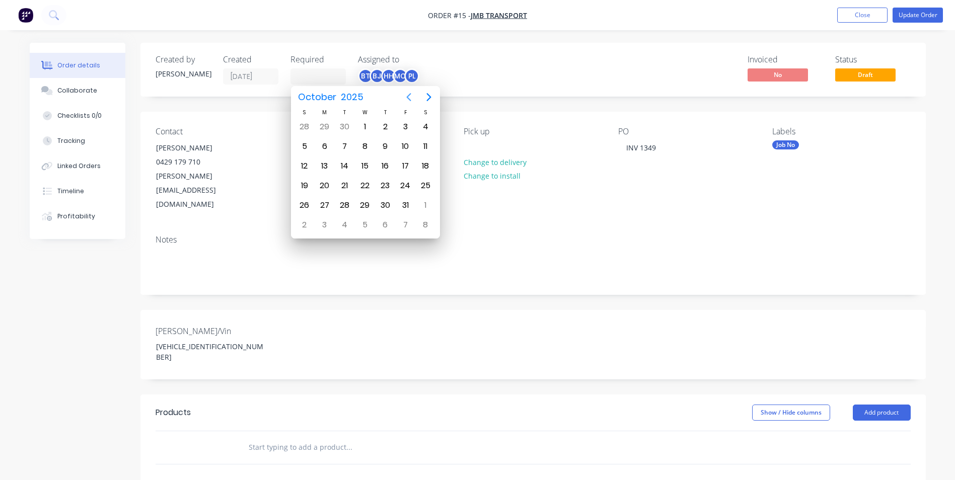
click at [408, 95] on icon "Previous page" at bounding box center [409, 97] width 12 height 12
click at [406, 223] on div "10" at bounding box center [405, 224] width 15 height 15
type input "[DATE]"
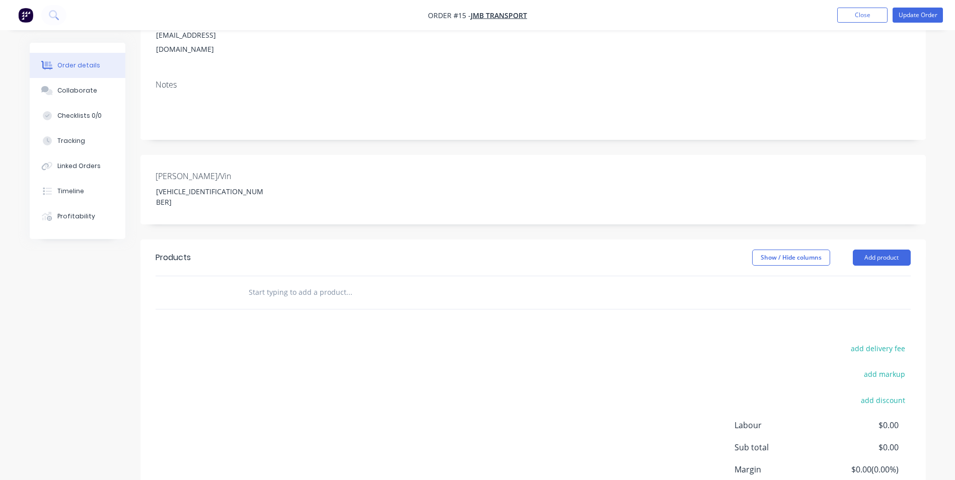
scroll to position [168, 0]
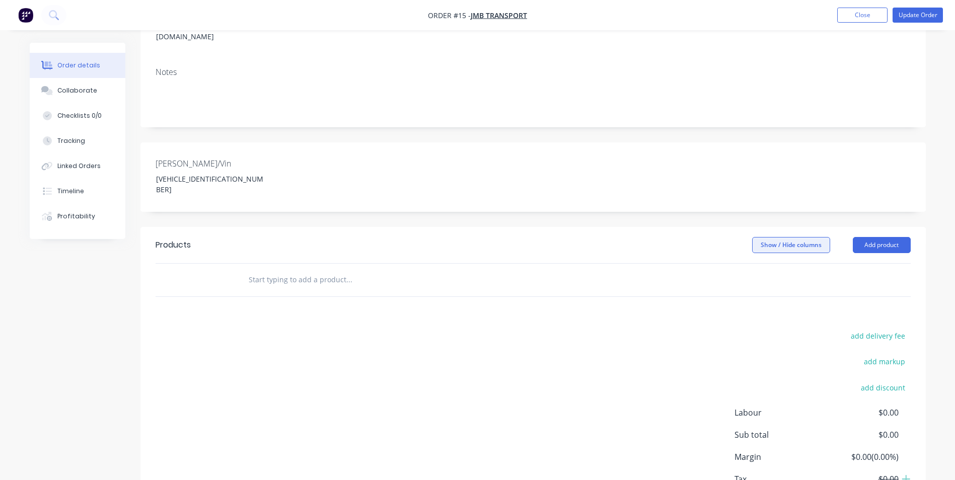
click at [800, 237] on button "Show / Hide columns" at bounding box center [791, 245] width 78 height 16
click at [767, 254] on span at bounding box center [768, 253] width 9 height 9
click at [756, 249] on input "Markup" at bounding box center [756, 249] width 0 height 0
click at [767, 239] on span at bounding box center [768, 239] width 9 height 9
click at [756, 235] on input "Cost" at bounding box center [756, 235] width 0 height 0
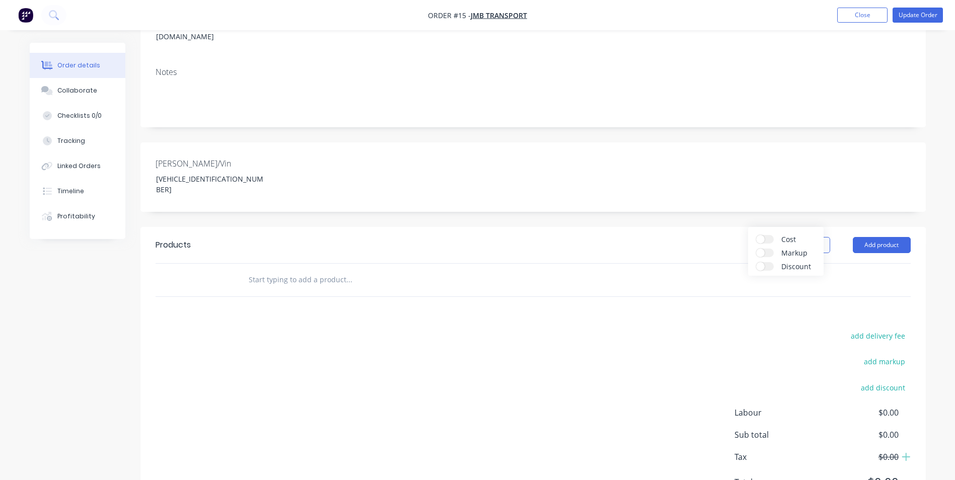
click at [662, 329] on div "add delivery fee add markup add discount Labour $0.00 Sub total $0.00 Tax $0.00…" at bounding box center [533, 415] width 755 height 172
click at [882, 237] on button "Add product" at bounding box center [882, 245] width 58 height 16
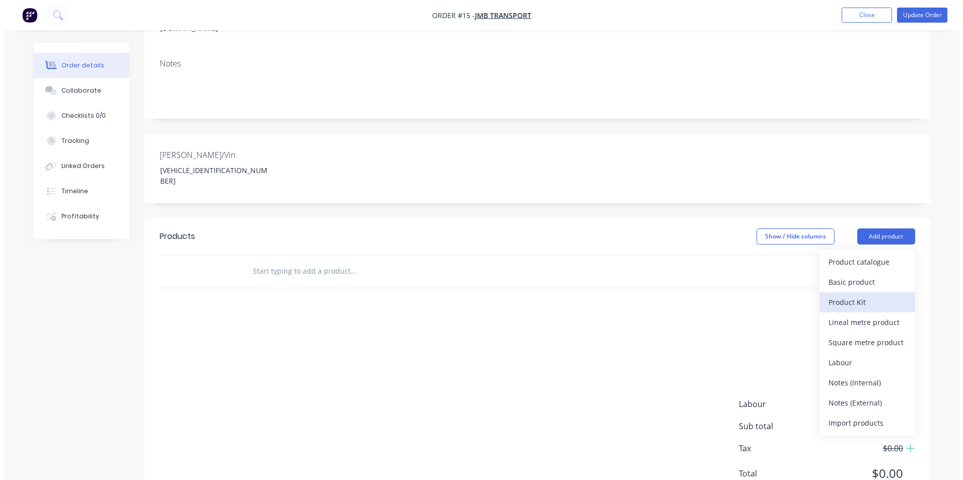
scroll to position [180, 0]
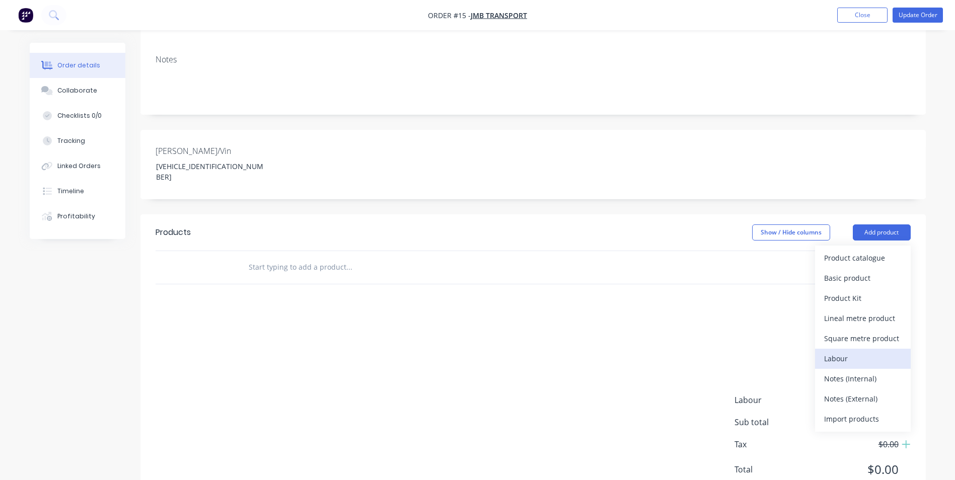
click at [844, 351] on div "Labour" at bounding box center [863, 358] width 78 height 15
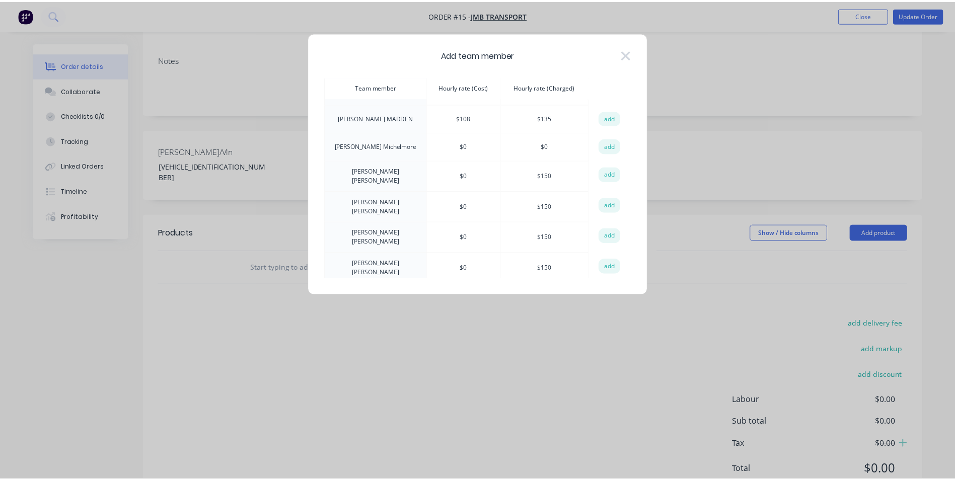
scroll to position [252, 0]
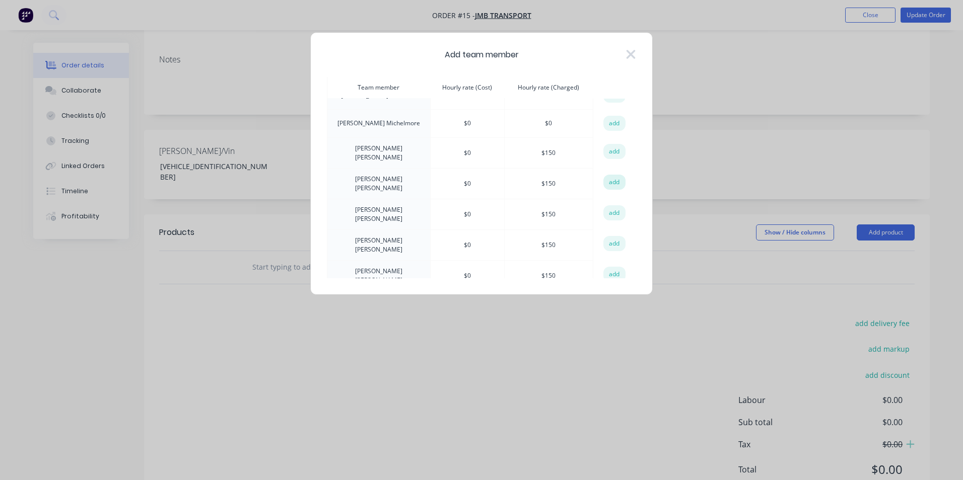
click at [613, 175] on button "add" at bounding box center [614, 182] width 22 height 15
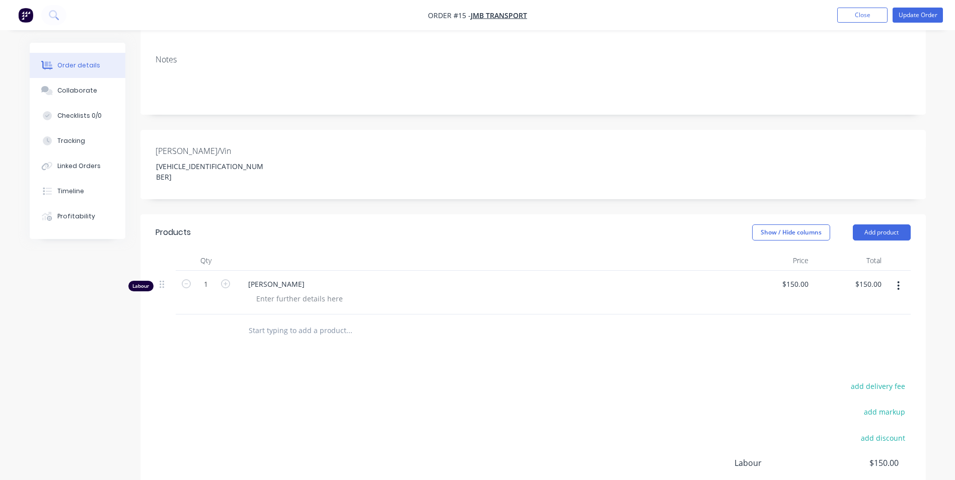
click at [796, 315] on div at bounding box center [533, 331] width 755 height 33
click at [899, 280] on icon "button" at bounding box center [898, 285] width 3 height 11
click at [773, 322] on div "Products Show / Hide columns Add product Qty Price Total Labour 1 [PERSON_NAME]…" at bounding box center [532, 390] width 785 height 352
click at [601, 338] on div "Products Show / Hide columns Add product Qty Price Total Labour 1 [PERSON_NAME]…" at bounding box center [532, 390] width 785 height 352
click at [482, 318] on div "Products Show / Hide columns Add product Qty Price Total Labour 1 [PERSON_NAME]…" at bounding box center [532, 390] width 785 height 352
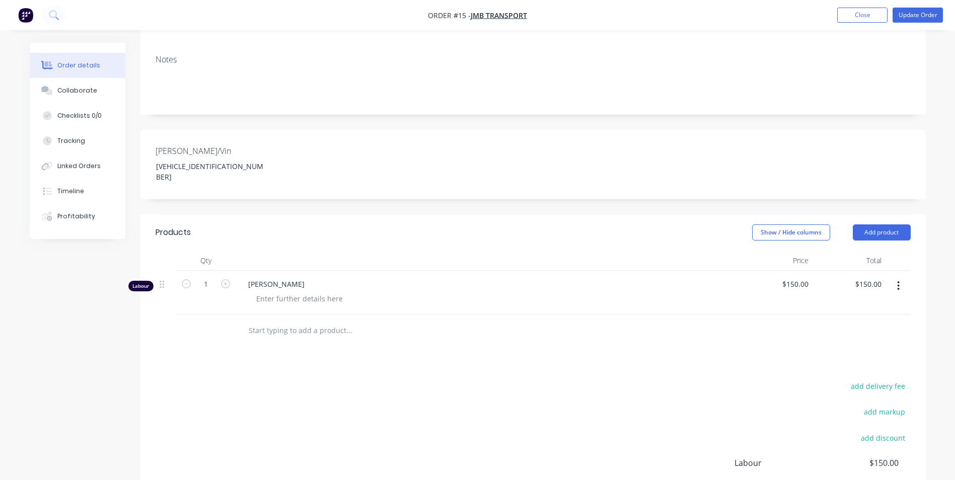
click at [901, 277] on button "button" at bounding box center [899, 286] width 24 height 18
click at [847, 366] on div "Delete" at bounding box center [863, 373] width 78 height 15
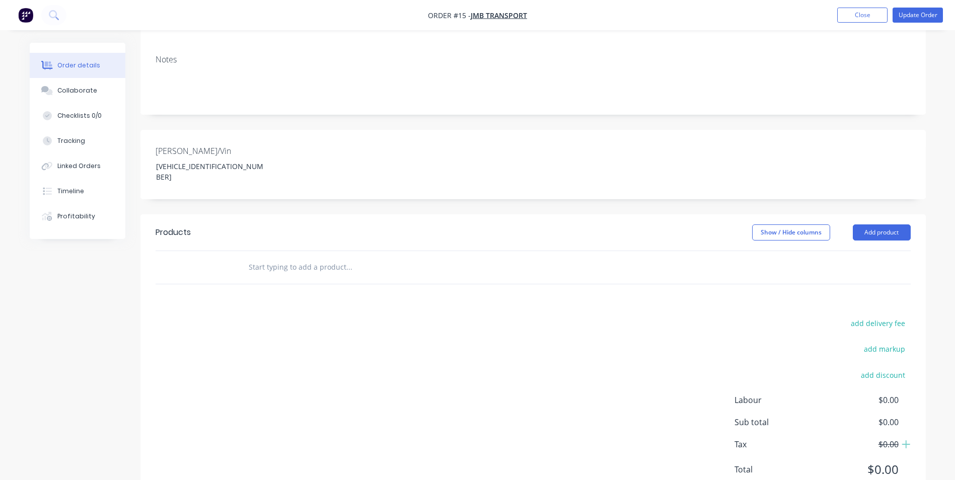
click at [675, 251] on div at bounding box center [533, 267] width 755 height 33
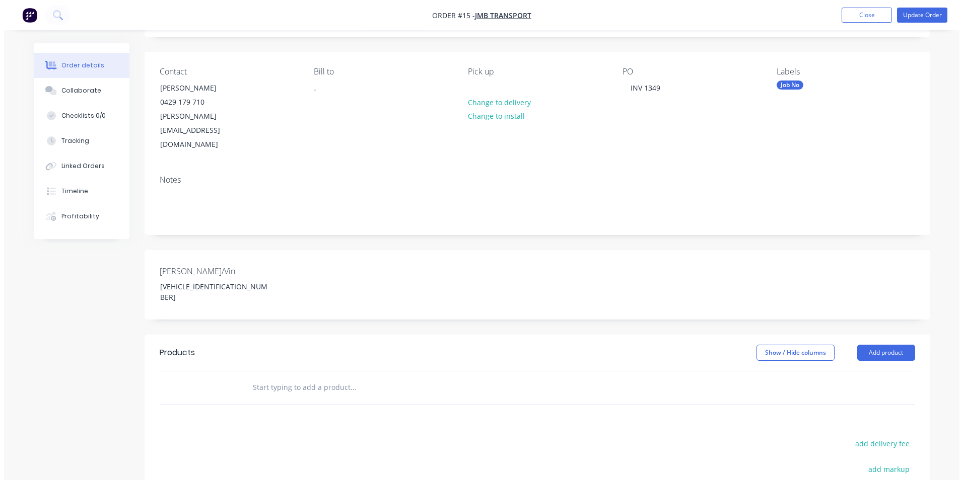
scroll to position [0, 0]
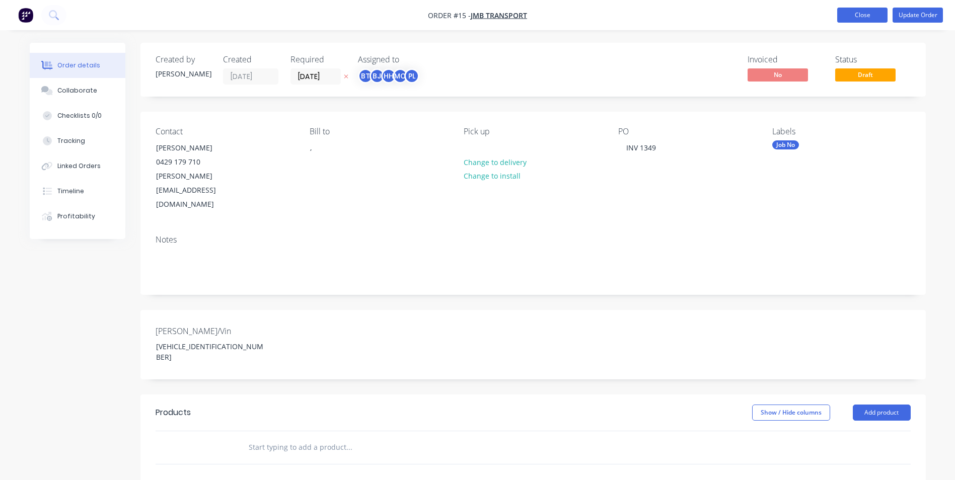
click at [860, 19] on button "Close" at bounding box center [862, 15] width 50 height 15
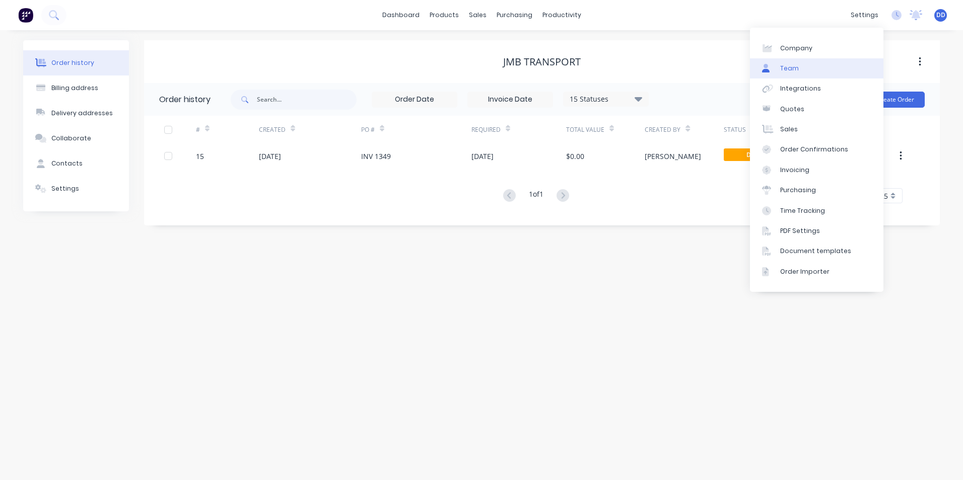
click at [816, 68] on link "Team" at bounding box center [816, 68] width 133 height 20
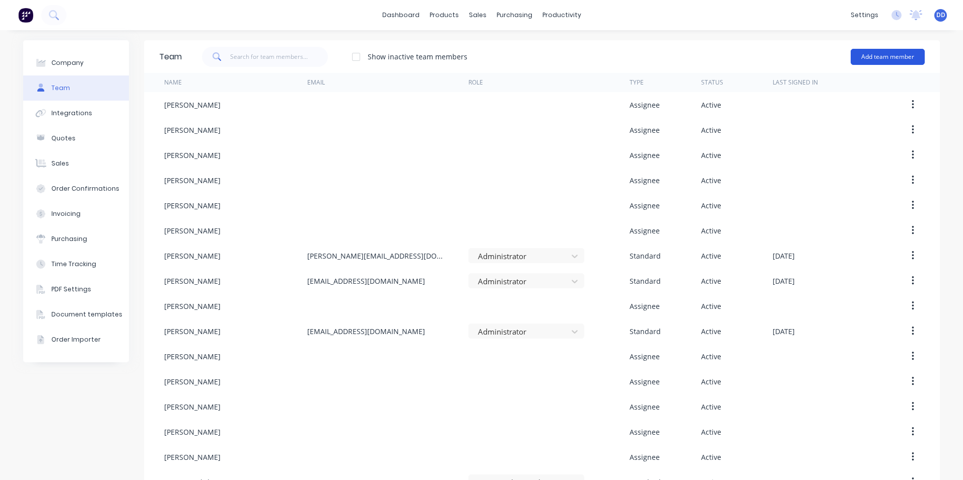
click at [882, 58] on button "Add team member" at bounding box center [887, 57] width 74 height 16
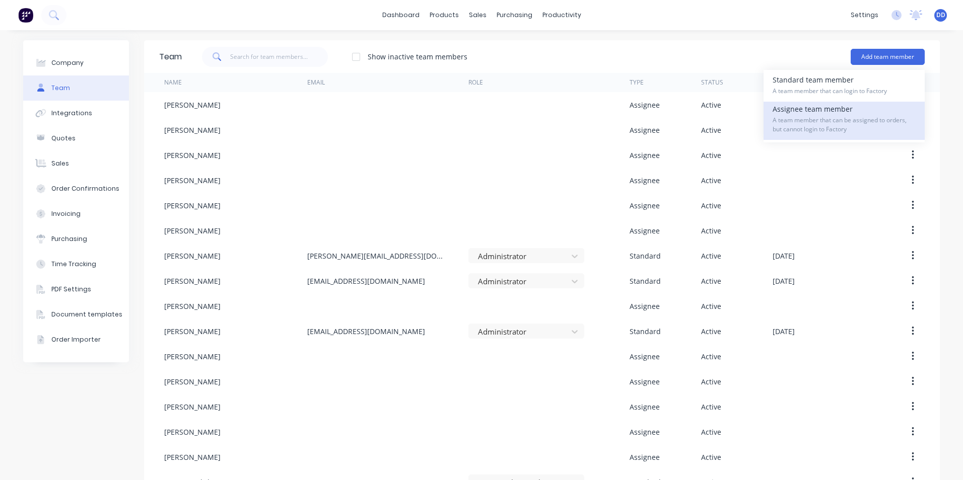
click at [857, 124] on span "A team member that can be assigned to orders, but cannot login to Factory" at bounding box center [843, 125] width 143 height 18
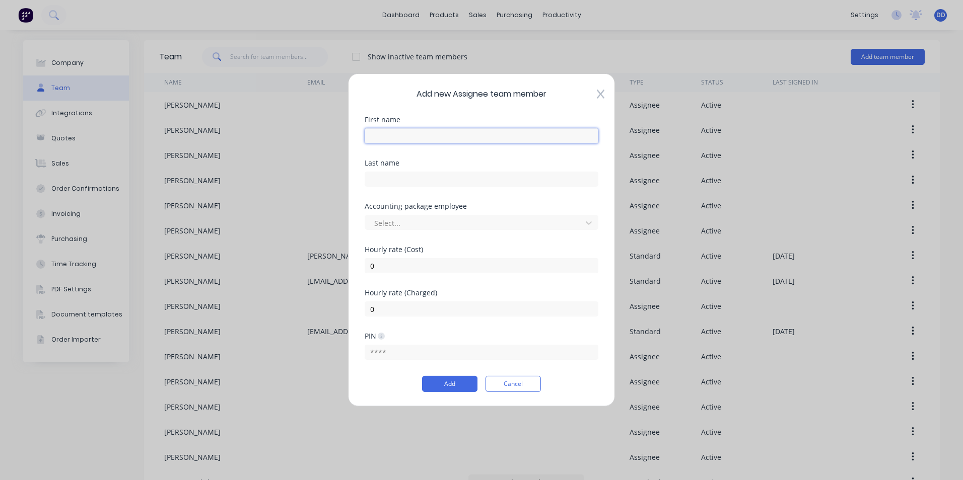
click at [446, 135] on input "text" at bounding box center [482, 135] width 234 height 15
click at [427, 139] on input "FINISH LINE" at bounding box center [482, 135] width 234 height 15
type input "FINISH"
type input "LINE"
type input "F"
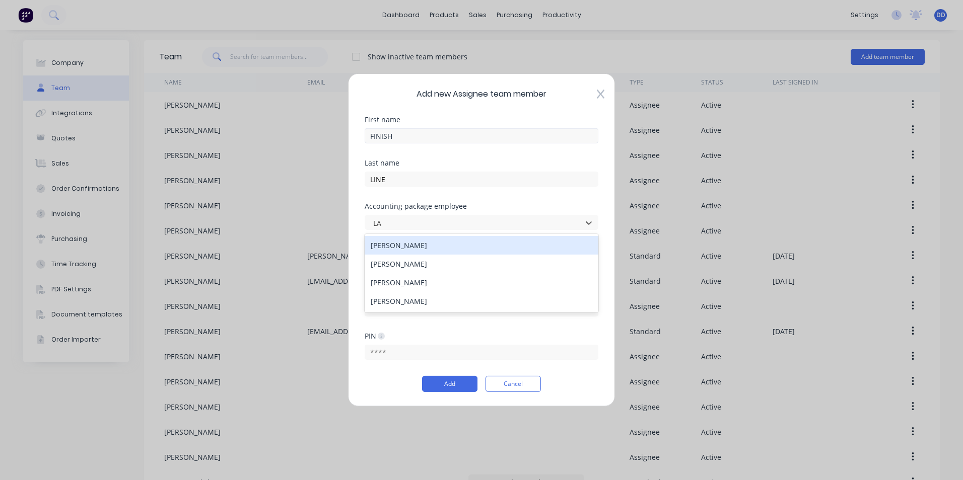
type input "L"
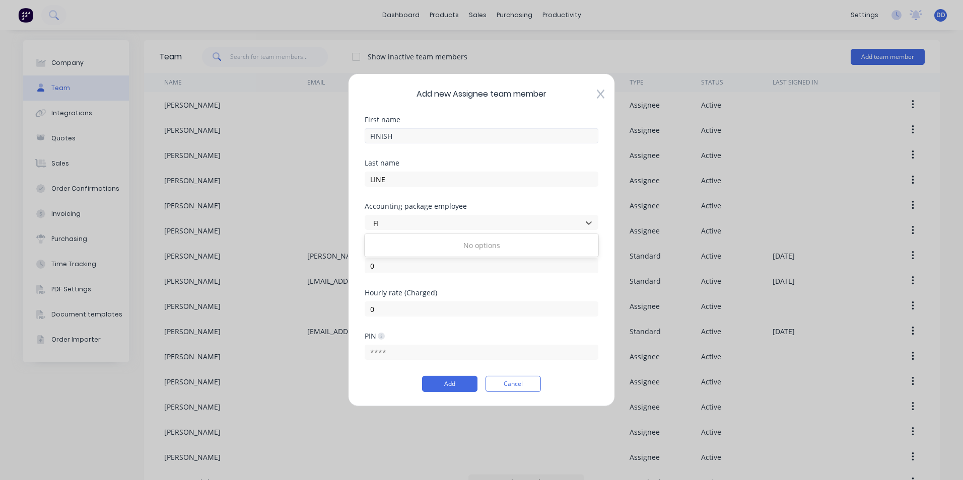
type input "F"
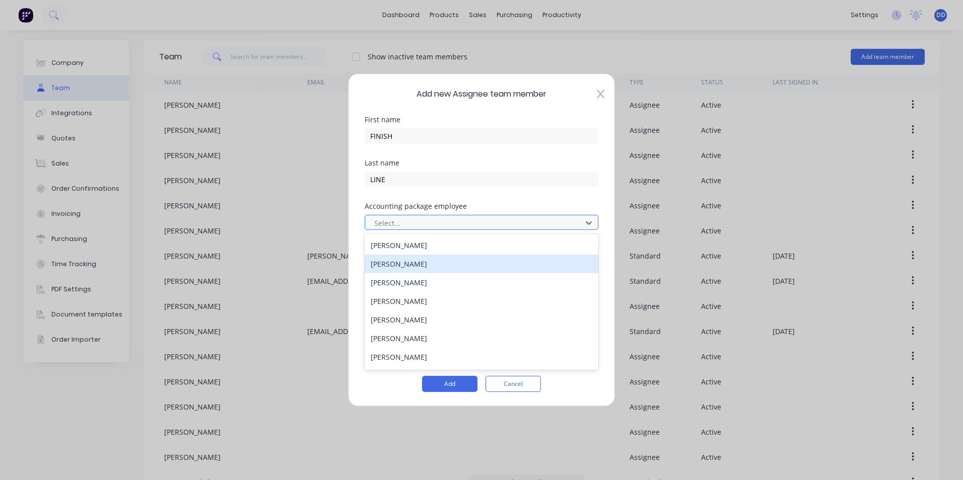
click at [492, 217] on div at bounding box center [474, 222] width 203 height 13
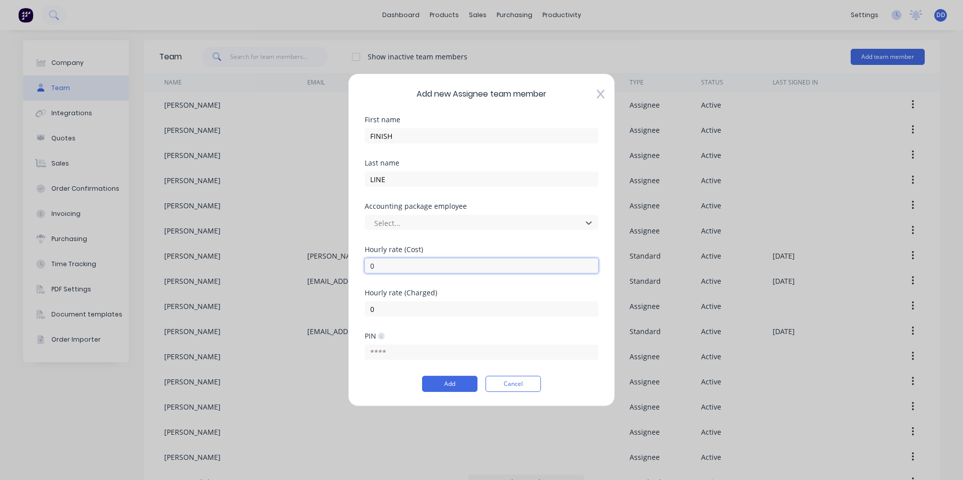
click at [463, 270] on input "0" at bounding box center [482, 265] width 234 height 15
click at [423, 310] on input "0" at bounding box center [482, 309] width 234 height 15
drag, startPoint x: 423, startPoint y: 310, endPoint x: 356, endPoint y: 312, distance: 67.5
click at [357, 312] on div "Add new Assignee team member First name FINISH Last name LINE Accounting packag…" at bounding box center [481, 240] width 267 height 333
type input "150"
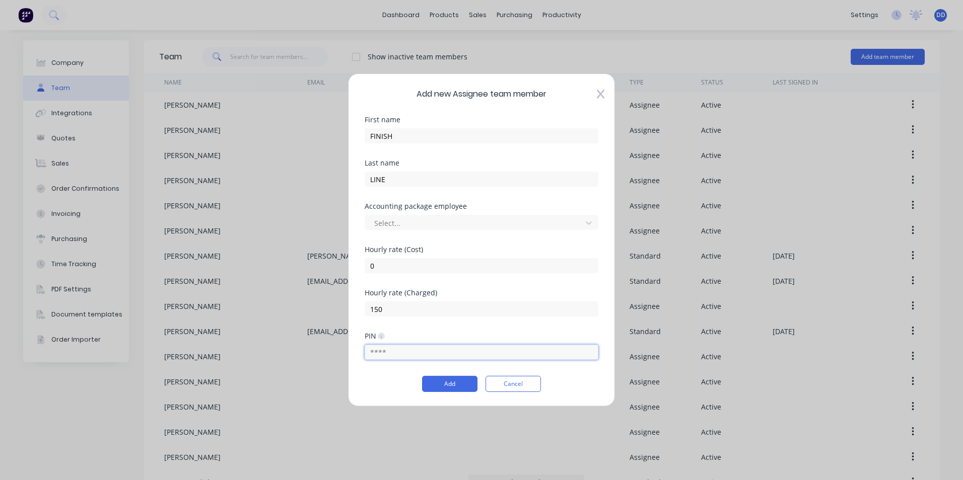
click at [398, 352] on input "text" at bounding box center [482, 352] width 234 height 15
click at [505, 380] on button "Cancel" at bounding box center [512, 384] width 55 height 16
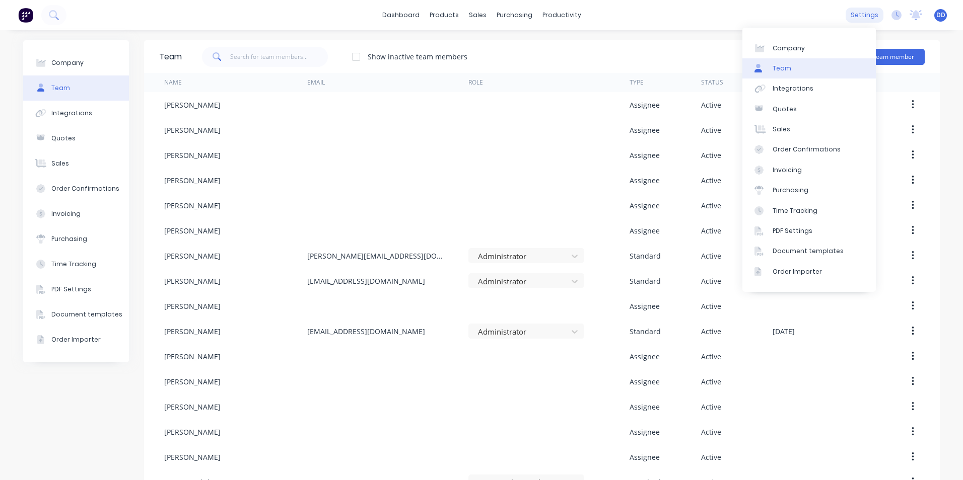
click at [867, 20] on div "settings" at bounding box center [864, 15] width 38 height 15
click at [827, 84] on link "Integrations" at bounding box center [808, 89] width 133 height 20
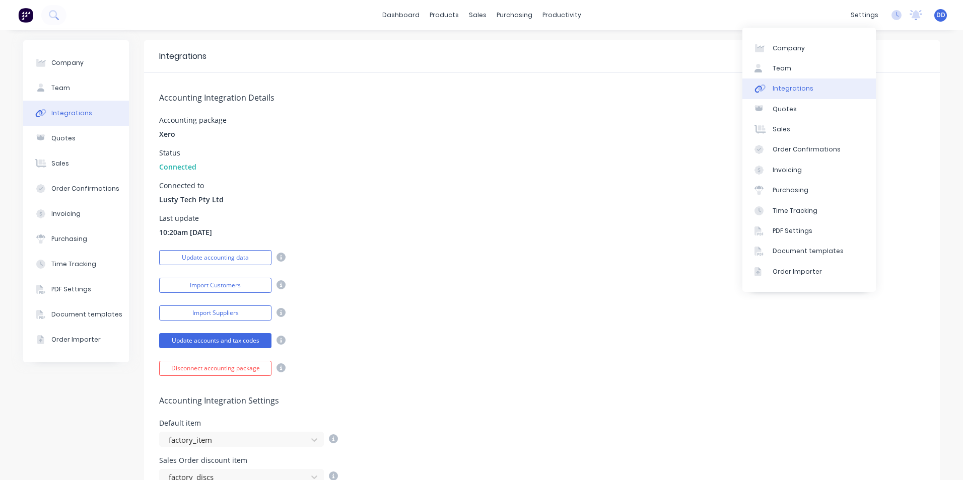
click at [631, 155] on div "Status Connected" at bounding box center [541, 161] width 765 height 23
click at [779, 116] on link "Quotes" at bounding box center [808, 109] width 133 height 20
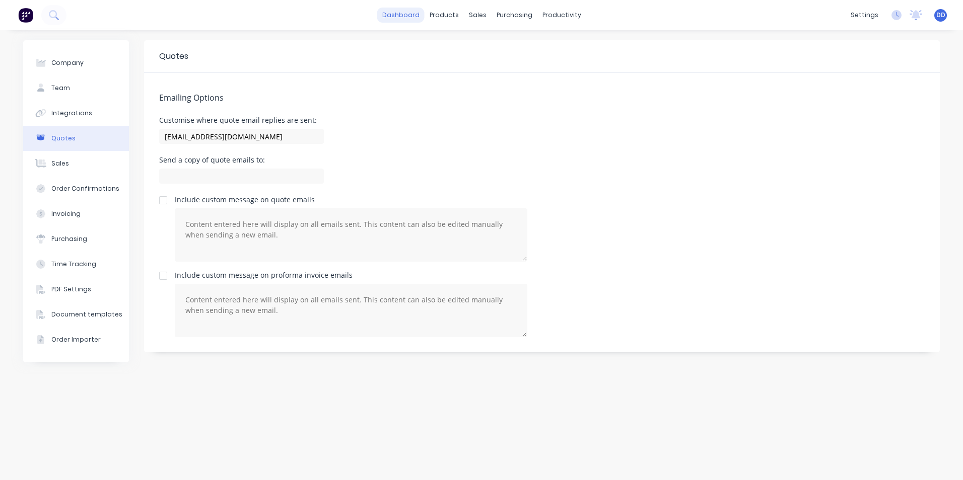
click at [416, 15] on link "dashboard" at bounding box center [400, 15] width 47 height 15
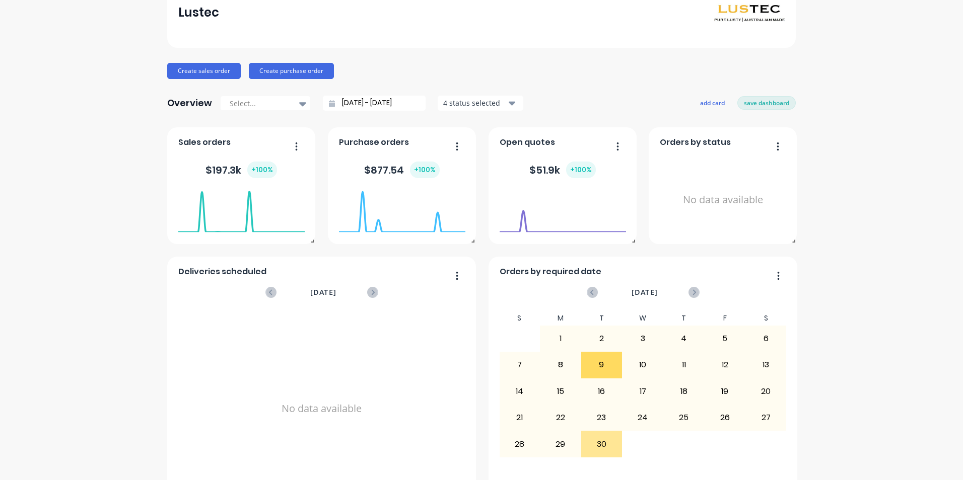
scroll to position [84, 0]
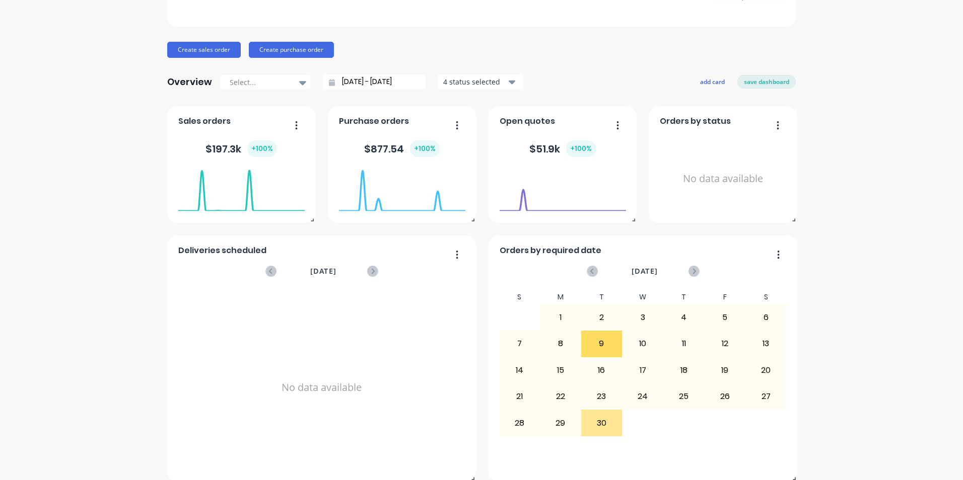
click at [103, 169] on div "Lustec Create sales order Create purchase order Overview Select... [DATE] - [DA…" at bounding box center [481, 219] width 963 height 526
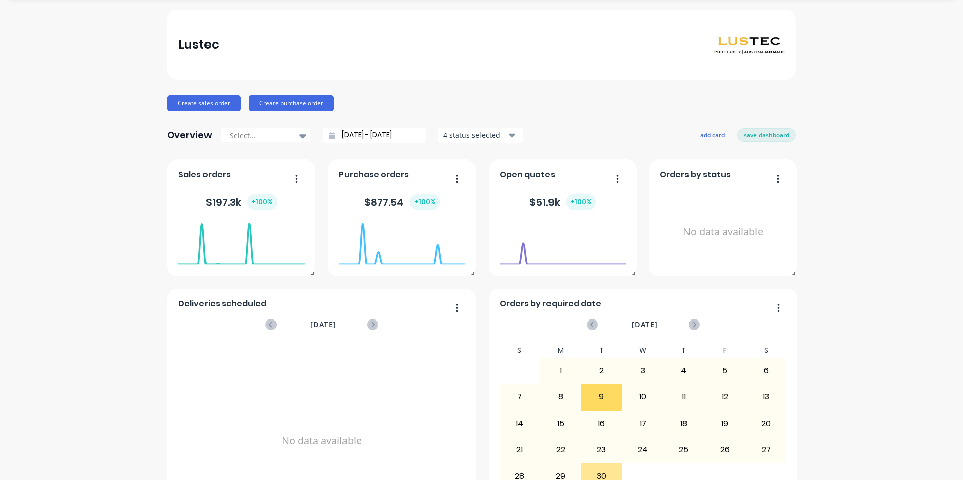
scroll to position [0, 0]
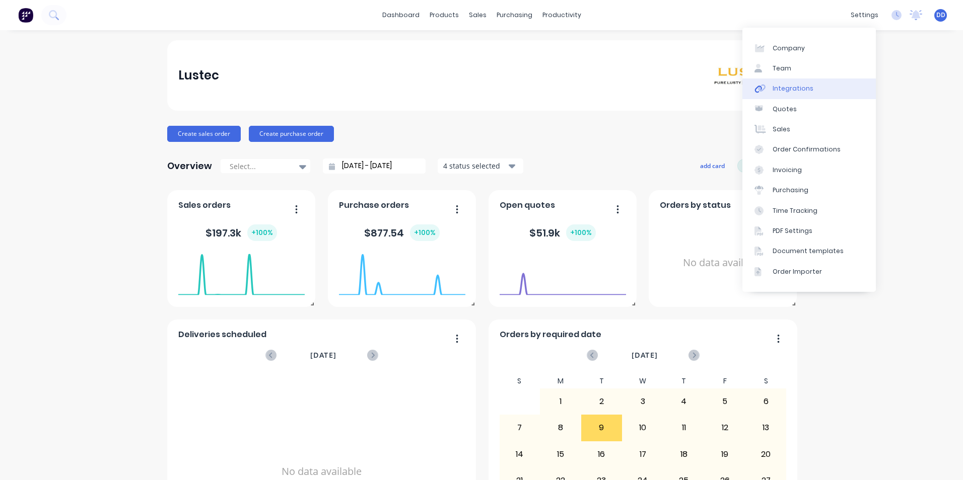
click at [795, 92] on div "Integrations" at bounding box center [792, 88] width 41 height 9
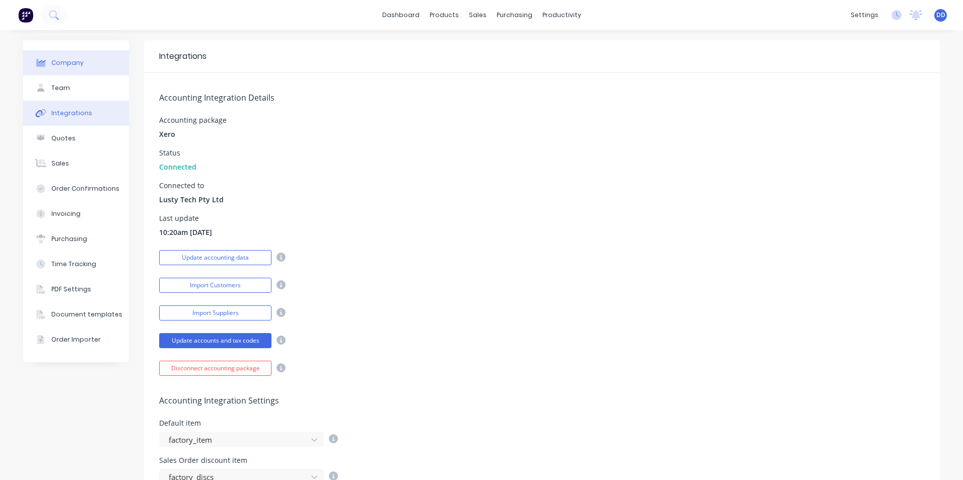
click at [66, 64] on div "Company" at bounding box center [67, 62] width 32 height 9
select select "AU"
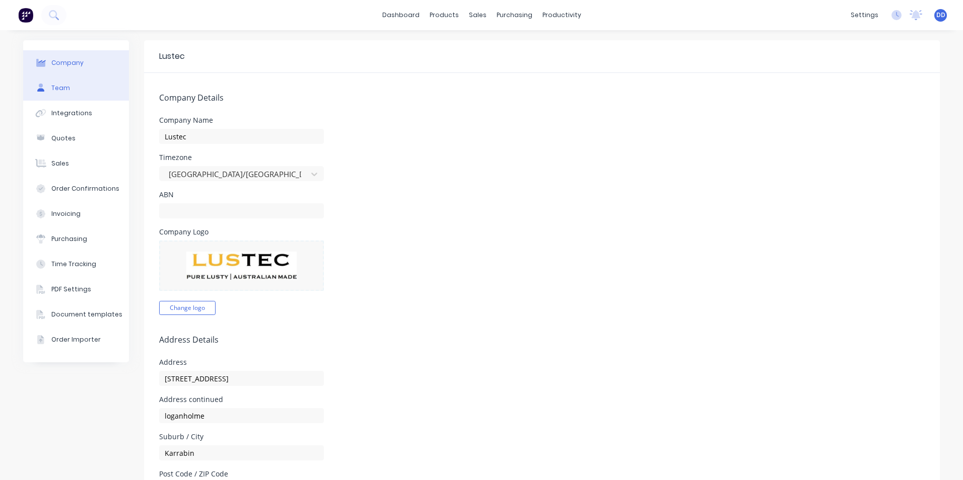
click at [66, 89] on button "Team" at bounding box center [76, 88] width 106 height 25
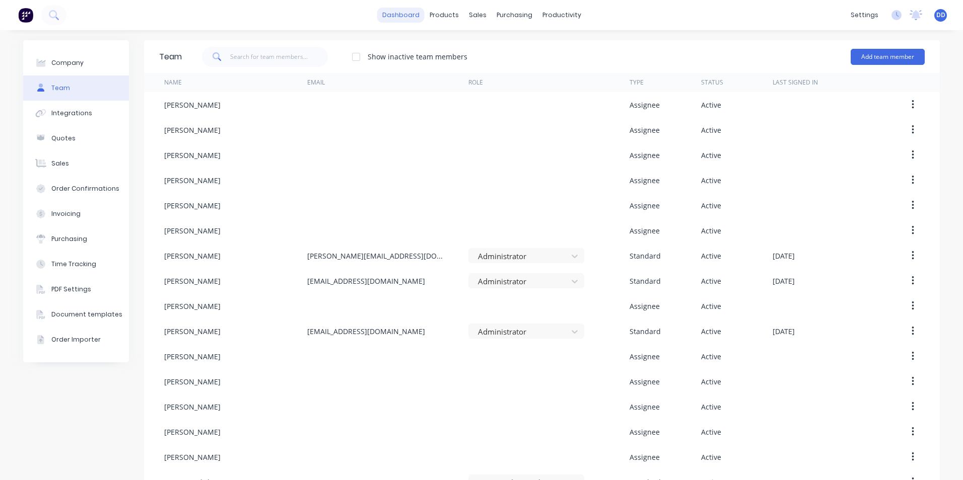
click at [398, 12] on link "dashboard" at bounding box center [400, 15] width 47 height 15
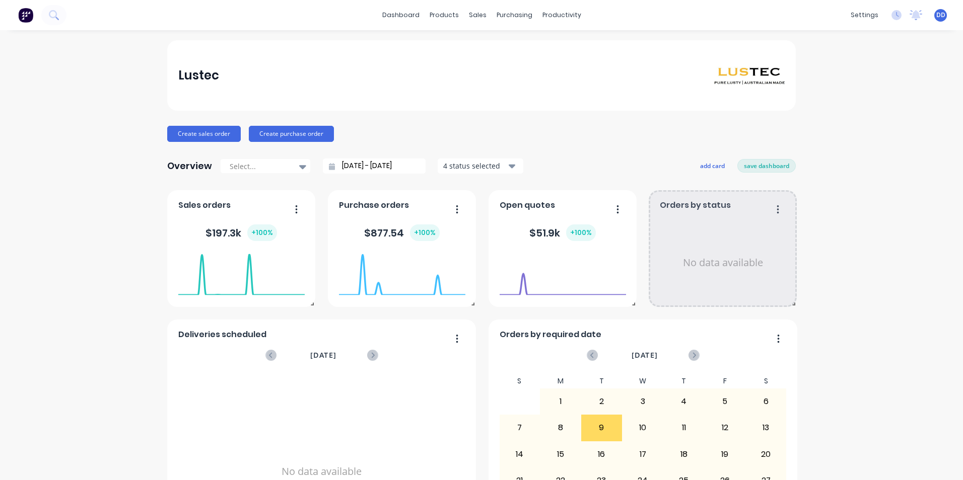
click at [776, 210] on icon "button" at bounding box center [777, 209] width 3 height 10
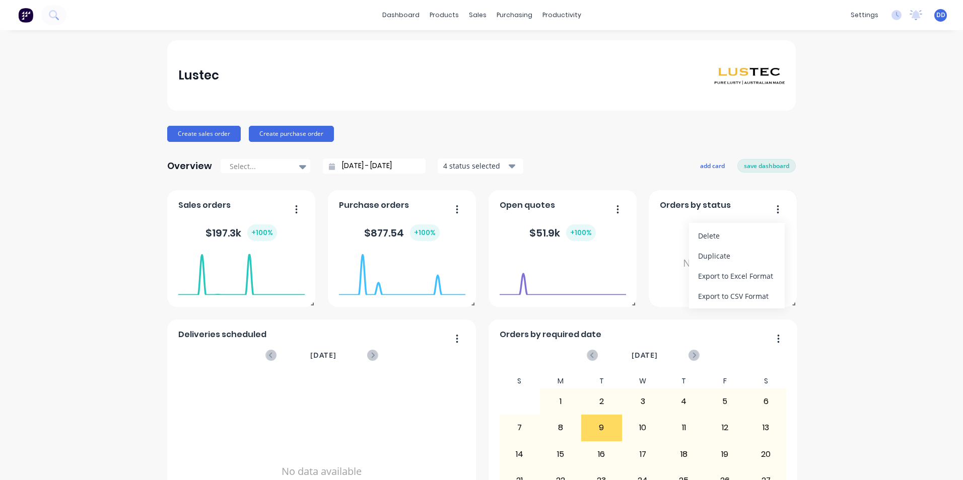
click at [776, 210] on icon "button" at bounding box center [777, 209] width 3 height 10
click at [777, 210] on icon "button" at bounding box center [778, 209] width 2 height 8
click at [701, 238] on div "Delete" at bounding box center [737, 236] width 78 height 15
click at [701, 238] on div "Sales orders $ 197.3k + 100 % Purchase orders $ 877.54 + 100 % Open quotes $ 51…" at bounding box center [481, 378] width 628 height 376
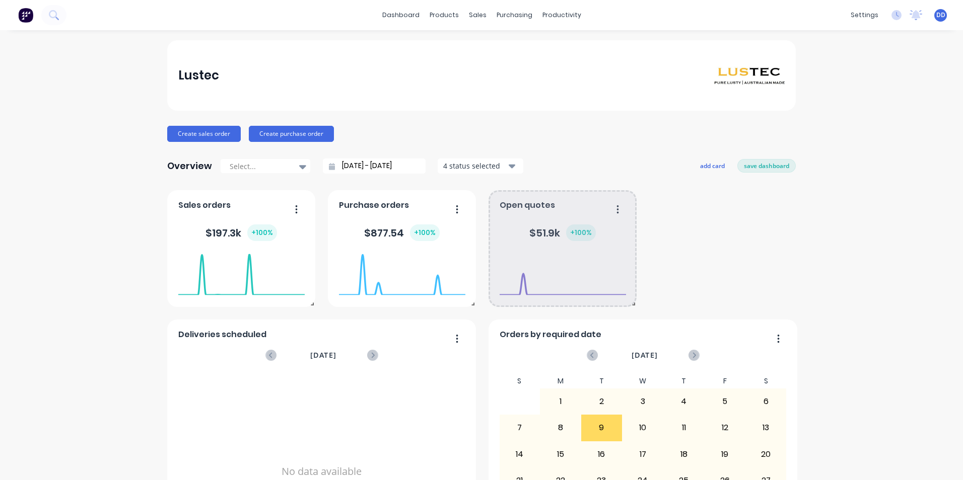
click at [616, 211] on icon "button" at bounding box center [617, 209] width 3 height 10
click at [584, 235] on div "Delete" at bounding box center [577, 235] width 78 height 15
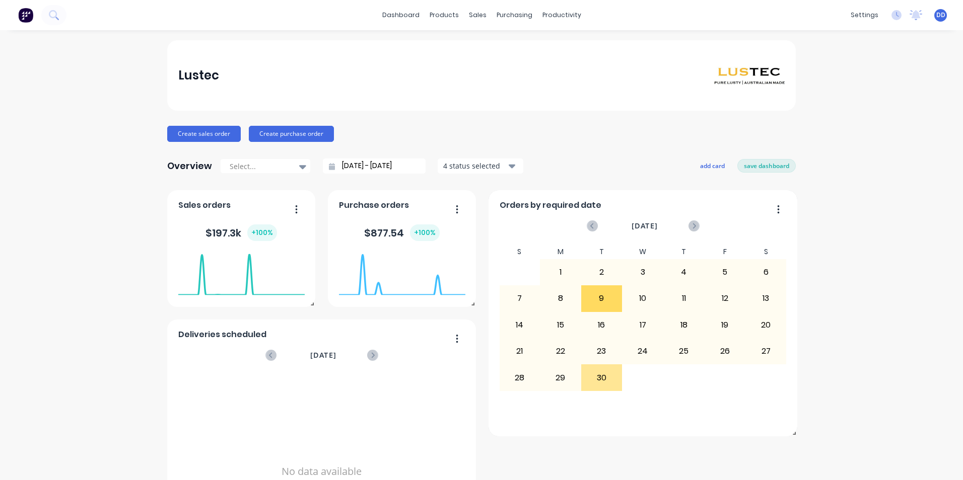
click at [777, 209] on icon "button" at bounding box center [778, 209] width 2 height 8
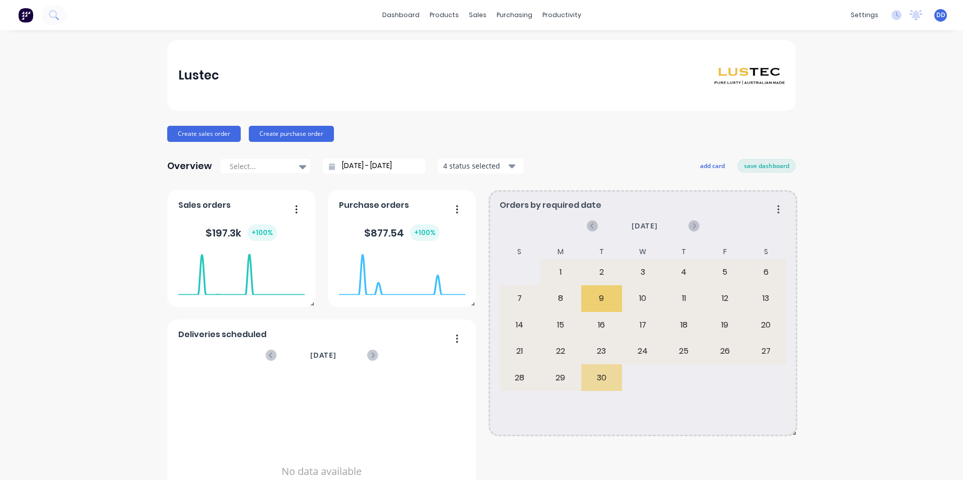
click at [777, 206] on icon "button" at bounding box center [778, 209] width 3 height 10
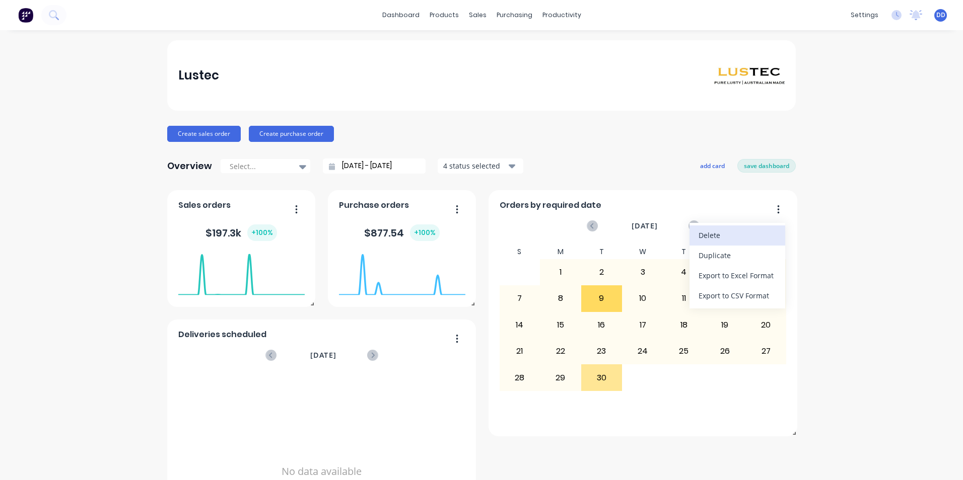
click at [719, 234] on div "Delete" at bounding box center [737, 235] width 78 height 15
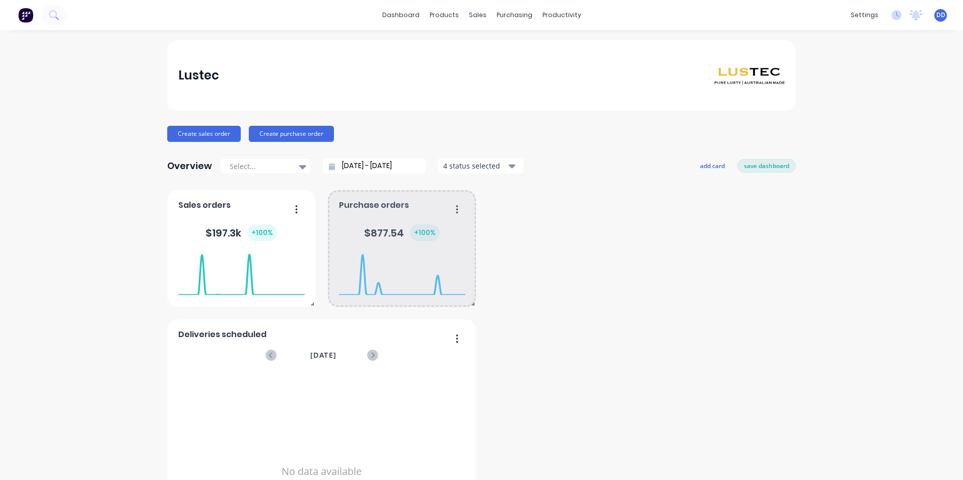
click at [456, 209] on icon "button" at bounding box center [457, 209] width 3 height 10
click at [430, 241] on div "Delete" at bounding box center [416, 235] width 78 height 15
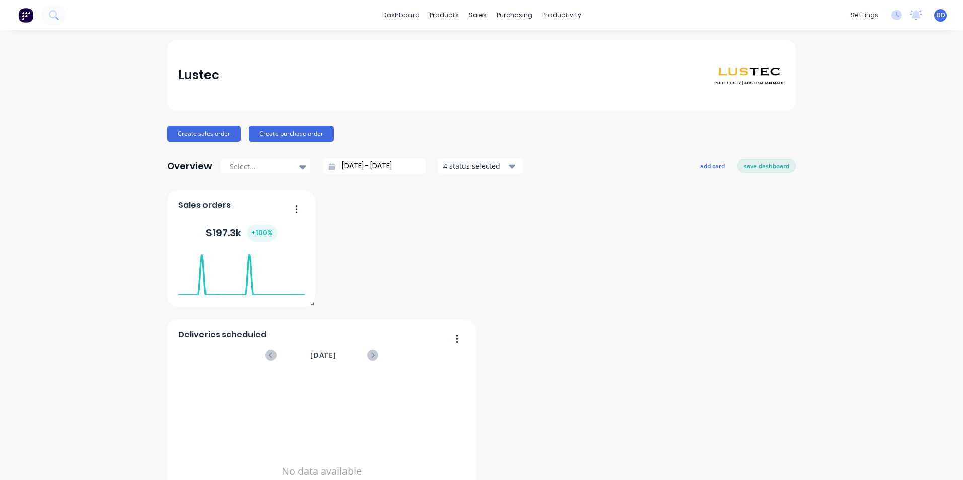
click at [296, 209] on icon "button" at bounding box center [297, 209] width 2 height 8
click at [282, 235] on div "Delete" at bounding box center [255, 235] width 78 height 15
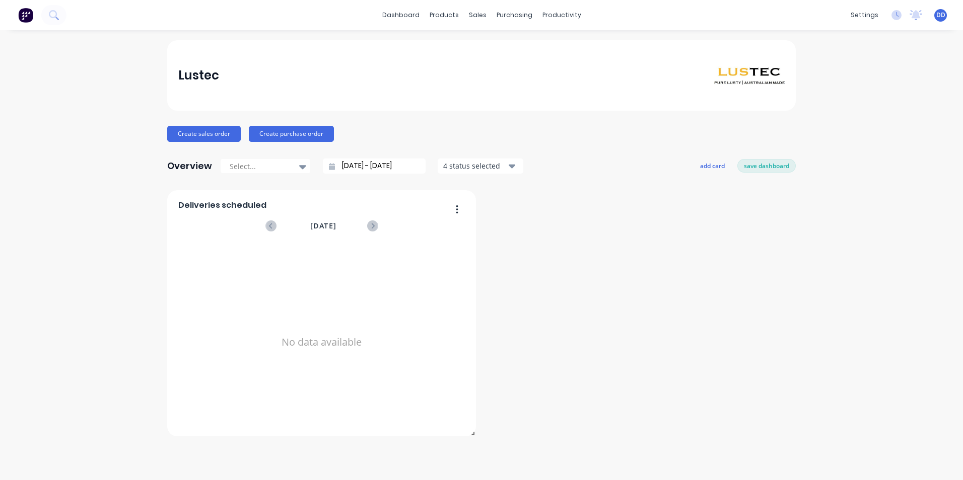
click at [570, 231] on div "Deliveries scheduled September 2025 No data available" at bounding box center [481, 313] width 628 height 246
click at [708, 166] on button "add card" at bounding box center [712, 165] width 38 height 13
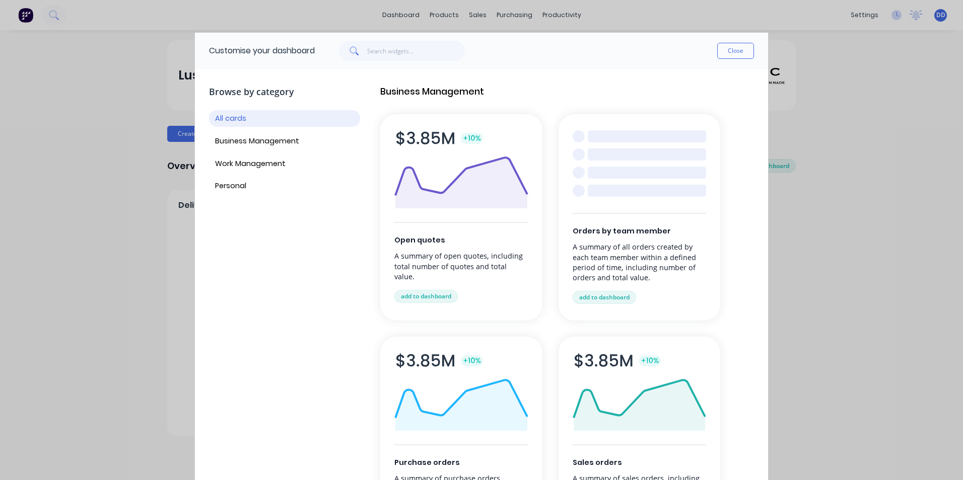
click at [633, 169] on div at bounding box center [647, 173] width 118 height 12
click at [598, 300] on button "add to dashboard" at bounding box center [603, 297] width 63 height 13
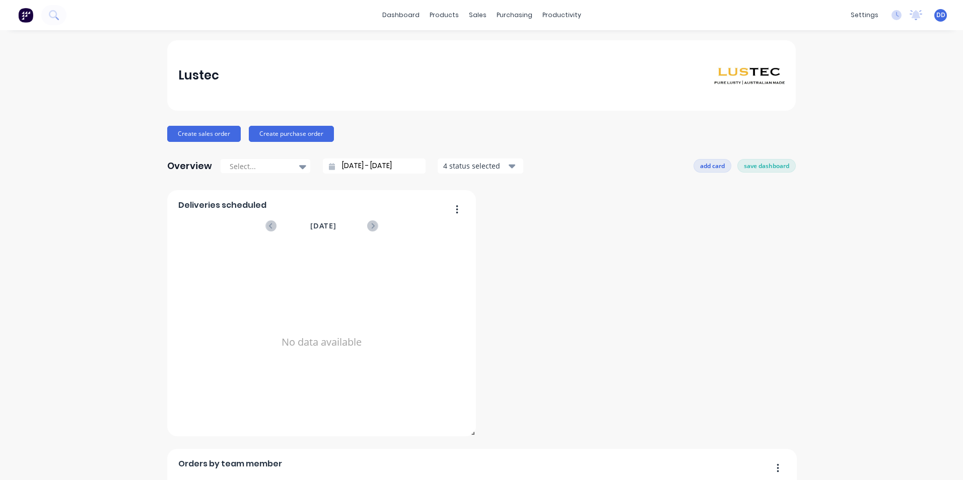
click at [710, 167] on button "add card" at bounding box center [712, 165] width 38 height 13
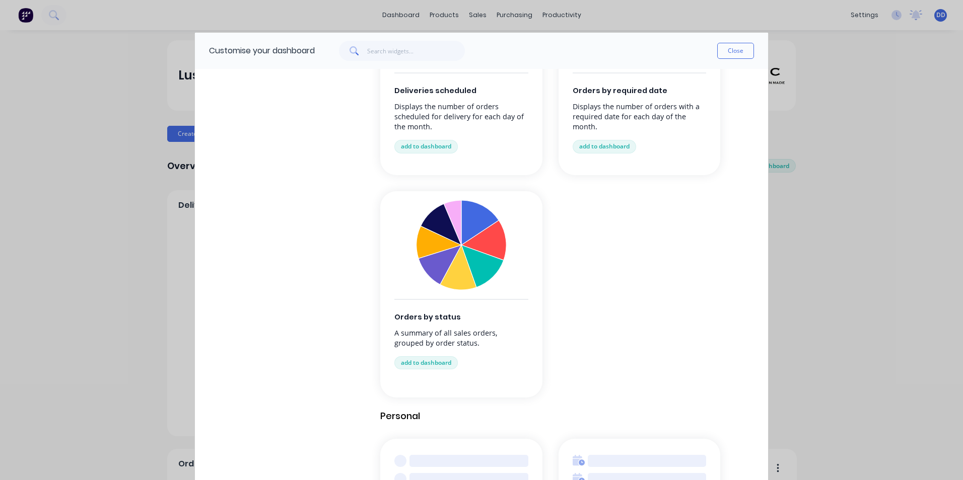
scroll to position [839, 0]
click at [432, 367] on button "add to dashboard" at bounding box center [425, 362] width 63 height 13
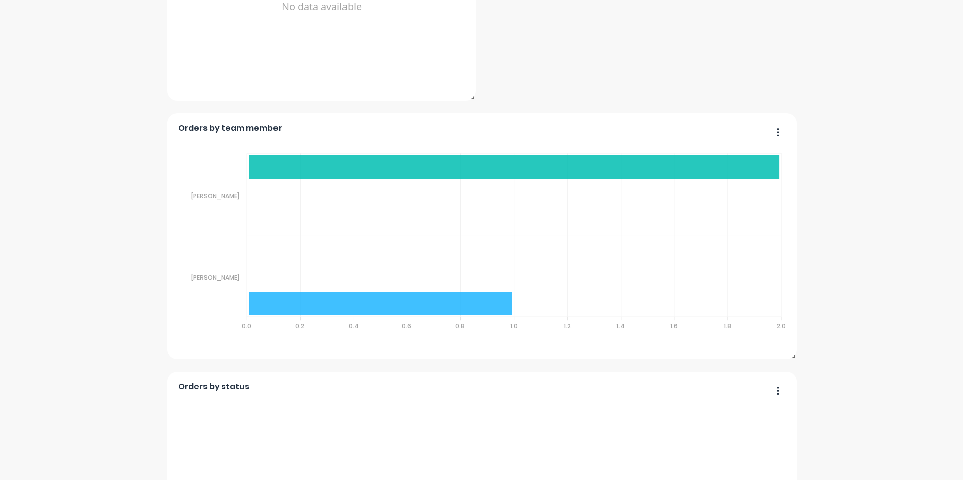
scroll to position [84, 0]
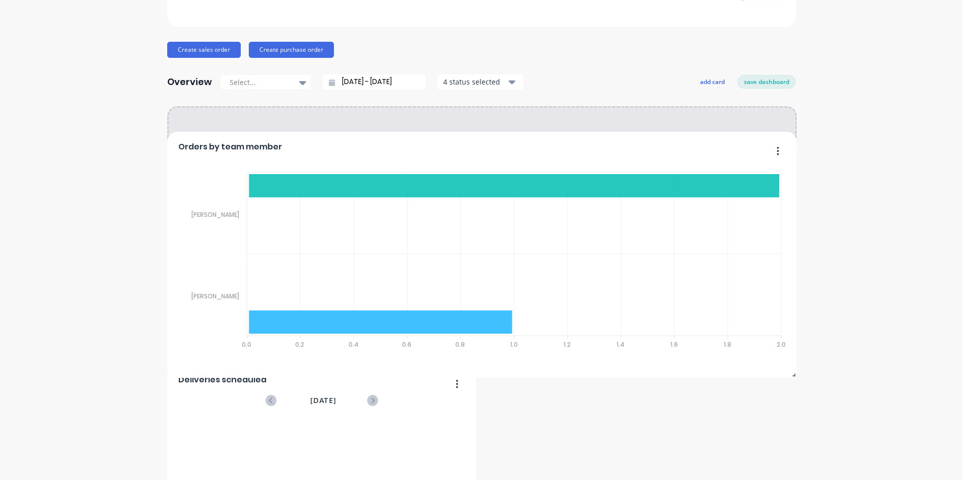
drag, startPoint x: 523, startPoint y: 381, endPoint x: 680, endPoint y: 134, distance: 292.3
click at [680, 142] on div "Orders by team member" at bounding box center [482, 149] width 608 height 15
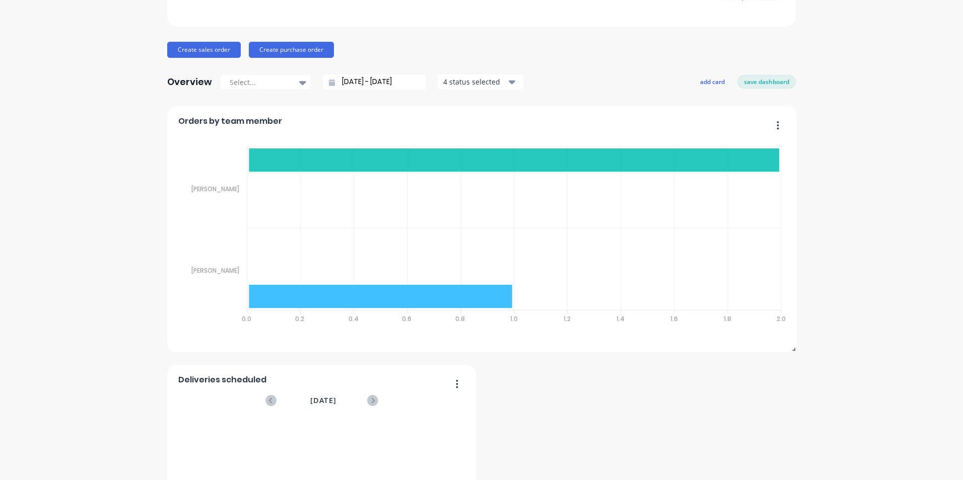
click at [116, 247] on div "Lustec Create sales order Create purchase order Overview Select... 23/08/25 - 2…" at bounding box center [481, 413] width 963 height 914
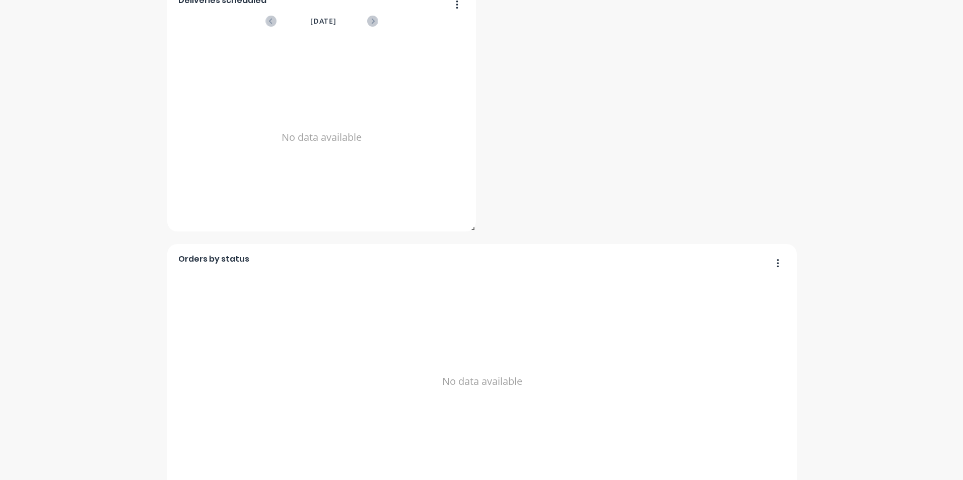
scroll to position [484, 0]
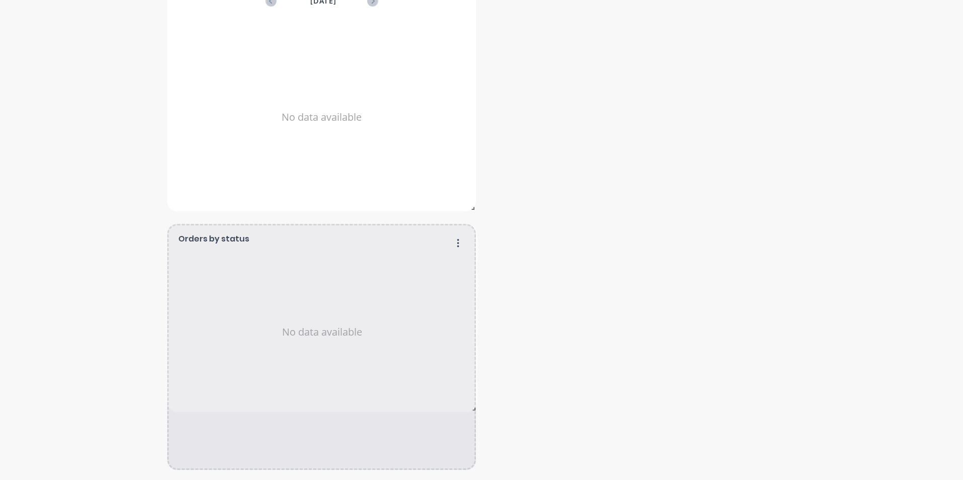
drag, startPoint x: 790, startPoint y: 468, endPoint x: 470, endPoint y: 410, distance: 324.9
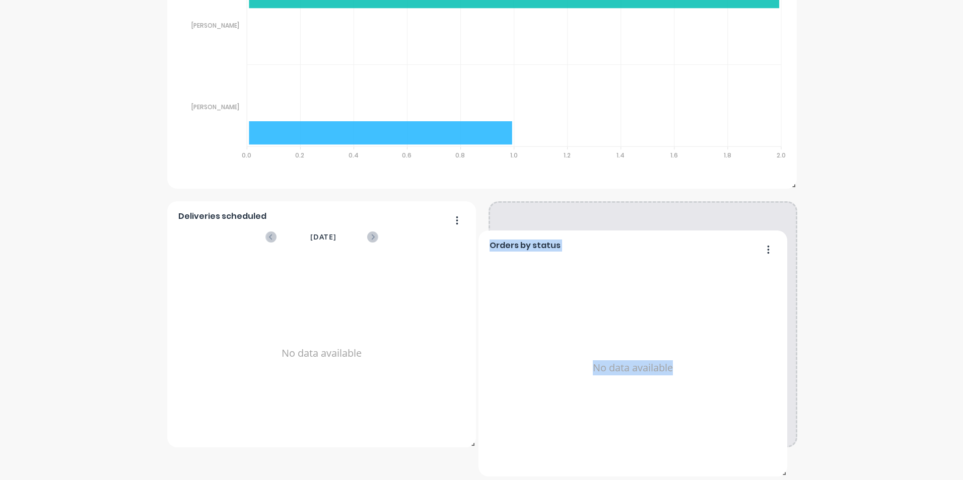
scroll to position [225, 0]
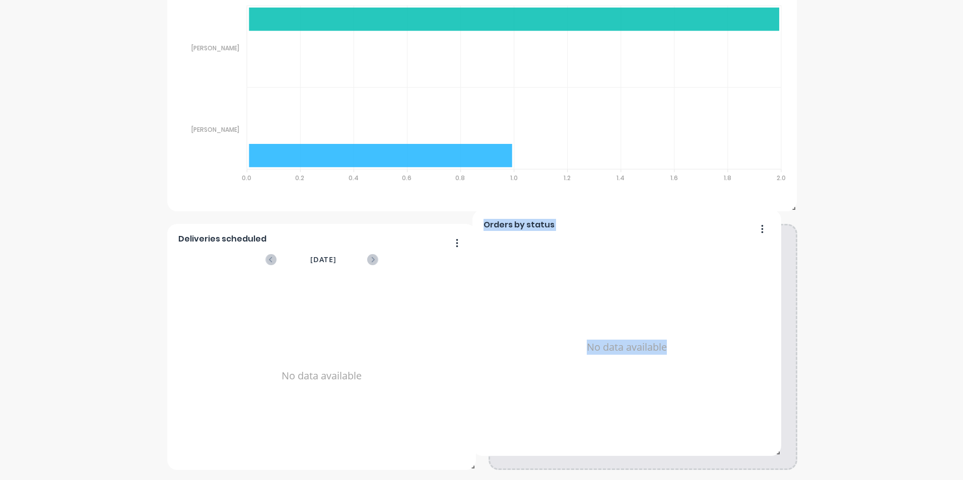
drag, startPoint x: 377, startPoint y: 258, endPoint x: 814, endPoint y: 386, distance: 455.3
click at [814, 387] on div "Lustec Create sales order Create purchase order Overview Select... 23/08/25 - 2…" at bounding box center [481, 142] width 963 height 655
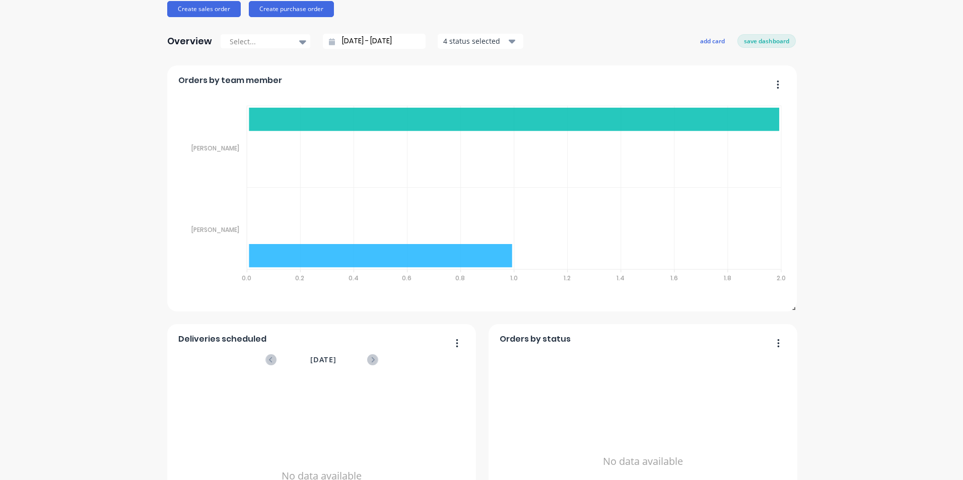
scroll to position [0, 0]
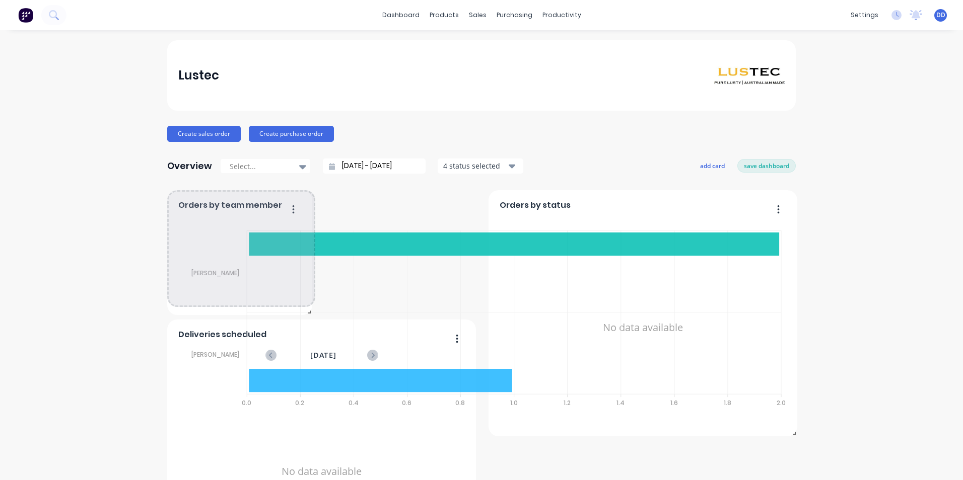
drag, startPoint x: 791, startPoint y: 430, endPoint x: 312, endPoint y: 308, distance: 494.7
click at [308, 308] on span at bounding box center [307, 310] width 10 height 10
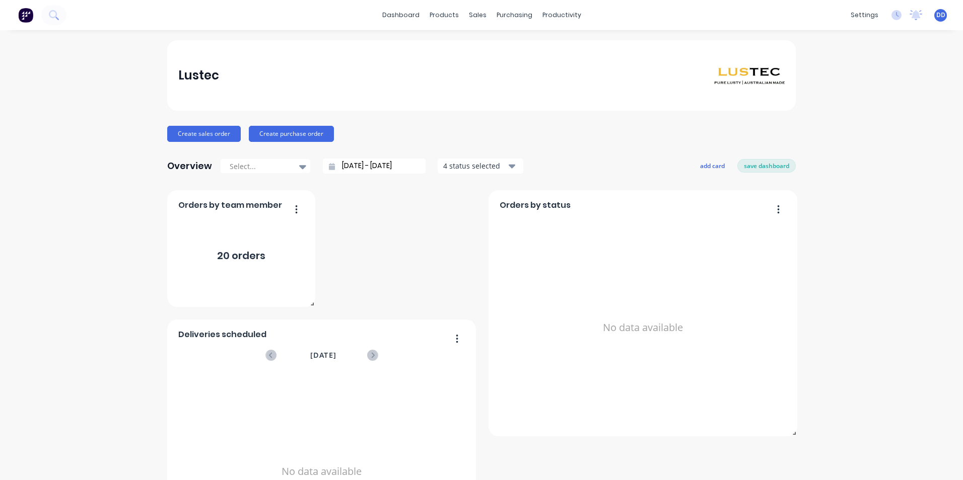
click at [378, 232] on div "Orders by status No data available Orders by team member 20 orders Deliveries s…" at bounding box center [481, 378] width 628 height 376
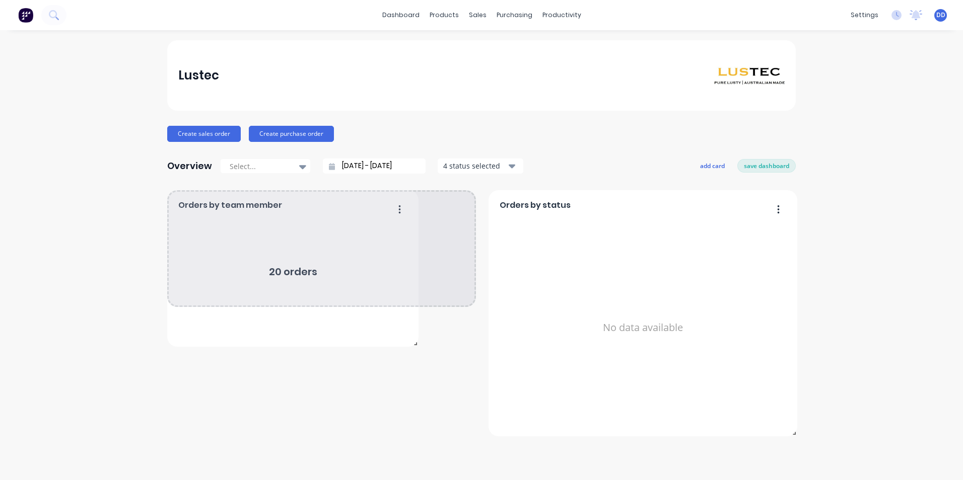
drag, startPoint x: 308, startPoint y: 303, endPoint x: 409, endPoint y: 339, distance: 107.5
click at [411, 342] on span at bounding box center [413, 342] width 10 height 10
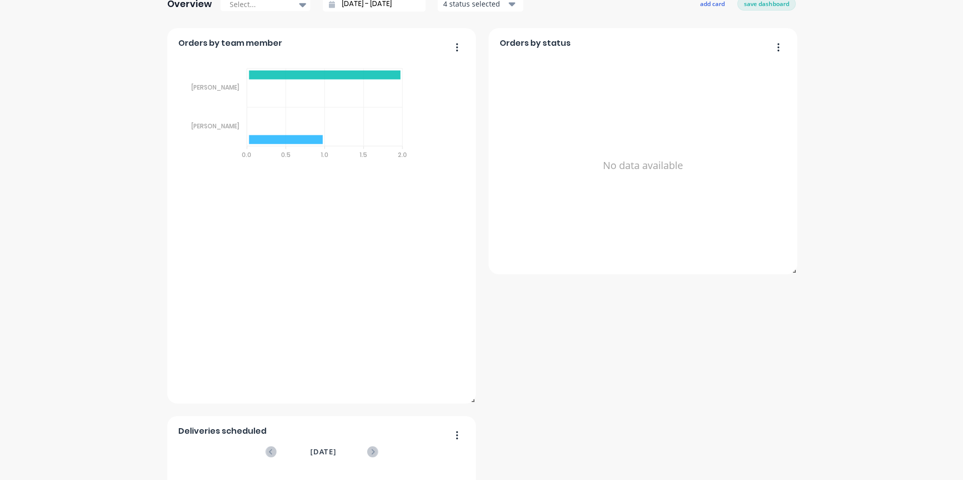
scroll to position [168, 0]
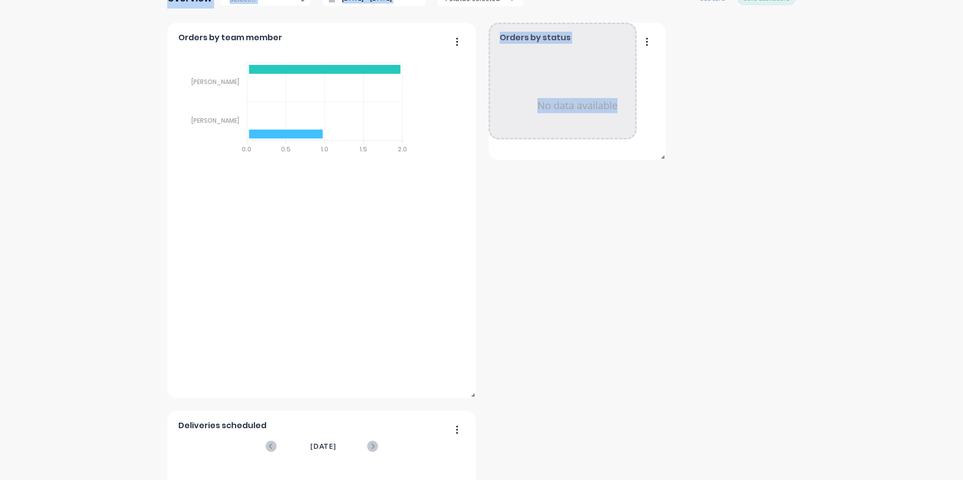
drag, startPoint x: 787, startPoint y: 264, endPoint x: 656, endPoint y: 156, distance: 170.6
click at [656, 156] on span at bounding box center [660, 155] width 10 height 10
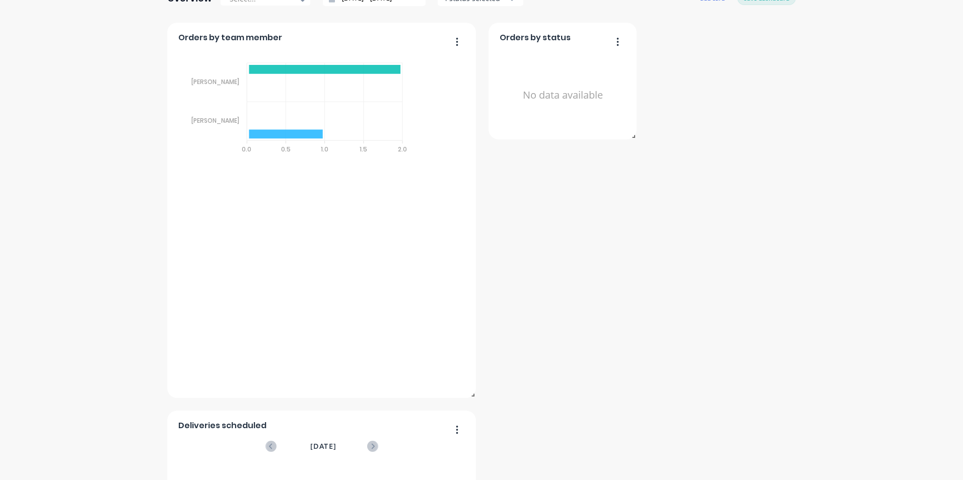
click at [621, 316] on div "Orders by status No data available Orders by team member Sales Quotes Purchases…" at bounding box center [481, 340] width 628 height 634
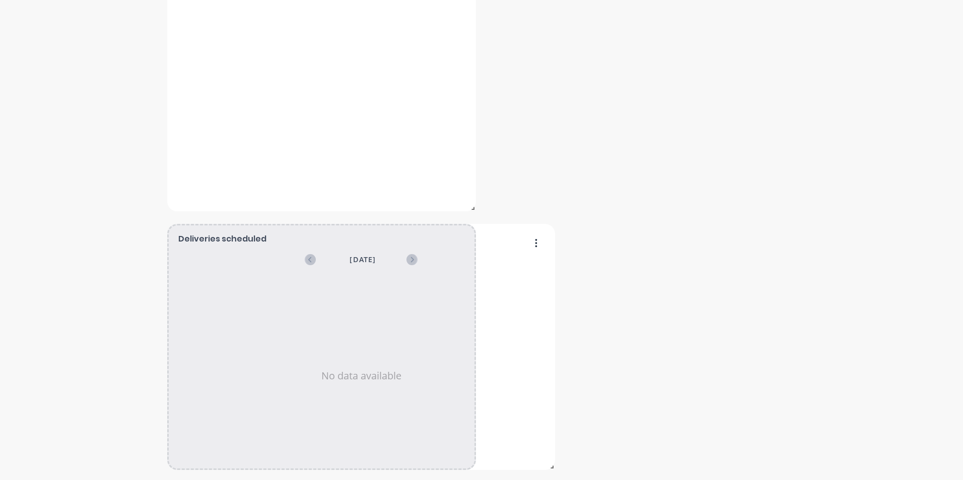
scroll to position [354, 0]
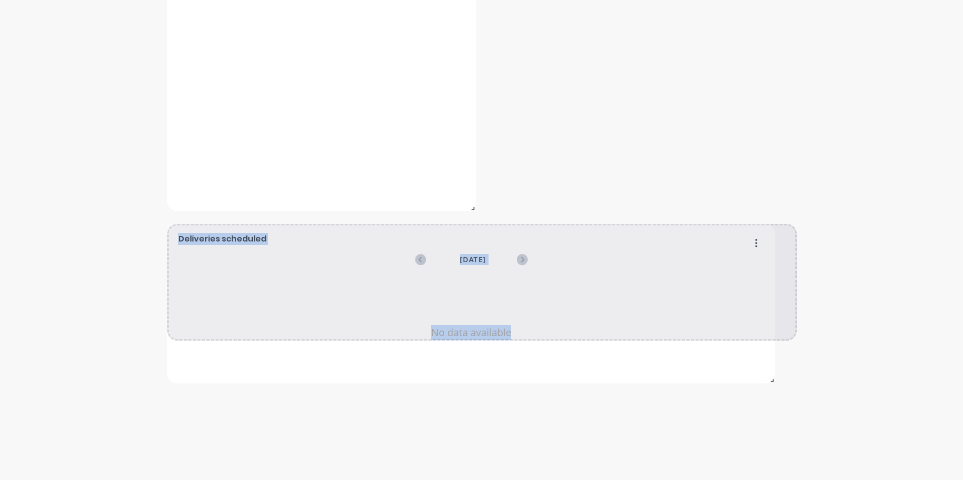
drag, startPoint x: 467, startPoint y: 467, endPoint x: 766, endPoint y: 381, distance: 311.3
click at [766, 381] on span at bounding box center [770, 379] width 10 height 10
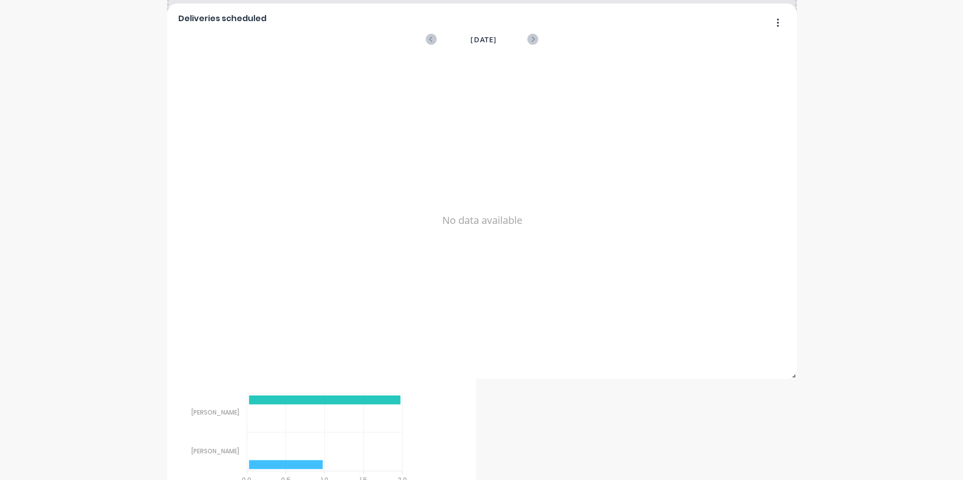
drag, startPoint x: 669, startPoint y: 328, endPoint x: 598, endPoint y: 156, distance: 186.4
click at [594, 152] on div "No data available" at bounding box center [482, 220] width 608 height 325
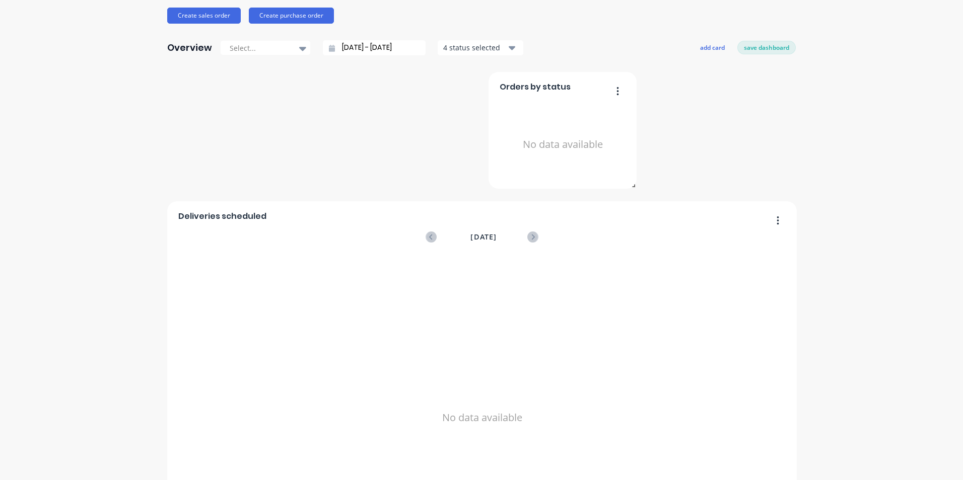
scroll to position [187, 0]
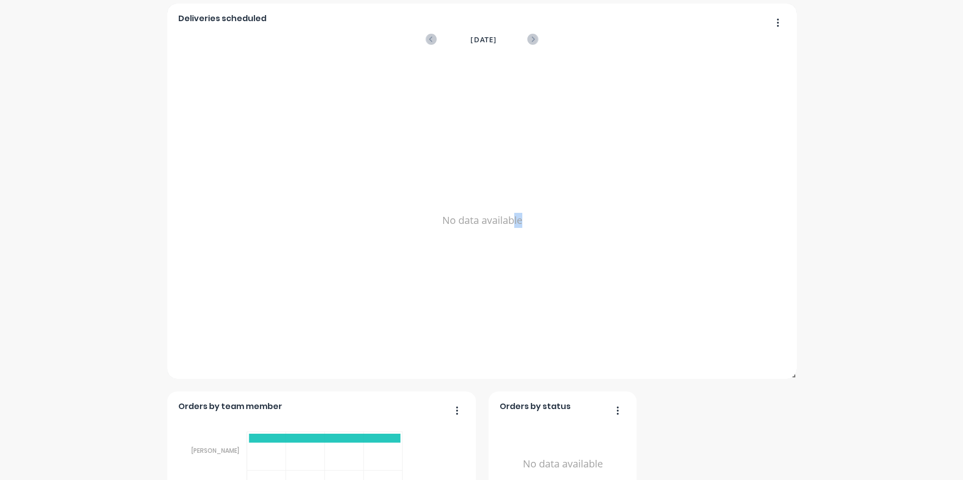
drag, startPoint x: 596, startPoint y: 293, endPoint x: 509, endPoint y: 112, distance: 200.7
click at [509, 112] on div "No data available" at bounding box center [482, 220] width 608 height 325
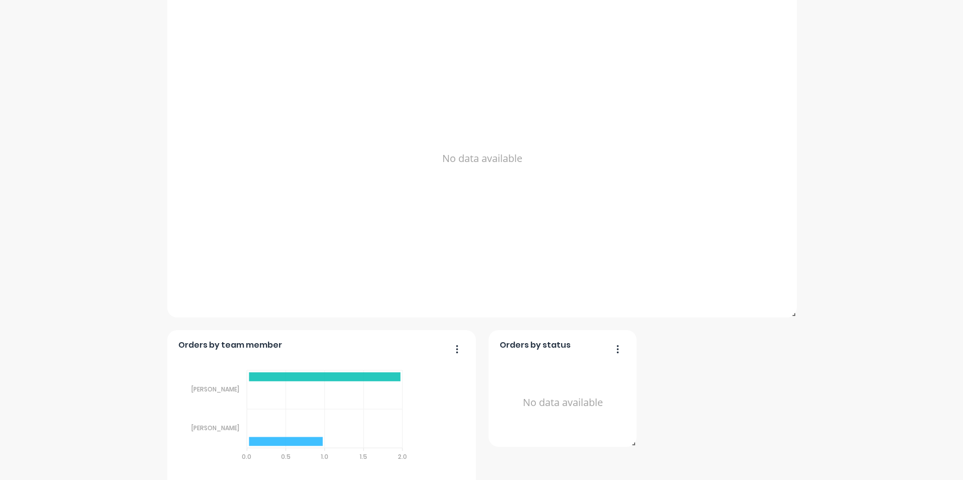
scroll to position [270, 0]
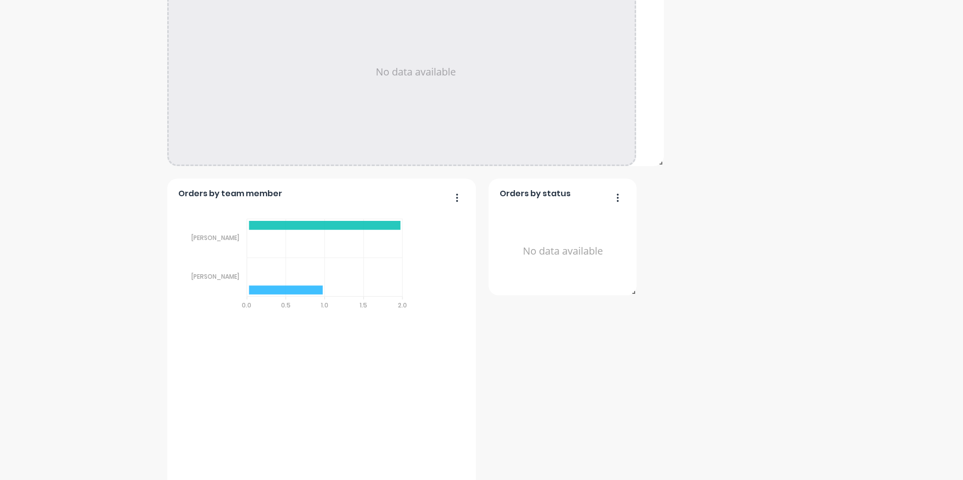
drag, startPoint x: 787, startPoint y: 295, endPoint x: 654, endPoint y: 192, distance: 168.0
click at [654, 192] on div "Orders by status No data available Orders by team member Sales Quotes Purchases…" at bounding box center [481, 237] width 628 height 634
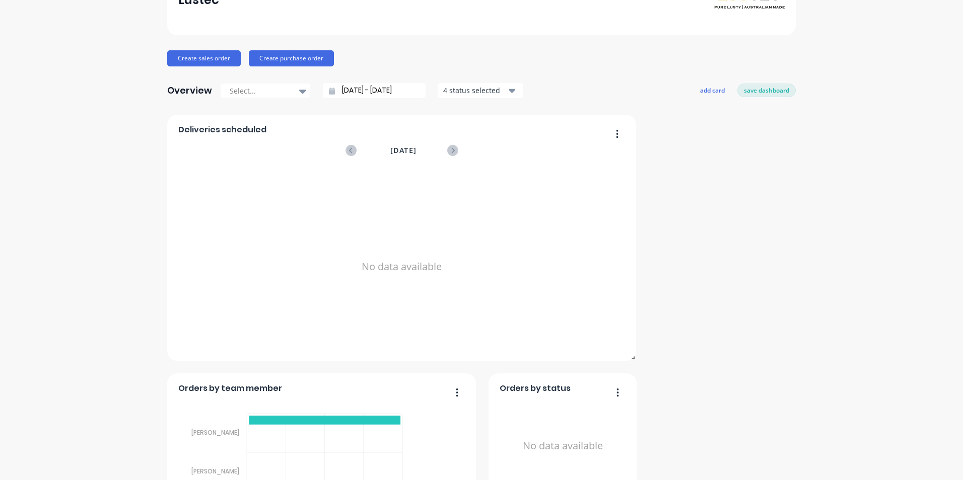
scroll to position [252, 0]
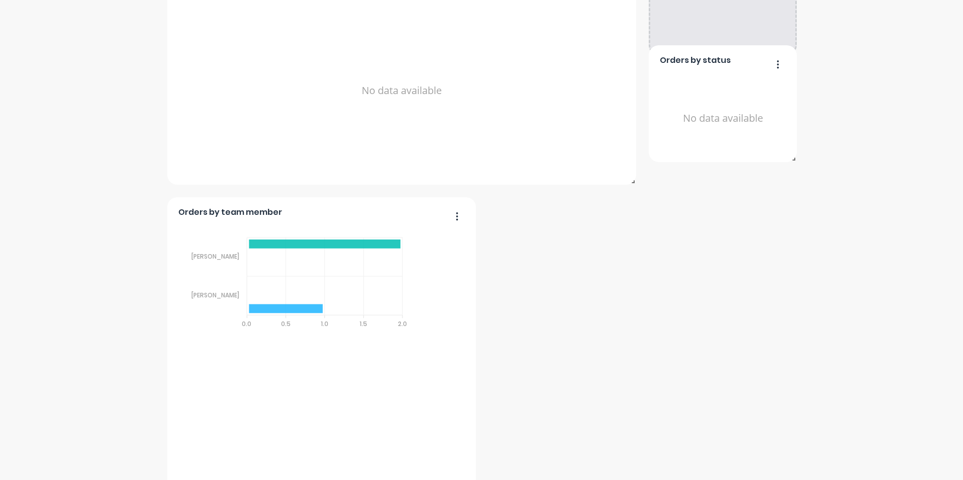
drag, startPoint x: 612, startPoint y: 265, endPoint x: 771, endPoint y: 88, distance: 238.5
click at [771, 88] on div "No data available" at bounding box center [723, 117] width 126 height 95
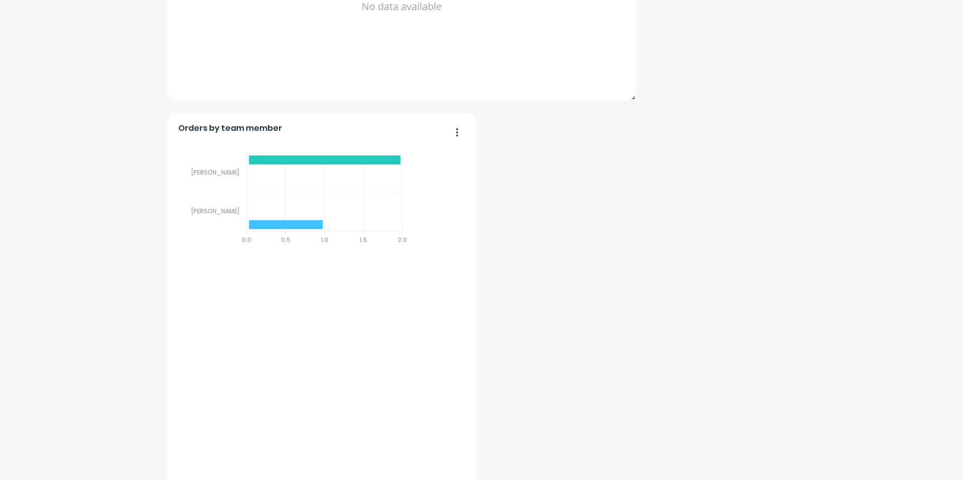
scroll to position [354, 0]
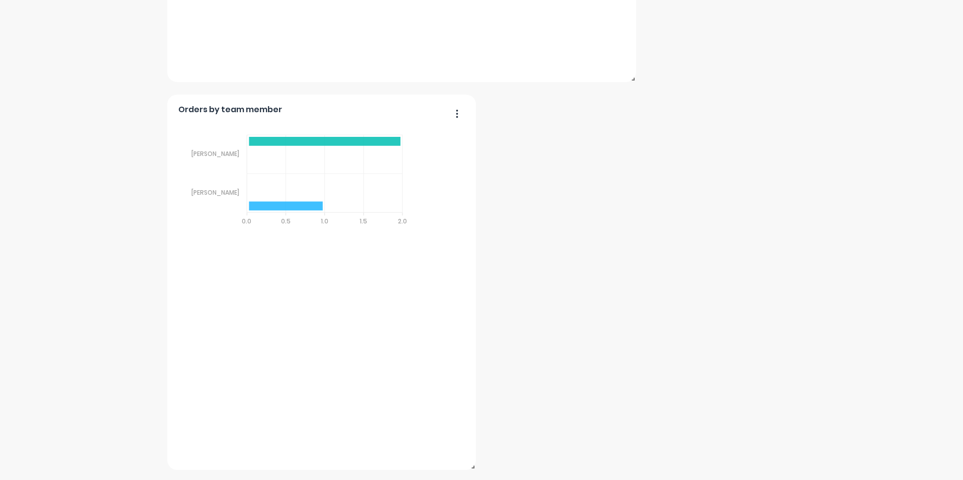
click at [469, 472] on div "dashboard products sales purchasing productivity dashboard products Product Cat…" at bounding box center [481, 240] width 963 height 480
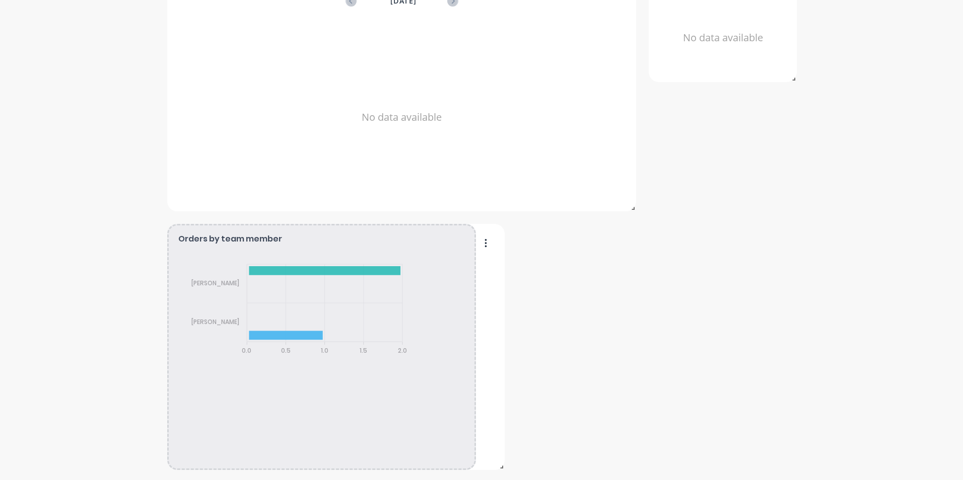
scroll to position [263, 0]
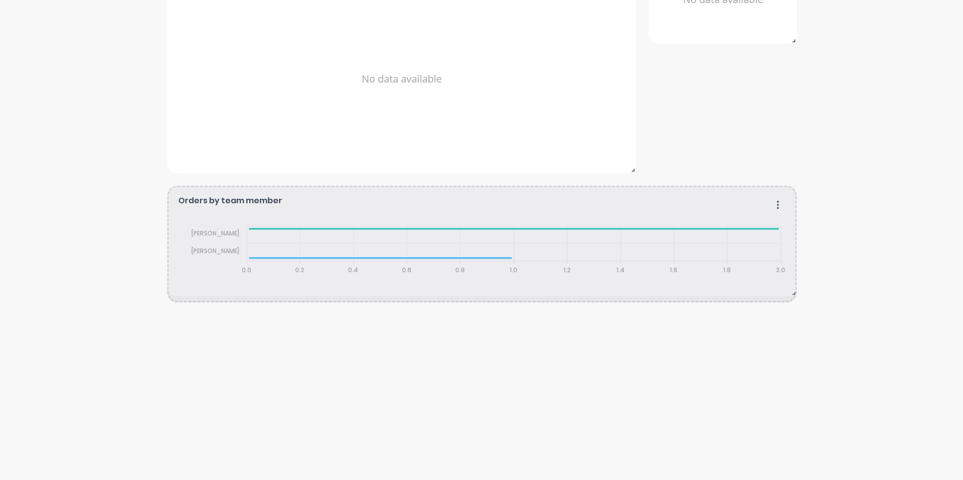
drag, startPoint x: 468, startPoint y: 466, endPoint x: 841, endPoint y: 292, distance: 412.0
click at [841, 292] on div "Lustec Create sales order Create purchase order Overview Select... 23/08/25 - 2…" at bounding box center [481, 169] width 963 height 784
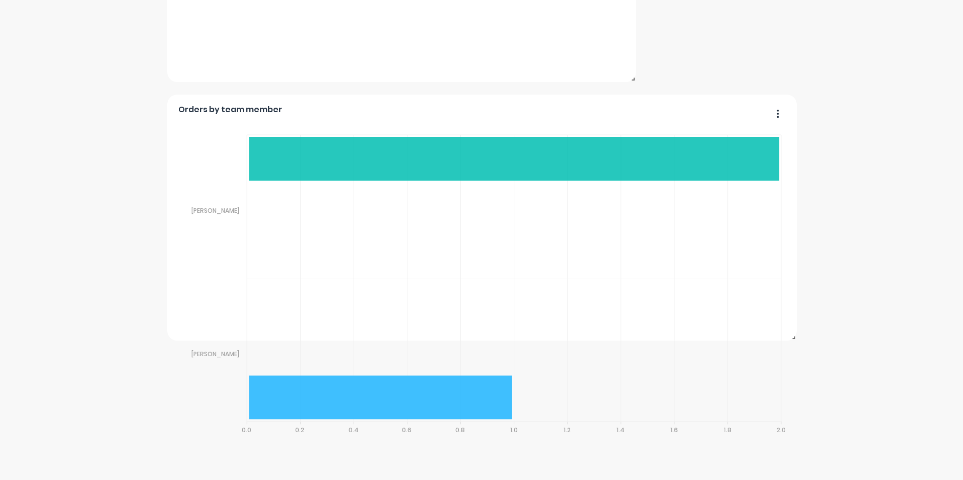
scroll to position [336, 0]
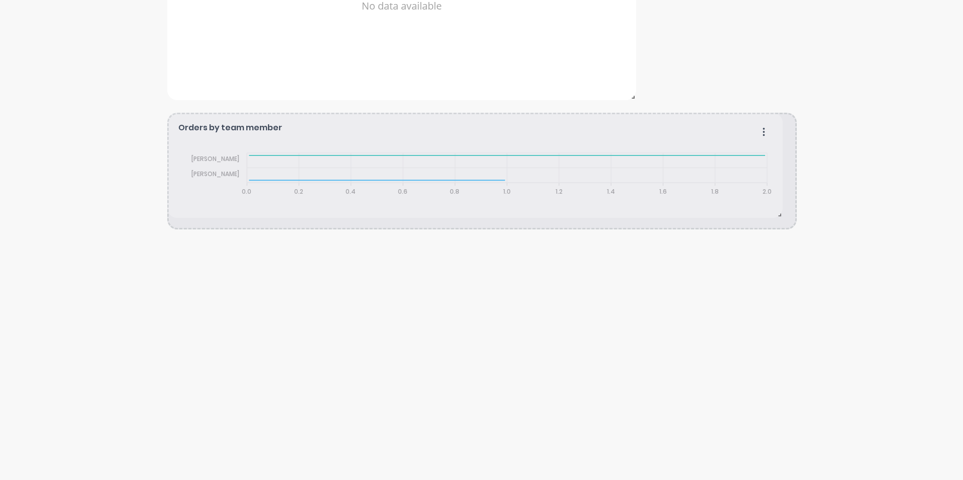
drag, startPoint x: 787, startPoint y: 466, endPoint x: 773, endPoint y: 213, distance: 252.6
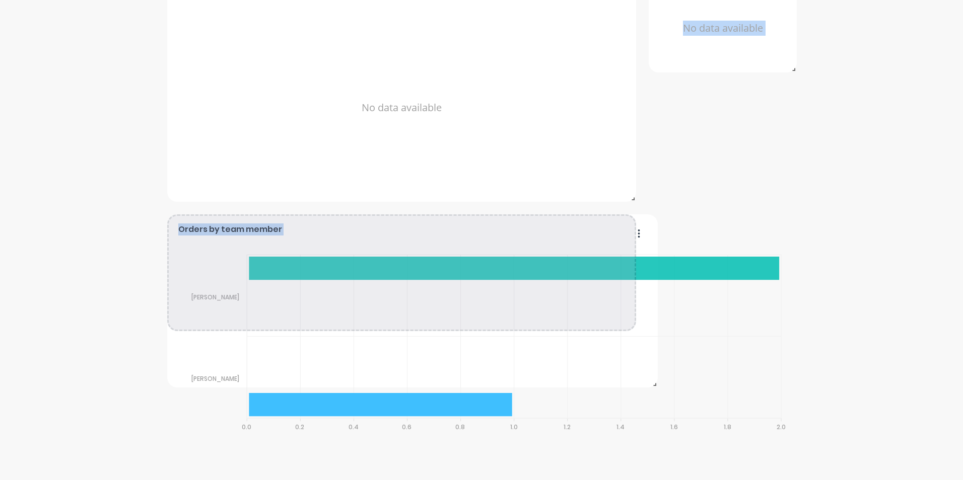
scroll to position [227, 0]
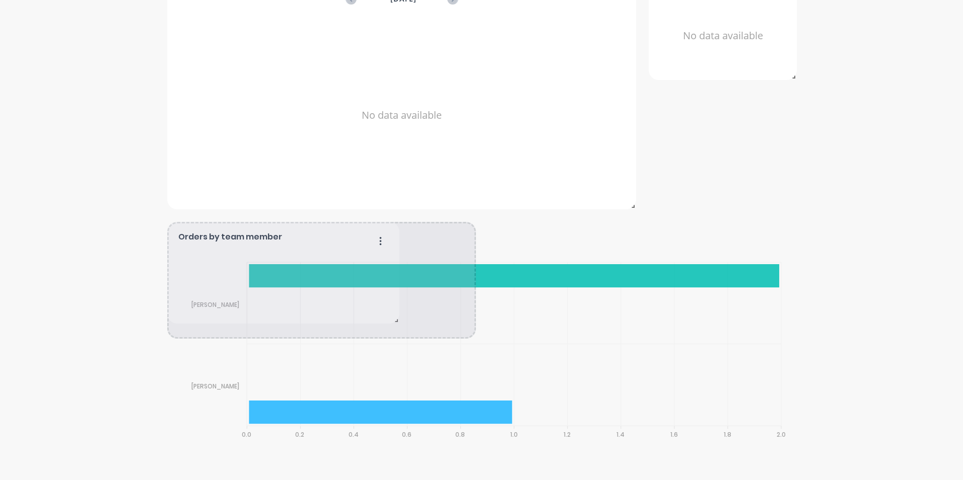
drag, startPoint x: 785, startPoint y: 463, endPoint x: 389, endPoint y: 323, distance: 420.0
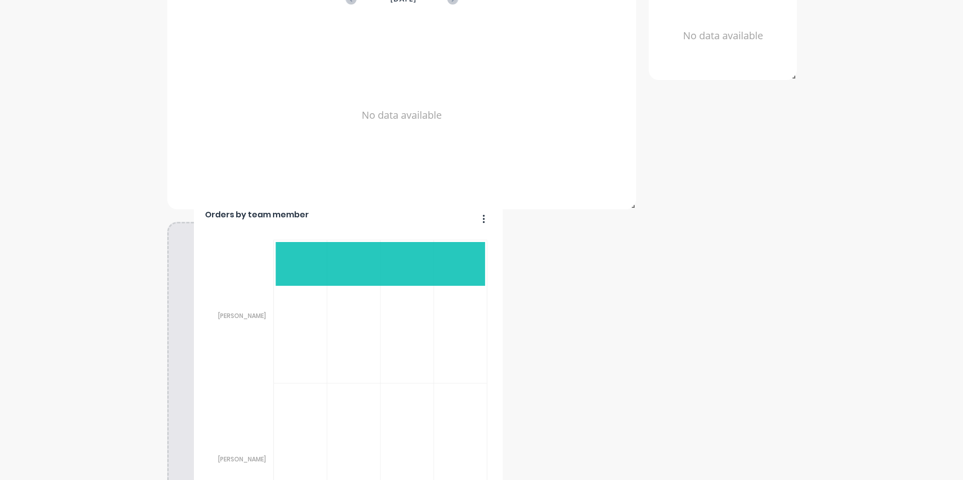
drag, startPoint x: 337, startPoint y: 346, endPoint x: 387, endPoint y: 516, distance: 177.0
click at [387, 480] on html "dashboard products sales purchasing productivity dashboard products Product Cat…" at bounding box center [481, 240] width 963 height 480
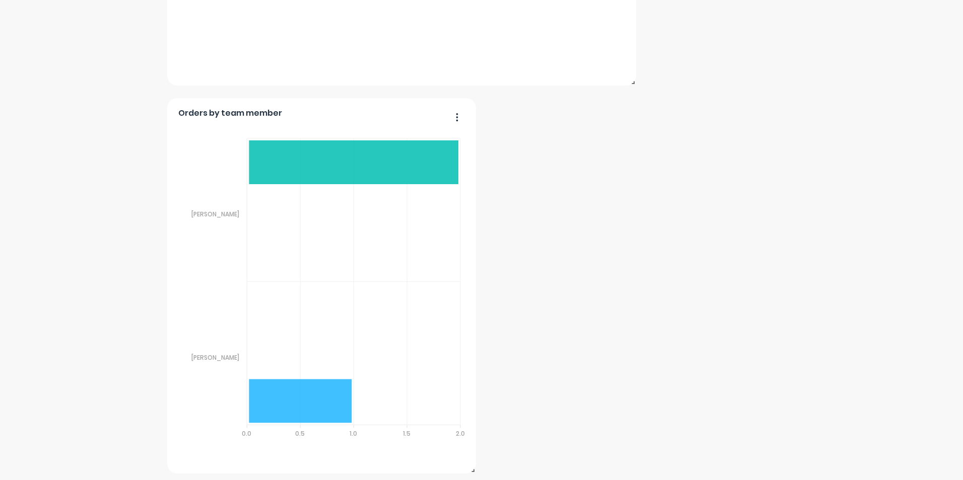
scroll to position [354, 0]
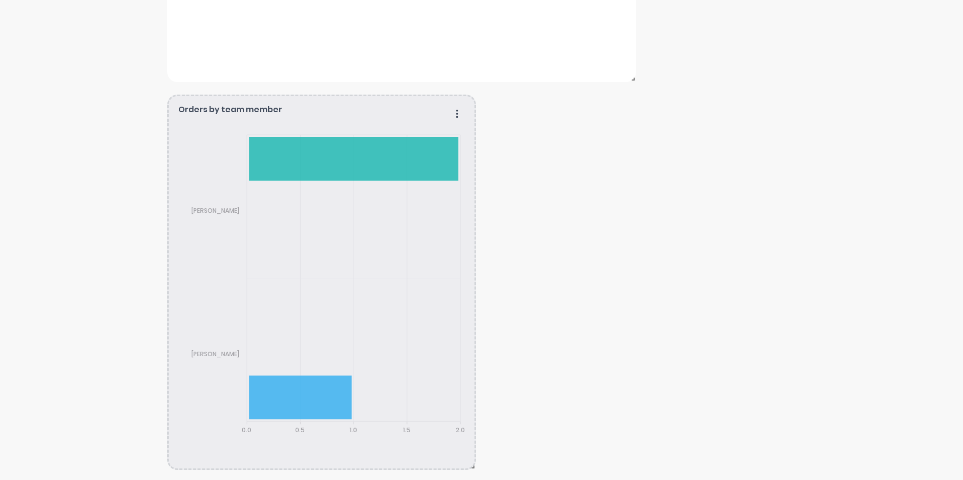
click at [456, 111] on icon "button" at bounding box center [457, 113] width 2 height 8
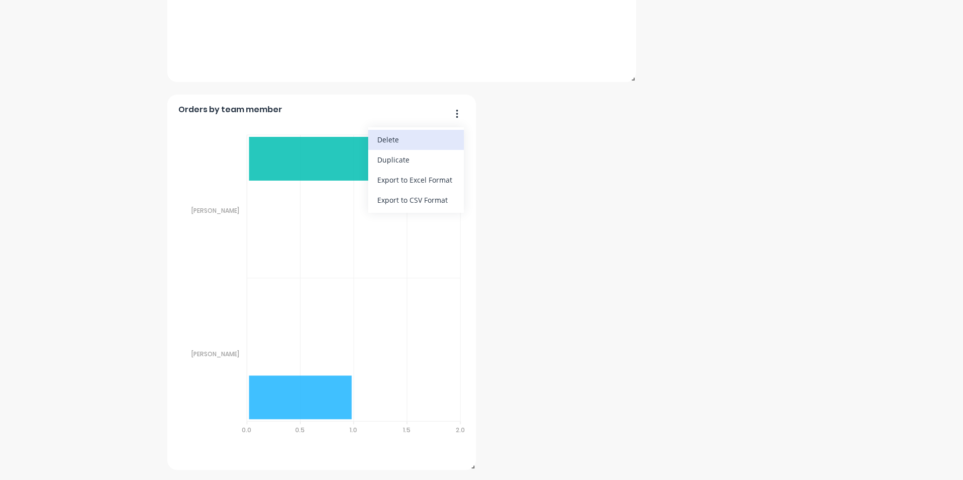
click at [386, 140] on div "Delete" at bounding box center [416, 139] width 78 height 15
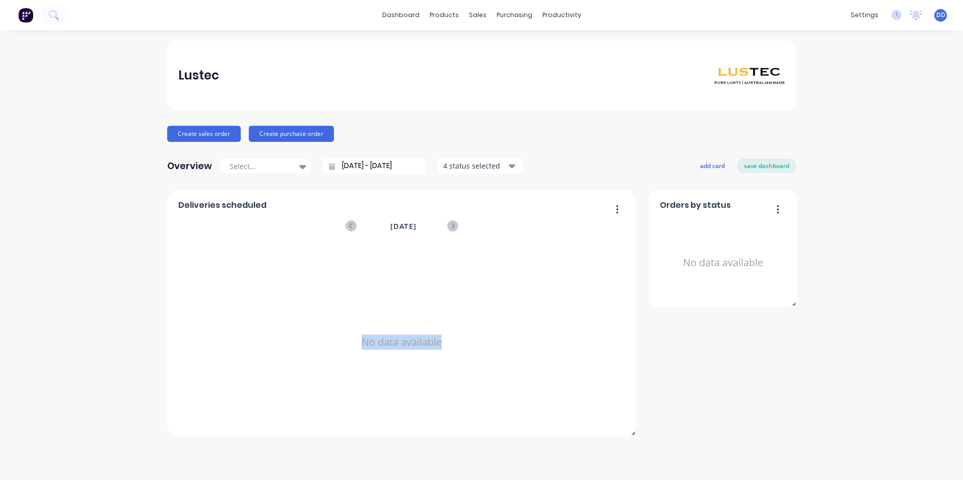
click at [386, 140] on div "Lustec Create sales order Create purchase order Overview Select... 23/08/25 - 2…" at bounding box center [481, 238] width 628 height 396
drag, startPoint x: 386, startPoint y: 140, endPoint x: 372, endPoint y: 134, distance: 16.0
click at [372, 134] on div "Create sales order Create purchase order" at bounding box center [481, 134] width 628 height 16
click at [44, 93] on div "Lustec Create sales order Create purchase order Overview Select... 23/08/25 - 2…" at bounding box center [481, 255] width 963 height 430
